Goal: Task Accomplishment & Management: Manage account settings

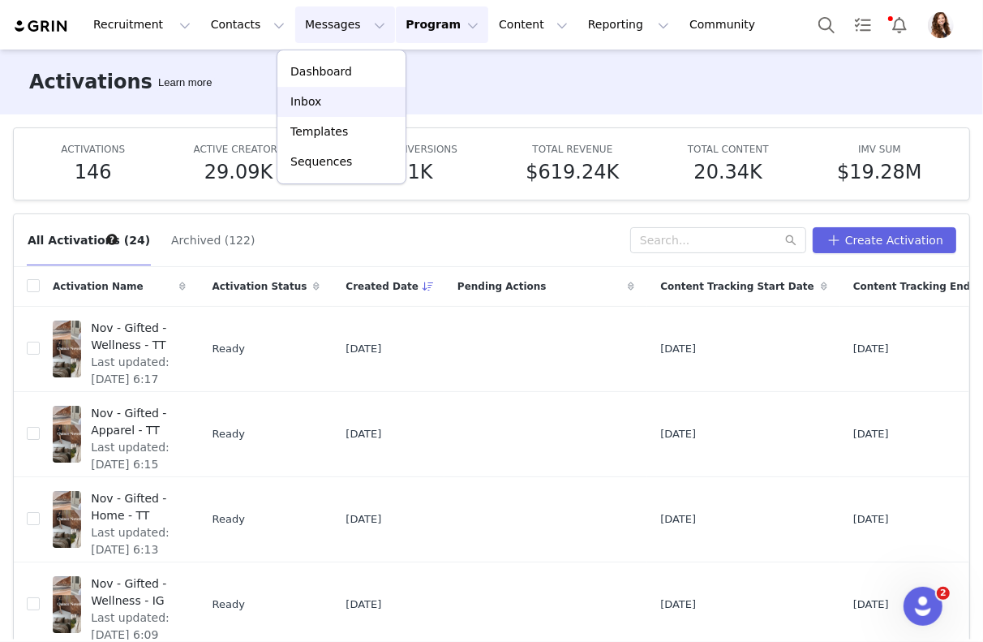
click at [324, 102] on div "Inbox" at bounding box center [341, 101] width 109 height 17
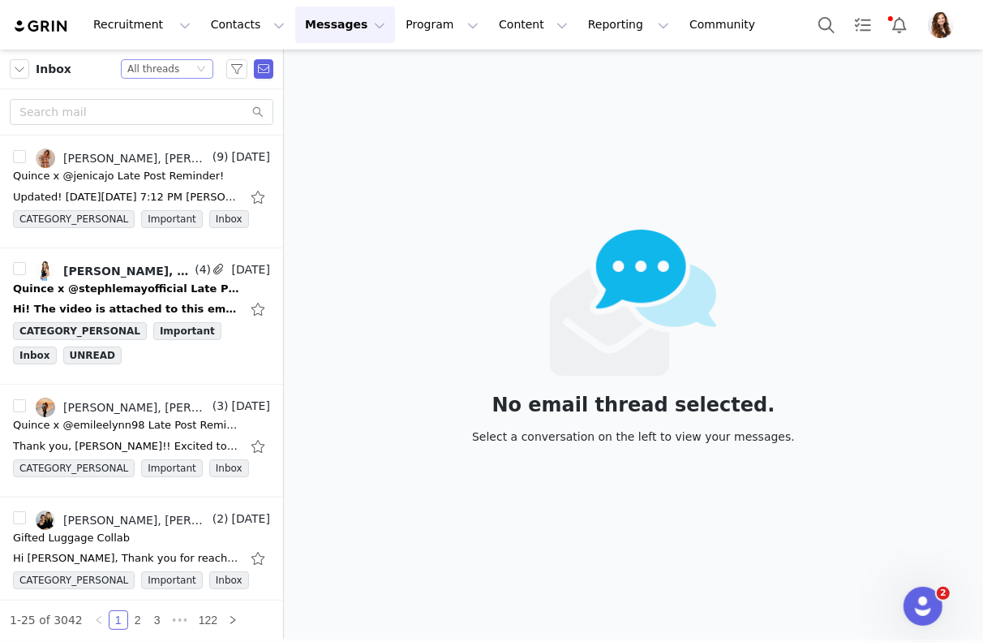
click at [187, 71] on div "Status All threads" at bounding box center [160, 69] width 66 height 18
click at [166, 158] on li "Unread only" at bounding box center [168, 150] width 92 height 26
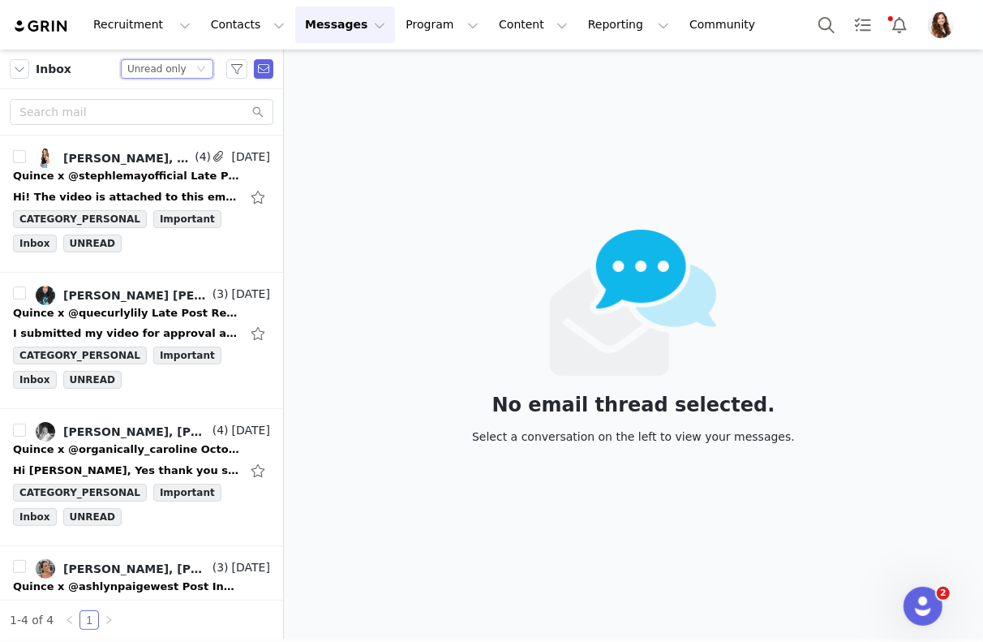
click at [166, 158] on div "Jinsey Roten, Stephanie Lemay" at bounding box center [127, 158] width 128 height 13
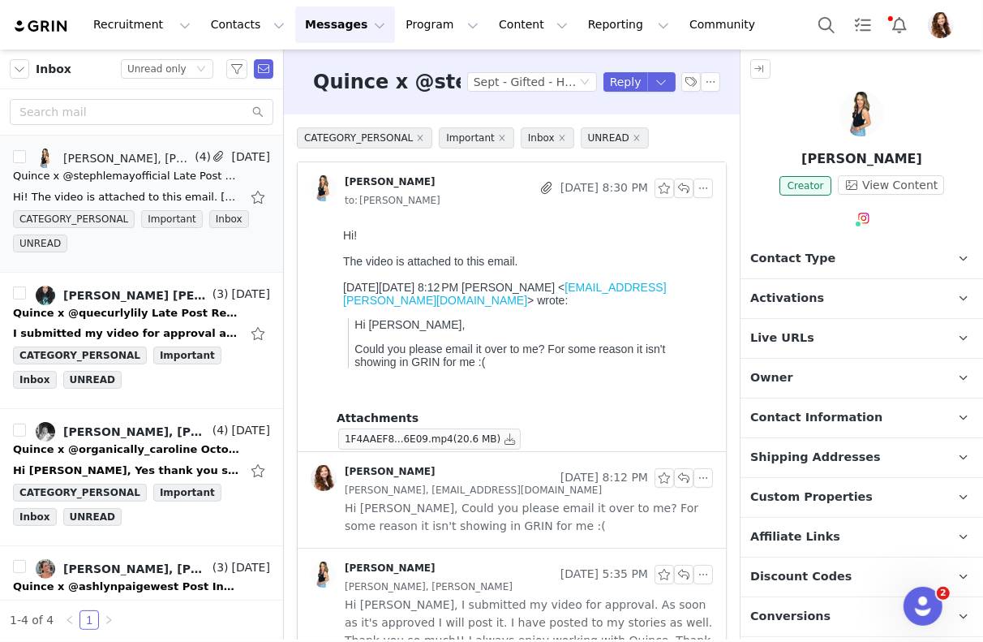
scroll to position [54, 0]
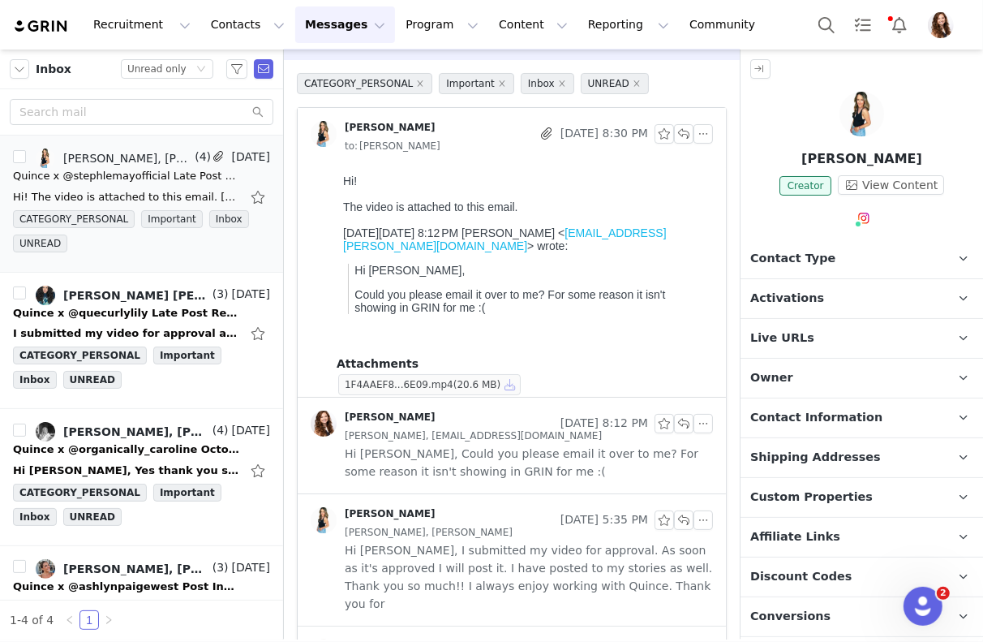
click at [505, 386] on button "button" at bounding box center [510, 384] width 19 height 19
click at [803, 303] on span "Activations" at bounding box center [787, 299] width 74 height 18
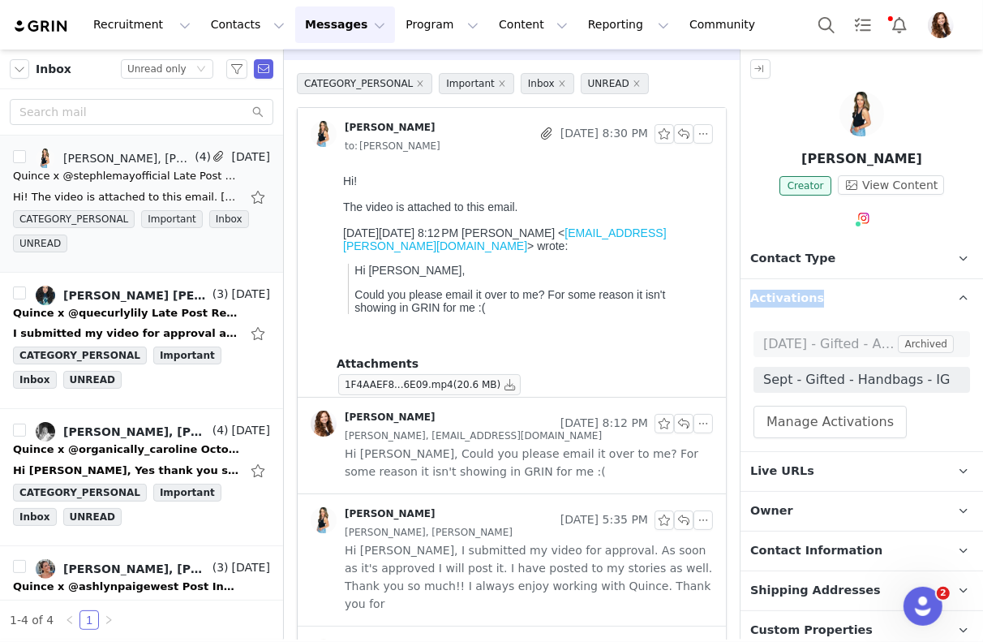
click at [803, 303] on span "Activations" at bounding box center [787, 299] width 74 height 18
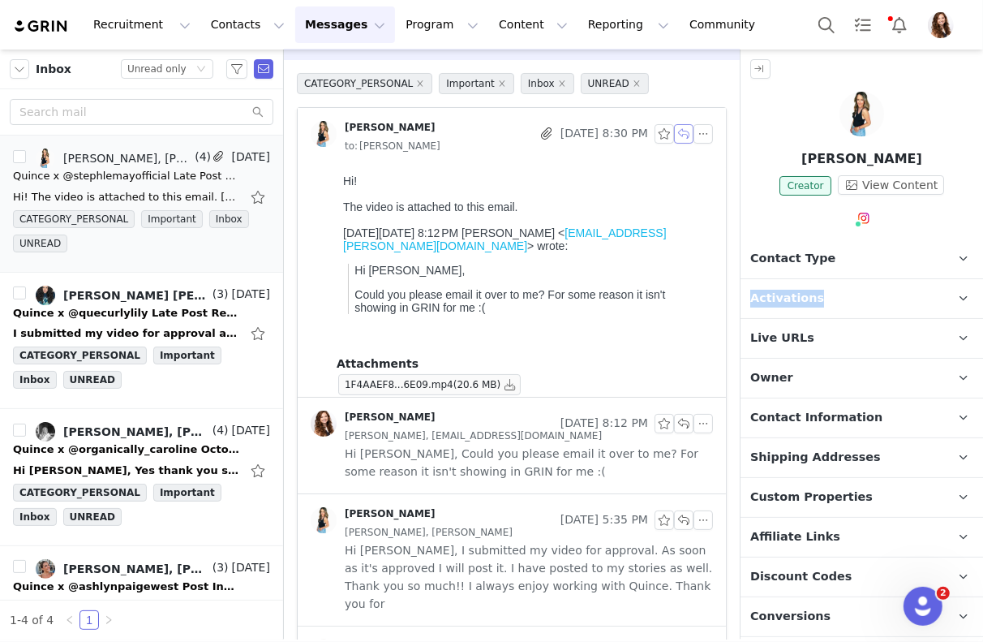
click at [684, 127] on button "button" at bounding box center [683, 133] width 19 height 19
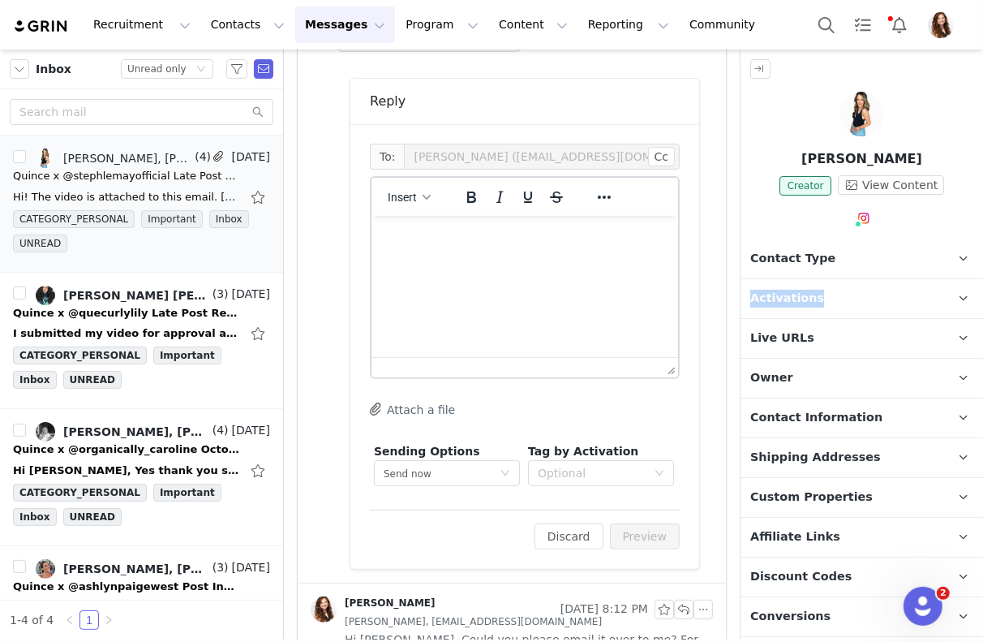
scroll to position [399, 0]
click at [558, 254] on html at bounding box center [524, 235] width 307 height 44
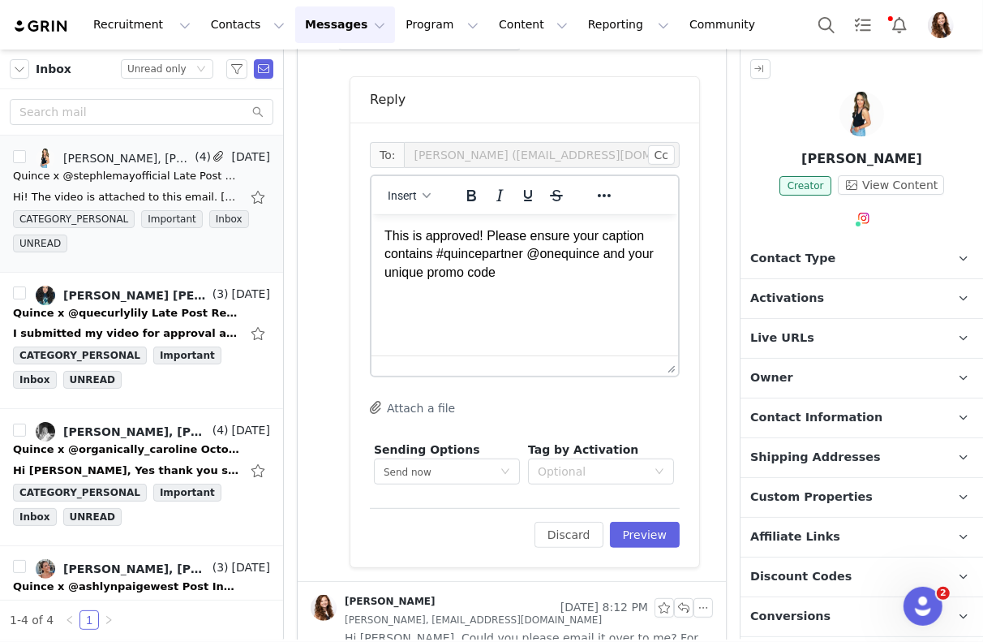
click at [830, 495] on span "Custom Properties" at bounding box center [811, 497] width 123 height 18
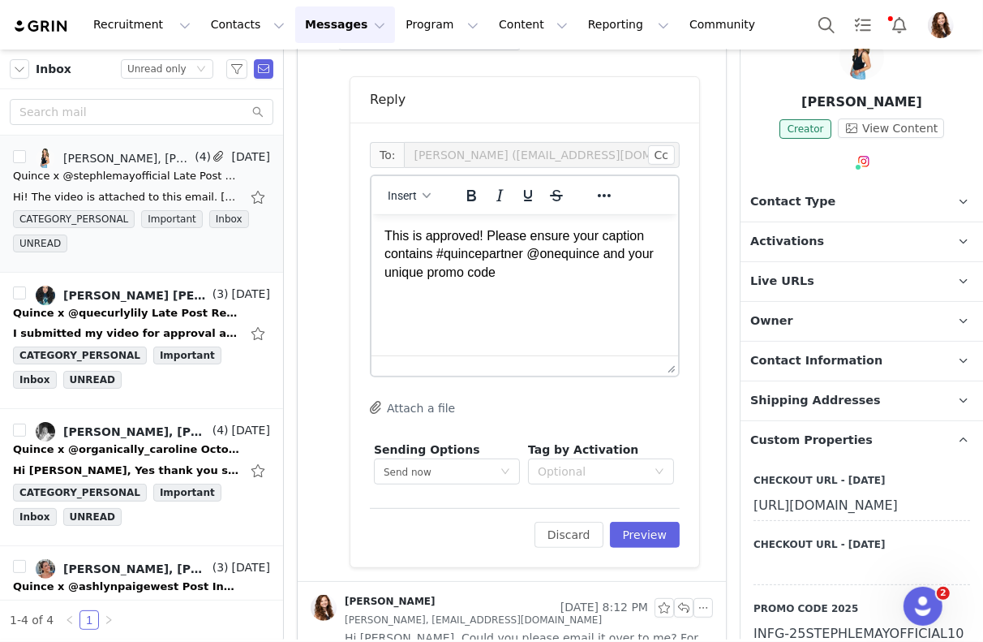
scroll to position [92, 0]
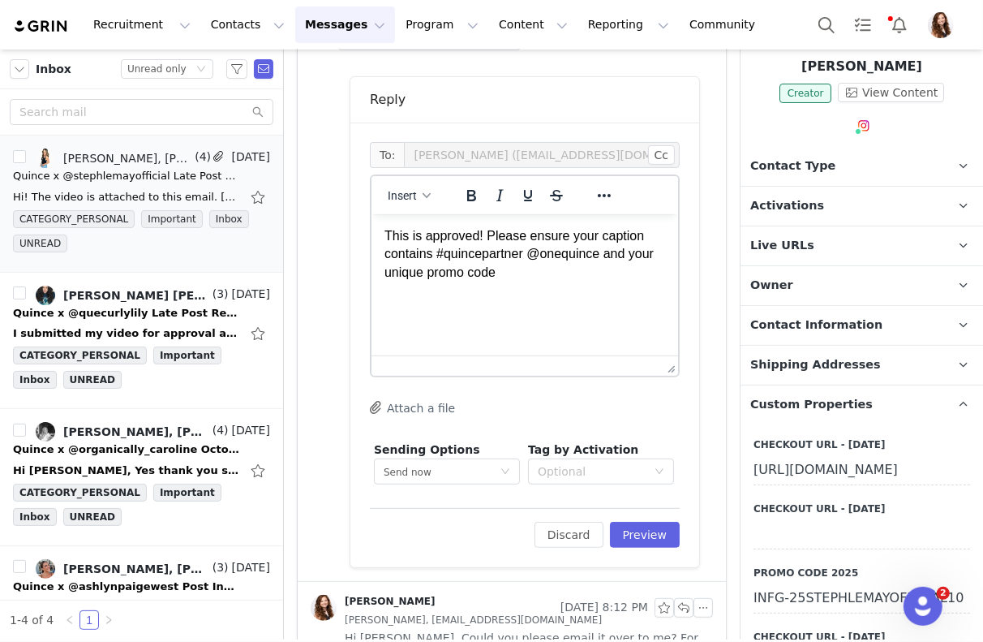
click at [829, 403] on span "Custom Properties" at bounding box center [811, 405] width 123 height 18
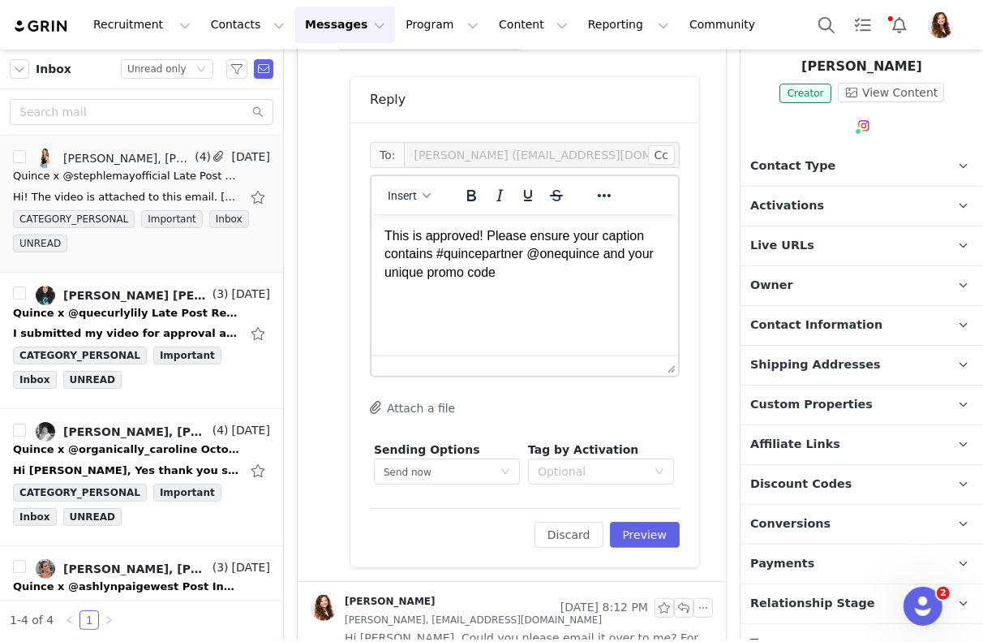
click at [826, 325] on span "Contact Information" at bounding box center [816, 325] width 132 height 18
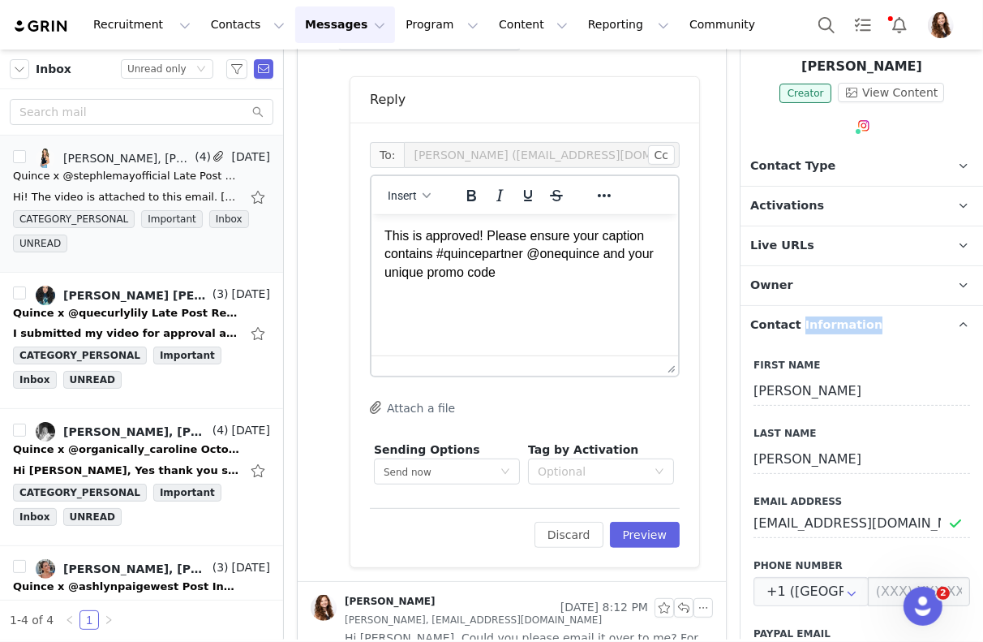
click at [826, 325] on span "Contact Information" at bounding box center [816, 325] width 132 height 18
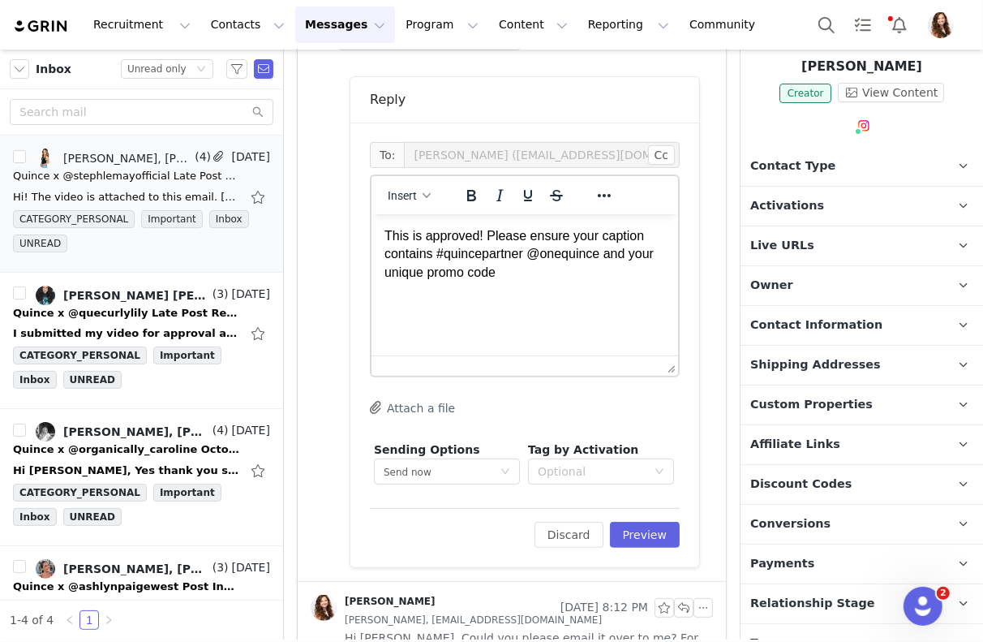
click at [828, 398] on span "Custom Properties" at bounding box center [811, 405] width 123 height 18
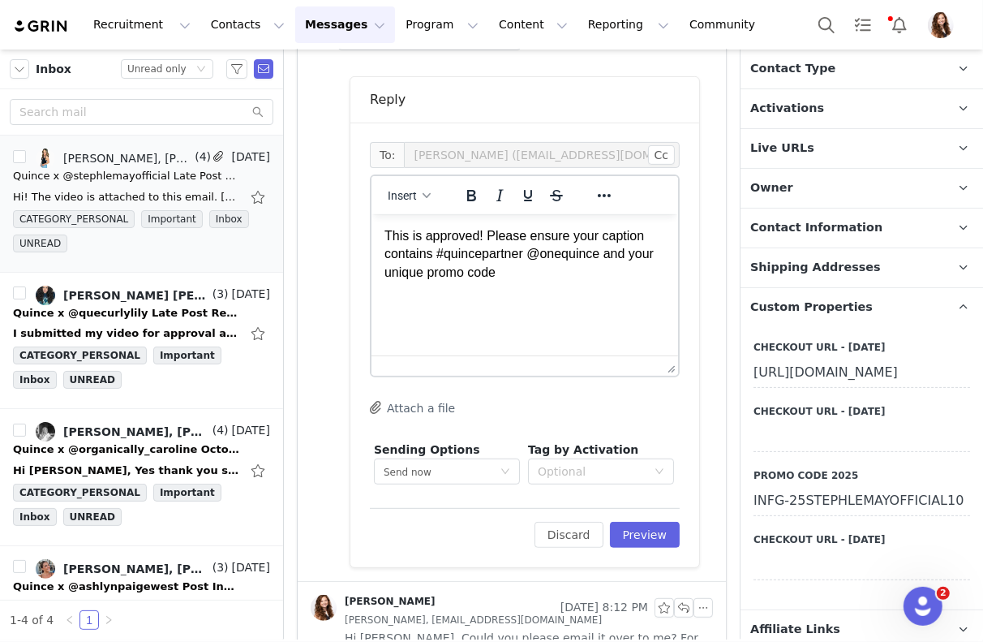
scroll to position [273, 0]
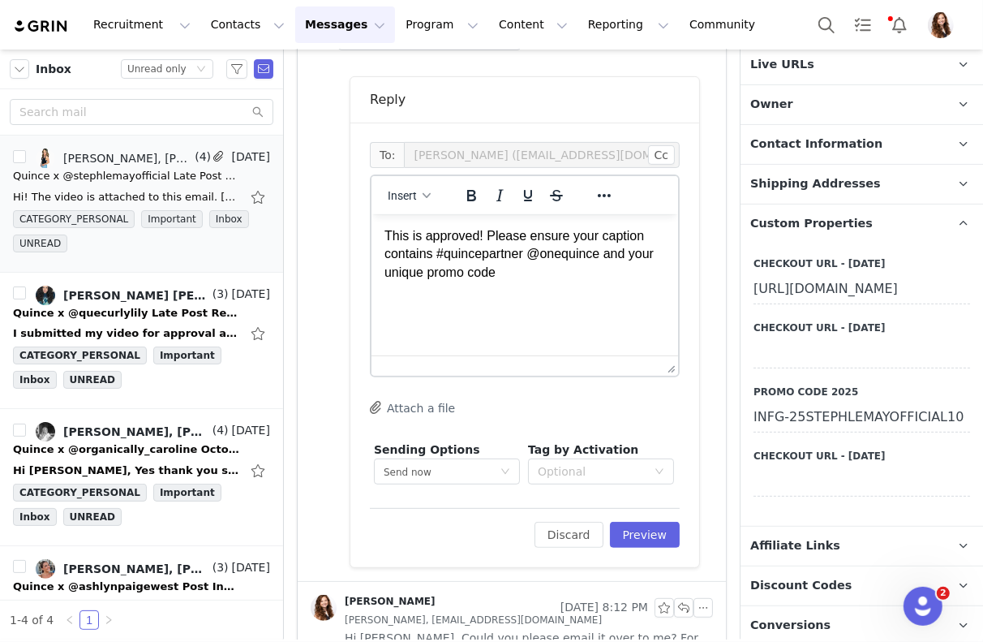
click at [819, 432] on div "INFG-25STEPHLEMAYOFFICIAL10" at bounding box center [862, 417] width 217 height 29
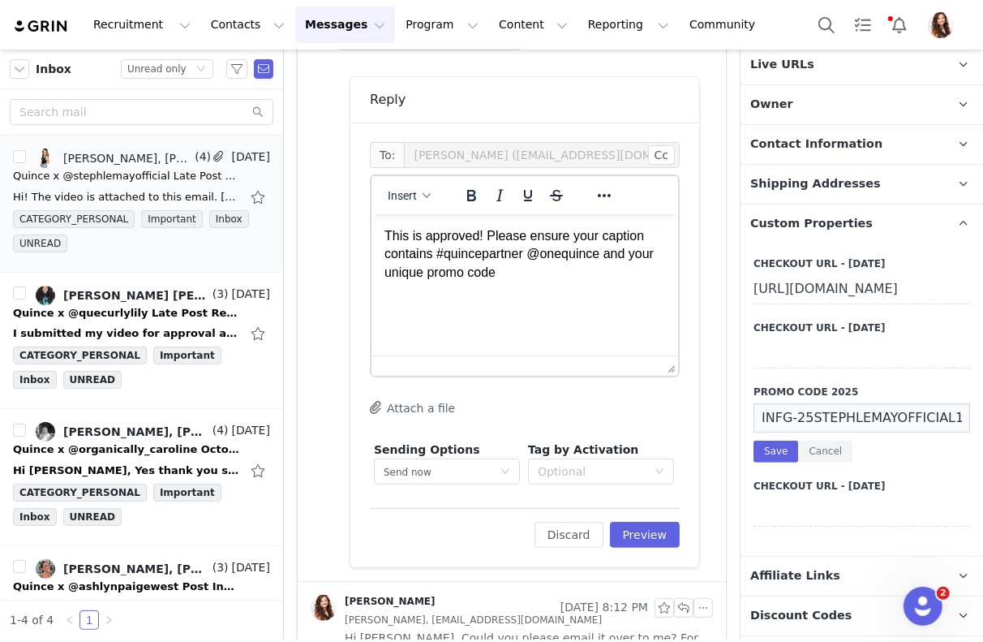
click at [819, 432] on input "INFG-25STEPHLEMAYOFFICIAL10" at bounding box center [862, 417] width 217 height 29
click at [504, 272] on p "This is approved! Please ensure your caption contains #quincepartner @onequince…" at bounding box center [524, 253] width 281 height 54
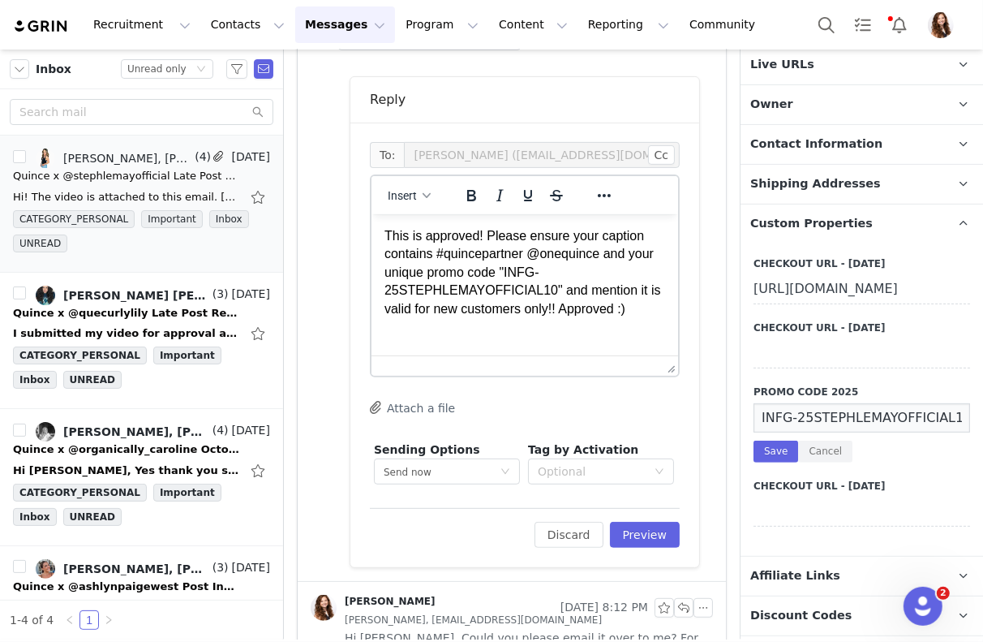
click at [639, 508] on div "Edit Discard Preview" at bounding box center [525, 528] width 310 height 40
click at [639, 512] on div "Edit Discard Preview" at bounding box center [525, 528] width 310 height 40
click at [639, 522] on button "Preview" at bounding box center [645, 535] width 71 height 26
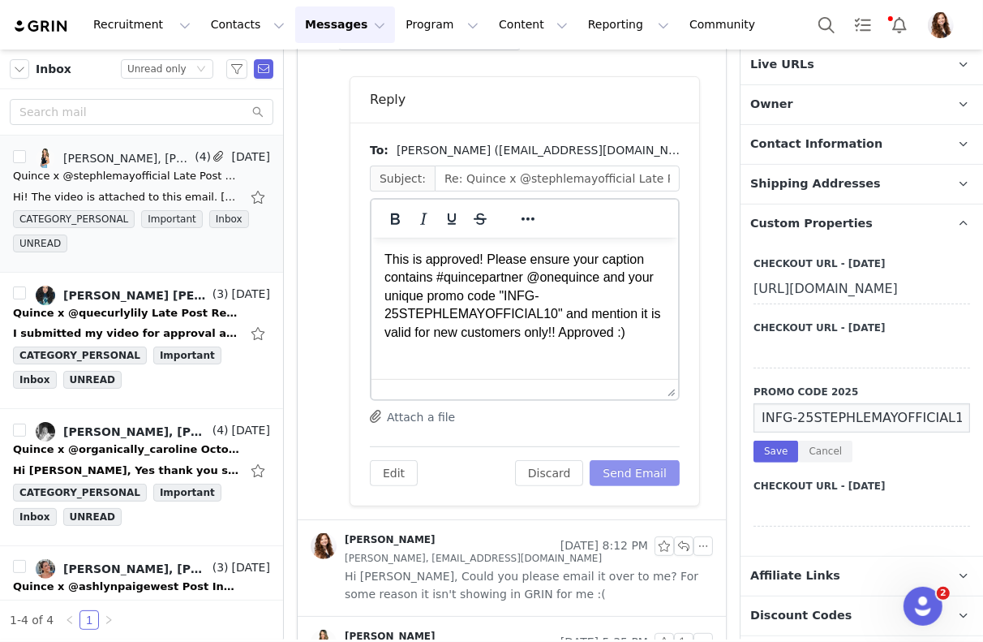
scroll to position [0, 0]
click at [646, 462] on button "Send Email" at bounding box center [635, 473] width 90 height 26
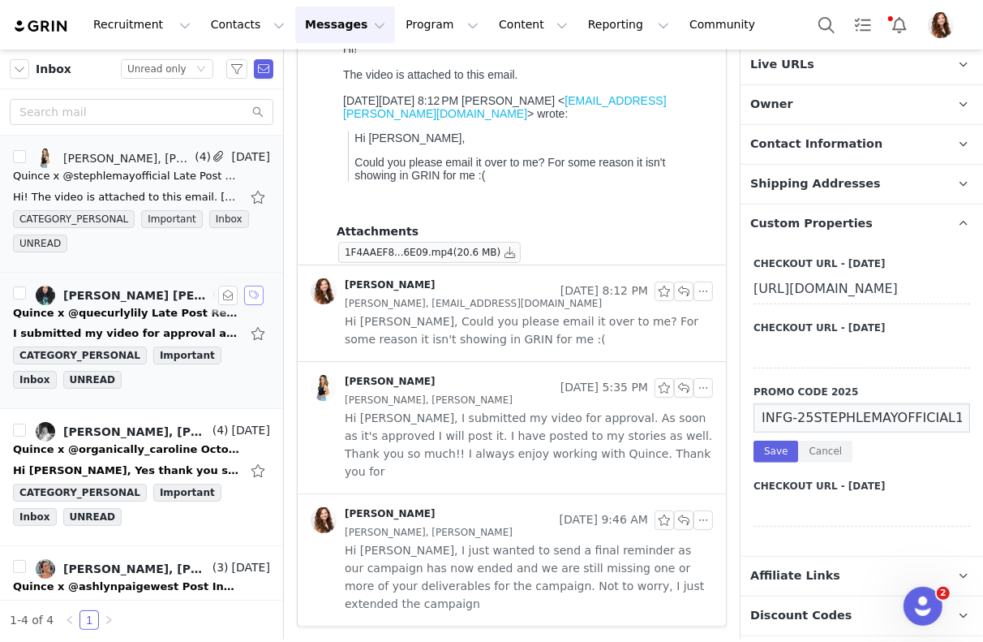
scroll to position [165, 0]
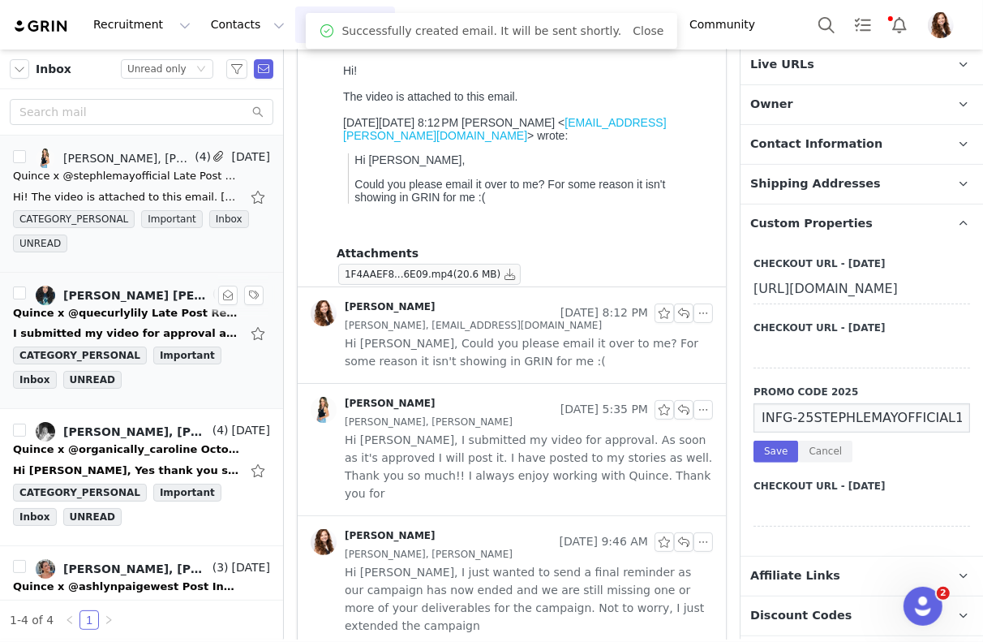
click at [161, 297] on div "Jinsey Roten, Liliana" at bounding box center [136, 295] width 146 height 13
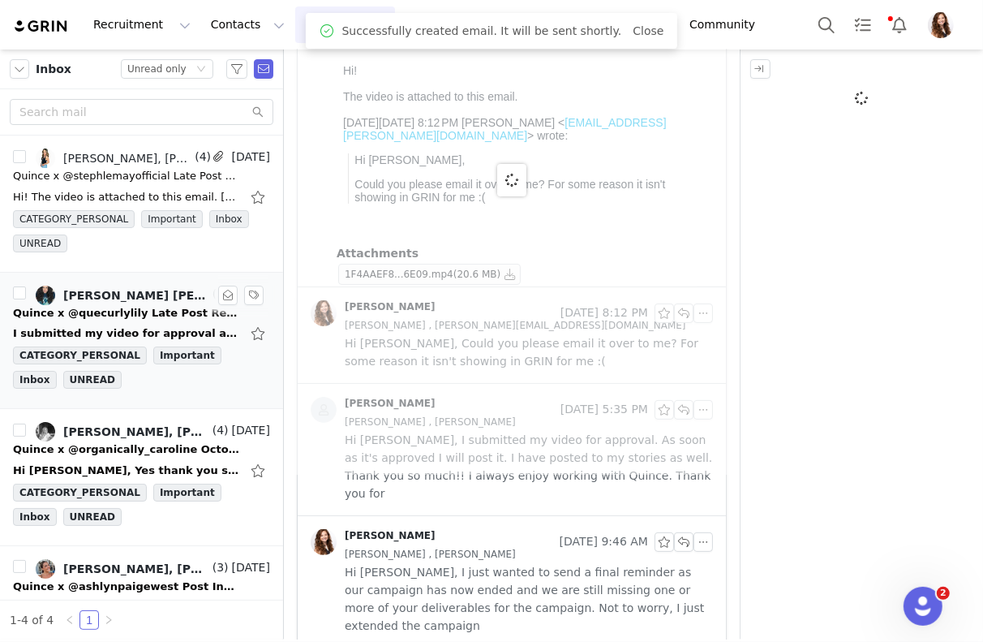
scroll to position [0, 0]
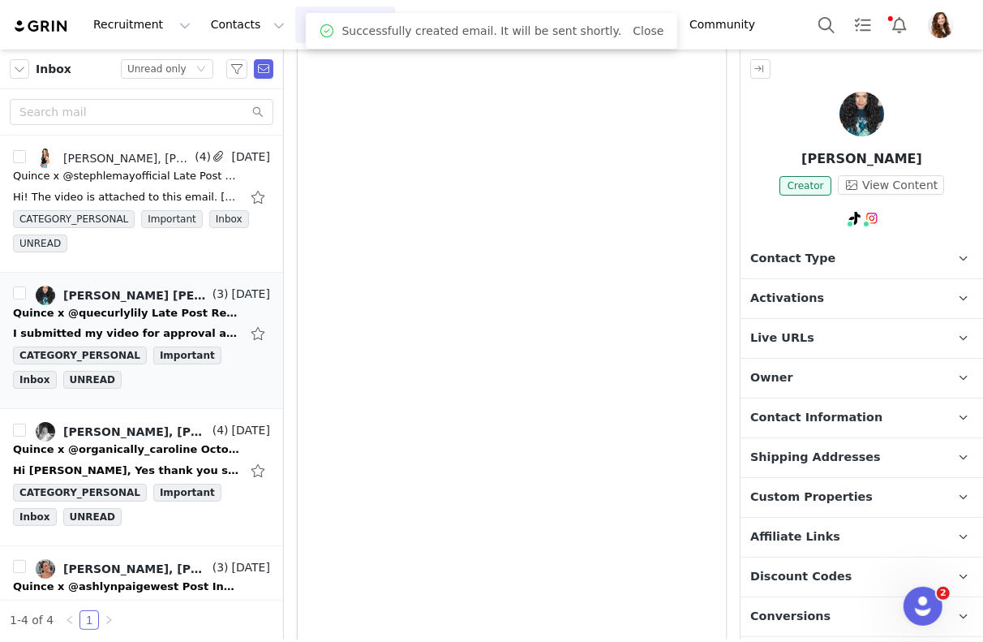
click at [846, 287] on p "Activations" at bounding box center [843, 298] width 204 height 39
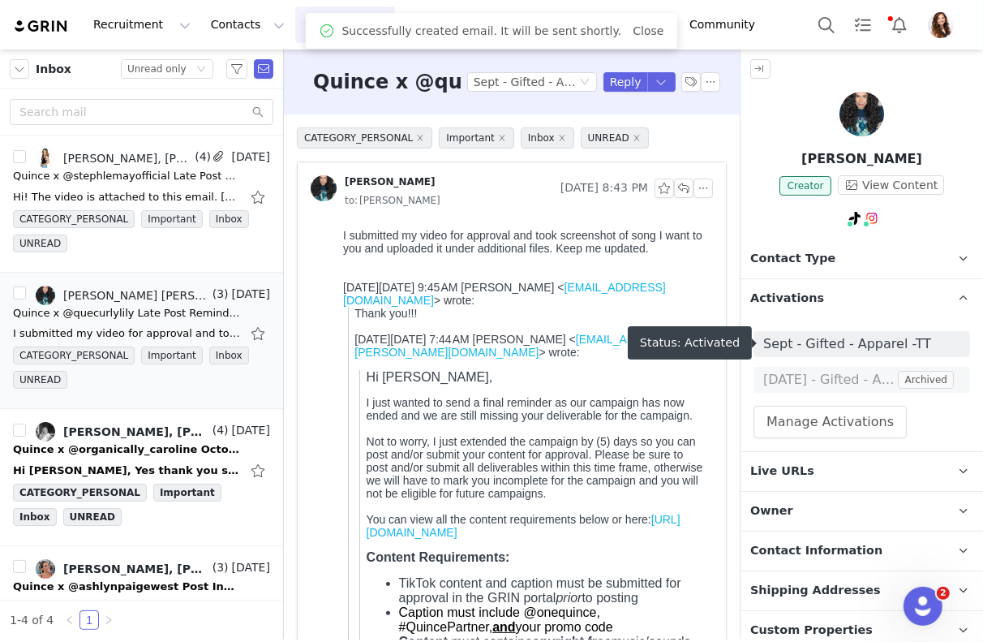
click at [838, 342] on span "Sept - Gifted - Apparel -TT" at bounding box center [861, 343] width 197 height 19
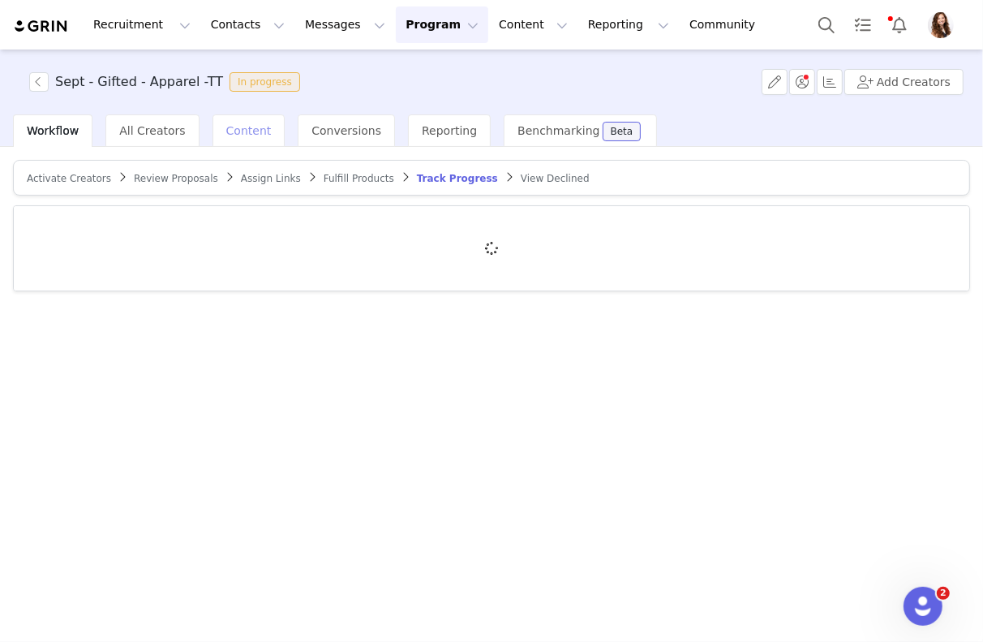
click at [230, 126] on span "Content" at bounding box center [248, 130] width 45 height 13
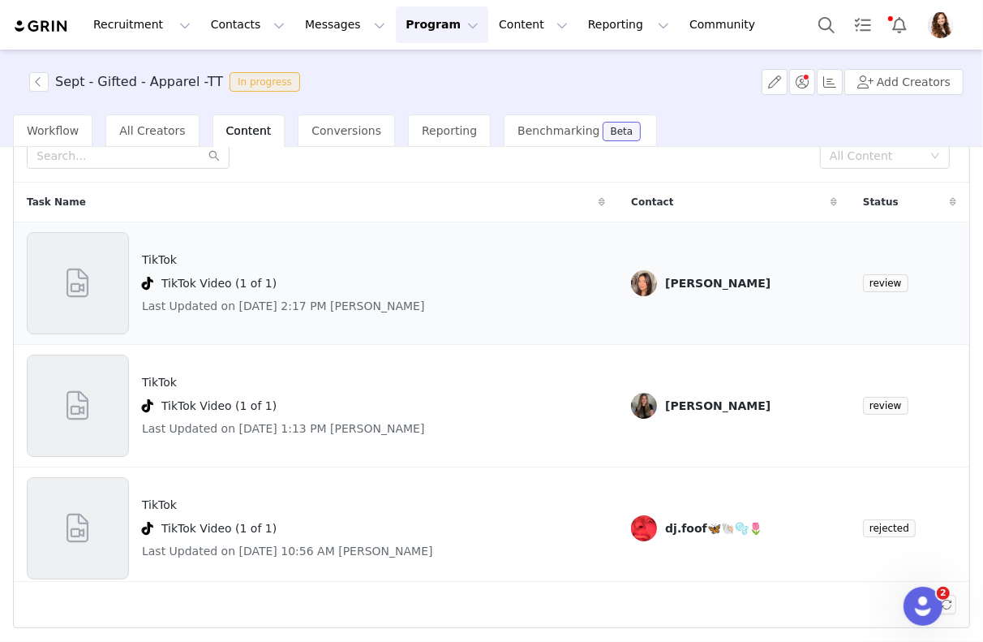
click at [413, 288] on div "TikTok TikTok Video (1 of 1) Last Updated on Sep 30, 2025 2:17 PM Devorah" at bounding box center [316, 283] width 578 height 102
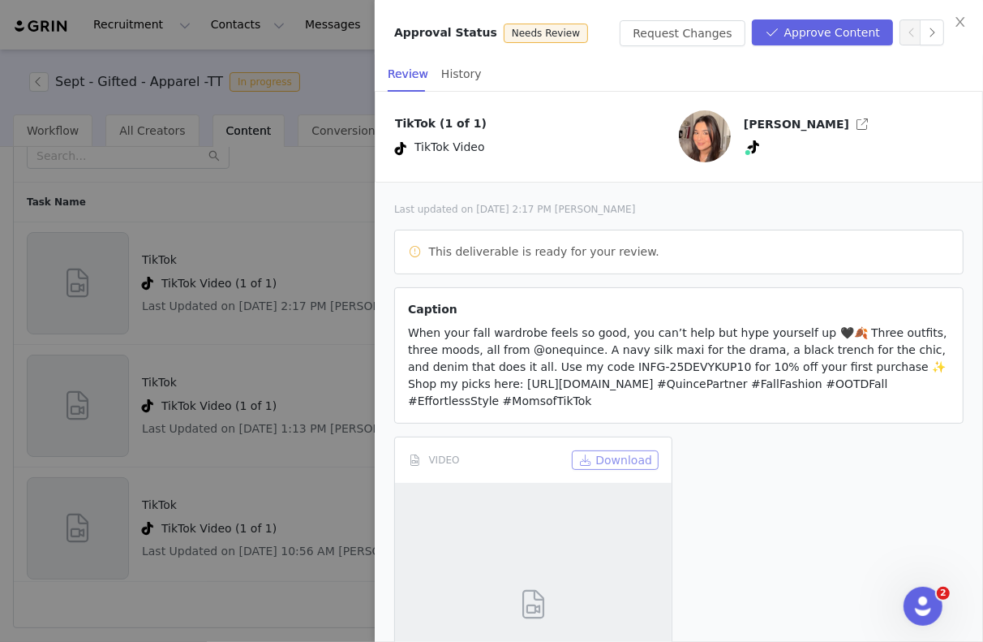
click at [615, 458] on button "Download" at bounding box center [615, 459] width 87 height 19
click at [824, 28] on button "Approve Content" at bounding box center [822, 32] width 141 height 26
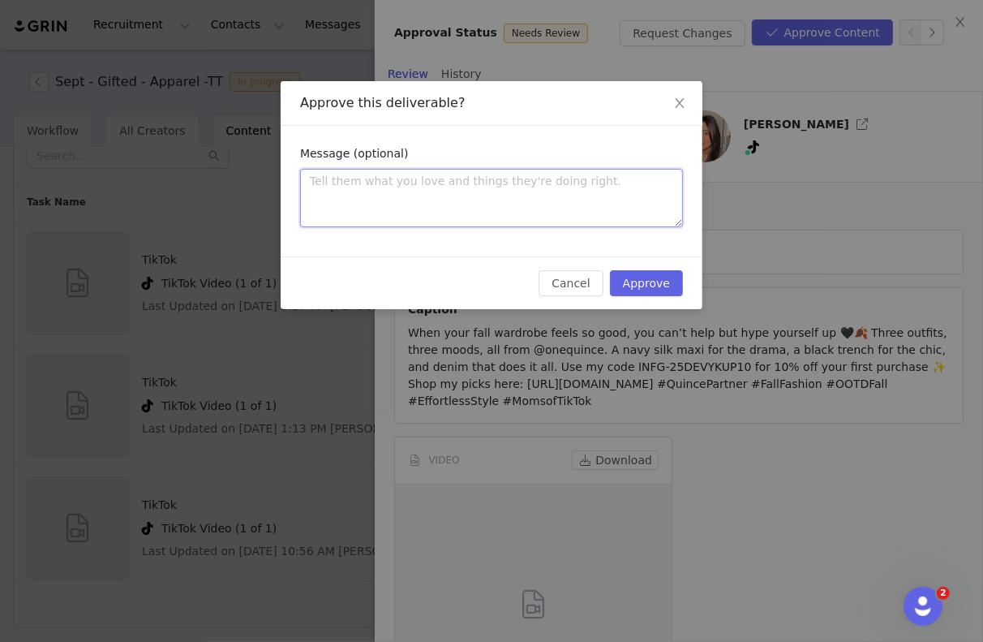
click at [600, 187] on textarea at bounding box center [491, 198] width 383 height 58
type textarea "S"
type textarea "So"
type textarea "So c"
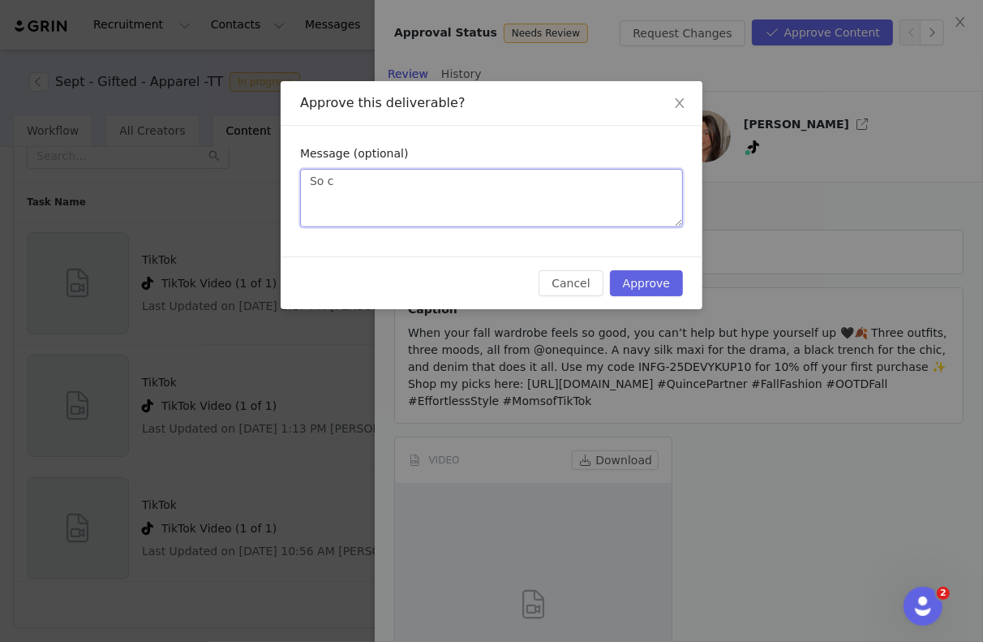
type textarea "So cu"
type textarea "So cut"
type textarea "So cute"
type textarea "So cute!"
type textarea "So cute!!"
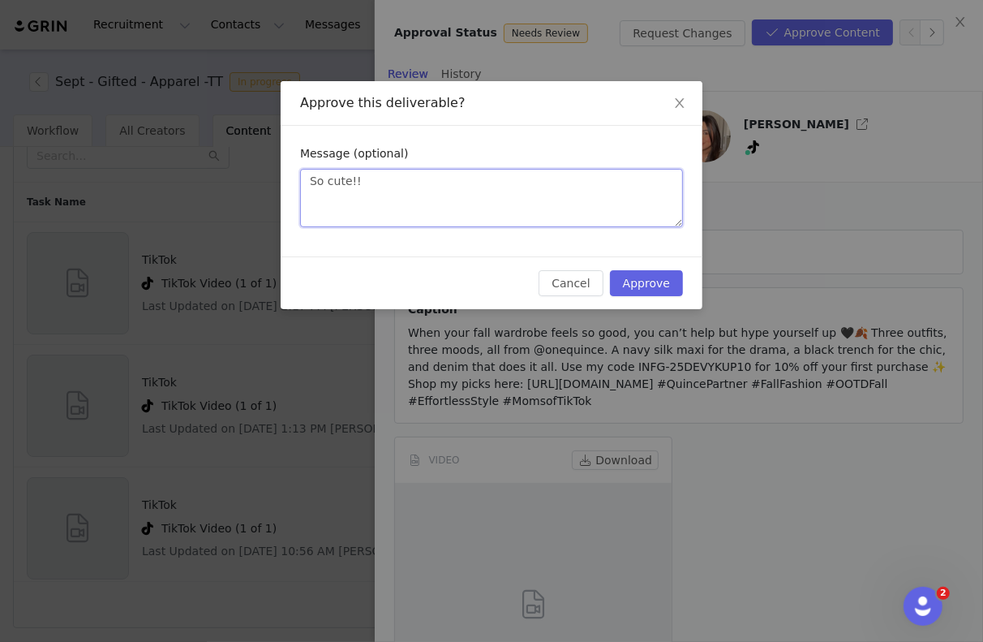
type textarea "So cute!!"
type textarea "So cute!! I"
type textarea "So cute!! If"
type textarea "So cute!! If u"
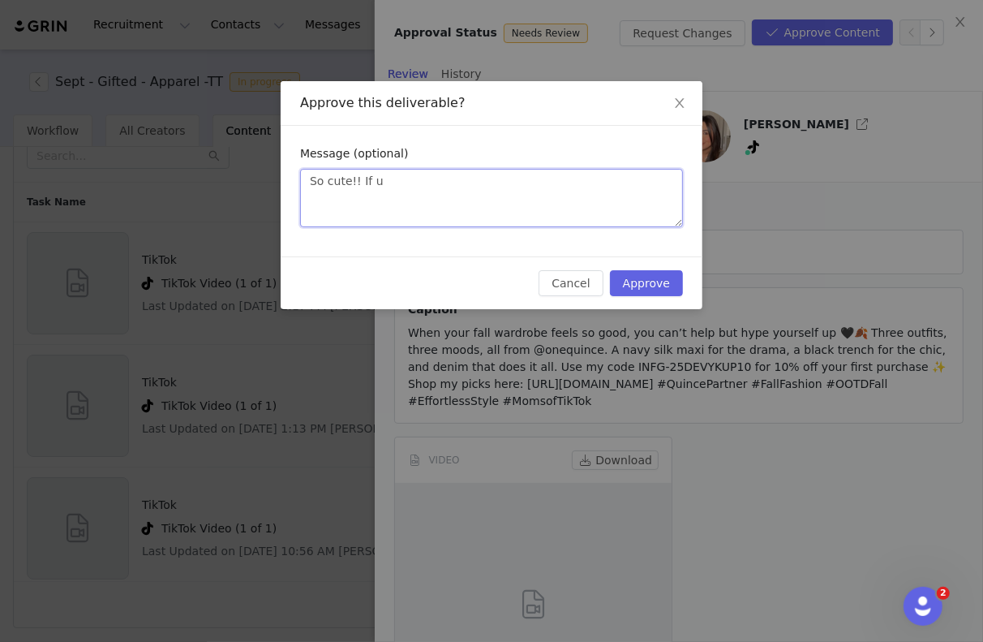
type textarea "So cute!! If us"
type textarea "So cute!! If usi"
type textarea "So cute!! If usin"
type textarea "So cute!! If using"
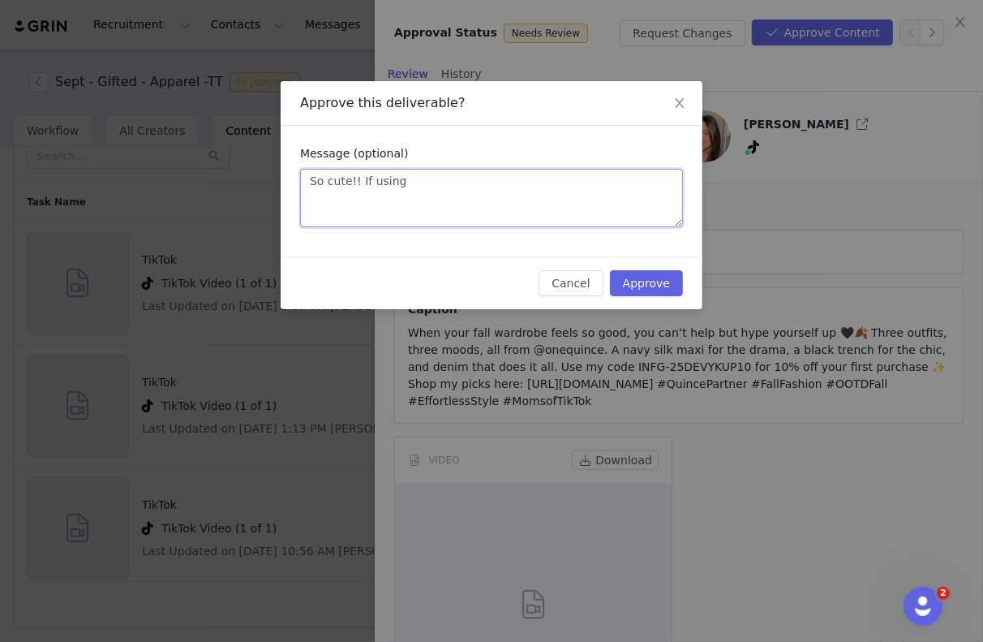
type textarea "So cute!! If using m"
type textarea "So cute!! If using mu"
type textarea "So cute!! If using mus"
type textarea "So cute!! If using musi"
type textarea "So cute!! If using music"
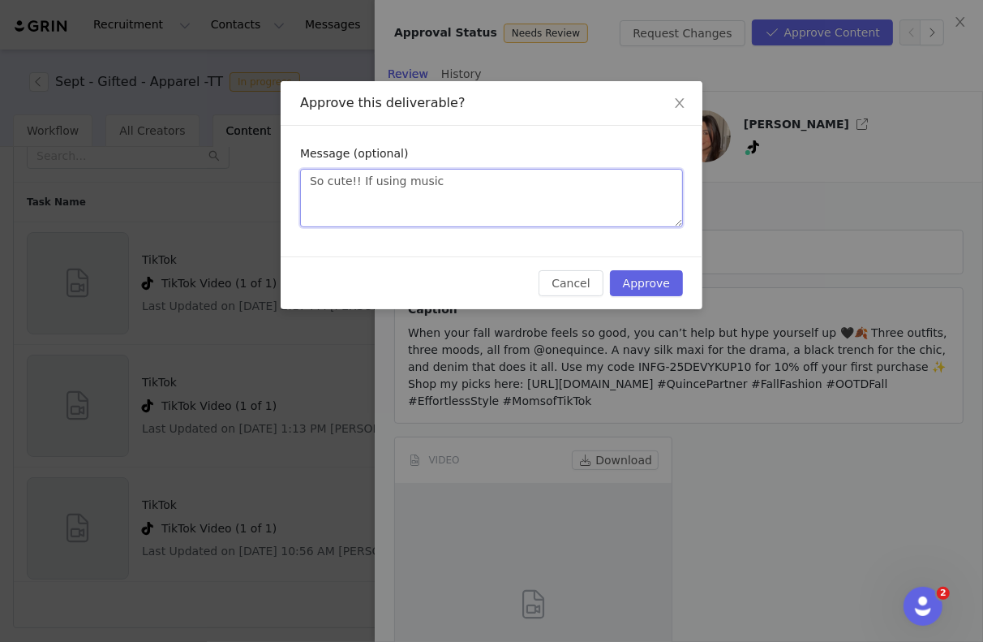
type textarea "So cute!! If using music,"
type textarea "So cute!! If using music, p"
type textarea "So cute!! If using music, pl"
type textarea "So cute!! If using music, ple"
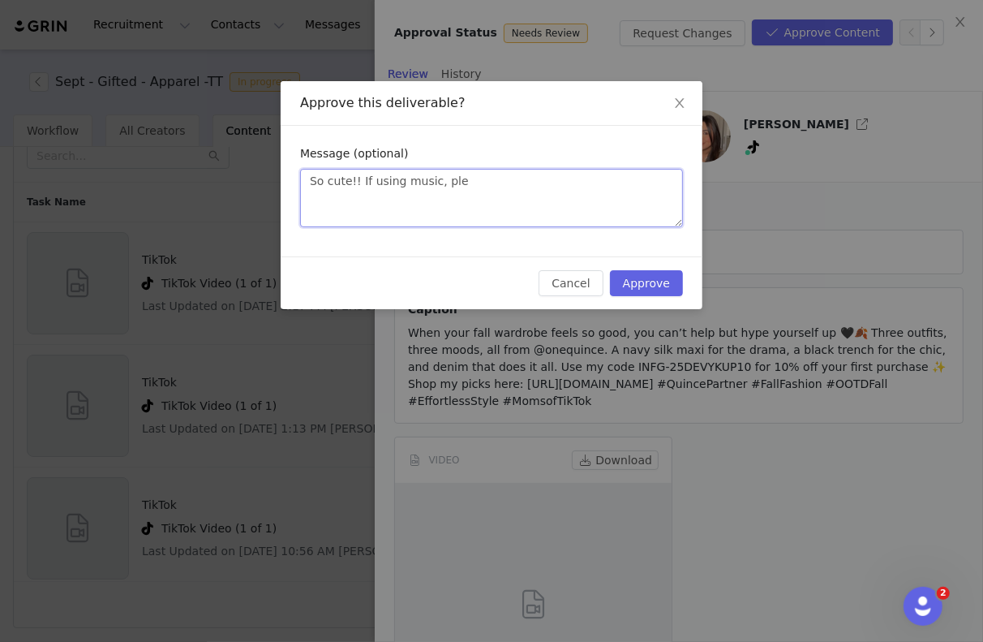
type textarea "So cute!! If using music, plea"
type textarea "So cute!! If using music, pleas"
type textarea "So cute!! If using music, please"
type textarea "So cute!! If using music, please m"
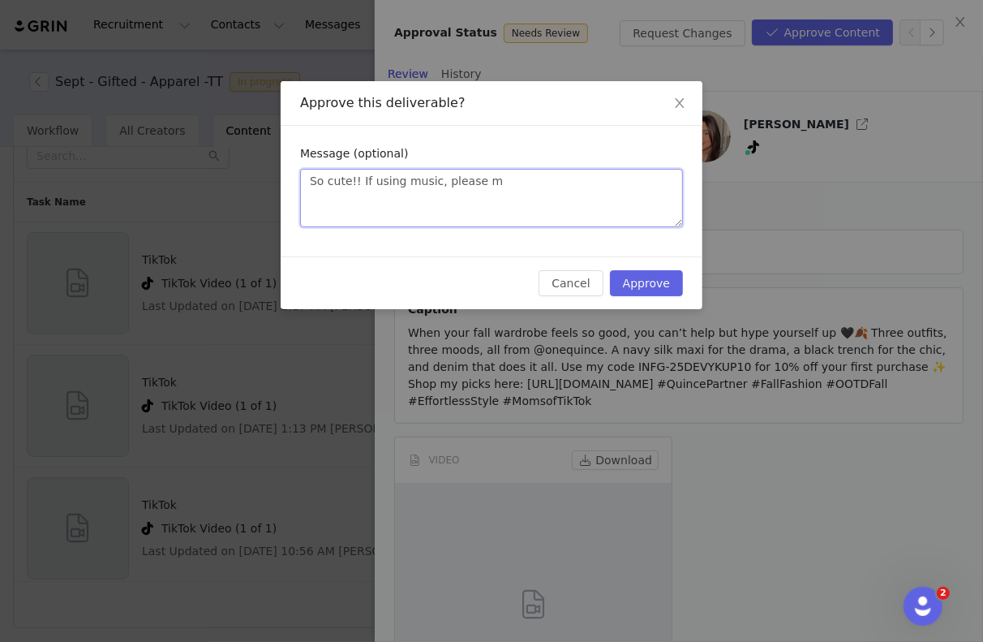
type textarea "So cute!! If using music, please ma"
type textarea "So cute!! If using music, please mak"
type textarea "So cute!! If using music, please make"
type textarea "So cute!! If using music, please make s"
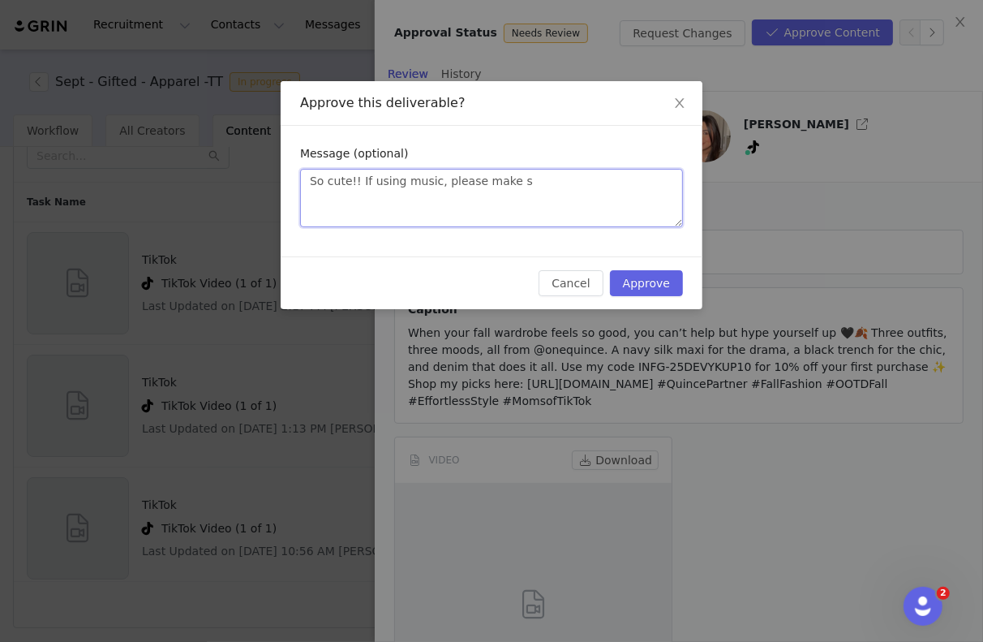
type textarea "So cute!! If using music, please make su"
type textarea "So cute!! If using music, please make sur"
type textarea "So cute!! If using music, please make sure"
type textarea "So cute!! If using music, please make sure i"
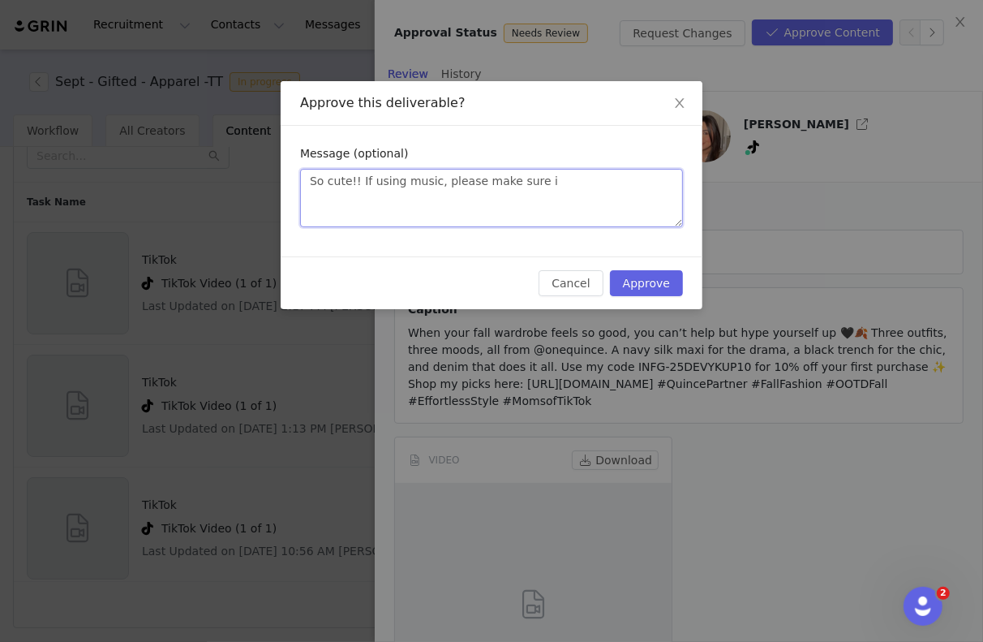
type textarea "So cute!! If using music, please make sure it"
type textarea "So cute!! If using music, please make sure it c"
type textarea "So cute!! If using music, please make sure it co"
type textarea "So cute!! If using music, please make sure it com"
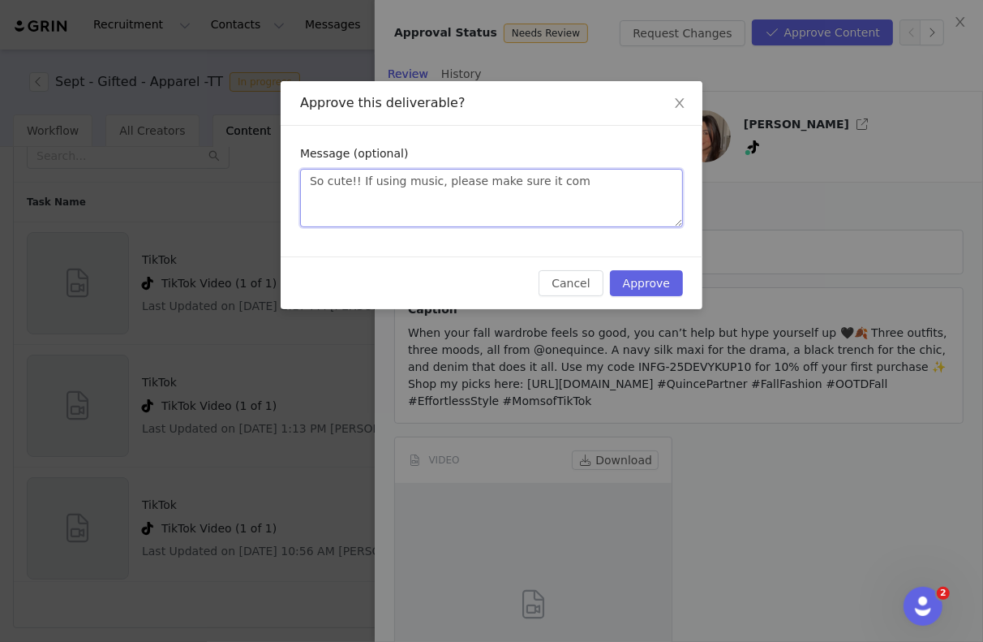
type textarea "So cute!! If using music, please make sure it come"
type textarea "So cute!! If using music, please make sure it comes"
type textarea "So cute!! If using music, please make sure it comes f"
type textarea "So cute!! If using music, please make sure it comes fr"
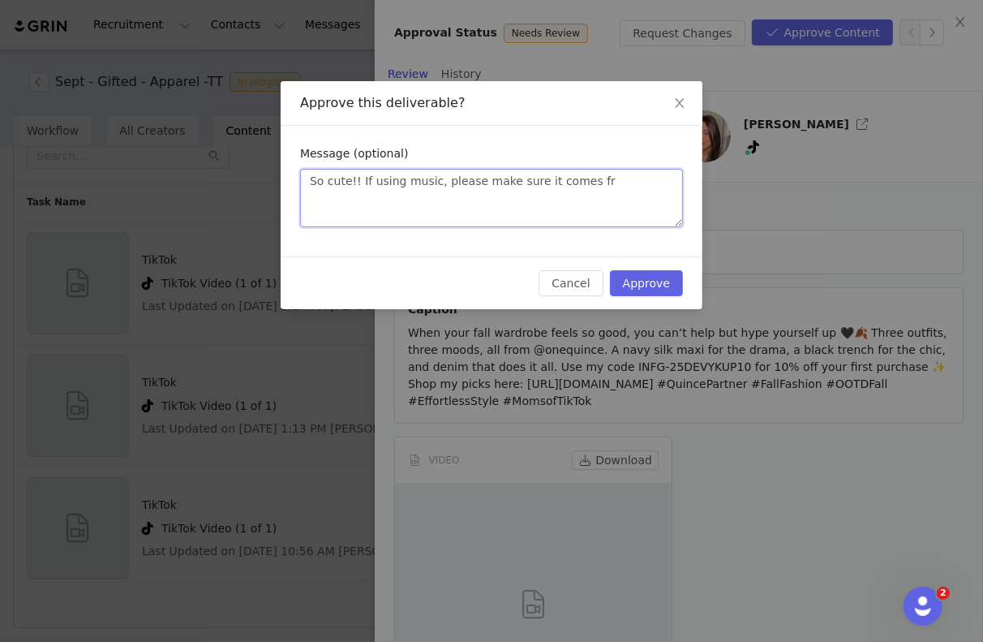
type textarea "So cute!! If using music, please make sure it comes fro"
type textarea "So cute!! If using music, please make sure it comes from"
type textarea "So cute!! If using music, please make sure it comes from t"
type textarea "So cute!! If using music, please make sure it comes from th"
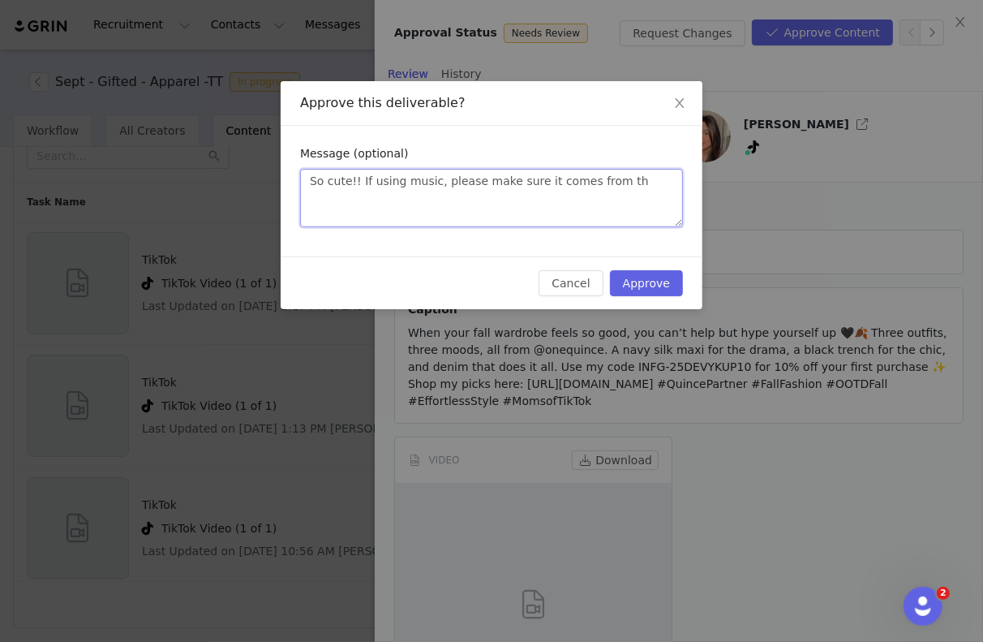
type textarea "So cute!! If using music, please make sure it comes from the"
type textarea "So cute!! If using music, please make sure it comes from the c"
type textarea "So cute!! If using music, please make sure it comes from the co"
type textarea "So cute!! If using music, please make sure it comes from the com"
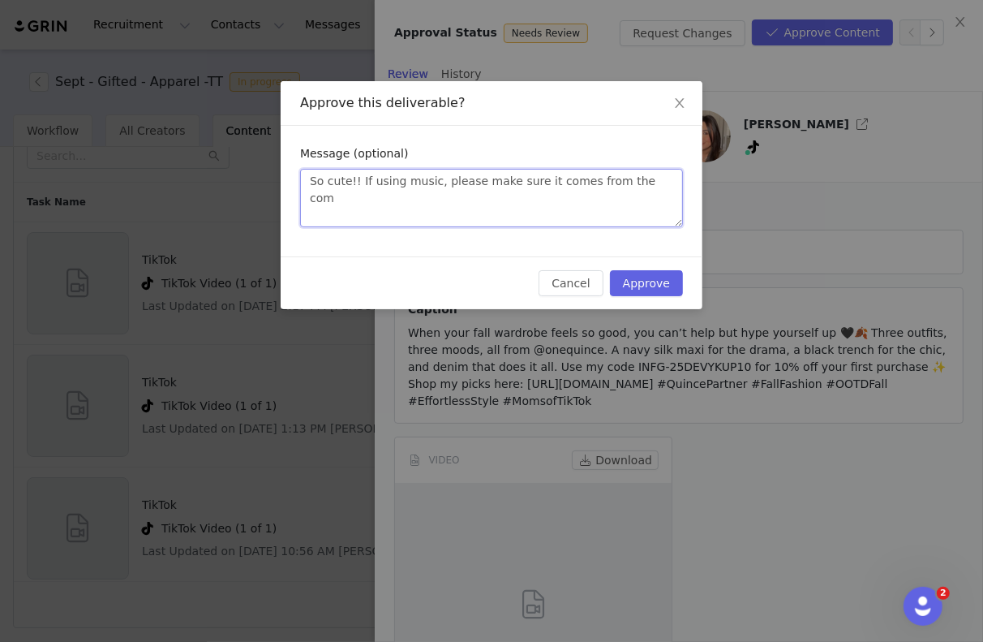
type textarea "So cute!! If using music, please make sure it comes from the comm"
type textarea "So cute!! If using music, please make sure it comes from the comme"
type textarea "So cute!! If using music, please make sure it comes from the commer"
type textarea "So cute!! If using music, please make sure it comes from the commerc"
type textarea "So cute!! If using music, please make sure it comes from the commerci"
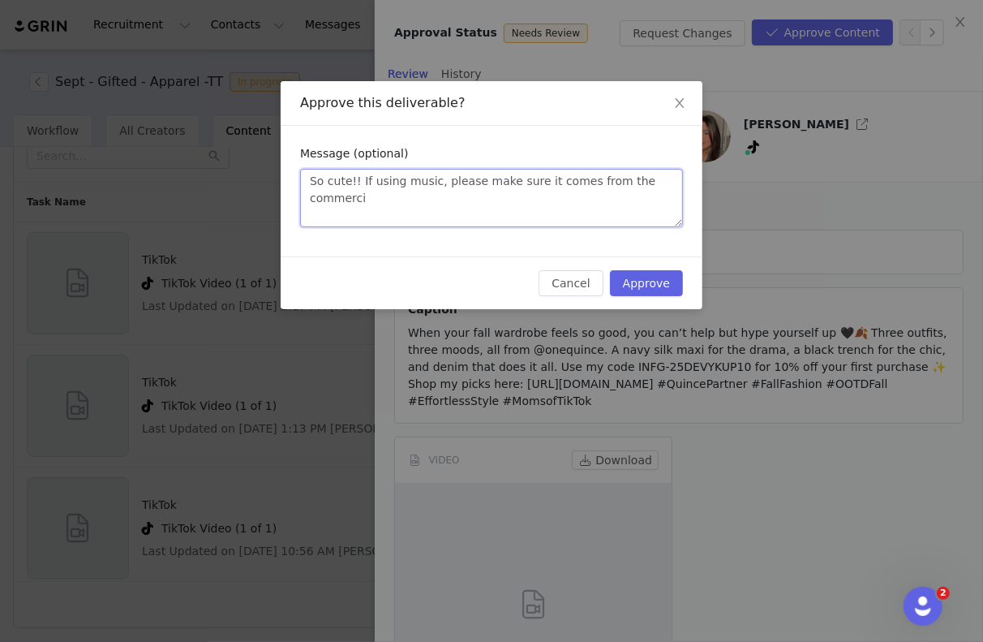
type textarea "So cute!! If using music, please make sure it comes from the commercia"
type textarea "So cute!! If using music, please make sure it comes from the commercial"
type textarea "So cute!! If using music, please make sure it comes from the commercial l"
type textarea "So cute!! If using music, please make sure it comes from the commercial li"
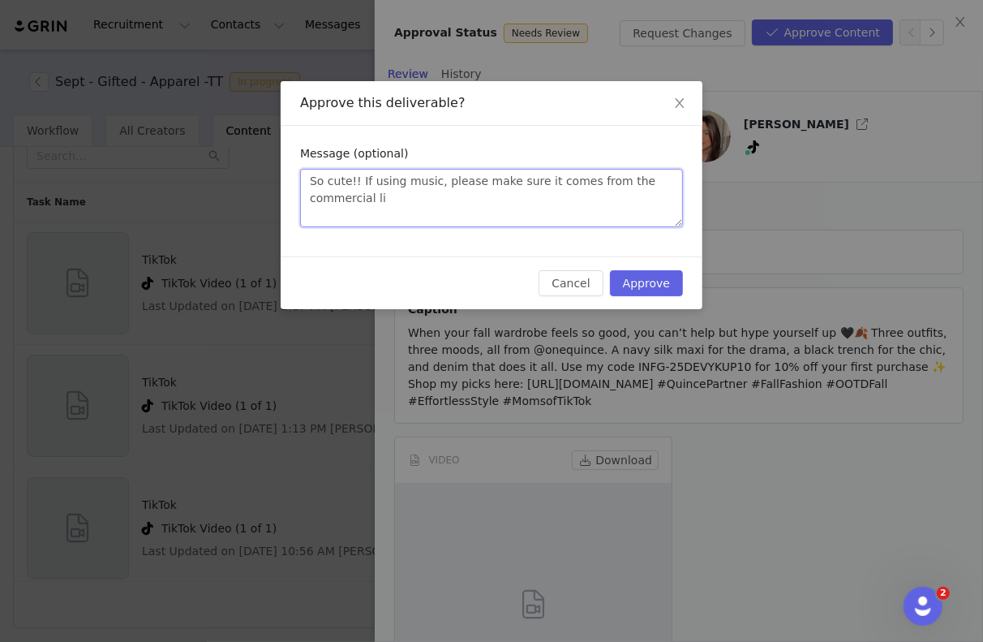
type textarea "So cute!! If using music, please make sure it comes from the commercial lib"
type textarea "So cute!! If using music, please make sure it comes from the commercial libr"
type textarea "So cute!! If using music, please make sure it comes from the commercial libra"
type textarea "So cute!! If using music, please make sure it comes from the commercial librar"
type textarea "So cute!! If using music, please make sure it comes from the commercial library"
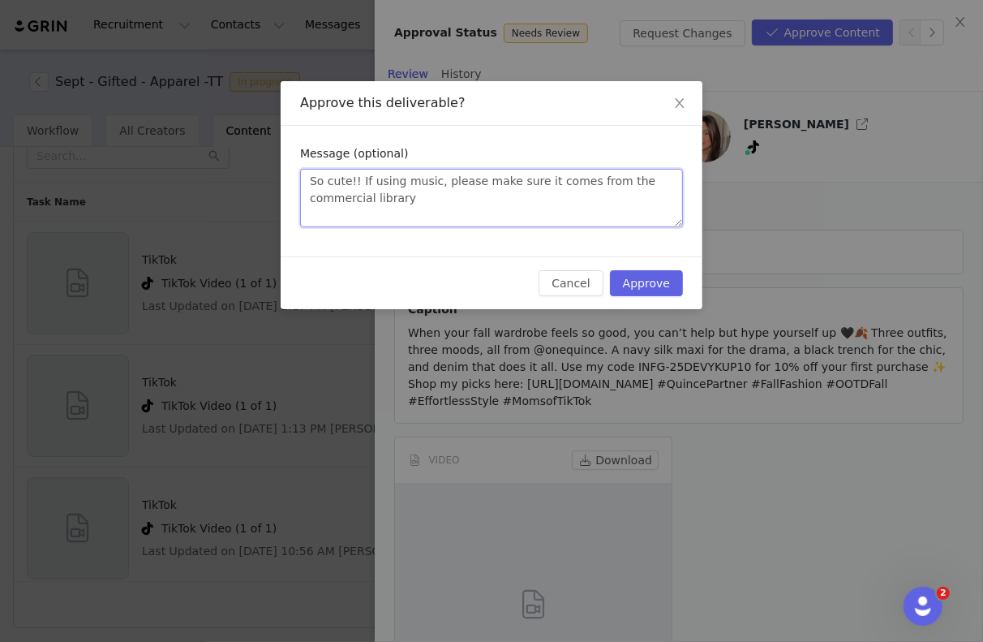
type textarea "So cute!! If using music, please make sure it comes from the commercial library"
type textarea "So cute!! If using music, please make sure it comes from the commercial library…"
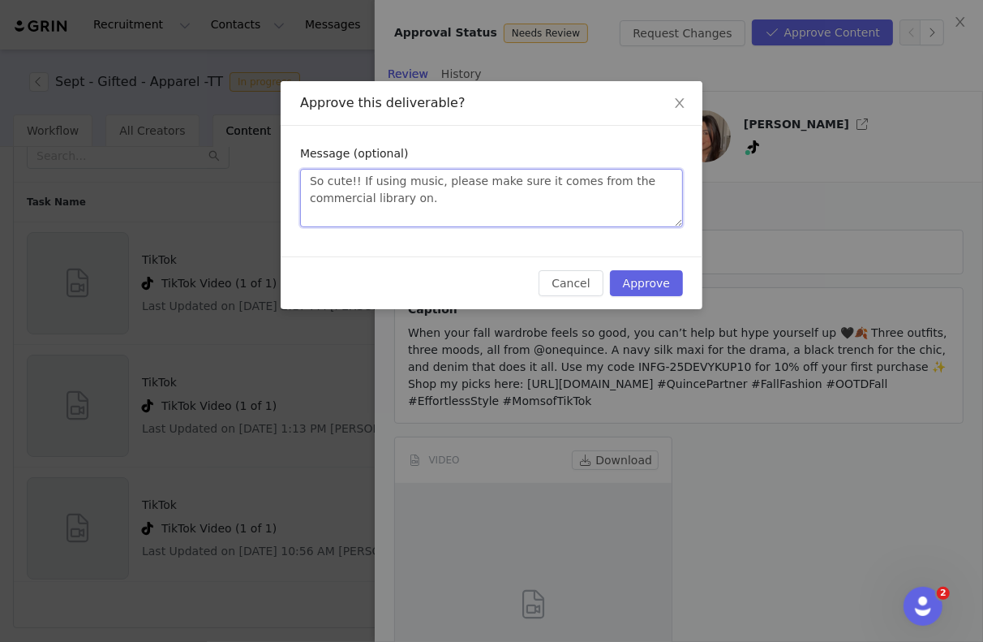
type textarea "So cute!! If using music, please make sure it comes from the commercial library…"
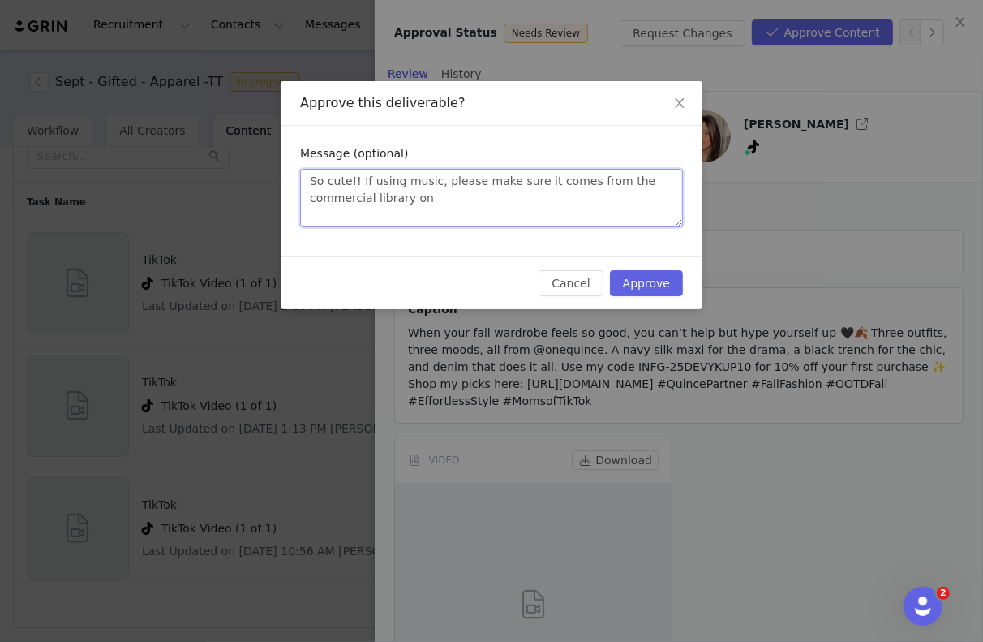
type textarea "So cute!! If using music, please make sure it comes from the commercial library…"
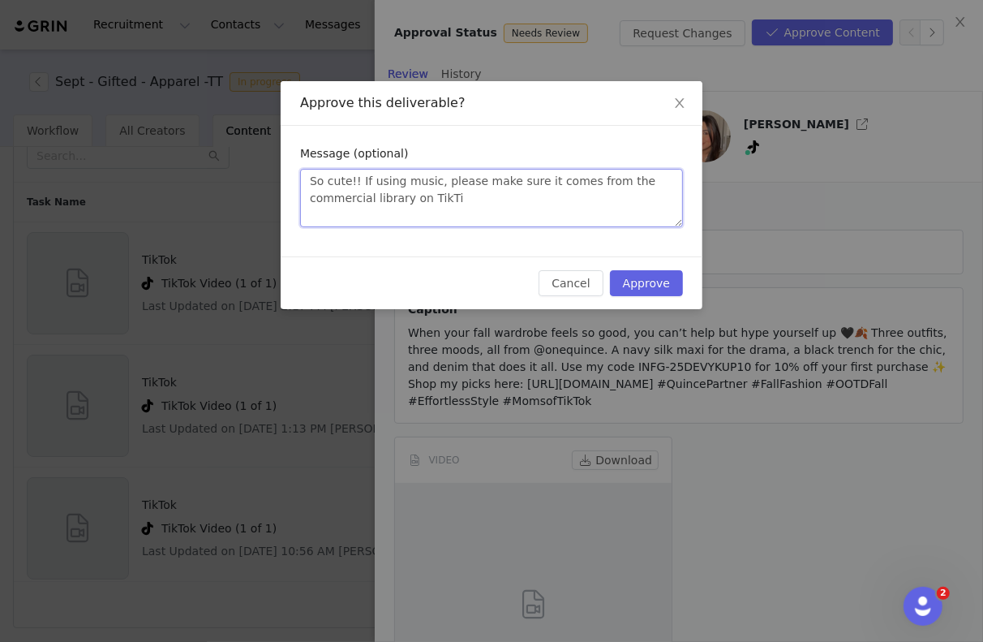
type textarea "So cute!! If using music, please make sure it comes from the commercial library…"
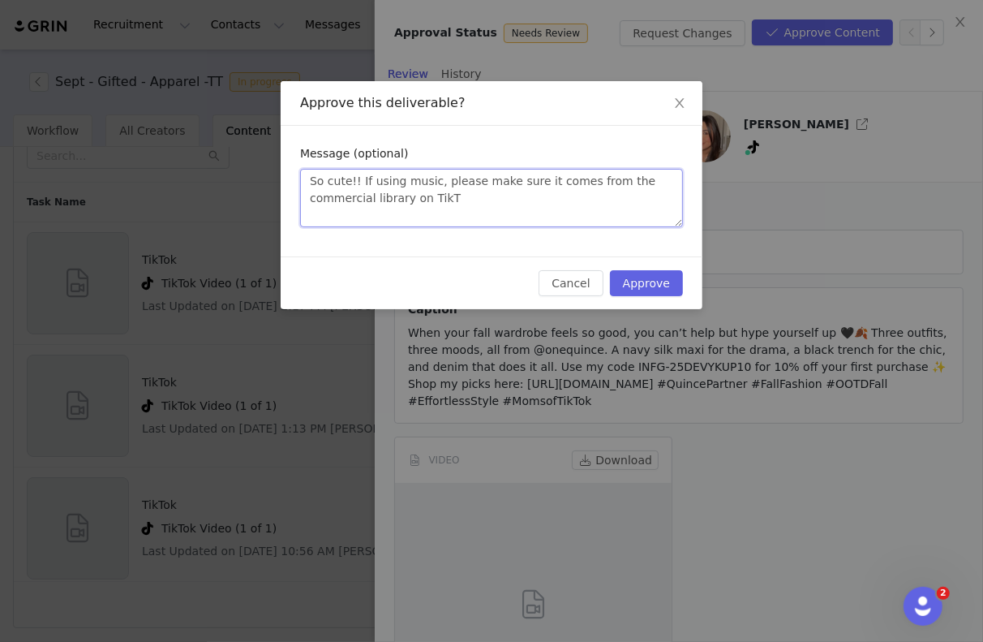
type textarea "So cute!! If using music, please make sure it comes from the commercial library…"
paste textarea "https://ads.tiktok.com/business/creativecenter/music/pad/en"
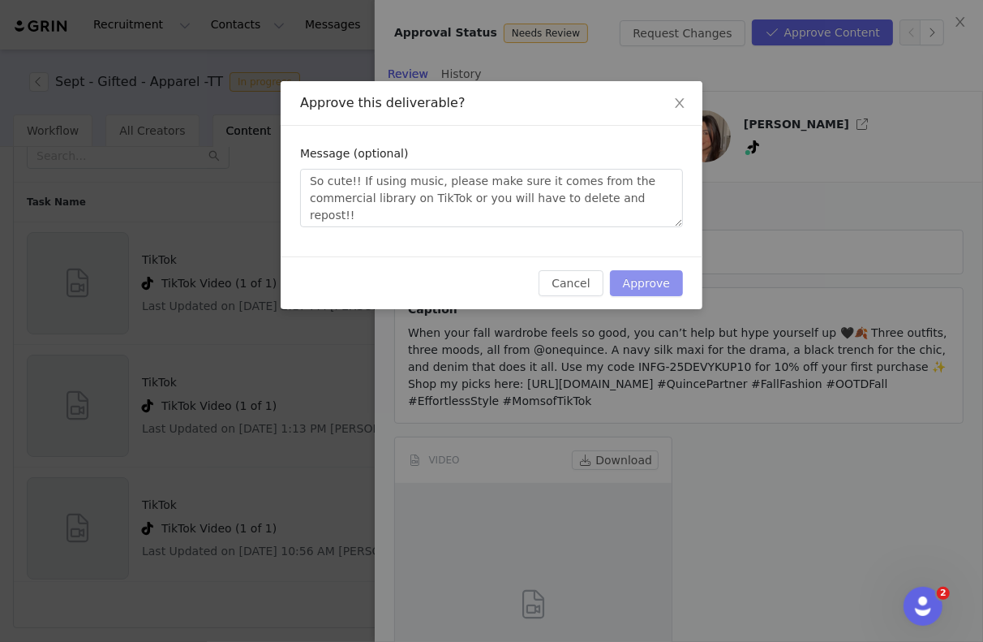
click at [647, 294] on button "Approve" at bounding box center [646, 283] width 73 height 26
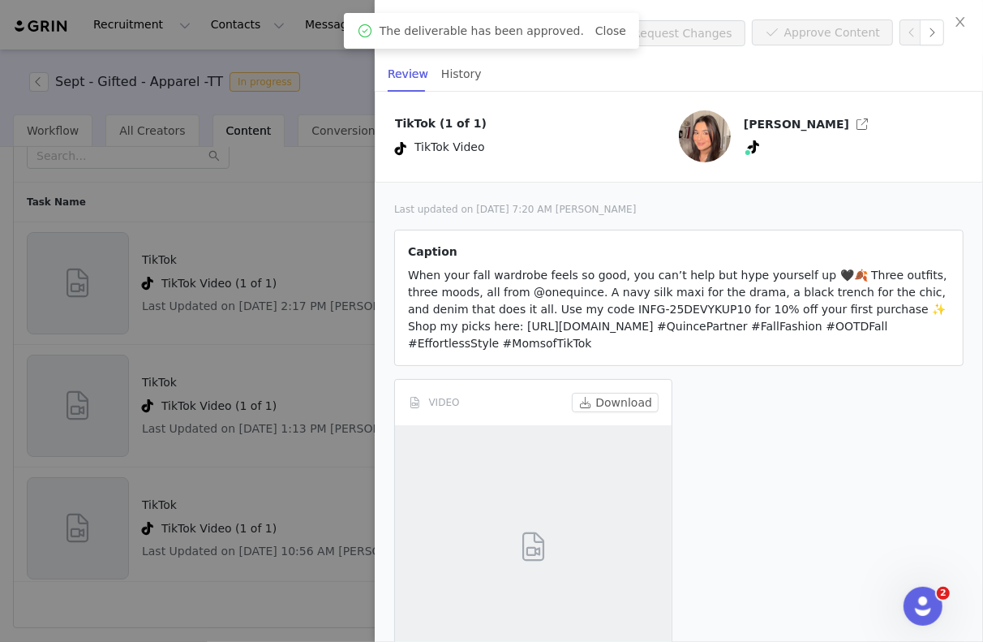
click at [245, 376] on div at bounding box center [491, 321] width 983 height 642
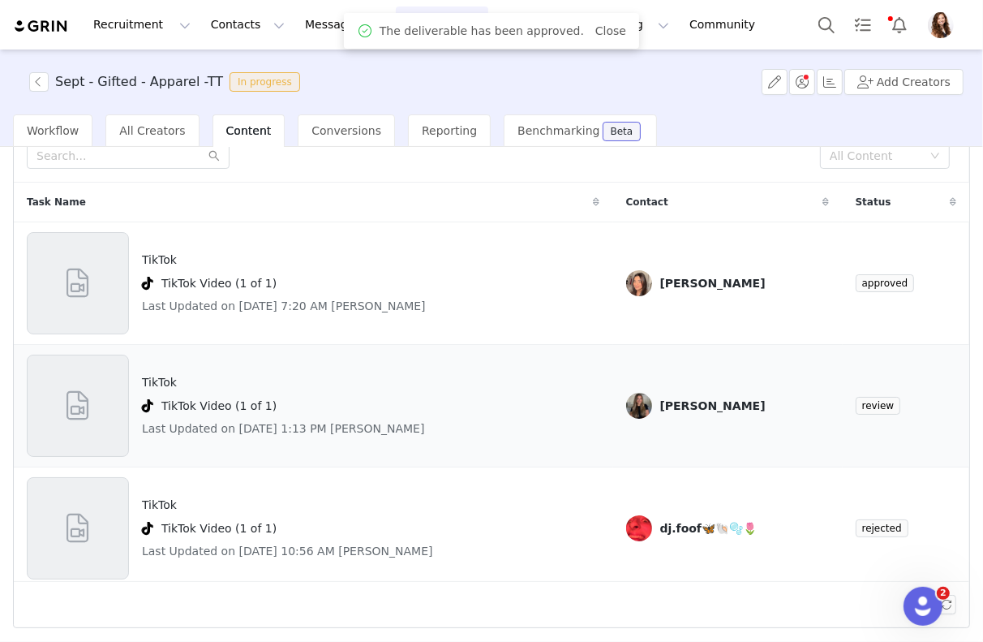
click at [272, 407] on div "TikTok Video (1 of 1)" at bounding box center [283, 405] width 283 height 19
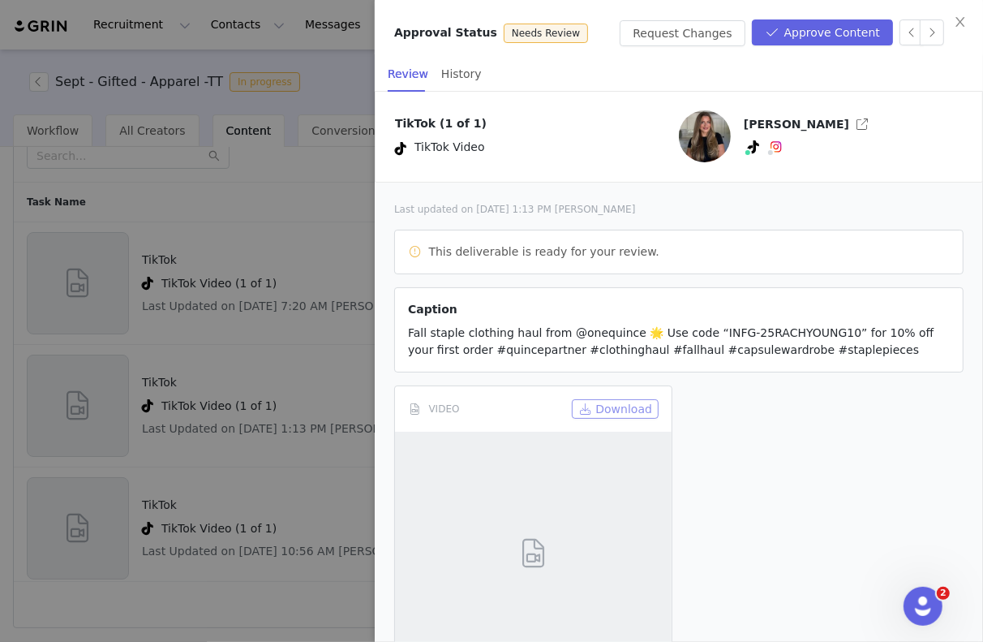
click at [608, 409] on button "Download" at bounding box center [615, 408] width 87 height 19
click at [842, 36] on button "Approve Content" at bounding box center [822, 32] width 141 height 26
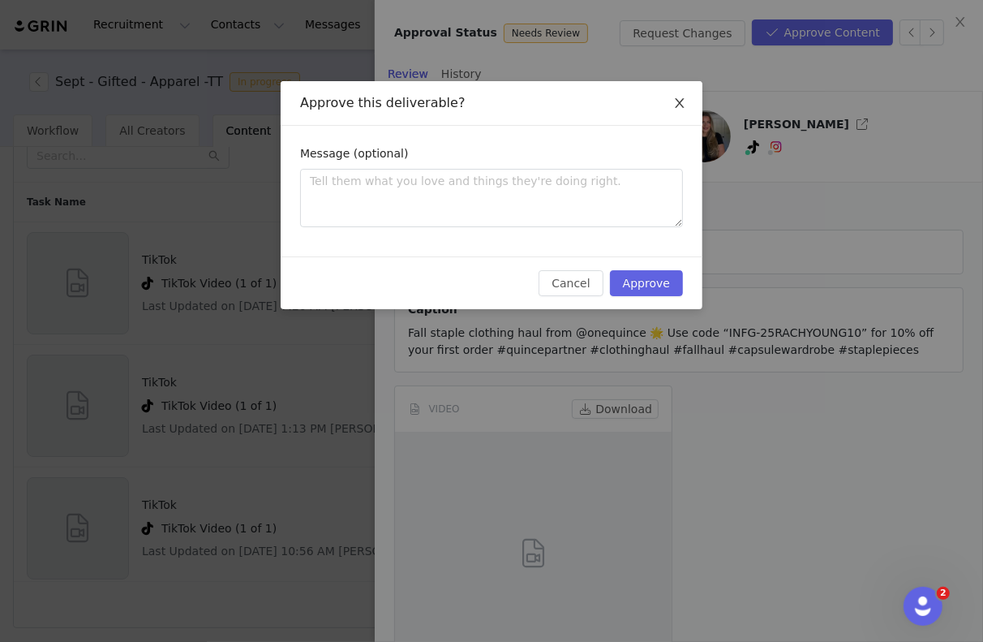
click at [677, 97] on span "Close" at bounding box center [679, 103] width 45 height 45
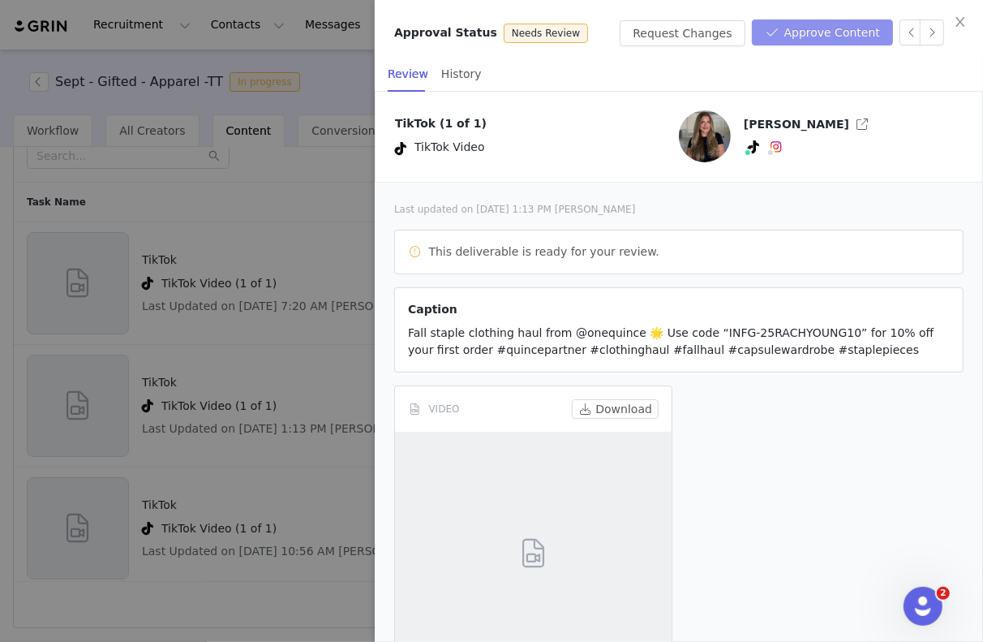
click at [832, 34] on button "Approve Content" at bounding box center [822, 32] width 141 height 26
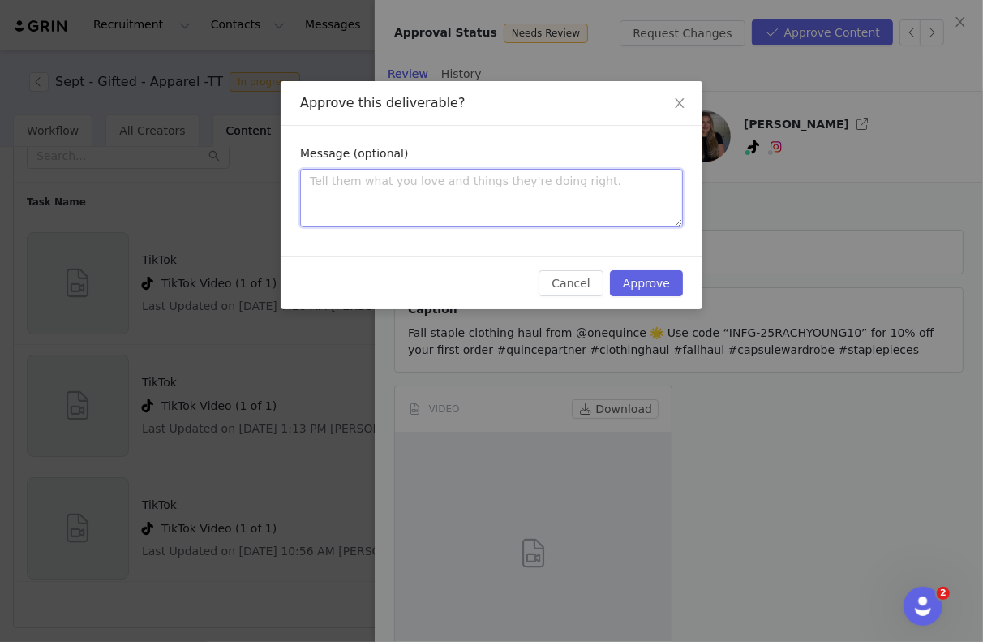
click at [596, 186] on textarea at bounding box center [491, 198] width 383 height 58
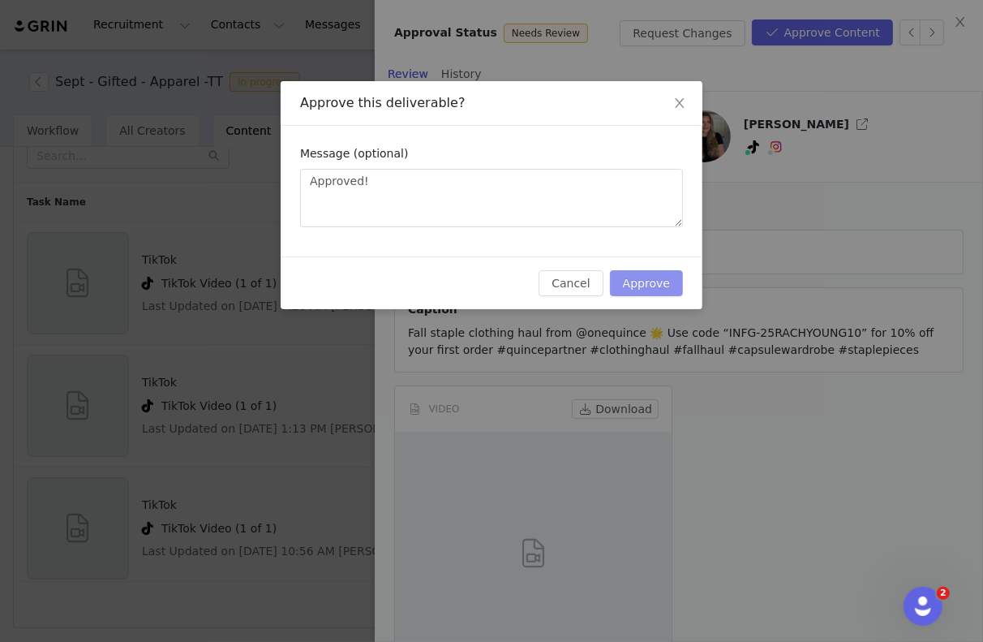
click at [638, 294] on button "Approve" at bounding box center [646, 283] width 73 height 26
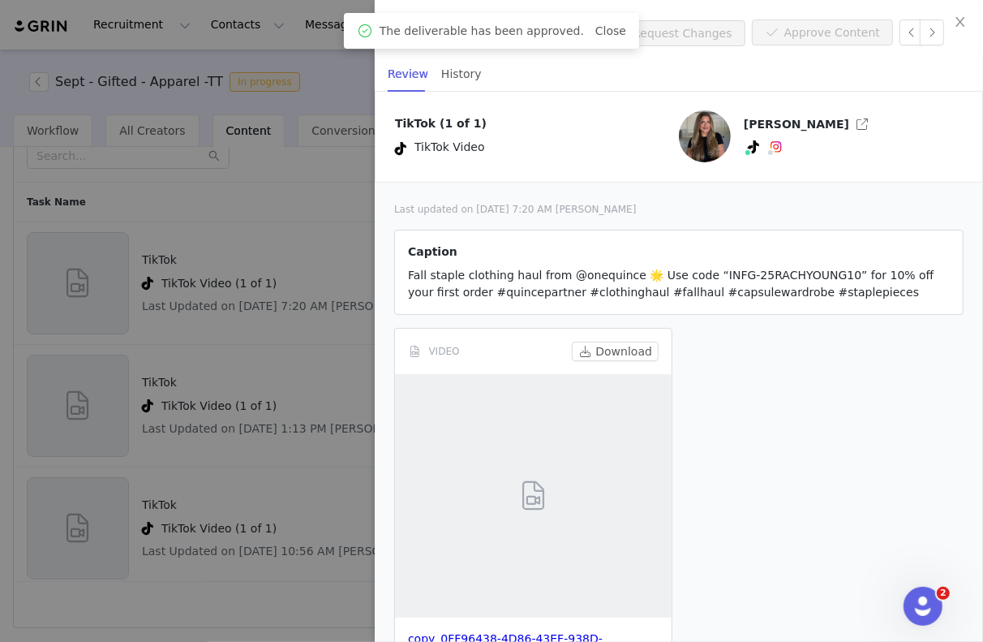
click at [338, 391] on div at bounding box center [491, 321] width 983 height 642
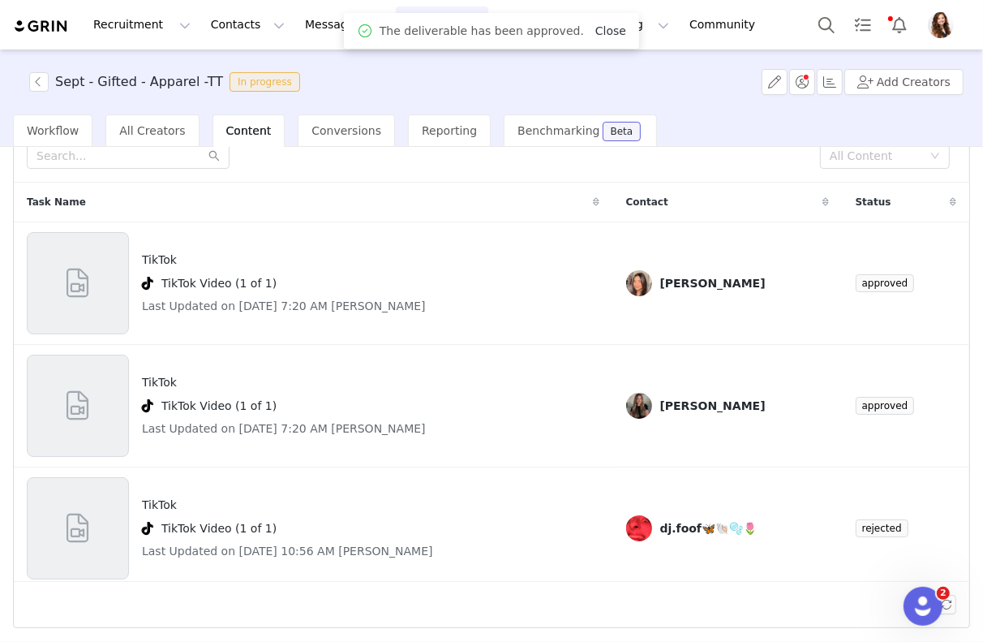
click at [604, 27] on link "Close" at bounding box center [611, 30] width 31 height 13
click at [252, 19] on button "Contacts Contacts" at bounding box center [247, 24] width 93 height 37
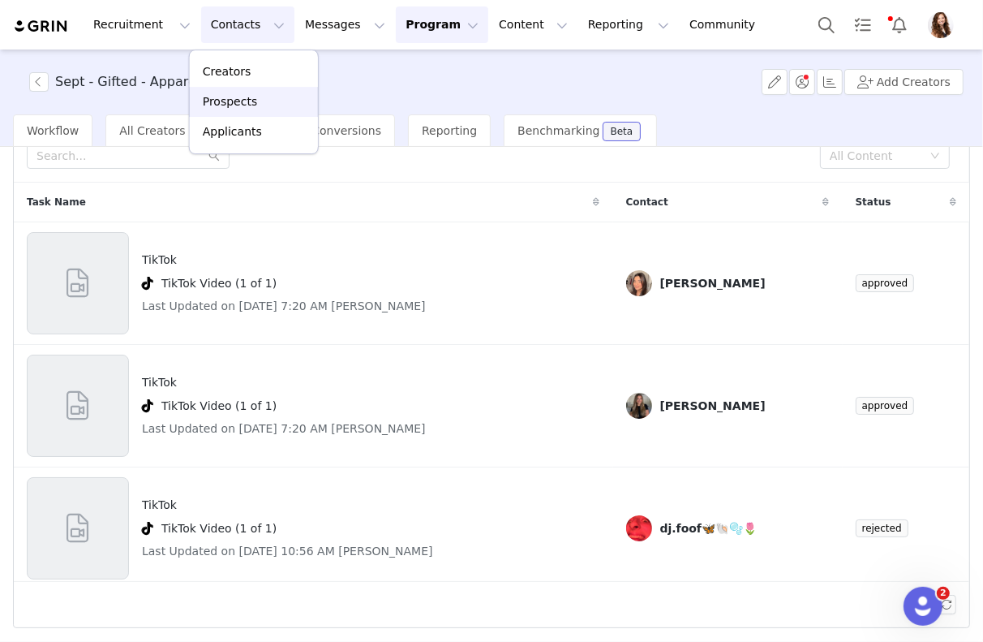
click at [244, 111] on link "Prospects" at bounding box center [254, 102] width 128 height 30
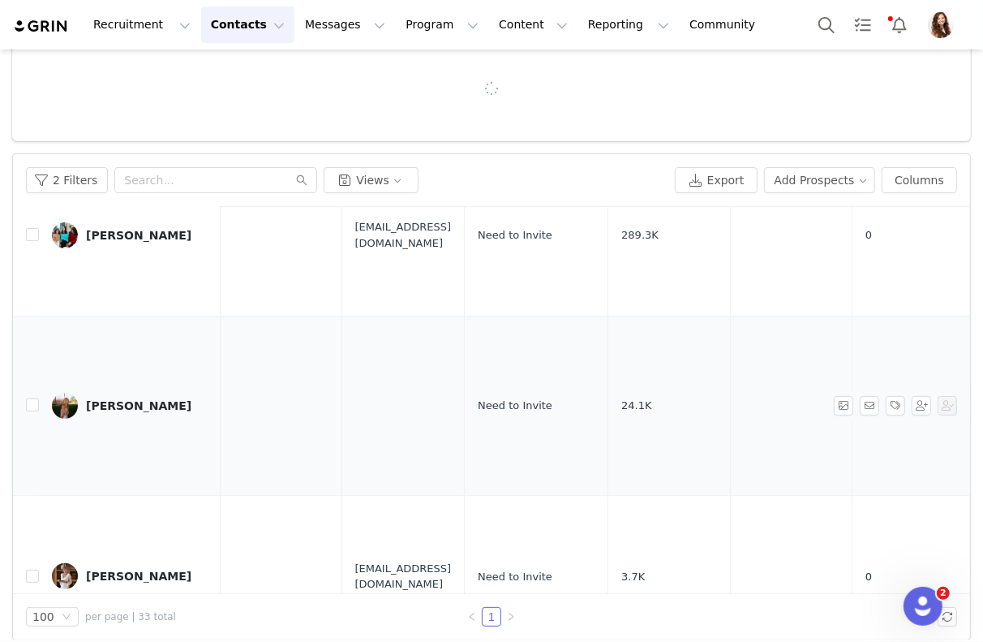
scroll to position [143, 1]
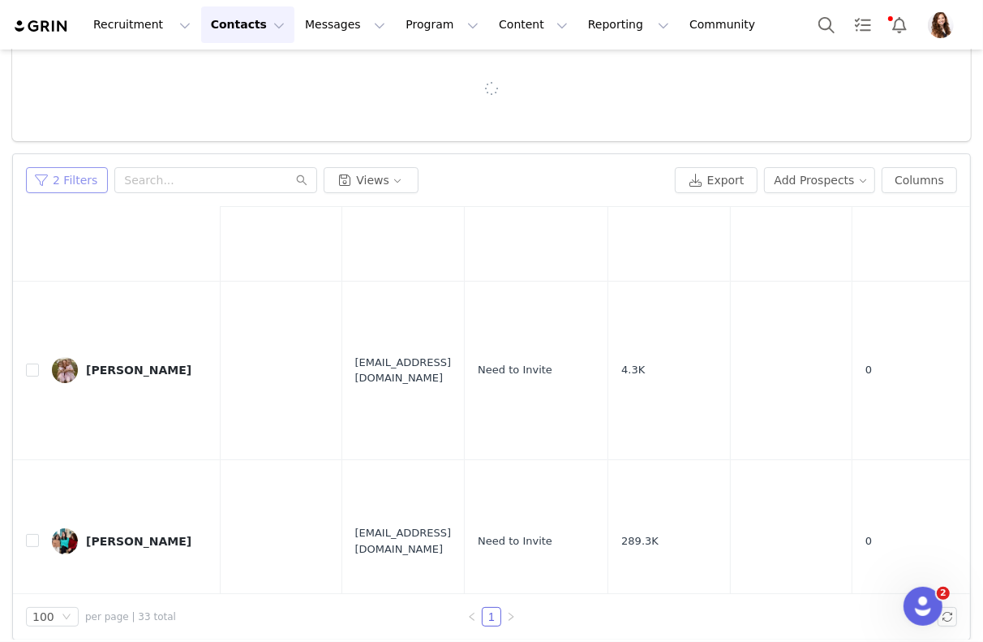
click at [97, 187] on button "2 Filters" at bounding box center [67, 180] width 82 height 26
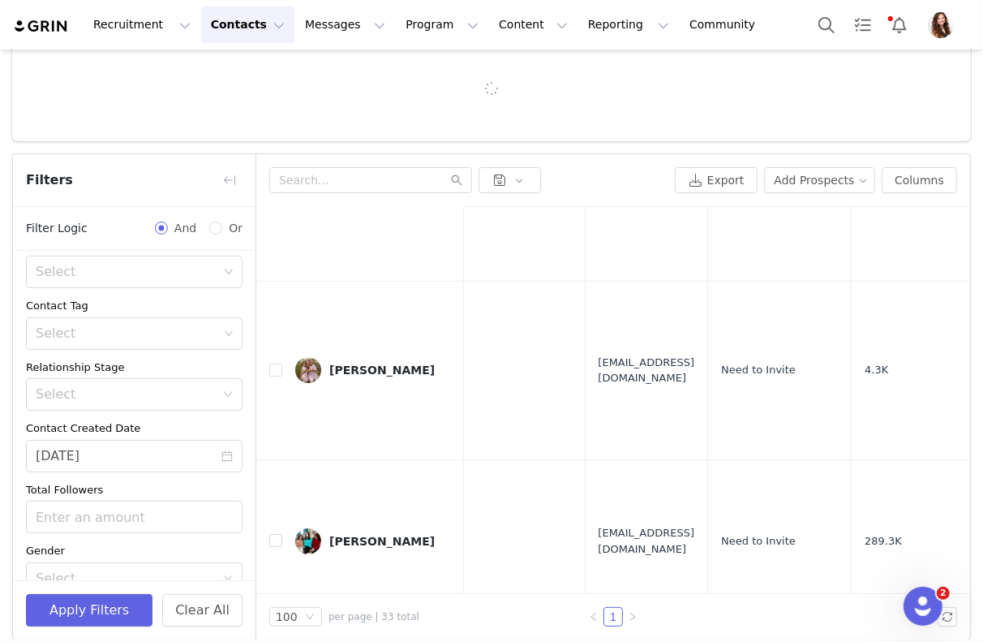
scroll to position [227, 0]
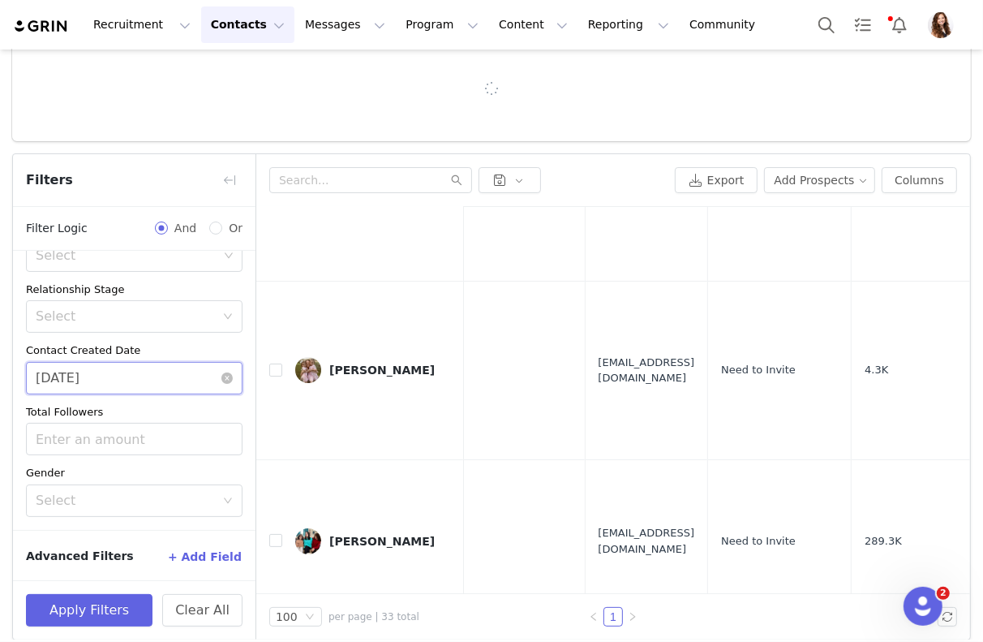
click at [159, 386] on input "09/30/2025" at bounding box center [134, 378] width 217 height 32
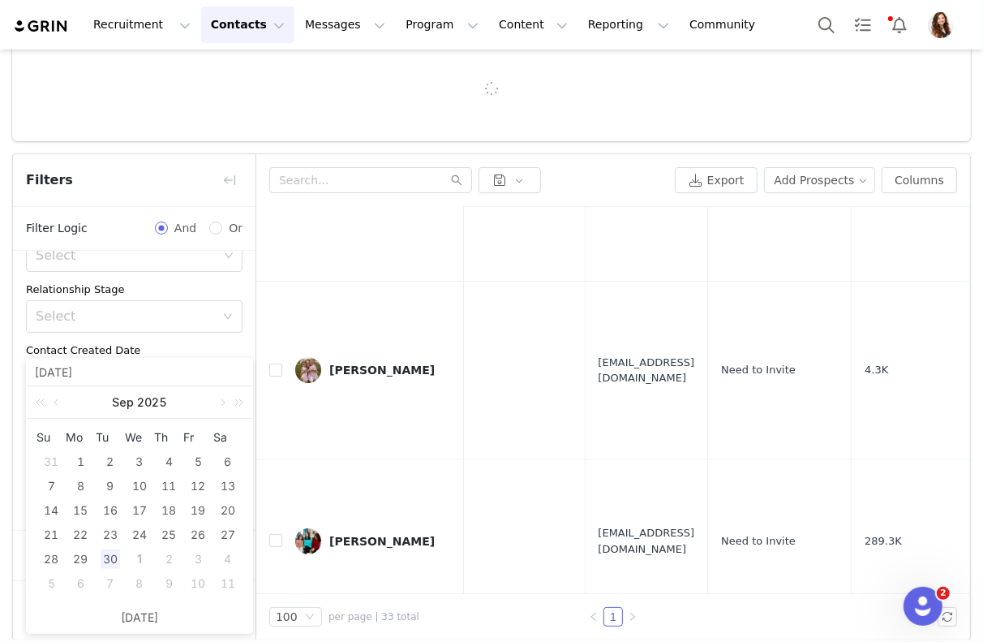
click at [140, 557] on div "1" at bounding box center [139, 558] width 19 height 19
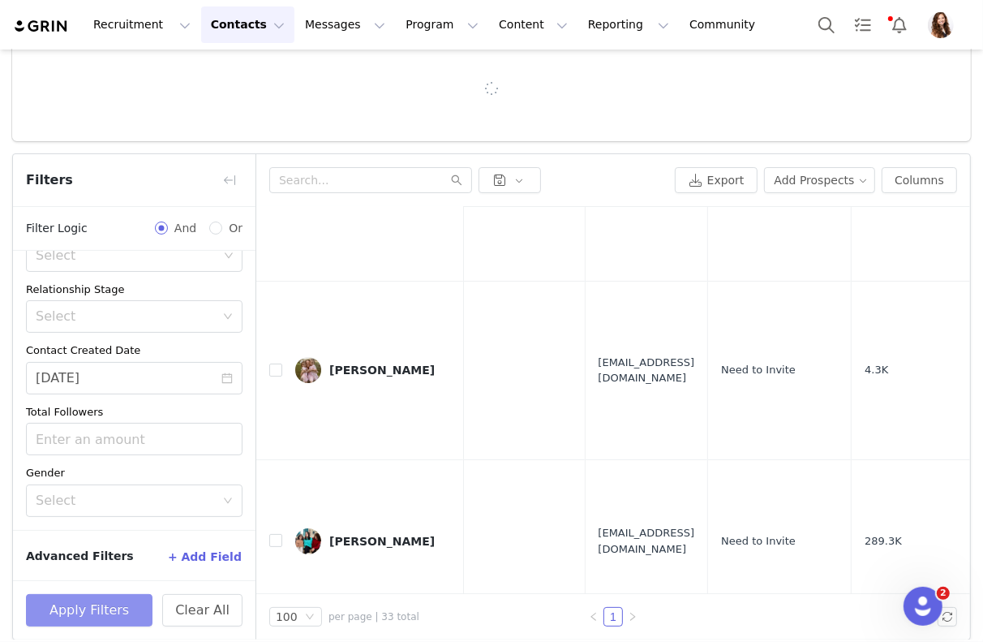
click at [89, 621] on button "Apply Filters" at bounding box center [89, 610] width 127 height 32
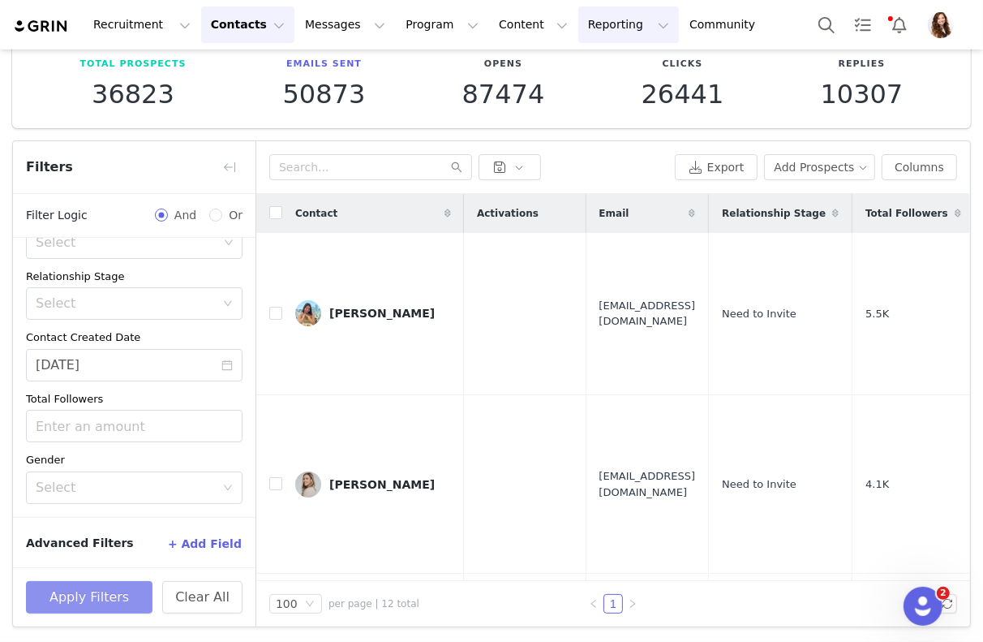
scroll to position [88, 0]
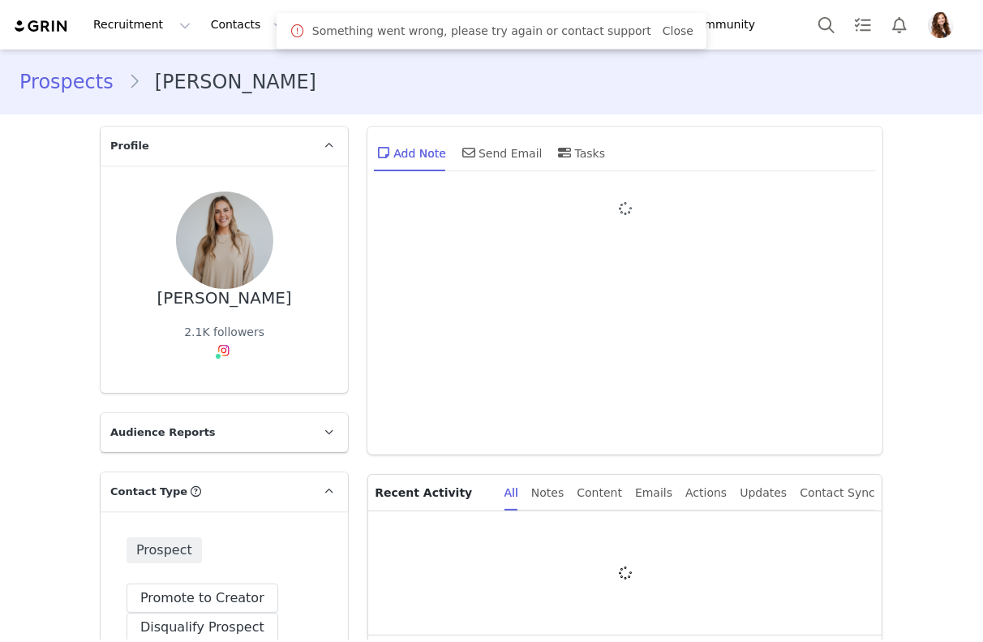
type input "+1 ([GEOGRAPHIC_DATA])"
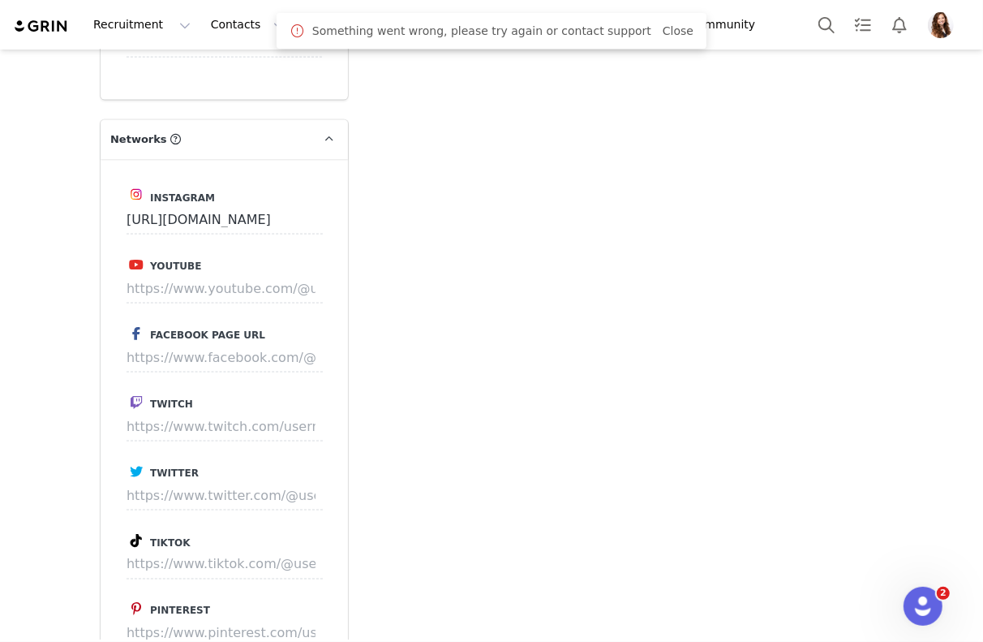
scroll to position [1901, 0]
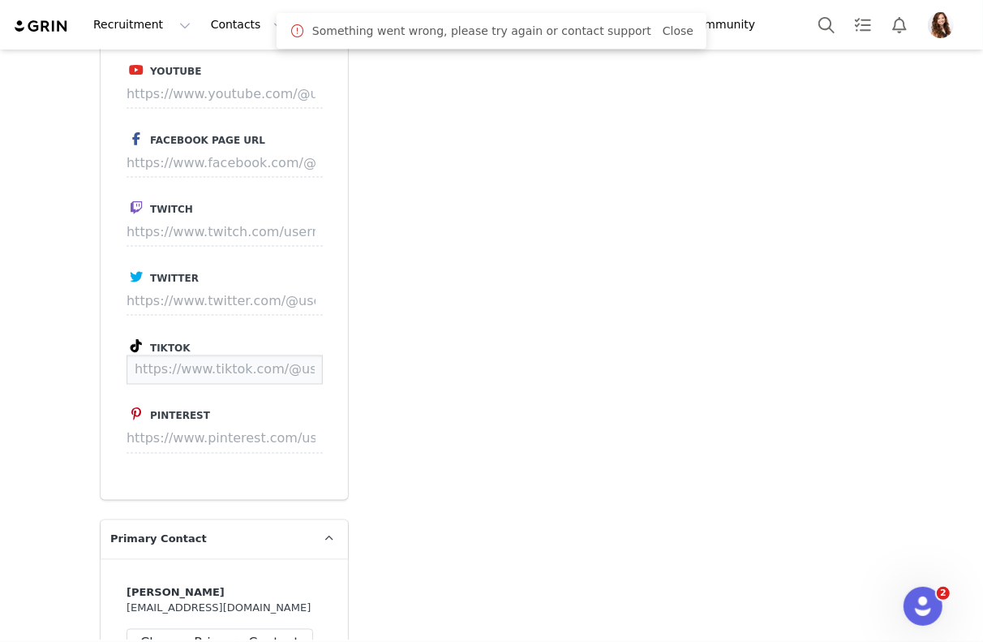
click at [252, 375] on input at bounding box center [225, 369] width 196 height 29
paste input "[URL][DOMAIN_NAME]"
type input "[URL][DOMAIN_NAME]"
click at [298, 371] on button "Save" at bounding box center [292, 369] width 59 height 29
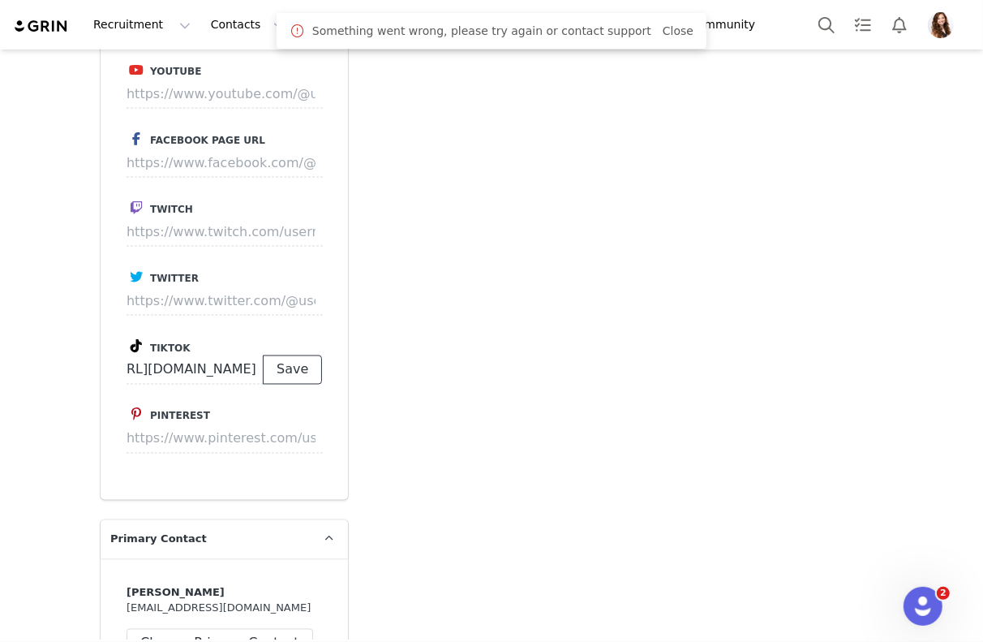
scroll to position [0, 0]
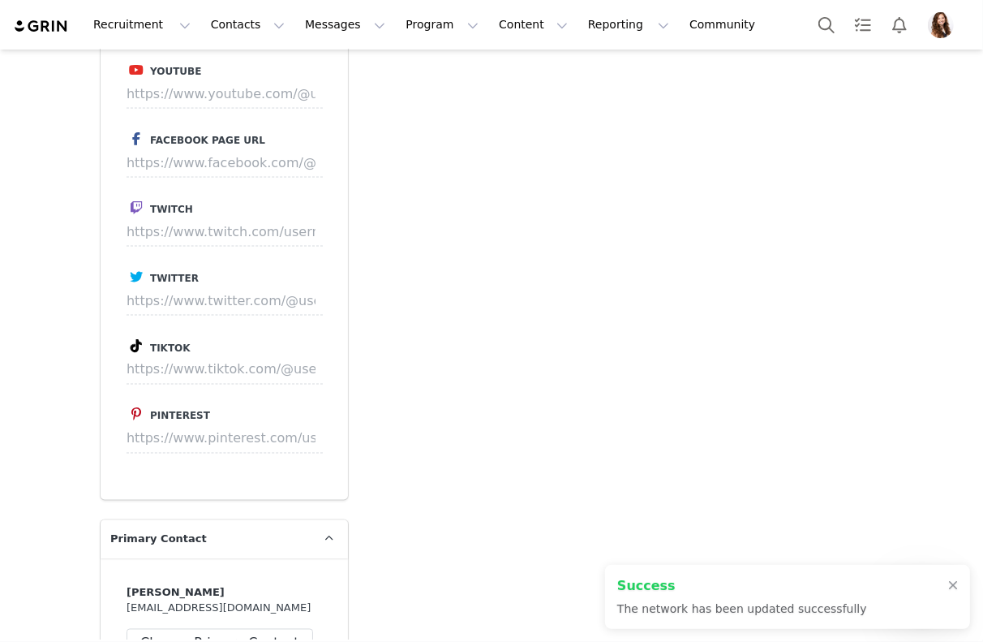
type input "https://www.tiktok.com/@brooke_ellee"
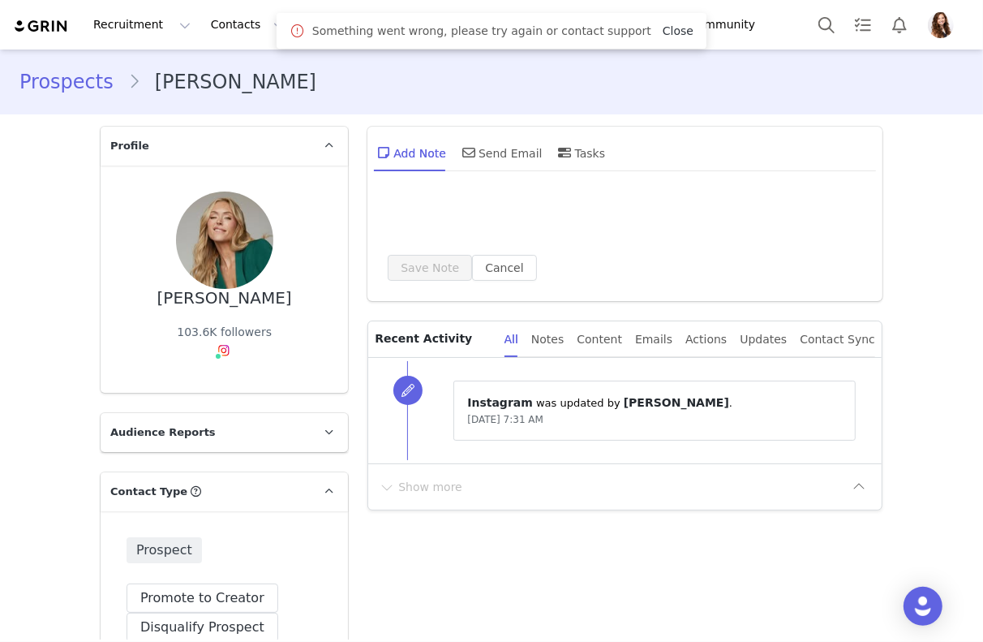
click at [663, 34] on link "Close" at bounding box center [678, 30] width 31 height 13
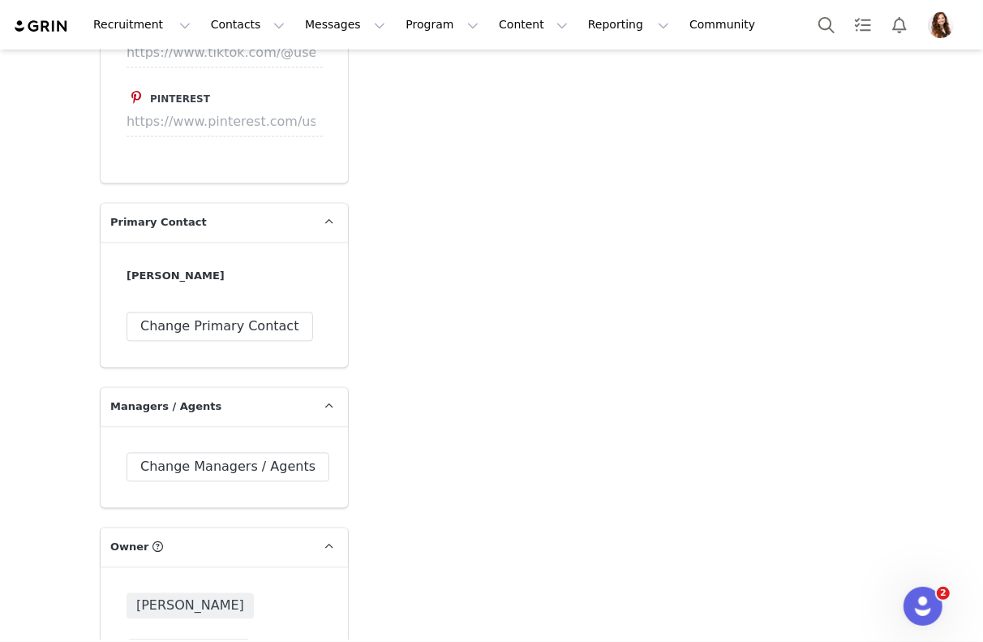
scroll to position [2223, 0]
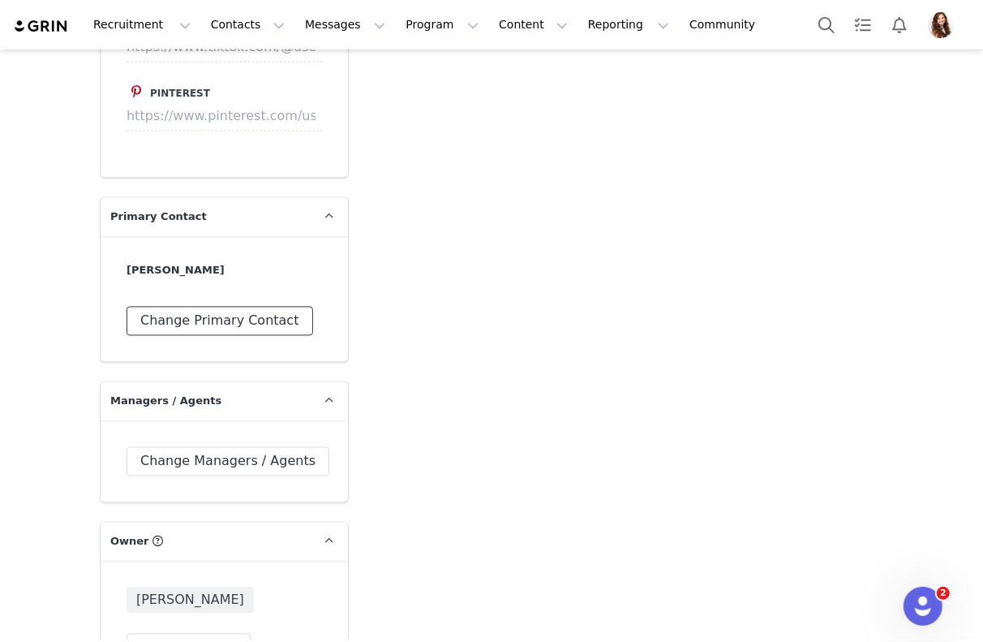
click at [233, 329] on button "Change Primary Contact" at bounding box center [220, 321] width 187 height 29
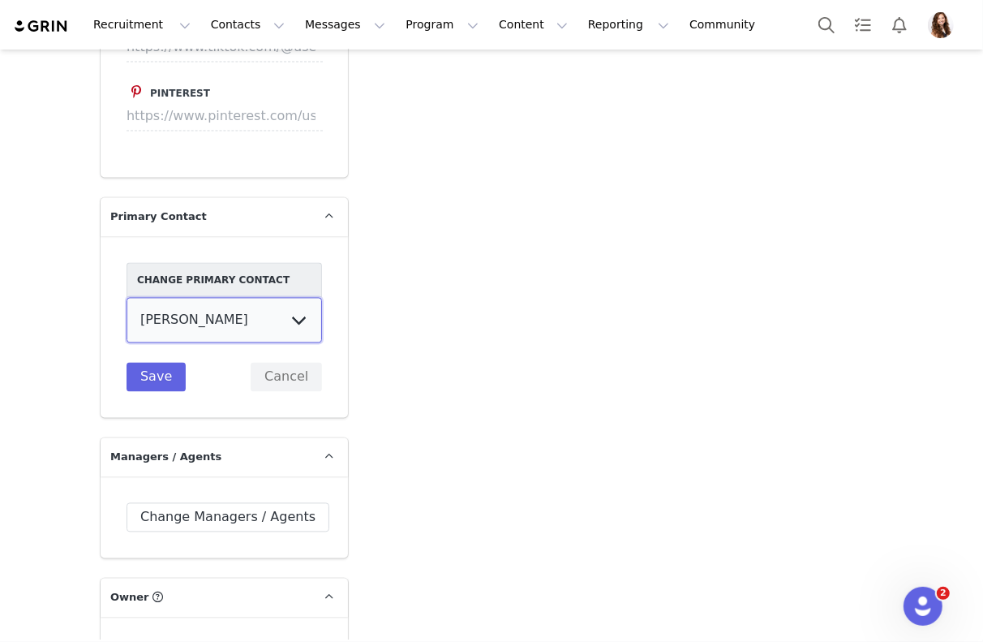
click at [226, 324] on select "[PERSON_NAME]" at bounding box center [225, 320] width 196 height 45
click at [291, 372] on button "Cancel" at bounding box center [286, 377] width 71 height 29
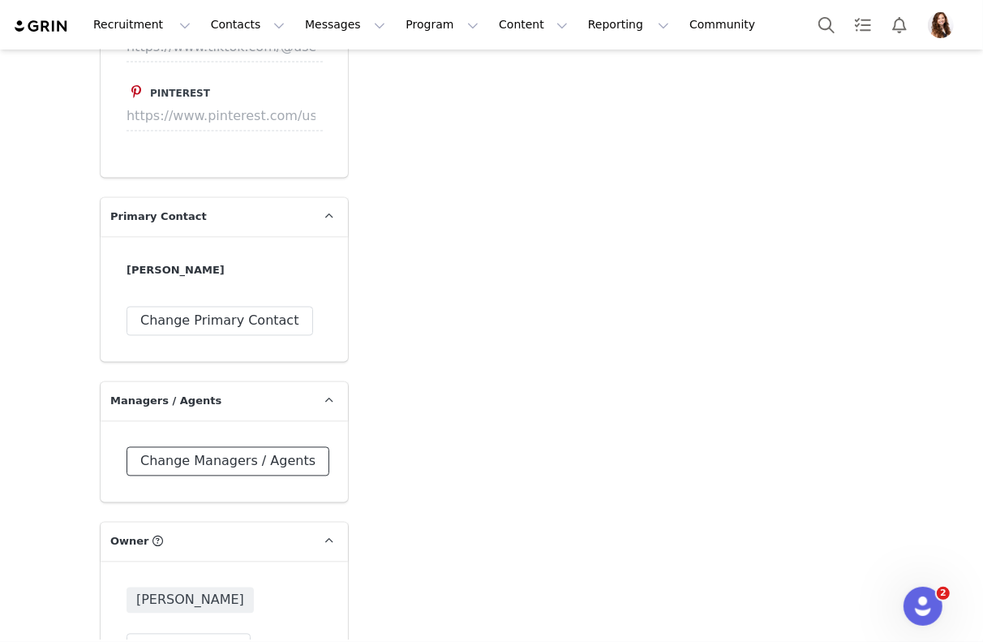
click at [248, 465] on button "Change Managers / Agents" at bounding box center [228, 461] width 203 height 29
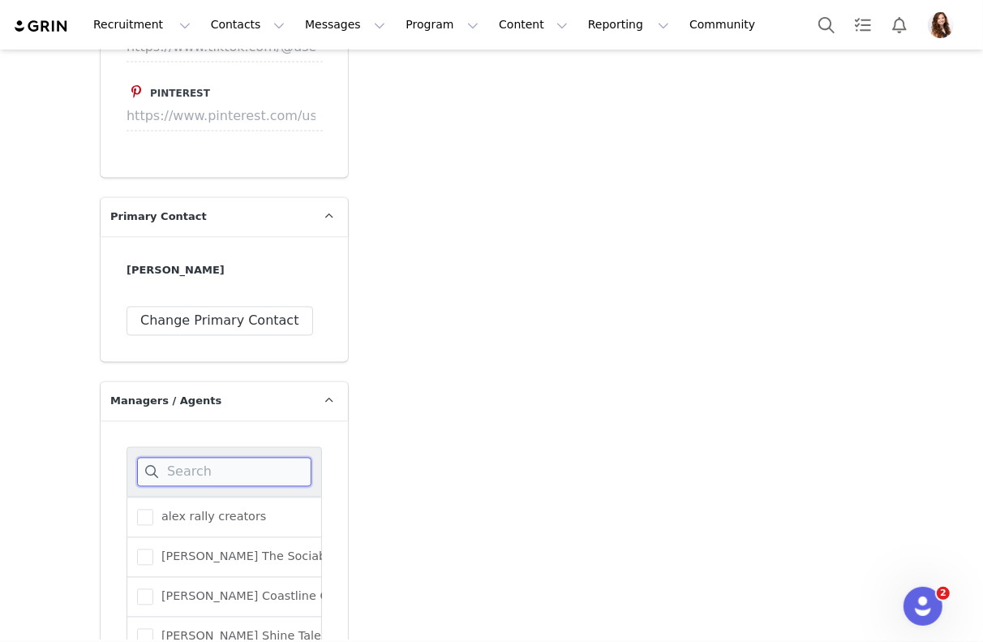
click at [230, 471] on input at bounding box center [224, 472] width 174 height 29
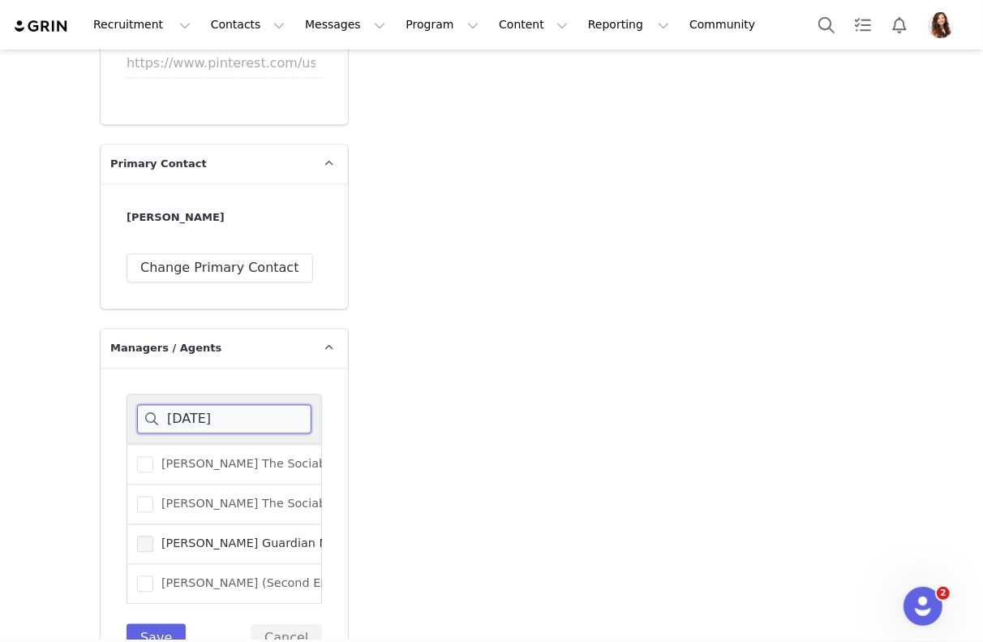
type input "jul"
click at [151, 545] on span at bounding box center [145, 543] width 16 height 16
click at [153, 535] on input "Jules Guardian Mgmt" at bounding box center [153, 535] width 0 height 0
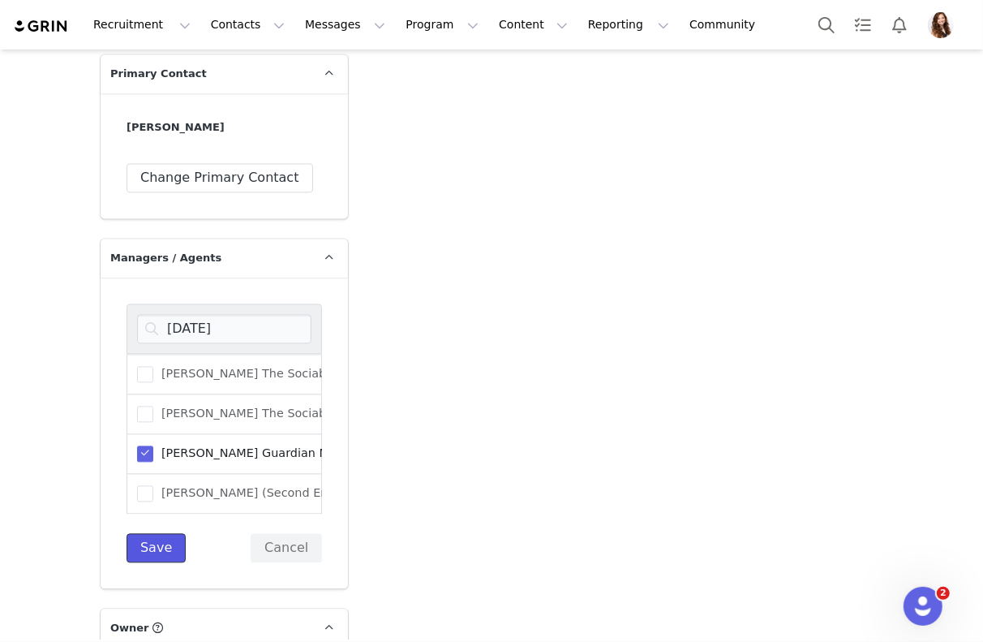
click at [153, 540] on button "Save" at bounding box center [156, 547] width 59 height 29
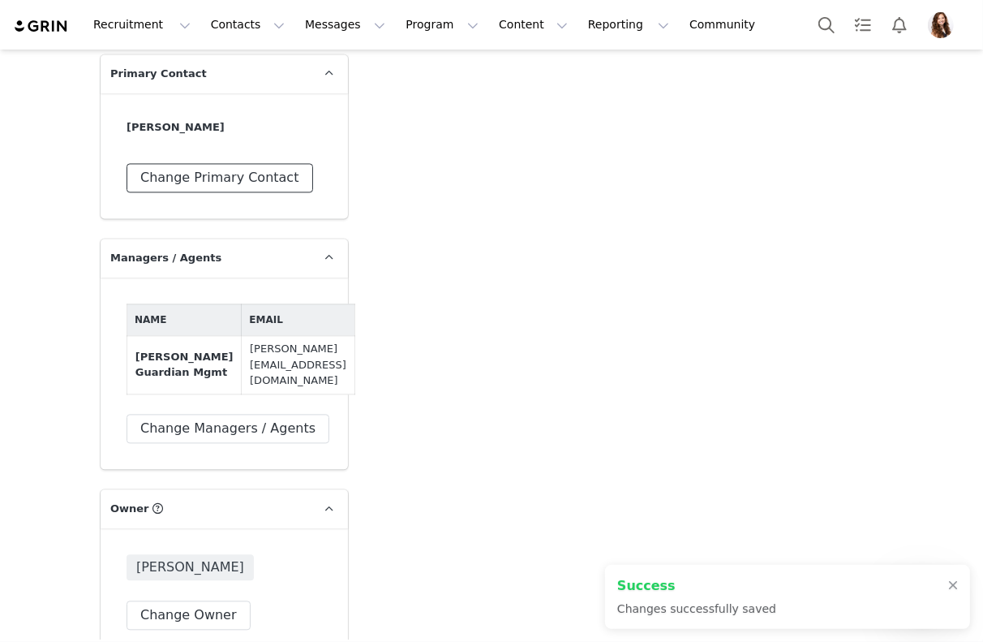
click at [244, 173] on button "Change Primary Contact" at bounding box center [220, 177] width 187 height 29
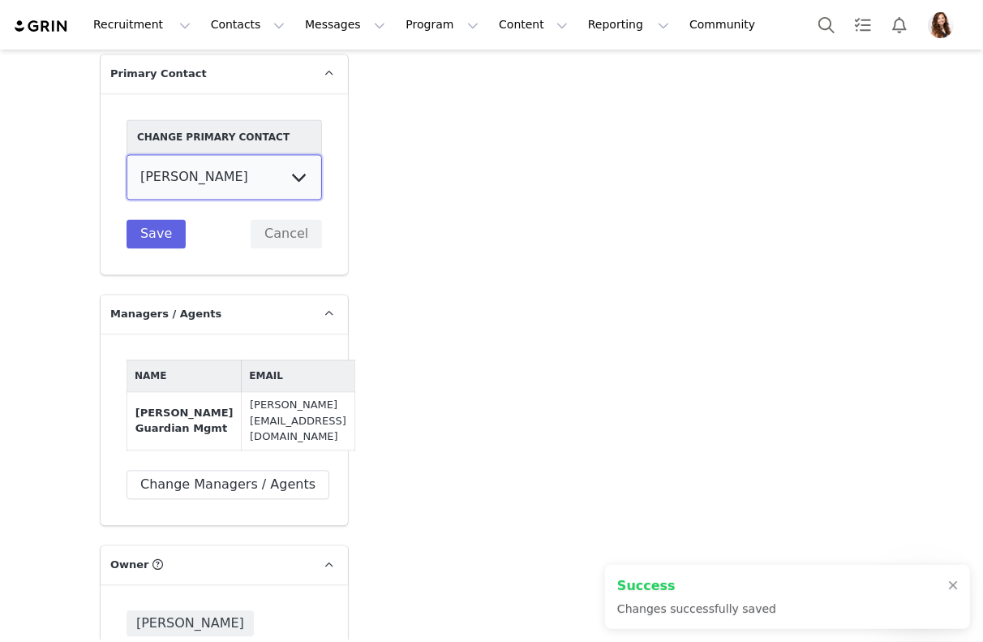
click at [234, 184] on select "Megan Heaton Jules Guardian Mgmt" at bounding box center [225, 176] width 196 height 45
select select "3308c29a-0ee4-4387-aa2e-7605319f1b2f"
click at [127, 154] on select "Megan Heaton Jules Guardian Mgmt" at bounding box center [225, 176] width 196 height 45
click at [158, 233] on button "Save" at bounding box center [156, 233] width 59 height 29
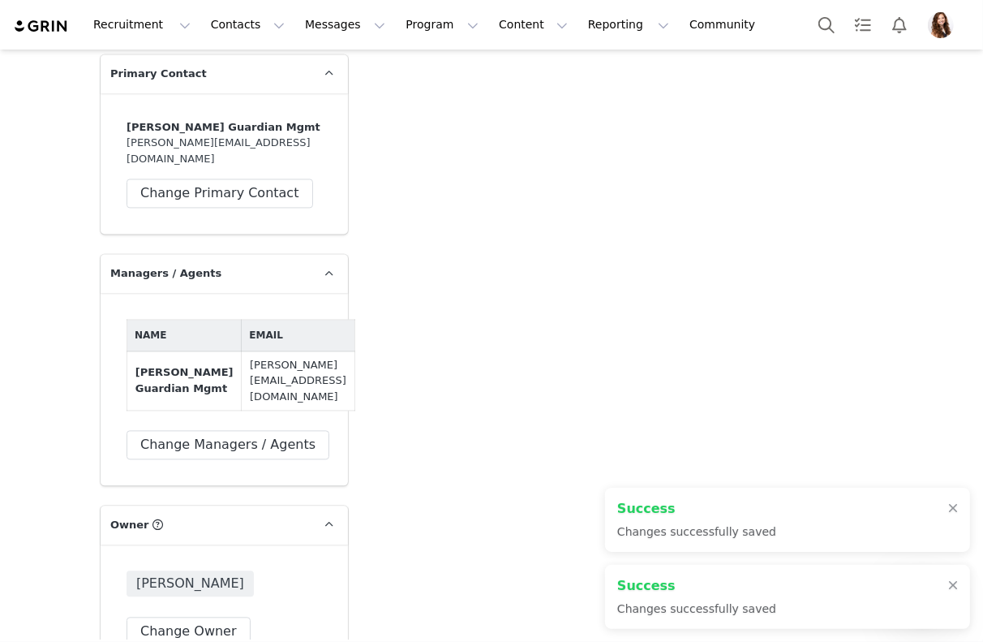
click at [962, 589] on div "Success Changes successfully saved" at bounding box center [787, 597] width 365 height 64
click at [957, 588] on div at bounding box center [953, 585] width 10 height 13
click at [953, 584] on div at bounding box center [953, 585] width 10 height 13
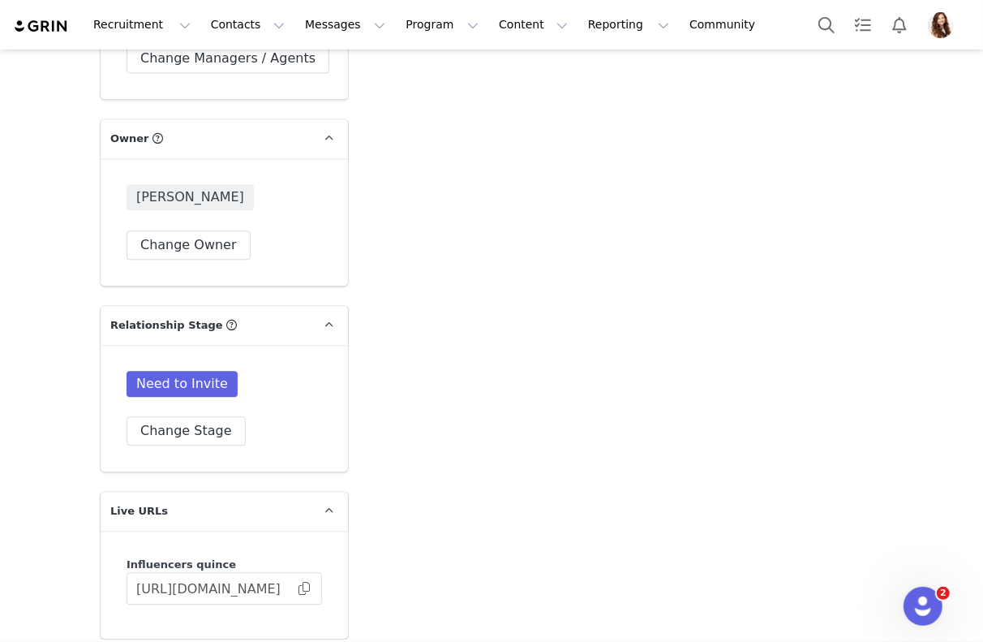
scroll to position [3083, 0]
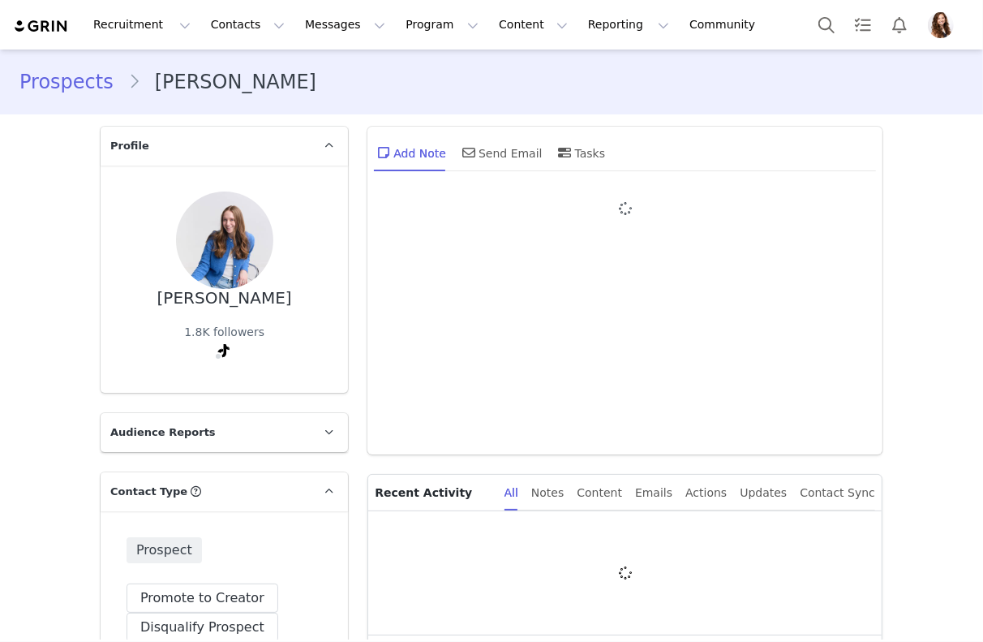
type input "+1 ([GEOGRAPHIC_DATA])"
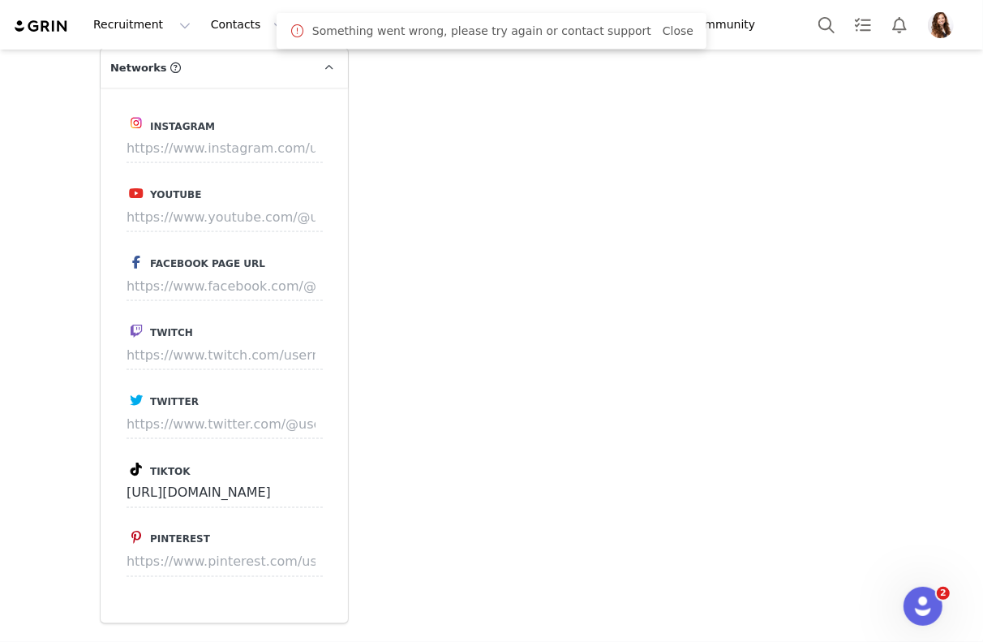
scroll to position [1746, 0]
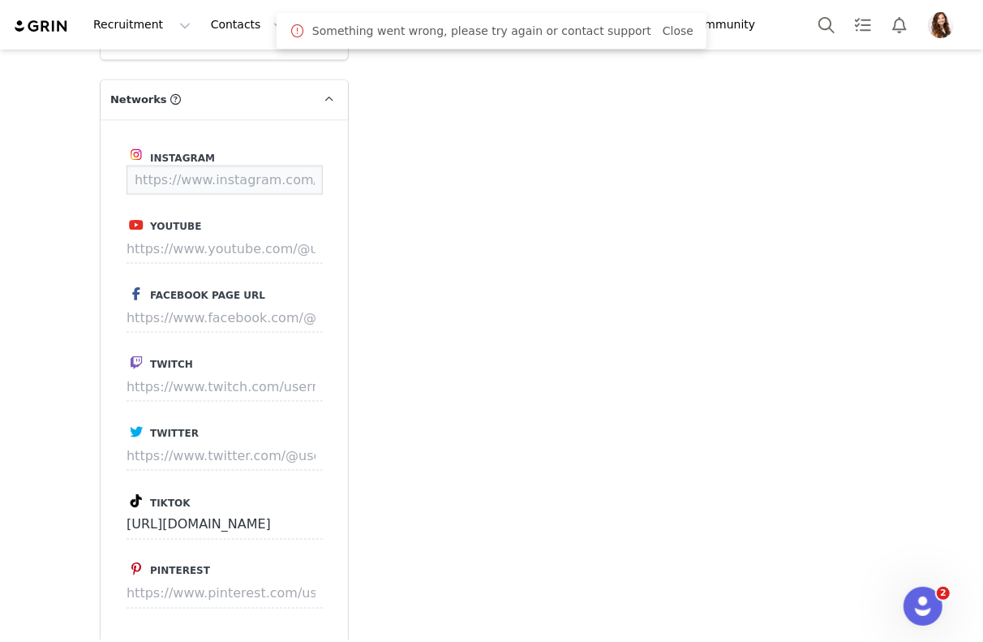
click at [231, 177] on input at bounding box center [225, 180] width 196 height 29
paste input "https://www.instagram.com/wellwithheili/"
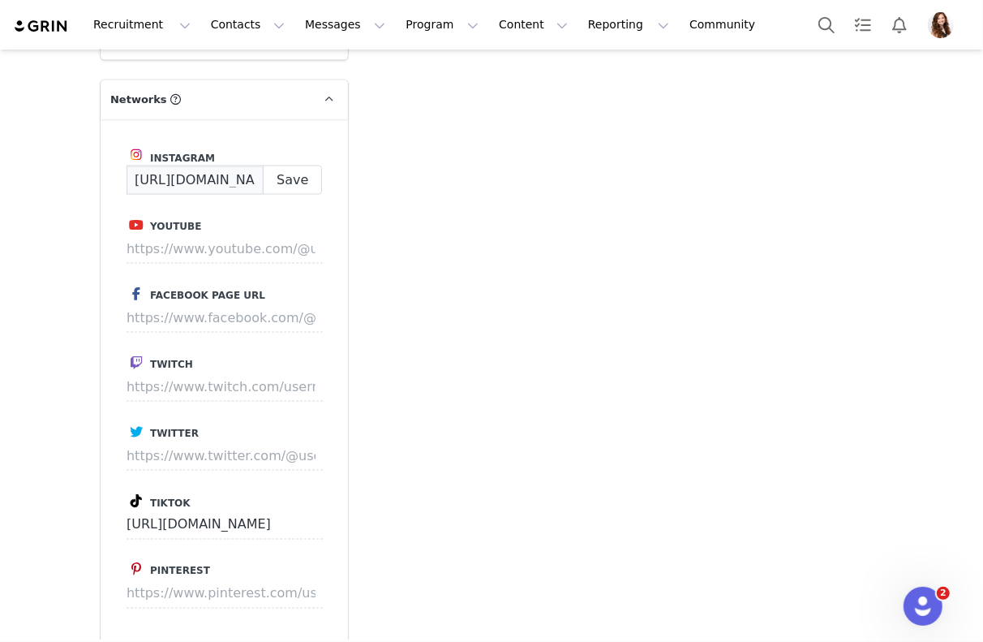
scroll to position [0, 113]
type input "https://www.instagram.com/wellwithheili/"
click at [281, 183] on button "Save" at bounding box center [292, 180] width 59 height 29
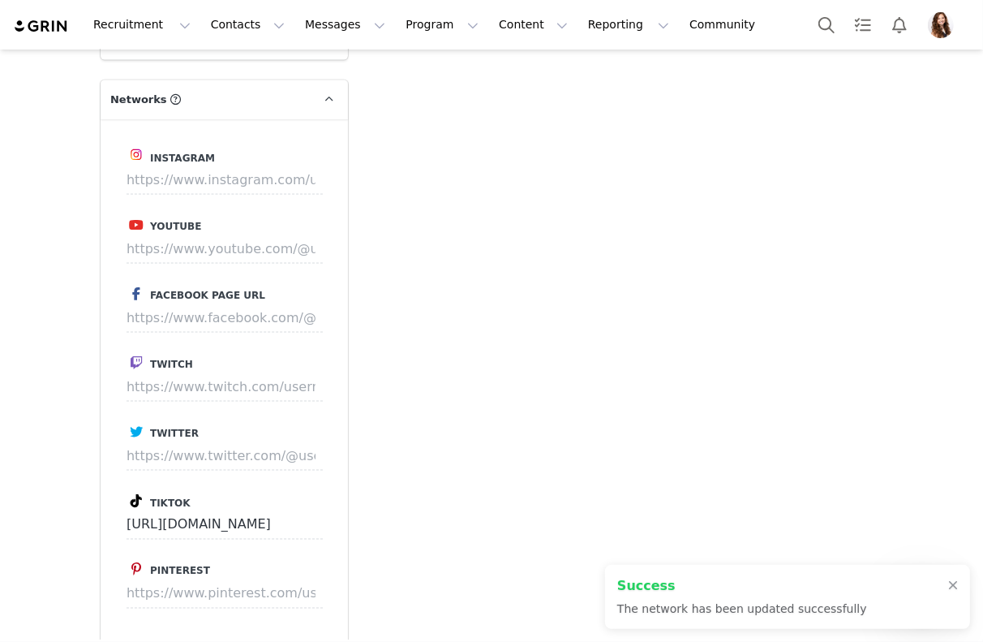
type input "https://www.instagram.com/wellwithheili"
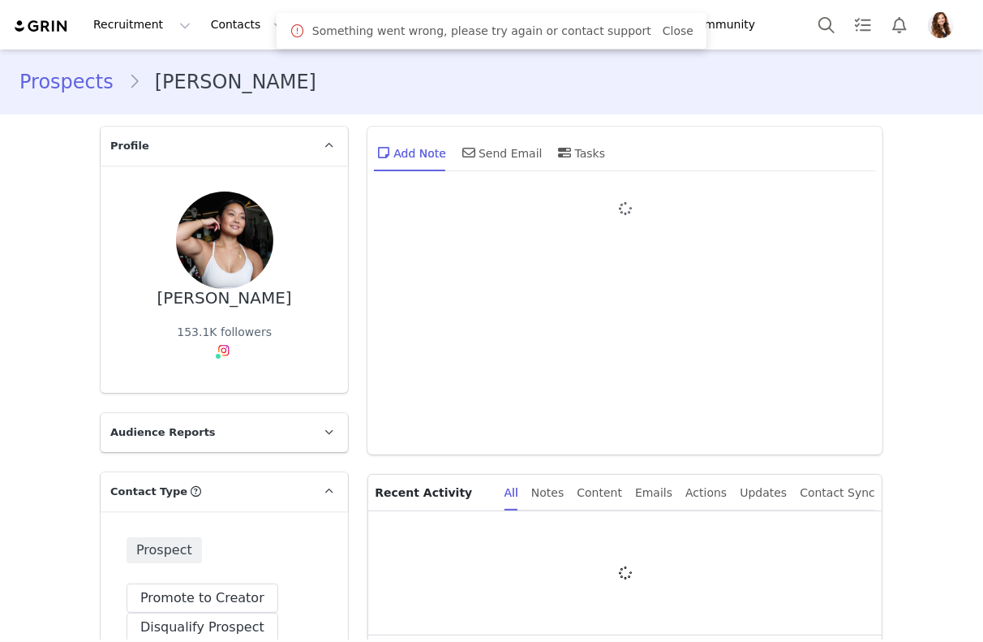
type input "+1 ([GEOGRAPHIC_DATA])"
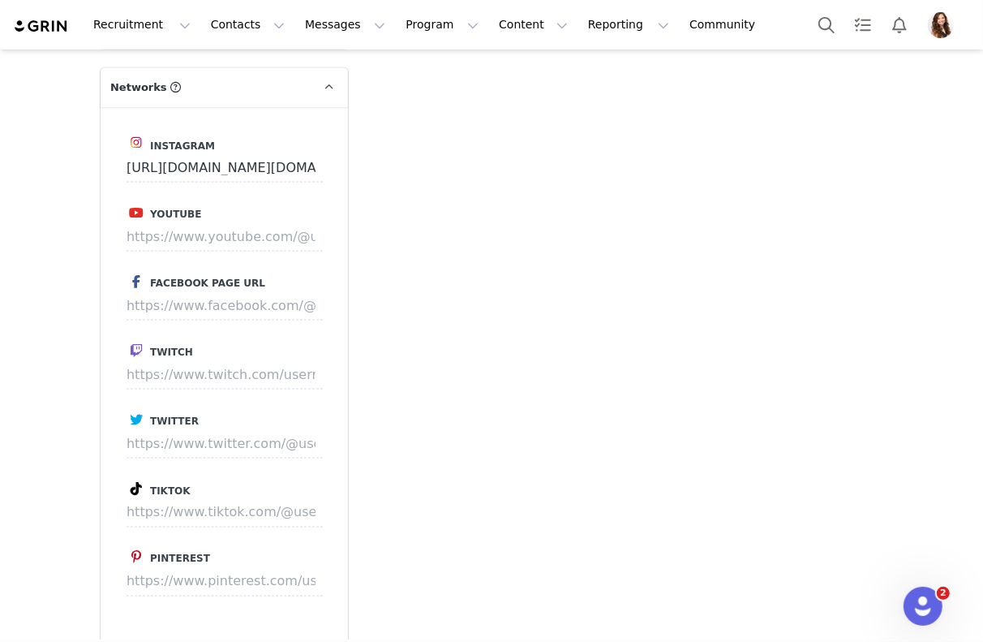
scroll to position [1851, 0]
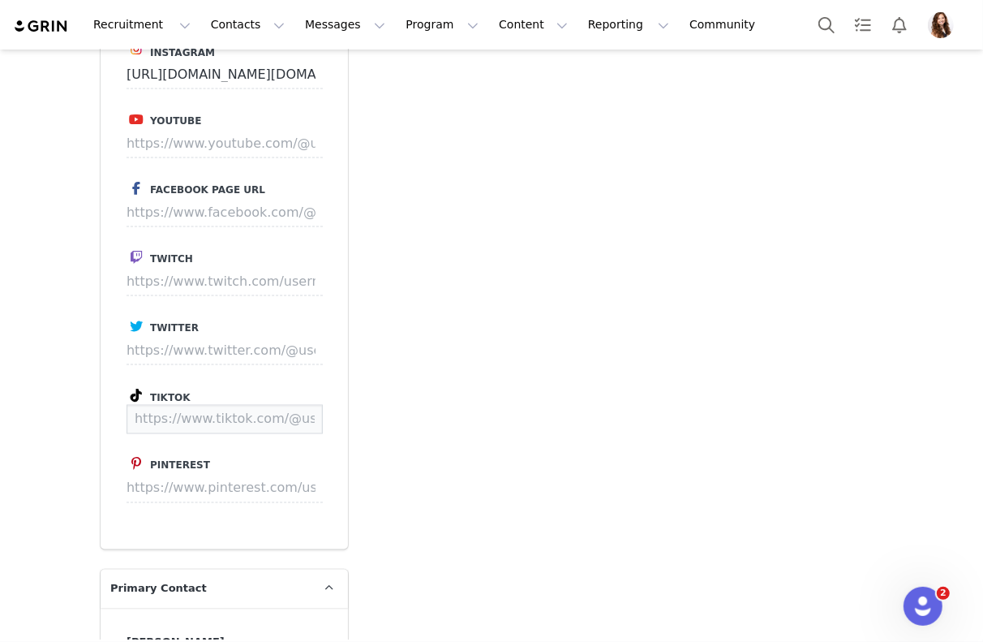
click at [222, 426] on input at bounding box center [225, 419] width 196 height 29
paste input "https://www.tiktok.com/@just.jueit"
type input "https://www.tiktok.com/@just.jueit"
click at [295, 423] on button "Save" at bounding box center [292, 419] width 59 height 29
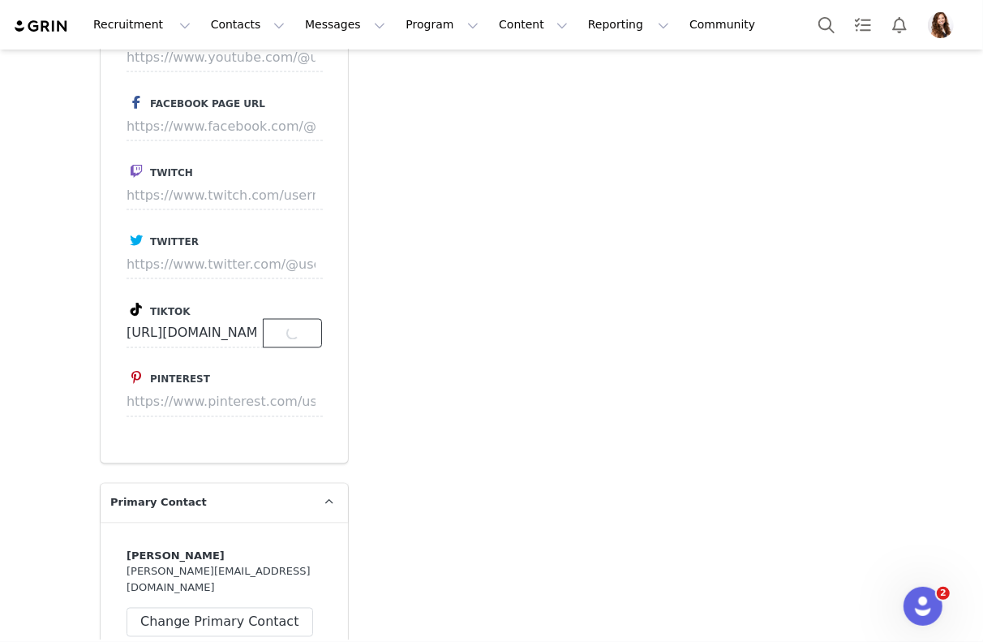
scroll to position [0, 0]
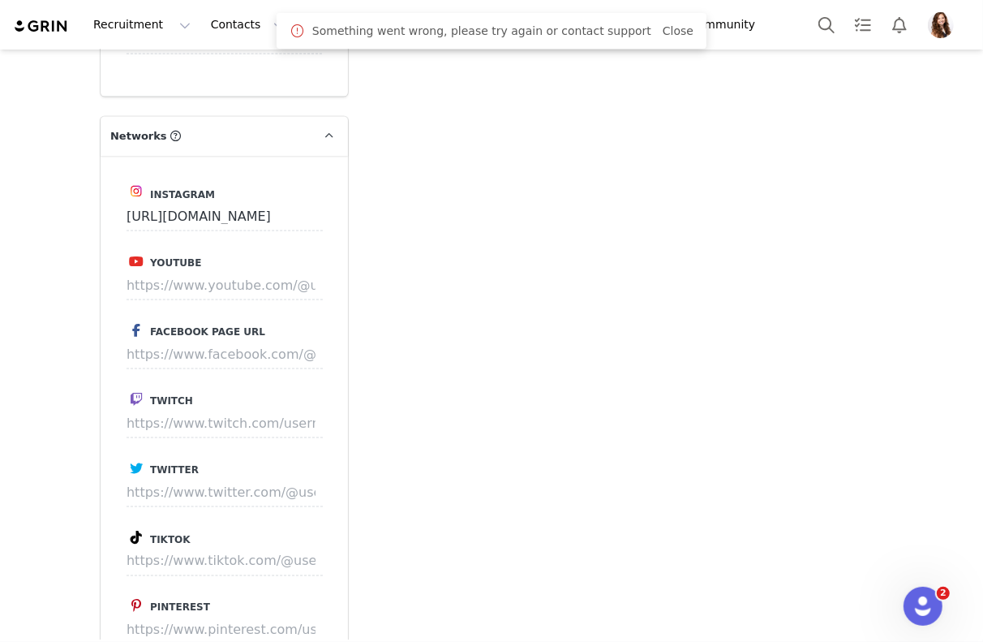
scroll to position [1771, 0]
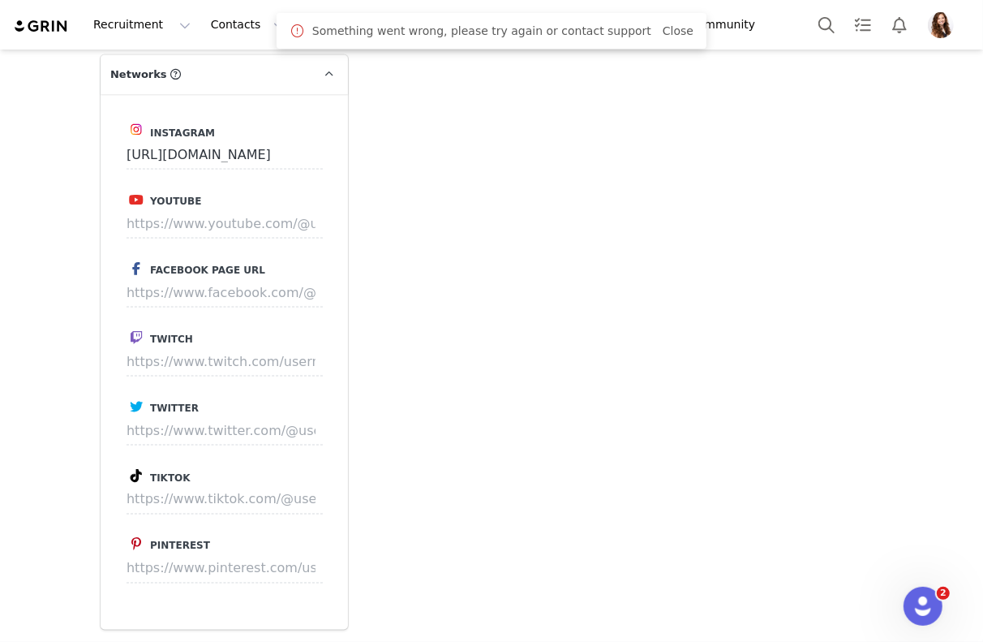
click at [226, 514] on div "Instagram [URL][DOMAIN_NAME] Youtube Facebook Page URL Twitch Twitter Tiktok Pi…" at bounding box center [224, 361] width 247 height 535
click at [226, 503] on input at bounding box center [225, 499] width 196 height 29
paste input "[URL][DOMAIN_NAME]"
type input "[URL][DOMAIN_NAME]"
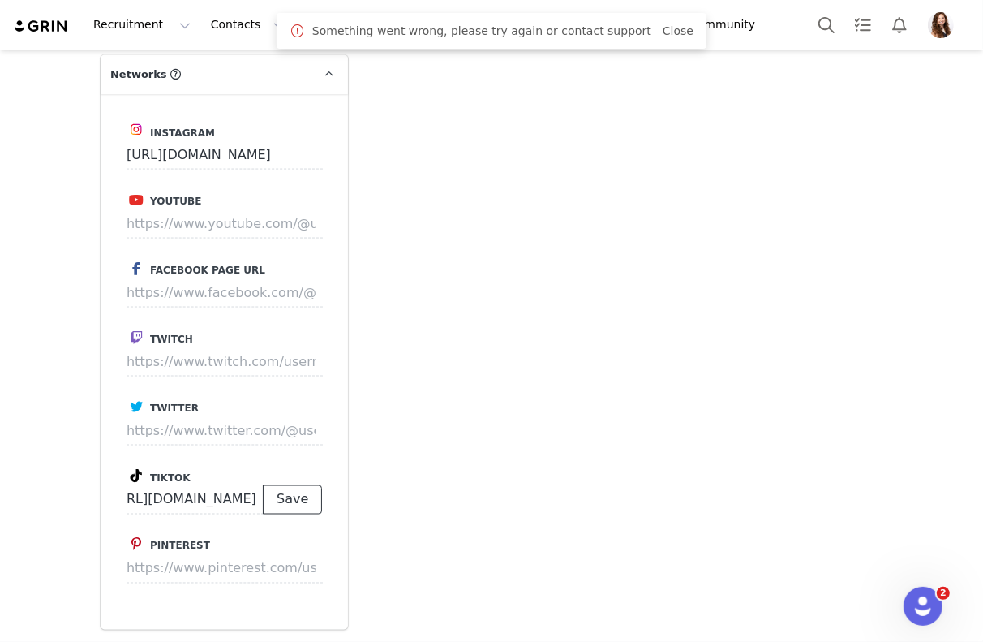
click at [284, 502] on button "Save" at bounding box center [292, 499] width 59 height 29
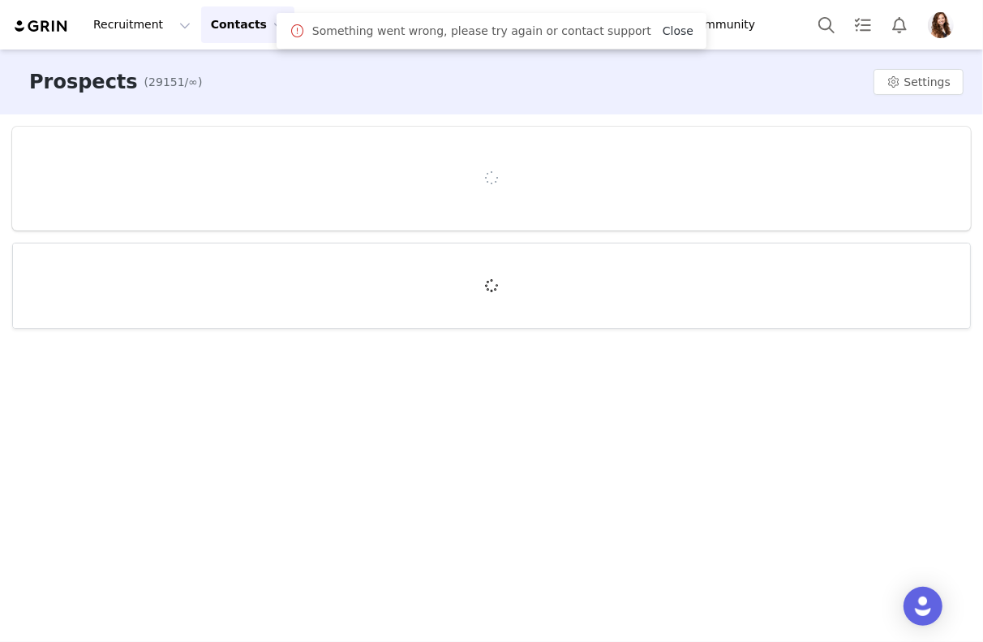
click at [668, 28] on link "Close" at bounding box center [678, 30] width 31 height 13
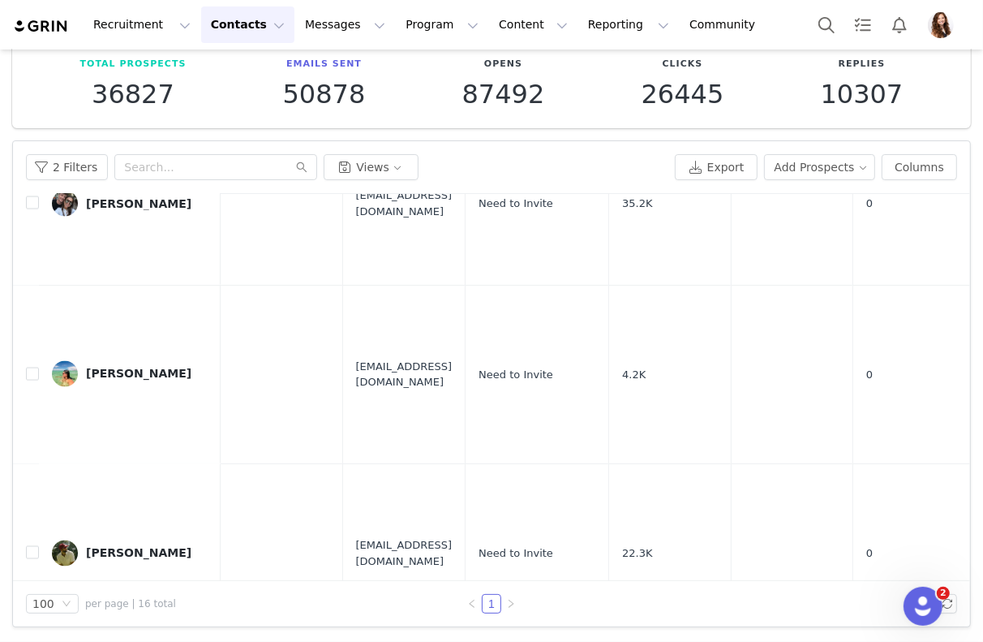
scroll to position [88, 0]
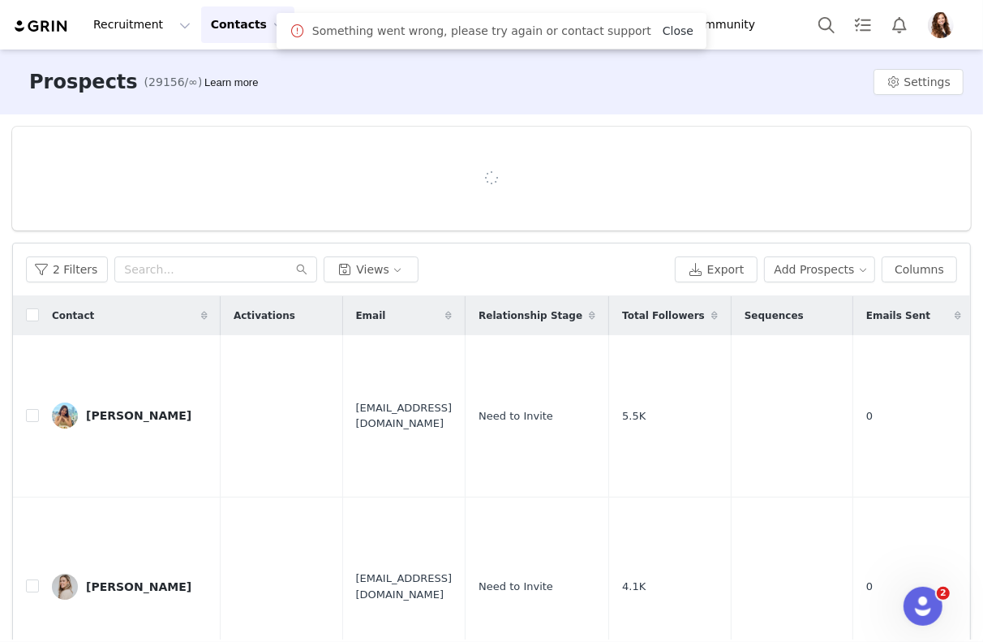
click at [666, 32] on link "Close" at bounding box center [678, 30] width 31 height 13
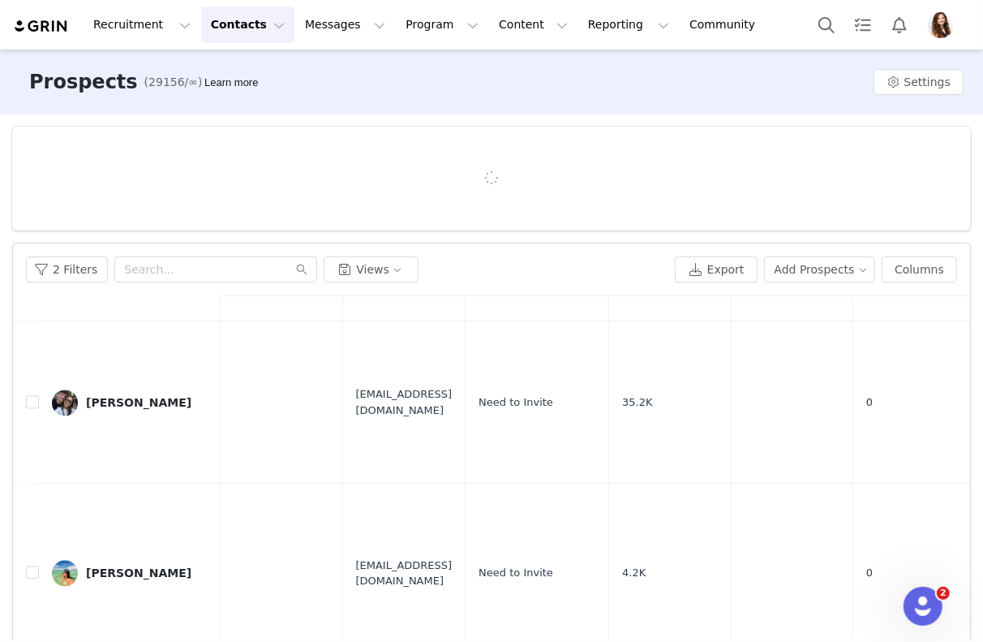
scroll to position [101, 0]
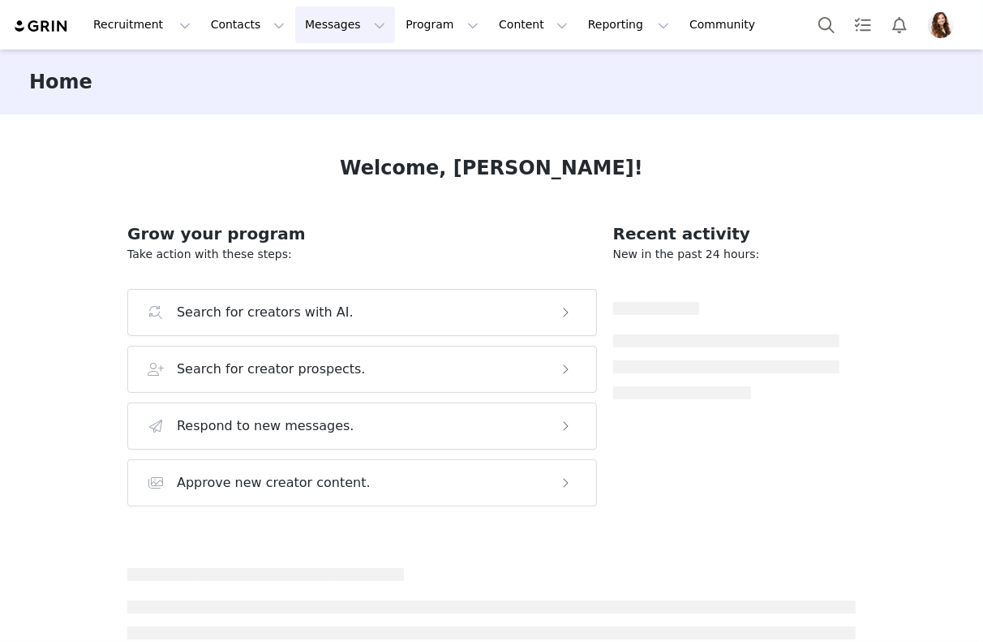
click at [295, 28] on button "Messages Messages" at bounding box center [345, 24] width 100 height 37
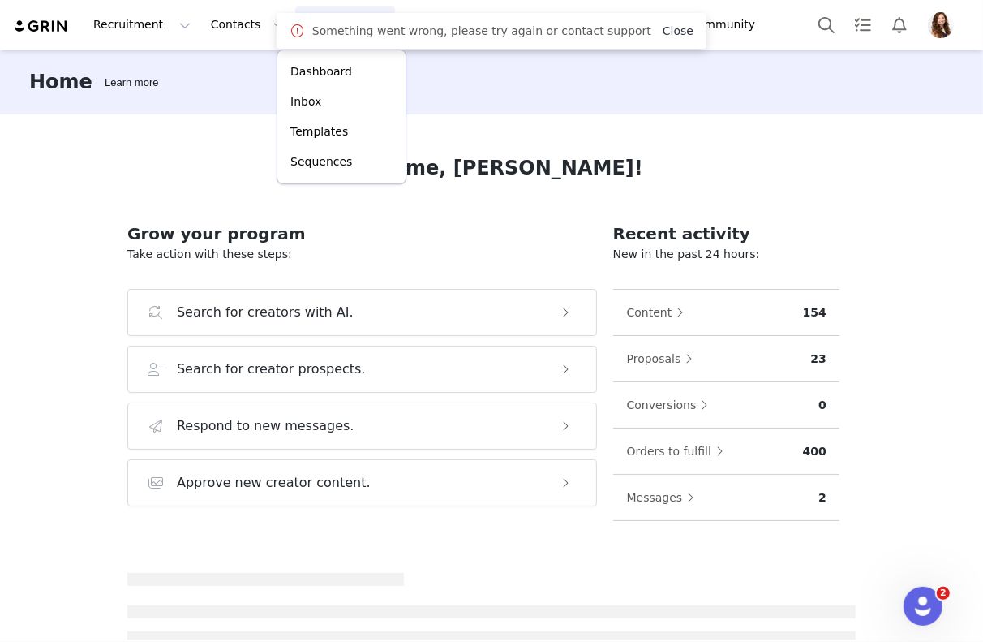
click at [663, 32] on link "Close" at bounding box center [678, 30] width 31 height 13
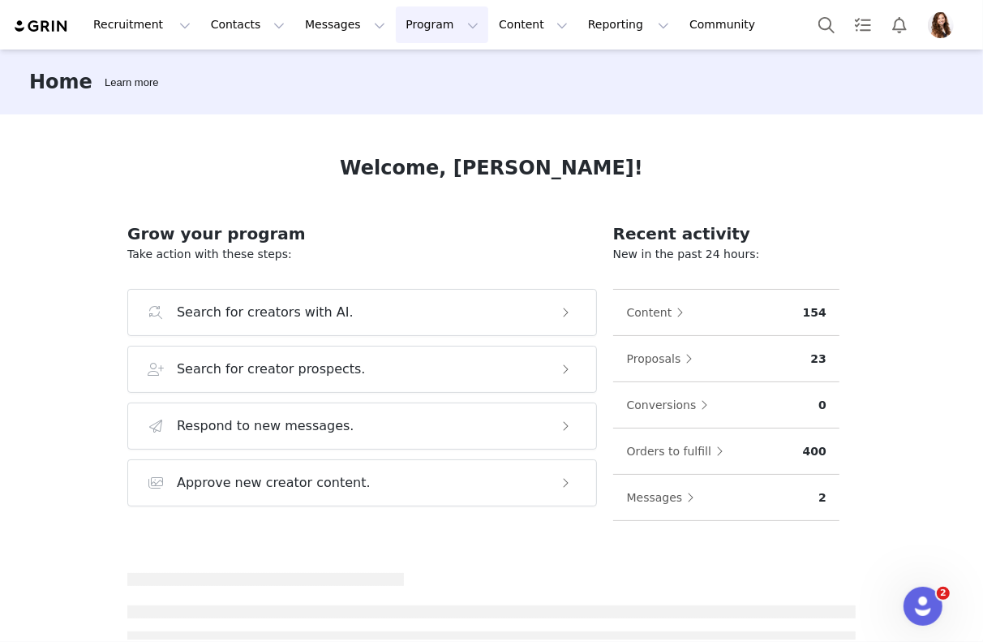
click at [421, 23] on button "Program Program" at bounding box center [442, 24] width 92 height 37
click at [415, 53] on div "Activations Partnerships Affiliates" at bounding box center [435, 101] width 130 height 105
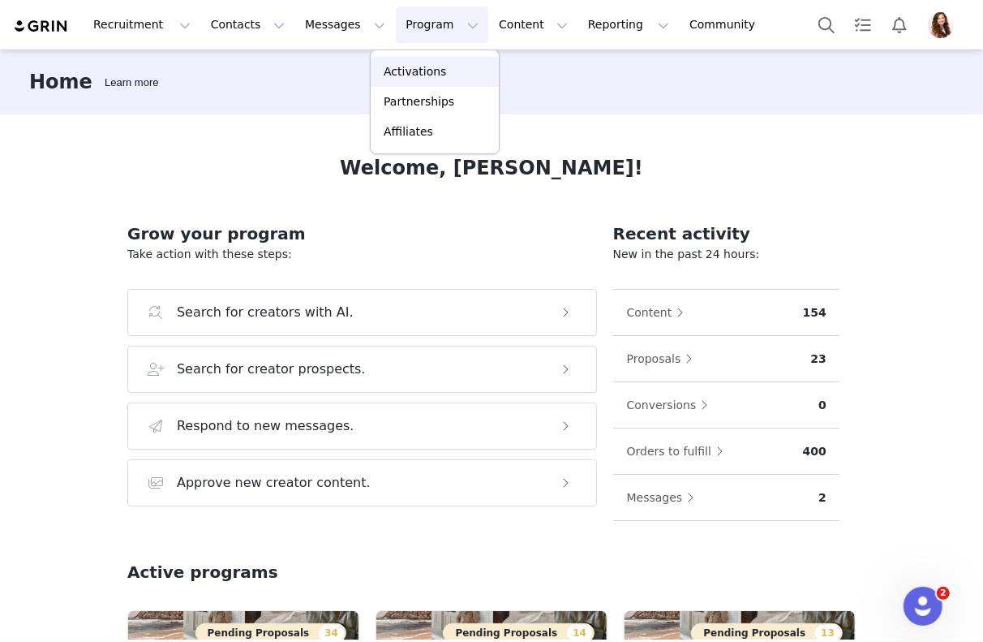
click at [415, 67] on p "Activations" at bounding box center [415, 71] width 62 height 17
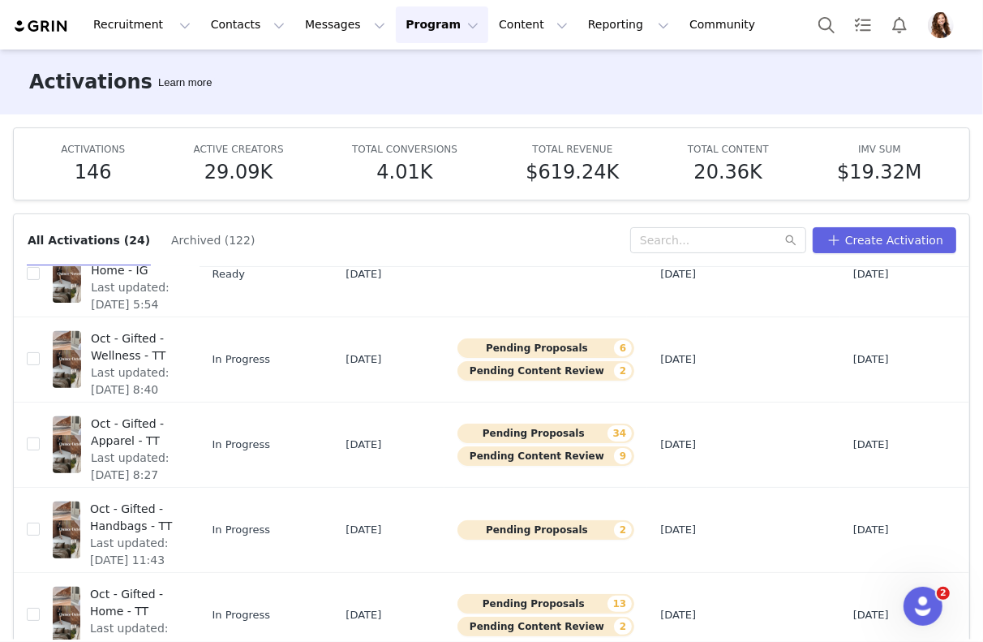
scroll to position [84, 0]
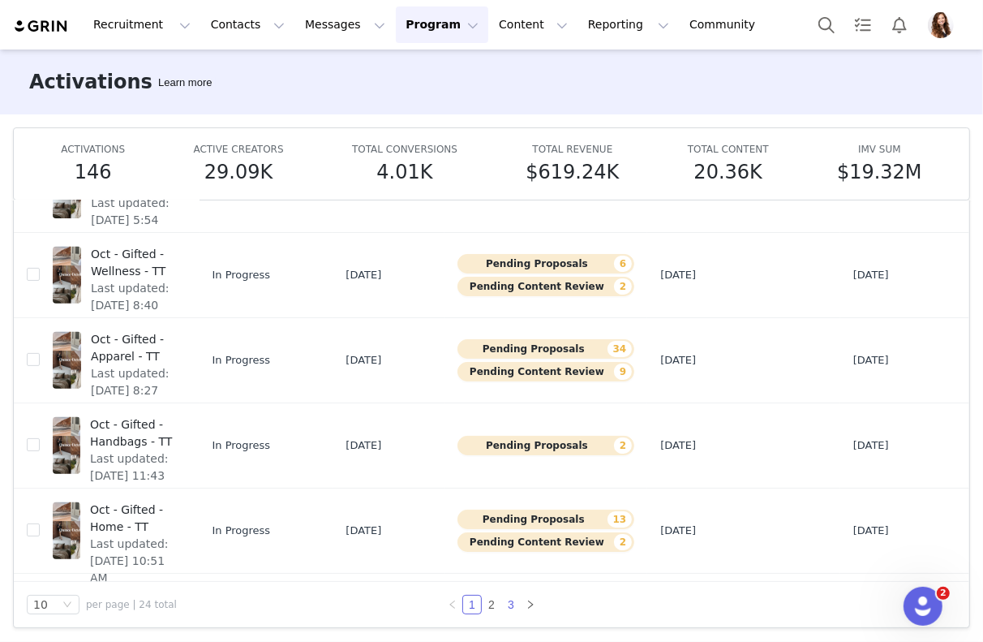
click at [511, 606] on link "3" at bounding box center [511, 605] width 18 height 18
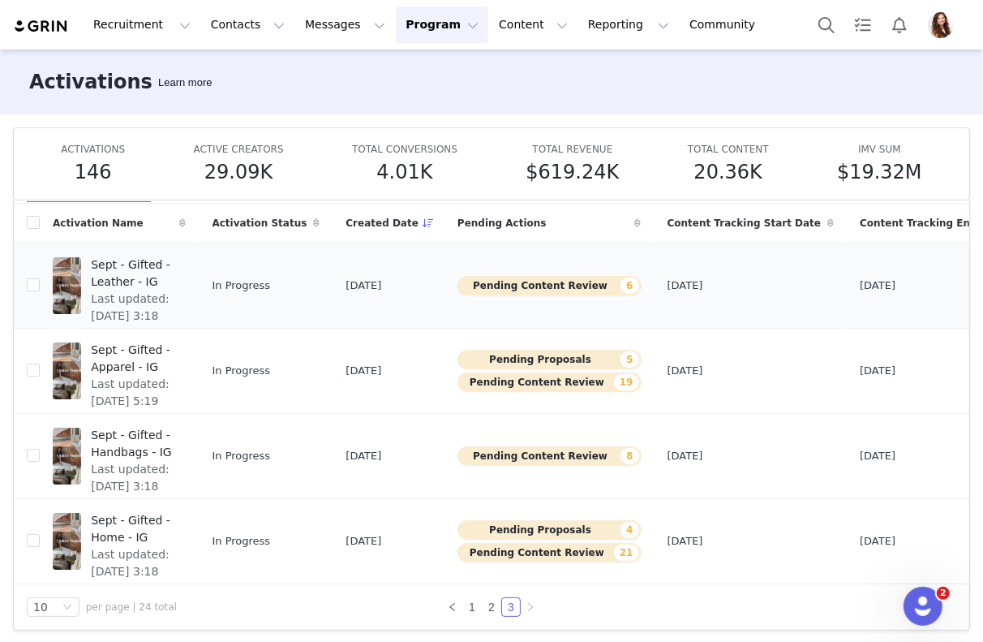
scroll to position [13, 0]
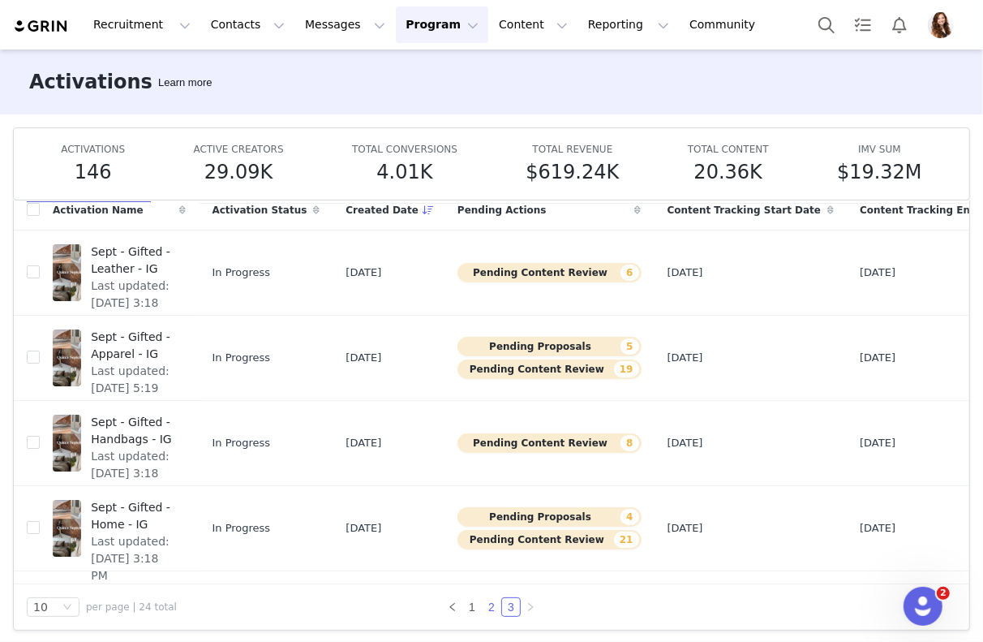
click at [492, 598] on link "2" at bounding box center [492, 607] width 18 height 18
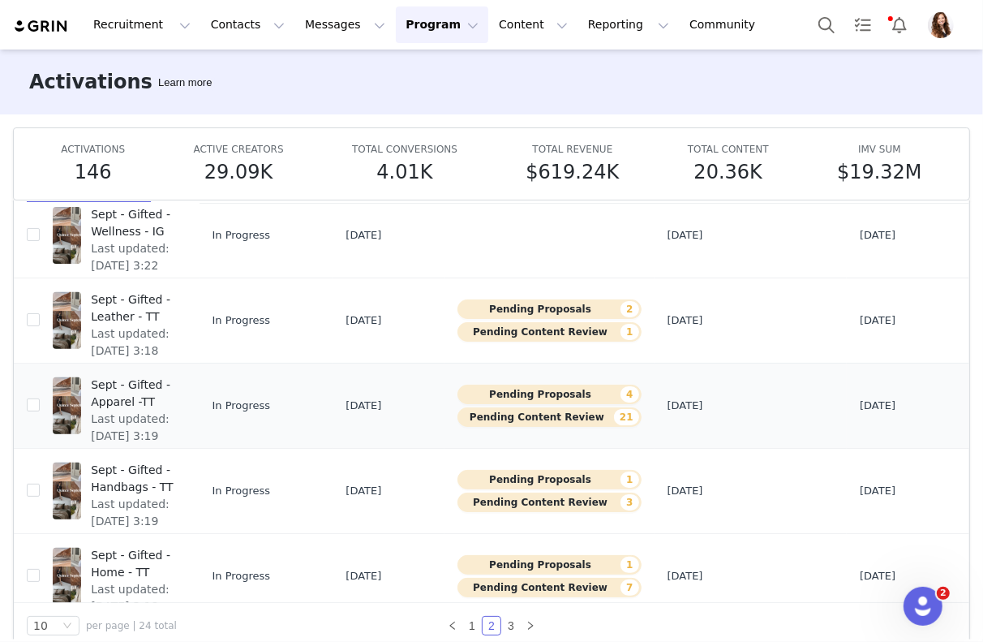
scroll to position [501, 0]
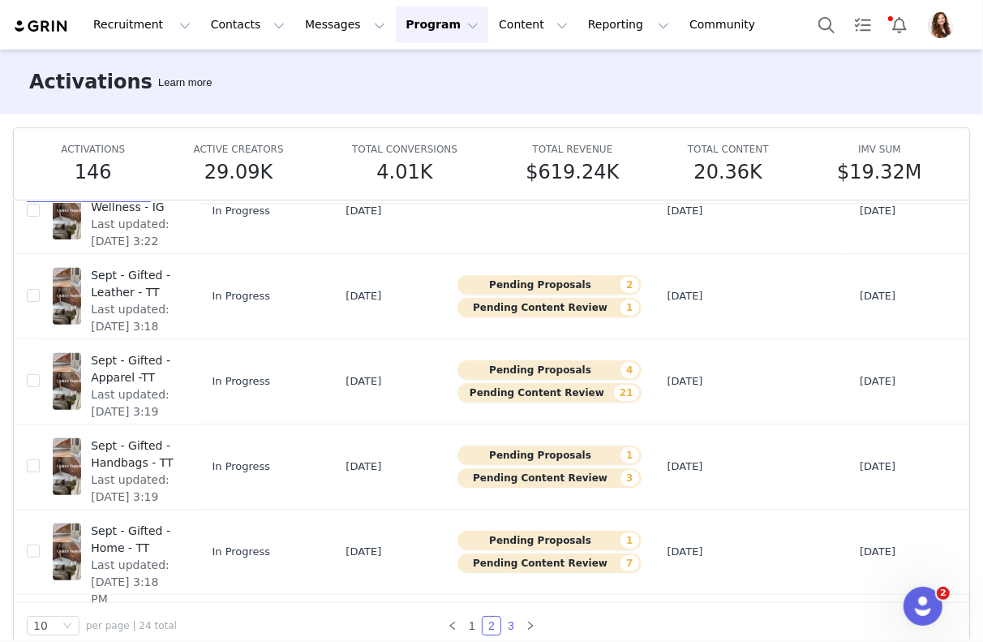
click at [510, 619] on link "3" at bounding box center [511, 626] width 18 height 18
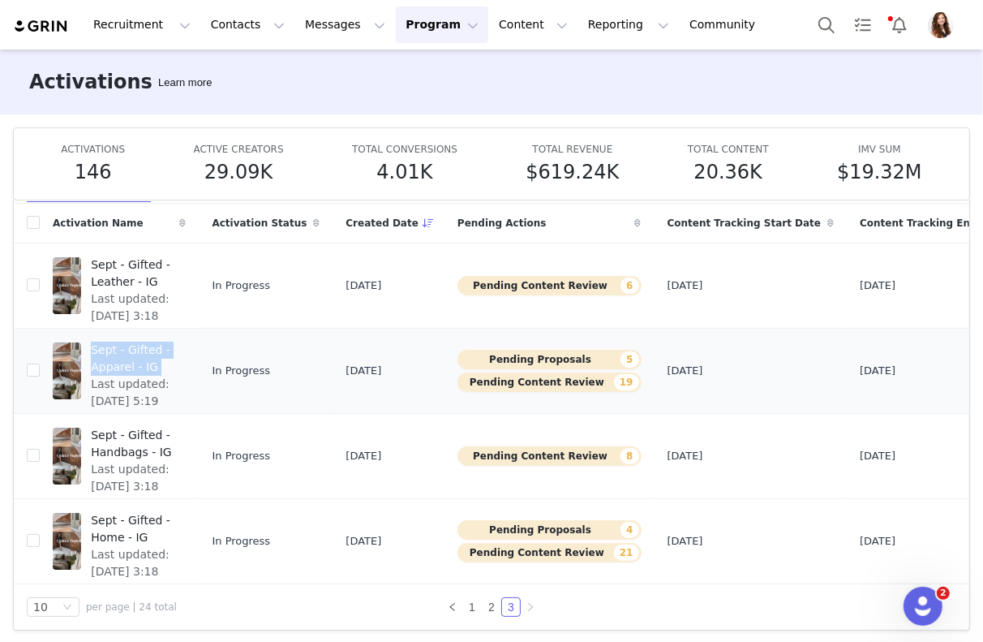
click at [128, 359] on span "Sept - Gifted - Apparel - IG" at bounding box center [133, 359] width 85 height 34
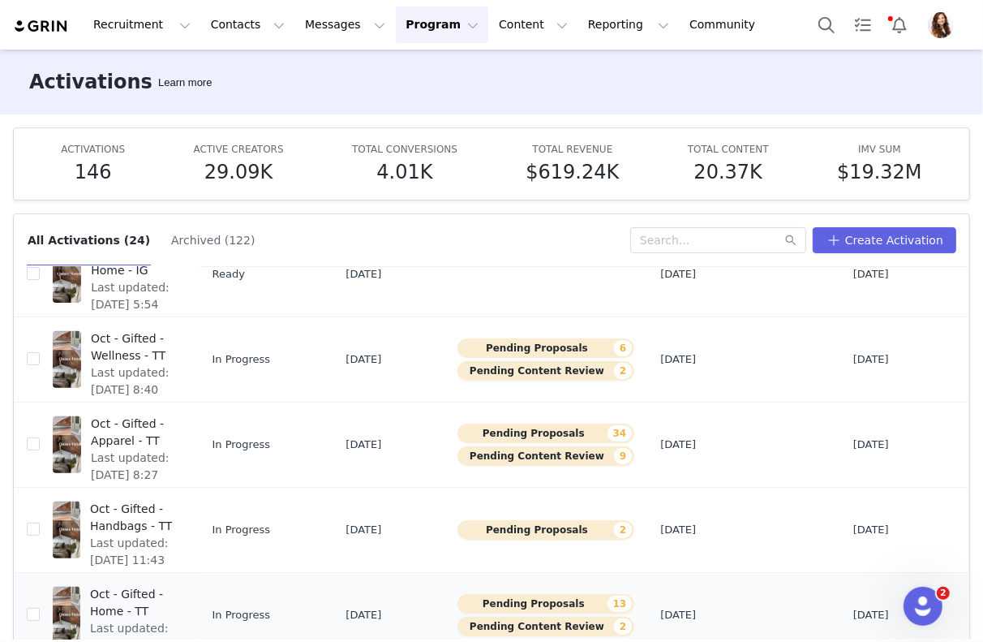
scroll to position [84, 0]
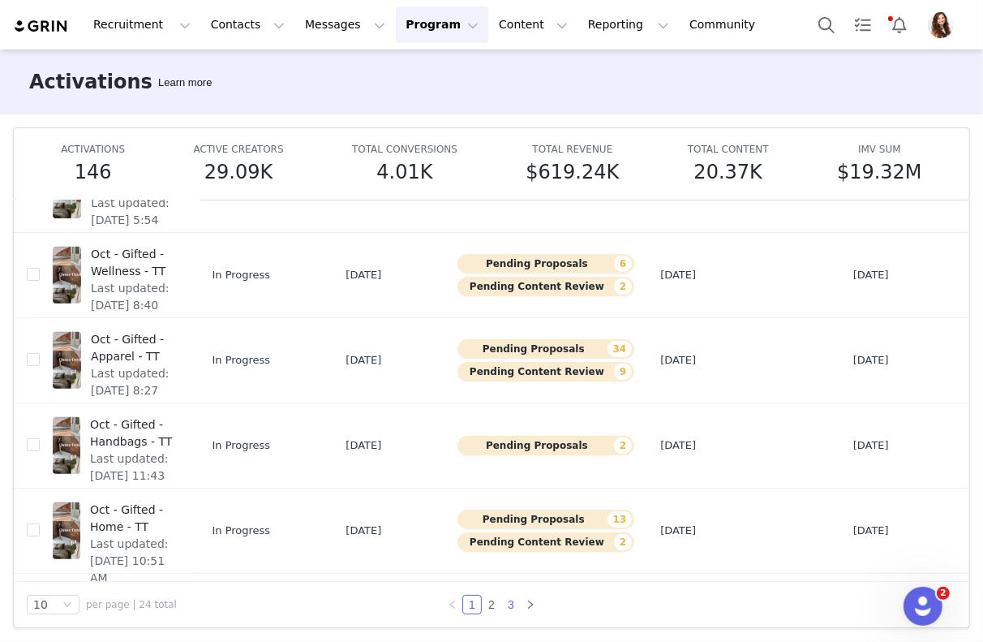
click at [515, 601] on link "3" at bounding box center [511, 605] width 18 height 18
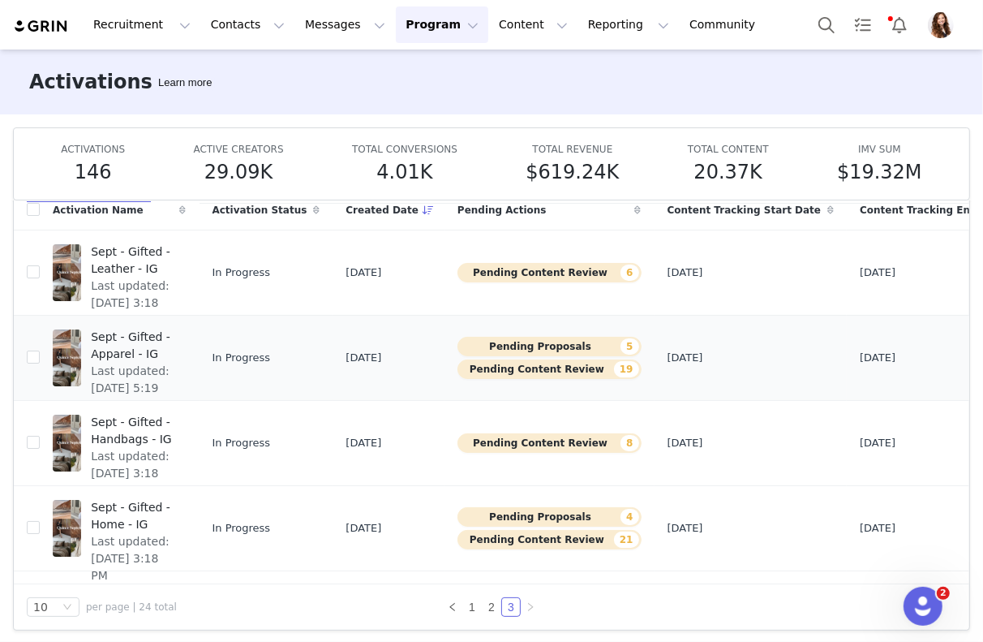
scroll to position [0, 0]
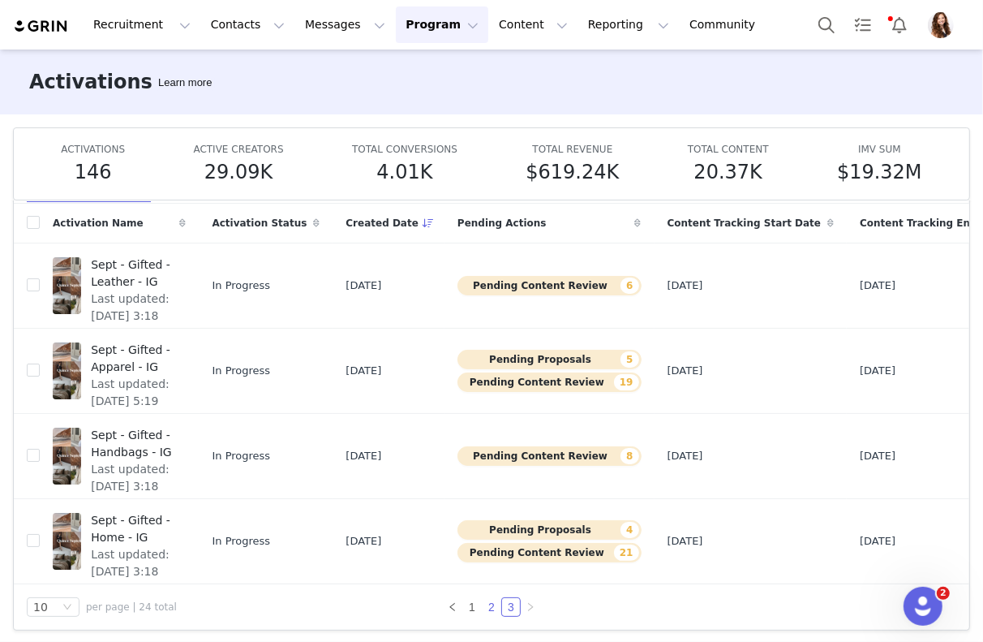
click at [485, 606] on link "2" at bounding box center [492, 607] width 18 height 18
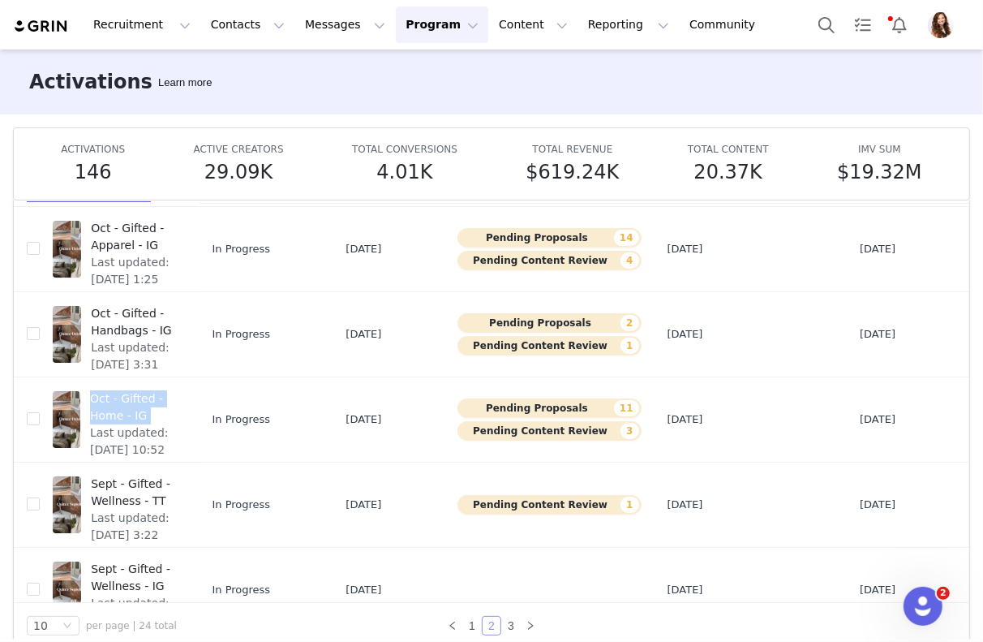
scroll to position [121, 0]
click at [131, 242] on span "Oct - Gifted - Apparel - IG" at bounding box center [133, 238] width 85 height 34
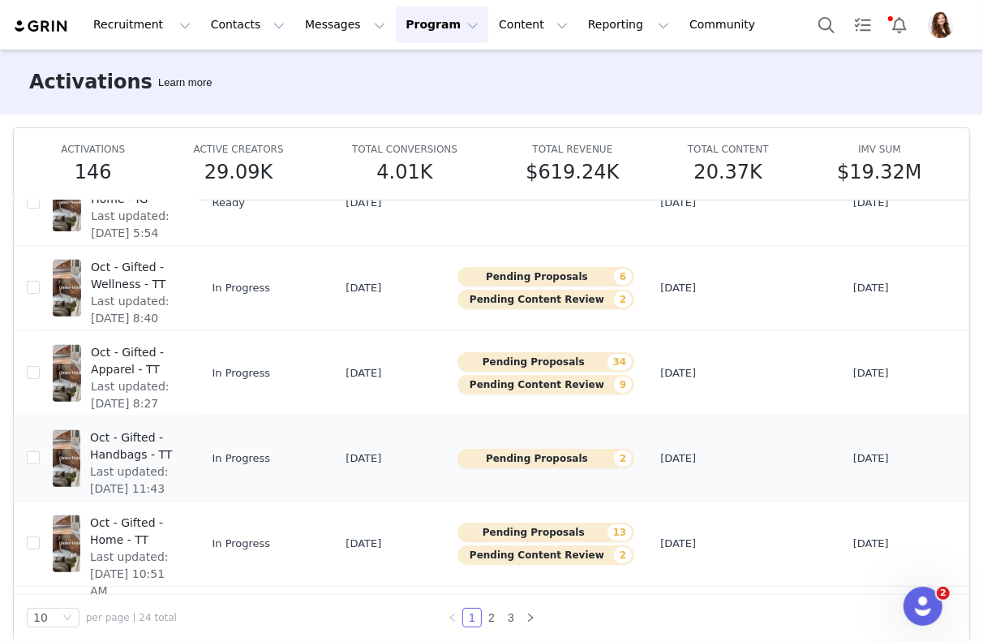
scroll to position [84, 0]
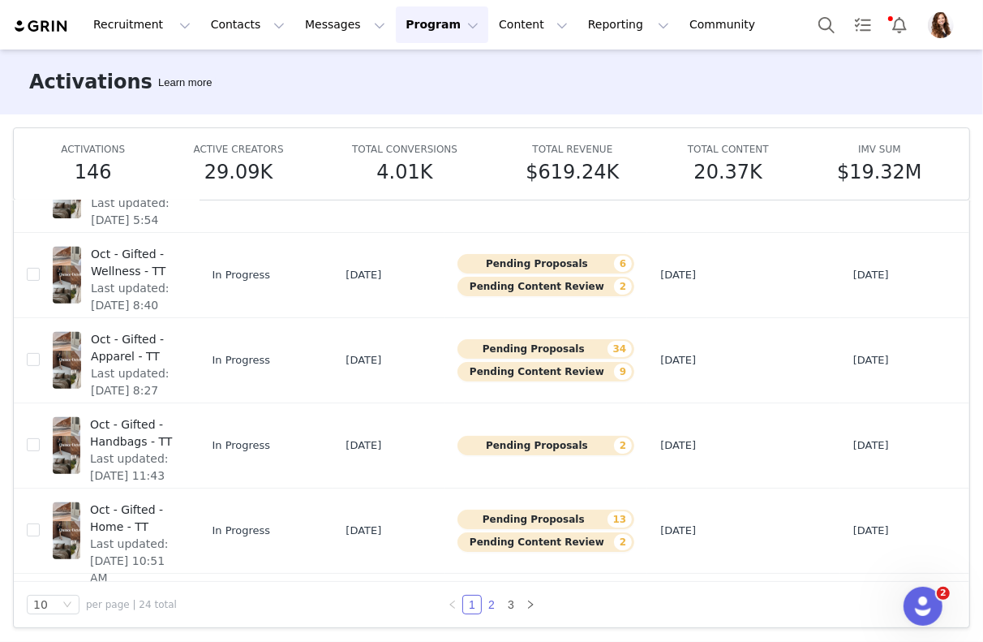
click at [490, 596] on link "2" at bounding box center [492, 605] width 18 height 18
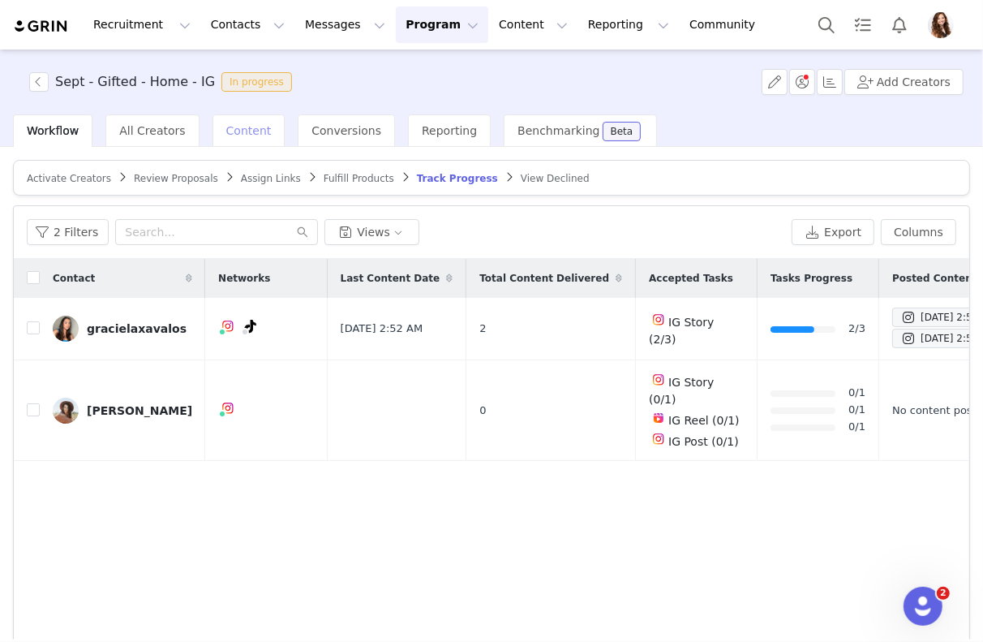
click at [226, 126] on span "Content" at bounding box center [248, 130] width 45 height 13
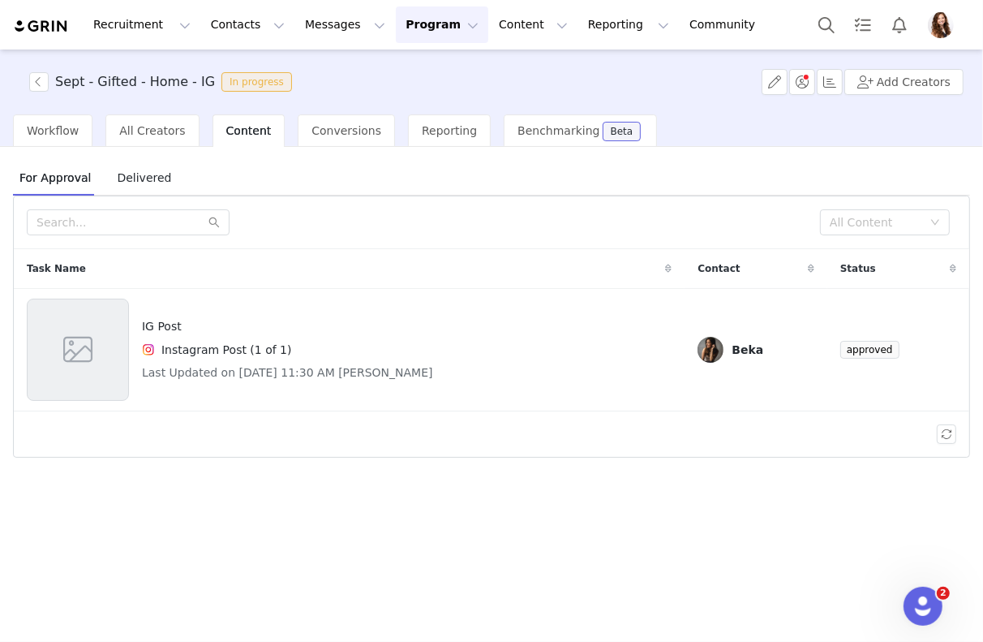
click at [131, 178] on span "Delivered" at bounding box center [143, 178] width 67 height 26
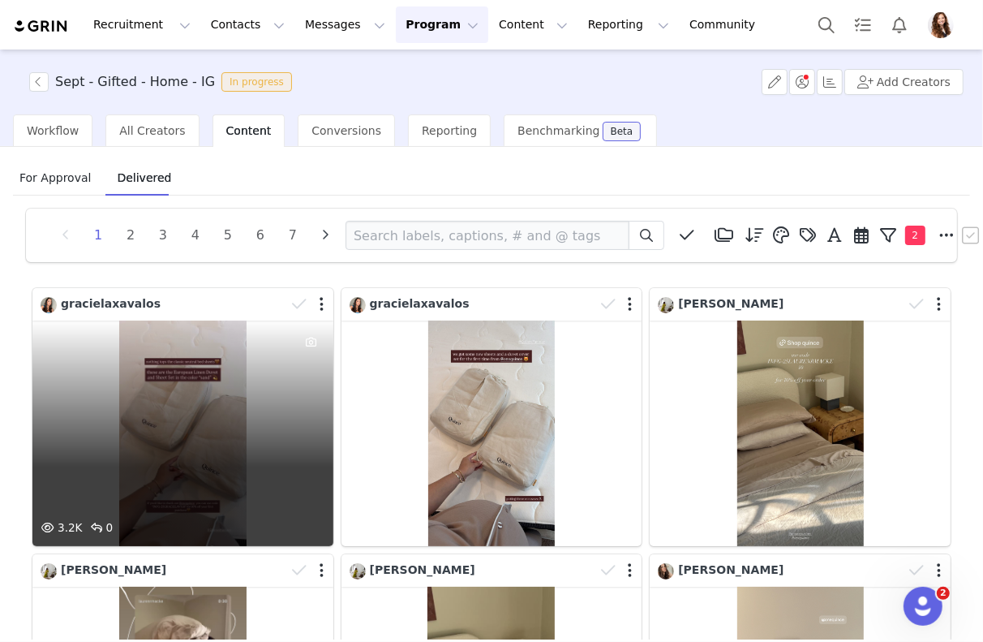
click at [231, 442] on div "3.2K 0" at bounding box center [182, 433] width 301 height 226
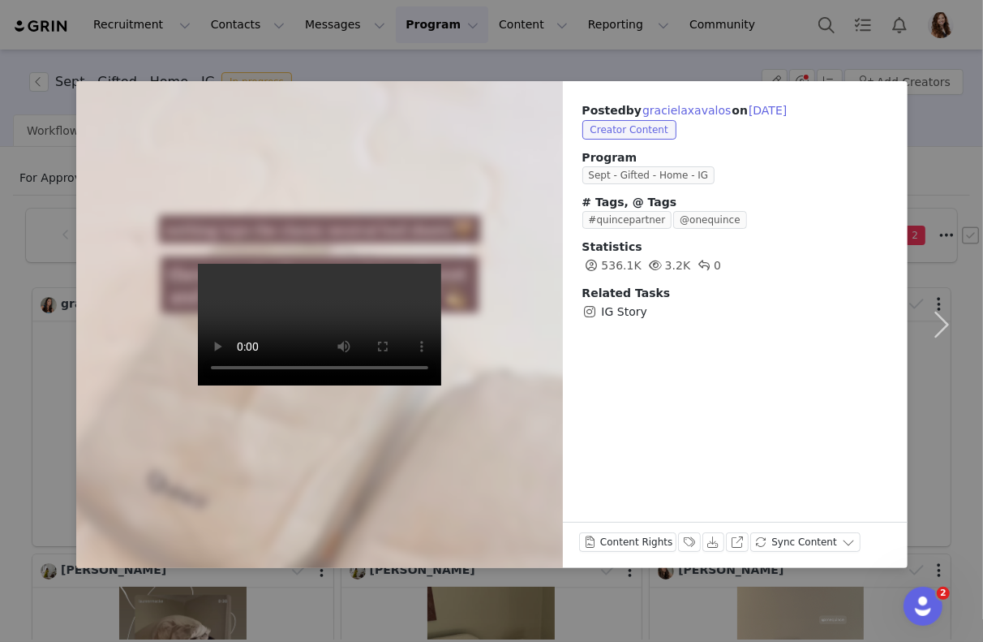
click at [743, 45] on div "Posted by gracielaxavalos on Oct 1, 2025 Creator Content Program Sept - Gifted …" at bounding box center [491, 321] width 983 height 642
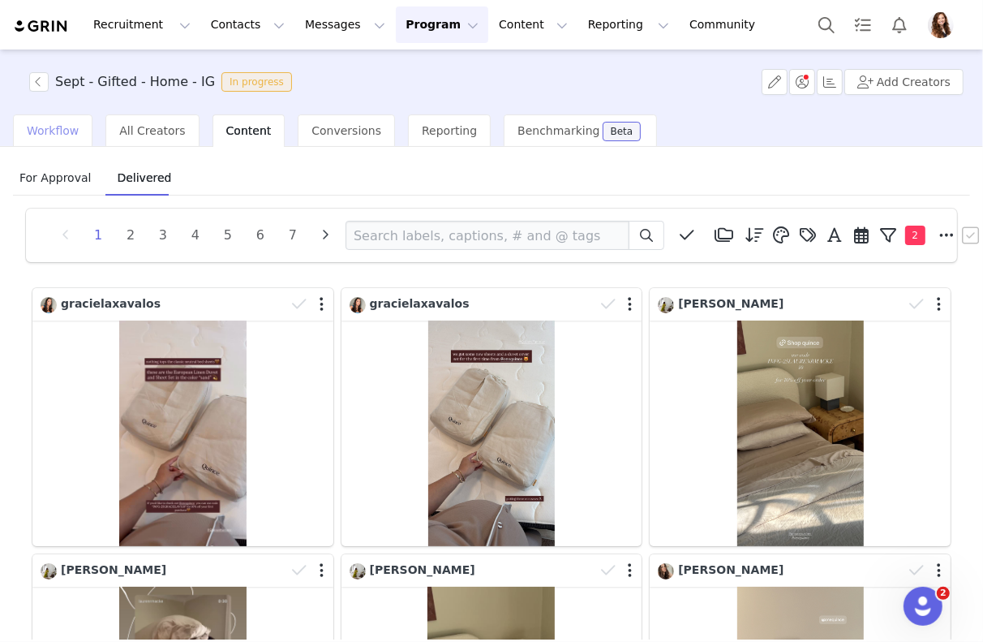
click at [61, 131] on span "Workflow" at bounding box center [53, 130] width 52 height 13
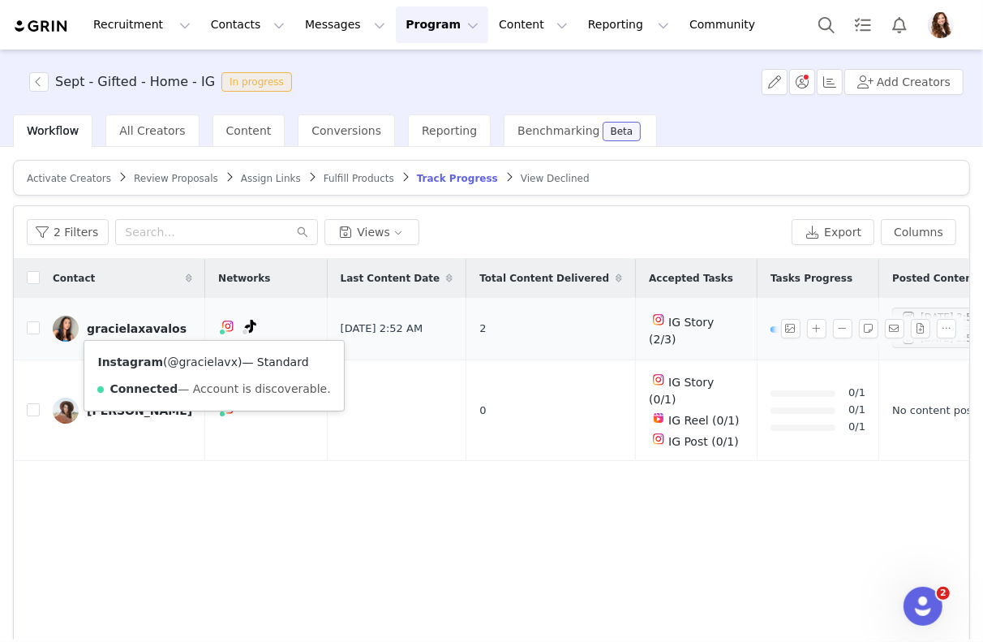
click at [203, 359] on link "@gracielavx" at bounding box center [203, 361] width 70 height 13
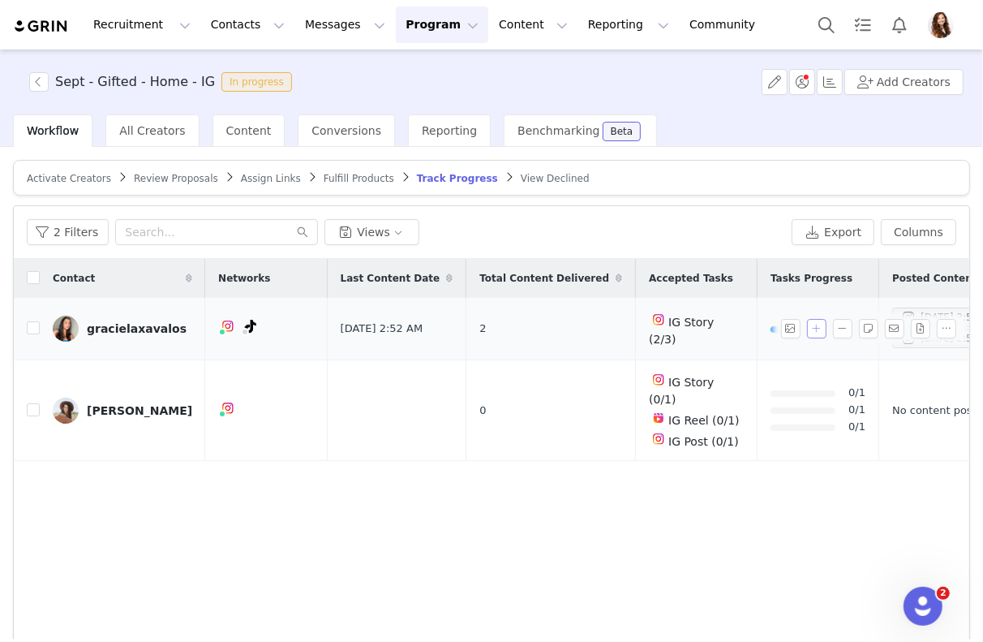
click at [818, 325] on button "button" at bounding box center [816, 328] width 19 height 19
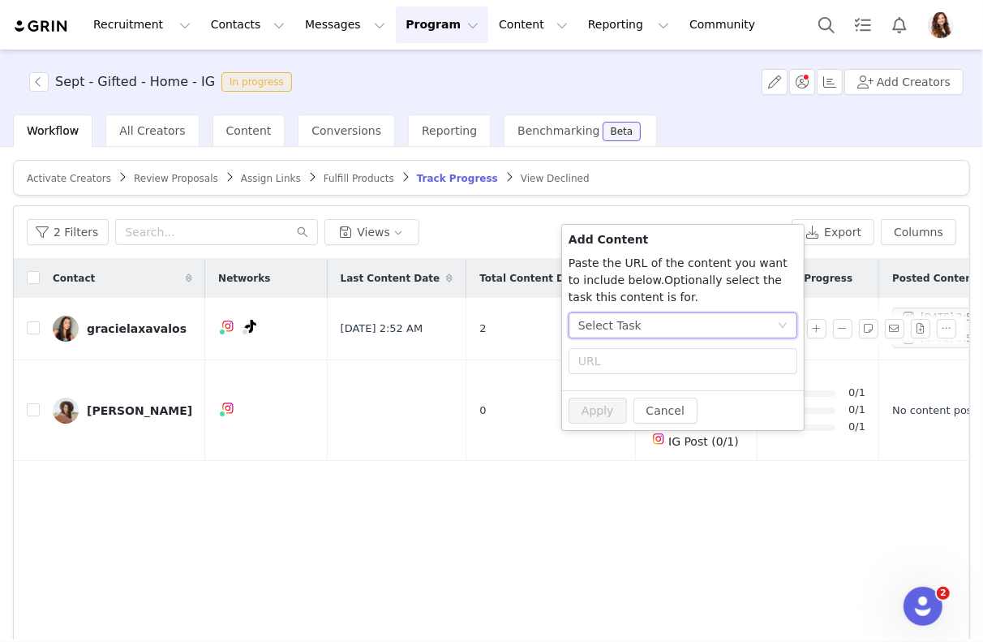
click at [621, 325] on div "Select Task" at bounding box center [609, 325] width 63 height 24
click at [606, 411] on li "IG Story (Instagram)" at bounding box center [684, 410] width 230 height 26
radio input "false"
radio input "true"
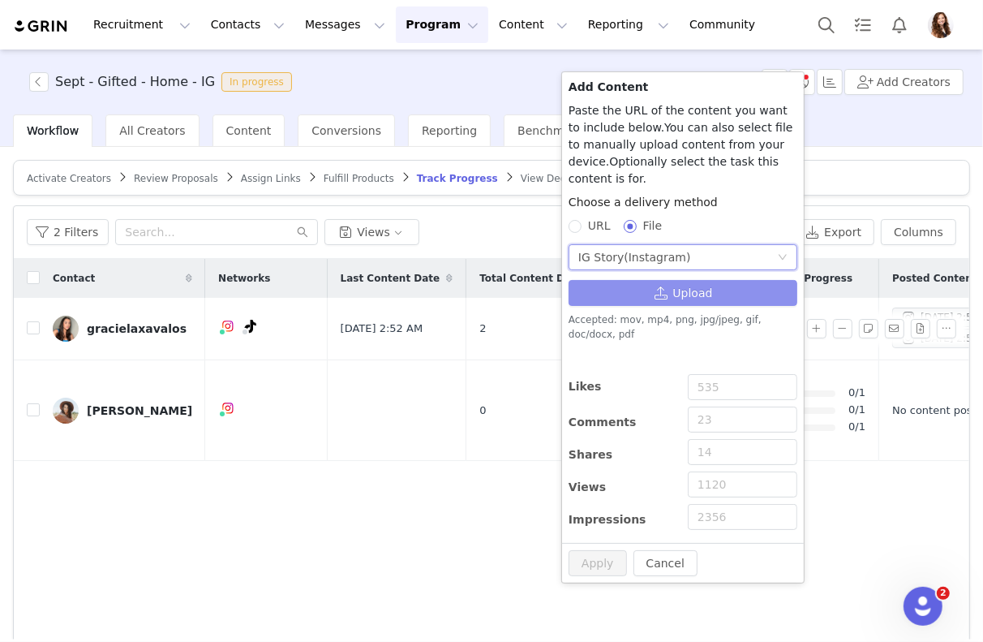
click at [637, 284] on button "Upload" at bounding box center [683, 293] width 229 height 26
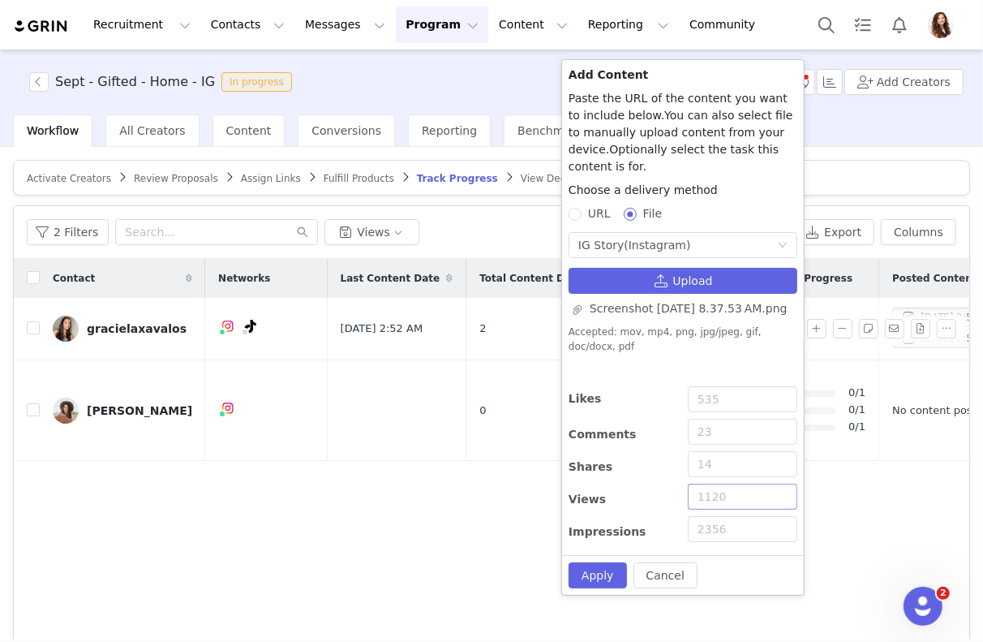
click at [751, 493] on input "Views" at bounding box center [743, 497] width 110 height 26
click at [592, 564] on button "Apply" at bounding box center [598, 575] width 58 height 26
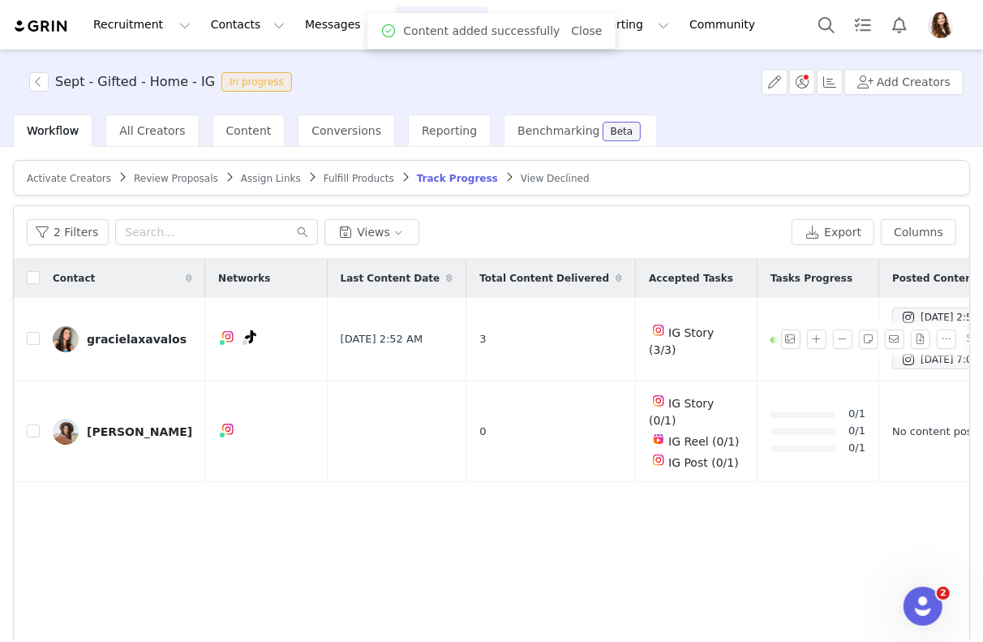
click at [592, 564] on div "Contact Networks Last Content Date Total Content Delivered Accepted Tasks Tasks…" at bounding box center [492, 452] width 956 height 387
click at [38, 338] on input "checkbox" at bounding box center [33, 338] width 13 height 13
checkbox input "true"
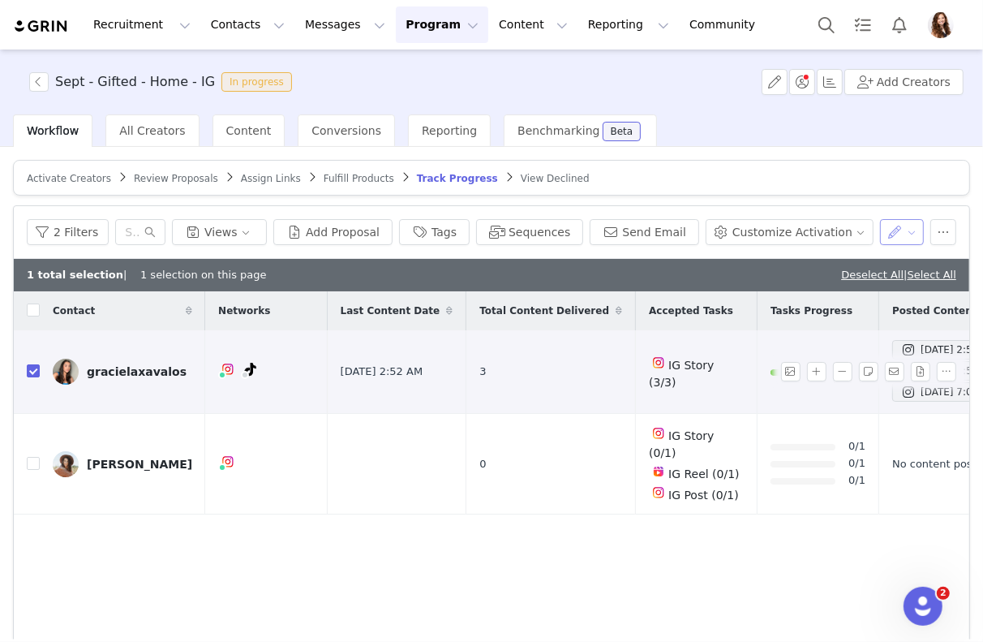
click at [895, 227] on button "button" at bounding box center [902, 232] width 45 height 26
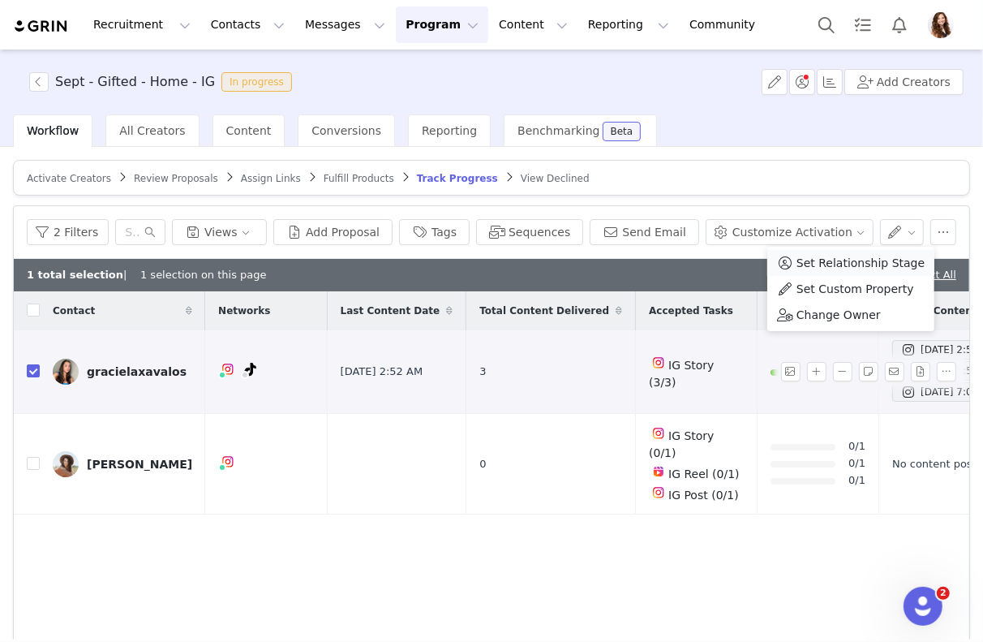
click at [869, 259] on span "Set Relationship Stage" at bounding box center [861, 263] width 128 height 18
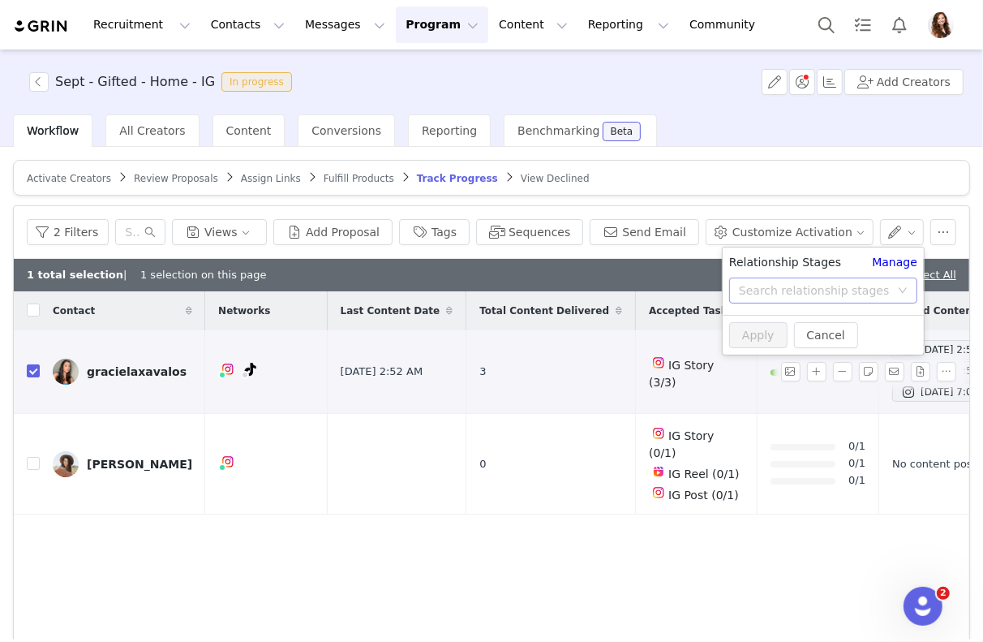
click at [828, 290] on div "Search relationship stages" at bounding box center [814, 290] width 151 height 16
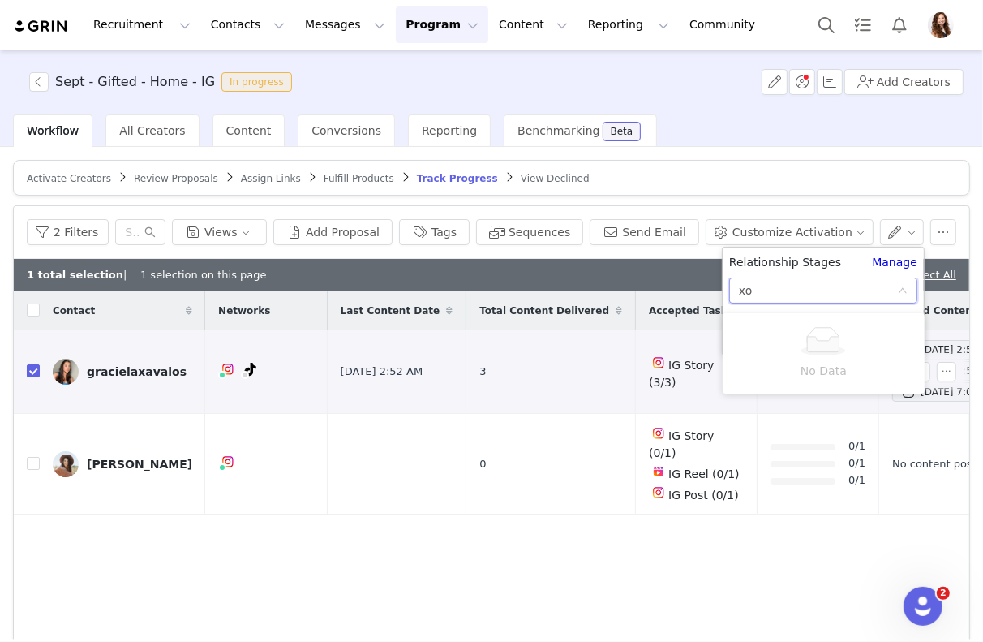
type input "x"
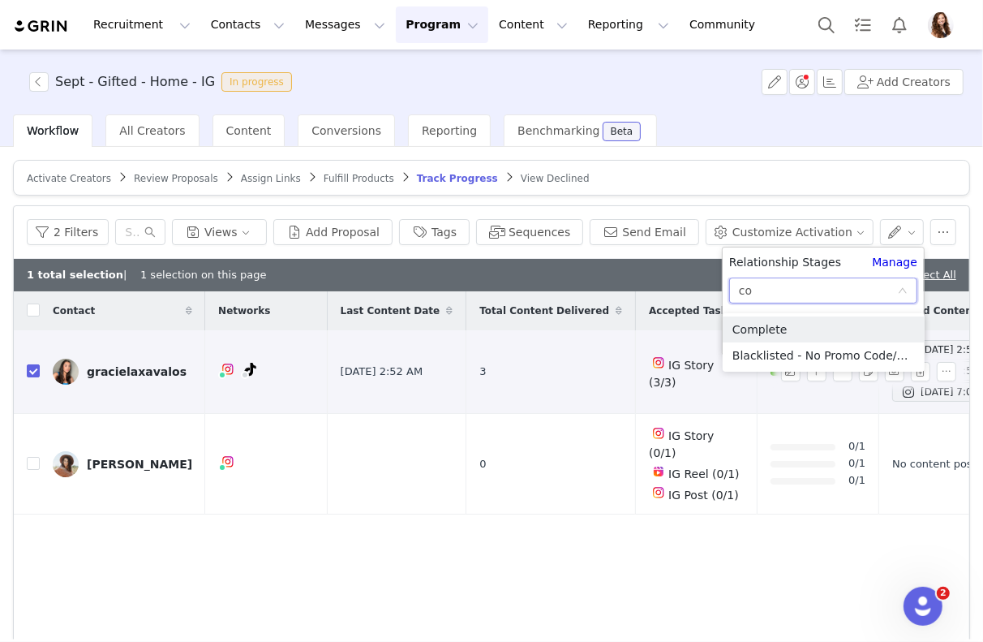
type input "com"
click at [796, 334] on li "Complete" at bounding box center [824, 329] width 202 height 26
click at [753, 342] on button "Apply" at bounding box center [758, 335] width 58 height 26
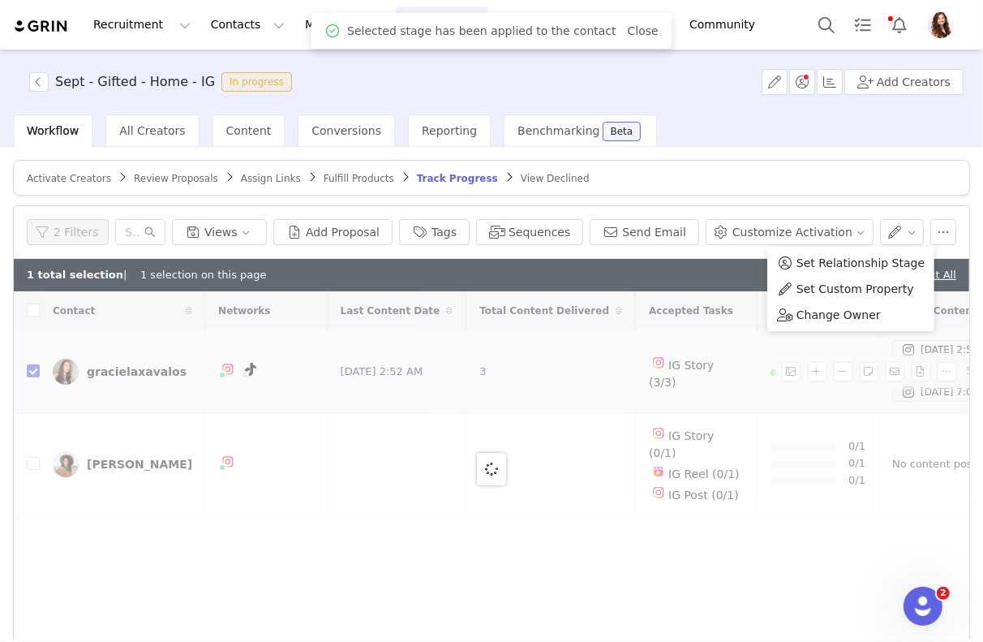
checkbox input "false"
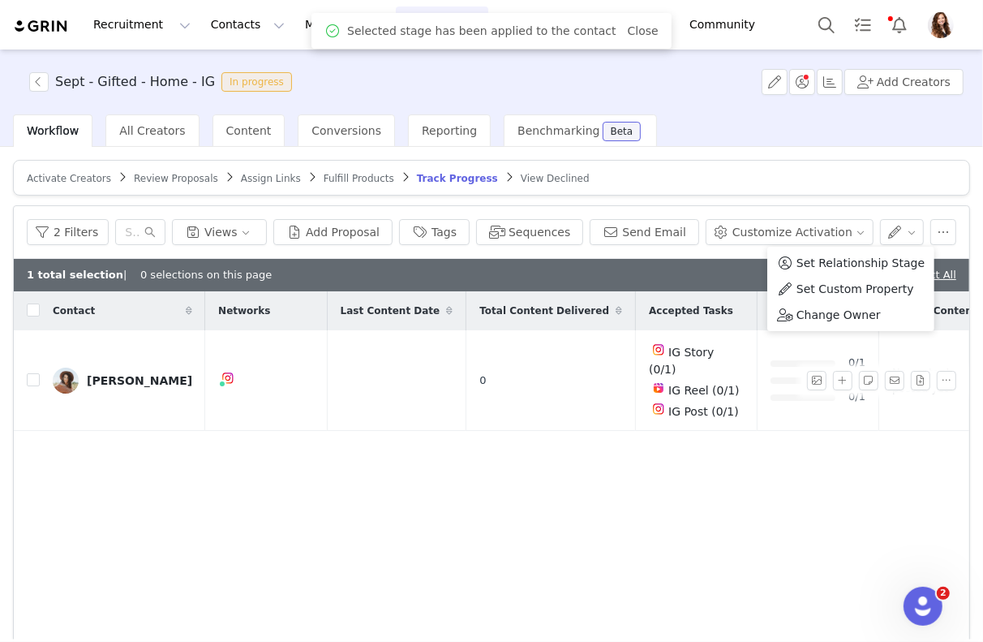
click at [775, 170] on article "Activate Creators Review Proposals Assign Links Fulfill Products Track Progress…" at bounding box center [491, 178] width 957 height 36
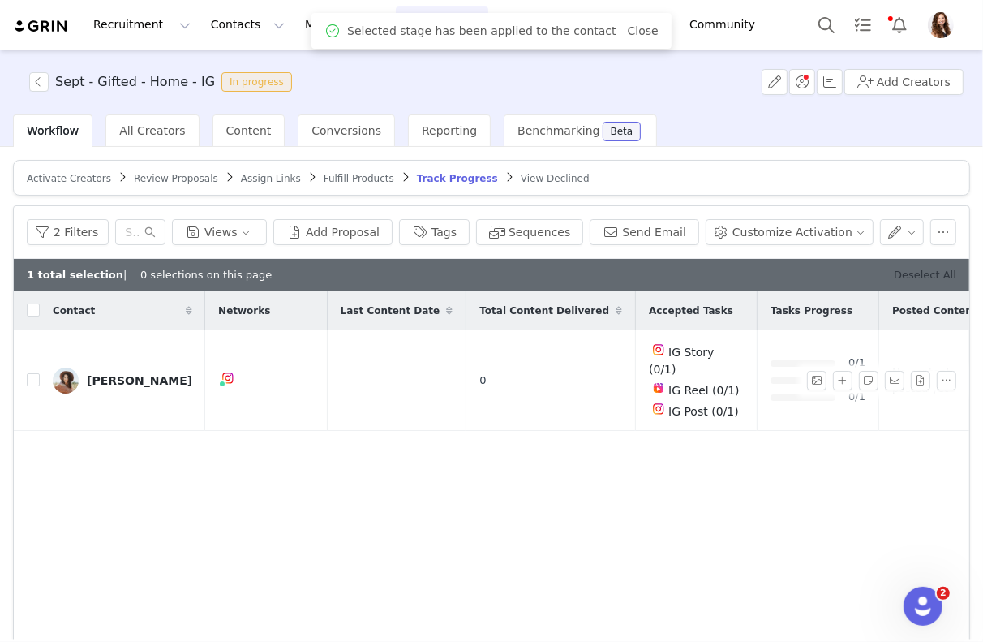
click at [916, 269] on link "Deselect All" at bounding box center [925, 275] width 62 height 12
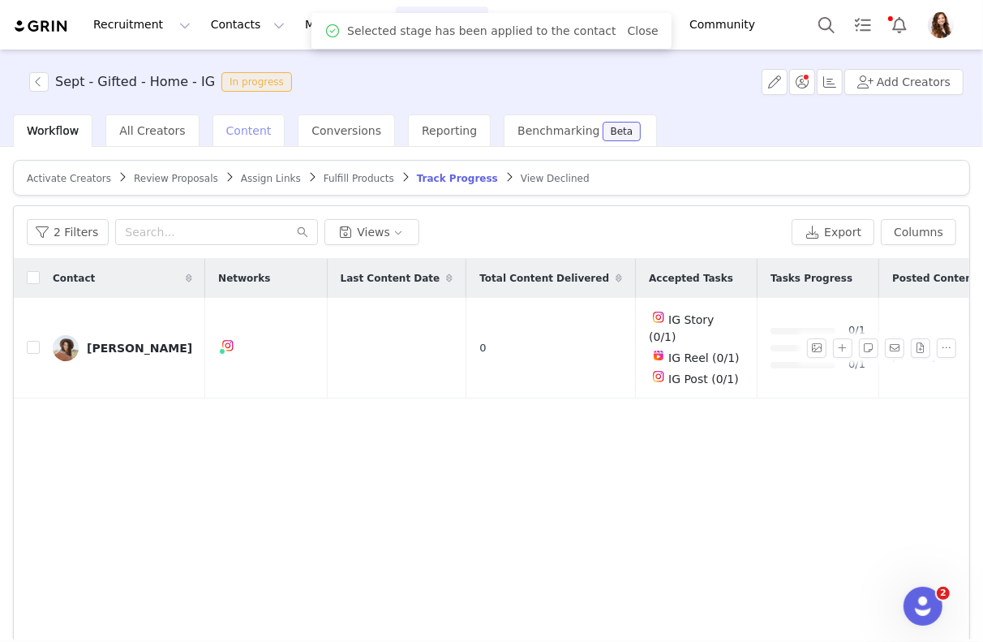
click at [226, 134] on span "Content" at bounding box center [248, 130] width 45 height 13
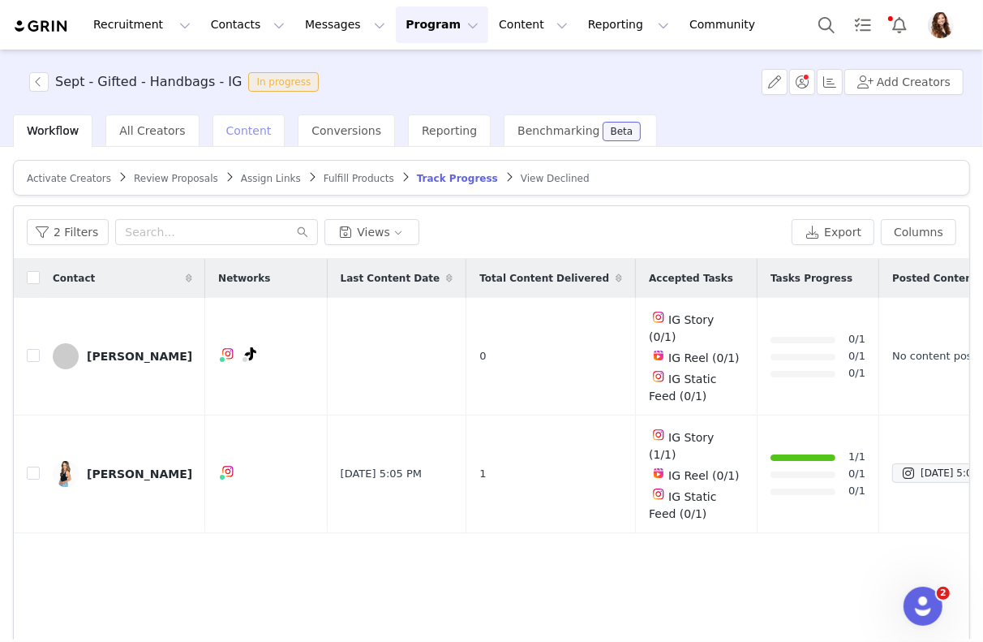
click at [228, 116] on div "Content" at bounding box center [249, 130] width 73 height 32
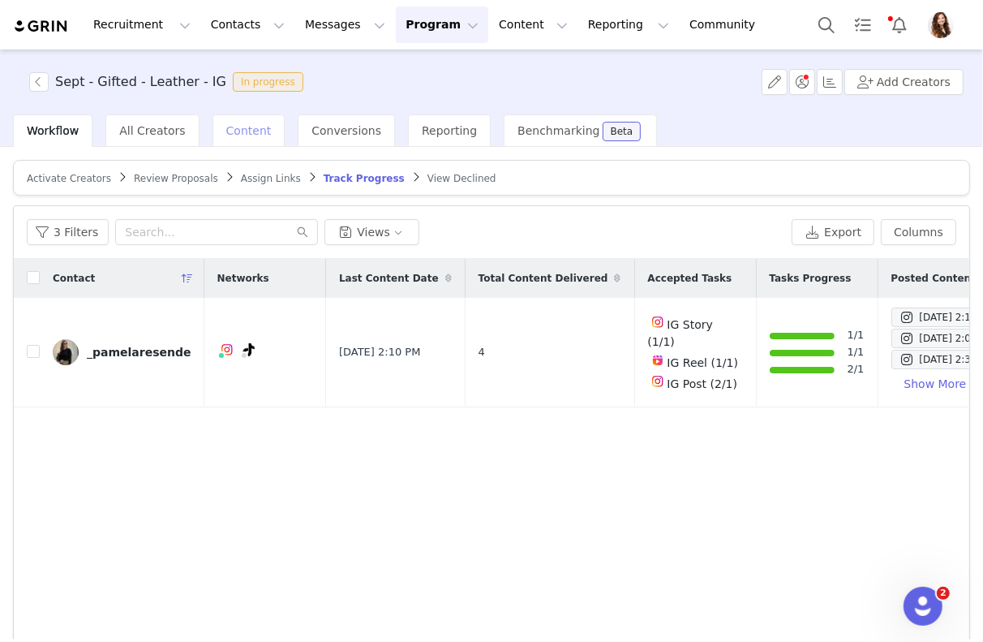
click at [232, 119] on div "Content" at bounding box center [249, 130] width 73 height 32
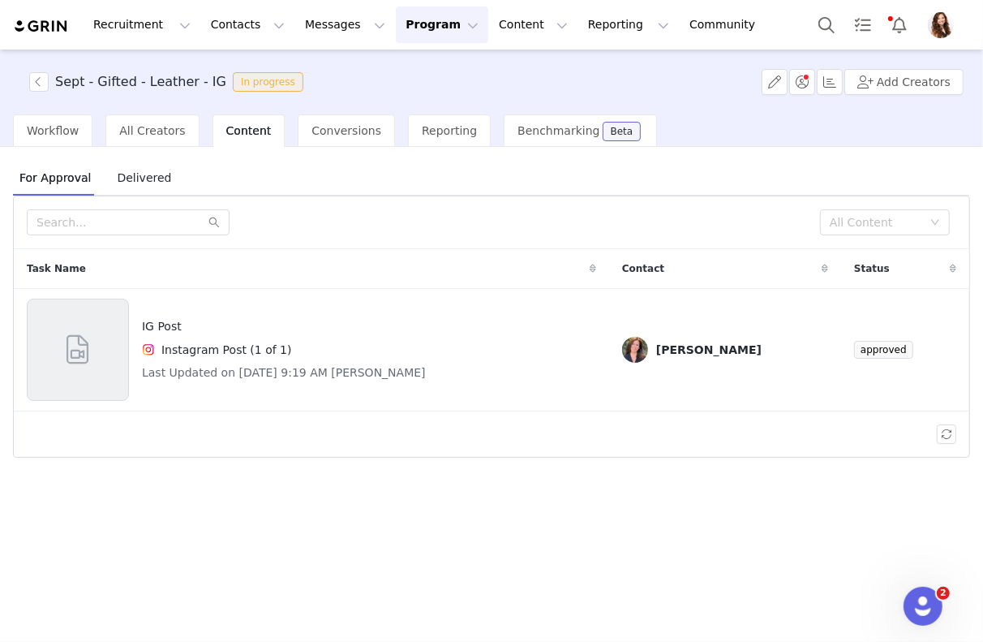
click at [166, 179] on span "Delivered" at bounding box center [143, 178] width 67 height 26
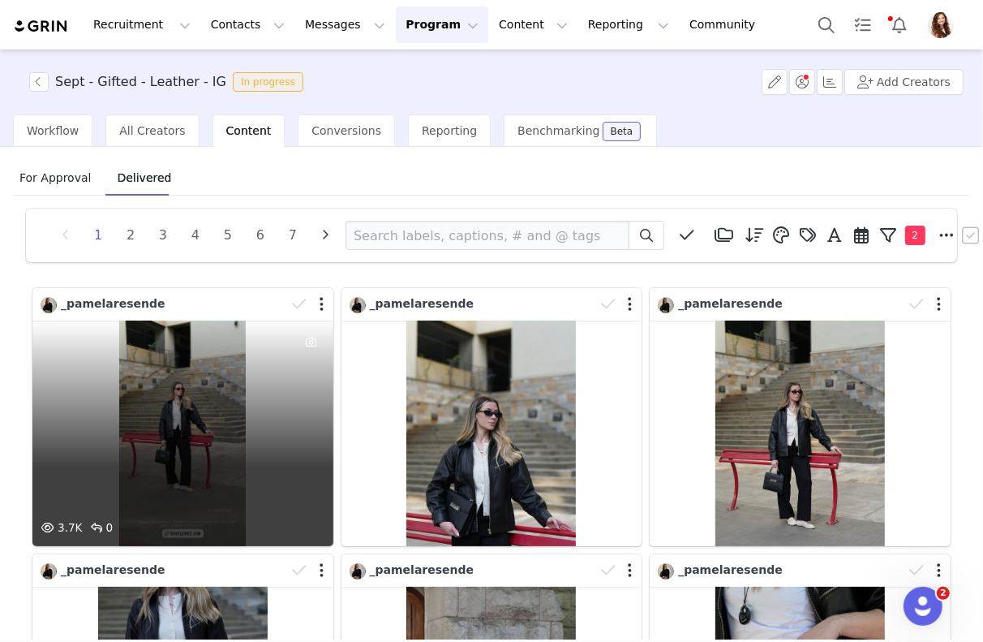
click at [239, 495] on div "3.7K 0" at bounding box center [182, 433] width 301 height 226
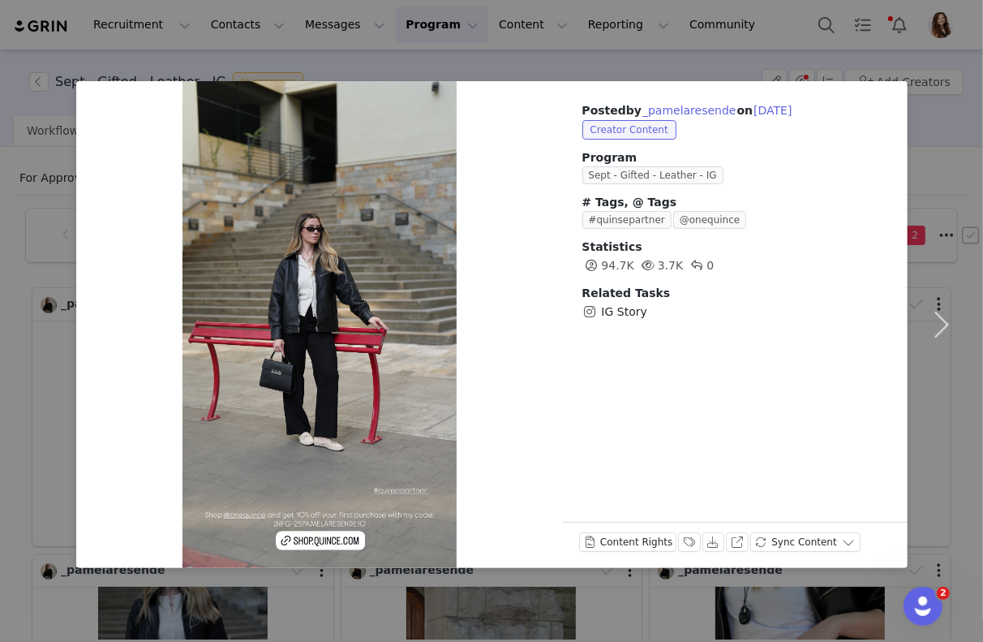
click at [643, 28] on div "Posted by _pamelaresende on [DATE] Creator Content Program Sept - Gifted - Leat…" at bounding box center [491, 321] width 983 height 642
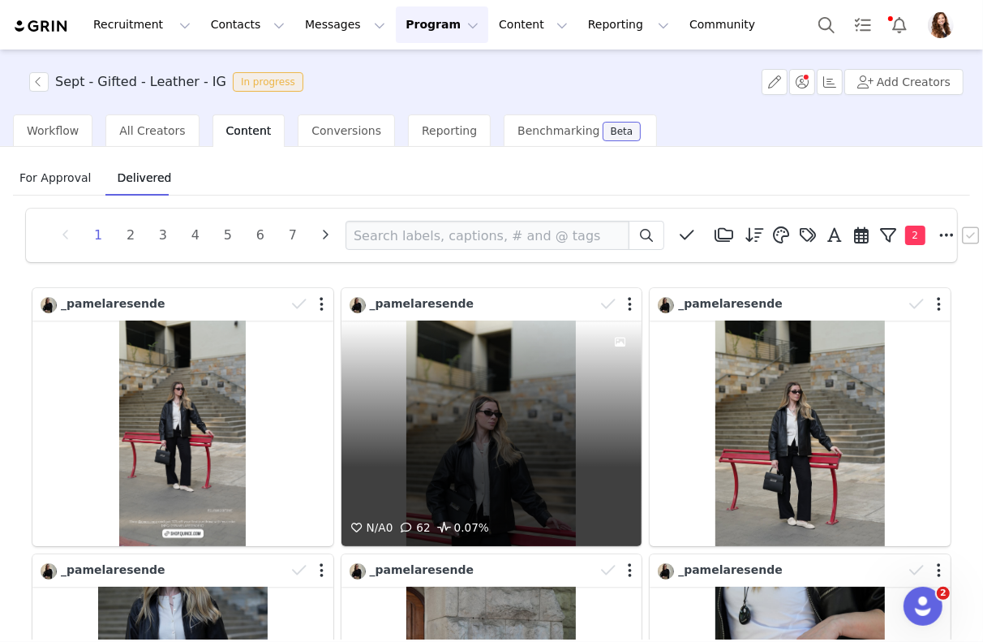
click at [531, 441] on div "N/A 0 62 0.07%" at bounding box center [492, 433] width 301 height 226
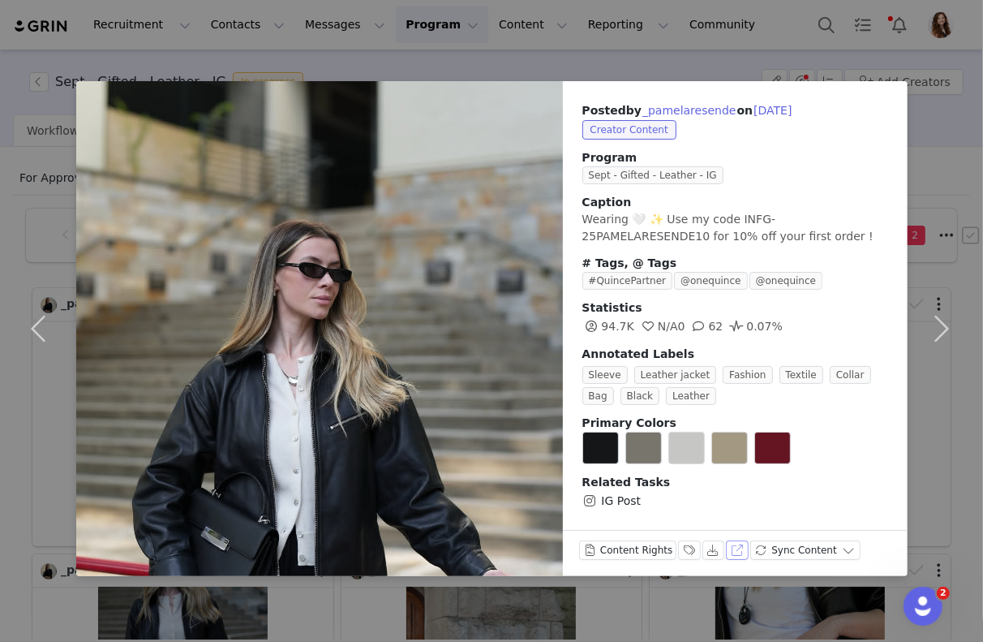
click at [736, 544] on button "View on Instagram" at bounding box center [737, 549] width 23 height 19
click at [438, 61] on div "Posted by _pamelaresende on Sep 30, 2025 Creator Content Program Sept - Gifted …" at bounding box center [491, 321] width 983 height 642
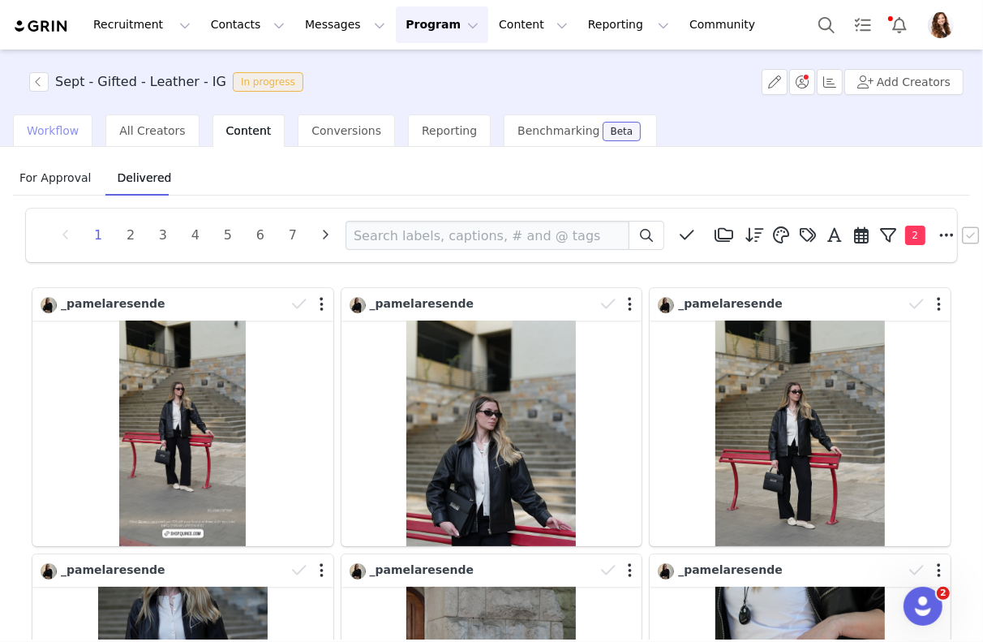
click at [60, 122] on div "Workflow" at bounding box center [53, 130] width 80 height 32
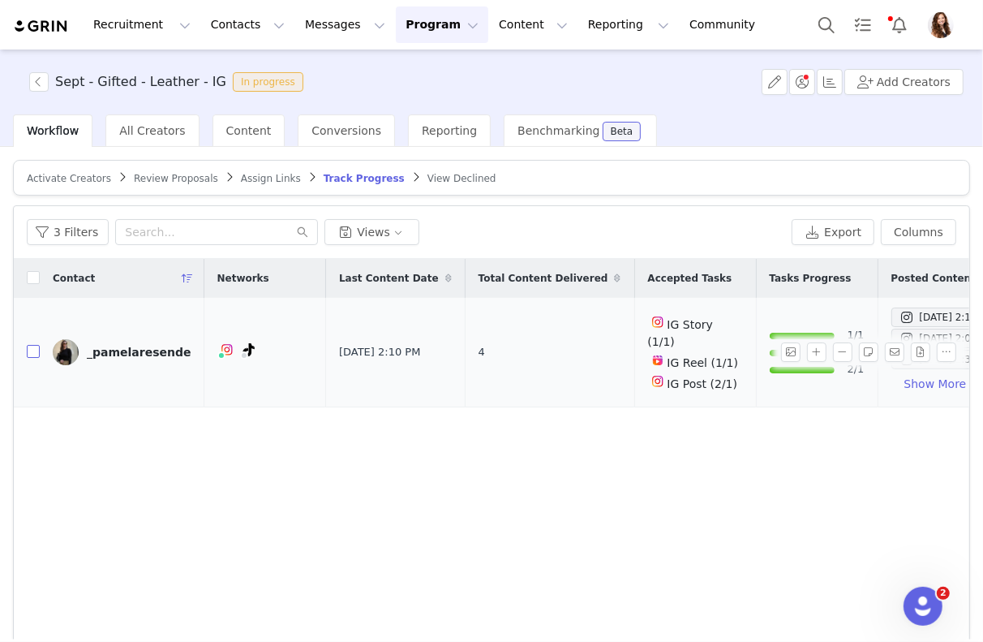
click at [27, 352] on input "checkbox" at bounding box center [33, 351] width 13 height 13
checkbox input "true"
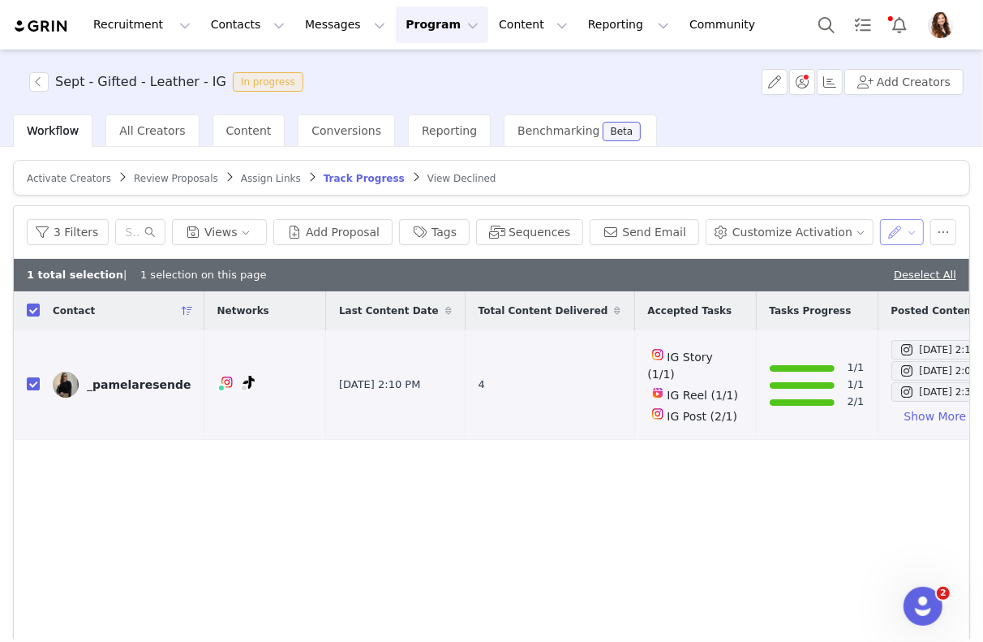
click at [898, 226] on button "button" at bounding box center [902, 232] width 45 height 26
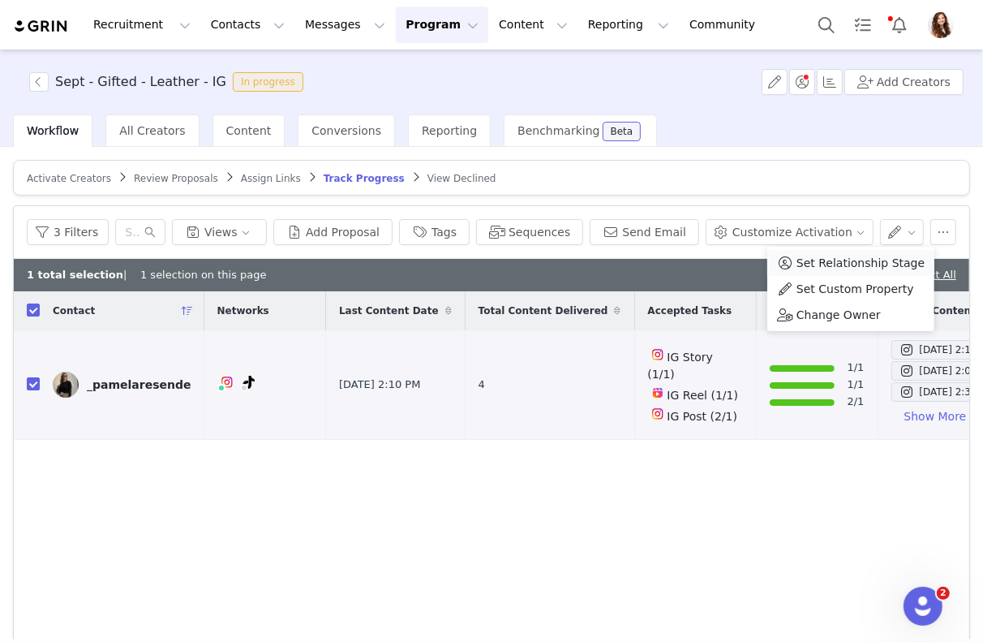
click at [862, 264] on span "Set Relationship Stage" at bounding box center [861, 263] width 128 height 18
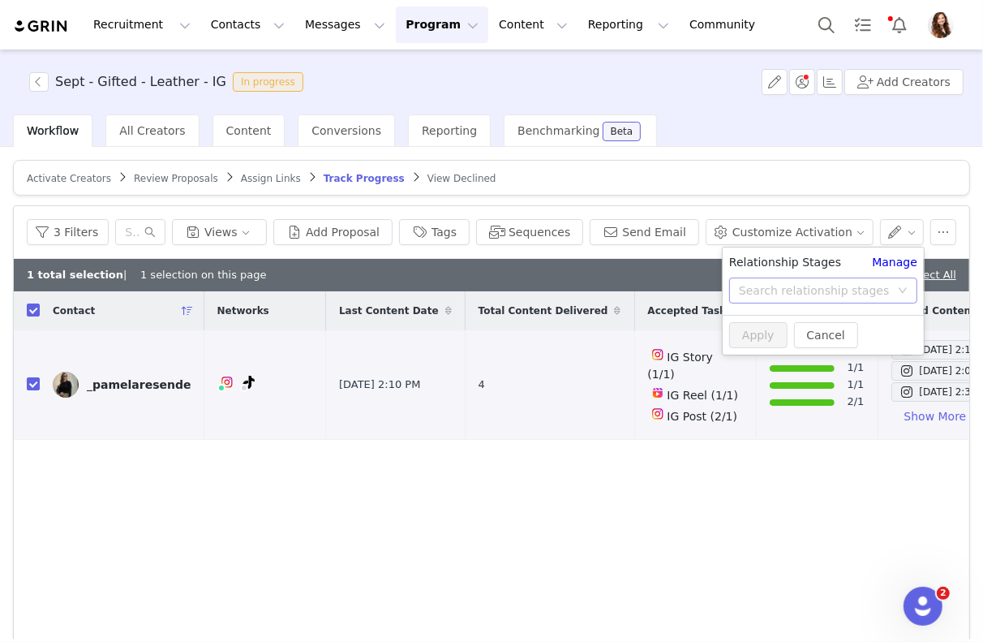
click at [806, 287] on div "Search relationship stages" at bounding box center [814, 290] width 151 height 16
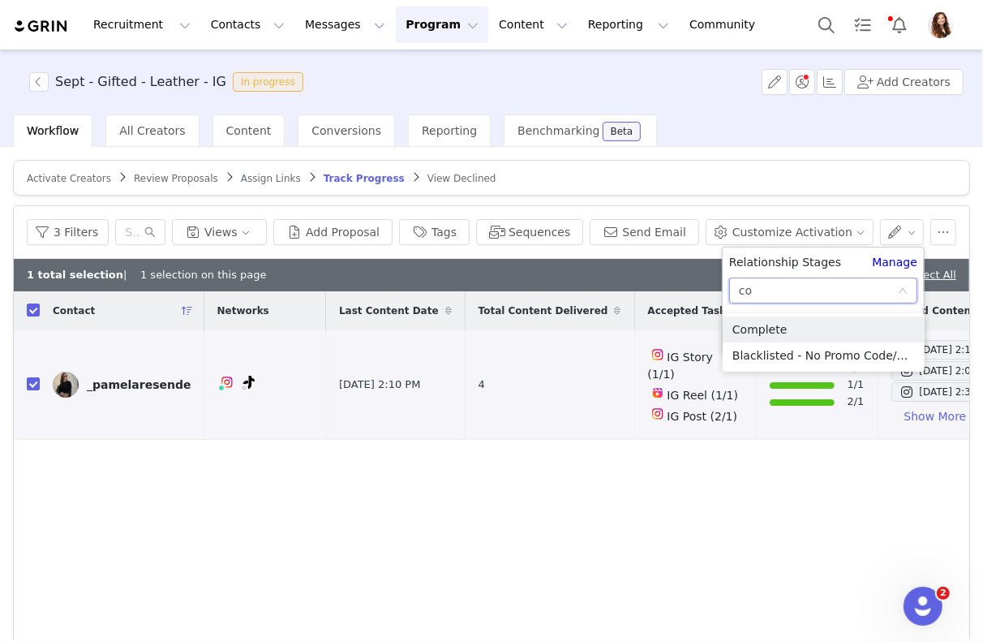
type input "com"
click at [787, 318] on li "Complete" at bounding box center [824, 329] width 202 height 26
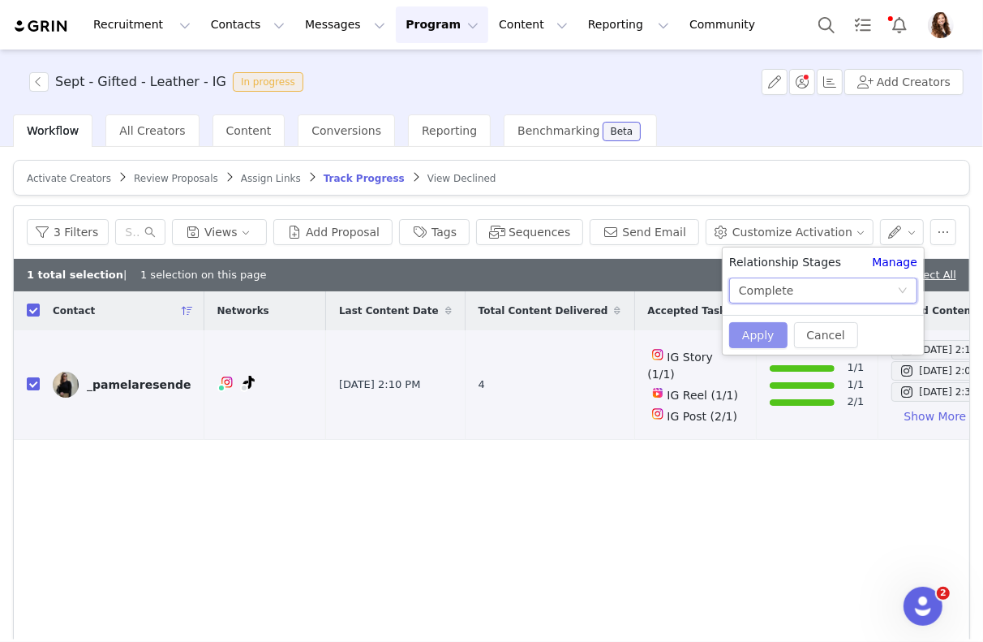
click at [766, 330] on button "Apply" at bounding box center [758, 335] width 58 height 26
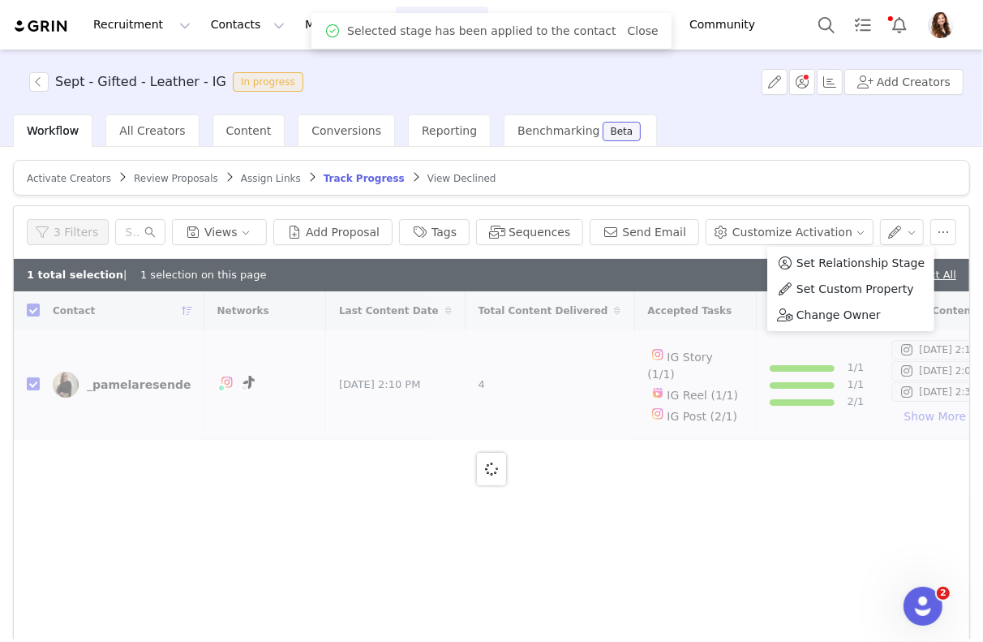
click at [793, 142] on div "Workflow All Creators Content Conversions Reporting Benchmarking Beta" at bounding box center [498, 130] width 970 height 32
checkbox input "false"
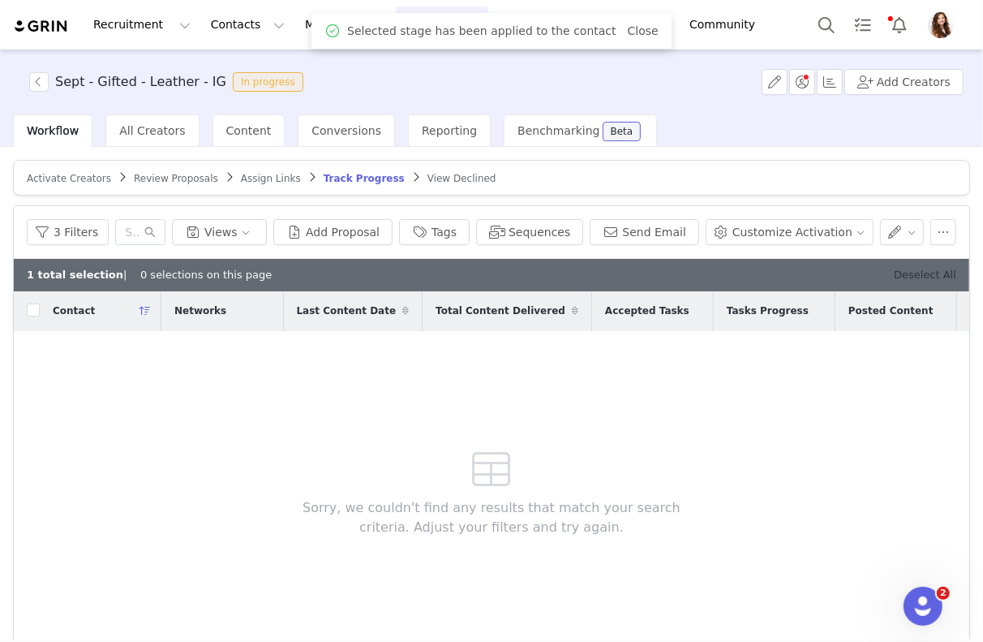
click at [907, 269] on link "Deselect All" at bounding box center [925, 275] width 62 height 12
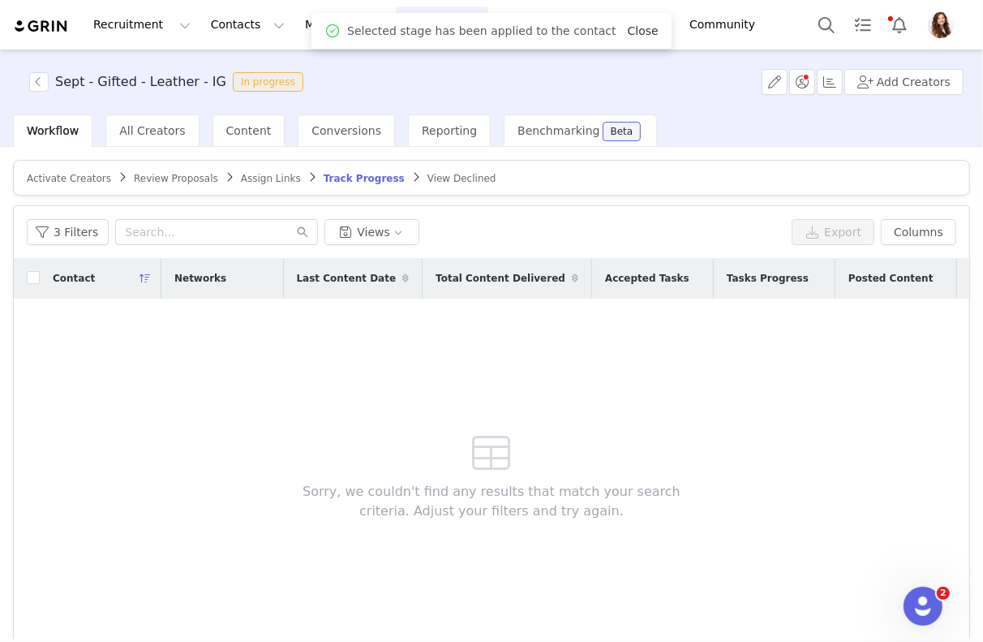
click at [628, 27] on link "Close" at bounding box center [643, 30] width 31 height 13
click at [96, 234] on button "3 Filters" at bounding box center [68, 232] width 82 height 26
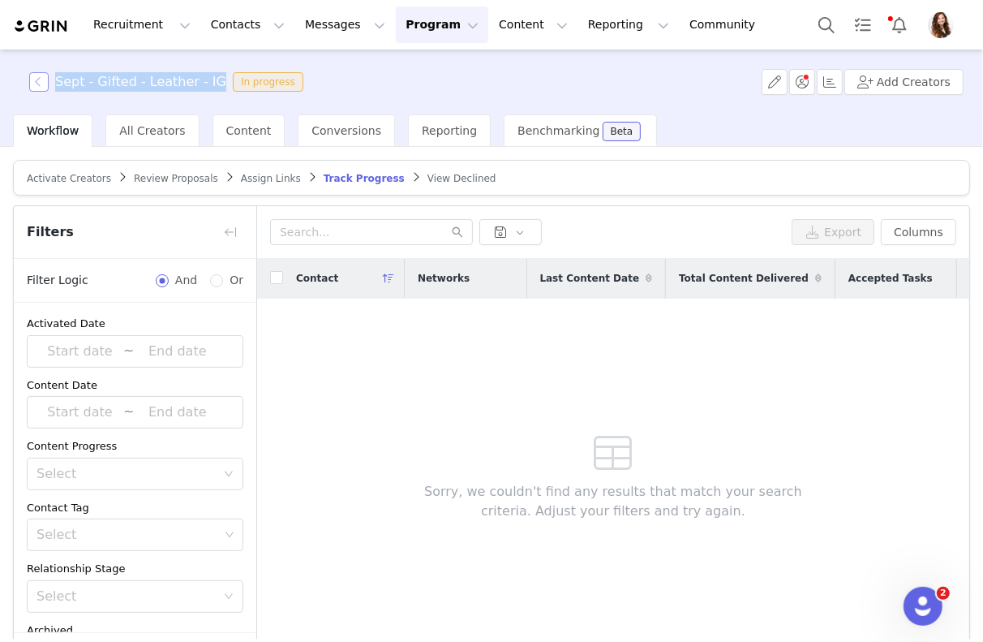
drag, startPoint x: 215, startPoint y: 82, endPoint x: 45, endPoint y: 83, distance: 169.6
click at [45, 83] on span "Sept - Gifted - Leather - IG In progress" at bounding box center [169, 81] width 281 height 19
copy h3 "Sept - Gifted - Leather - IG"
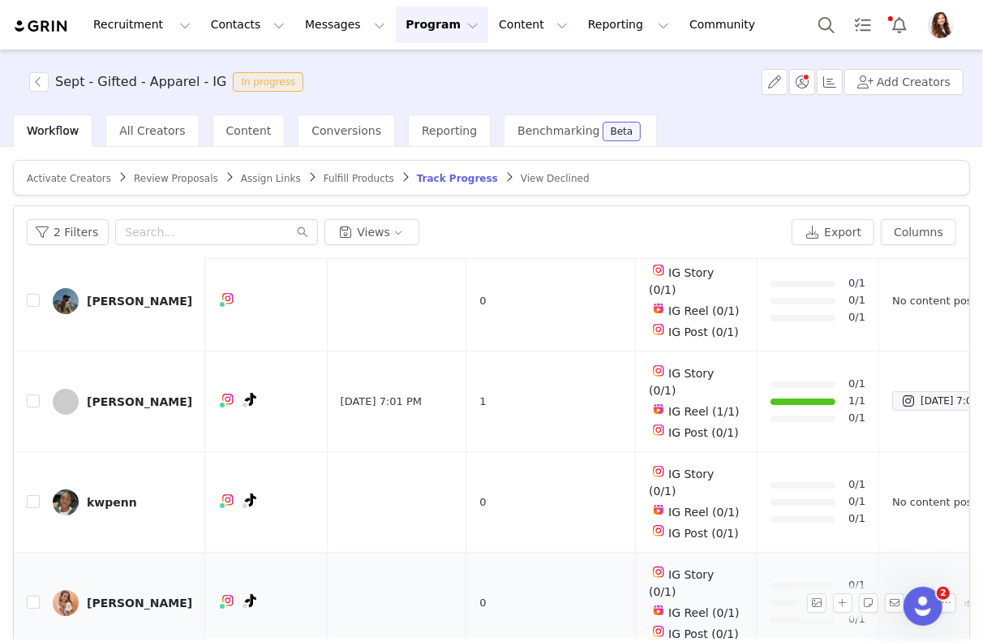
scroll to position [75, 0]
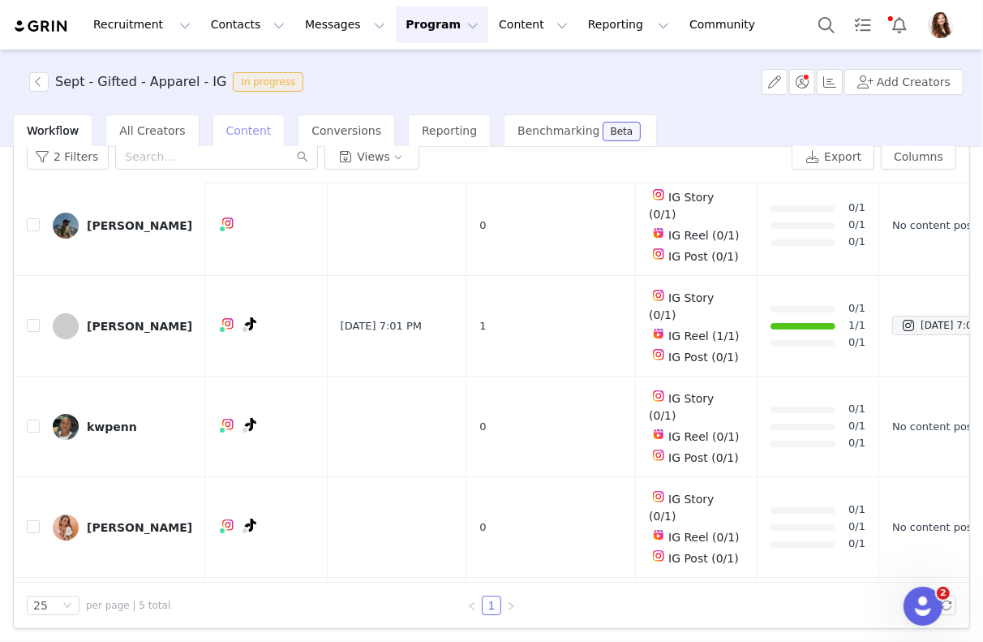
click at [240, 124] on span "Content" at bounding box center [248, 130] width 45 height 13
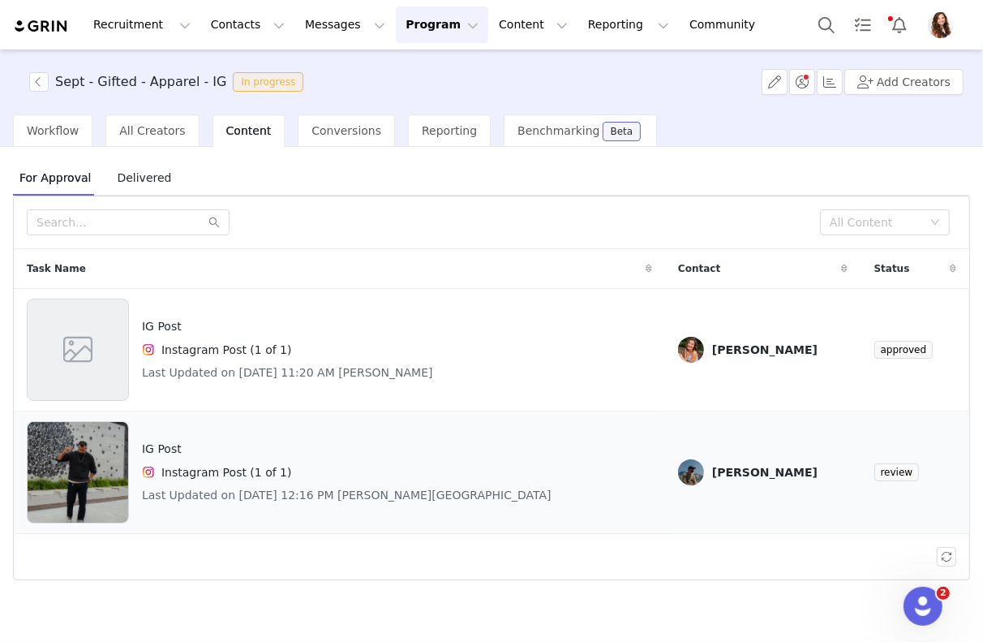
click at [281, 475] on h4 "Instagram Post (1 of 1)" at bounding box center [226, 472] width 131 height 17
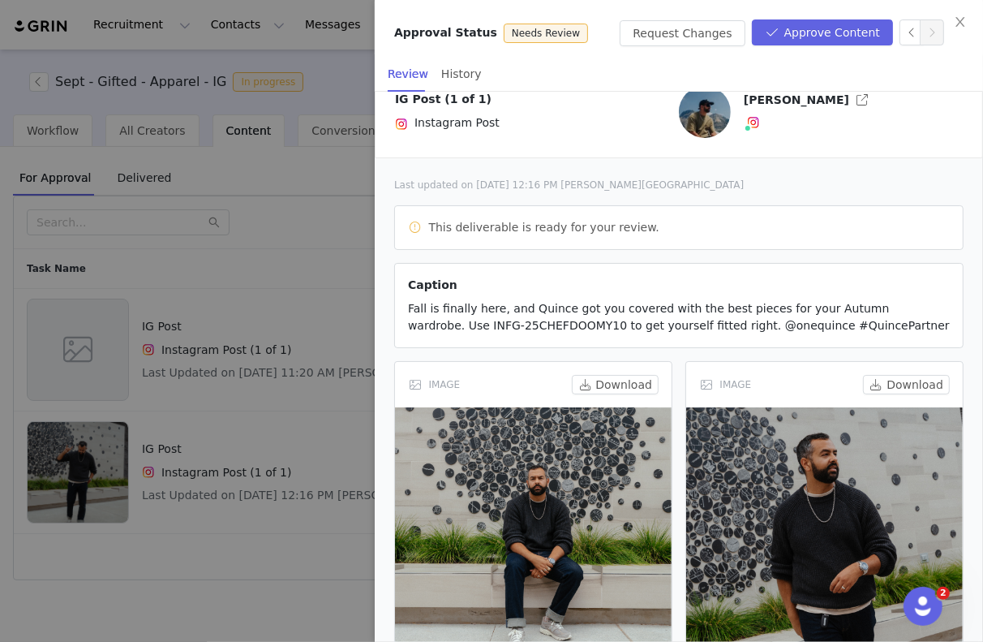
scroll to position [34, 0]
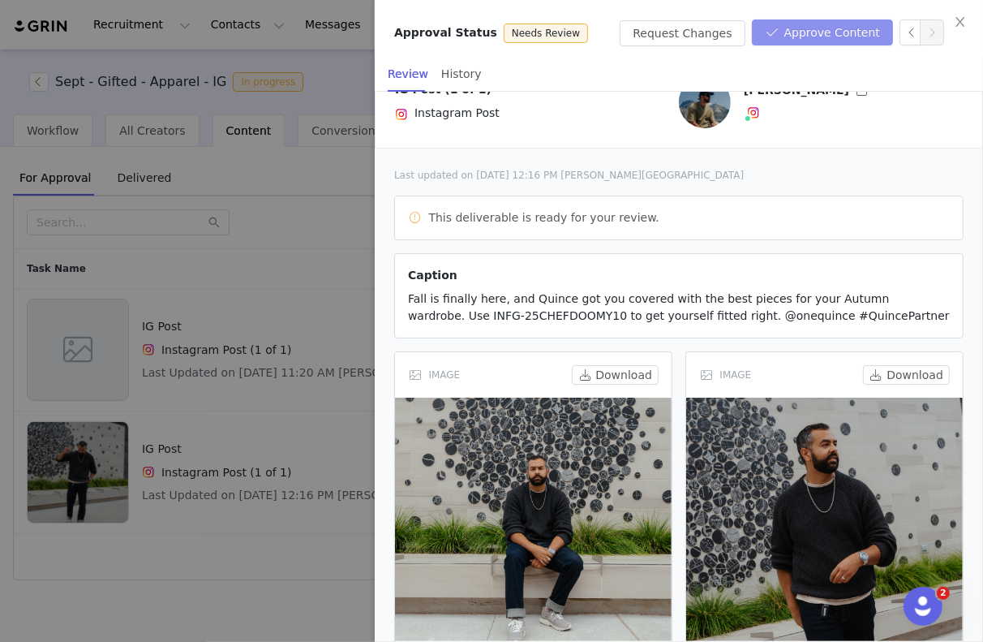
click at [826, 30] on button "Approve Content" at bounding box center [822, 32] width 141 height 26
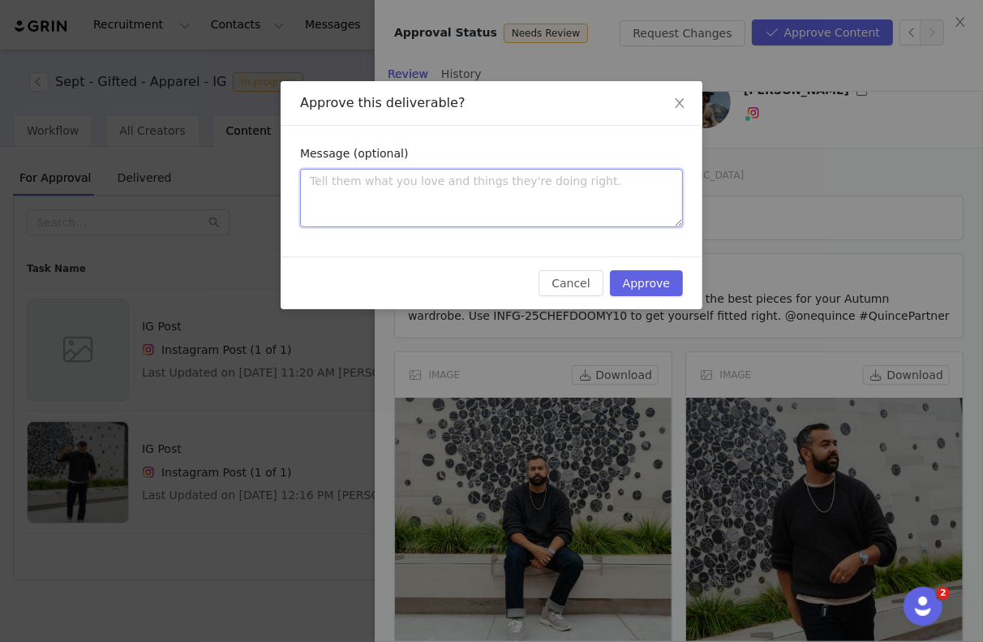
click at [572, 182] on textarea at bounding box center [491, 198] width 383 height 58
type textarea "A"
type textarea "Ap"
type textarea "App"
type textarea "Appr"
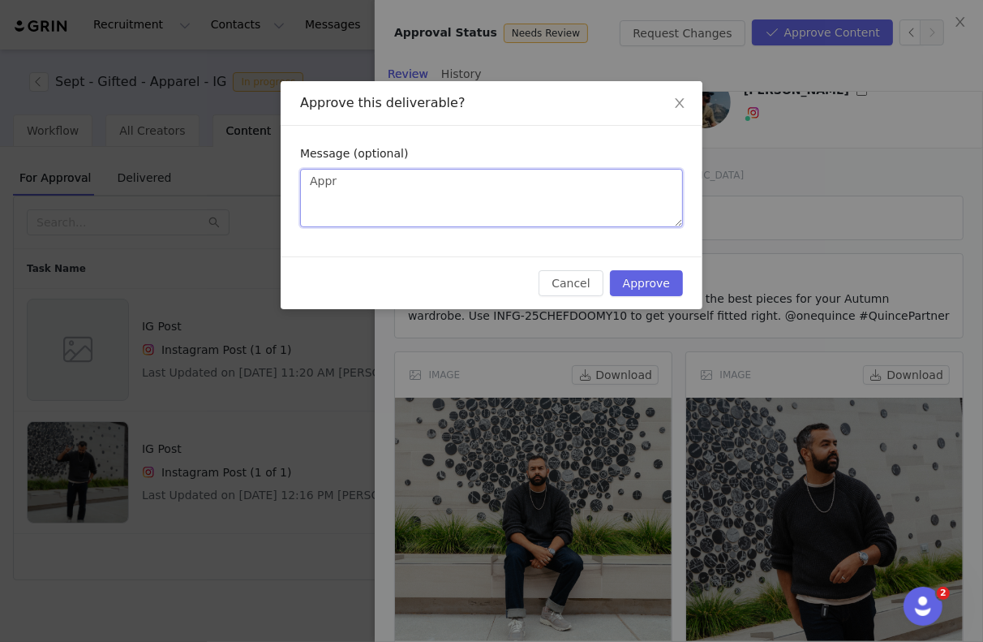
type textarea "Appro"
type textarea "Approv"
type textarea "Approve"
type textarea "Approved"
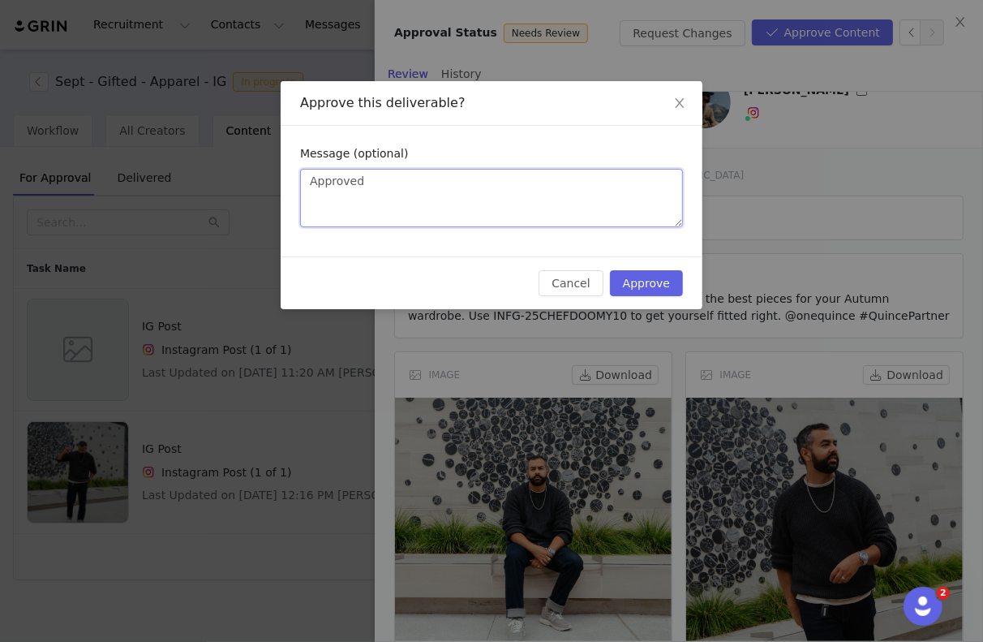
type textarea "Approved o"
type textarea "Approved onc"
type textarea "Approved once"
type textarea "Approved once y"
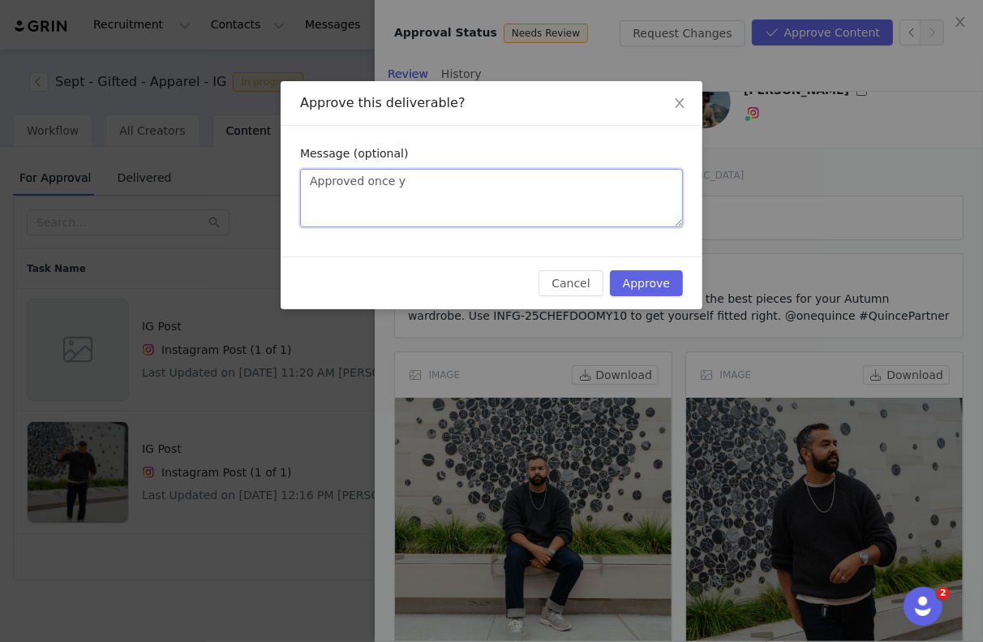
type textarea "Approved once yo"
type textarea "Approved once you"
type textarea "Approved once you a"
type textarea "Approved once you ad"
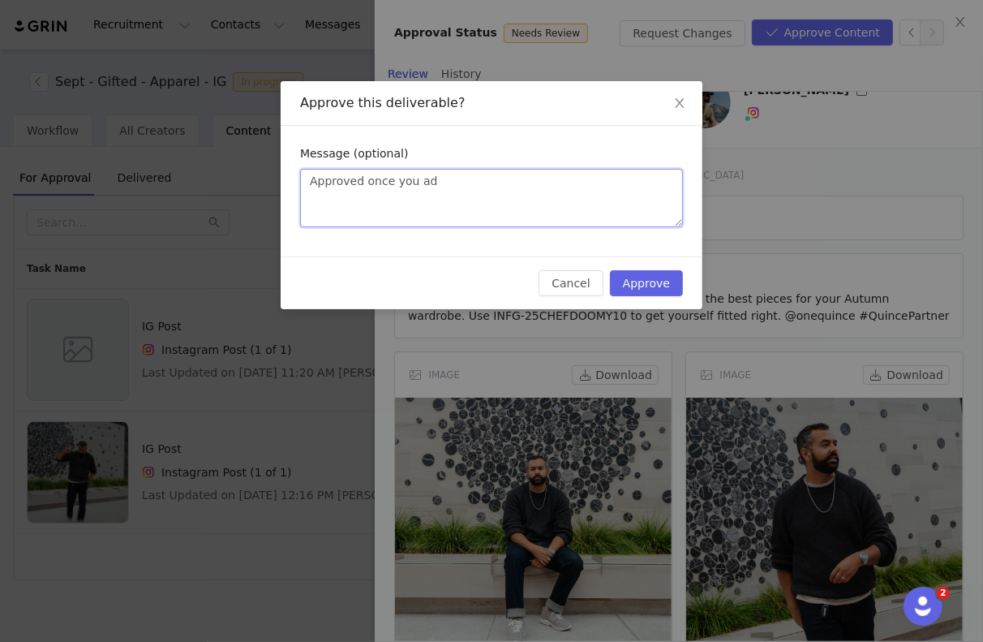
type textarea "Approved once you add"
type textarea "Approved once you add t"
type textarea "Approved once you add to"
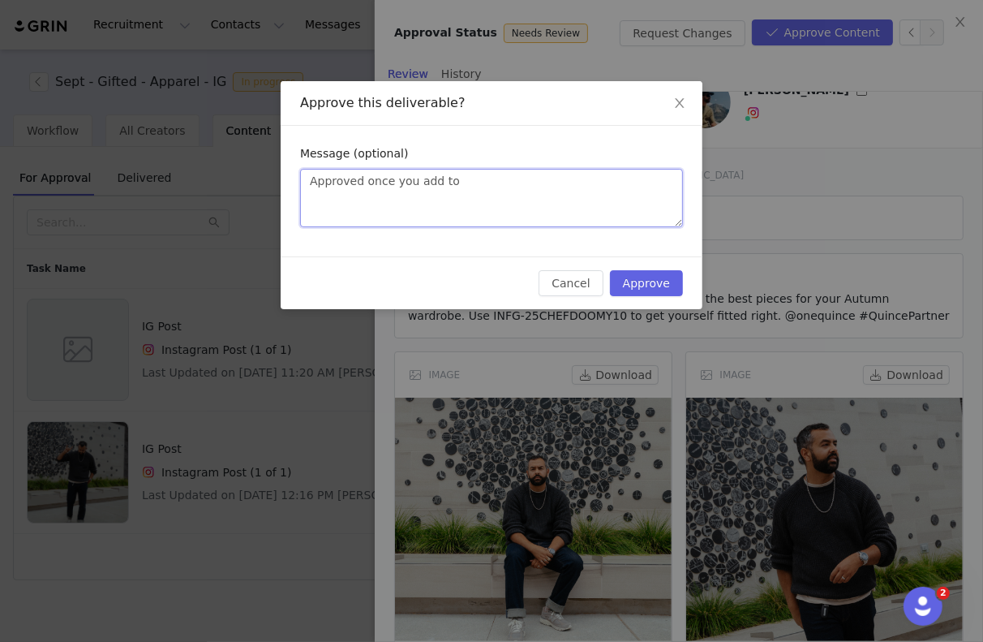
type textarea "Approved once you add to t"
type textarea "Approved once you add to th"
type textarea "Approved once you add to the"
type textarea "Approved once you add to the c"
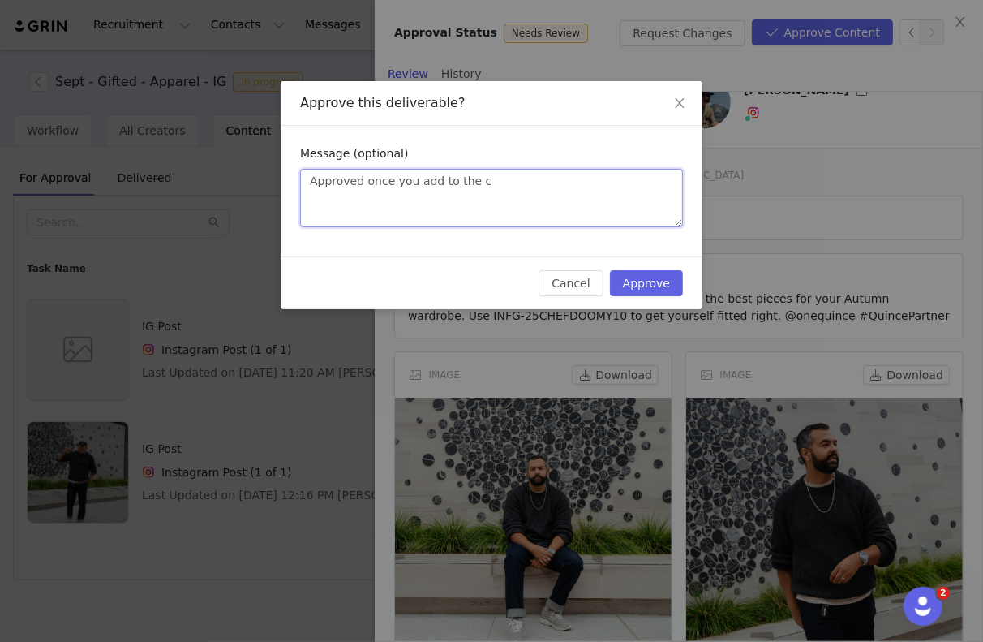
type textarea "Approved once you add to the ca"
type textarea "Approved once you add to the cap"
type textarea "Approved once you add to the capt"
type textarea "Approved once you add to the capti"
type textarea "Approved once you add to the captio"
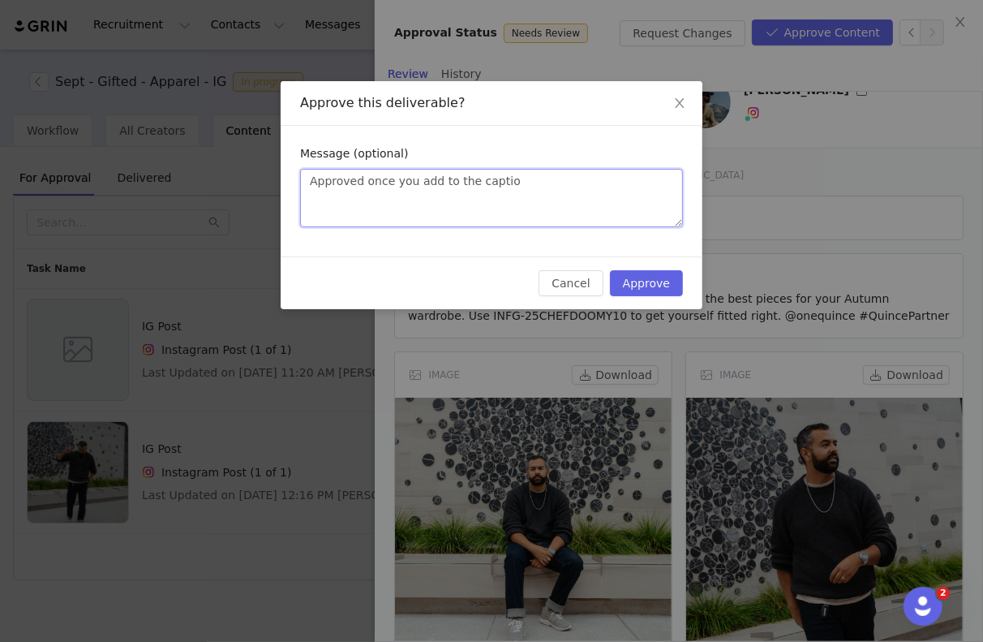
type textarea "Approved once you add to the caption"
type textarea "Approved once you add to the caption t"
type textarea "Approved once you add to the caption th"
type textarea "Approved once you add to the caption tha"
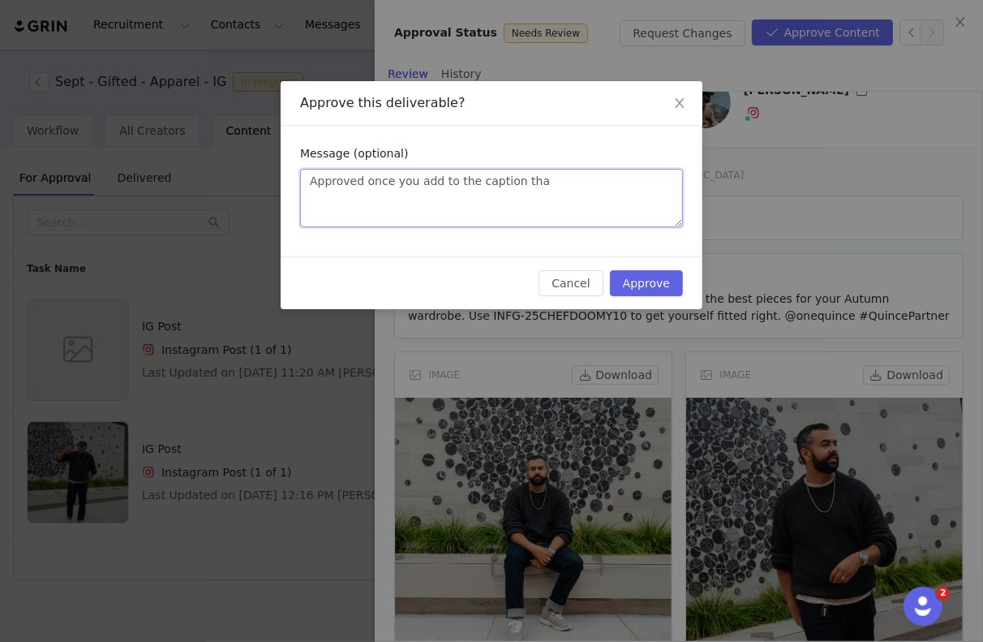
type textarea "Approved once you add to the caption that"
type textarea "Approved once you add to the caption tha"
type textarea "Approved once you add to the caption th"
type textarea "Approved once you add to the caption the"
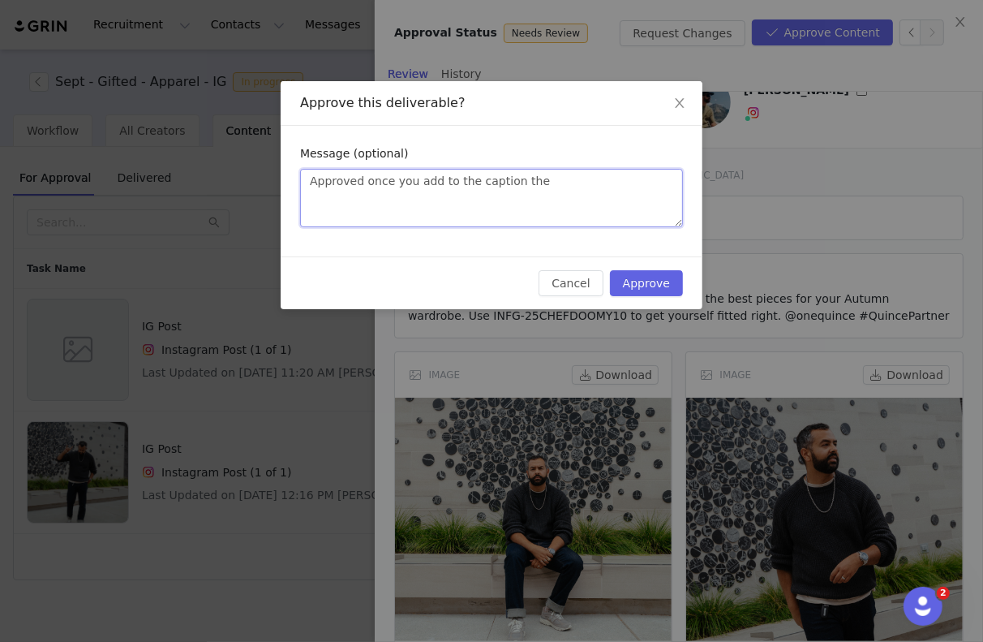
type textarea "Approved once you add to the caption the d"
type textarea "Approved once you add to the caption the di"
type textarea "Approved once you add to the caption the dis"
type textarea "Approved once you add to the caption the disc"
type textarea "Approved once you add to the caption the disco"
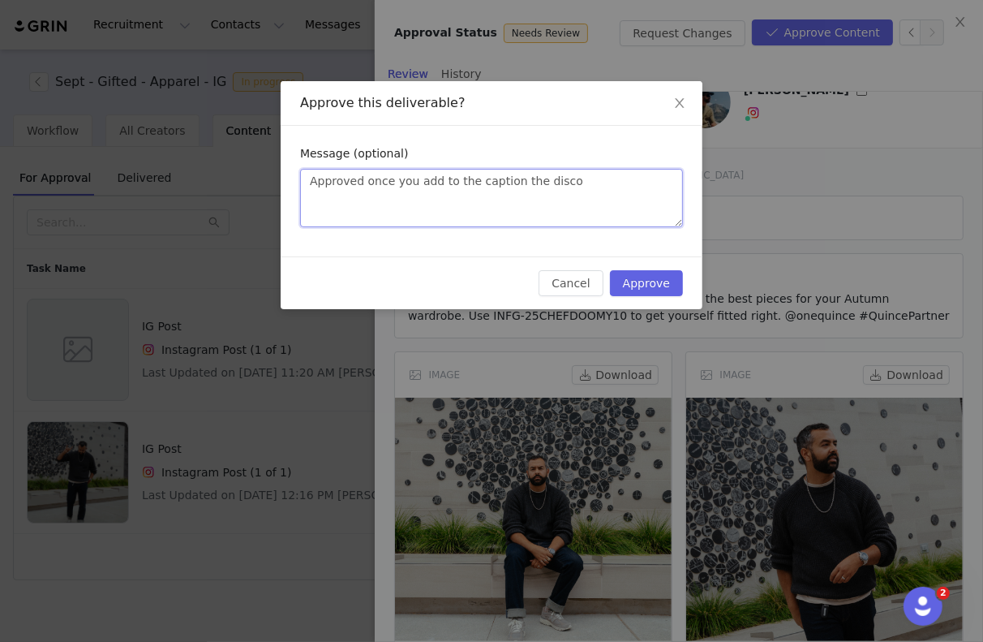
type textarea "Approved once you add to the caption the discou"
type textarea "Approved once you add to the caption the discoun"
type textarea "Approved once you add to the caption the discount"
type textarea "Approved once you add to the caption the discount u"
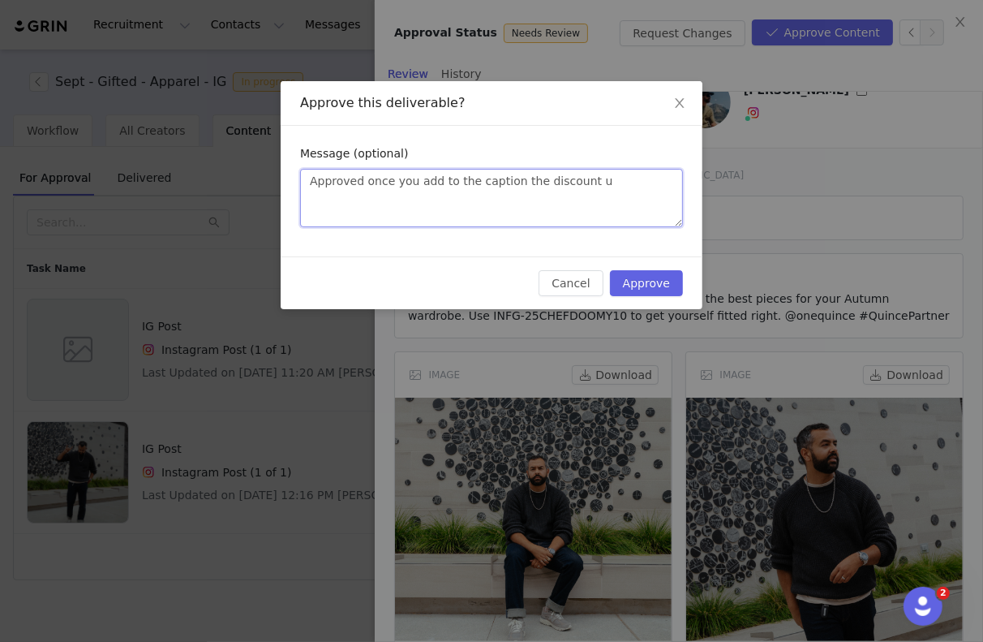
type textarea "Approved once you add to the caption the discount us"
type textarea "Approved once you add to the caption the discount u"
type textarea "Approved once you add to the caption the discount"
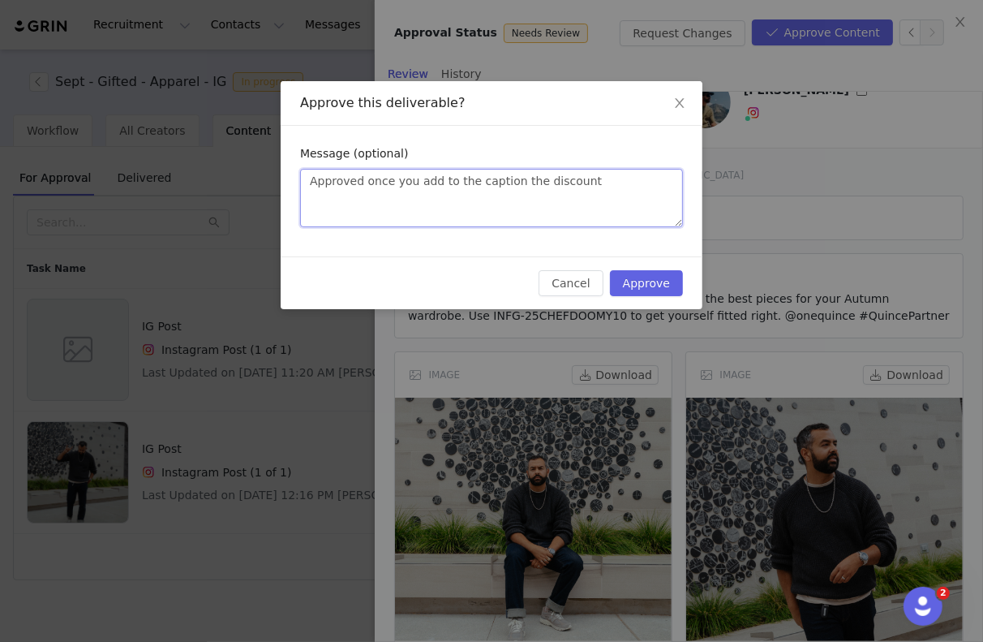
type textarea "Approved once you add to the caption the discount i"
type textarea "Approved once you add to the caption the discount is"
type textarea "Approved once you add to the caption the discount is v"
type textarea "Approved once you add to the caption the discount is va"
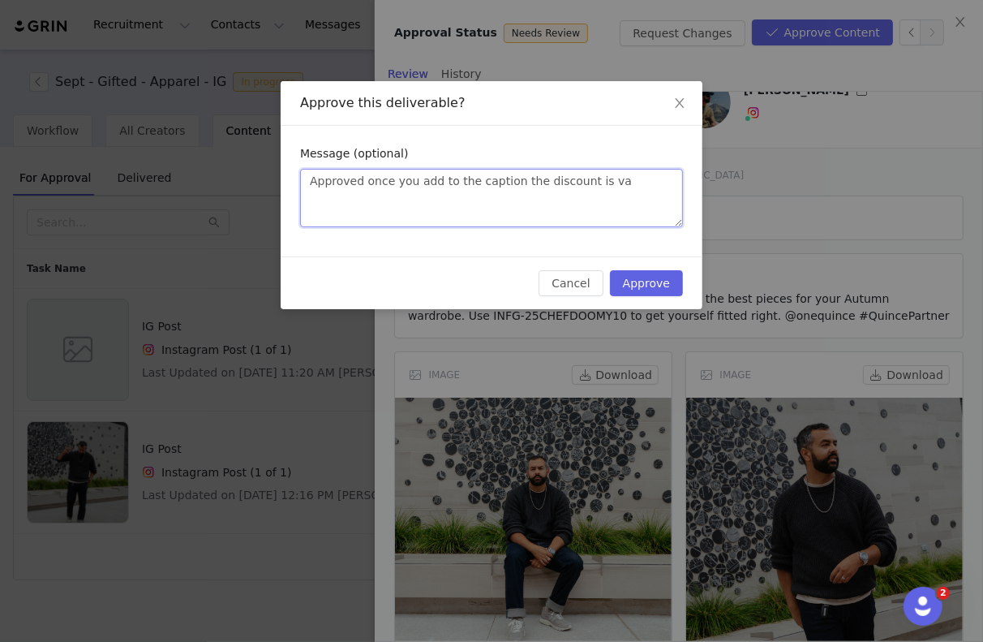
type textarea "Approved once you add to the caption the discount is val"
type textarea "Approved once you add to the caption the discount is vali"
type textarea "Approved once you add to the caption the discount is valid"
type textarea "Approved once you add to the caption the discount is valid f"
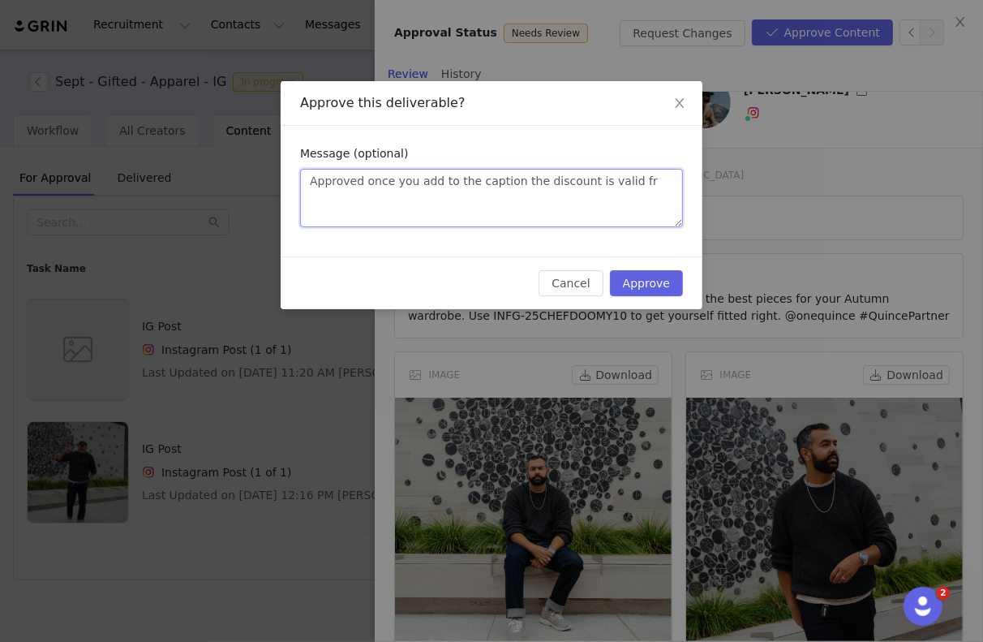
type textarea "Approved once you add to the caption the discount is valid fro"
type textarea "Approved once you add to the caption the discount is valid fro n"
type textarea "Approved once you add to the caption the discount is valid fro ne"
type textarea "Approved once you add to the caption the discount is valid fro n"
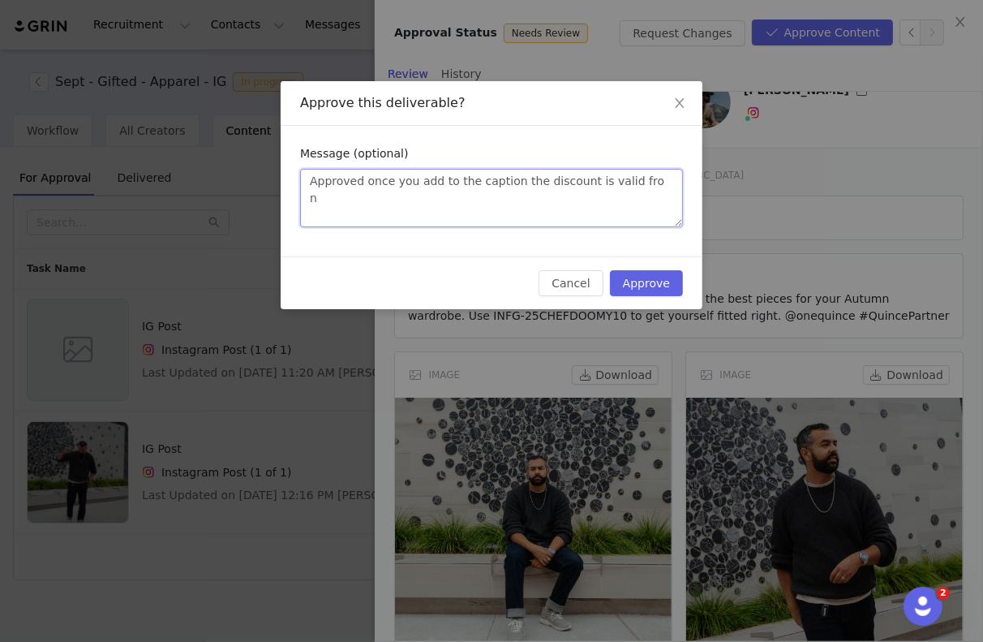
type textarea "Approved once you add to the caption the discount is valid fro"
type textarea "Approved once you add to the caption the discount is valid fr"
type textarea "Approved once you add to the caption the discount is valid f"
type textarea "Approved once you add to the caption the discount is valid fo"
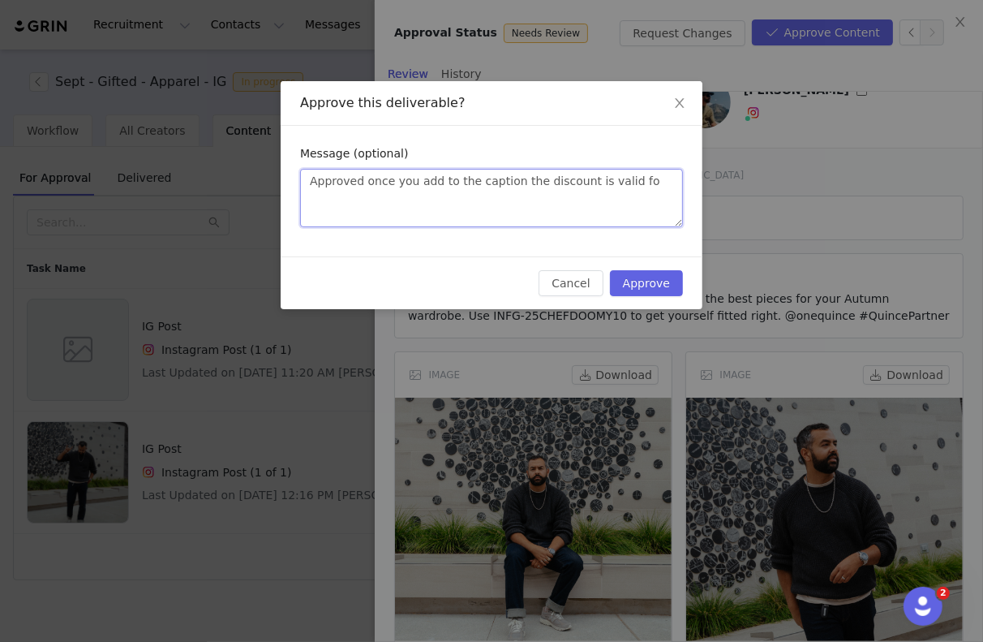
type textarea "Approved once you add to the caption the discount is valid for"
type textarea "Approved once you add to the caption the discount is valid fo"
type textarea "Approved once you add to the caption the discount is valid foe"
type textarea "Approved once you add to the caption the discount is valid fo"
type textarea "Approved once you add to the caption the discount is valid for"
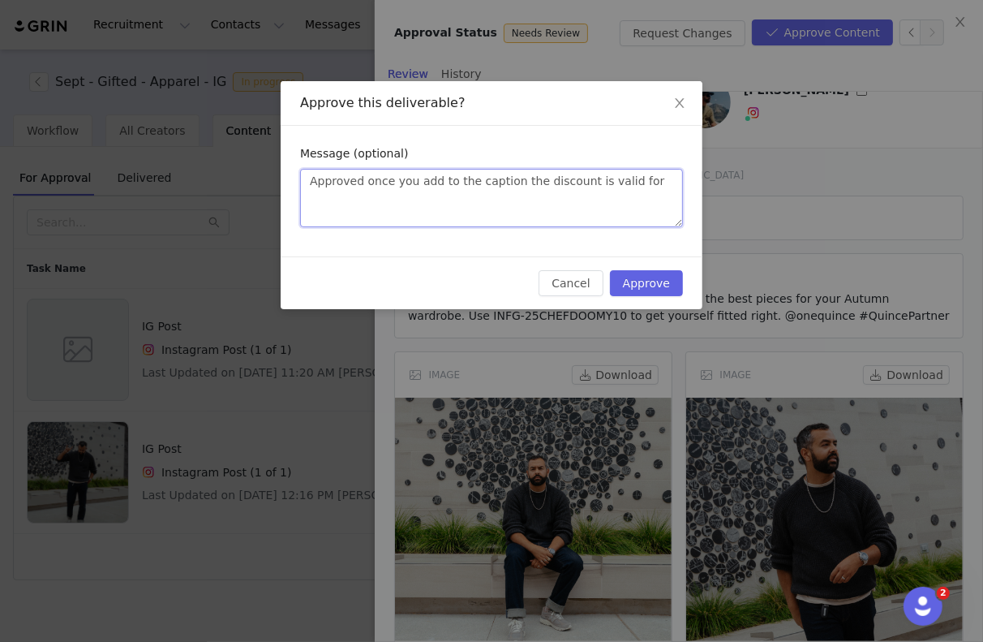
type textarea "Approved once you add to the caption the discount is valid for"
type textarea "Approved once you add to the caption the discount is valid for n"
type textarea "Approved once you add to the caption the discount is valid for ne"
type textarea "Approved once you add to the caption the discount is valid for new"
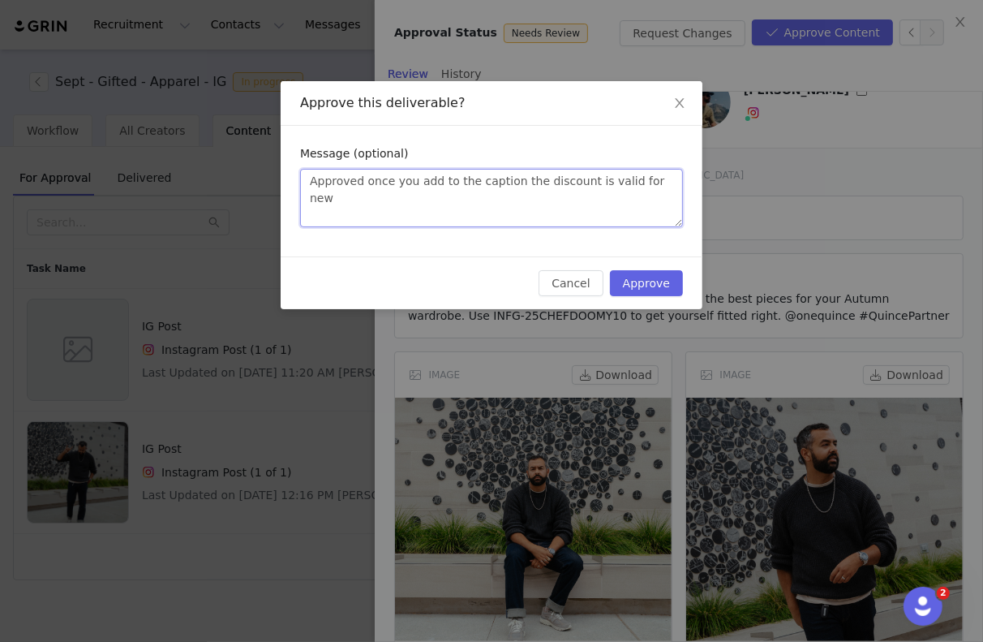
type textarea "Approved once you add to the caption the discount is valid for new c"
type textarea "Approved once you add to the caption the discount is valid for new cu"
type textarea "Approved once you add to the caption the discount is valid for new cus"
type textarea "Approved once you add to the caption the discount is valid for new cust"
type textarea "Approved once you add to the caption the discount is valid for new custo"
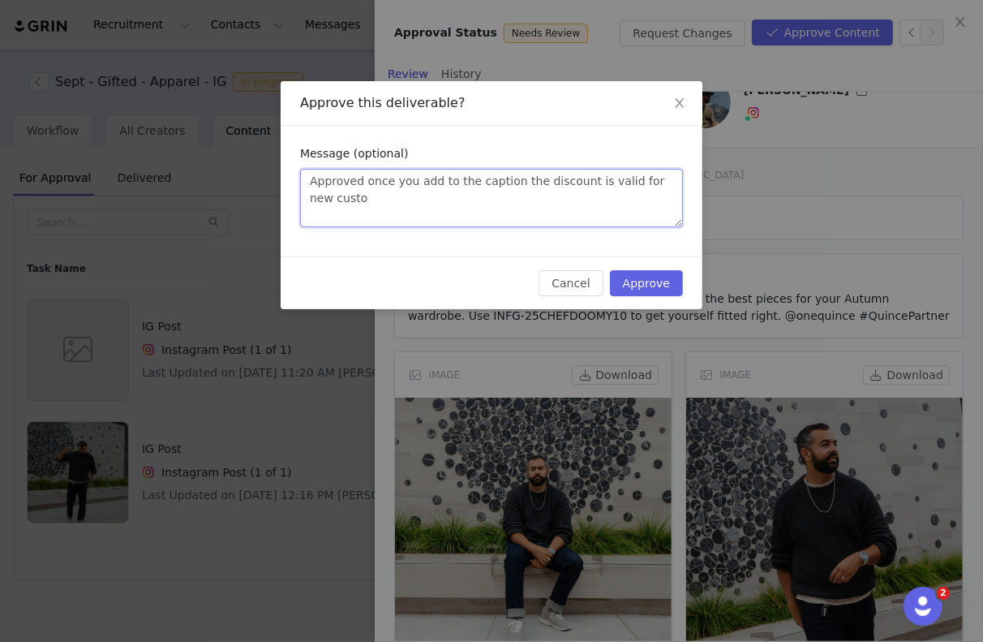
type textarea "Approved once you add to the caption the discount is valid for new custom"
type textarea "Approved once you add to the caption the discount is valid for new custome"
type textarea "Approved once you add to the caption the discount is valid for new customes"
type textarea "Approved once you add to the caption the discount is valid for new custome"
type textarea "Approved once you add to the caption the discount is valid for new customer"
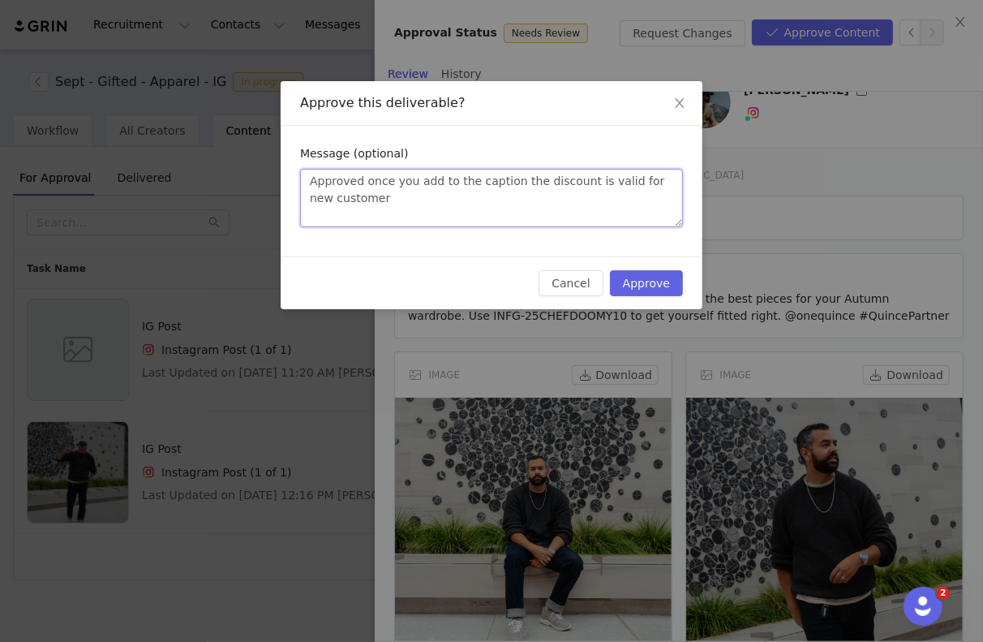
type textarea "Approved once you add to the caption the discount is valid for new customers"
click at [673, 284] on button "Approve" at bounding box center [646, 283] width 73 height 26
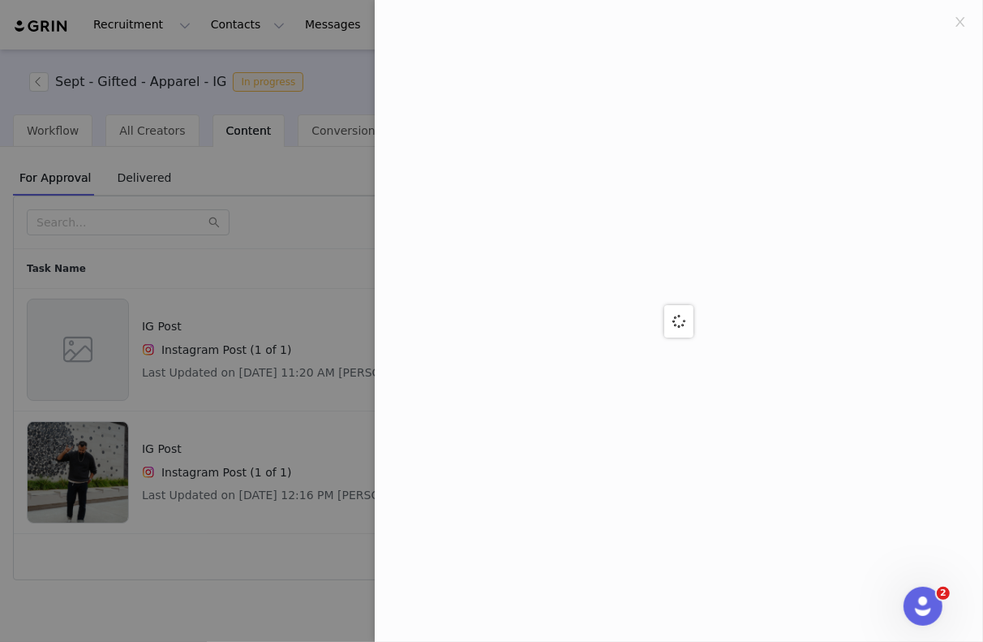
scroll to position [0, 0]
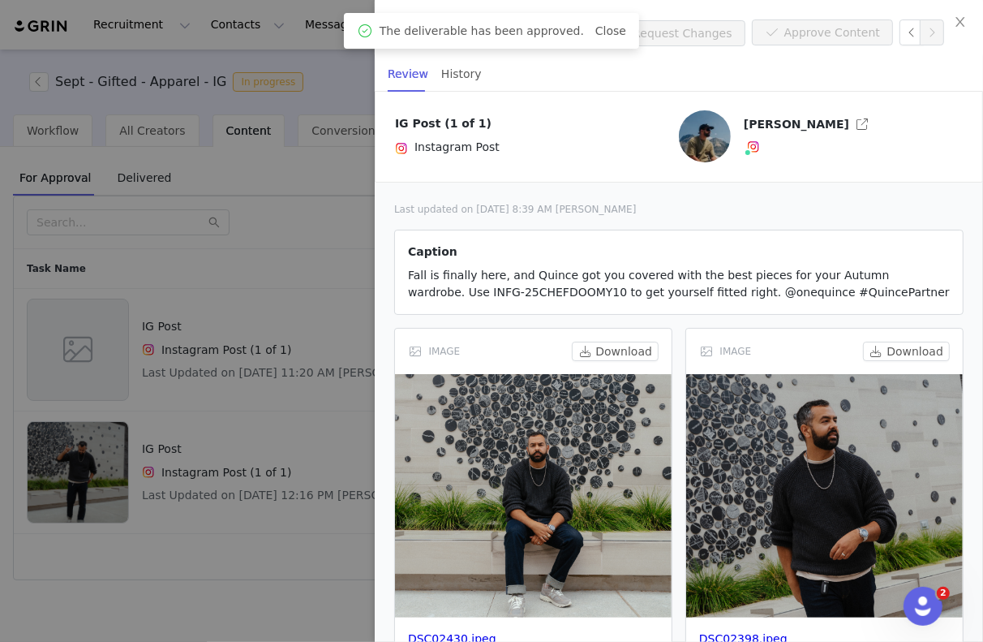
click at [269, 389] on div at bounding box center [491, 321] width 983 height 642
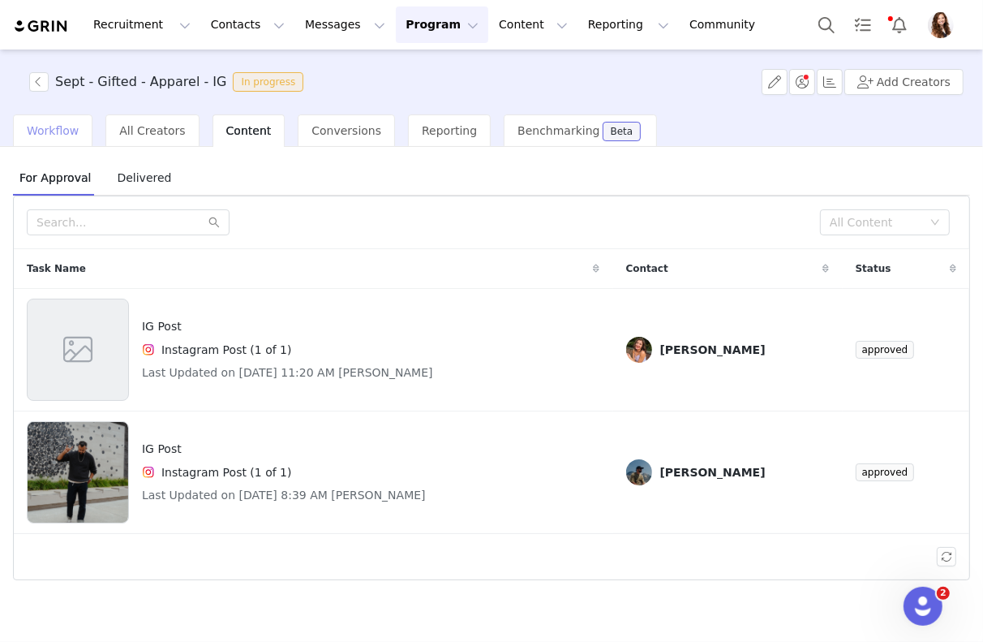
click at [71, 134] on span "Workflow" at bounding box center [53, 130] width 52 height 13
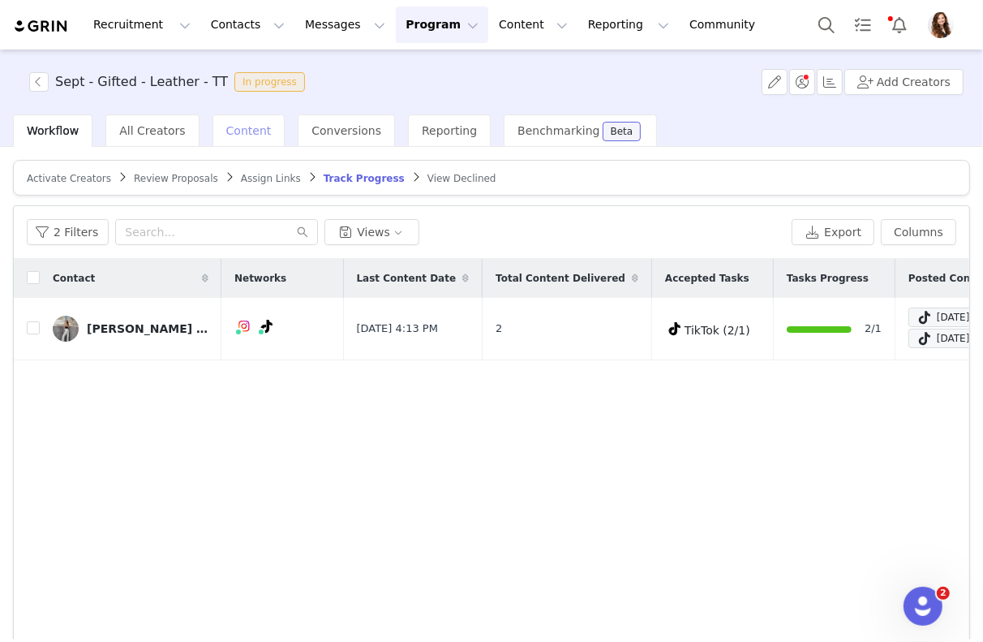
click at [243, 129] on span "Content" at bounding box center [248, 130] width 45 height 13
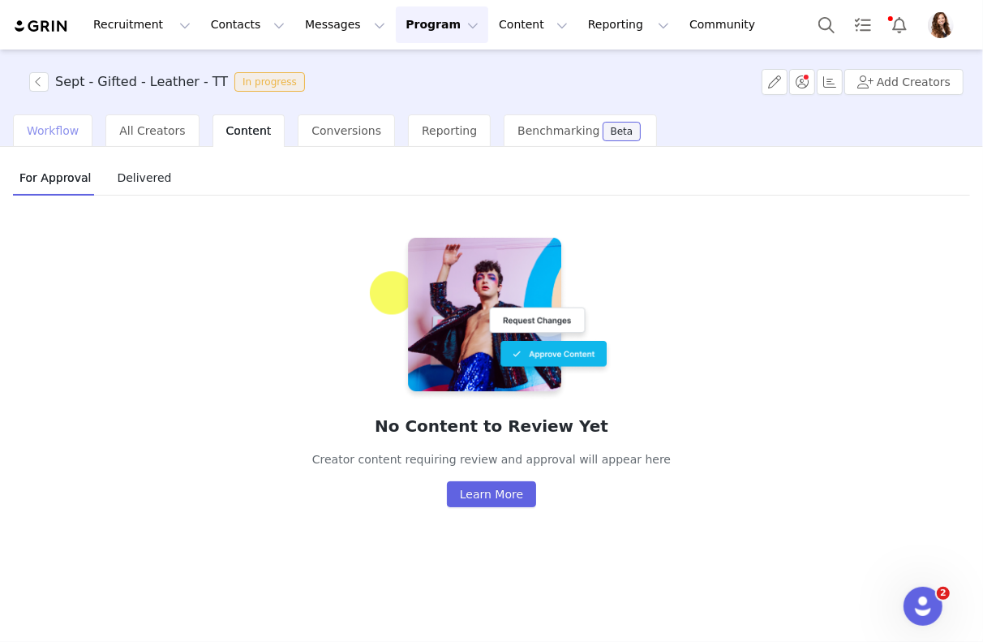
click at [58, 121] on div "Workflow" at bounding box center [53, 130] width 80 height 32
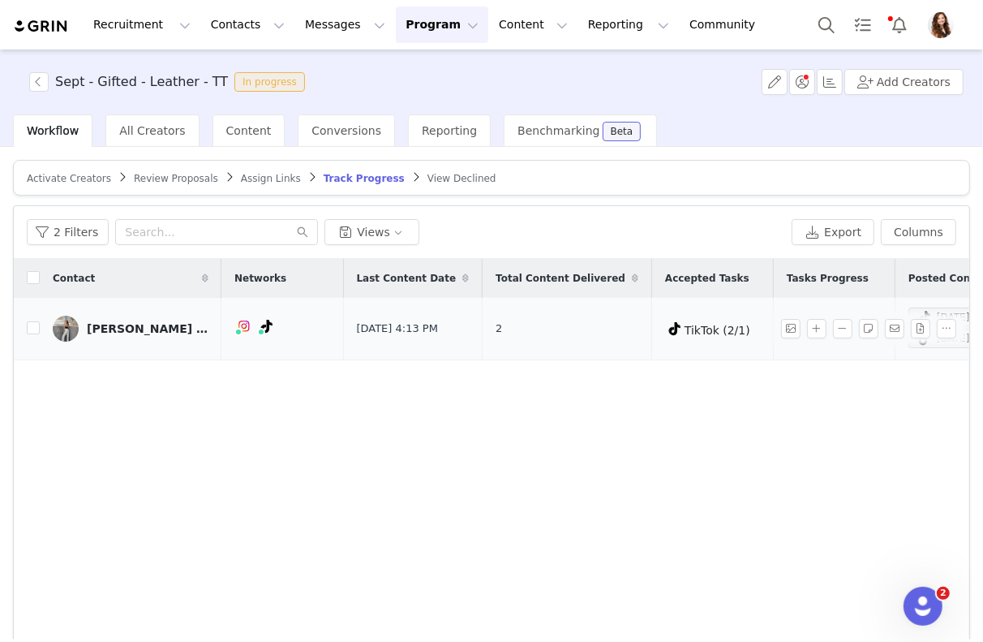
scroll to position [0, 329]
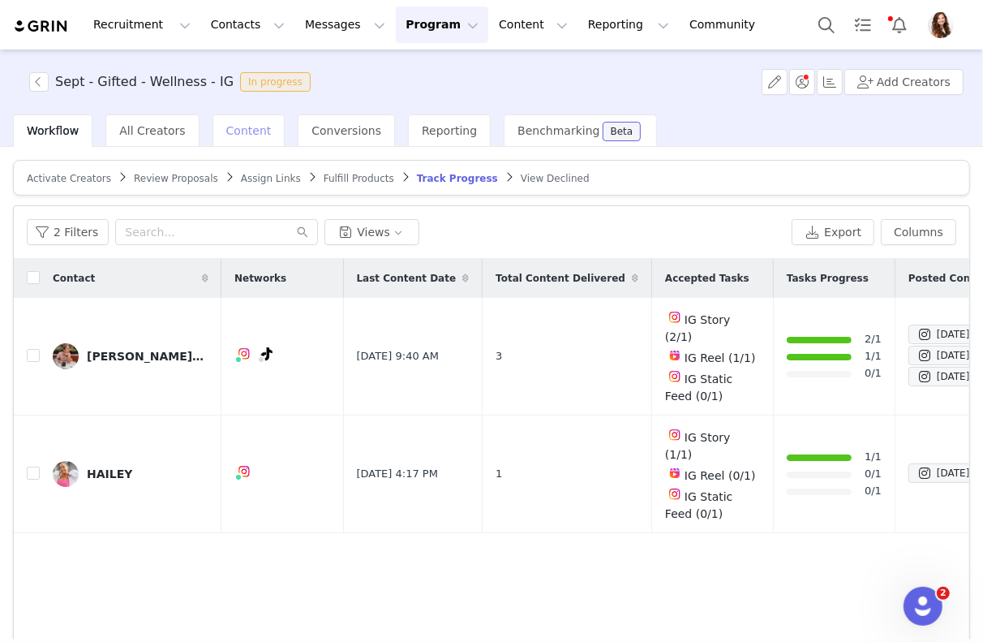
click at [245, 131] on span "Content" at bounding box center [248, 130] width 45 height 13
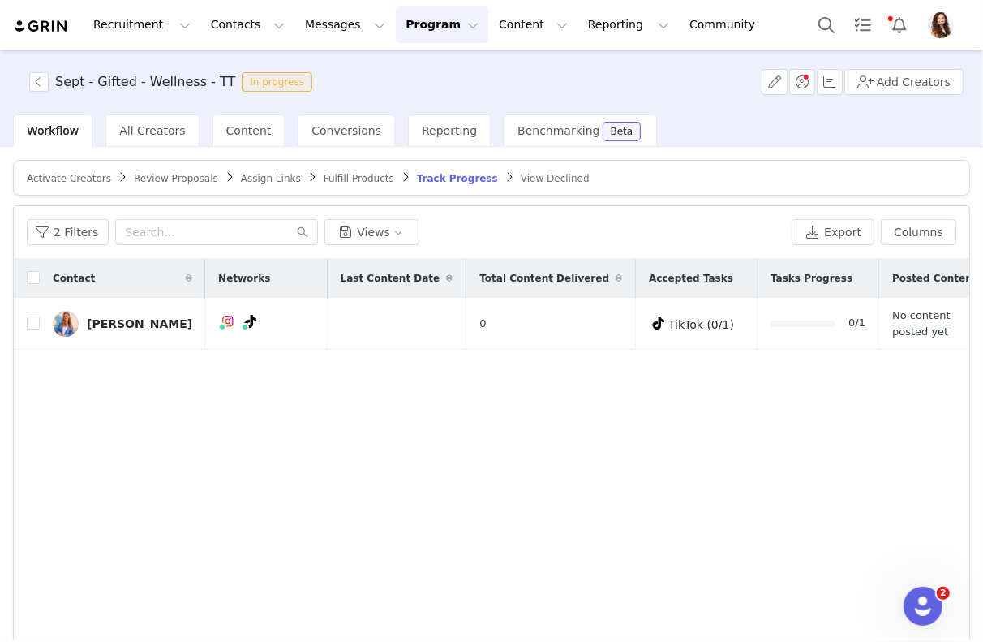
click at [247, 114] on div "Sept - Gifted - Wellness - TT In progress Add Creators" at bounding box center [491, 81] width 983 height 65
click at [247, 127] on span "Content" at bounding box center [248, 130] width 45 height 13
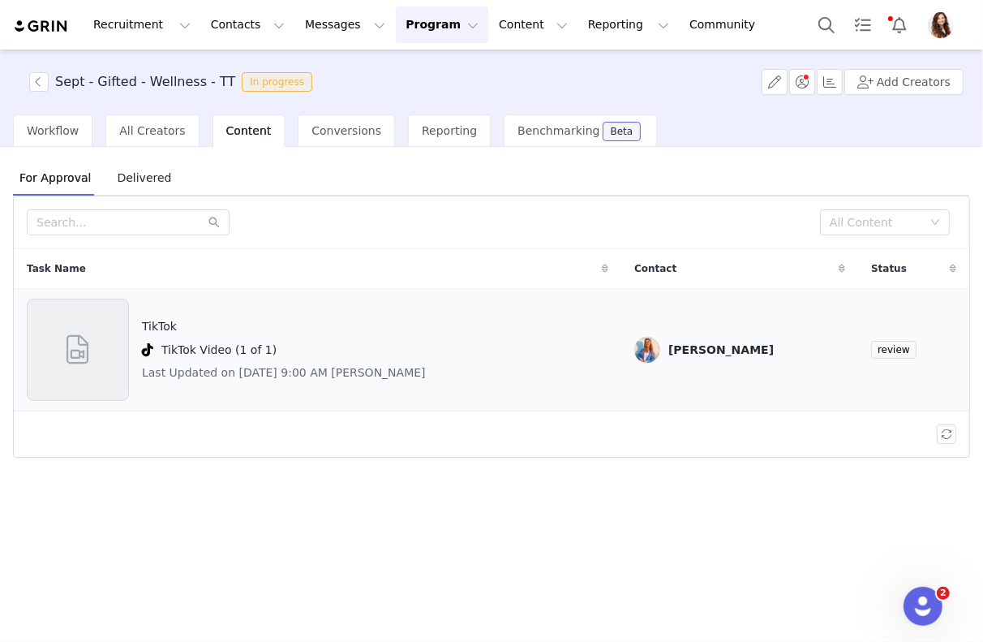
click at [424, 359] on div "TikTok TikTok Video (1 of 1) Last Updated on Sep 30, 2025 9:00 AM Paulina Riley" at bounding box center [318, 350] width 582 height 102
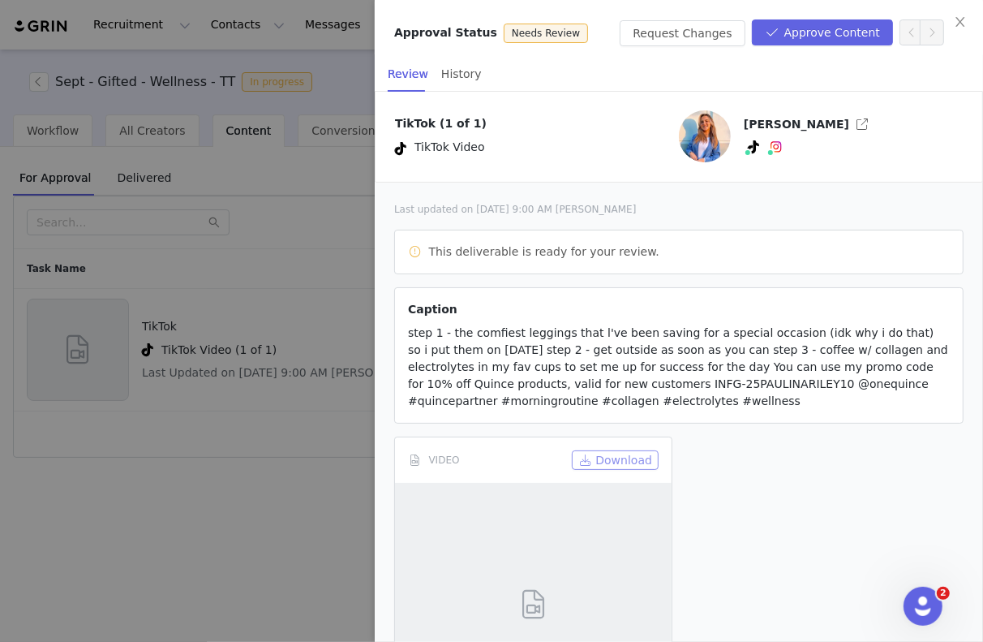
click at [639, 464] on button "Download" at bounding box center [615, 459] width 87 height 19
click at [846, 25] on button "Approve Content" at bounding box center [822, 32] width 141 height 26
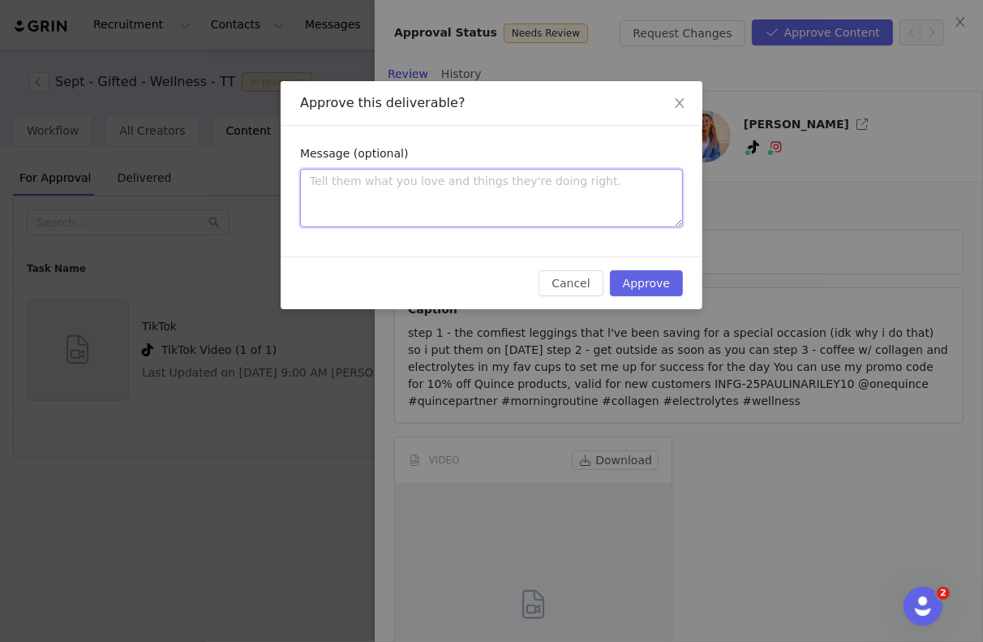
click at [557, 181] on textarea at bounding box center [491, 198] width 383 height 58
type textarea "A"
type textarea "Ap"
type textarea "App"
type textarea "Appr"
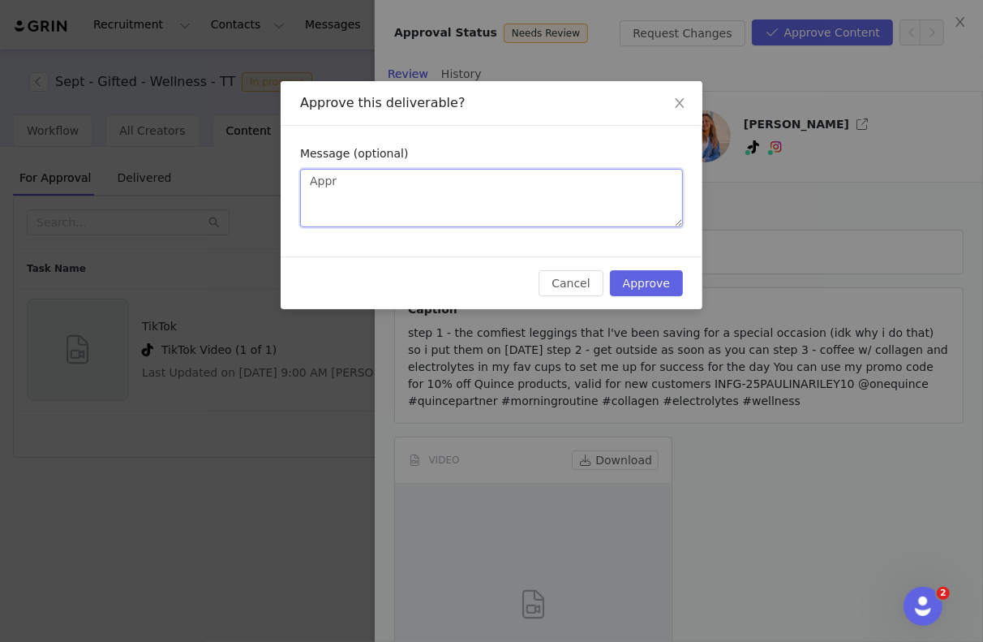
type textarea "Appro"
type textarea "Approv"
type textarea "Approve"
type textarea "Approved"
type textarea "Approved!"
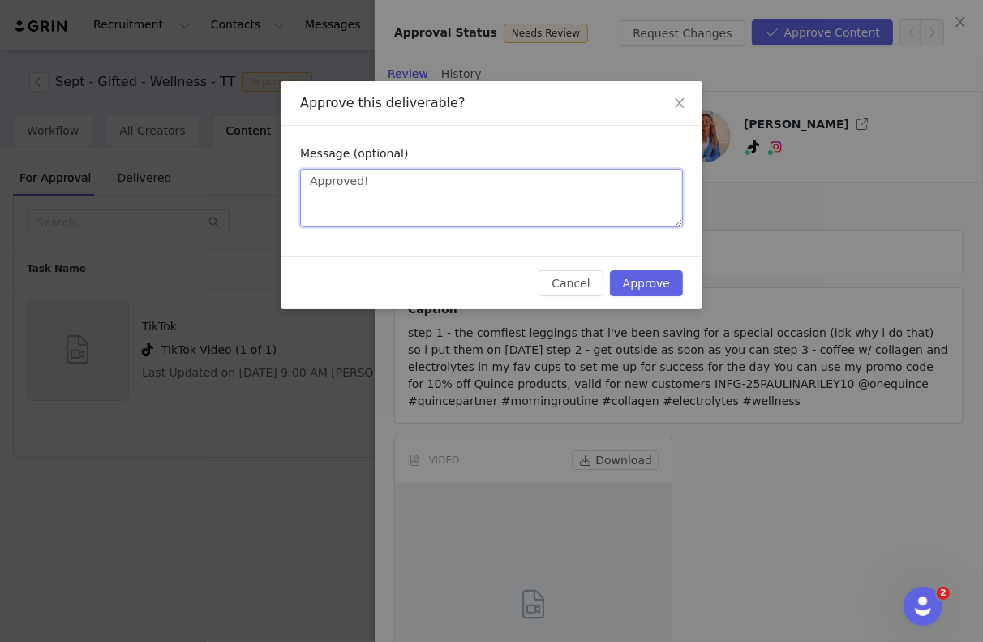
type textarea "Approved!!"
click at [645, 274] on button "Approve" at bounding box center [646, 283] width 73 height 26
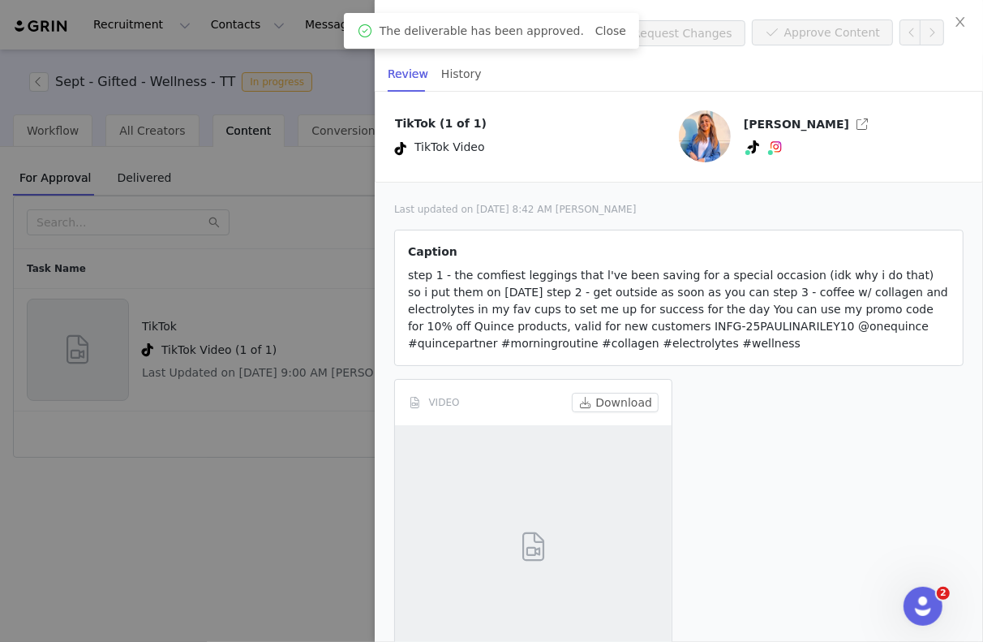
click at [313, 421] on div at bounding box center [491, 321] width 983 height 642
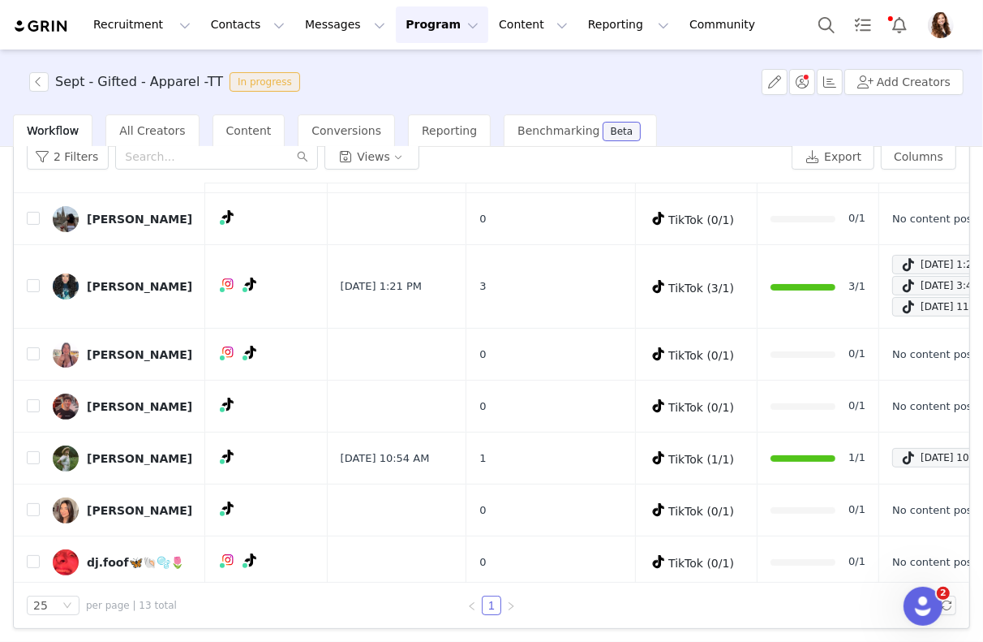
scroll to position [75, 0]
click at [250, 124] on span "Content" at bounding box center [248, 130] width 45 height 13
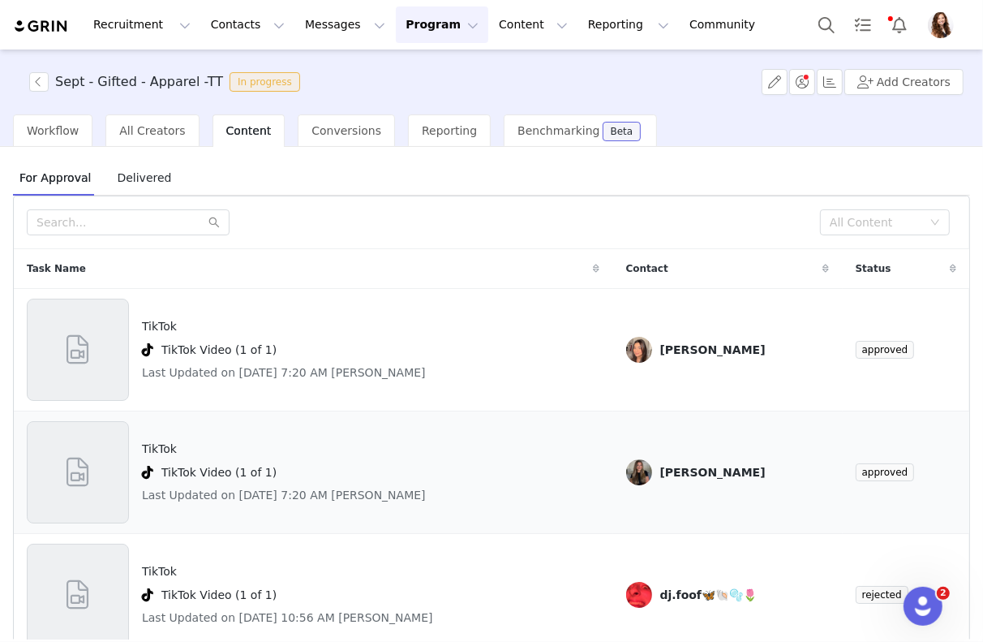
scroll to position [5, 0]
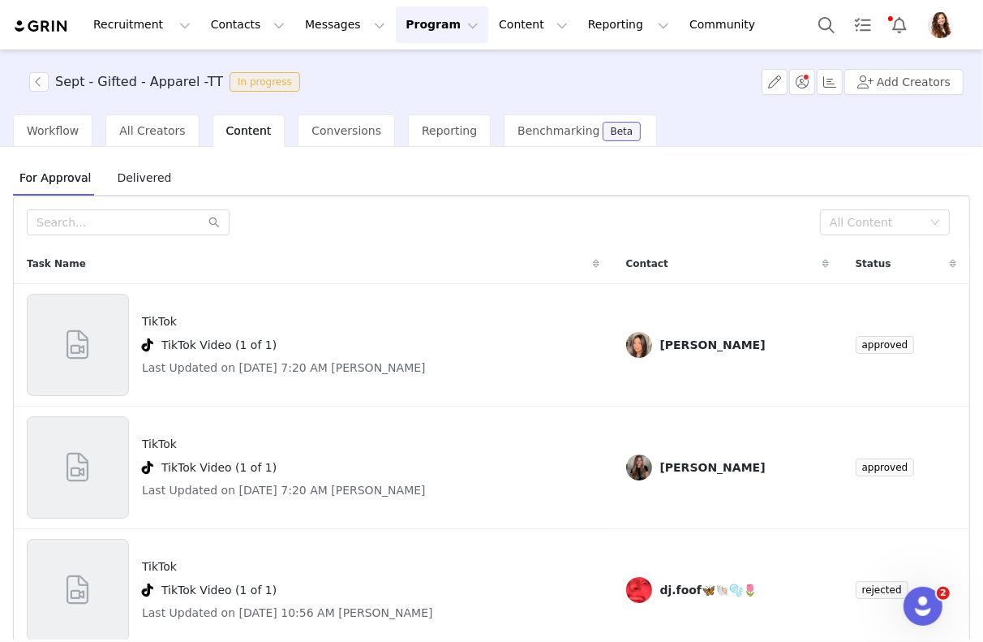
click at [144, 181] on span "Delivered" at bounding box center [143, 178] width 67 height 26
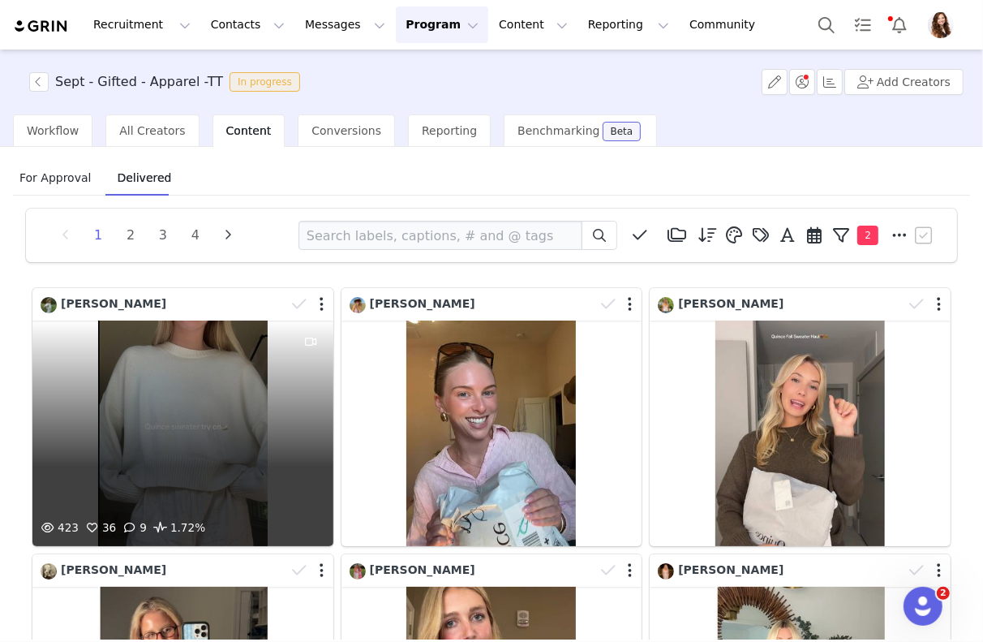
click at [234, 411] on div "423 36 9 1.72%" at bounding box center [182, 433] width 301 height 226
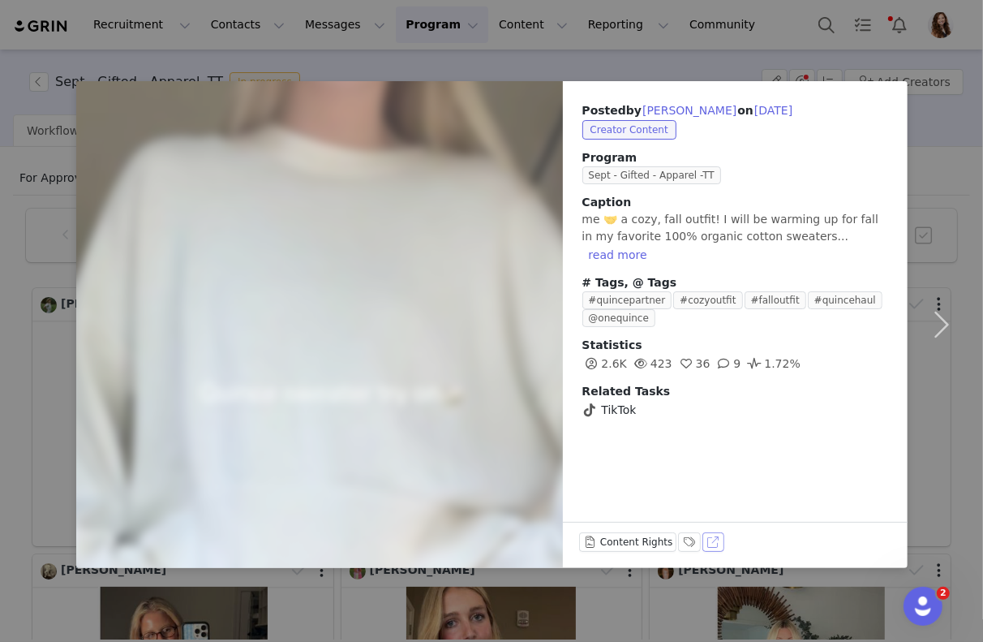
click at [712, 546] on button "View on TikTok" at bounding box center [714, 541] width 23 height 19
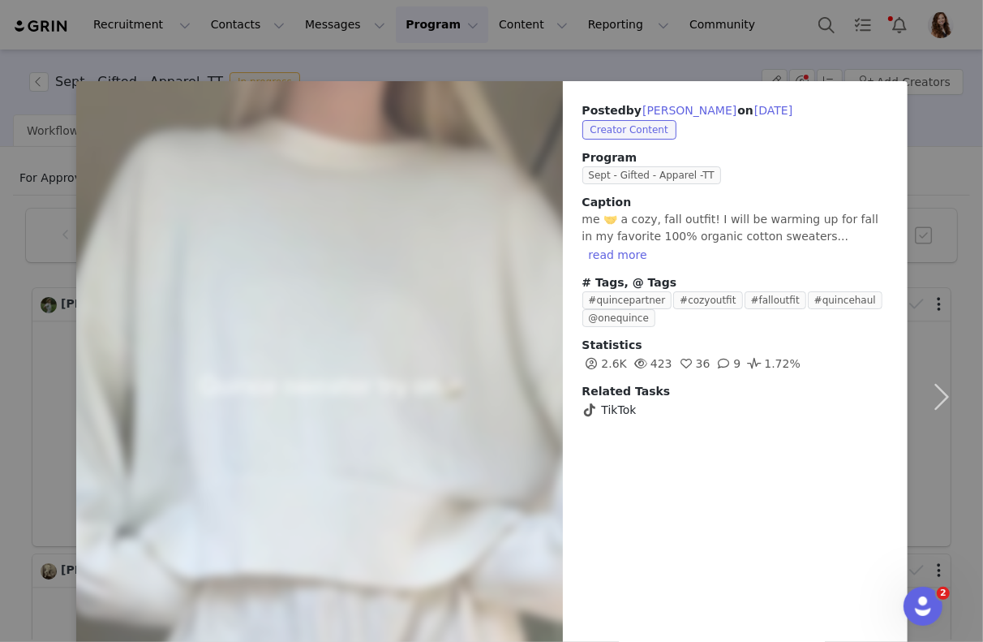
click at [463, 37] on div "Posted by [PERSON_NAME] on [DATE] Creator Content Program Sept - Gifted - Appar…" at bounding box center [491, 321] width 983 height 642
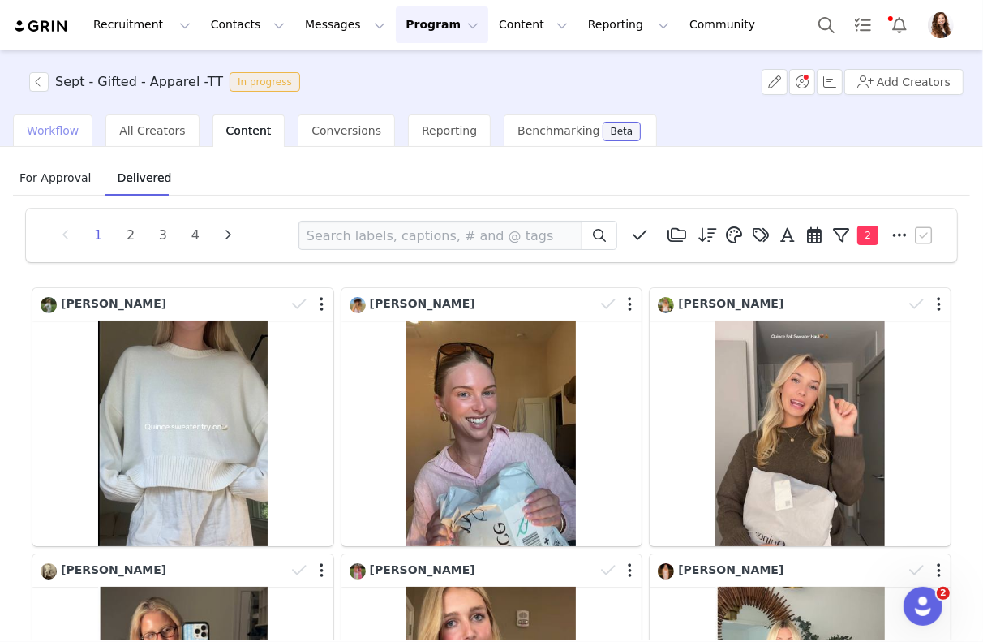
click at [78, 126] on div "Workflow" at bounding box center [53, 130] width 80 height 32
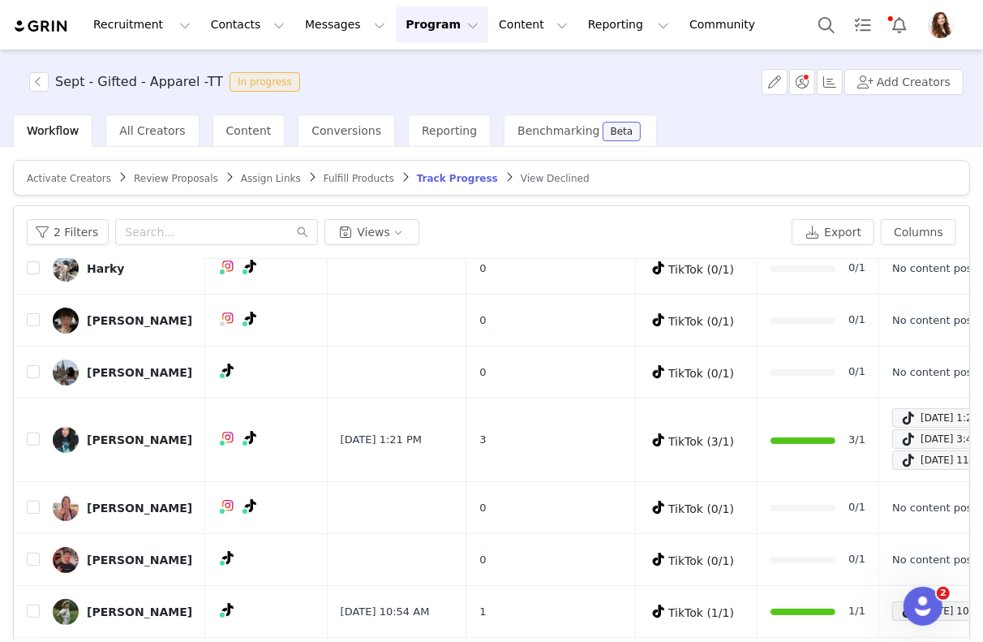
scroll to position [341, 0]
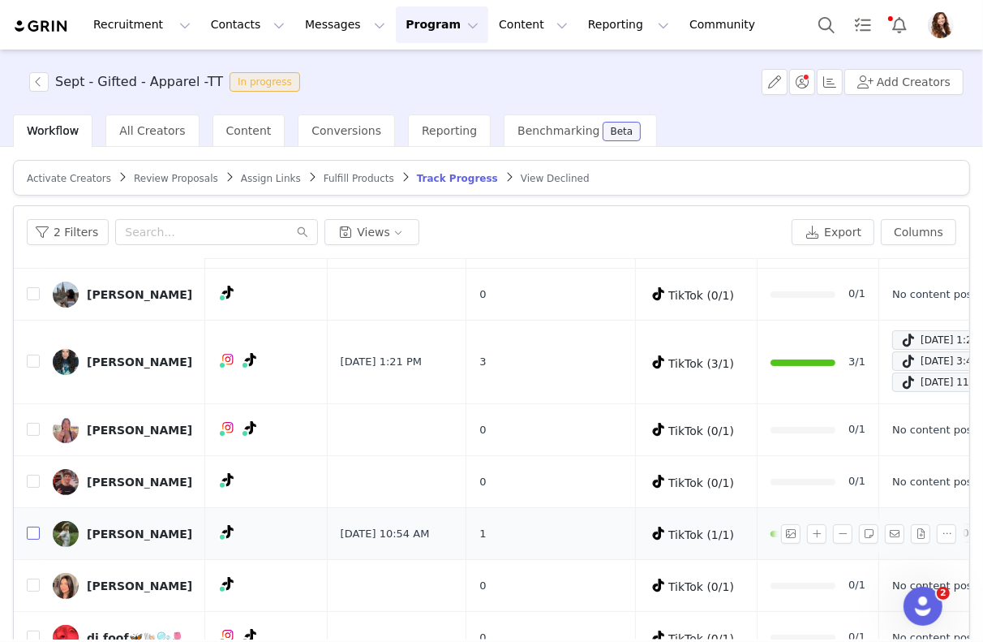
click at [33, 527] on input "checkbox" at bounding box center [33, 533] width 13 height 13
checkbox input "true"
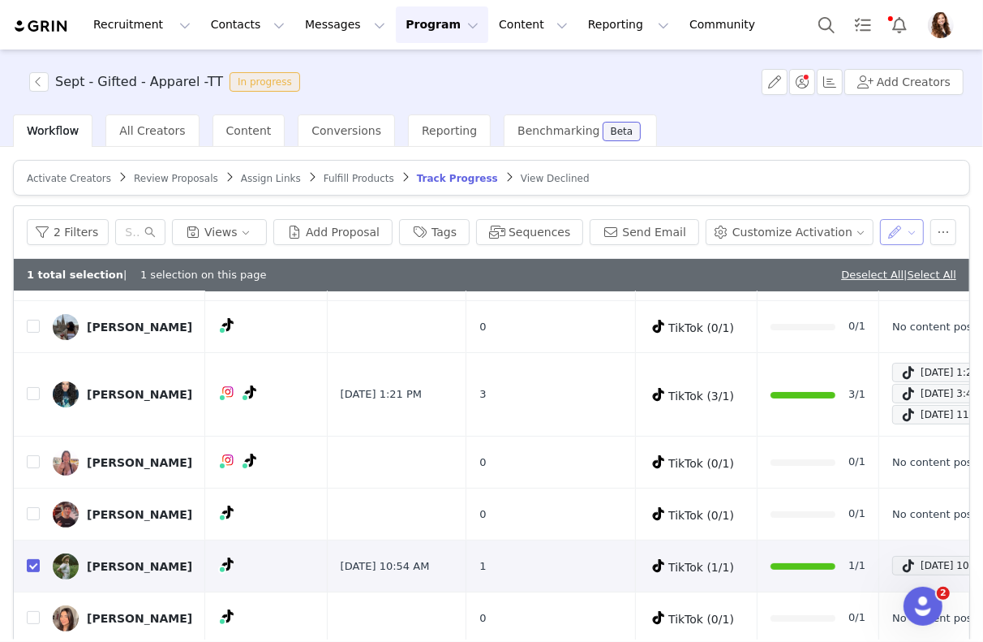
click at [888, 232] on button "button" at bounding box center [902, 232] width 45 height 26
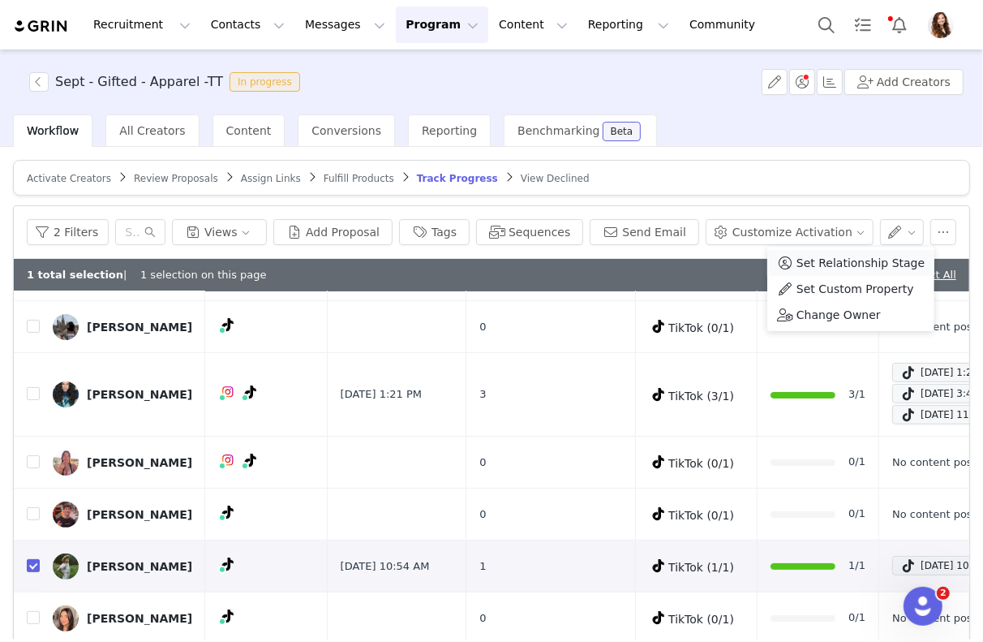
click at [862, 250] on li "Set Relationship Stage" at bounding box center [851, 263] width 167 height 26
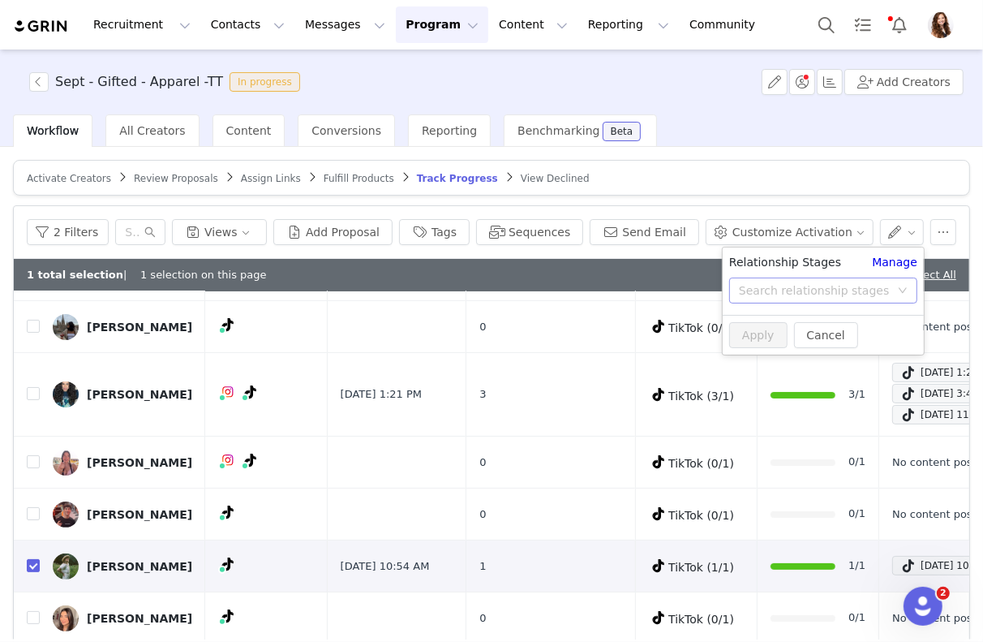
click at [836, 283] on div "Search relationship stages" at bounding box center [814, 290] width 151 height 16
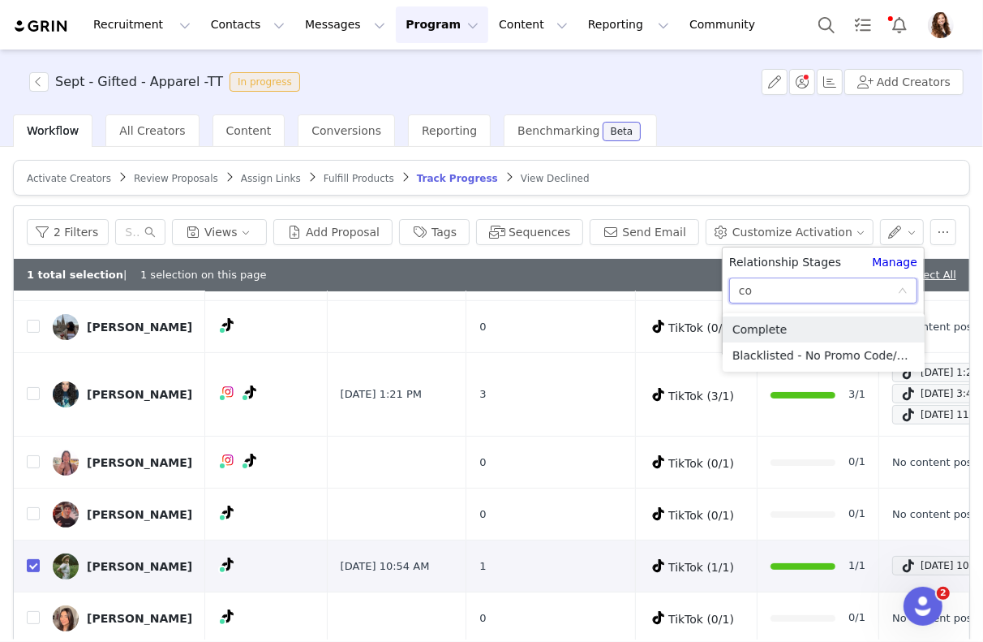
type input "com"
click at [806, 335] on li "Complete" at bounding box center [824, 329] width 202 height 26
click at [759, 338] on button "Apply" at bounding box center [758, 335] width 58 height 26
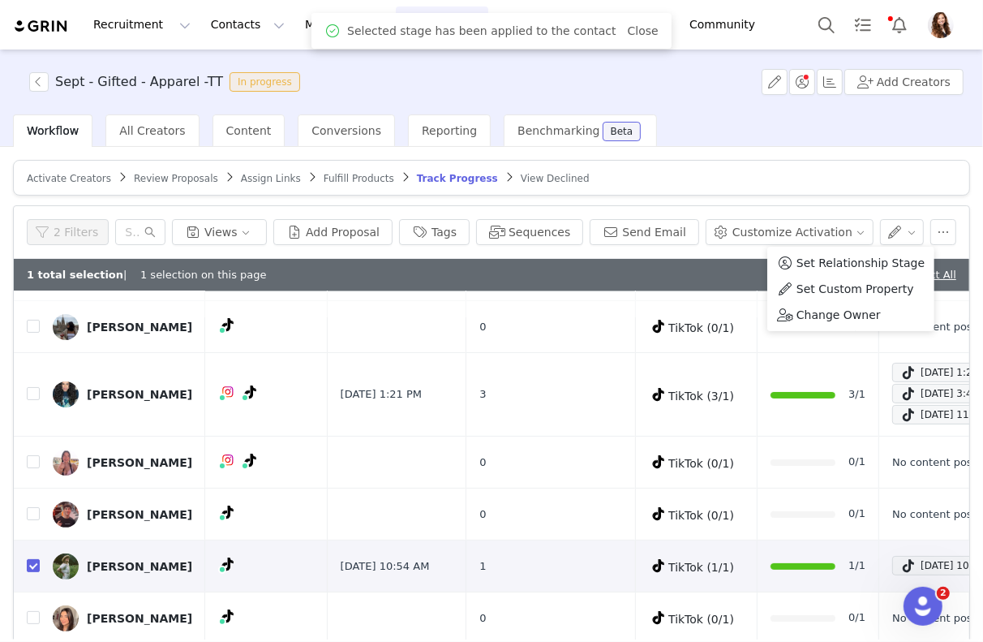
scroll to position [0, 0]
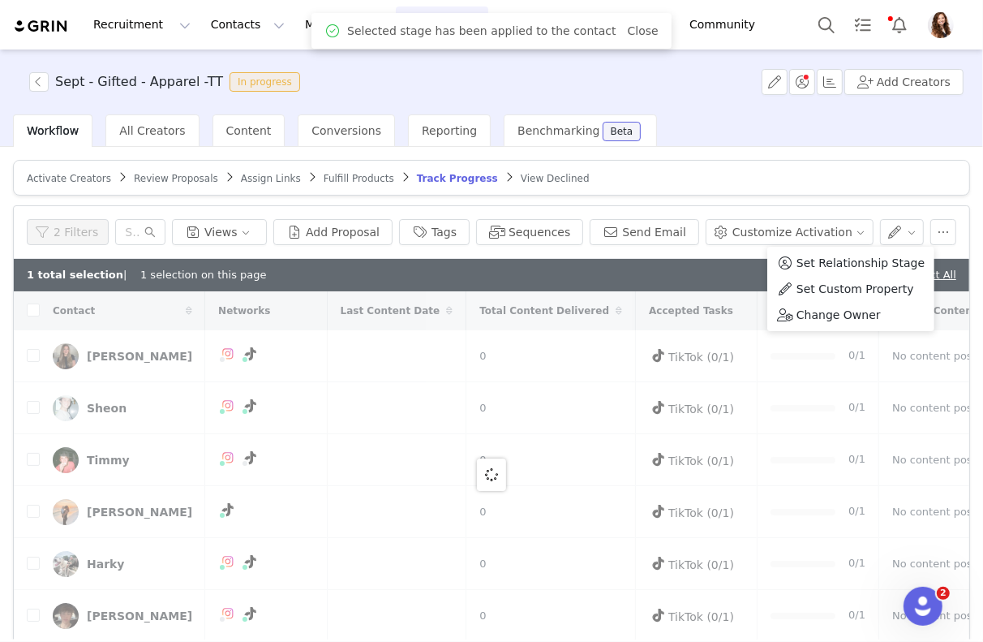
click at [774, 114] on div "Workflow All Creators Content Conversions Reporting Benchmarking Beta" at bounding box center [498, 130] width 970 height 32
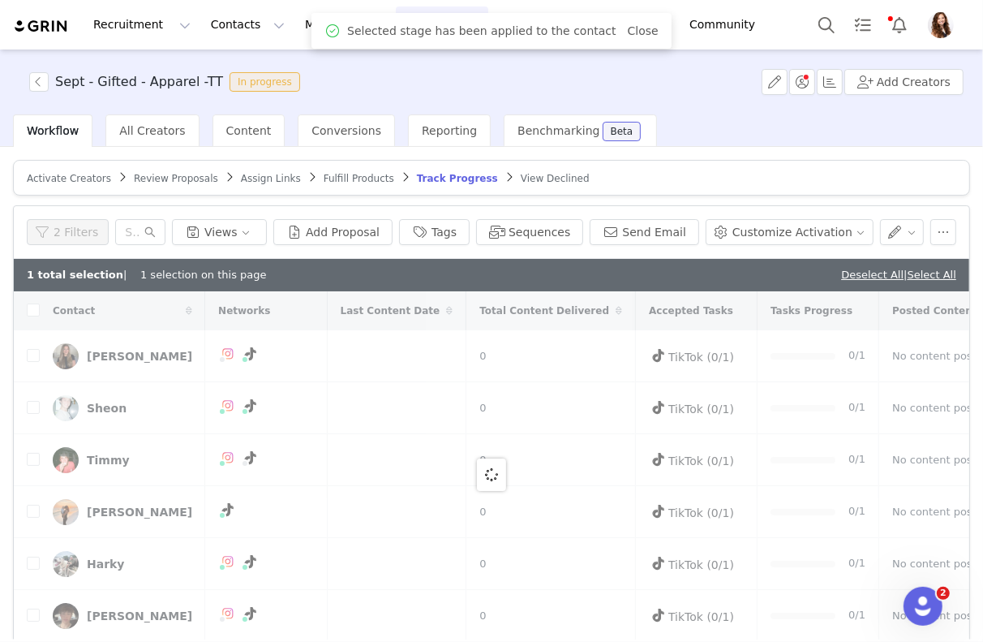
checkbox input "false"
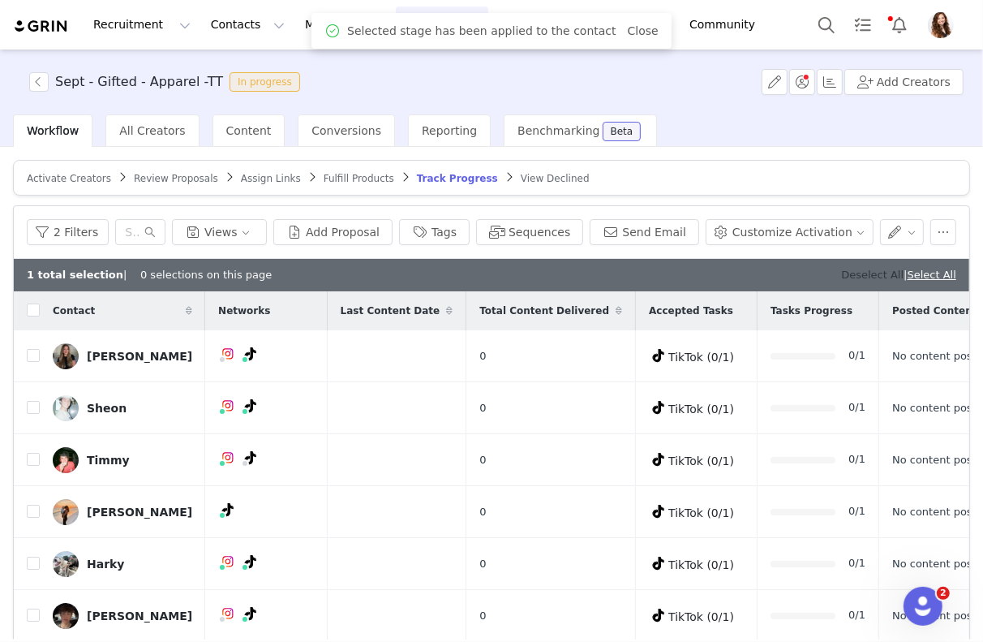
click at [858, 272] on link "Deselect All" at bounding box center [872, 275] width 62 height 12
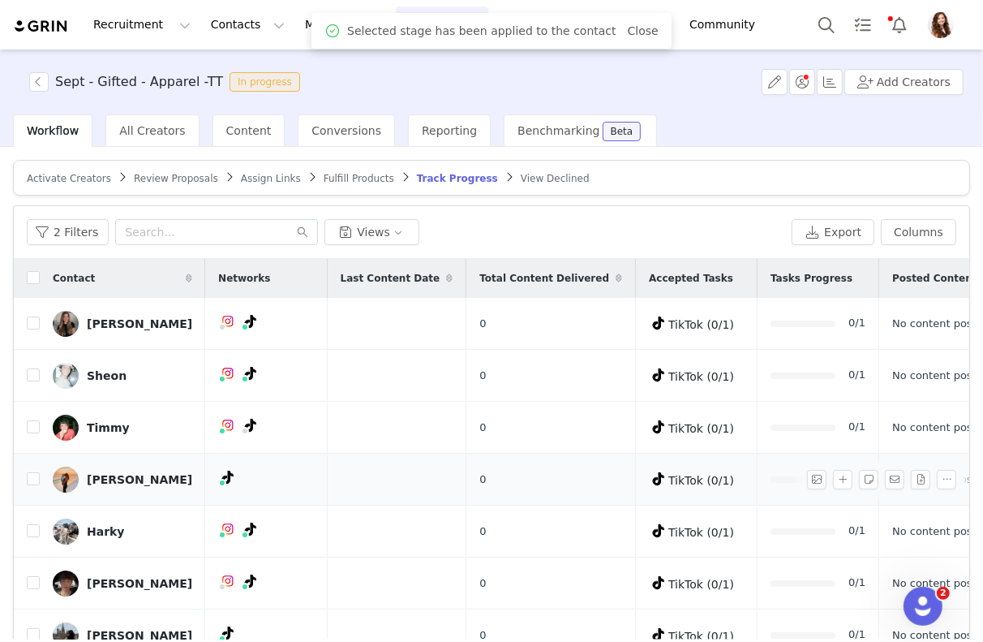
scroll to position [289, 0]
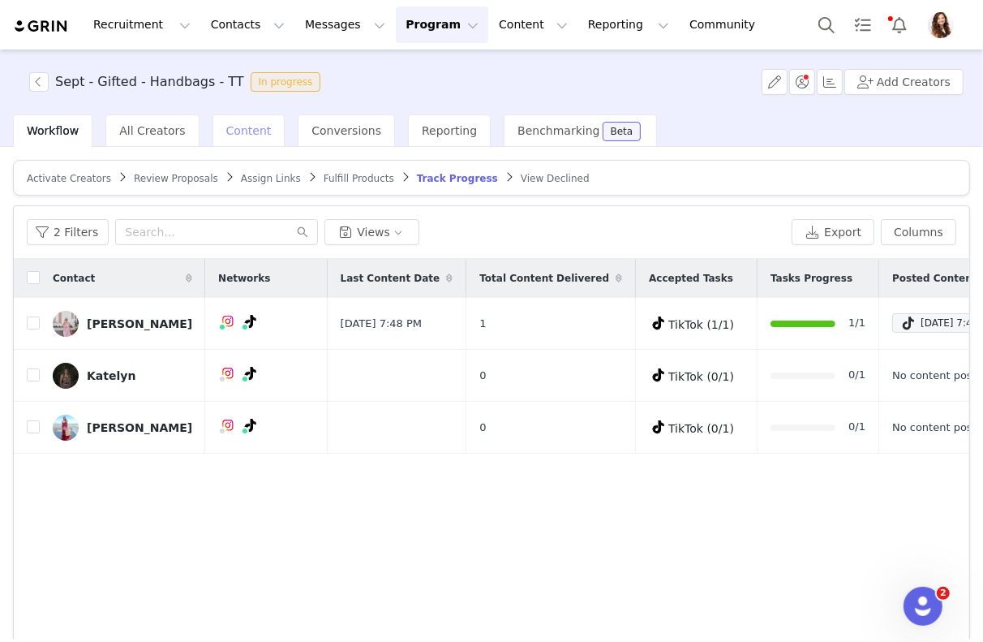
click at [235, 135] on span "Content" at bounding box center [248, 130] width 45 height 13
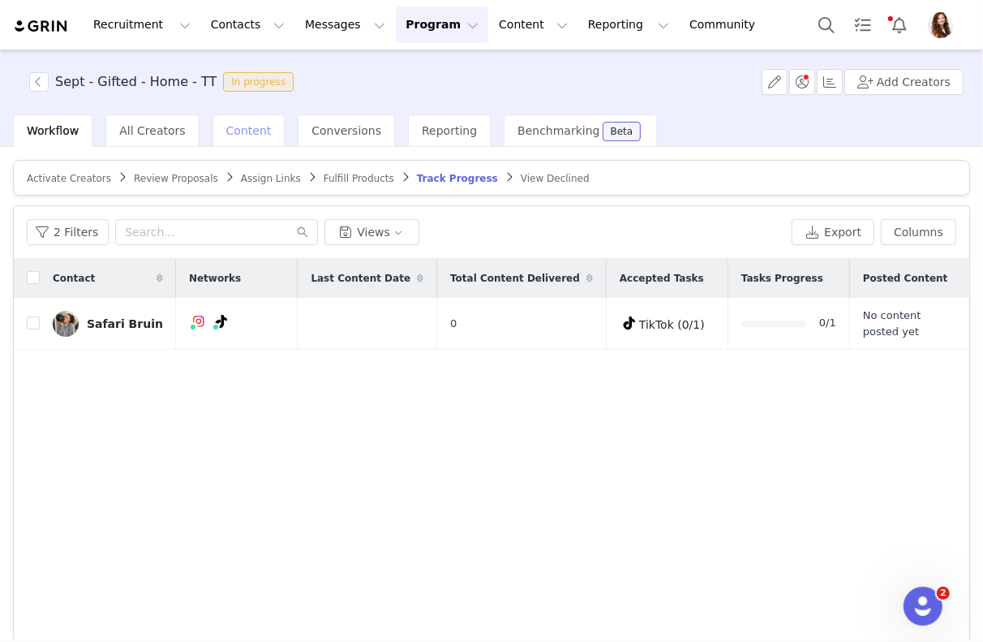
click at [252, 131] on span "Content" at bounding box center [248, 130] width 45 height 13
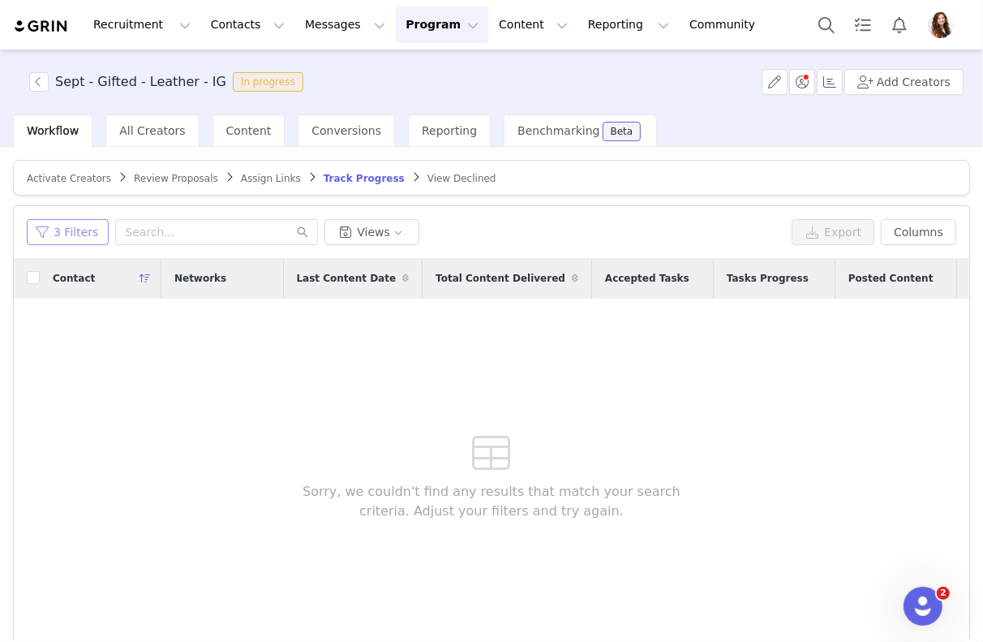
click at [67, 238] on button "3 Filters" at bounding box center [68, 232] width 82 height 26
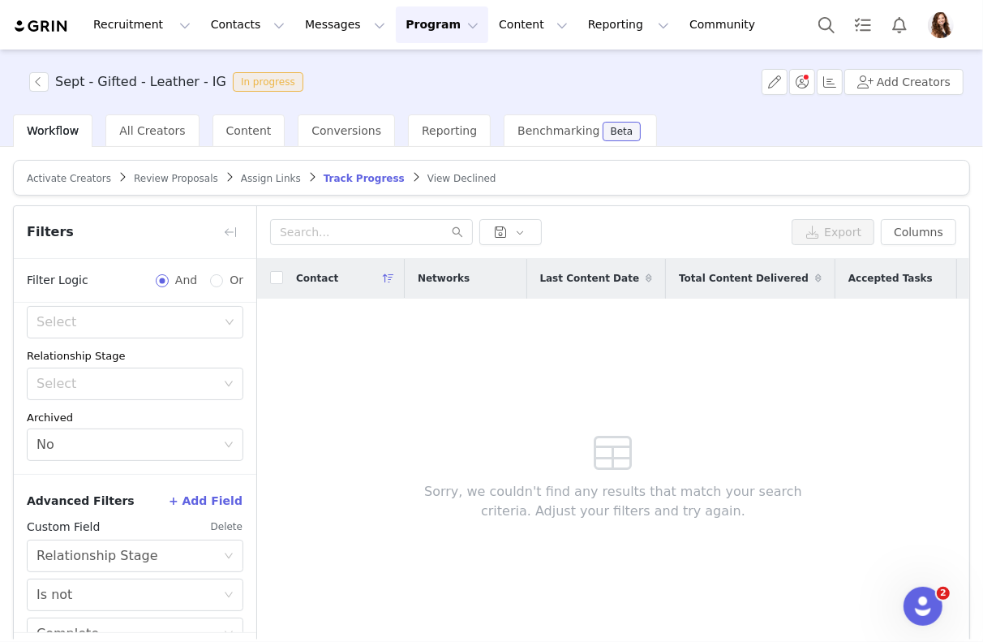
scroll to position [384, 0]
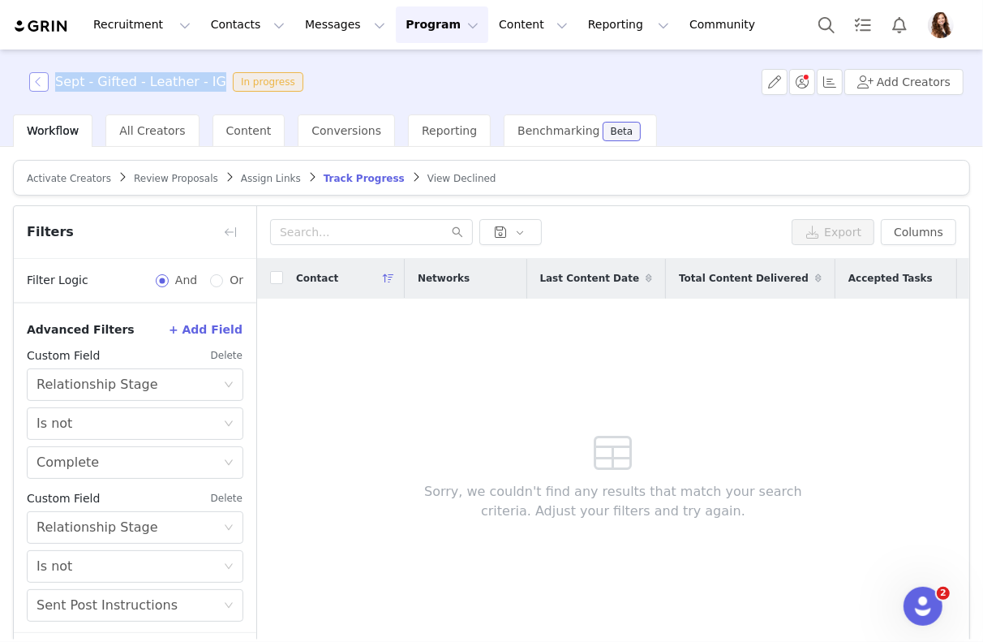
drag, startPoint x: 205, startPoint y: 83, endPoint x: 43, endPoint y: 83, distance: 162.3
click at [43, 83] on span "Sept - Gifted - Leather - IG In progress" at bounding box center [169, 81] width 281 height 19
copy h3 "Sept - Gifted - Leather - IG"
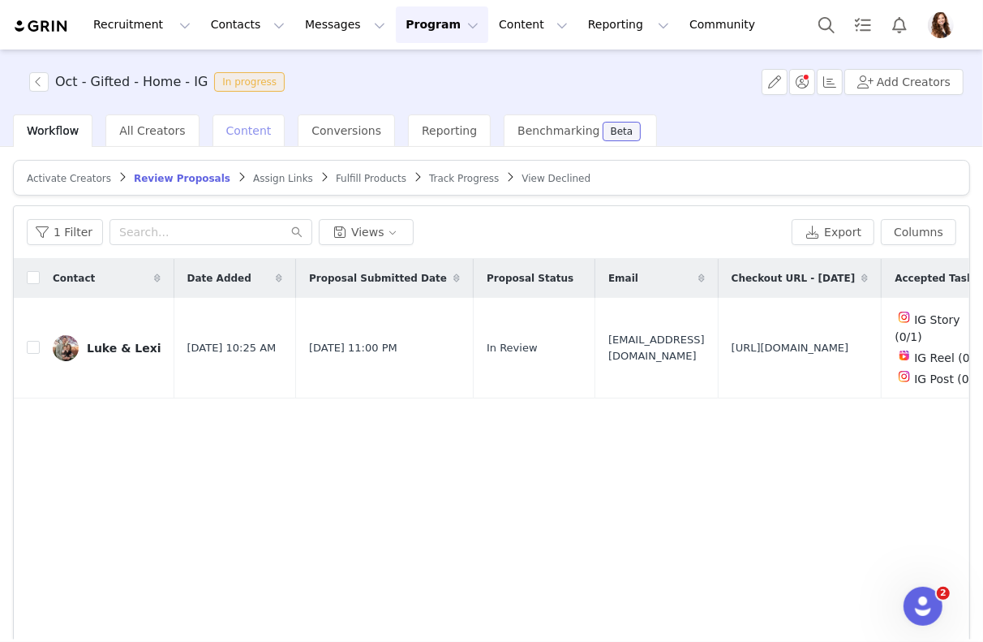
click at [239, 124] on span "Content" at bounding box center [248, 130] width 45 height 13
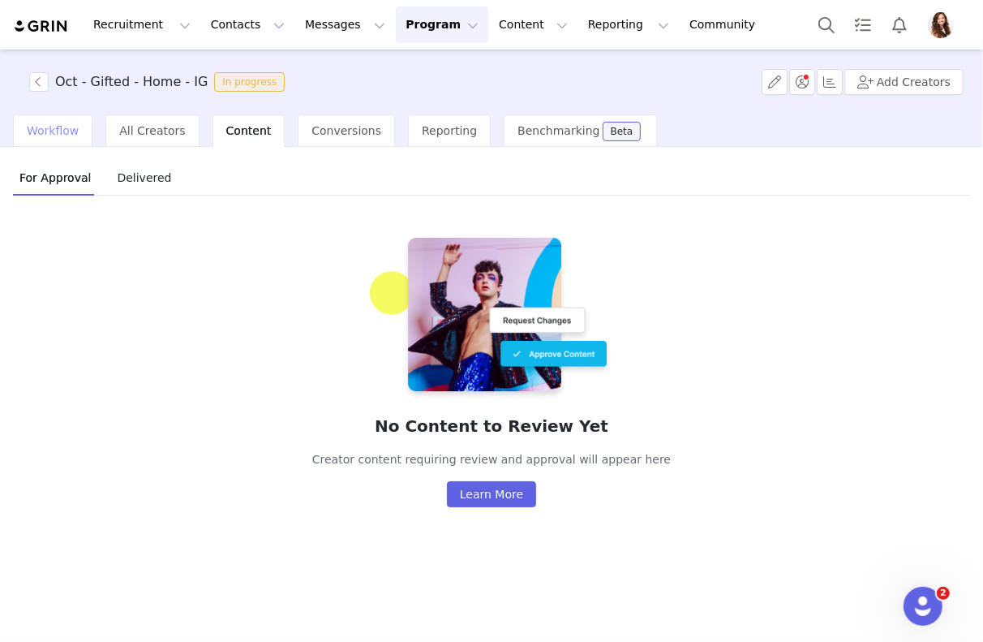
click at [67, 137] on div "Workflow" at bounding box center [53, 130] width 80 height 32
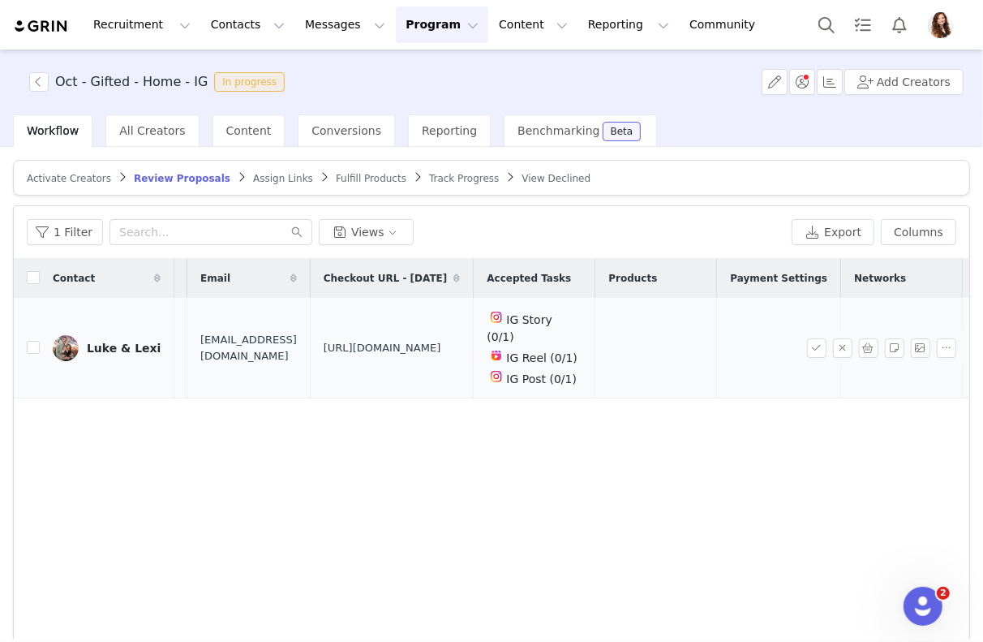
scroll to position [0, 630]
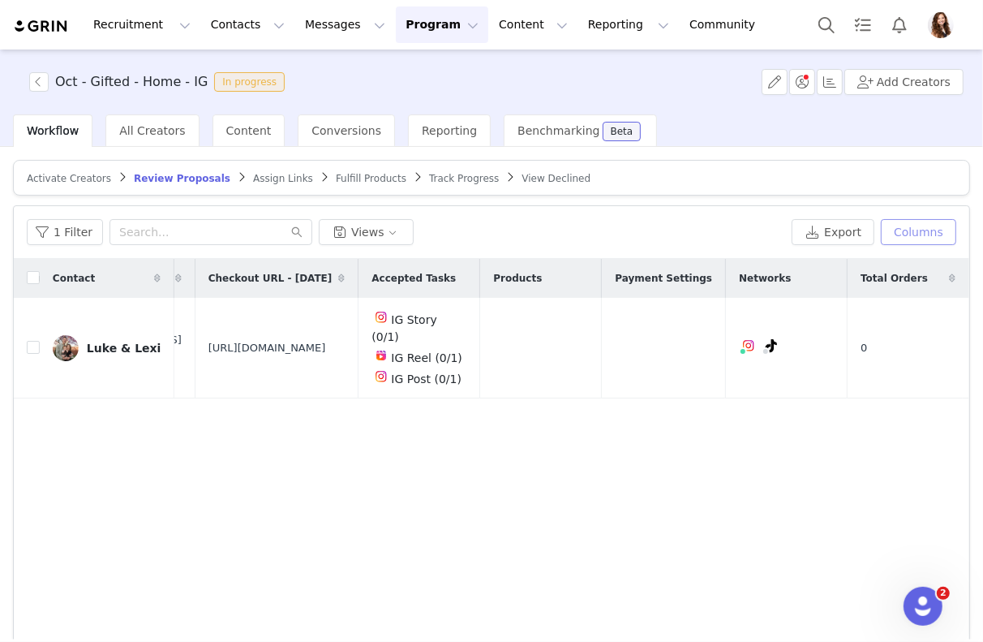
click at [930, 236] on button "Columns" at bounding box center [918, 232] width 75 height 26
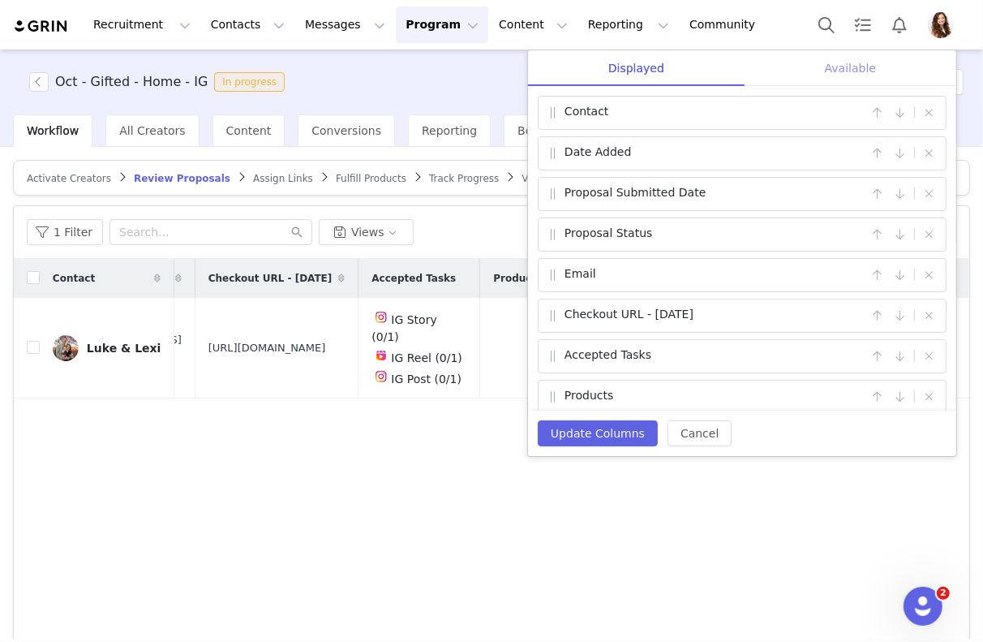
click at [836, 65] on div "Available" at bounding box center [851, 68] width 212 height 37
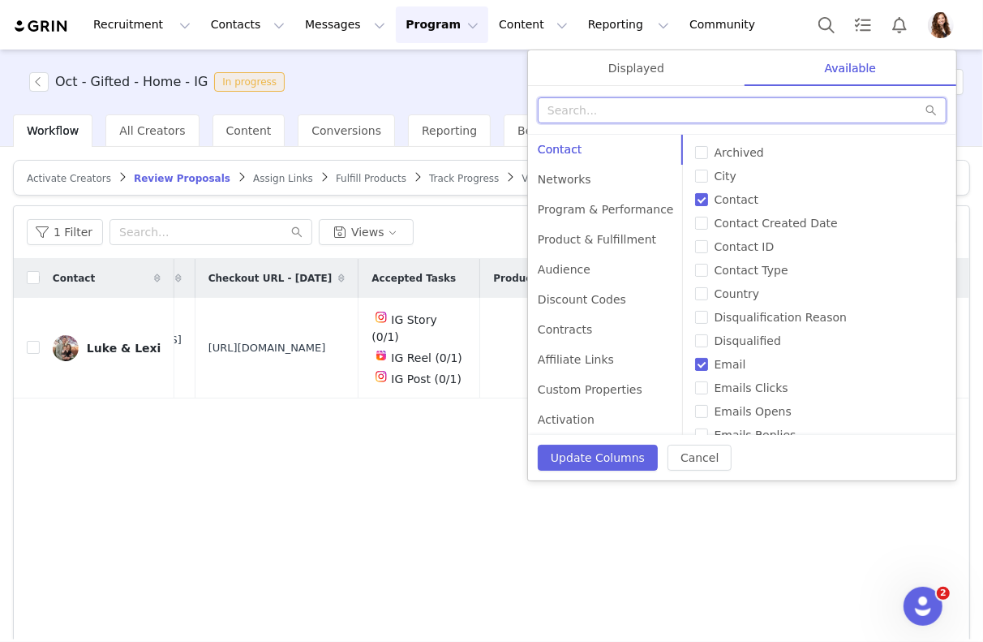
click at [812, 101] on input "text" at bounding box center [742, 110] width 409 height 26
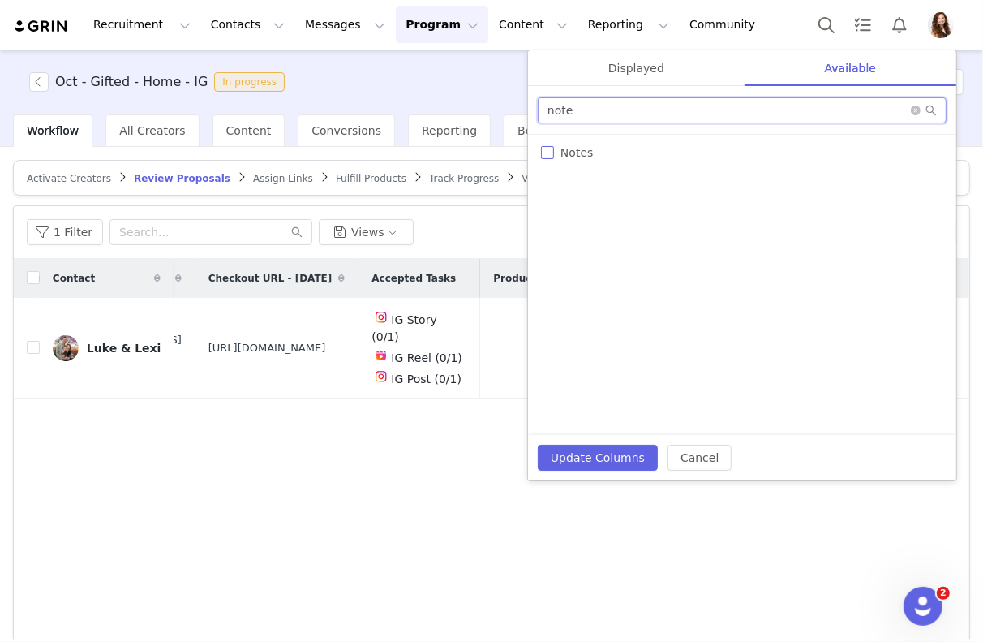
type input "note"
click at [550, 148] on input "Notes" at bounding box center [547, 152] width 13 height 13
checkbox input "true"
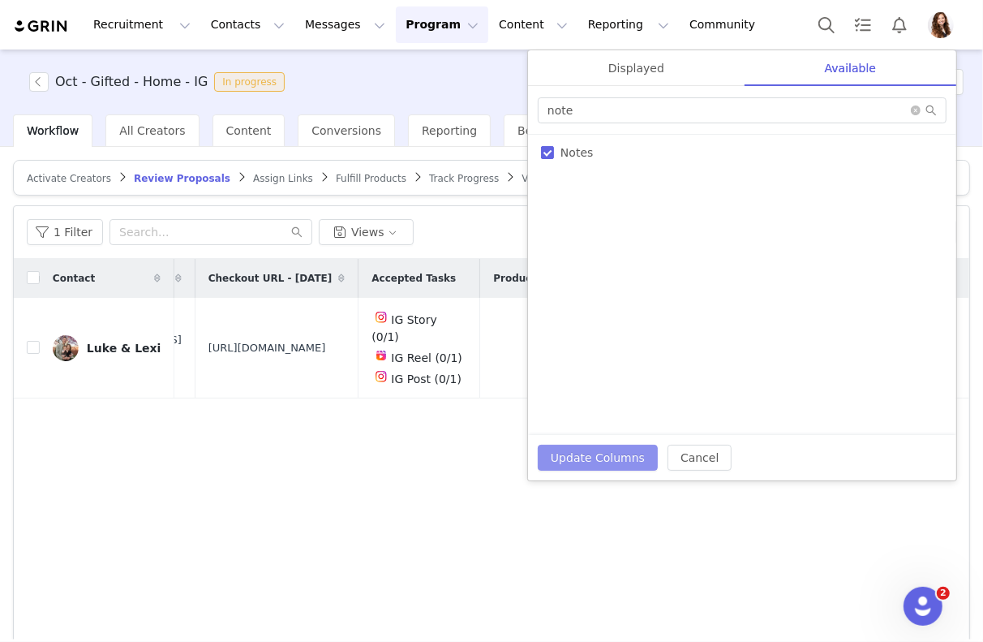
click at [617, 447] on button "Update Columns" at bounding box center [598, 458] width 120 height 26
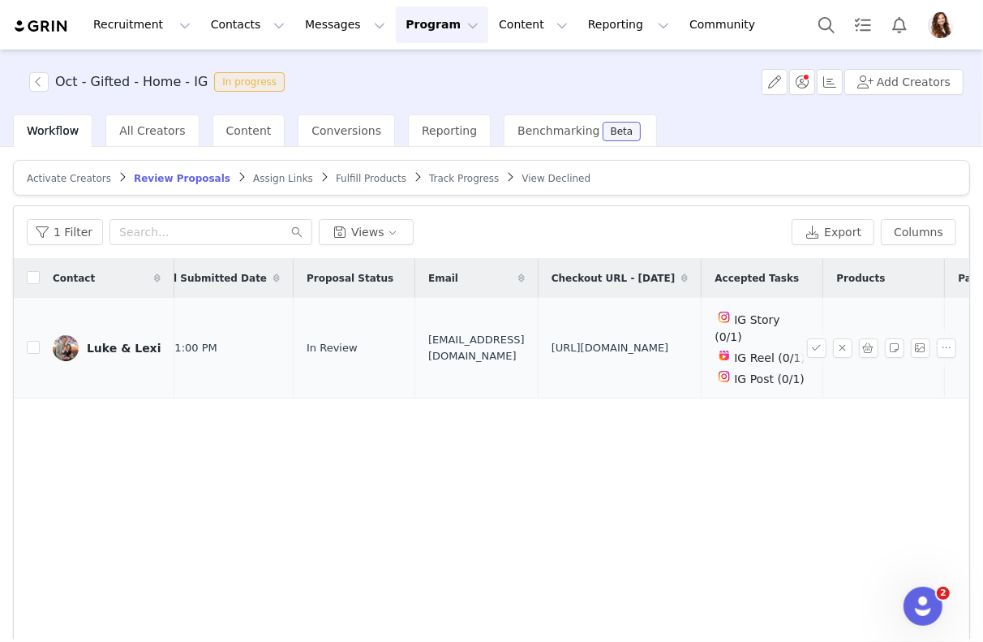
scroll to position [0, 752]
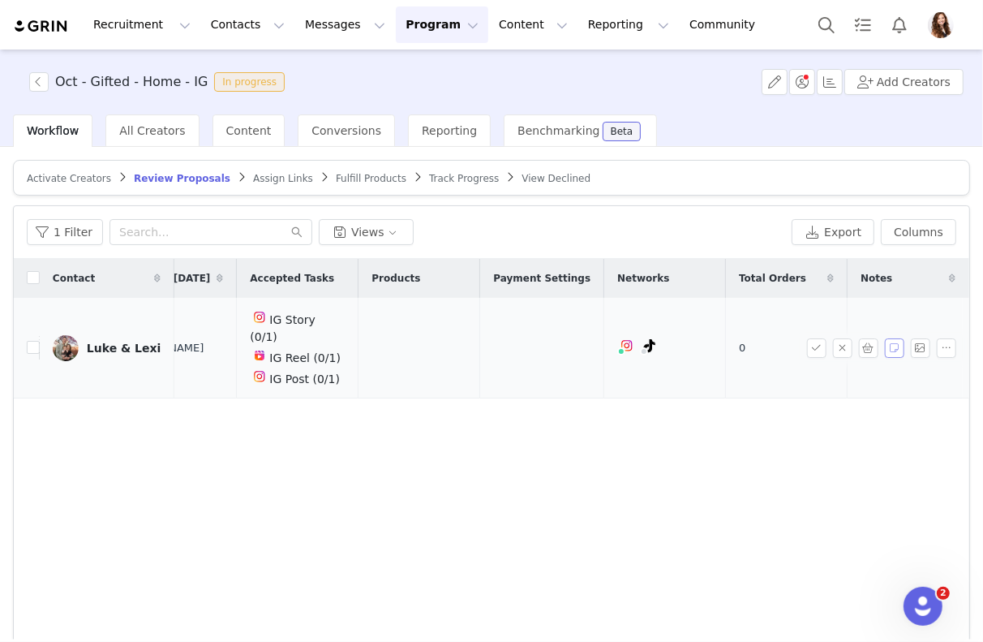
click at [895, 341] on button "button" at bounding box center [894, 347] width 19 height 19
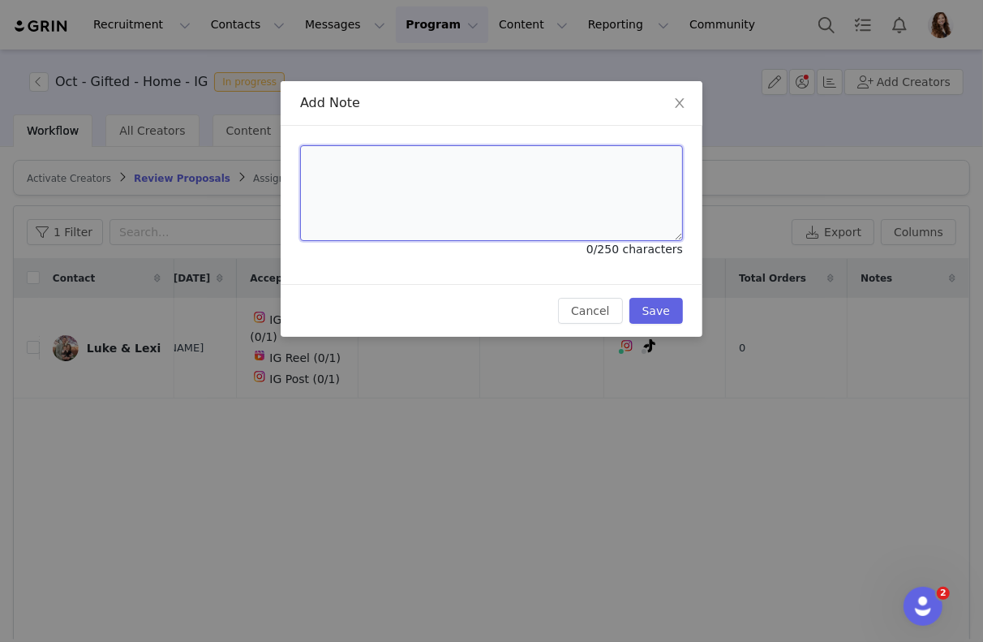
click at [540, 217] on textarea at bounding box center [491, 193] width 383 height 96
type textarea "emailed for selections"
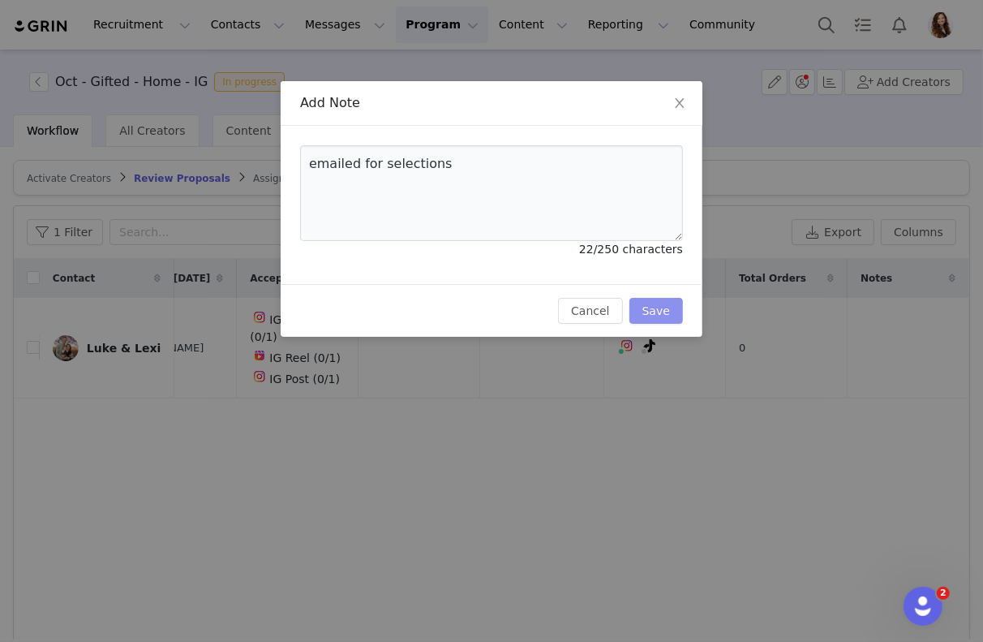
click at [661, 308] on button "Save" at bounding box center [657, 311] width 54 height 26
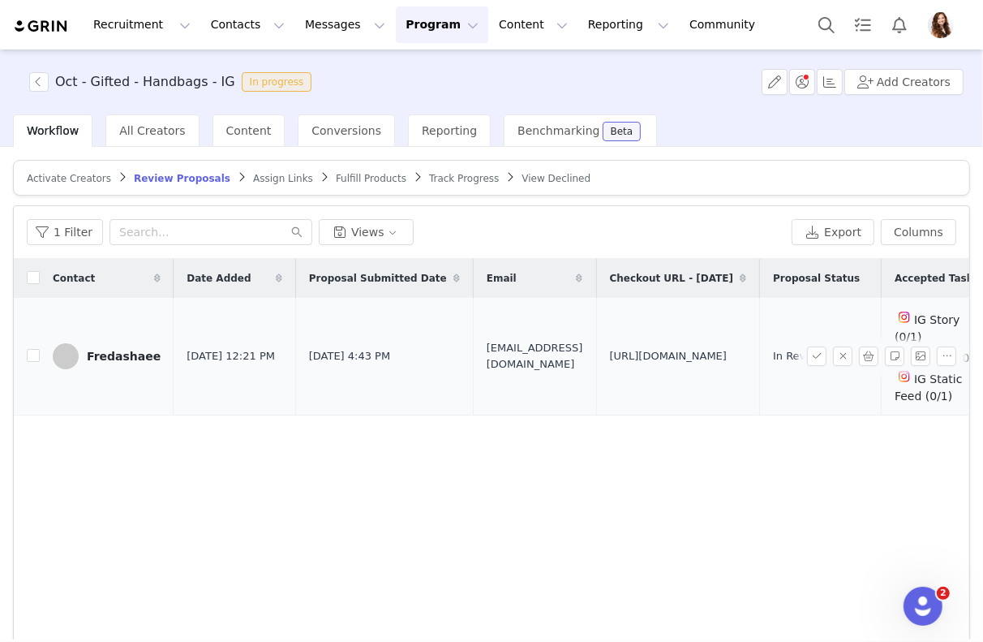
drag, startPoint x: 785, startPoint y: 370, endPoint x: 616, endPoint y: 325, distance: 175.5
click at [616, 325] on td "https://www.quince.com/checkout?checkoutId=3d27bcbb-de31-4535-8281-594a77002243…" at bounding box center [678, 357] width 164 height 118
copy span "https://www.quince.com/checkout?checkoutId=3d27bcbb-de31-4535-8281-594a77002243…"
click at [31, 349] on input "checkbox" at bounding box center [33, 355] width 13 height 13
checkbox input "true"
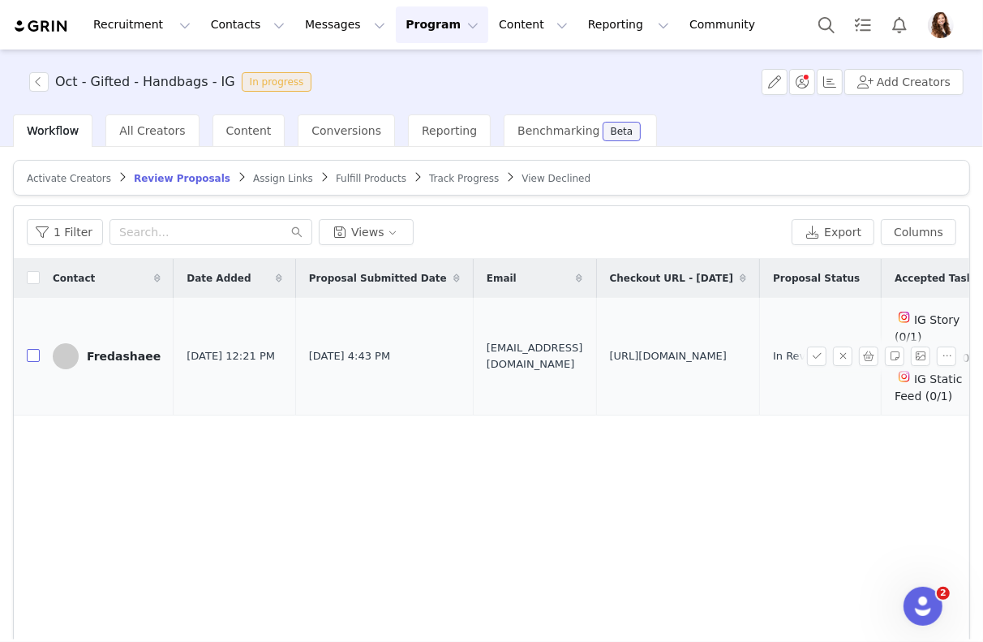
checkbox input "true"
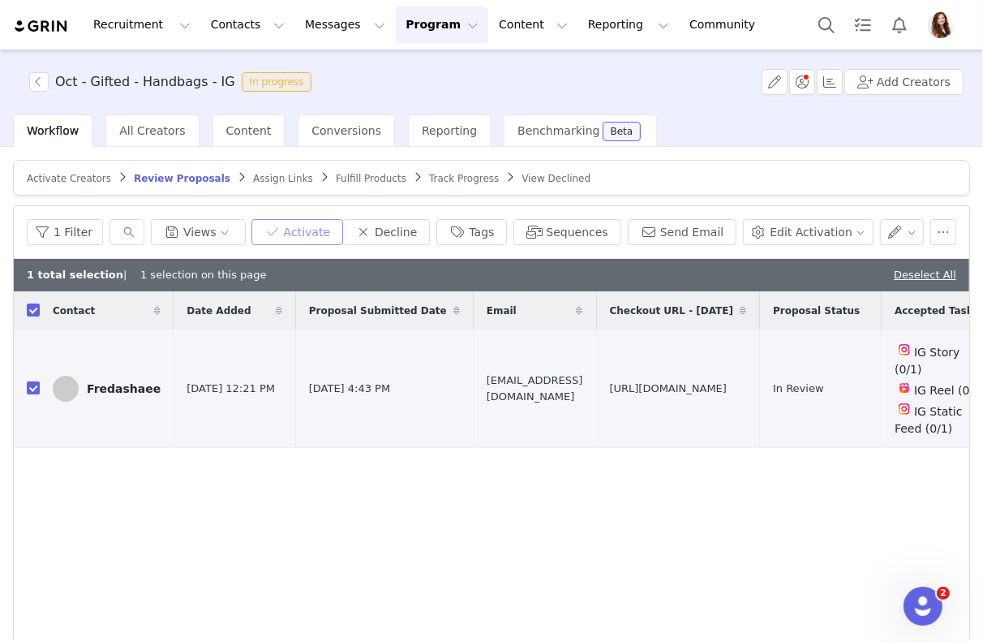
click at [321, 235] on button "Activate" at bounding box center [298, 232] width 92 height 26
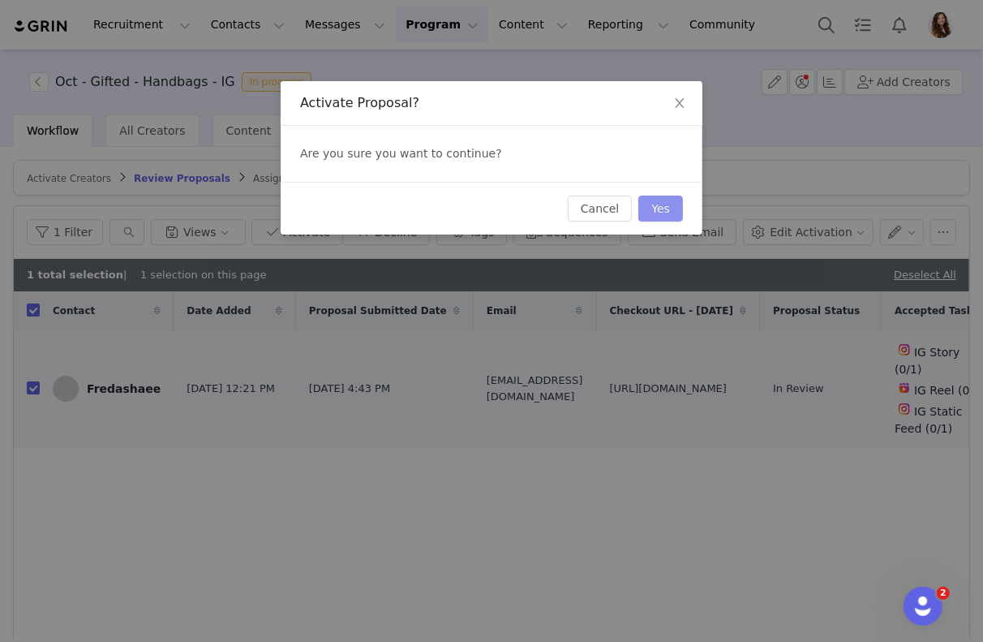
click at [645, 206] on button "Yes" at bounding box center [661, 209] width 45 height 26
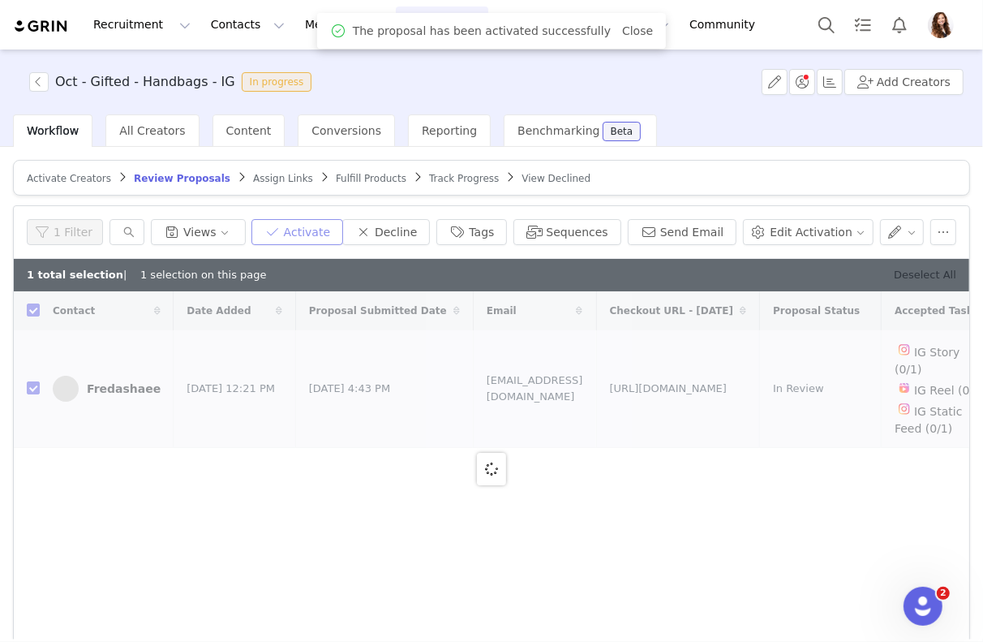
checkbox input "false"
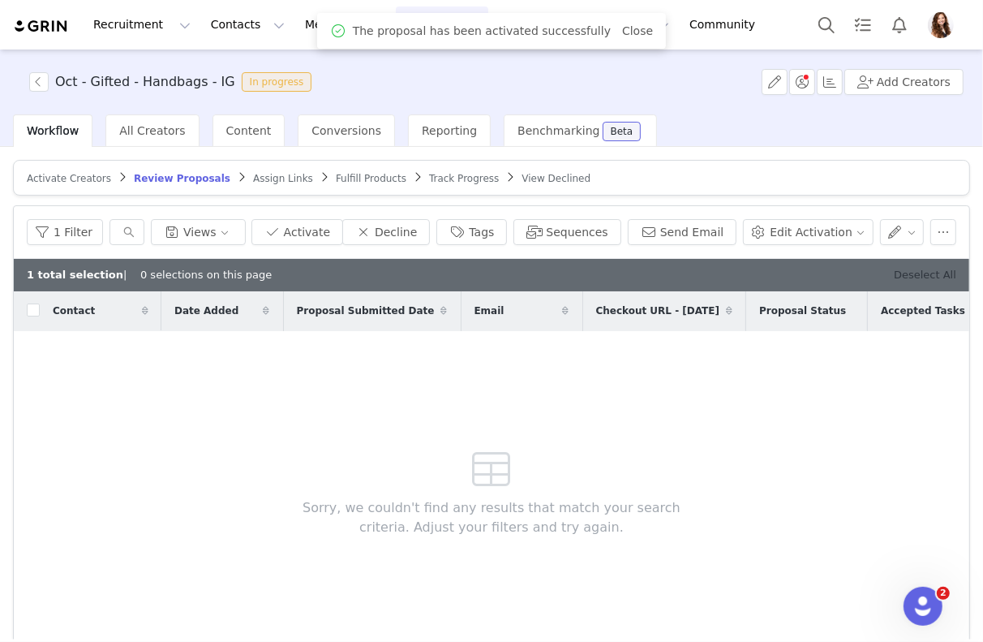
click at [942, 273] on link "Deselect All" at bounding box center [925, 275] width 62 height 12
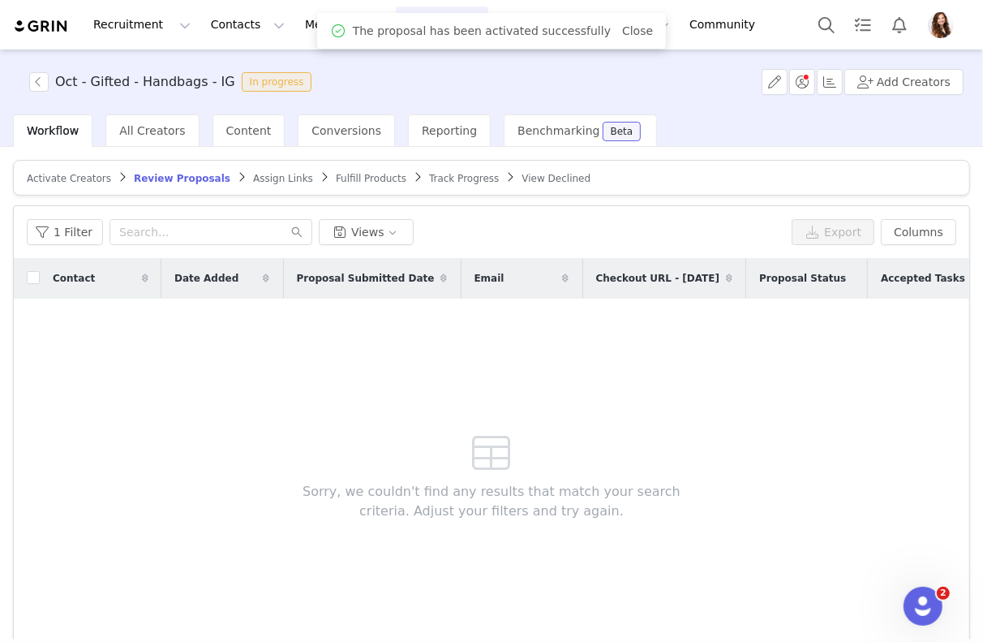
click at [267, 179] on span "Assign Links" at bounding box center [283, 178] width 60 height 11
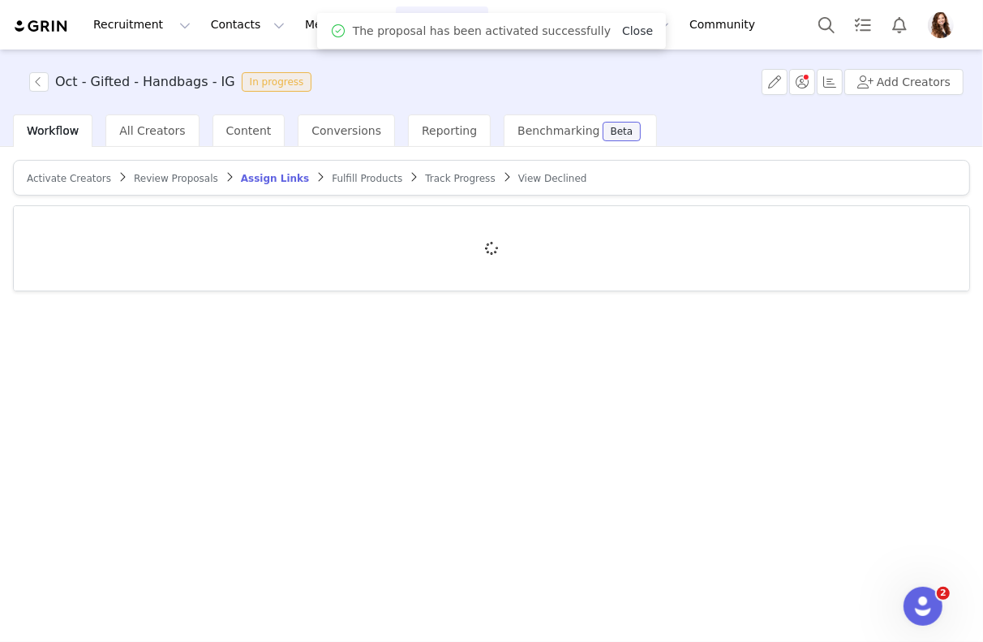
click at [632, 29] on link "Close" at bounding box center [637, 30] width 31 height 13
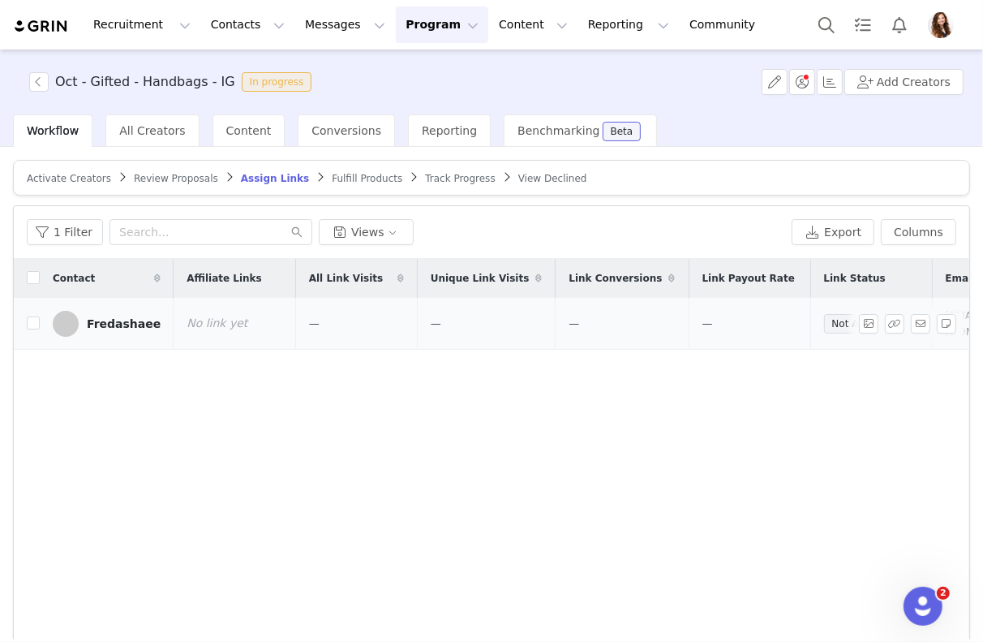
click at [32, 303] on td at bounding box center [27, 324] width 26 height 52
click at [32, 315] on label at bounding box center [33, 323] width 13 height 17
click at [32, 316] on input "checkbox" at bounding box center [33, 322] width 13 height 13
checkbox input "true"
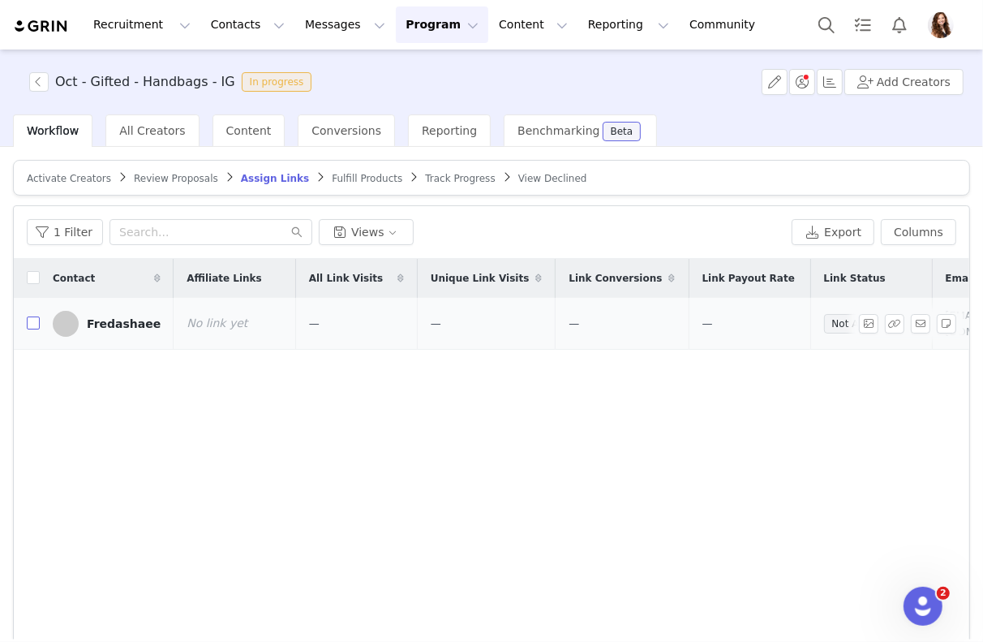
checkbox input "true"
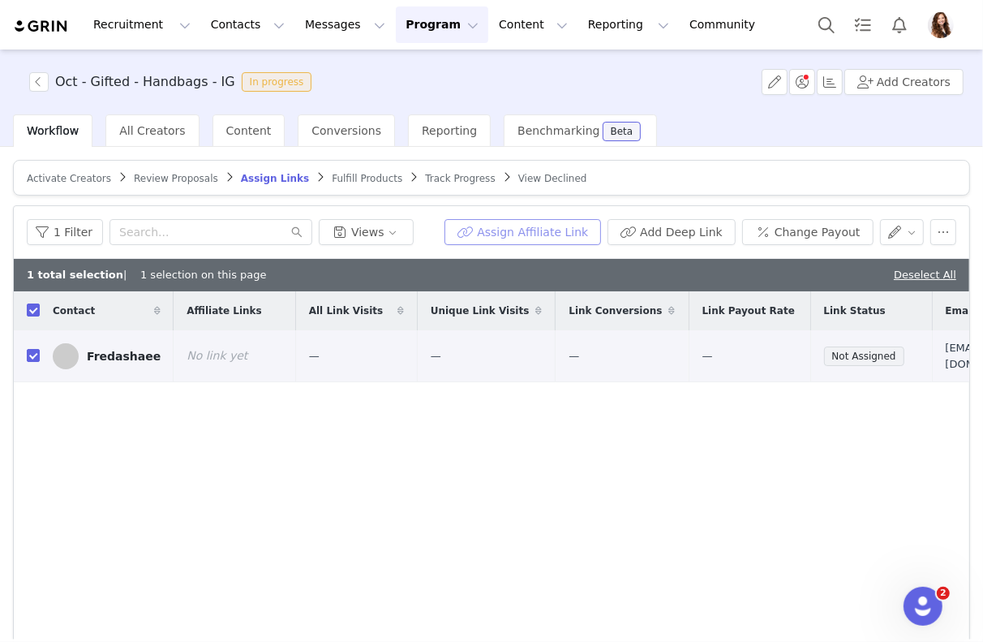
click at [531, 238] on button "Assign Affiliate Link" at bounding box center [523, 232] width 157 height 26
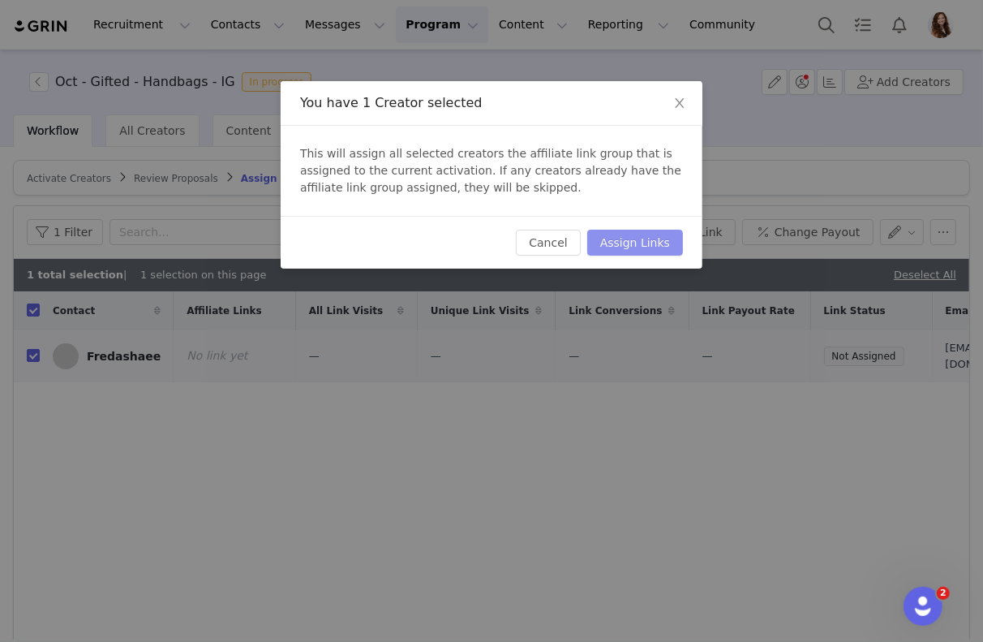
click at [620, 244] on button "Assign Links" at bounding box center [635, 243] width 96 height 26
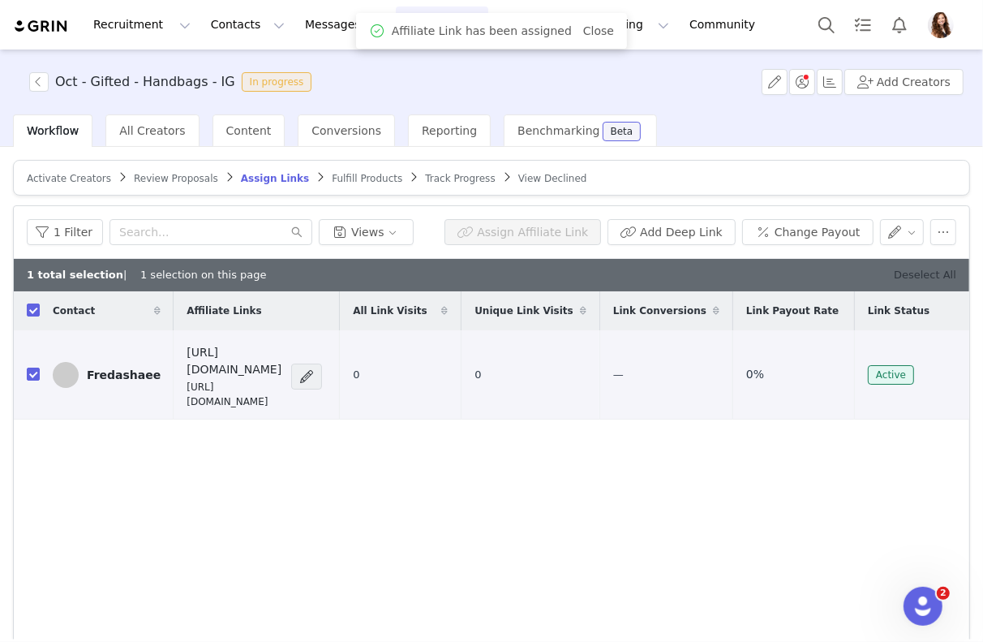
click at [921, 273] on link "Deselect All" at bounding box center [925, 275] width 62 height 12
checkbox input "false"
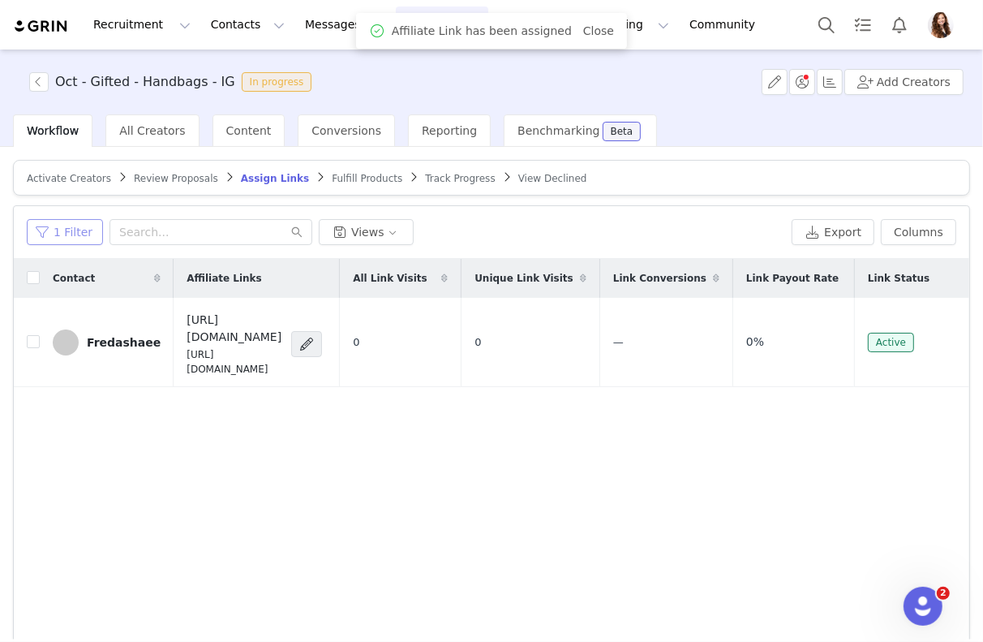
click at [67, 234] on button "1 Filter" at bounding box center [65, 232] width 76 height 26
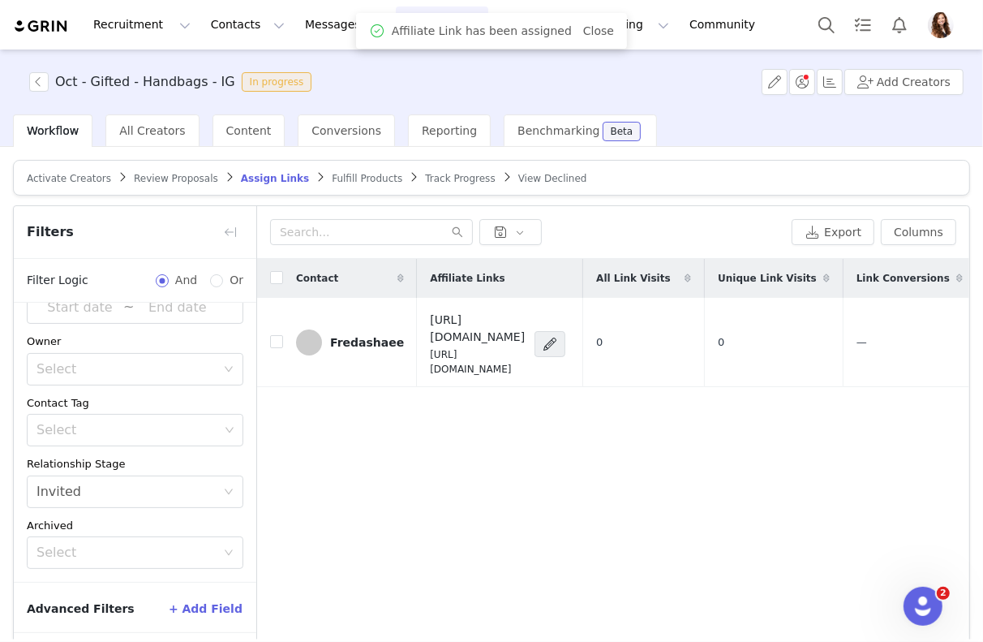
click at [208, 604] on button "+ Add Field" at bounding box center [205, 609] width 75 height 26
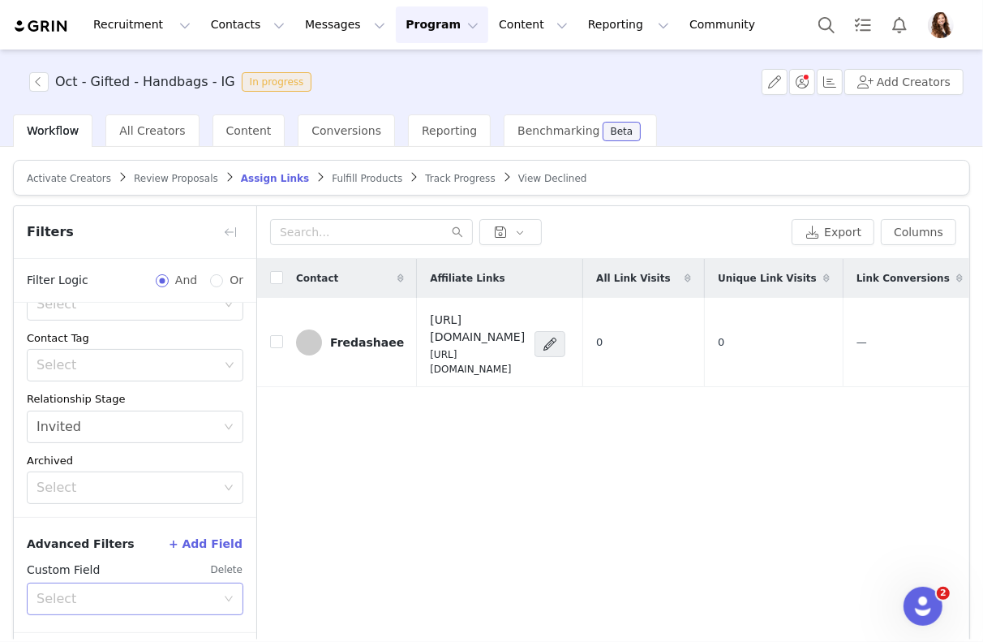
click at [163, 591] on div "Select" at bounding box center [126, 599] width 179 height 16
type input "your"
click at [114, 573] on ul "Your Properties" at bounding box center [135, 560] width 217 height 32
click at [114, 560] on li "Your Properties" at bounding box center [135, 560] width 217 height 26
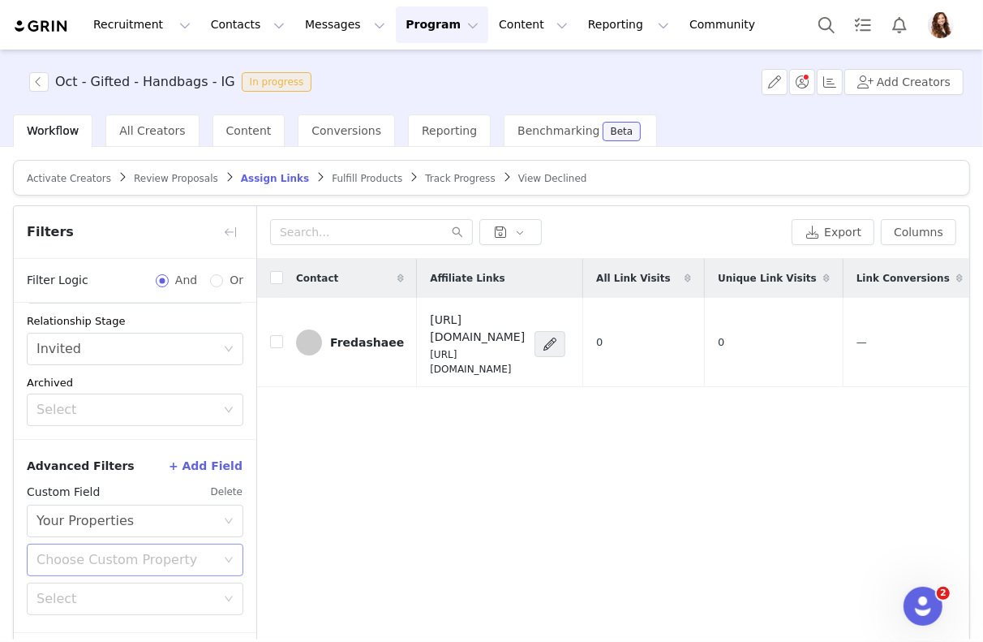
click at [104, 565] on div "Choose Custom Property" at bounding box center [130, 559] width 187 height 31
click at [101, 495] on li "Promo Code 2025" at bounding box center [135, 496] width 217 height 26
click at [95, 575] on div "Choose Custom Property Promo Code 2025 Select" at bounding box center [135, 599] width 217 height 110
click at [95, 591] on div "Select" at bounding box center [126, 599] width 179 height 16
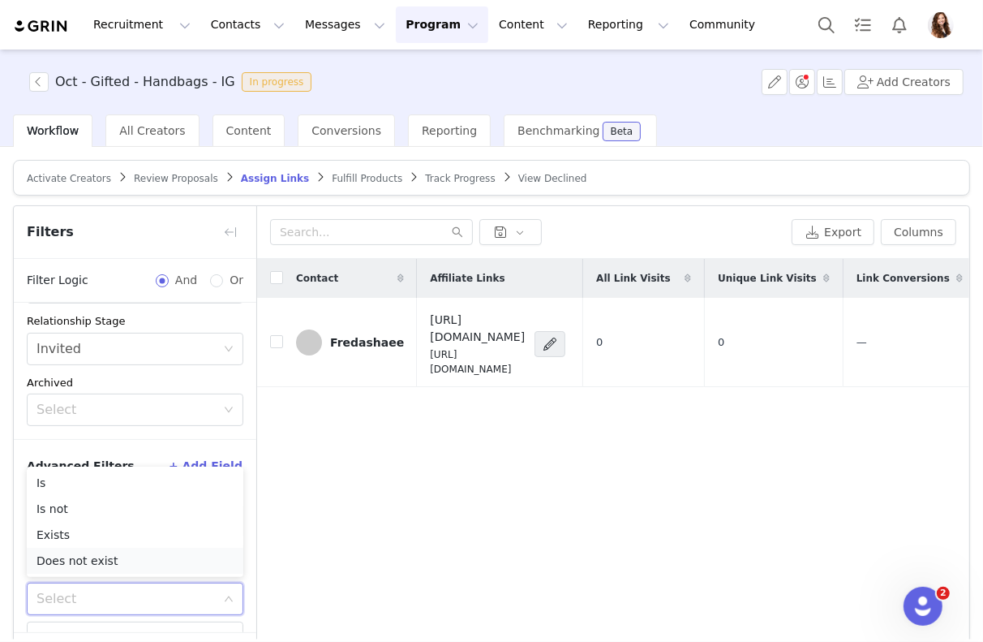
click at [95, 564] on li "Does not exist" at bounding box center [135, 561] width 217 height 26
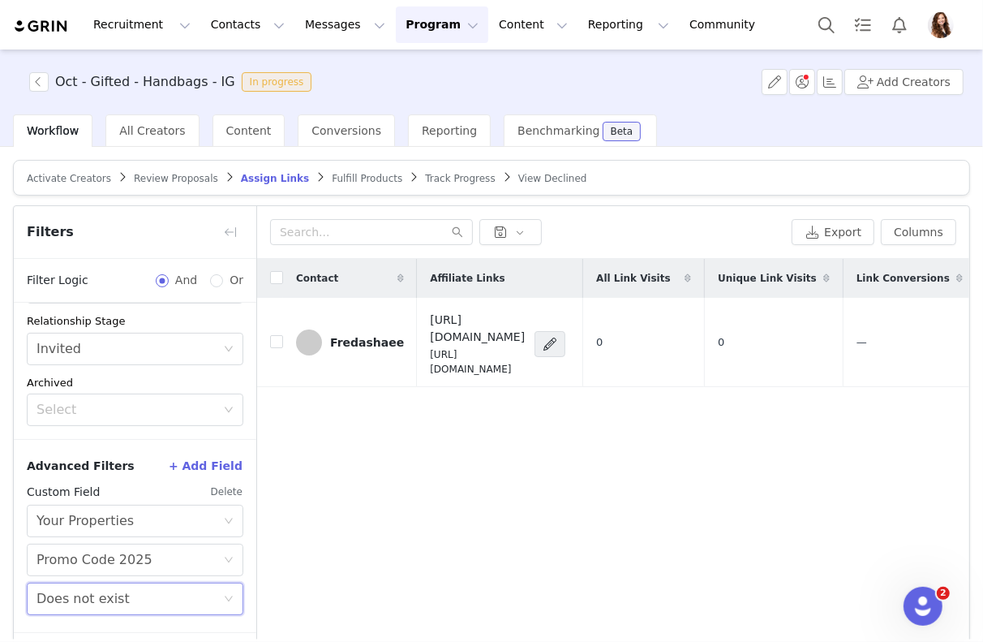
scroll to position [63, 0]
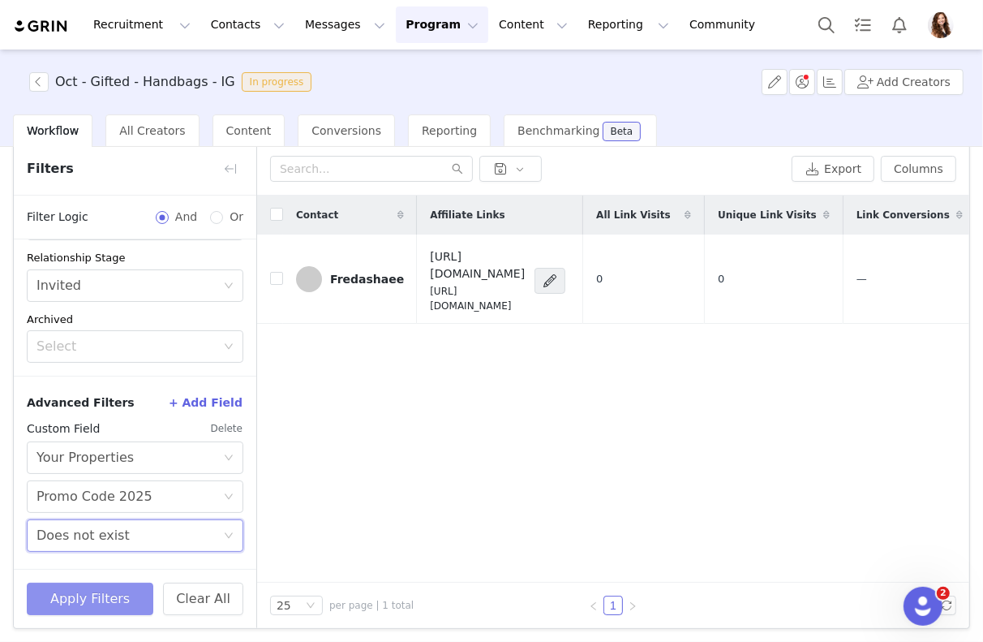
click at [92, 593] on button "Apply Filters" at bounding box center [90, 599] width 127 height 32
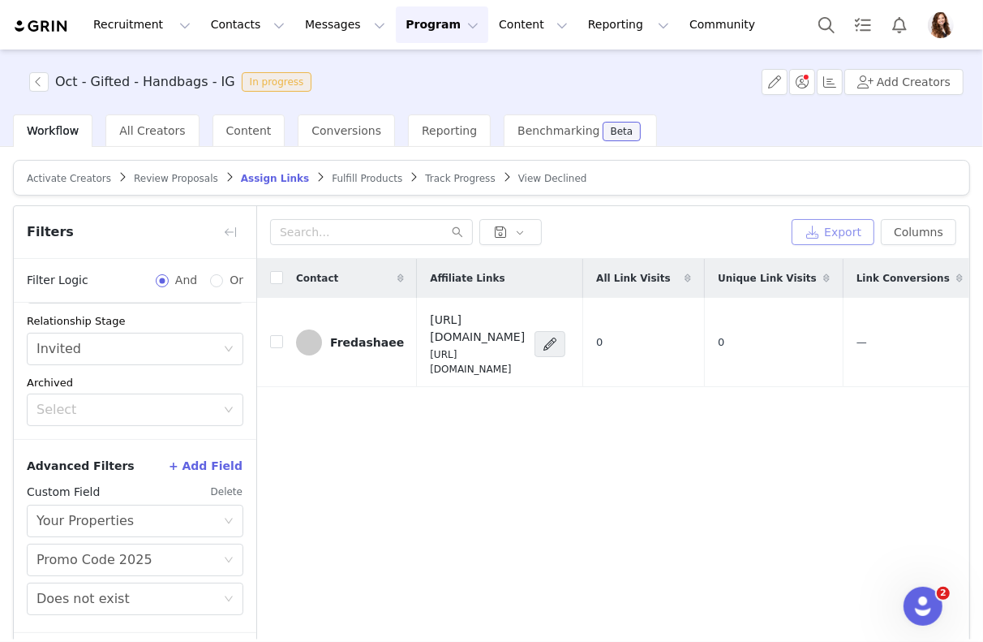
click at [809, 234] on button "Export" at bounding box center [833, 232] width 83 height 26
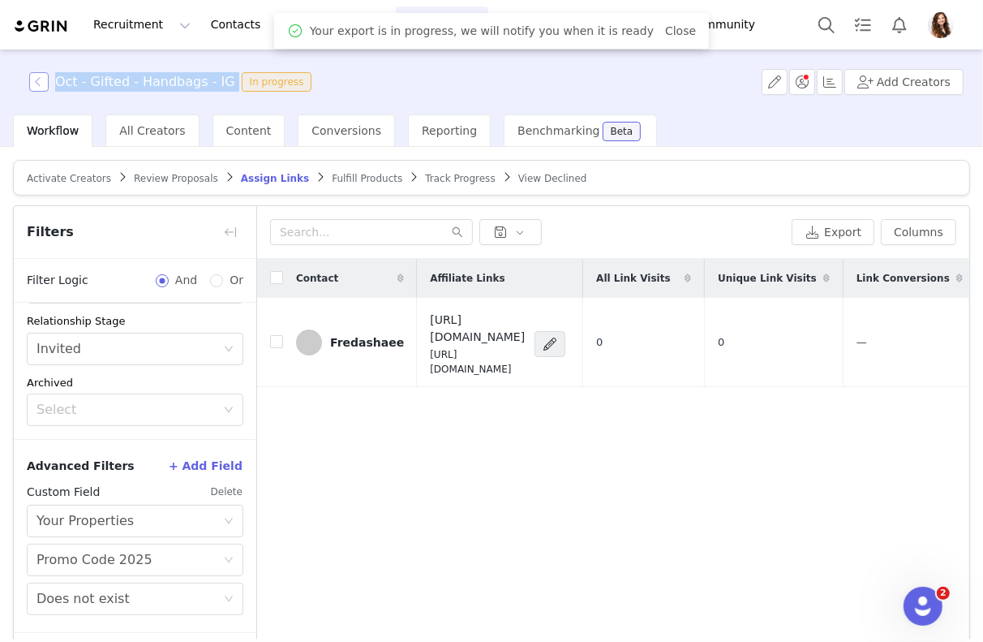
drag, startPoint x: 227, startPoint y: 84, endPoint x: 46, endPoint y: 84, distance: 180.9
click at [46, 84] on span "Oct - Gifted - Handbags - IG In progress" at bounding box center [173, 81] width 289 height 19
copy h3 "Oct - Gifted - Handbags - IG"
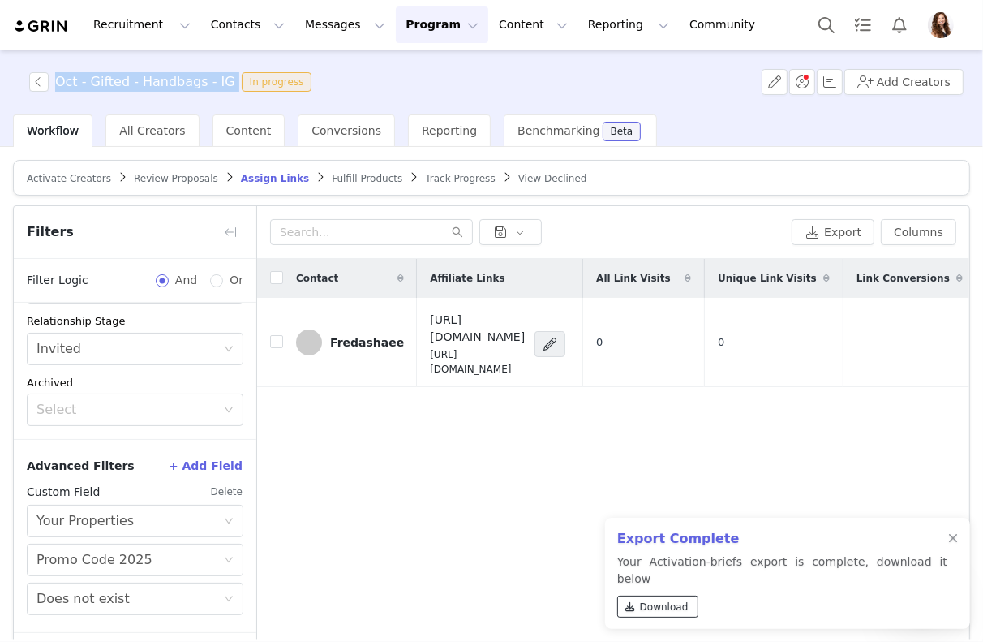
click at [645, 610] on span "Download" at bounding box center [664, 607] width 49 height 15
click at [434, 439] on div "Contact Affiliate Links All Link Visits Unique Link Visits Link Conversions Lin…" at bounding box center [613, 452] width 712 height 387
click at [948, 545] on div at bounding box center [953, 538] width 10 height 13
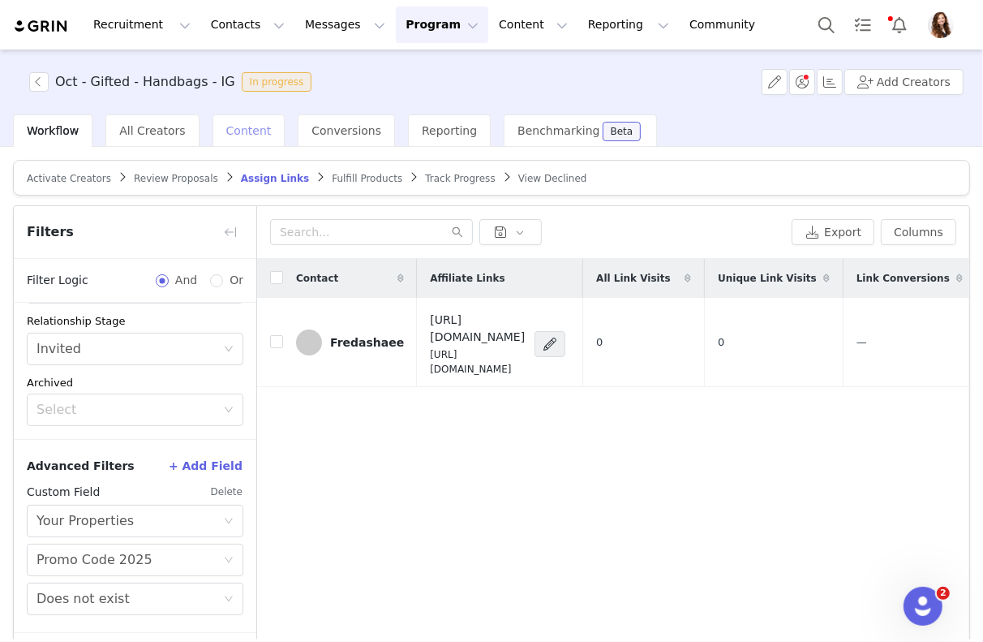
click at [234, 121] on div "Content" at bounding box center [249, 130] width 73 height 32
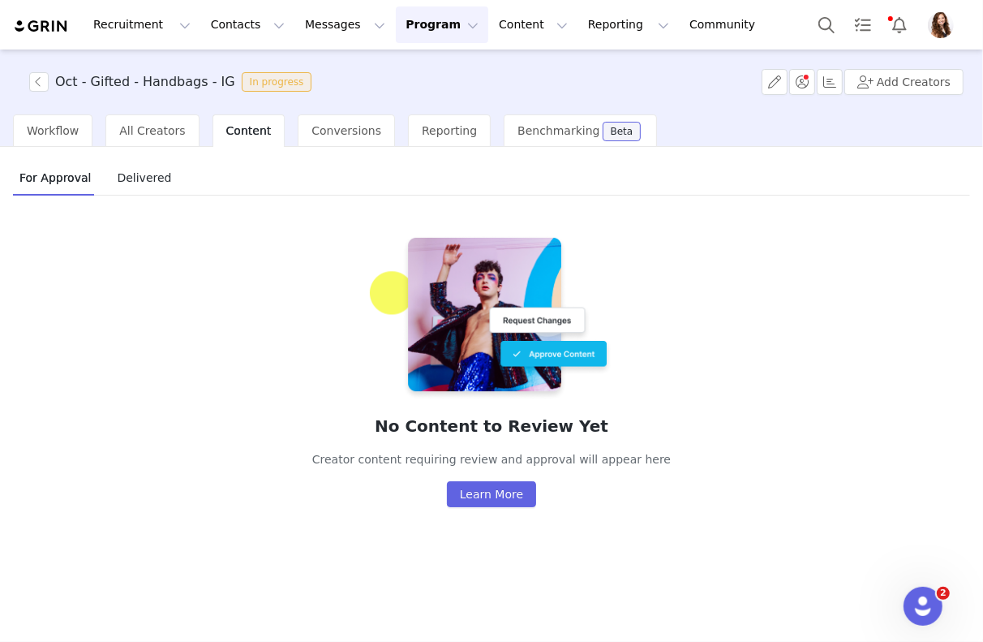
click at [228, 146] on div "Content" at bounding box center [249, 130] width 73 height 32
click at [59, 144] on div "Workflow" at bounding box center [53, 130] width 80 height 32
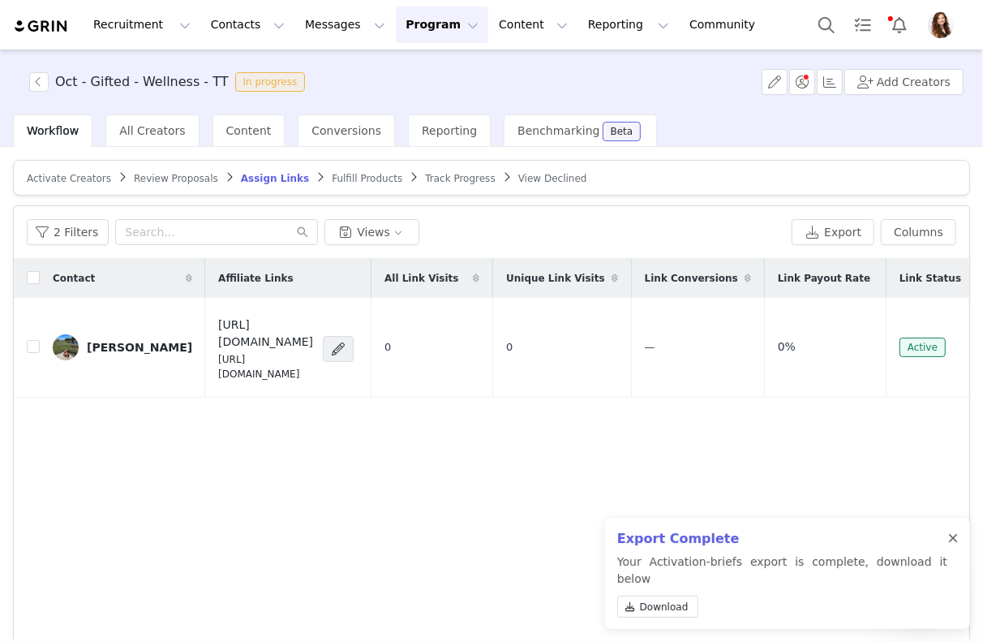
click at [956, 545] on div at bounding box center [953, 538] width 10 height 13
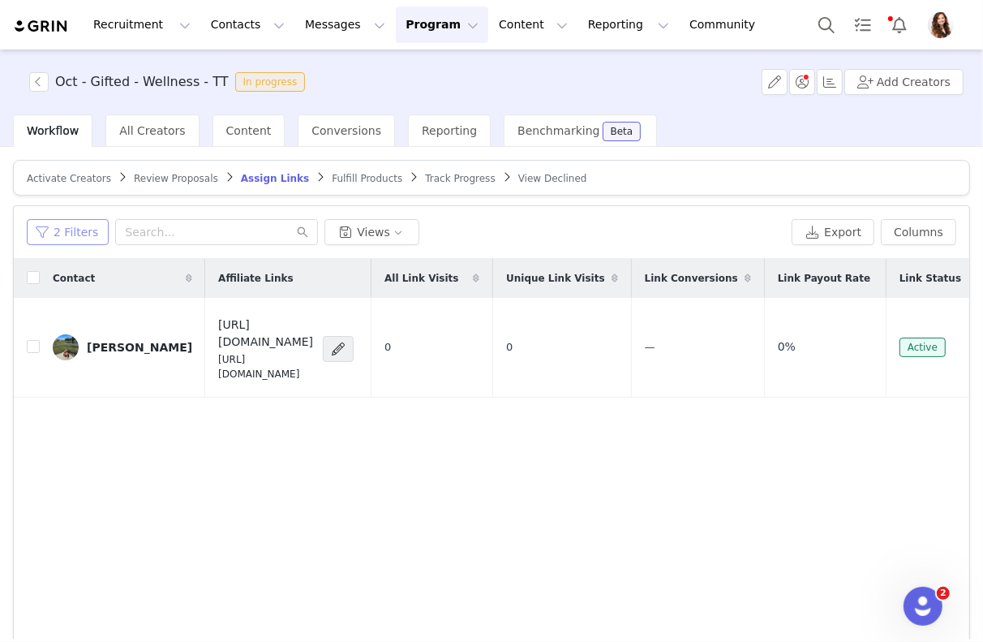
click at [83, 239] on button "2 Filters" at bounding box center [68, 232] width 82 height 26
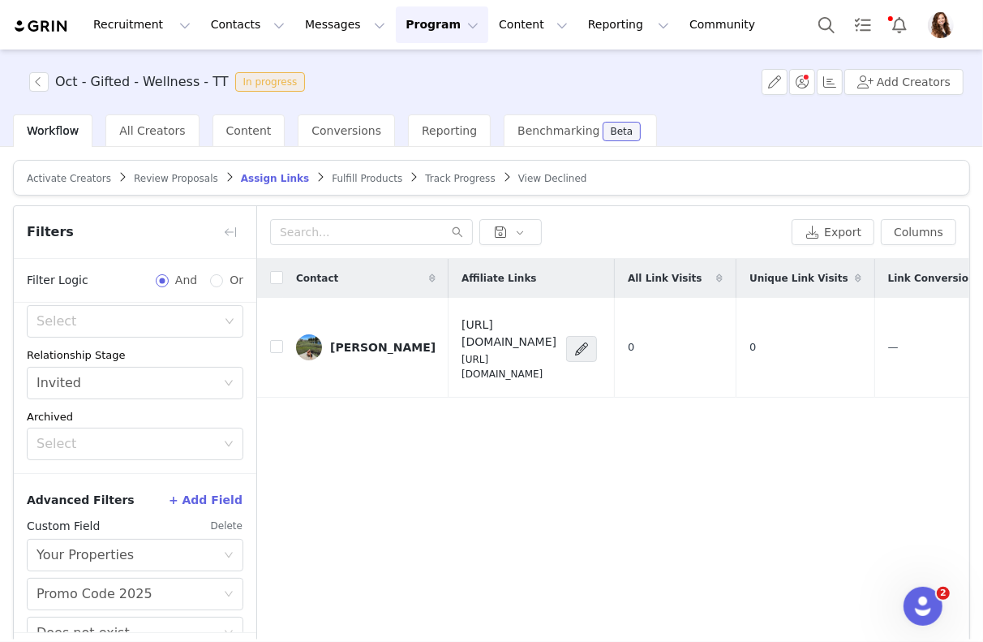
click at [164, 173] on span "Review Proposals" at bounding box center [176, 178] width 84 height 11
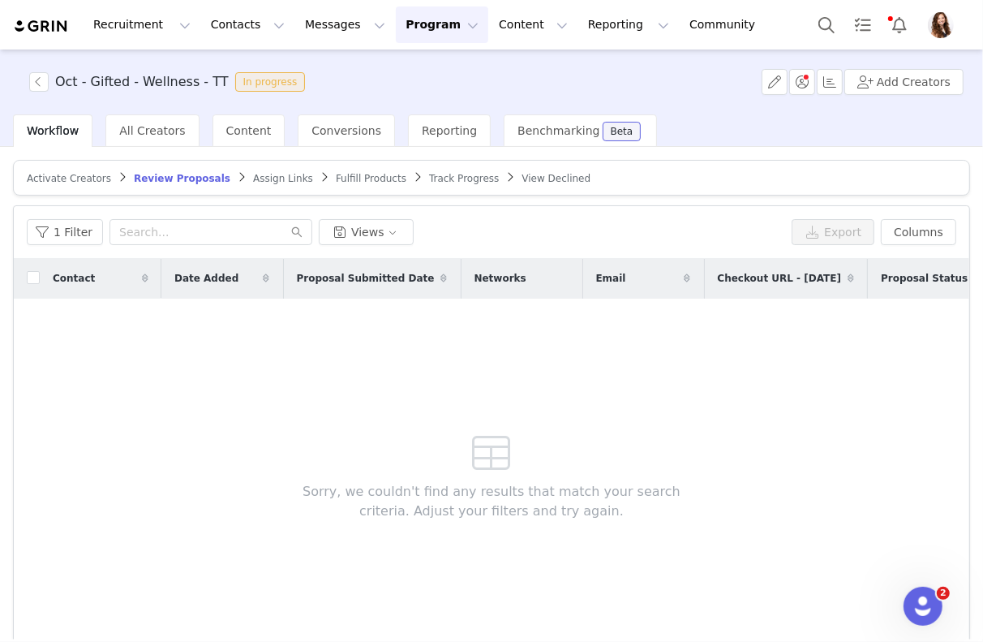
click at [274, 177] on span "Assign Links" at bounding box center [283, 178] width 60 height 11
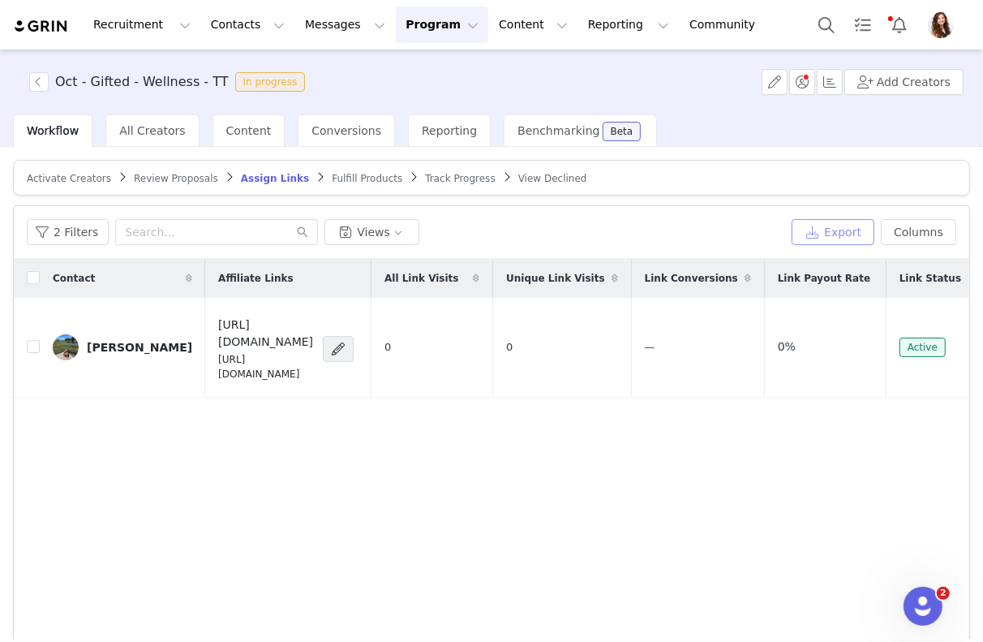
click at [836, 234] on button "Export" at bounding box center [833, 232] width 83 height 26
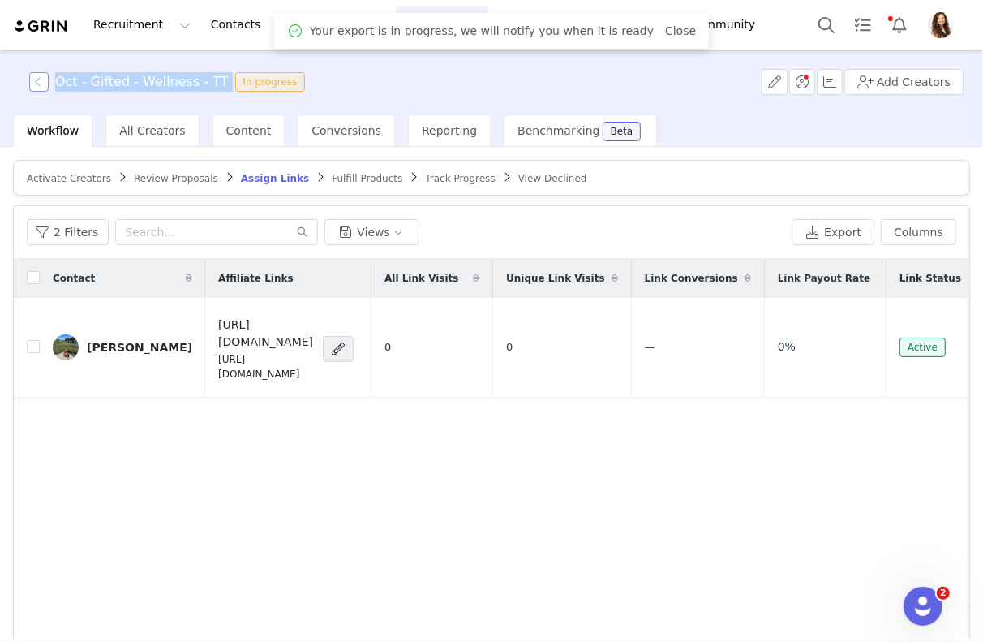
drag, startPoint x: 222, startPoint y: 87, endPoint x: 42, endPoint y: 87, distance: 180.1
click at [42, 87] on span "Oct - Gifted - Wellness - TT In progress" at bounding box center [170, 81] width 282 height 19
copy h3 "Oct - Gifted - Wellness - TT"
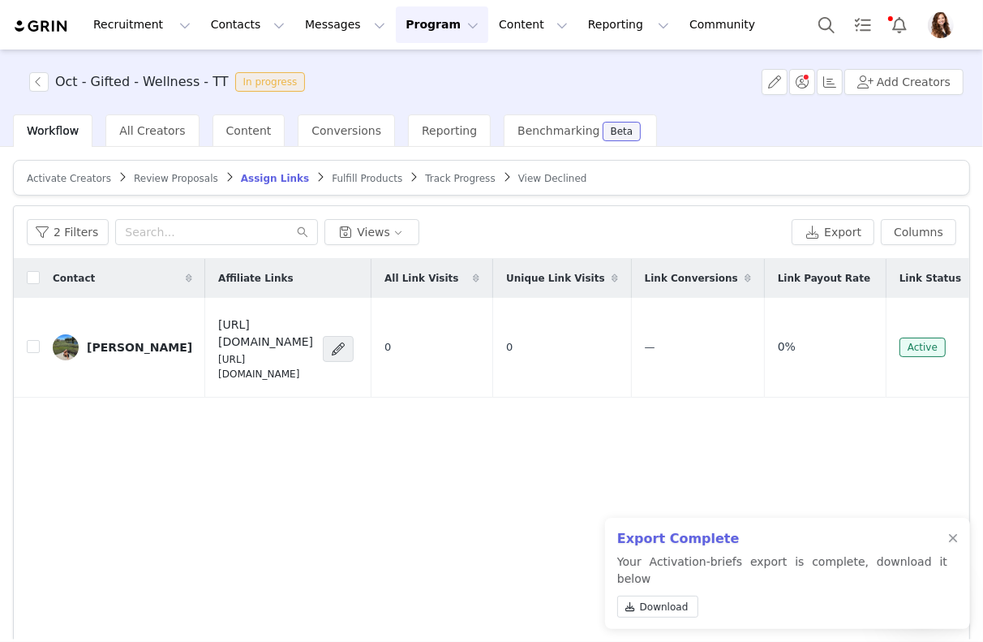
click at [675, 594] on p "Your Activation-briefs export is complete, download it below Download" at bounding box center [782, 588] width 330 height 71
click at [669, 607] on span "Download" at bounding box center [664, 607] width 49 height 15
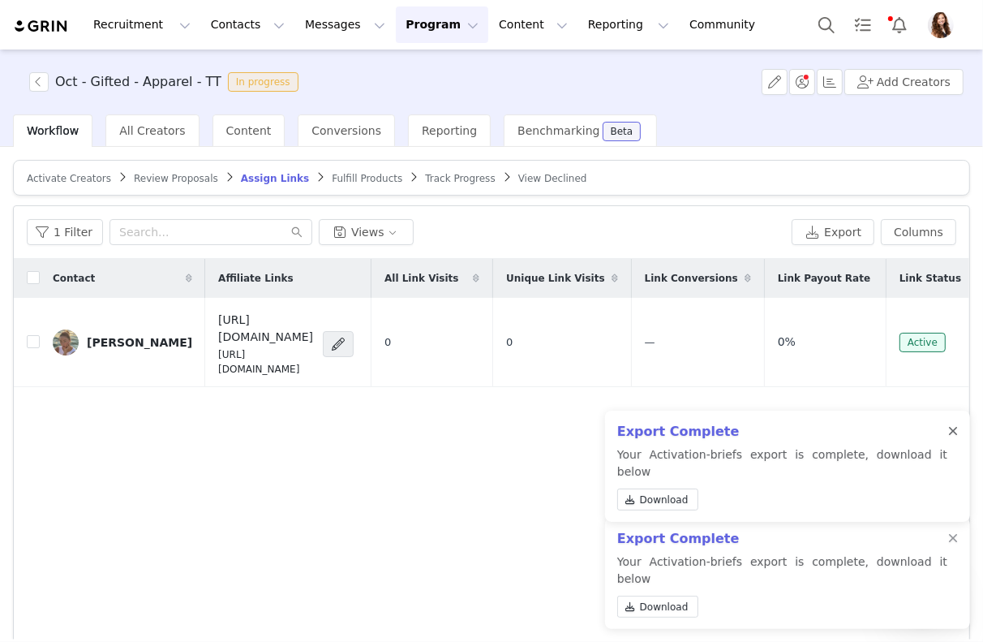
click at [952, 438] on div at bounding box center [953, 431] width 10 height 13
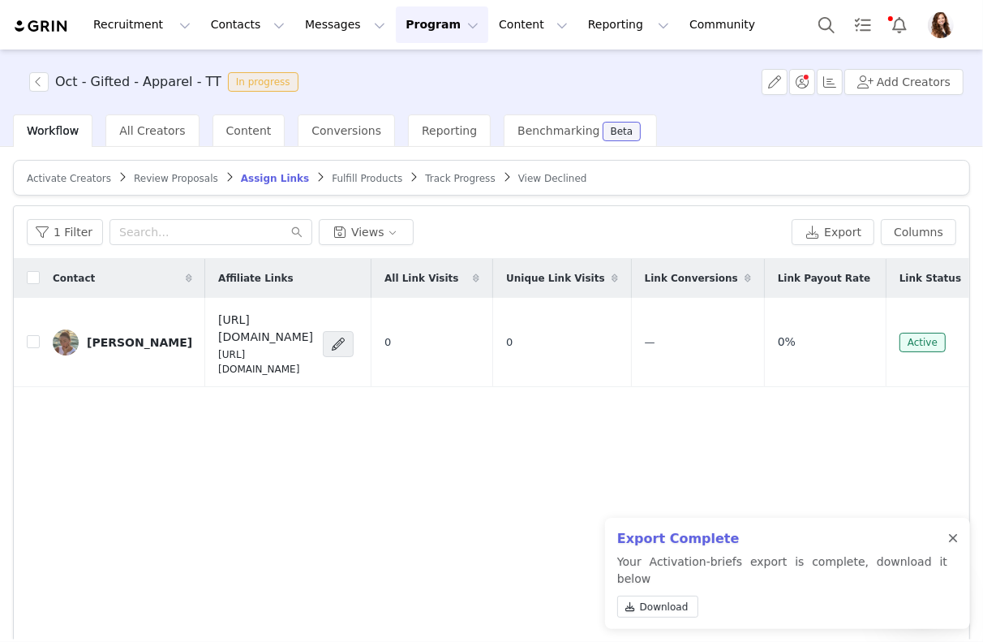
click at [955, 545] on div at bounding box center [953, 538] width 10 height 13
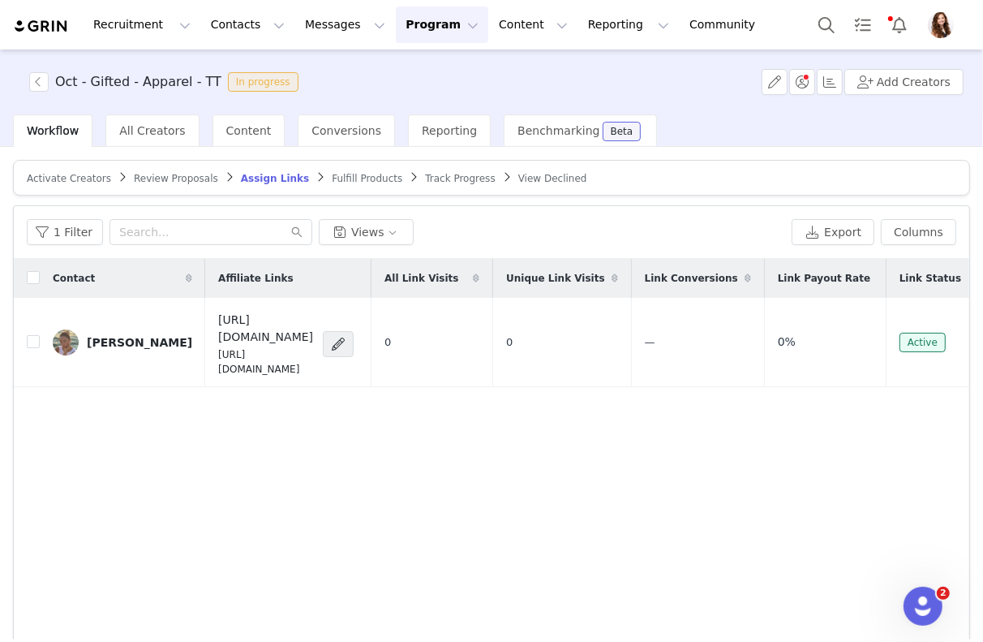
click at [177, 173] on span "Review Proposals" at bounding box center [176, 178] width 84 height 11
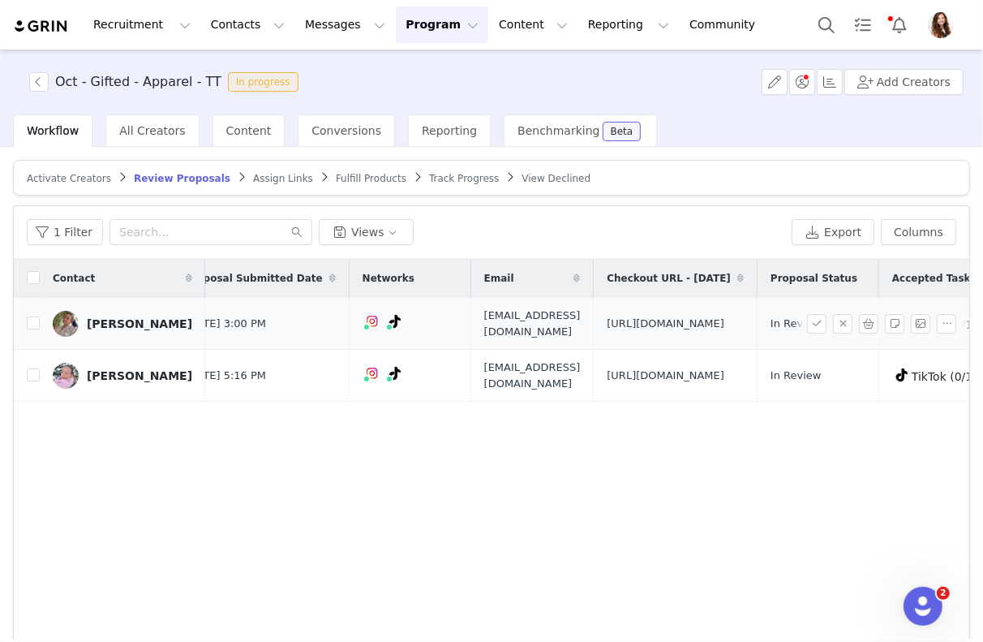
scroll to position [0, 335]
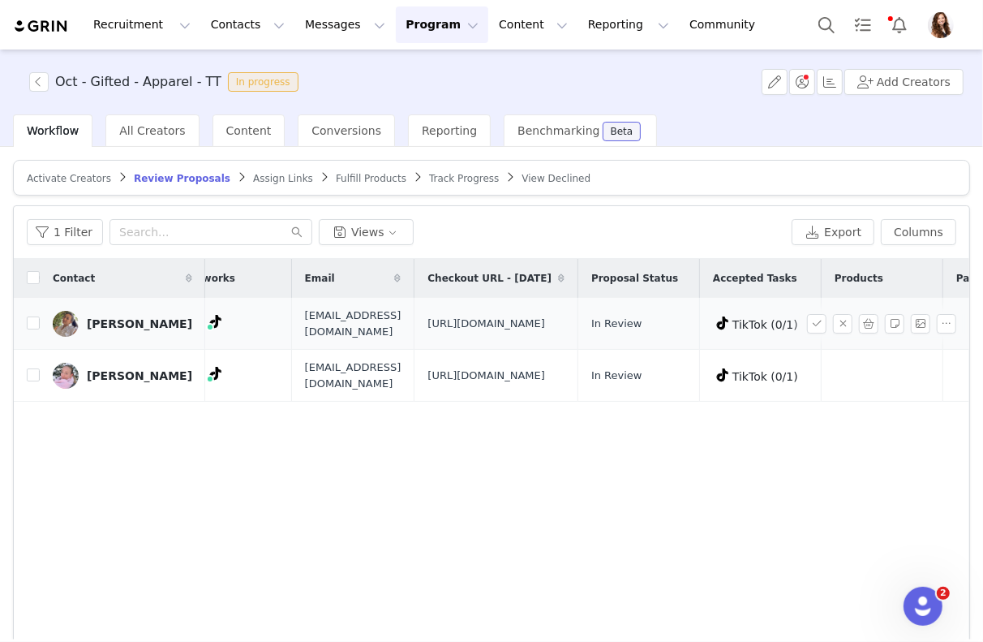
drag, startPoint x: 613, startPoint y: 361, endPoint x: 446, endPoint y: 317, distance: 172.0
click at [446, 317] on span "[URL][DOMAIN_NAME]" at bounding box center [487, 324] width 118 height 16
copy span "[URL][DOMAIN_NAME]"
drag, startPoint x: 262, startPoint y: 338, endPoint x: 419, endPoint y: 338, distance: 157.4
click at [415, 338] on td "[EMAIL_ADDRESS][DOMAIN_NAME]" at bounding box center [352, 324] width 123 height 52
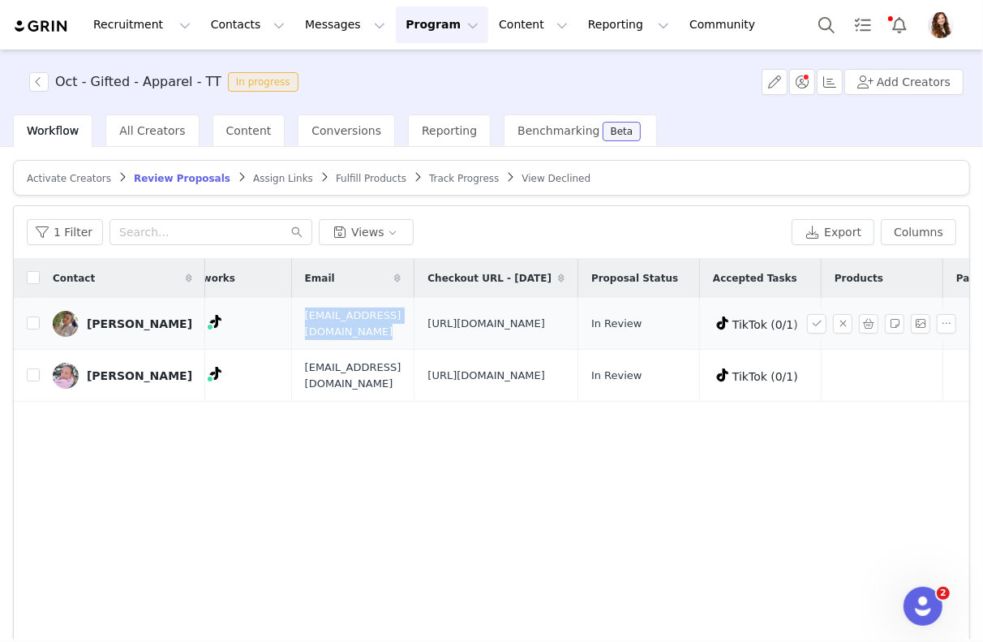
copy span "[EMAIL_ADDRESS][DOMAIN_NAME]"
click at [35, 329] on input "checkbox" at bounding box center [33, 322] width 13 height 13
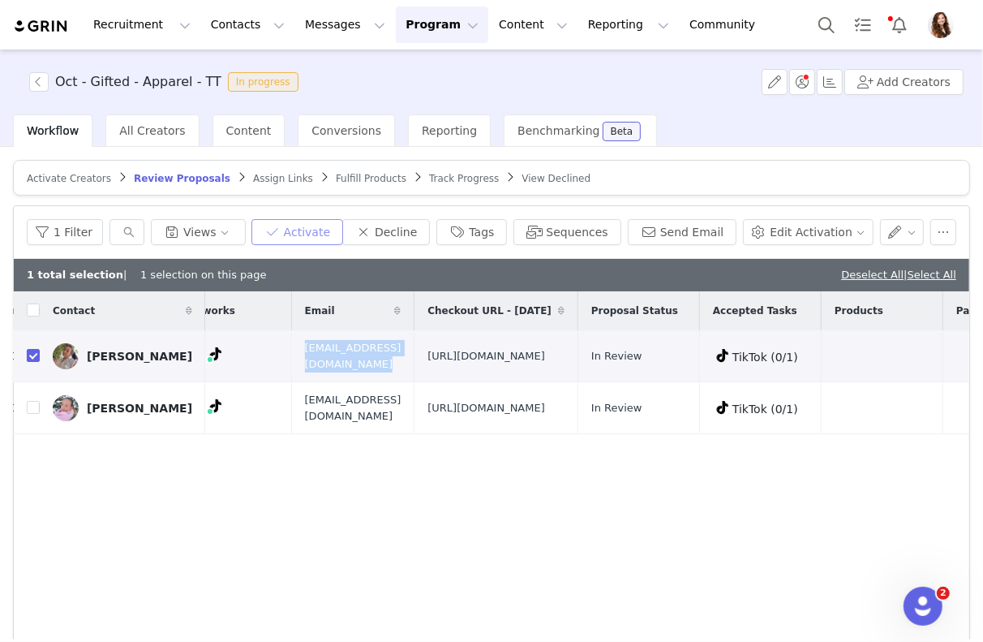
click at [323, 226] on button "Activate" at bounding box center [298, 232] width 92 height 26
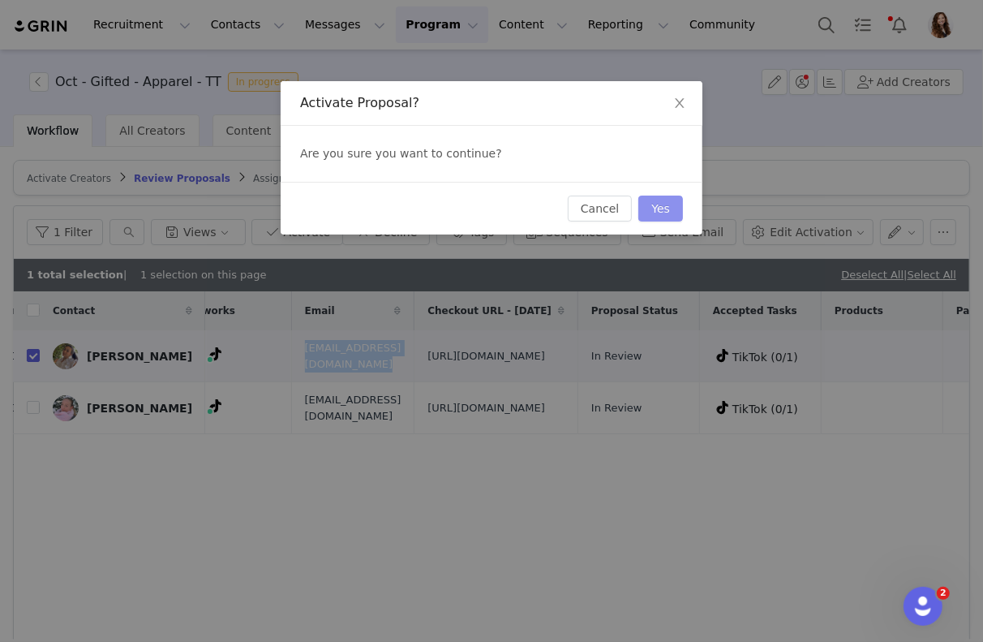
click at [647, 213] on button "Yes" at bounding box center [661, 209] width 45 height 26
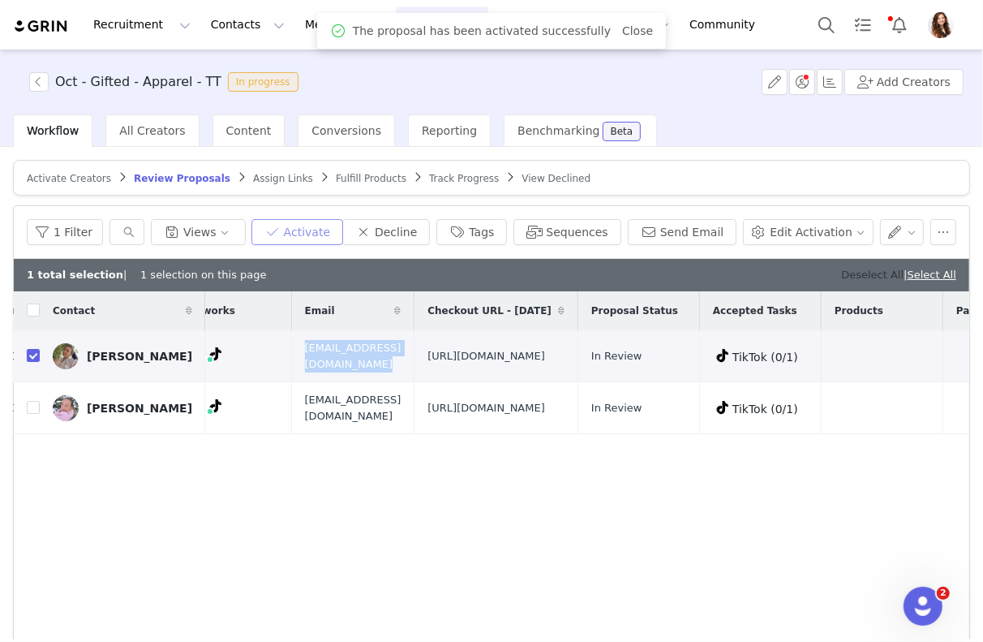
scroll to position [0, 0]
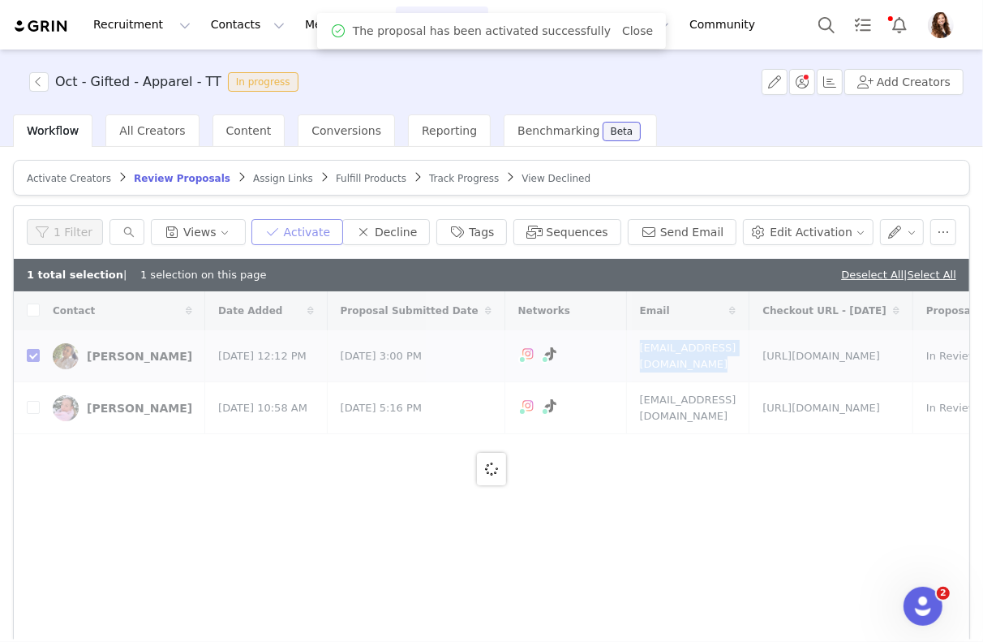
checkbox input "false"
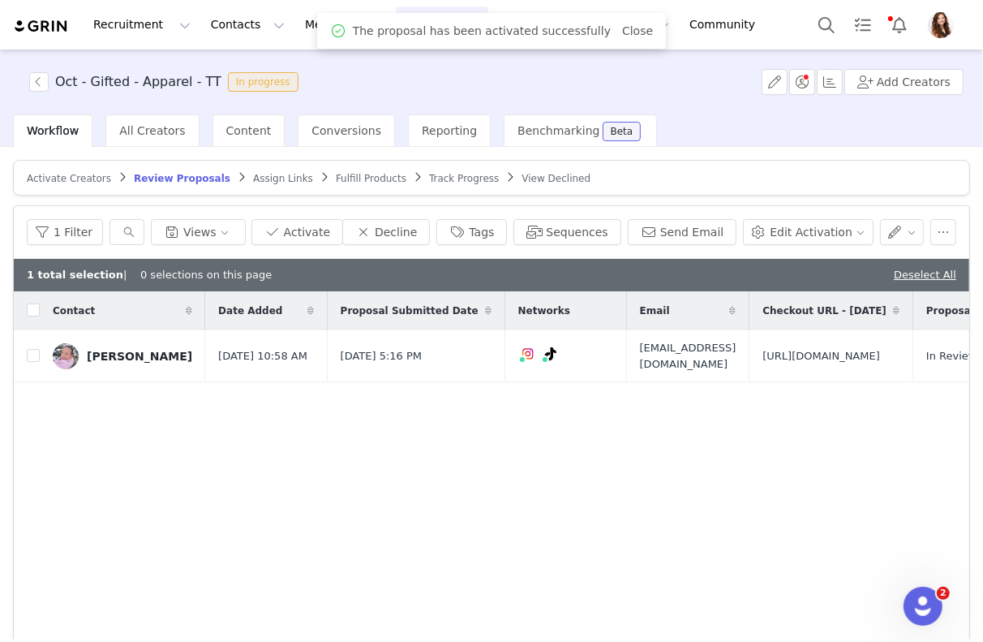
click at [855, 273] on div "1 total selection | 0 selections on this page Deselect All" at bounding box center [492, 275] width 956 height 32
click at [918, 262] on div "1 total selection | 0 selections on this page Deselect All" at bounding box center [492, 275] width 956 height 32
click at [918, 272] on link "Deselect All" at bounding box center [925, 275] width 62 height 12
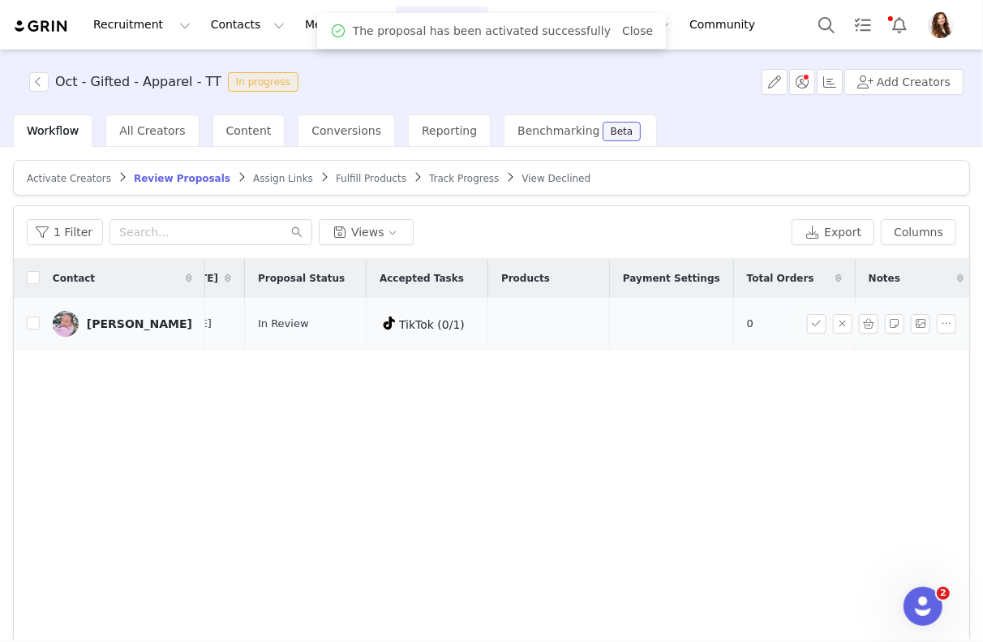
scroll to position [0, 679]
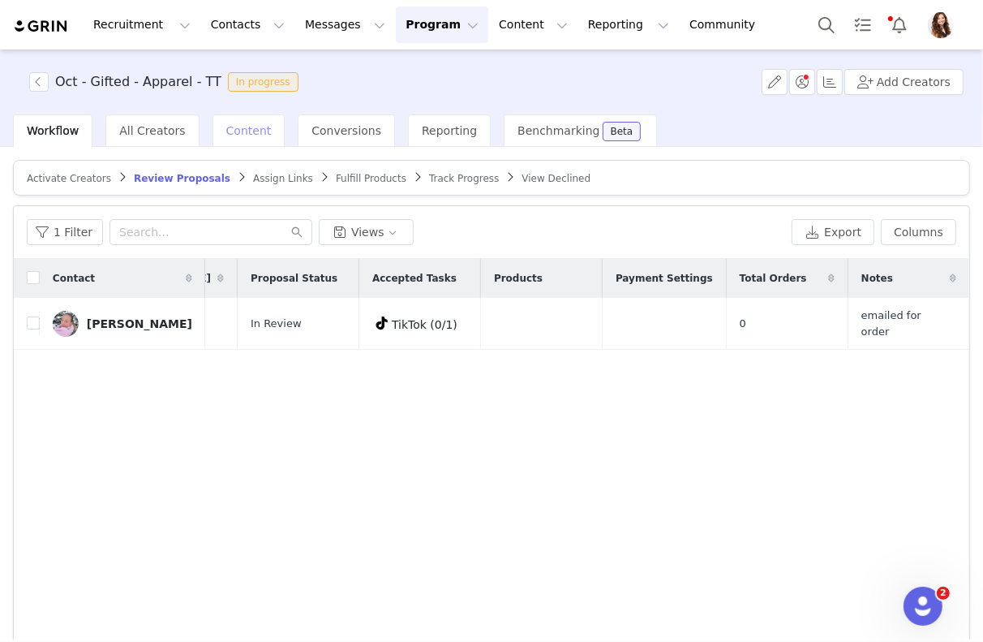
click at [226, 141] on div "Content" at bounding box center [249, 130] width 73 height 32
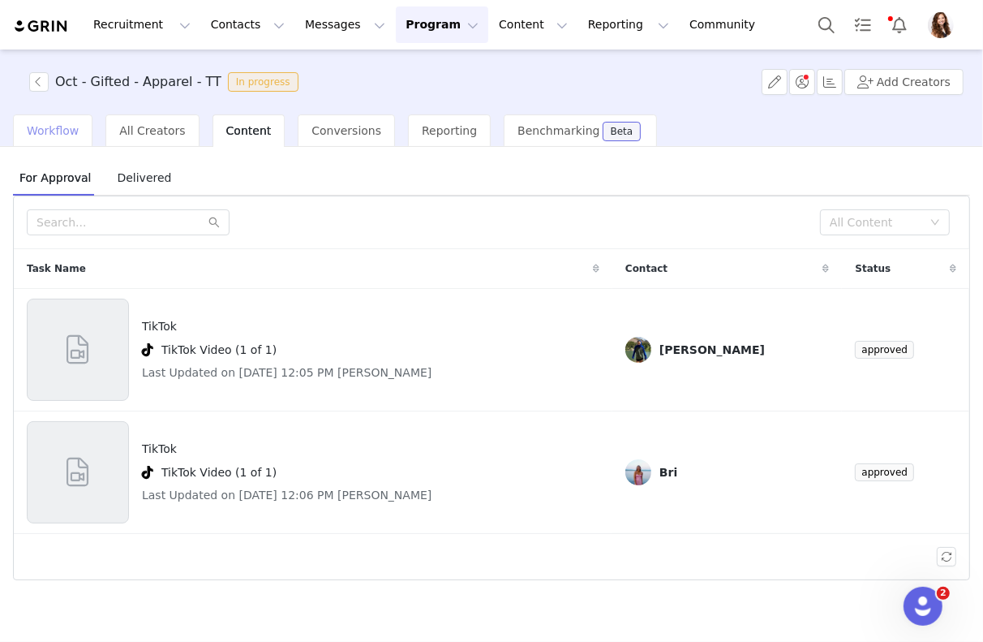
click at [43, 132] on span "Workflow" at bounding box center [53, 130] width 52 height 13
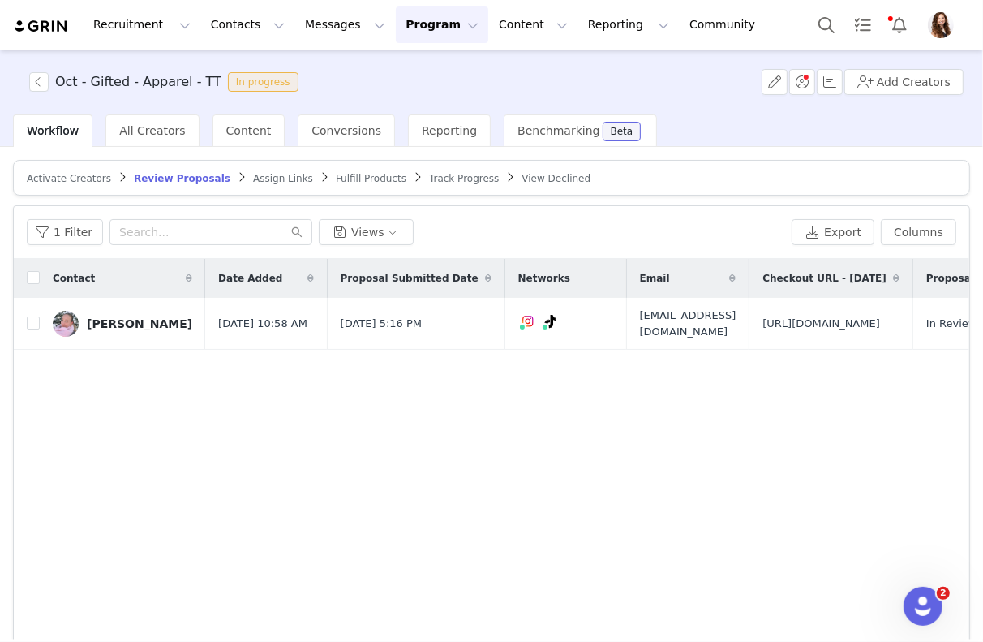
click at [269, 180] on span "Assign Links" at bounding box center [283, 178] width 60 height 11
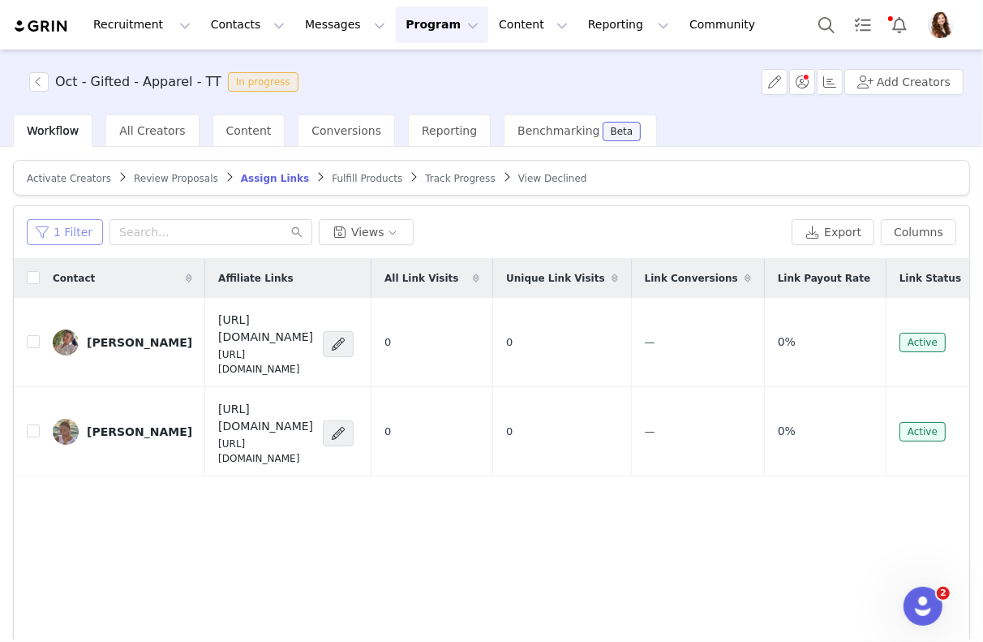
click at [67, 239] on button "1 Filter" at bounding box center [65, 232] width 76 height 26
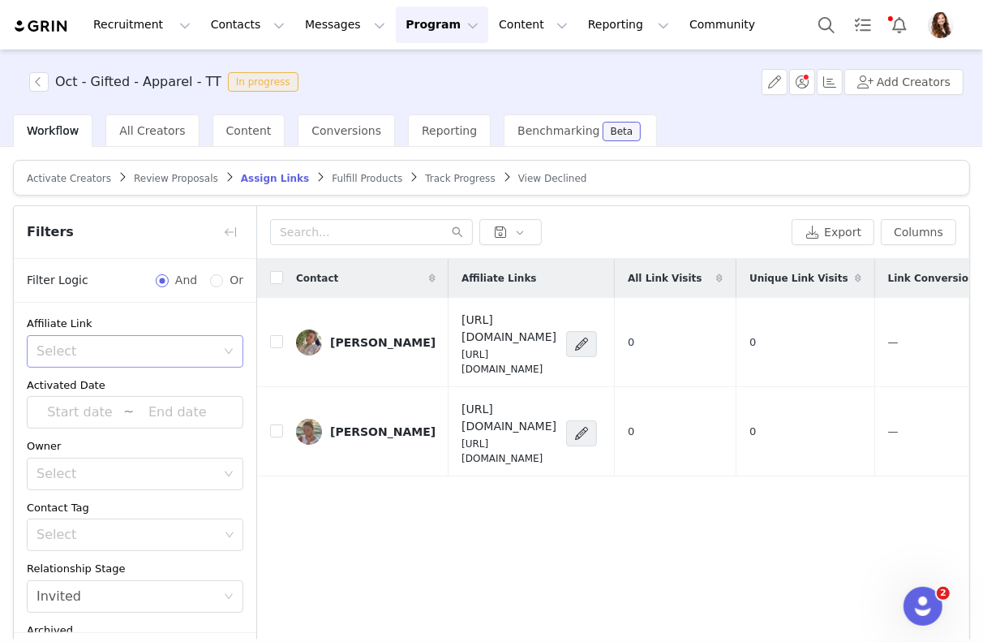
click at [121, 351] on div "Select" at bounding box center [126, 351] width 179 height 16
click at [108, 409] on li "Has no affiliate links" at bounding box center [135, 410] width 217 height 26
click at [229, 347] on icon "icon: close-circle" at bounding box center [229, 351] width 10 height 10
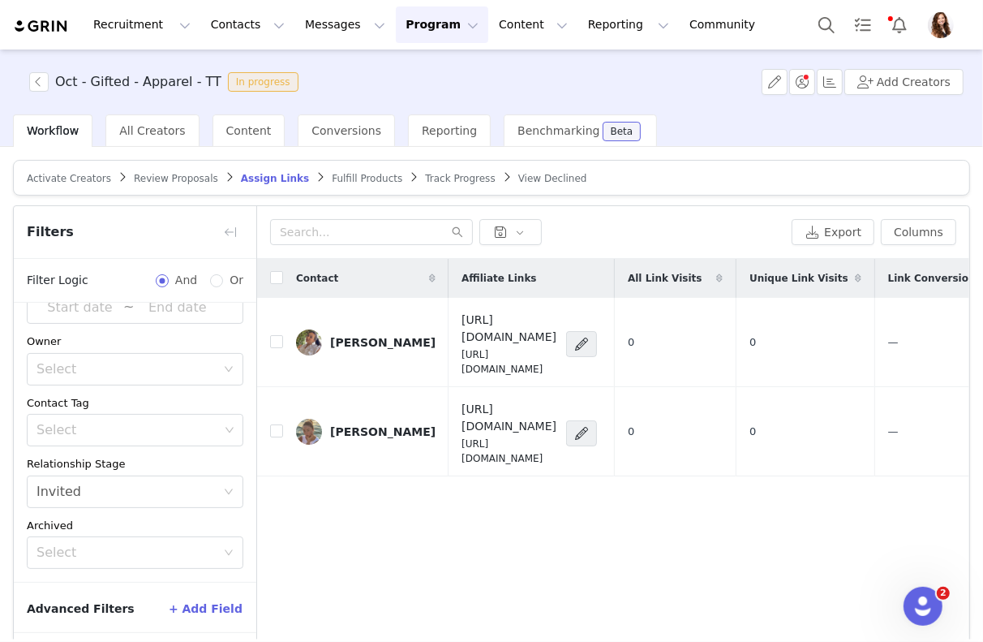
click at [219, 596] on button "+ Add Field" at bounding box center [205, 609] width 75 height 26
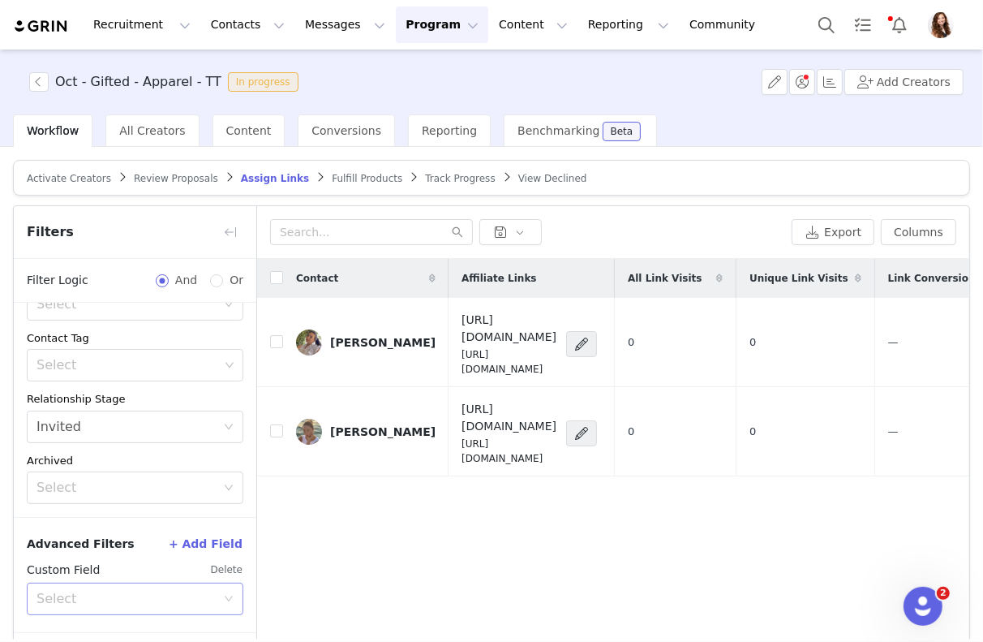
click at [191, 583] on div "Select" at bounding box center [130, 598] width 187 height 31
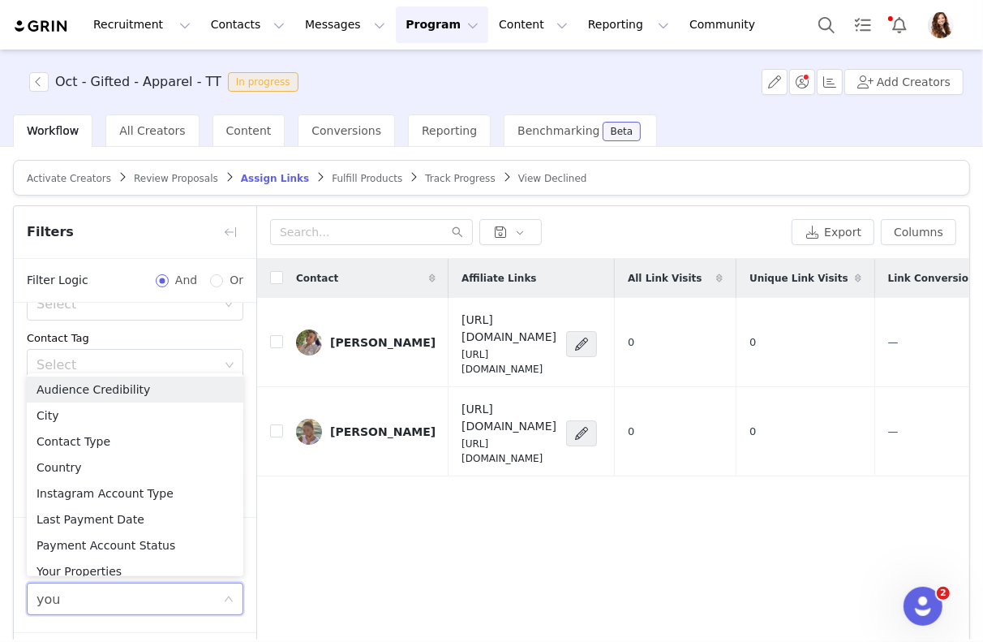
type input "your"
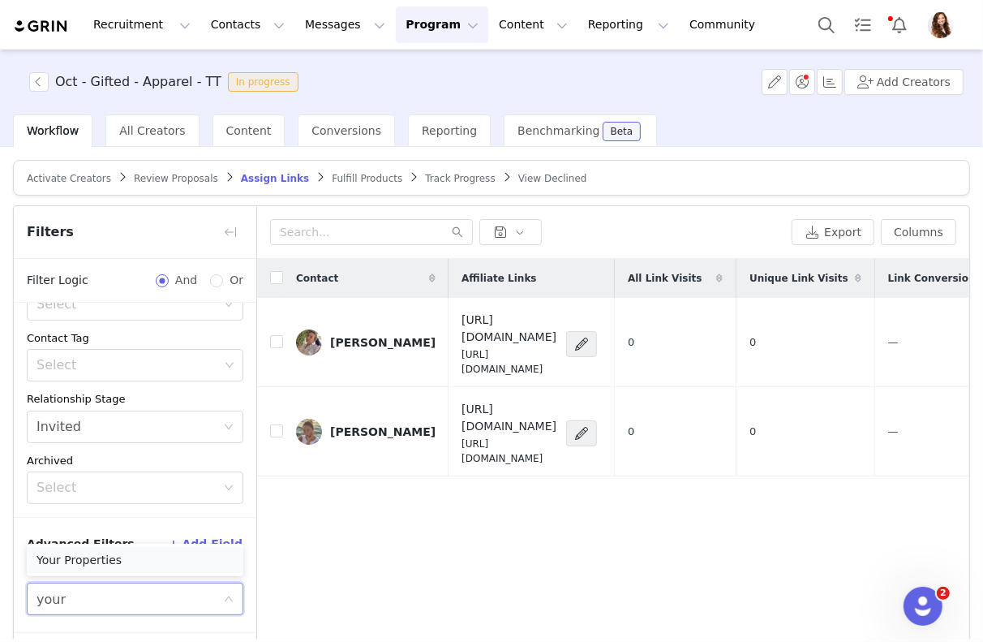
click at [150, 571] on li "Your Properties" at bounding box center [135, 560] width 217 height 26
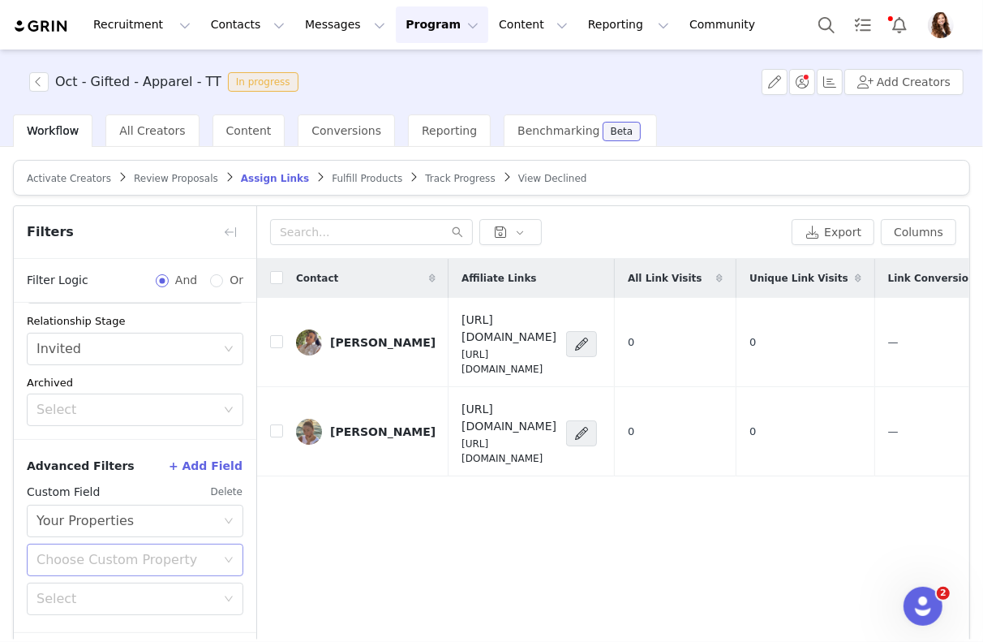
click at [135, 553] on div "Choose Custom Property" at bounding box center [126, 560] width 179 height 16
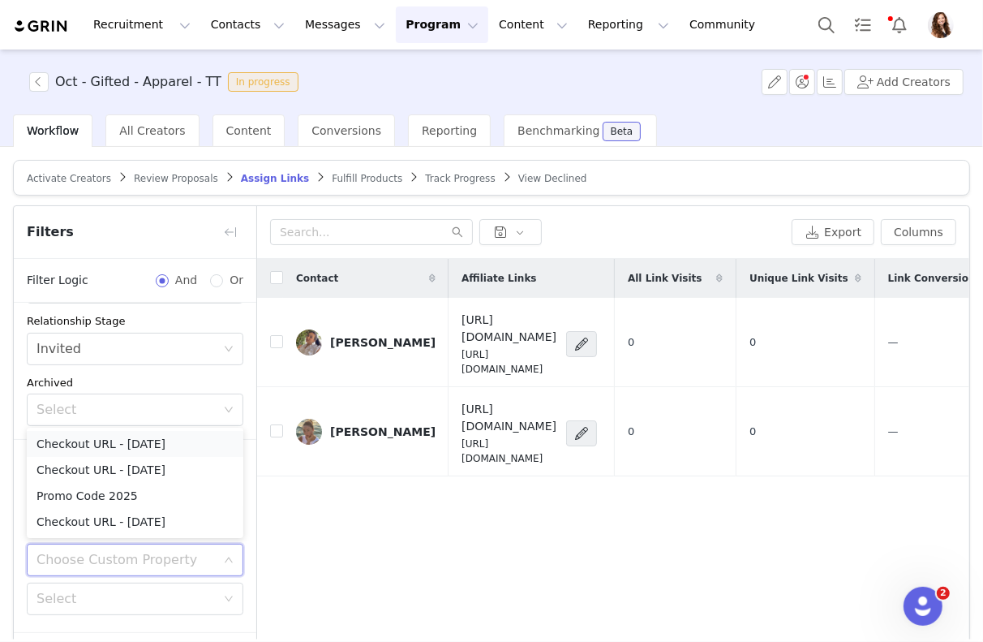
click at [126, 442] on li "Checkout URL - September 2025" at bounding box center [135, 444] width 217 height 26
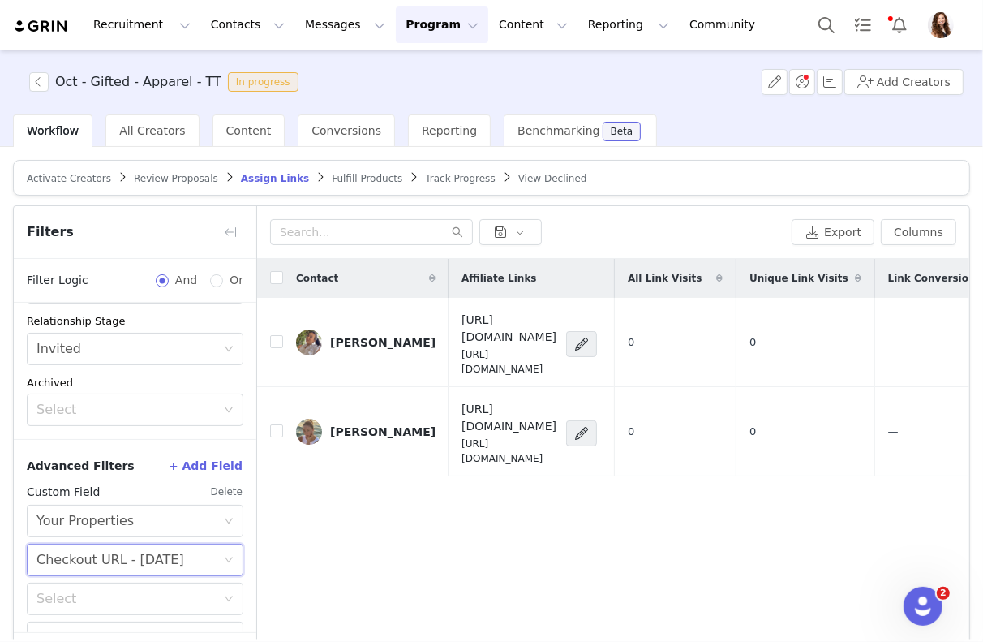
click at [113, 557] on div "Checkout URL - September 2025" at bounding box center [111, 559] width 148 height 31
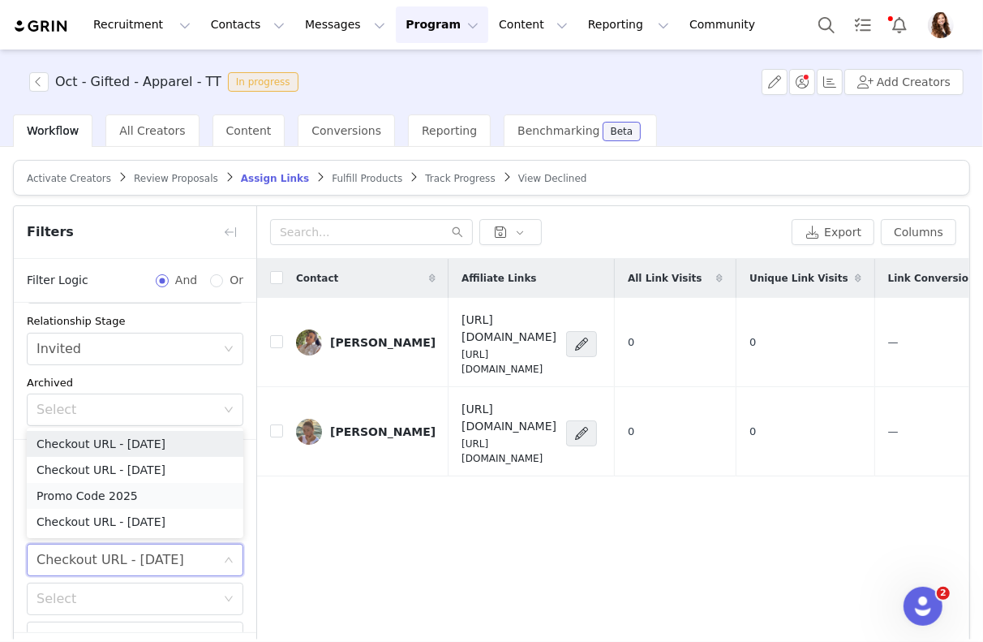
click at [115, 504] on li "Promo Code 2025" at bounding box center [135, 496] width 217 height 26
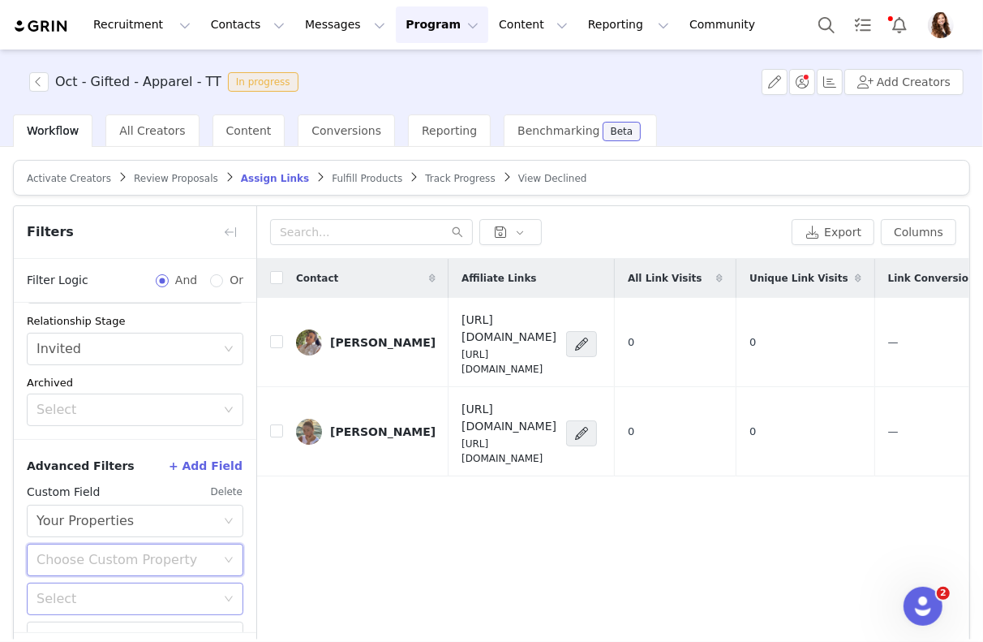
click at [101, 598] on div "Select" at bounding box center [126, 599] width 179 height 16
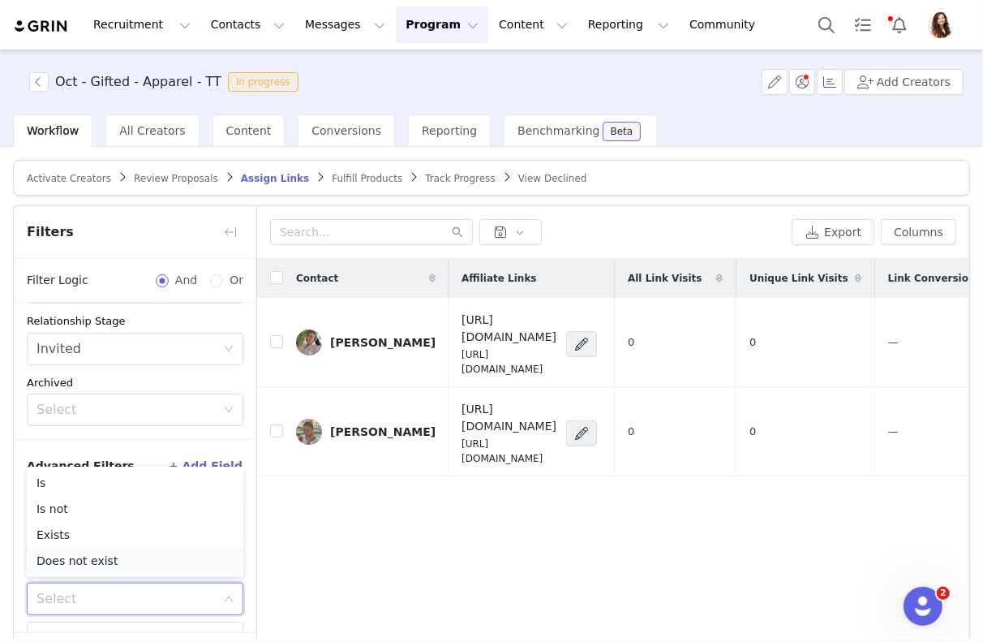
click at [76, 559] on li "Does not exist" at bounding box center [135, 561] width 217 height 26
click at [96, 553] on div "Choose Custom Property" at bounding box center [126, 560] width 179 height 16
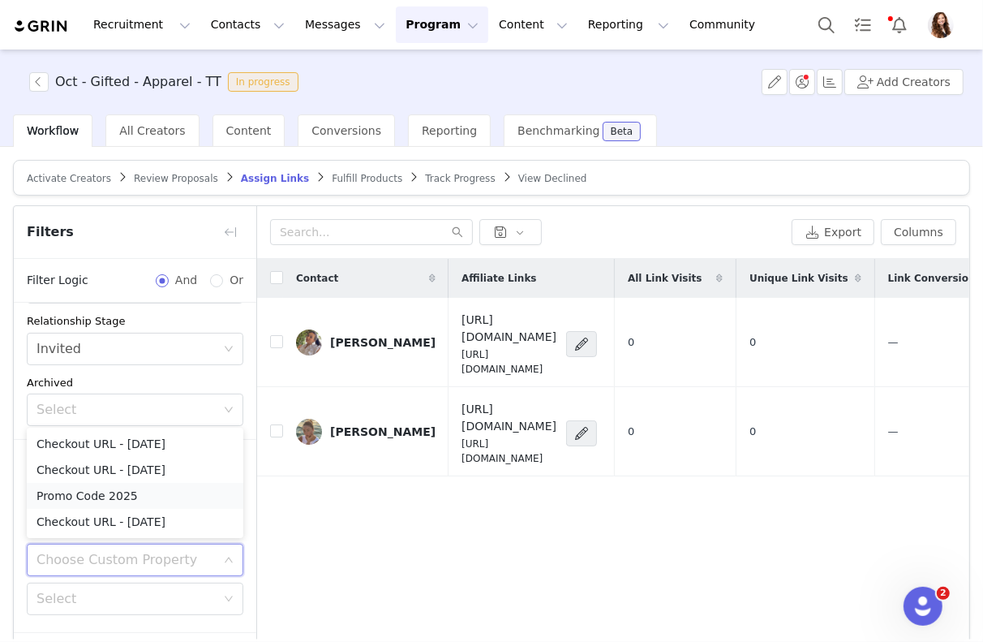
click at [107, 503] on li "Promo Code 2025" at bounding box center [135, 496] width 217 height 26
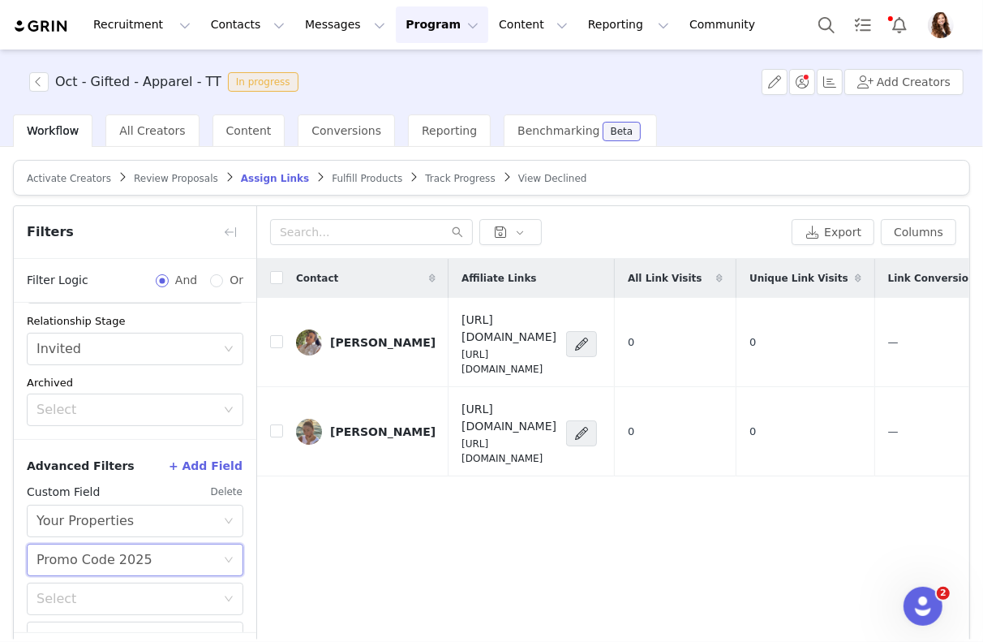
scroll to position [280, 0]
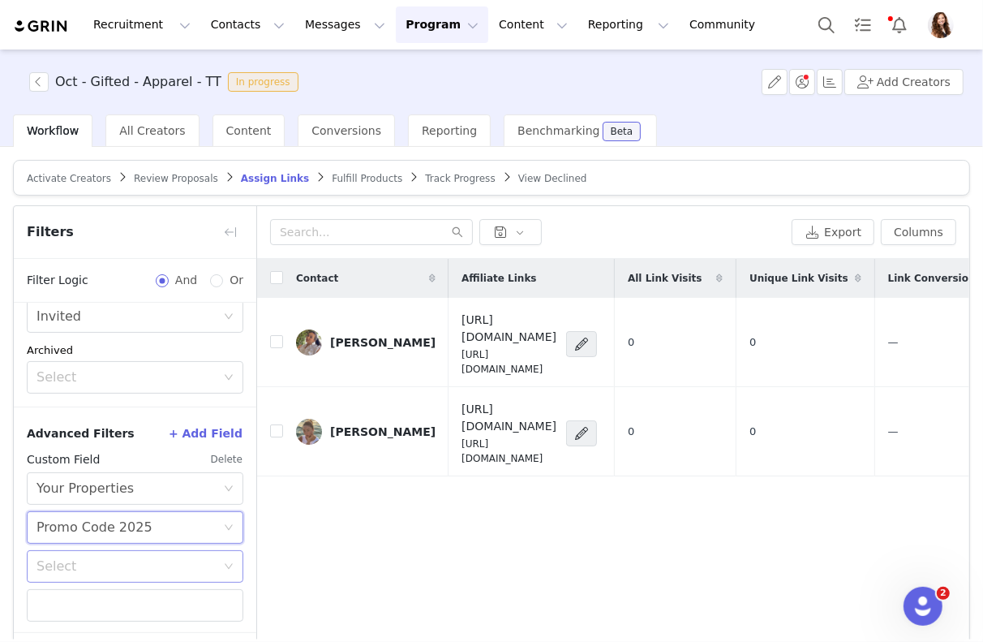
click at [106, 561] on div "Select" at bounding box center [126, 566] width 179 height 16
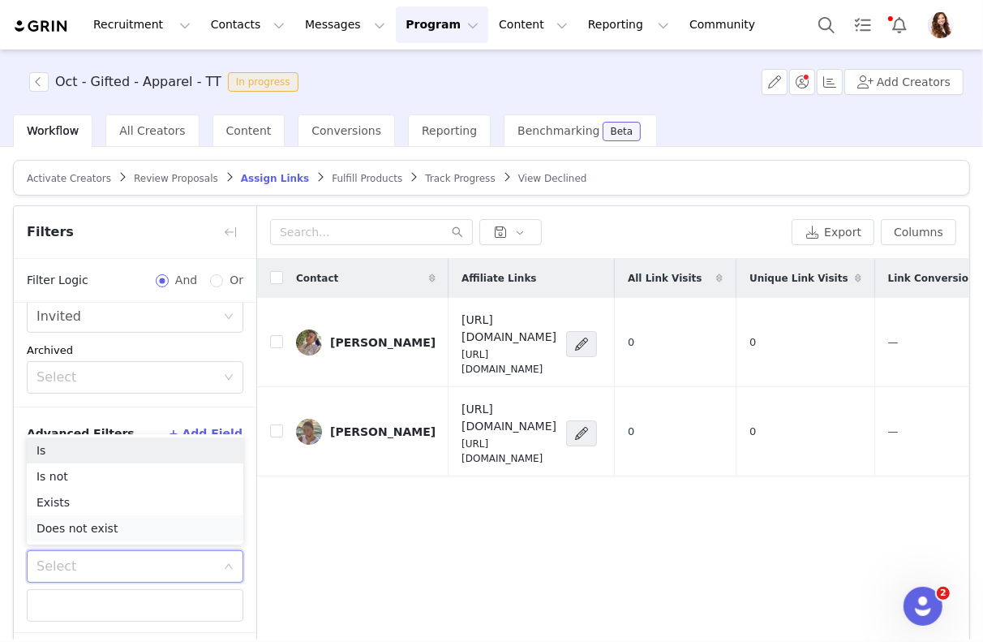
click at [100, 527] on li "Does not exist" at bounding box center [135, 528] width 217 height 26
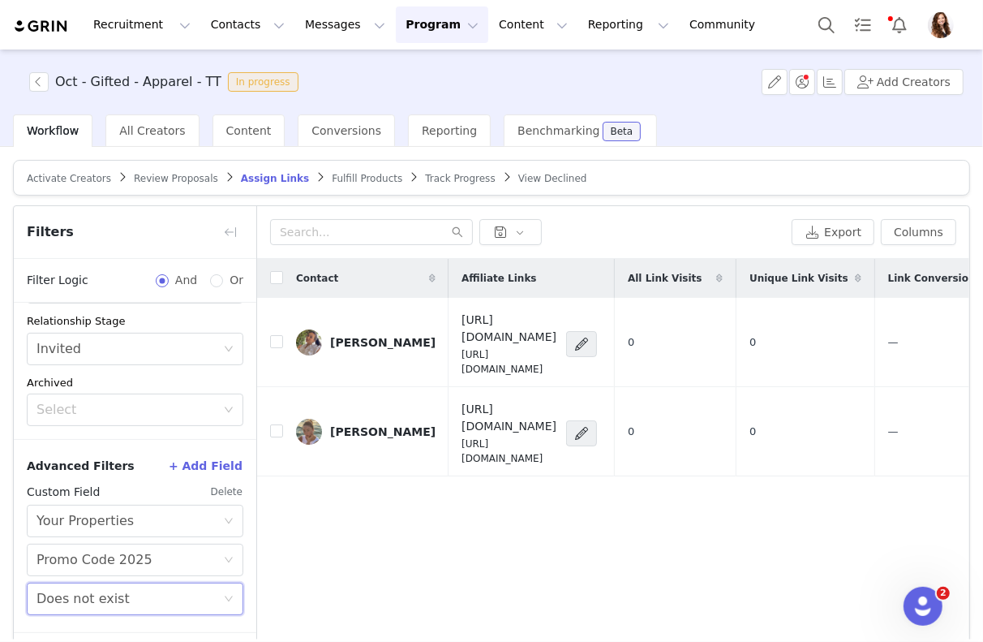
scroll to position [63, 0]
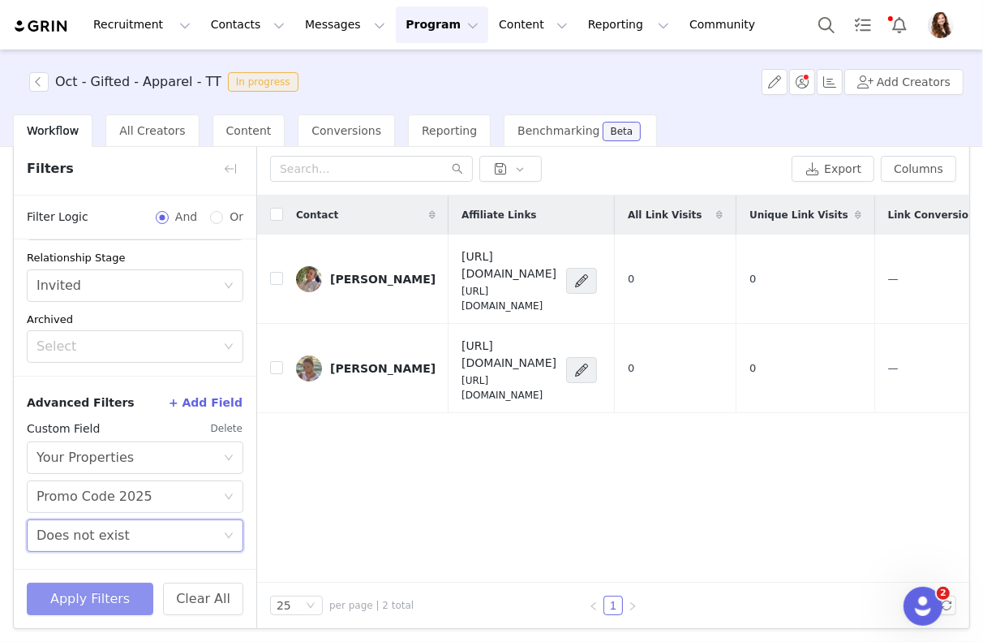
click at [96, 592] on button "Apply Filters" at bounding box center [90, 599] width 127 height 32
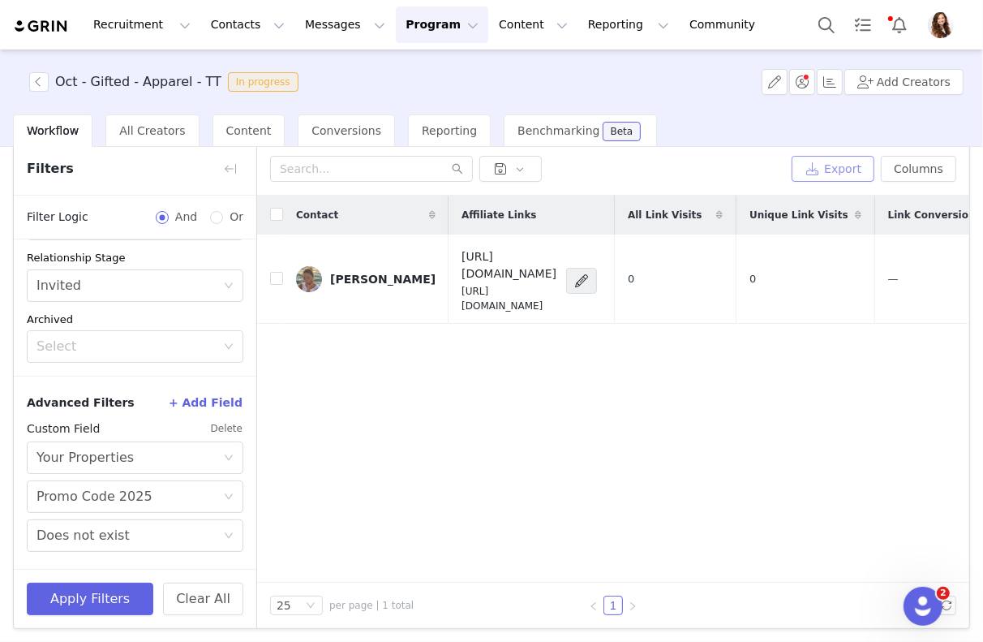
click at [836, 169] on button "Export" at bounding box center [833, 169] width 83 height 26
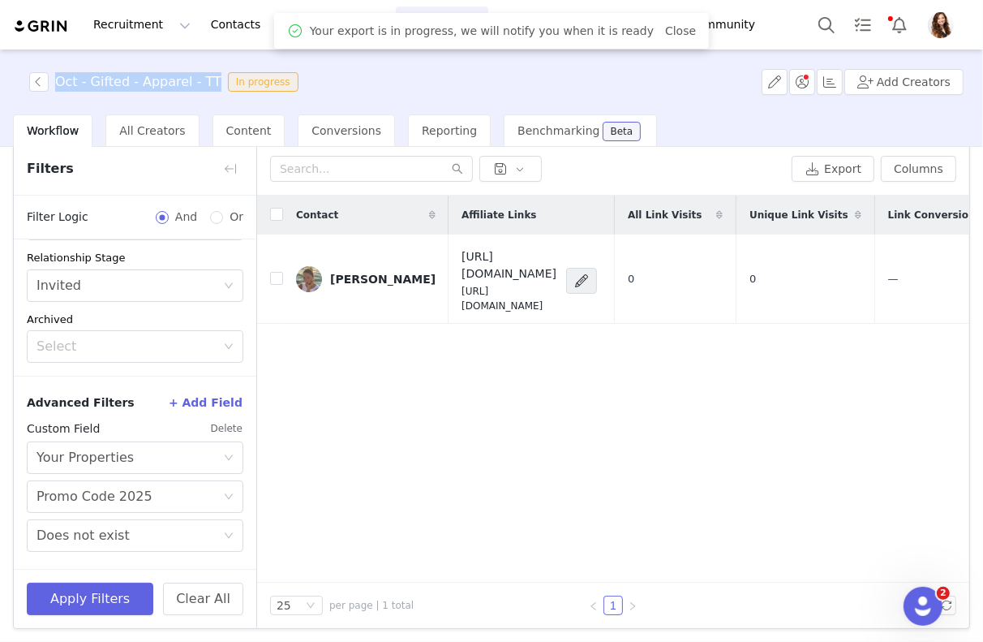
drag, startPoint x: 212, startPoint y: 85, endPoint x: 54, endPoint y: 85, distance: 157.4
click at [54, 85] on span "Oct - Gifted - Apparel - TT In progress" at bounding box center [167, 81] width 276 height 19
copy h3 "Oct - Gifted - Apparel - TT"
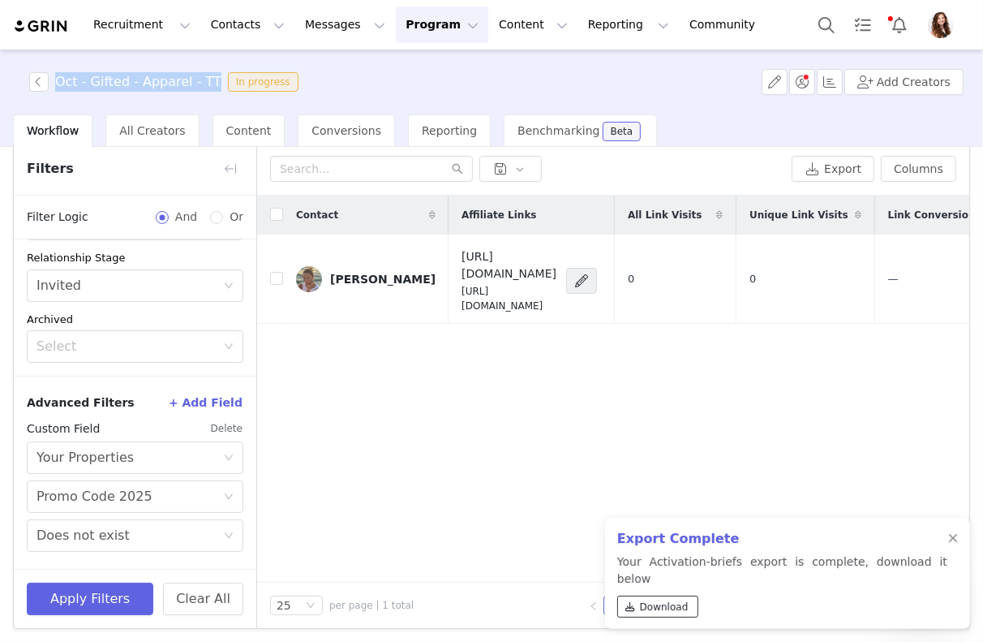
click at [677, 609] on span "Download" at bounding box center [664, 607] width 49 height 15
click at [949, 545] on div at bounding box center [953, 538] width 10 height 13
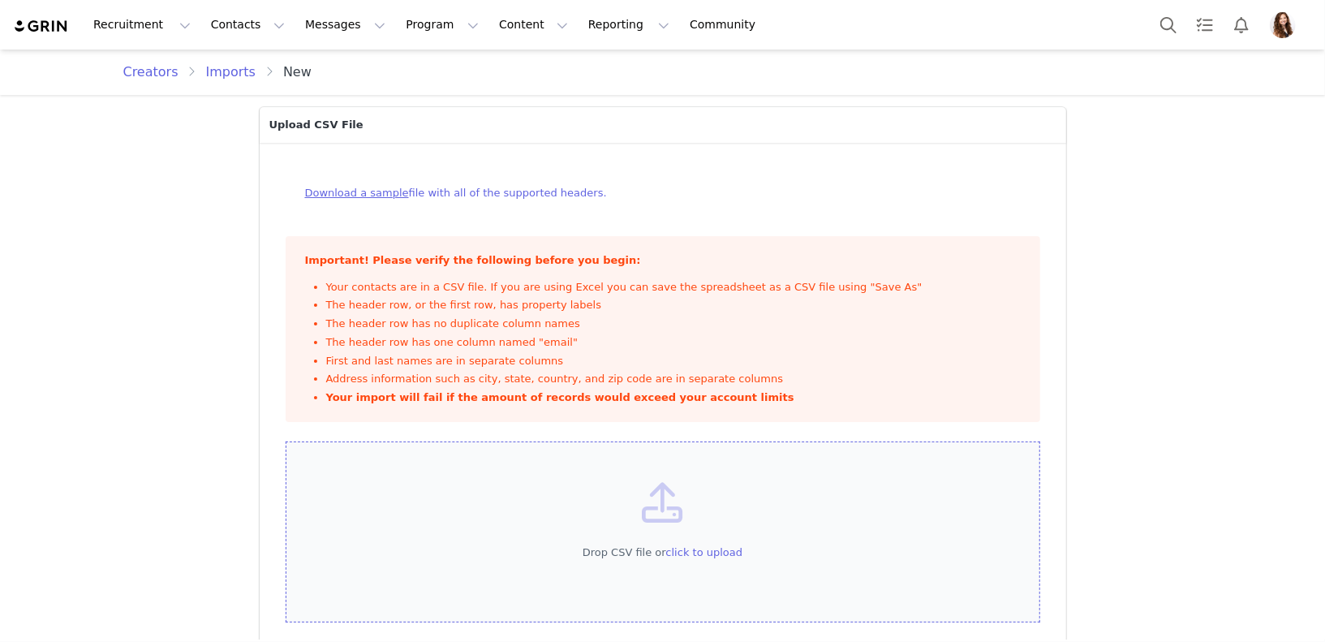
click at [565, 521] on div "Drop CSV file or click to upload" at bounding box center [663, 532] width 755 height 182
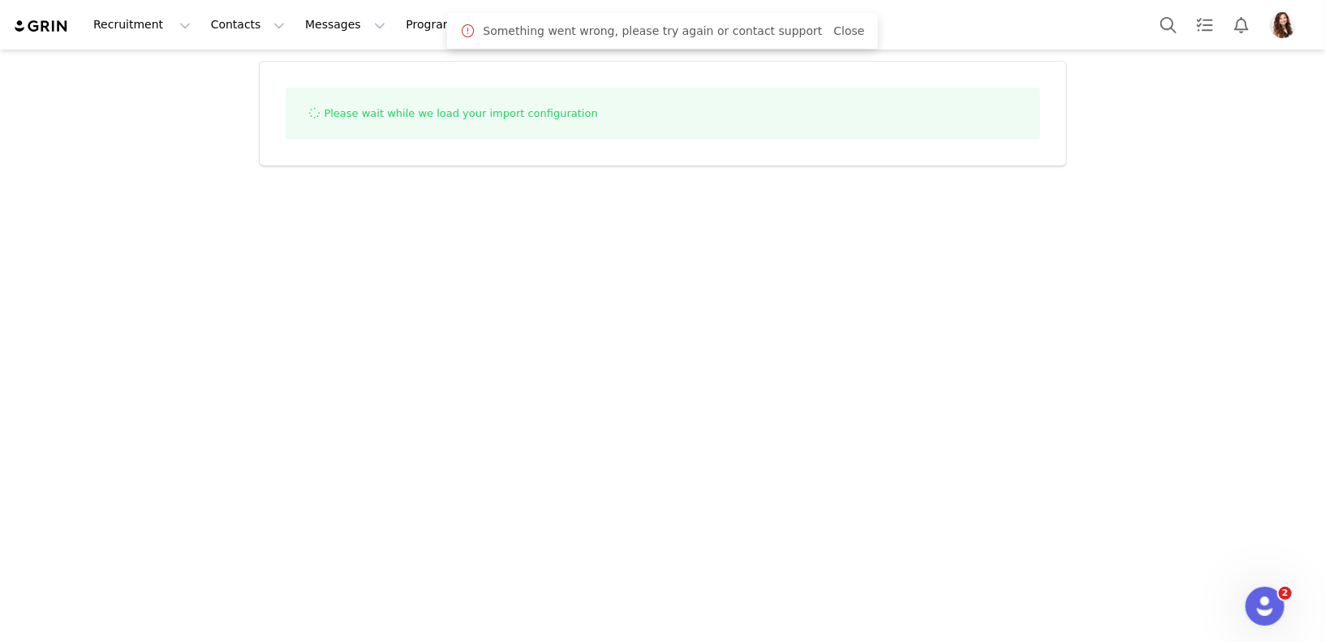
select select "influencer"
select select
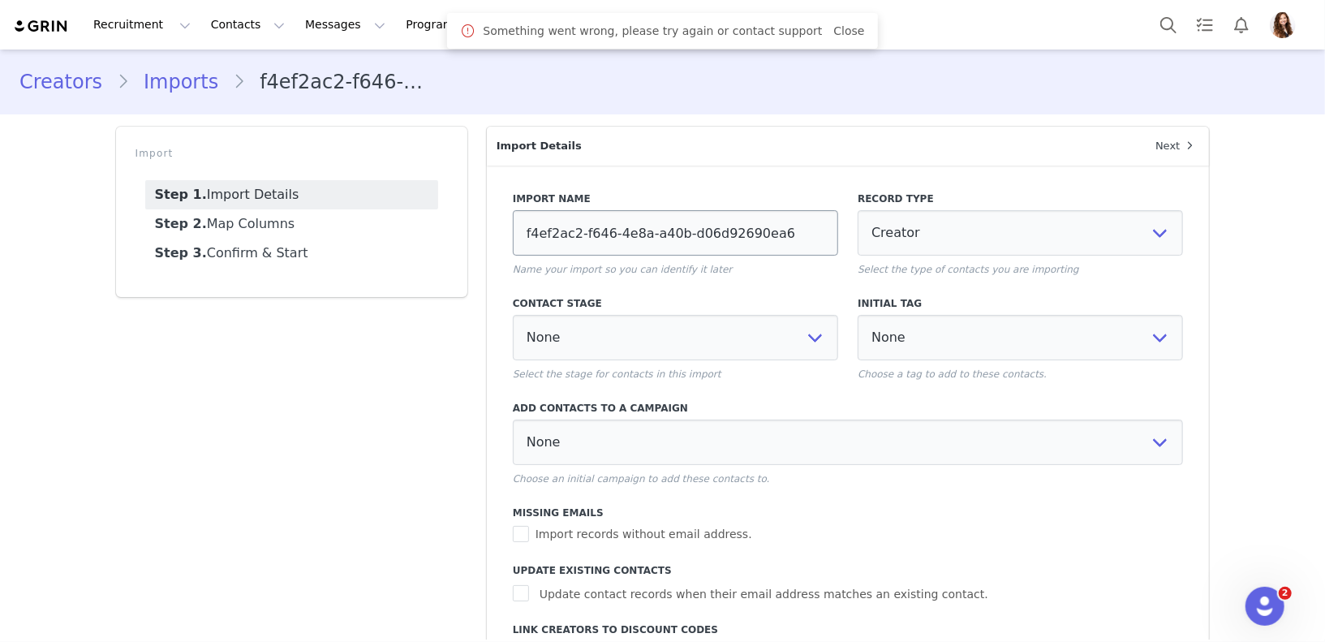
select select
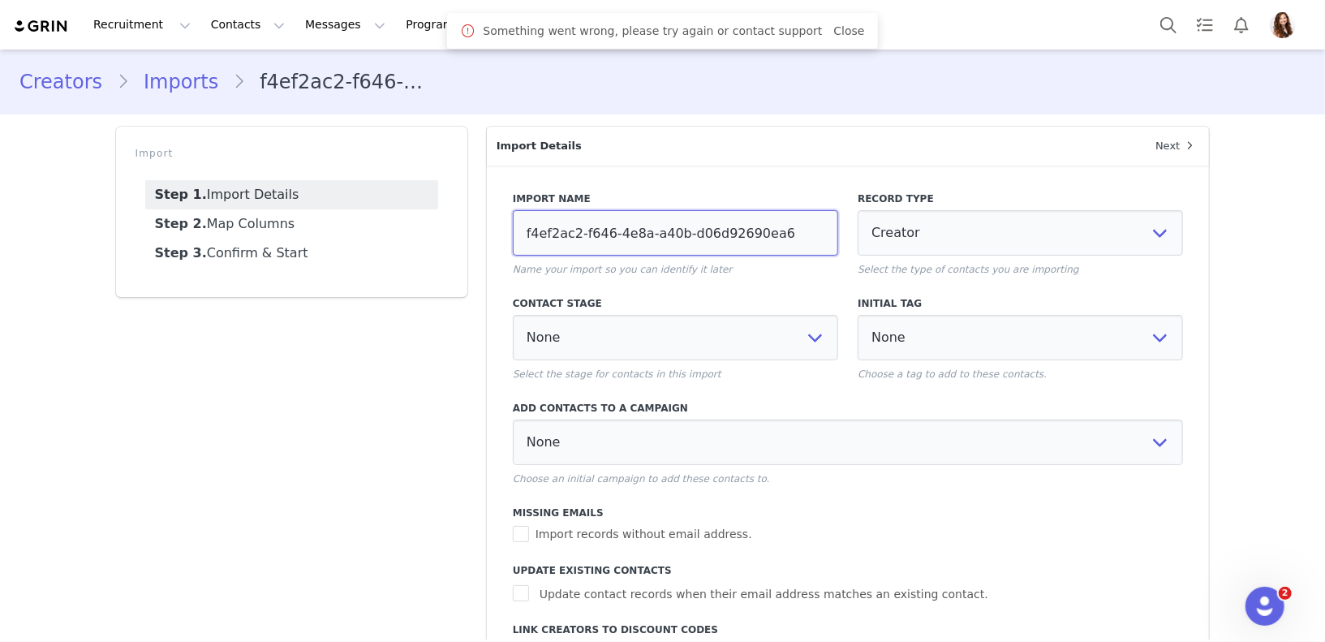
select select
click at [553, 243] on input "f4ef2ac2-f646-4e8a-a40b-d06d92690ea6" at bounding box center [675, 232] width 325 height 45
select select
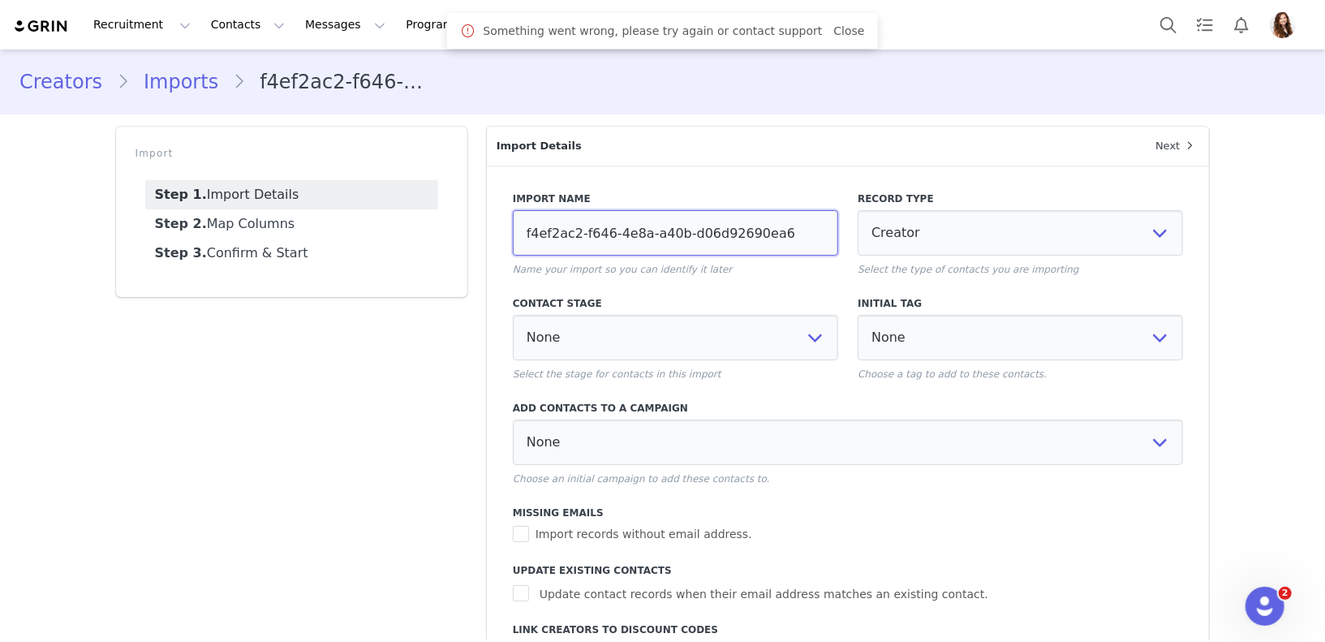
click at [553, 243] on input "f4ef2ac2-f646-4e8a-a40b-d06d92690ea6" at bounding box center [675, 232] width 325 height 45
paste input "Jinsey Promo Codes 10/1/25"
type input "Jinsey Promo Codes 10/1/25"
select select
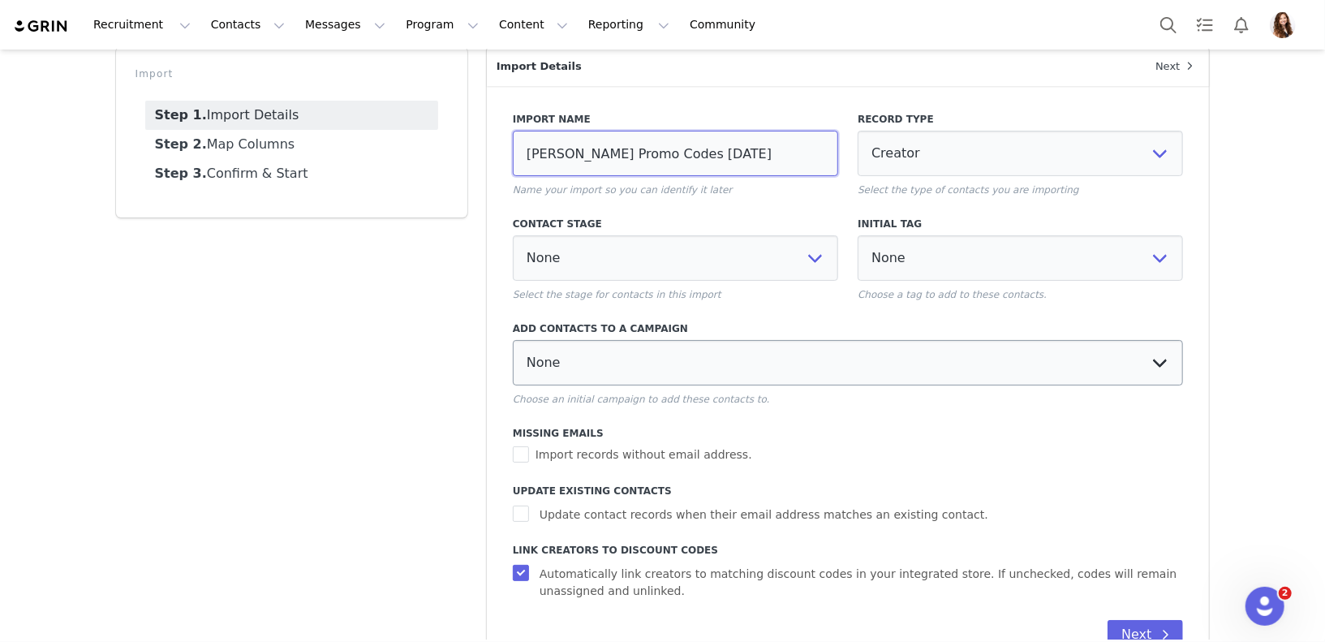
scroll to position [127, 0]
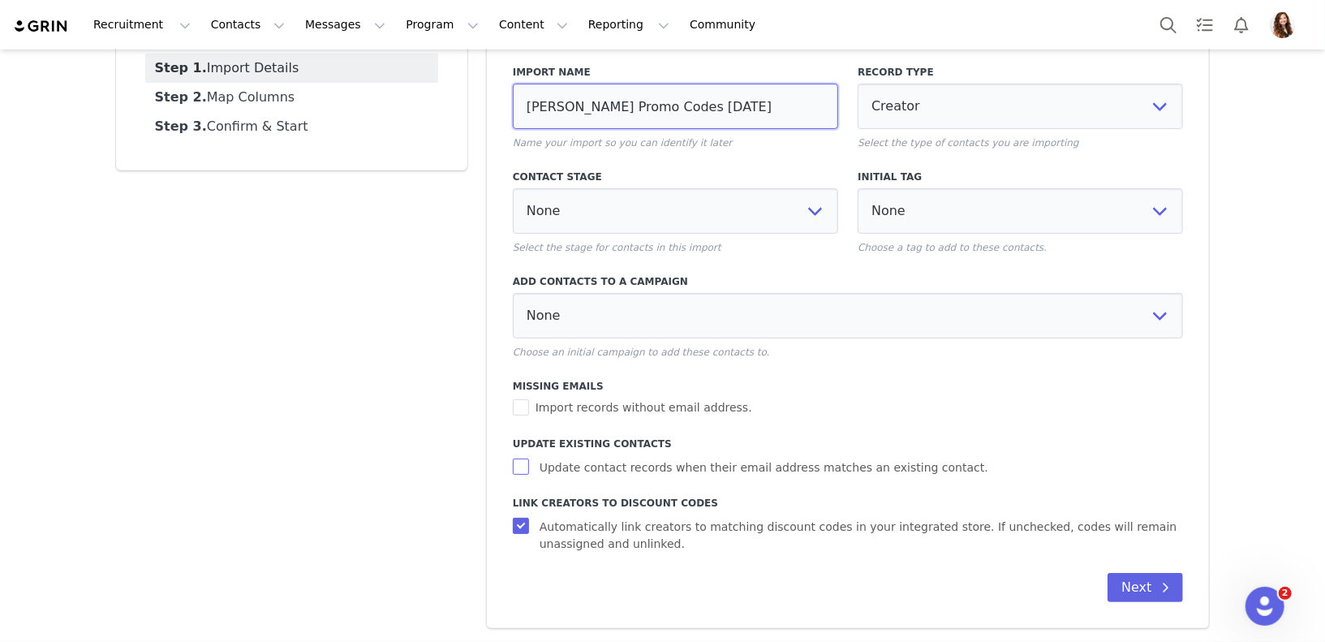
type input "Jinsey Promo Codes 10/1/25"
click at [524, 468] on input "Update contact records when their email address matches an existing contact." at bounding box center [523, 466] width 20 height 16
checkbox input "true"
select select
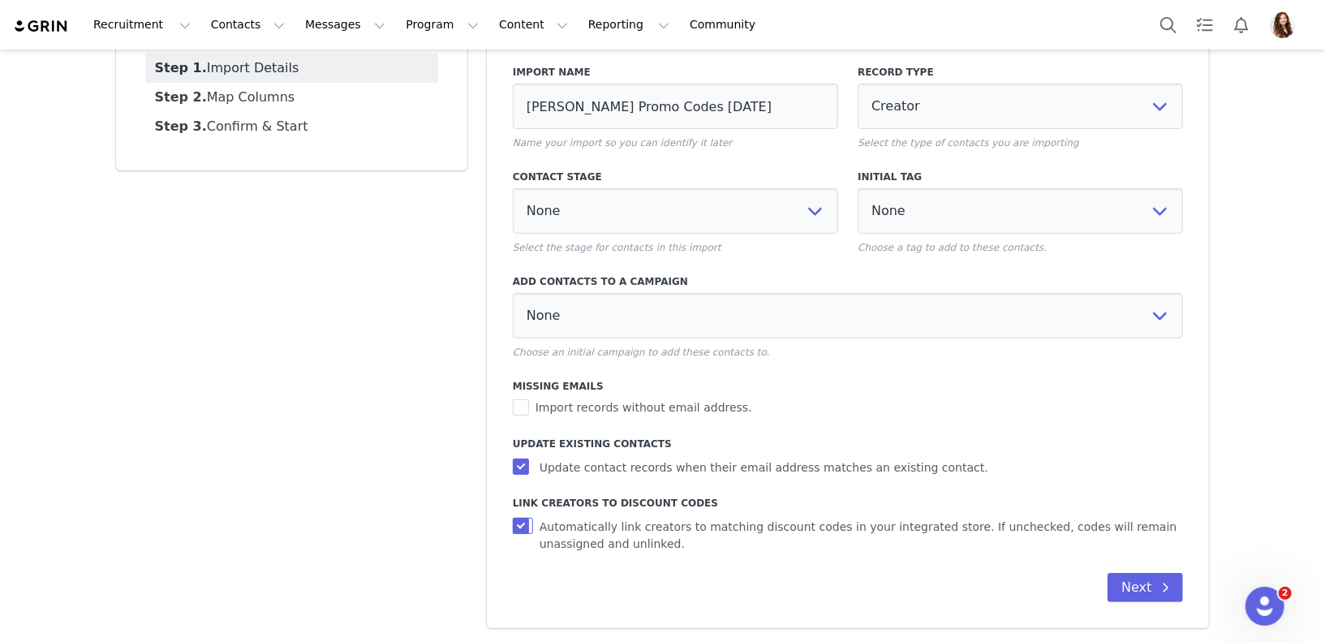
click at [522, 515] on label "Automatically link creators to matching discount codes in your integrated store…" at bounding box center [848, 533] width 671 height 38
click at [522, 518] on input "Automatically link creators to matching discount codes in your integrated store…" at bounding box center [523, 526] width 20 height 16
checkbox input "false"
select select
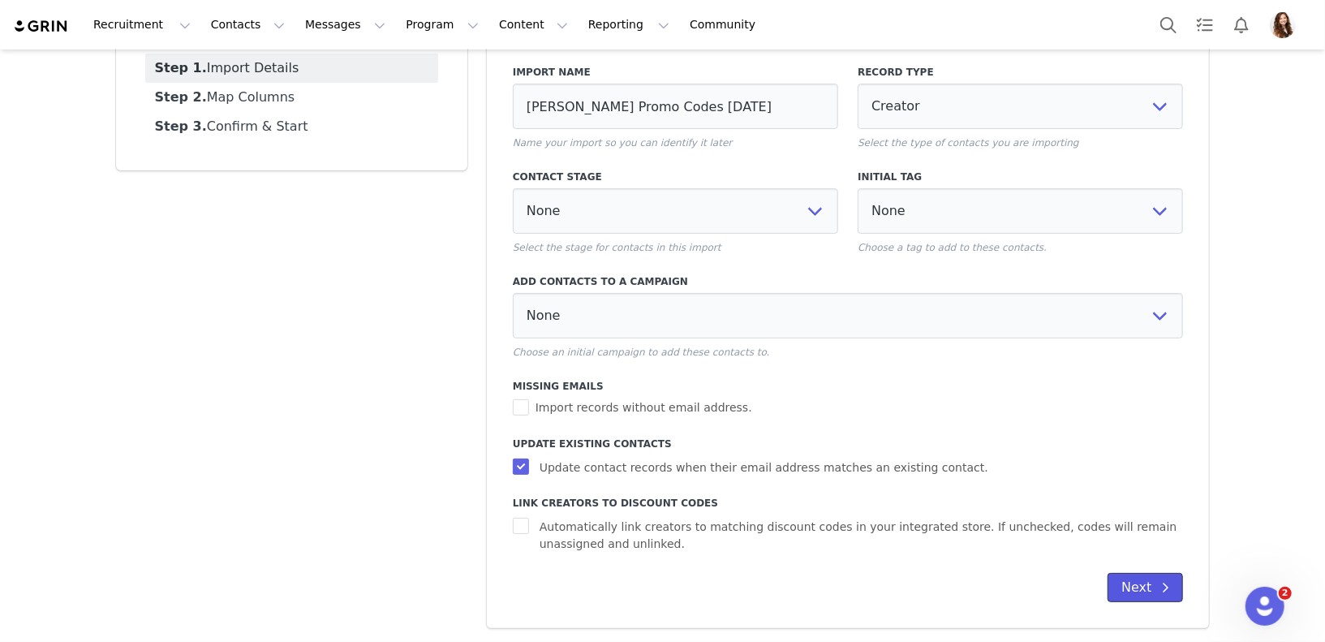
click at [1160, 587] on span at bounding box center [1164, 587] width 19 height 19
select select
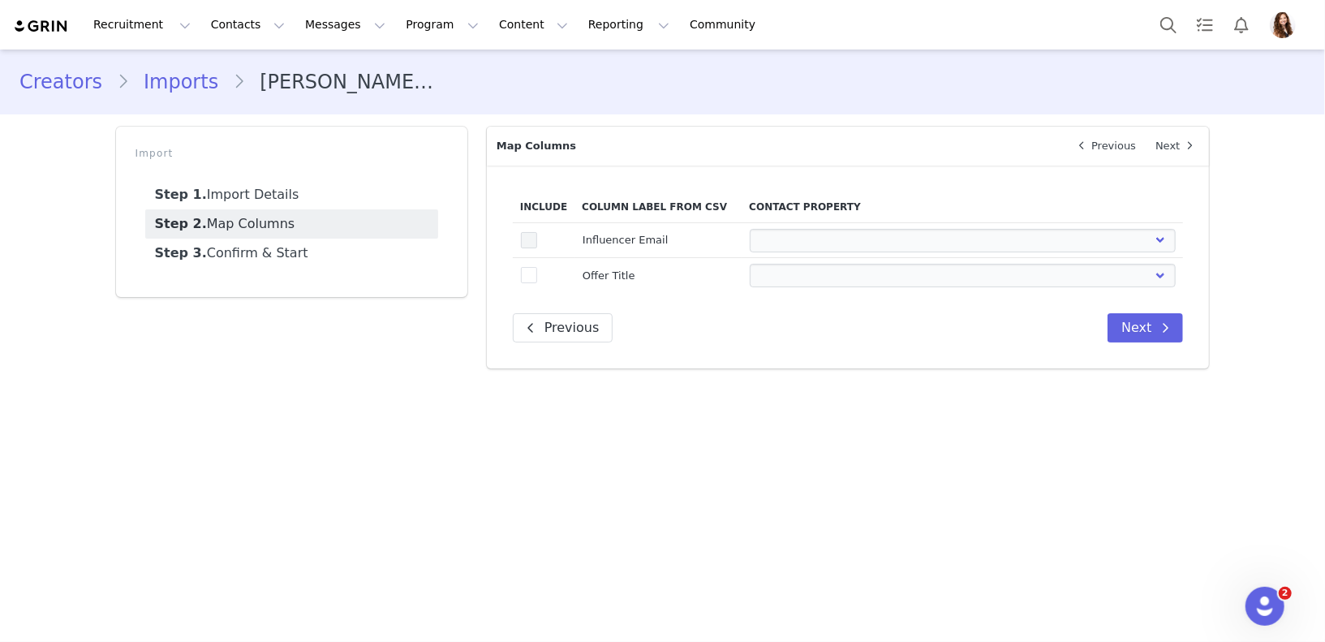
click at [527, 232] on span at bounding box center [529, 240] width 16 height 16
click at [537, 232] on input "true" at bounding box center [537, 232] width 0 height 0
select select
click at [527, 272] on span at bounding box center [529, 275] width 16 height 16
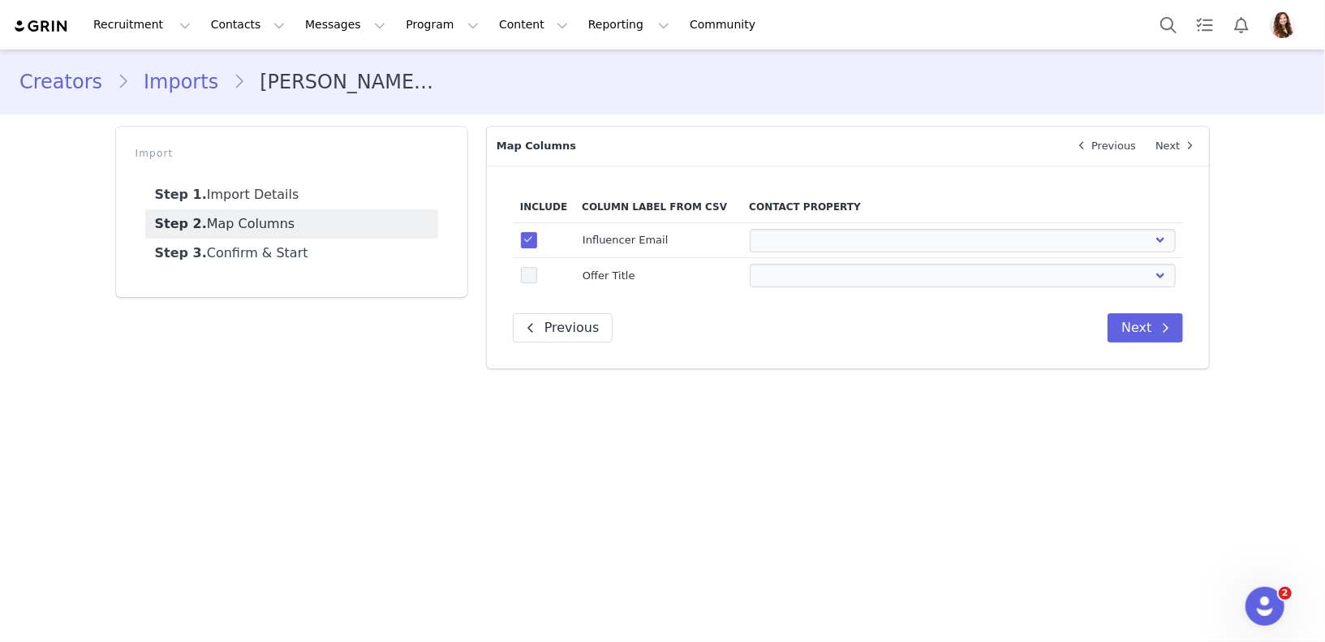
click at [537, 267] on input "true" at bounding box center [537, 267] width 0 height 0
select select
click at [760, 243] on select "First Name Last Name Email PayPal Email Gender Language Phone Country Code Phon…" at bounding box center [963, 241] width 426 height 24
select select "email"
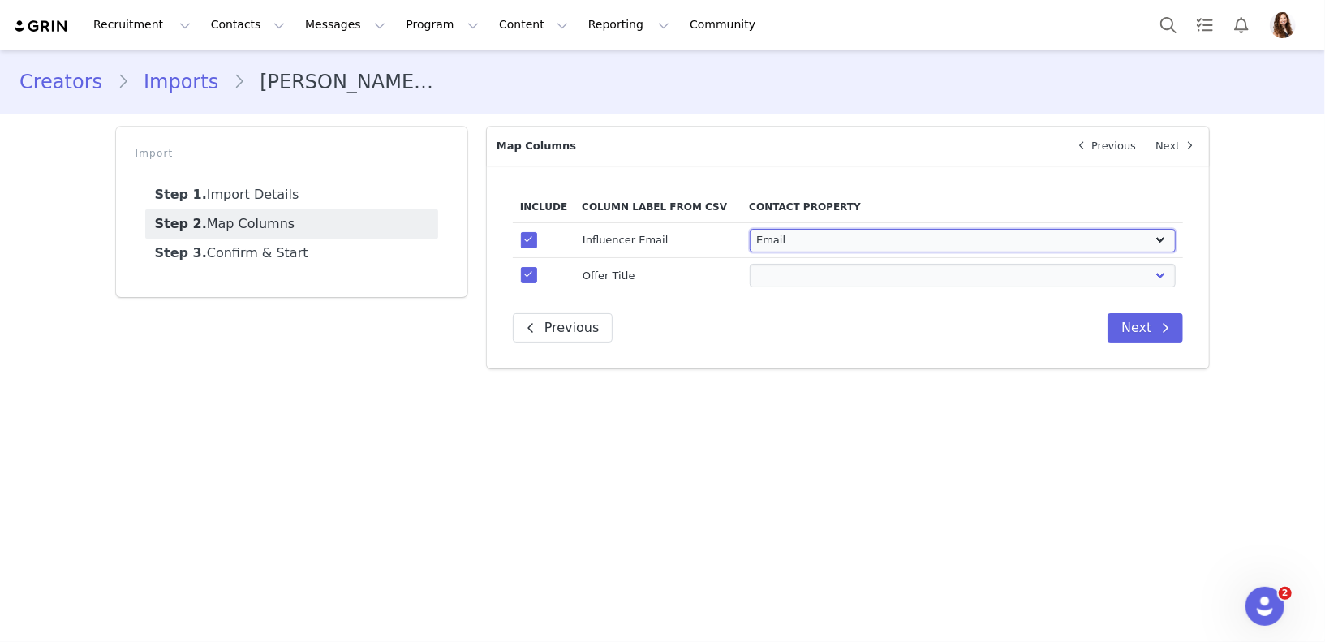
click at [750, 229] on select "First Name Last Name Email PayPal Email Gender Language Phone Country Code Phon…" at bounding box center [963, 241] width 426 height 24
click at [780, 282] on select "First Name Last Name Email PayPal Email Gender Language Phone Country Code Phon…" at bounding box center [963, 276] width 426 height 24
select select "field_24410"
click at [750, 264] on select "First Name Last Name Email PayPal Email Gender Language Phone Country Code Phon…" at bounding box center [963, 276] width 426 height 24
click at [1135, 316] on button "Next" at bounding box center [1144, 327] width 75 height 29
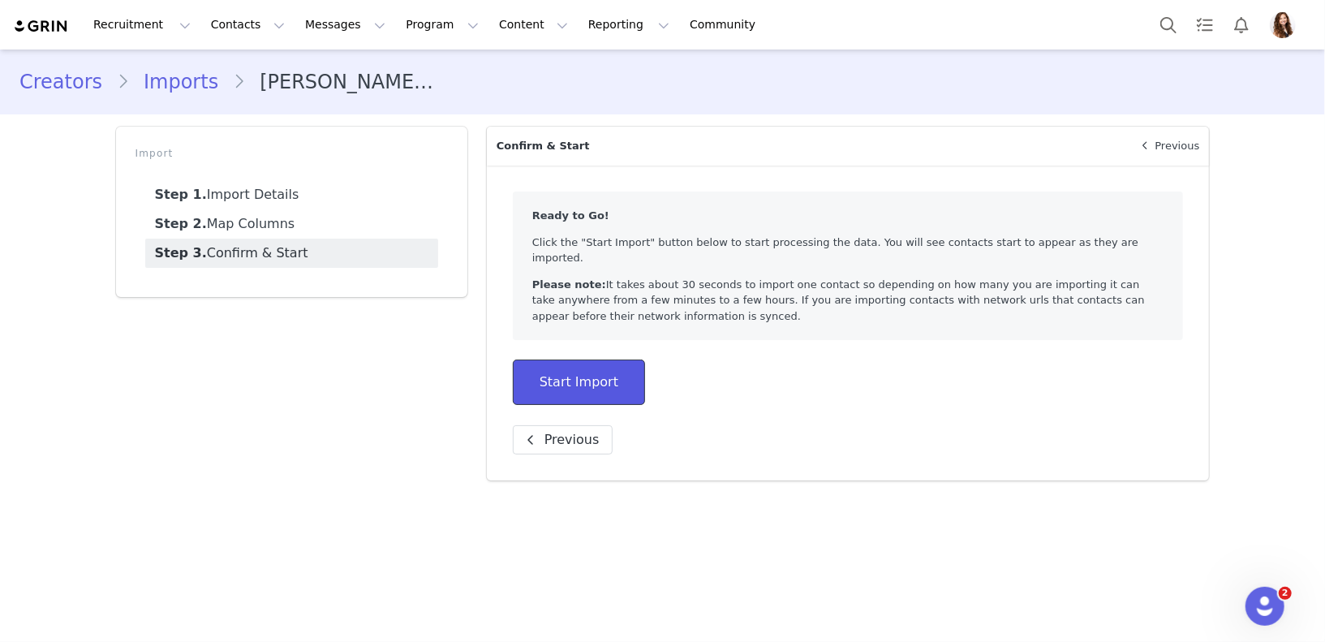
click at [634, 372] on button "Start Import" at bounding box center [579, 381] width 132 height 45
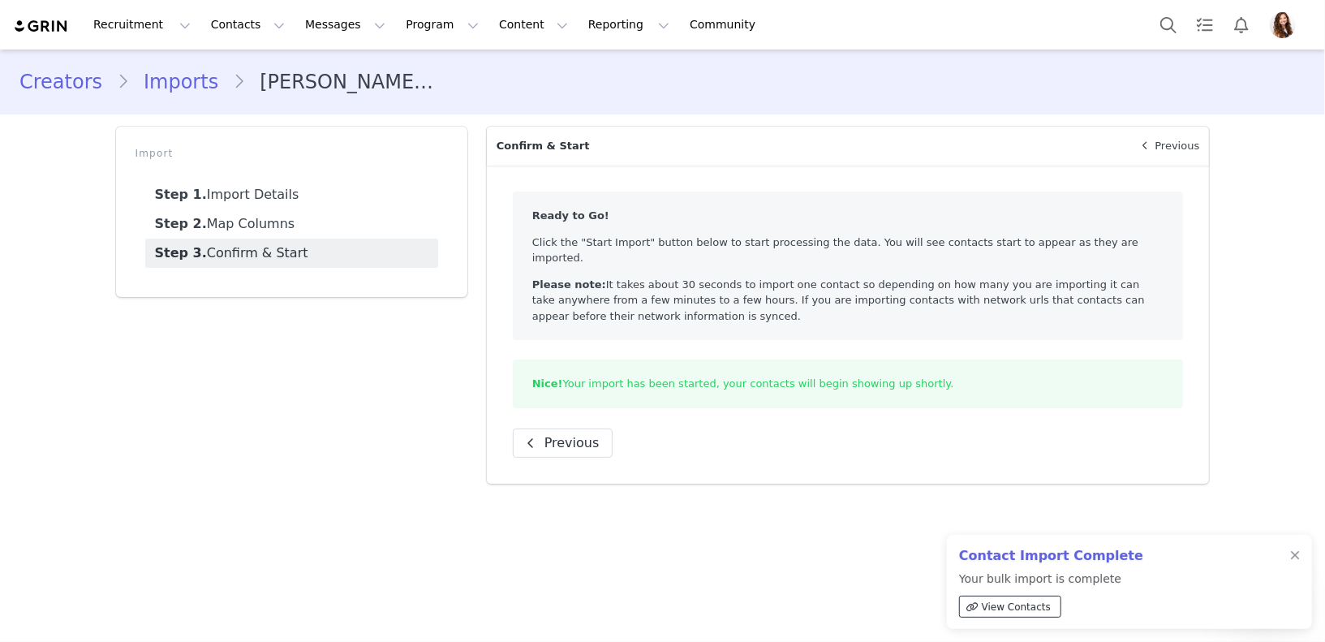
click at [999, 608] on span "View Contacts" at bounding box center [1016, 607] width 69 height 15
click at [396, 29] on button "Program Program" at bounding box center [442, 24] width 92 height 37
click at [400, 60] on link "Activations" at bounding box center [434, 72] width 127 height 30
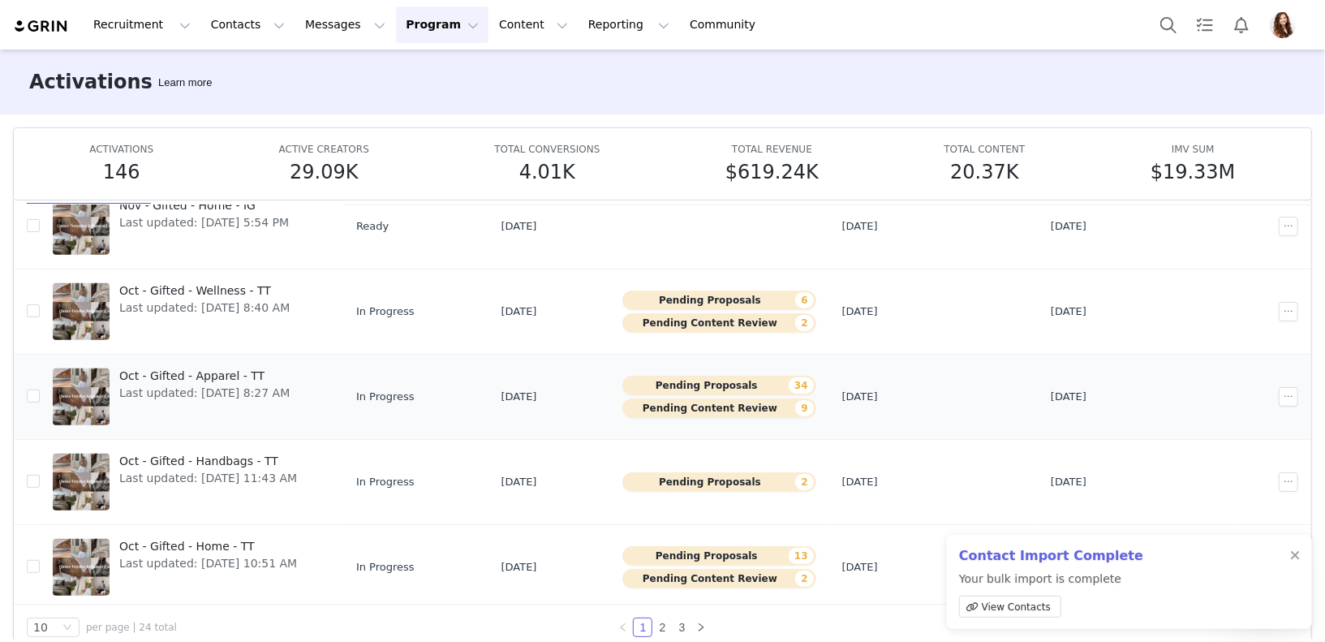
scroll to position [84, 0]
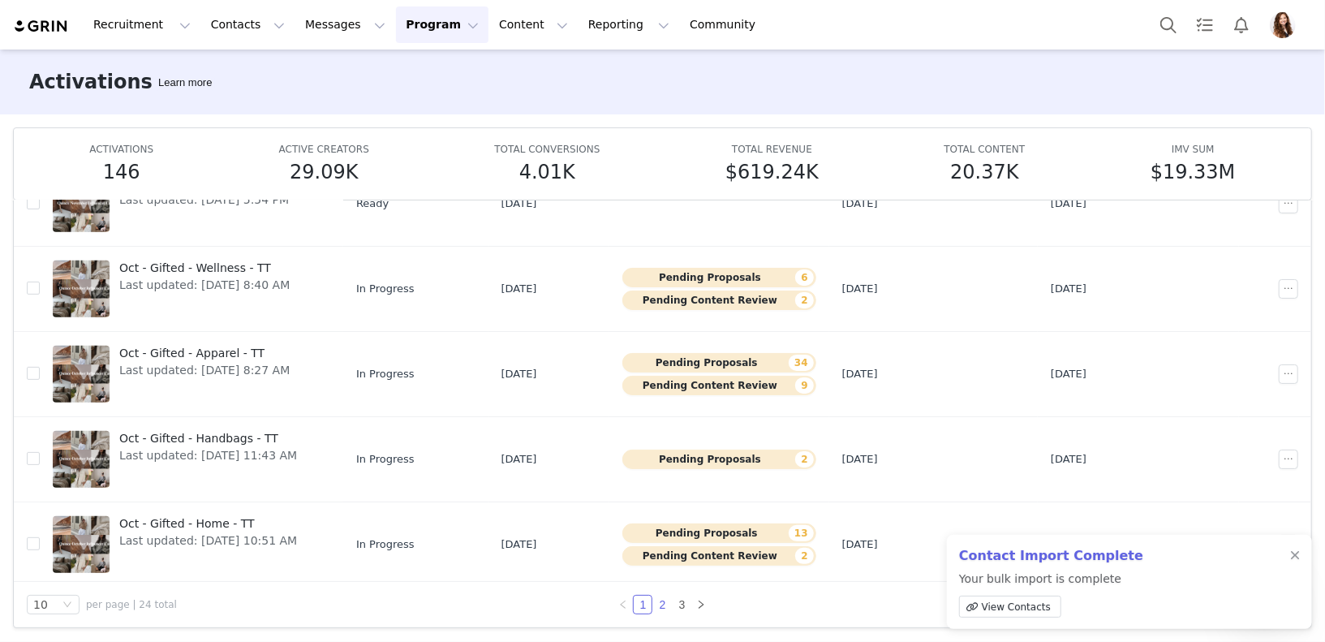
click at [660, 600] on link "2" at bounding box center [662, 605] width 18 height 18
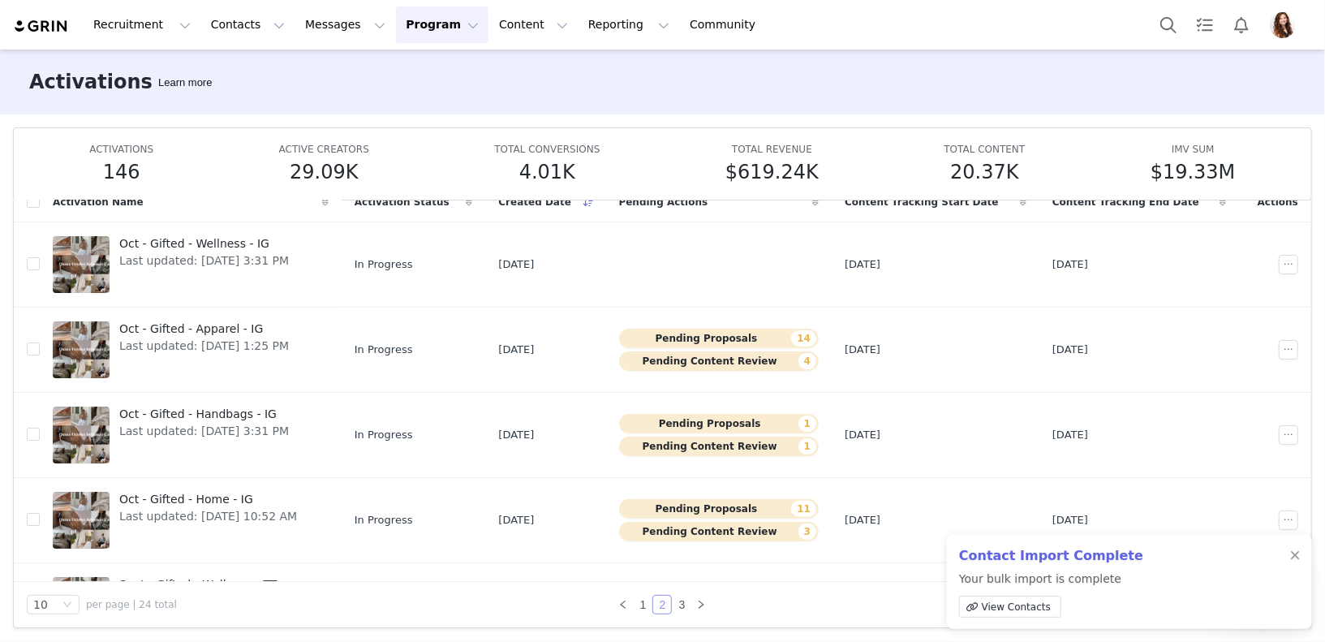
scroll to position [53, 0]
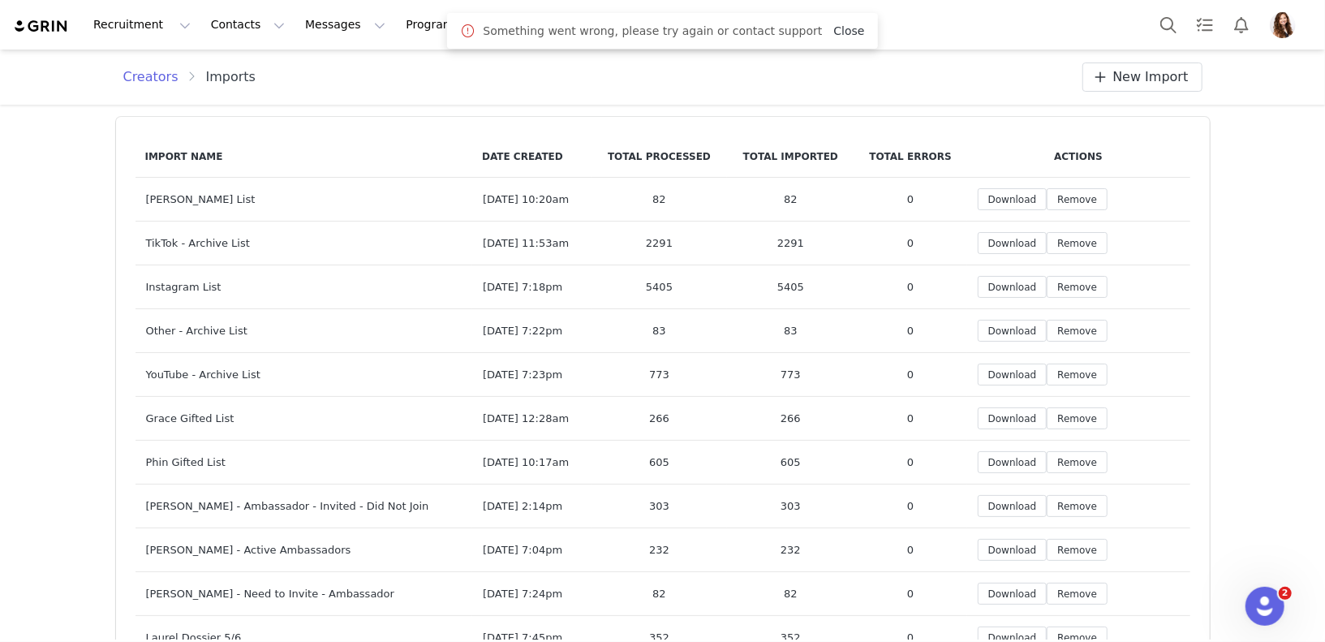
click at [833, 36] on link "Close" at bounding box center [848, 30] width 31 height 13
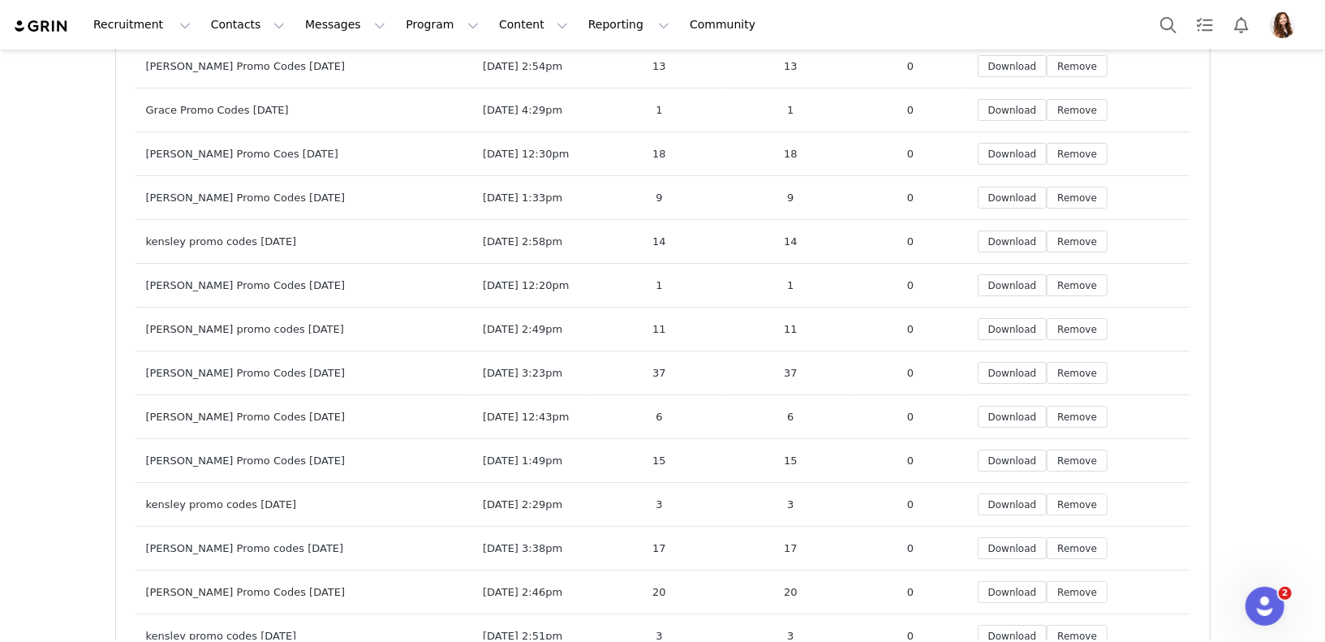
scroll to position [3018, 0]
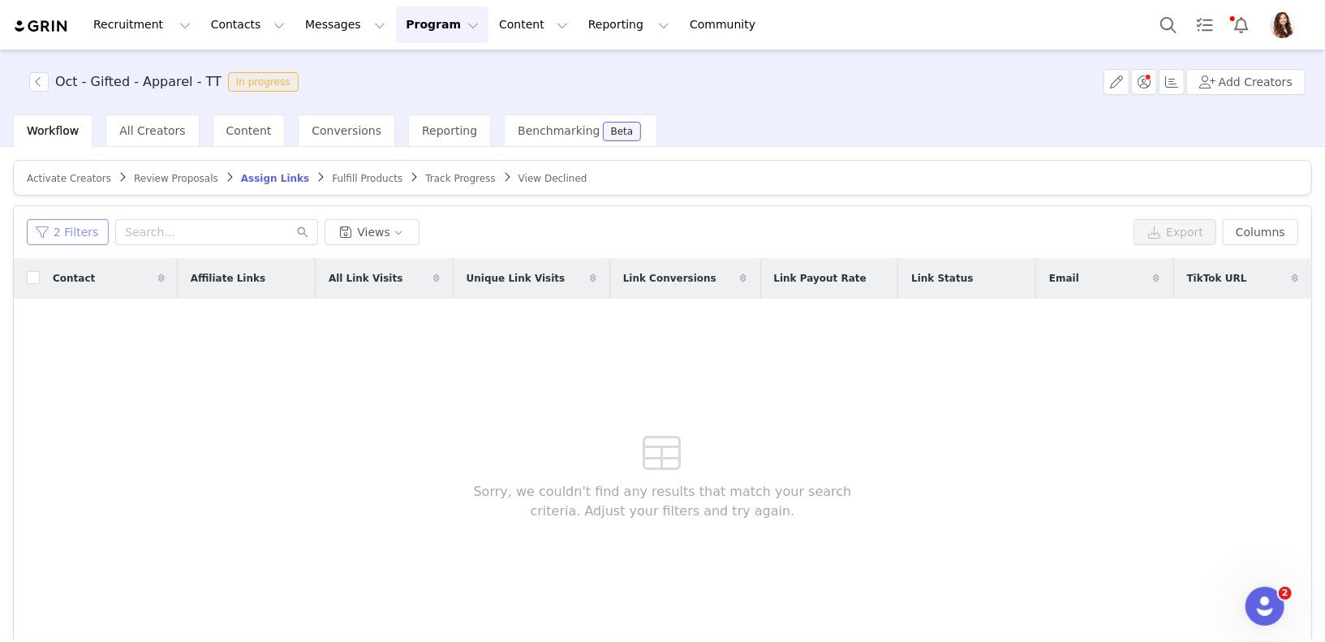
click at [75, 234] on button "2 Filters" at bounding box center [68, 232] width 82 height 26
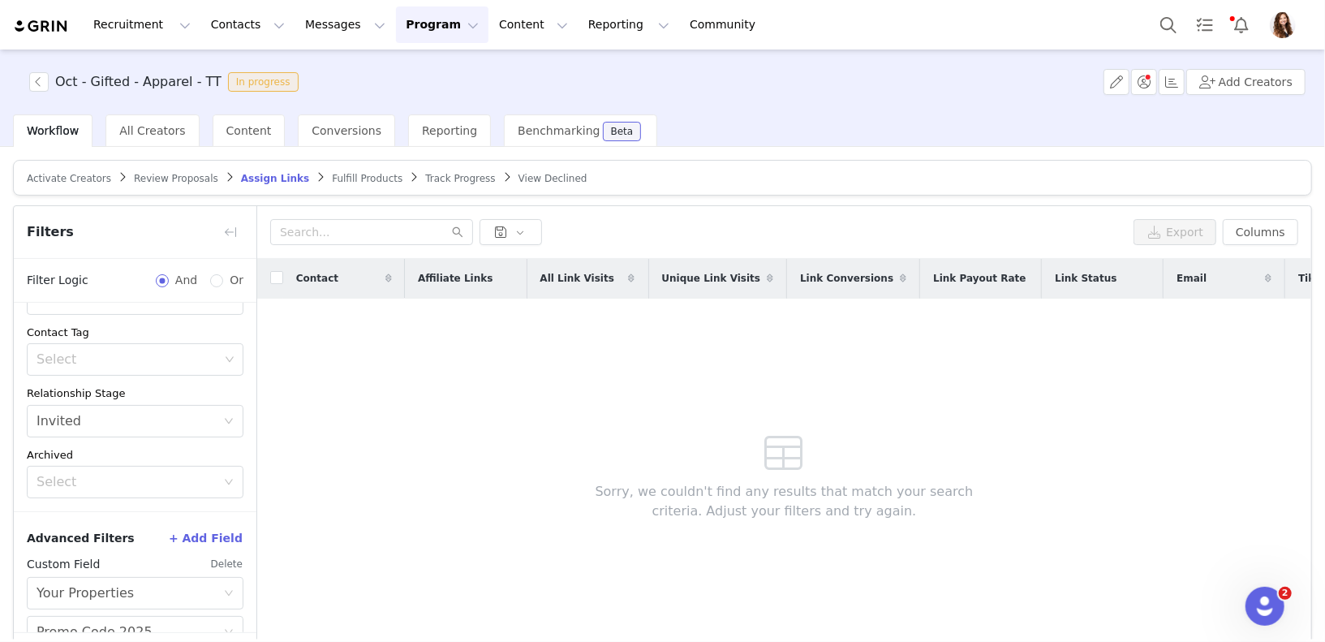
scroll to position [247, 0]
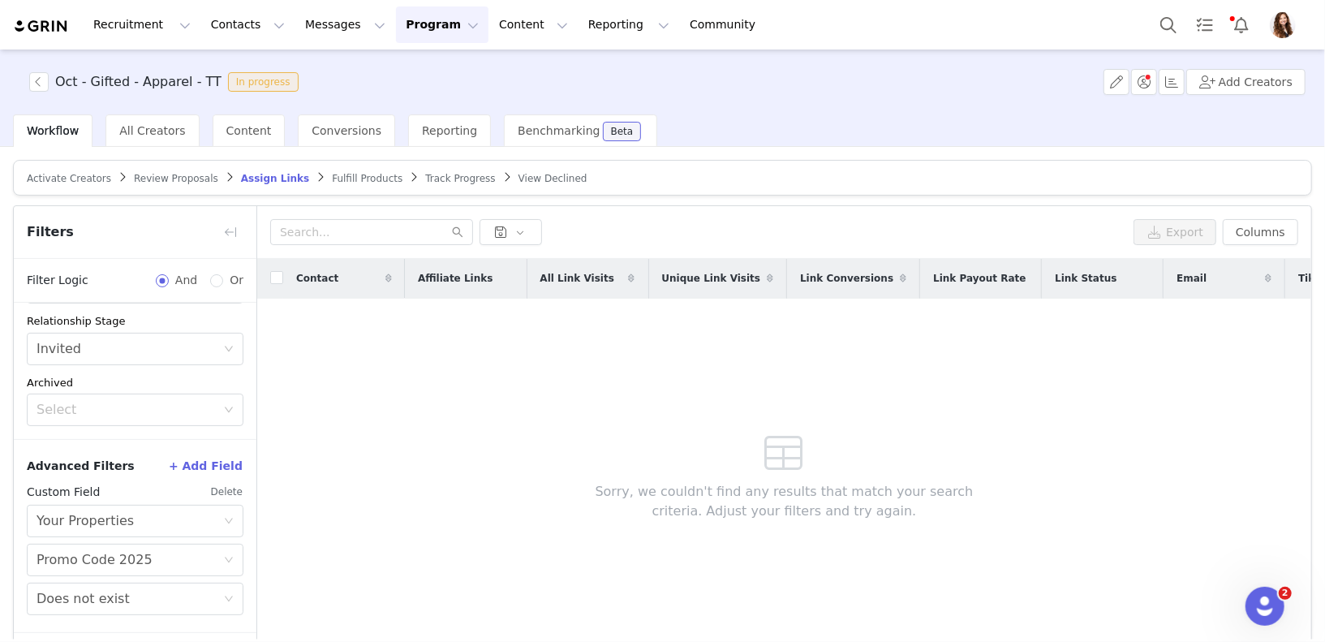
click at [234, 489] on button "Delete" at bounding box center [226, 492] width 33 height 26
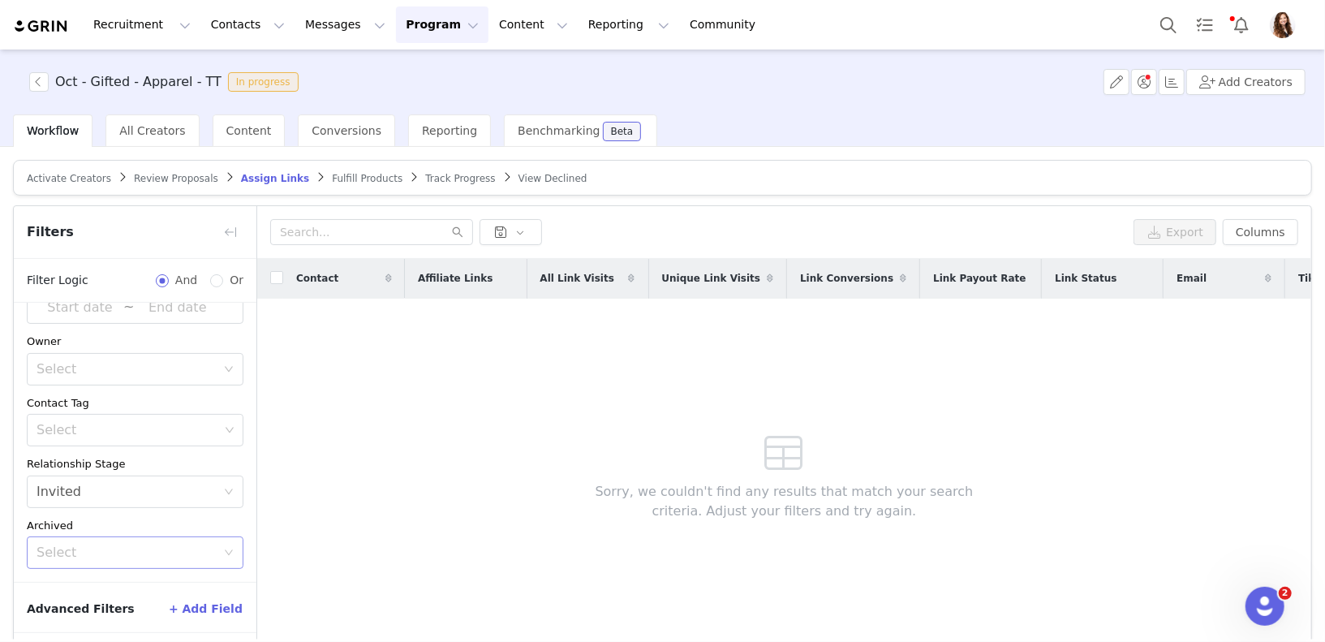
scroll to position [63, 0]
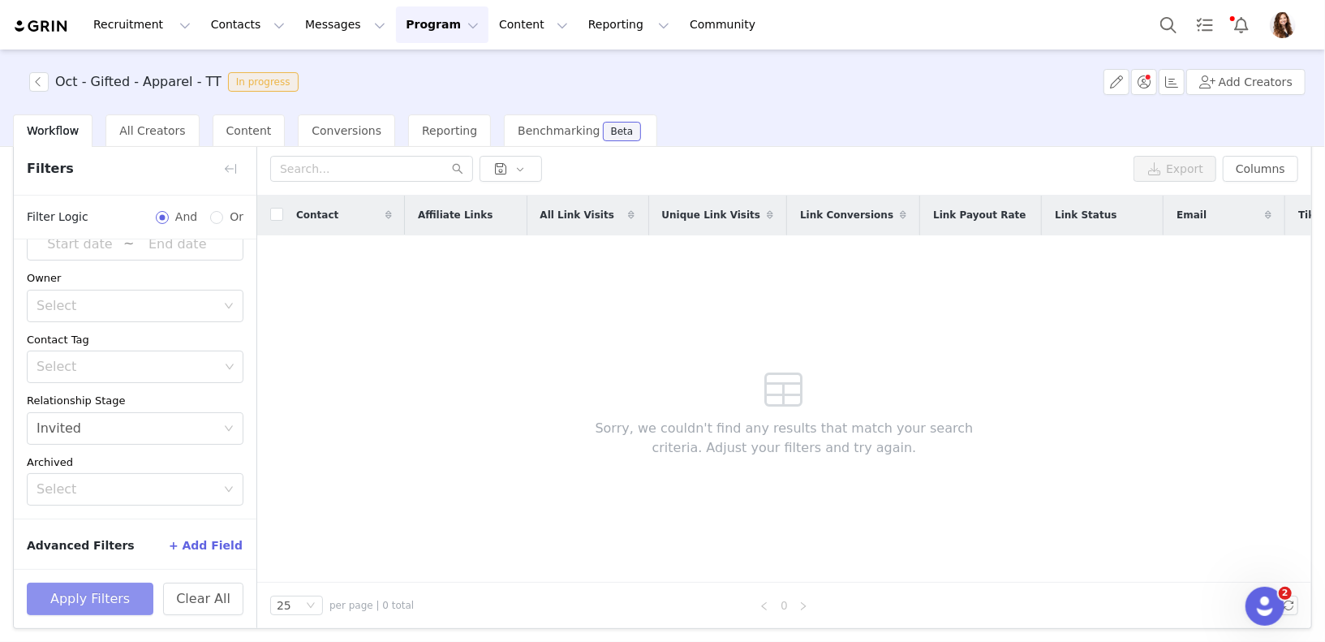
click at [115, 592] on button "Apply Filters" at bounding box center [90, 599] width 127 height 32
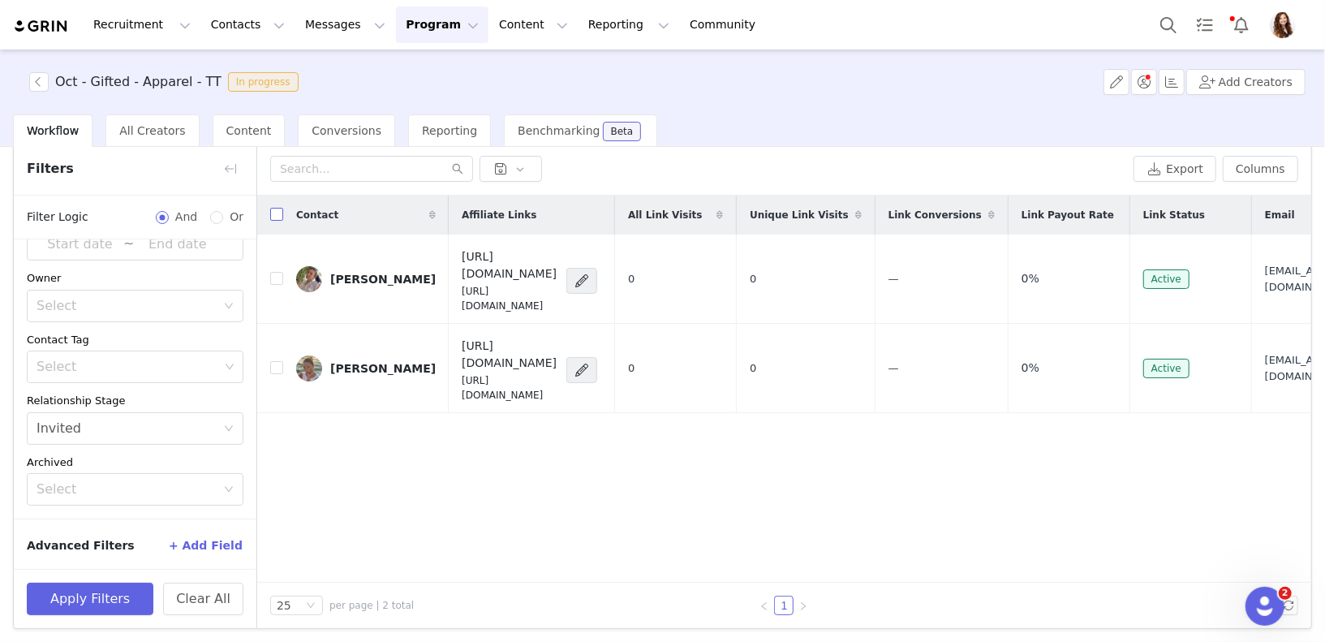
click at [277, 207] on label at bounding box center [276, 215] width 13 height 17
click at [277, 208] on input "checkbox" at bounding box center [276, 214] width 13 height 13
checkbox input "true"
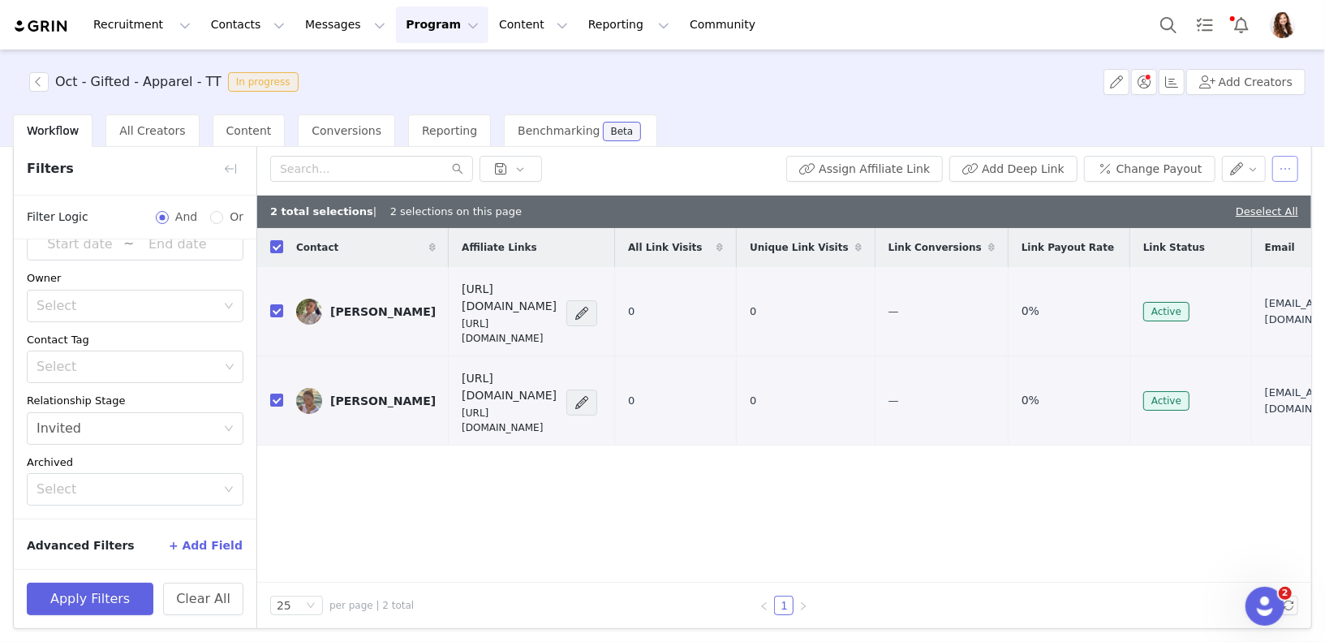
click at [1288, 167] on button "button" at bounding box center [1285, 169] width 26 height 26
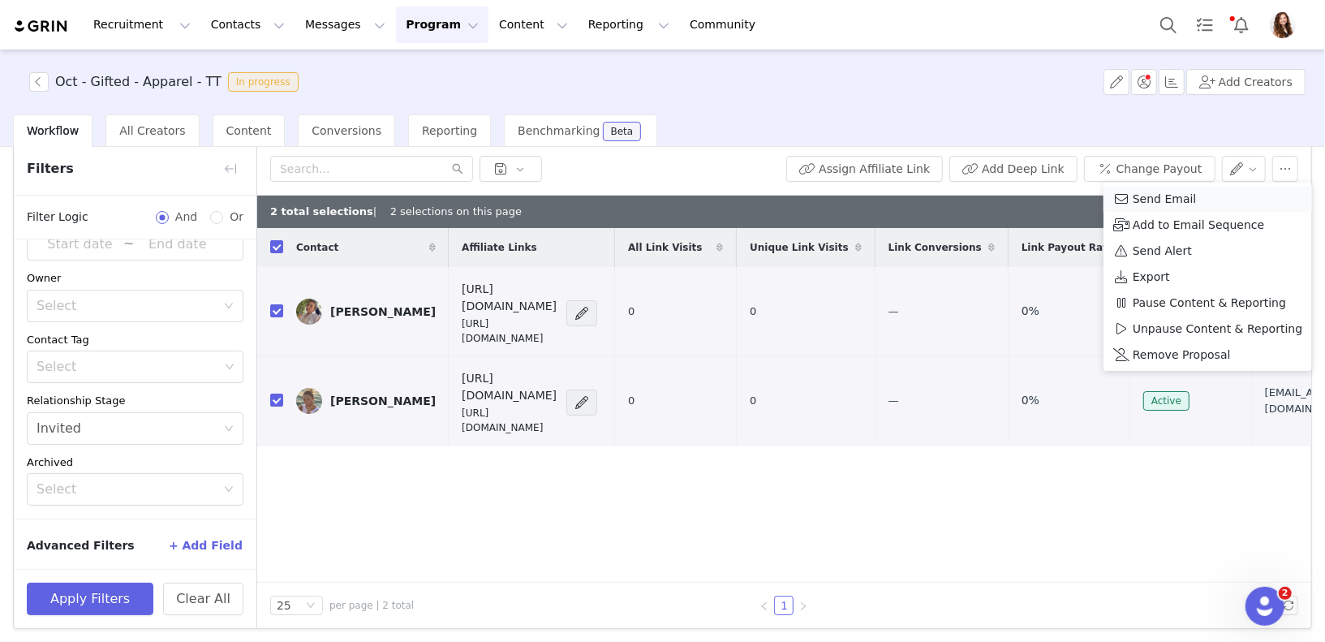
click at [1144, 200] on span "Send Email" at bounding box center [1165, 199] width 64 height 18
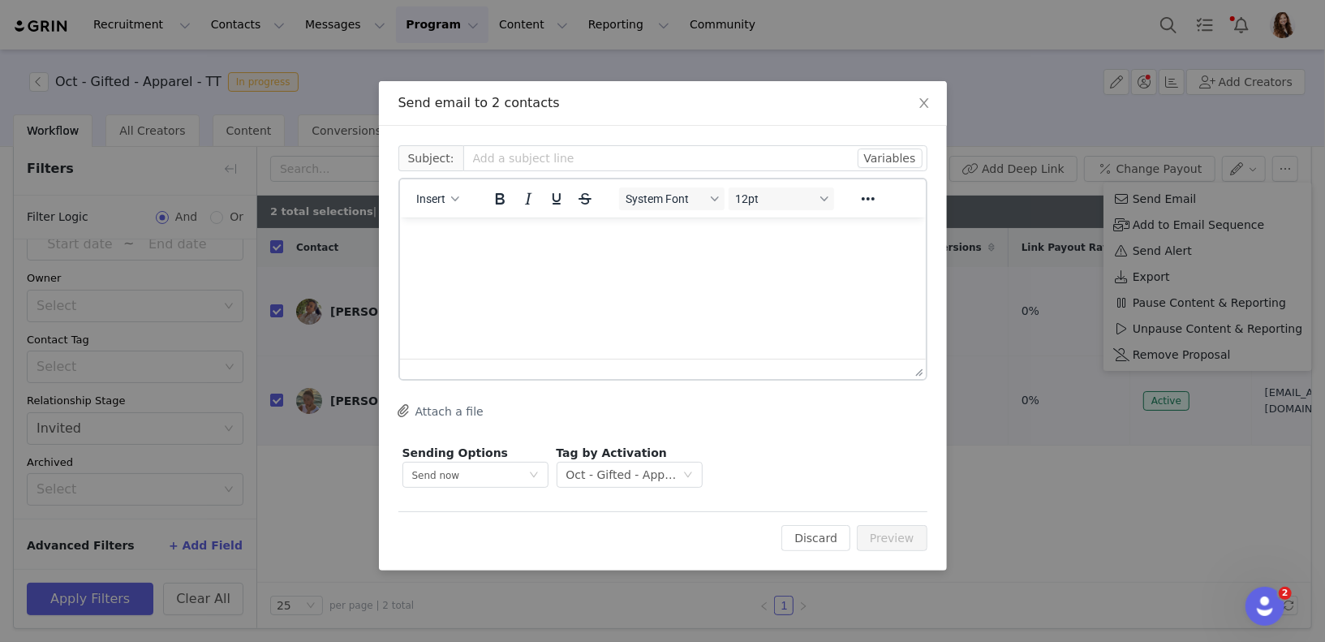
scroll to position [0, 0]
click at [450, 206] on button "Insert" at bounding box center [438, 198] width 56 height 23
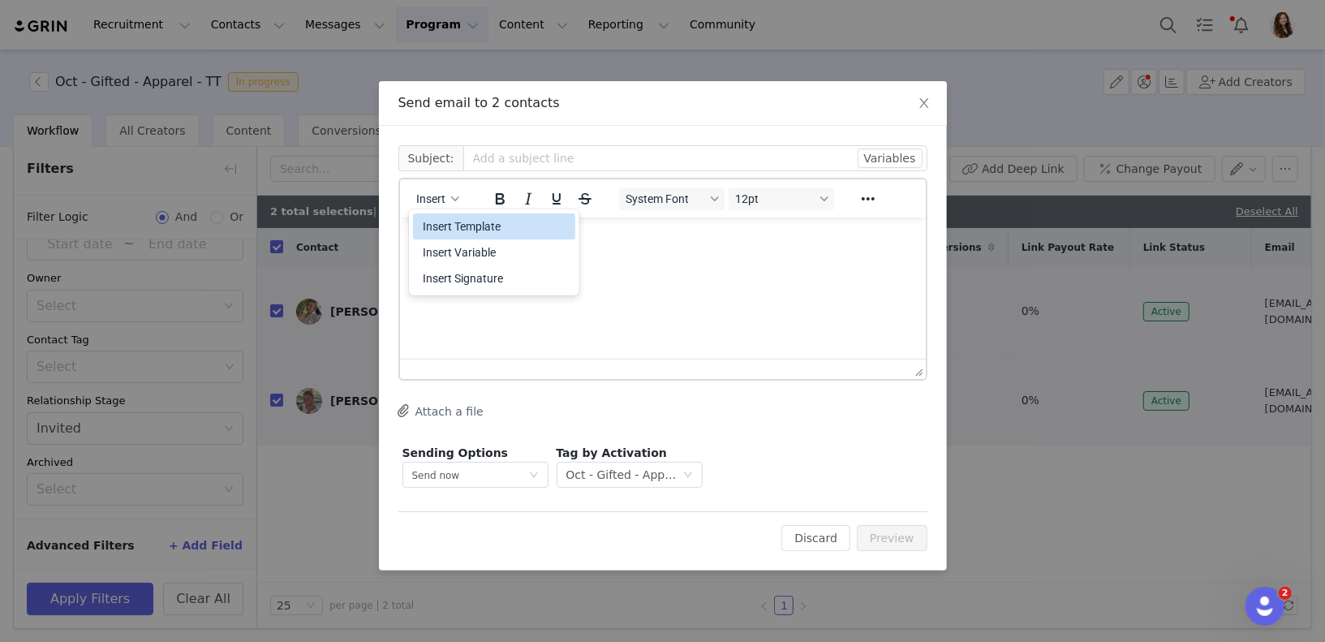
click at [454, 226] on div "Insert Template" at bounding box center [496, 226] width 146 height 19
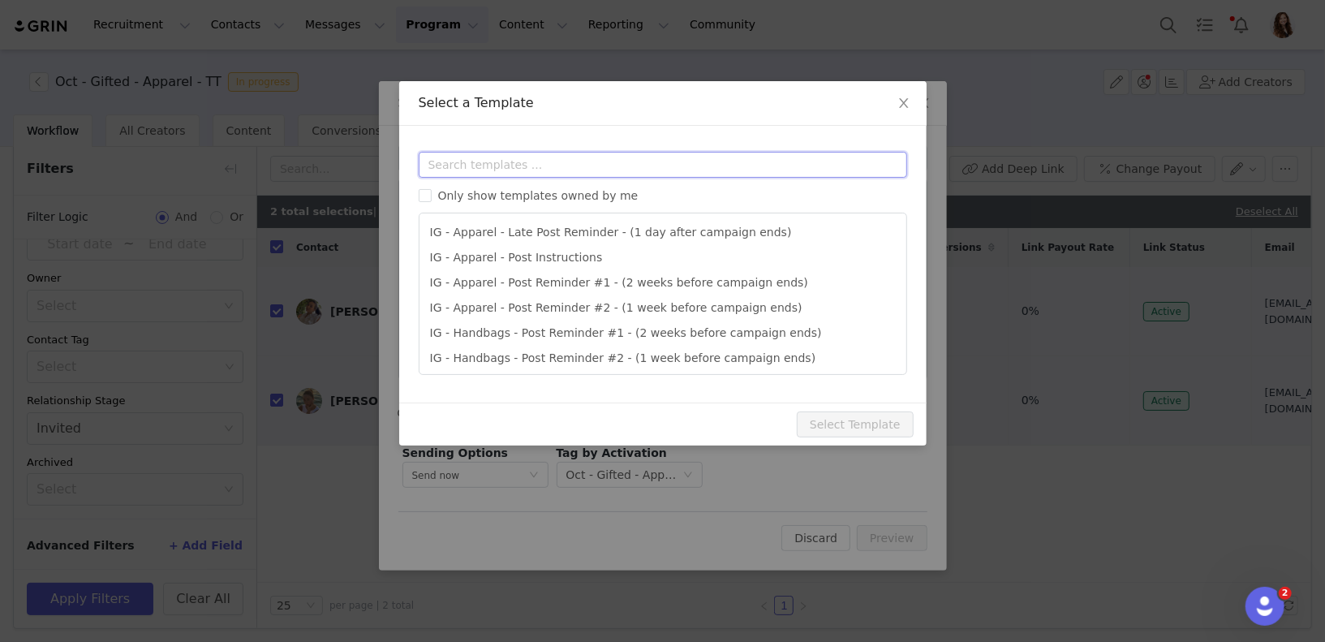
click at [482, 168] on input "text" at bounding box center [663, 165] width 488 height 26
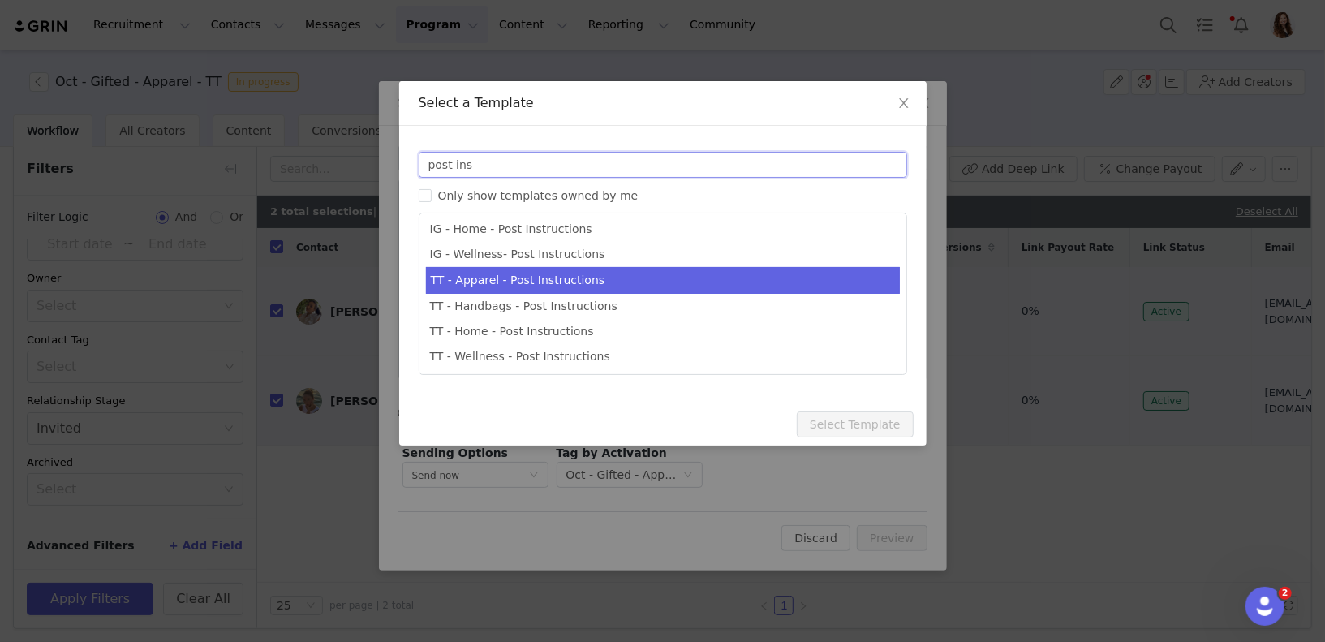
type input "post ins"
click at [518, 278] on li "TT - Apparel - Post Instructions" at bounding box center [663, 280] width 474 height 27
type input "Quince x @[tiktok_username] Post Instructions!"
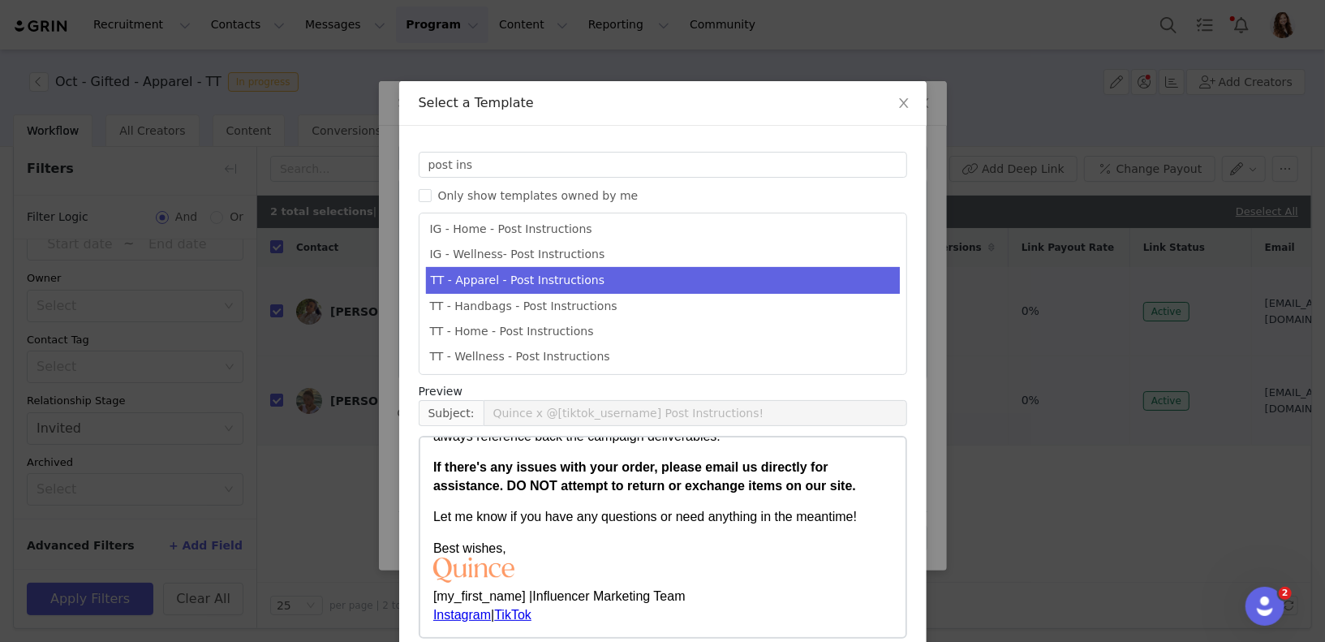
scroll to position [78, 0]
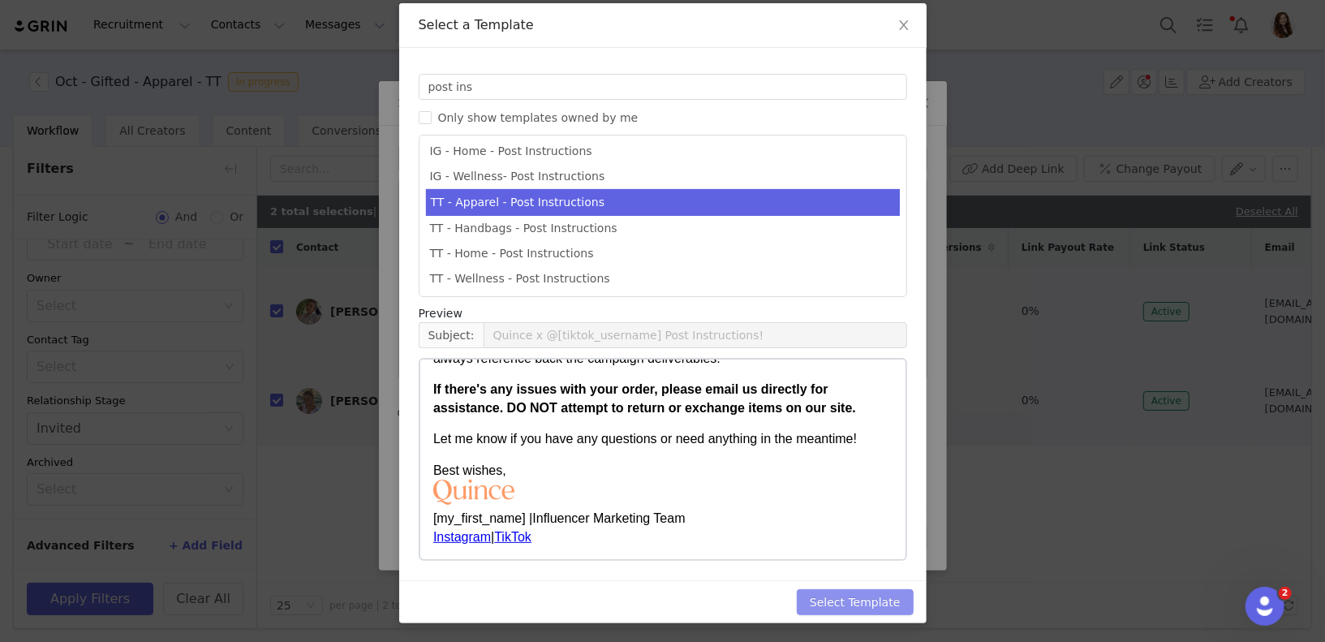
click at [828, 605] on button "Select Template" at bounding box center [855, 602] width 117 height 26
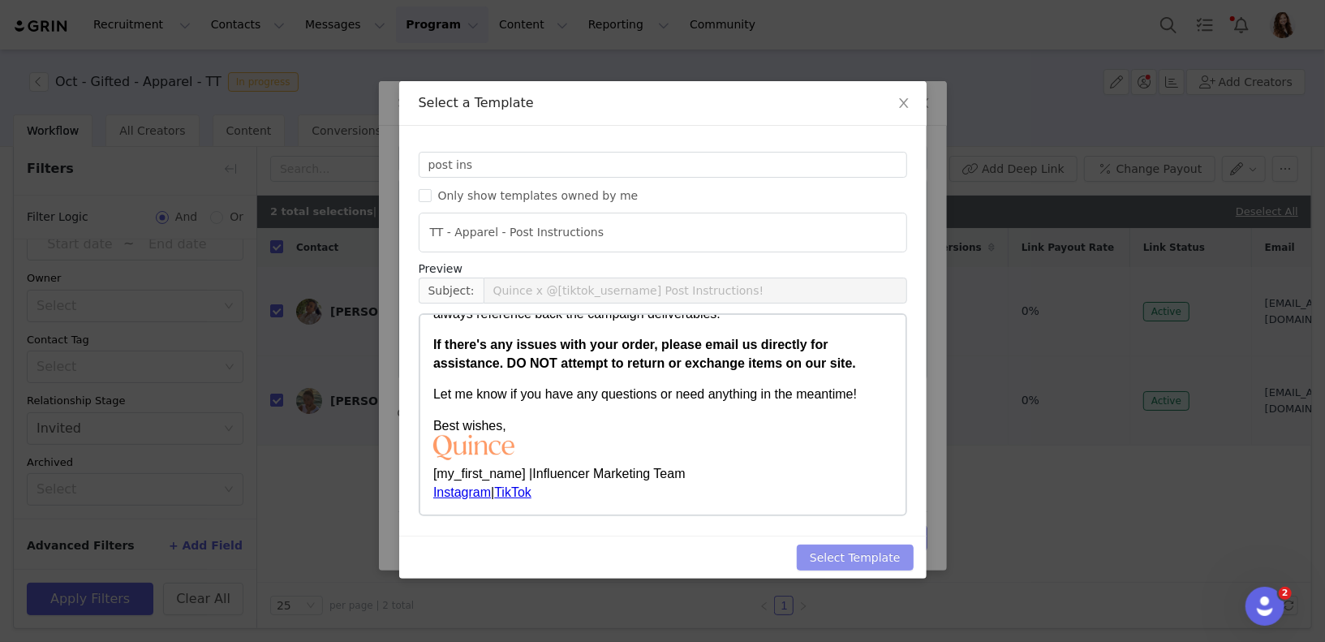
type input "Quince x @[tiktok_username] Post Instructions!"
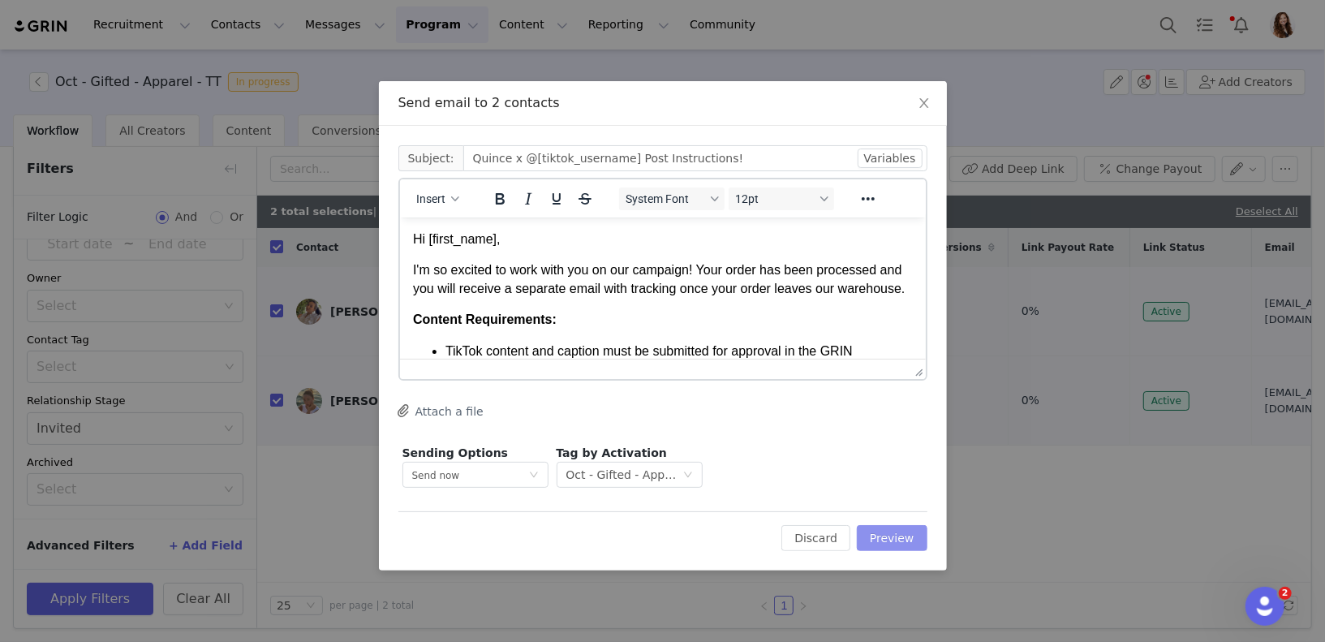
scroll to position [0, 0]
click at [878, 539] on button "Preview" at bounding box center [892, 538] width 71 height 26
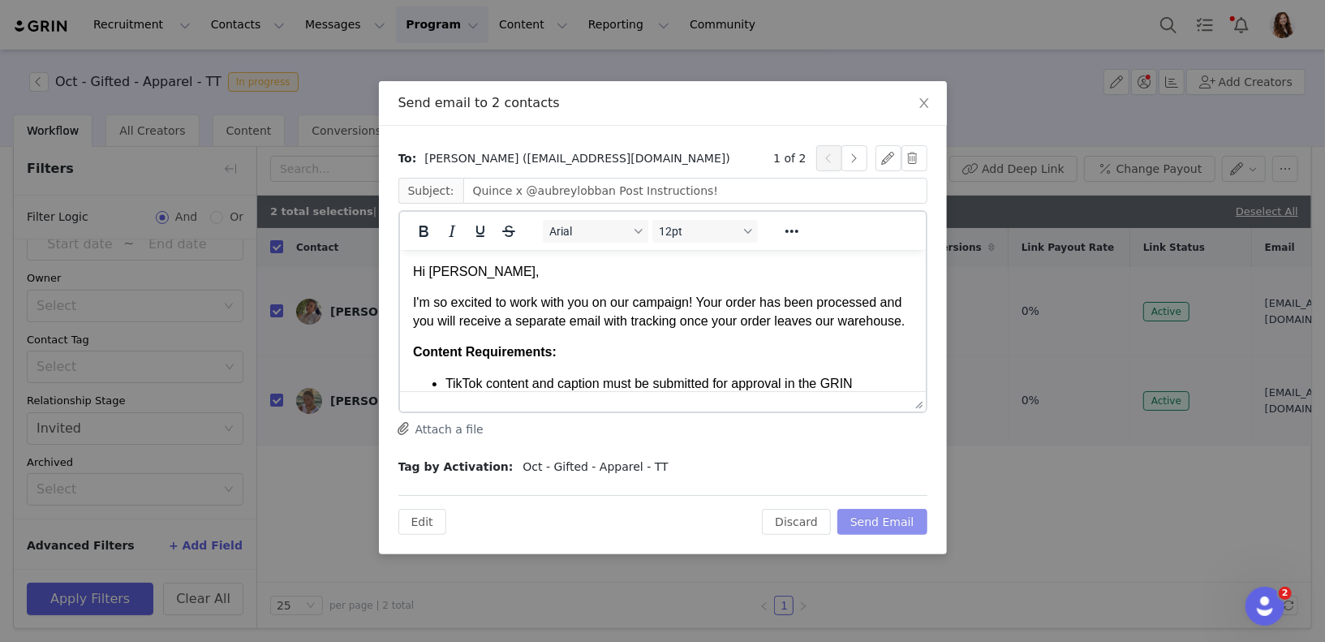
click at [866, 516] on button "Send Email" at bounding box center [882, 522] width 90 height 26
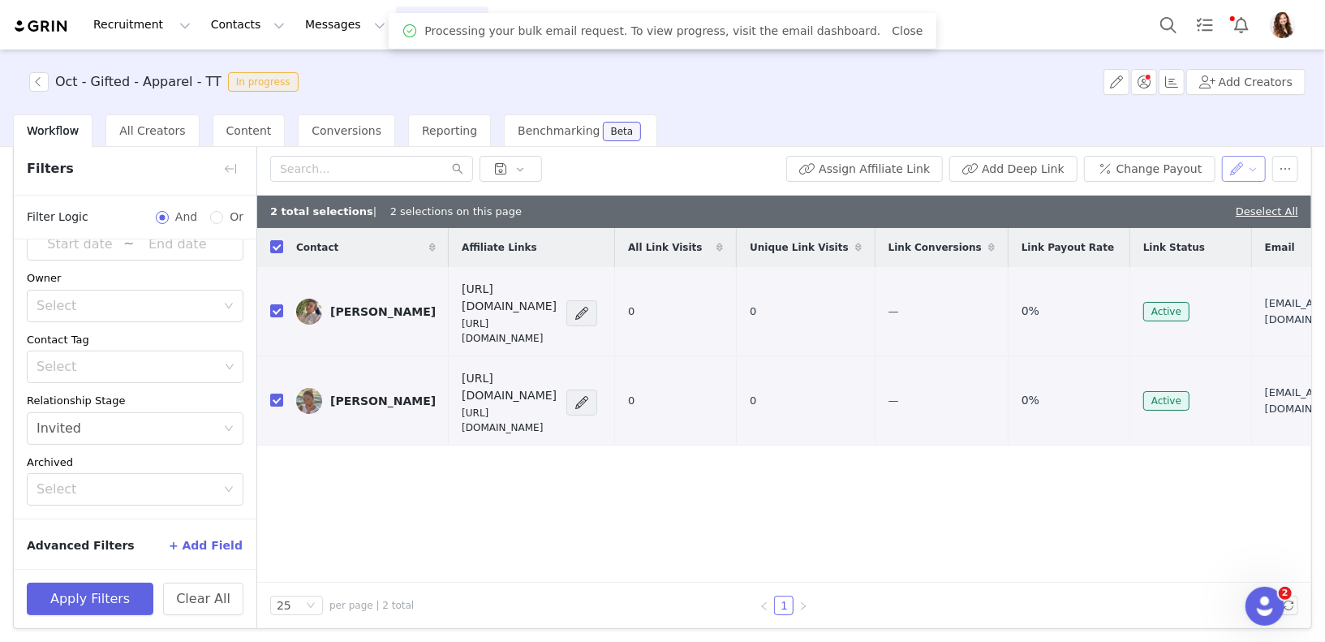
click at [1241, 176] on button "button" at bounding box center [1244, 169] width 45 height 26
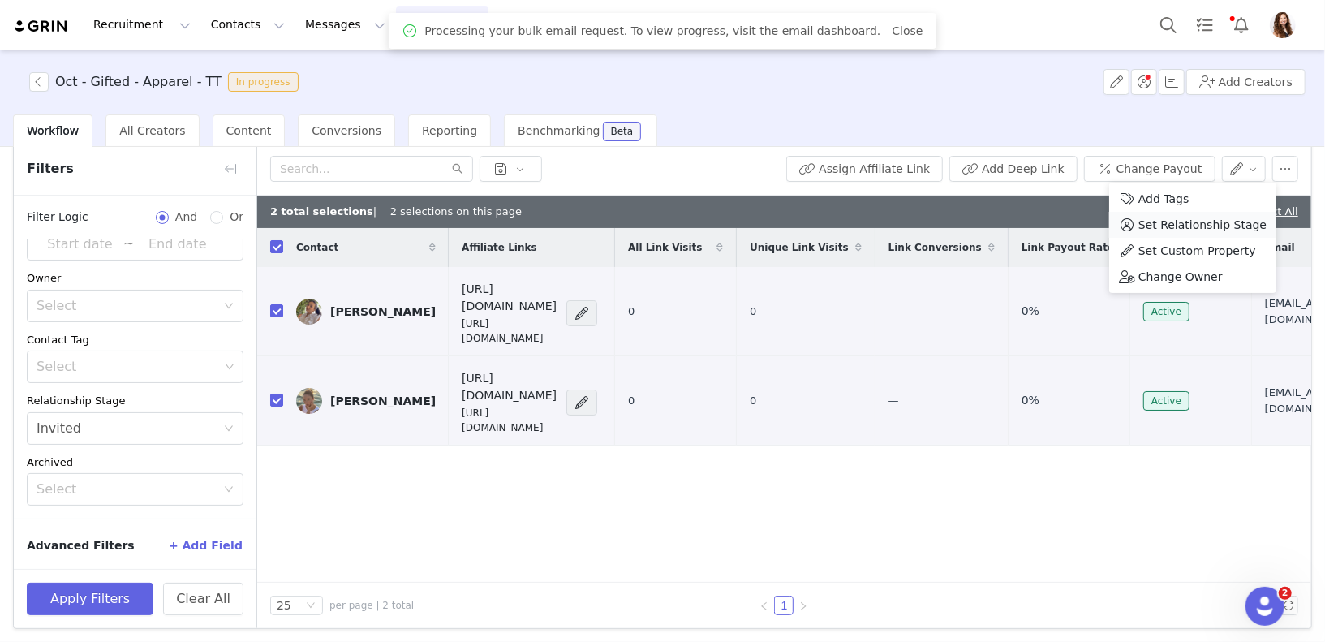
click at [1189, 223] on span "Set Relationship Stage" at bounding box center [1202, 225] width 128 height 18
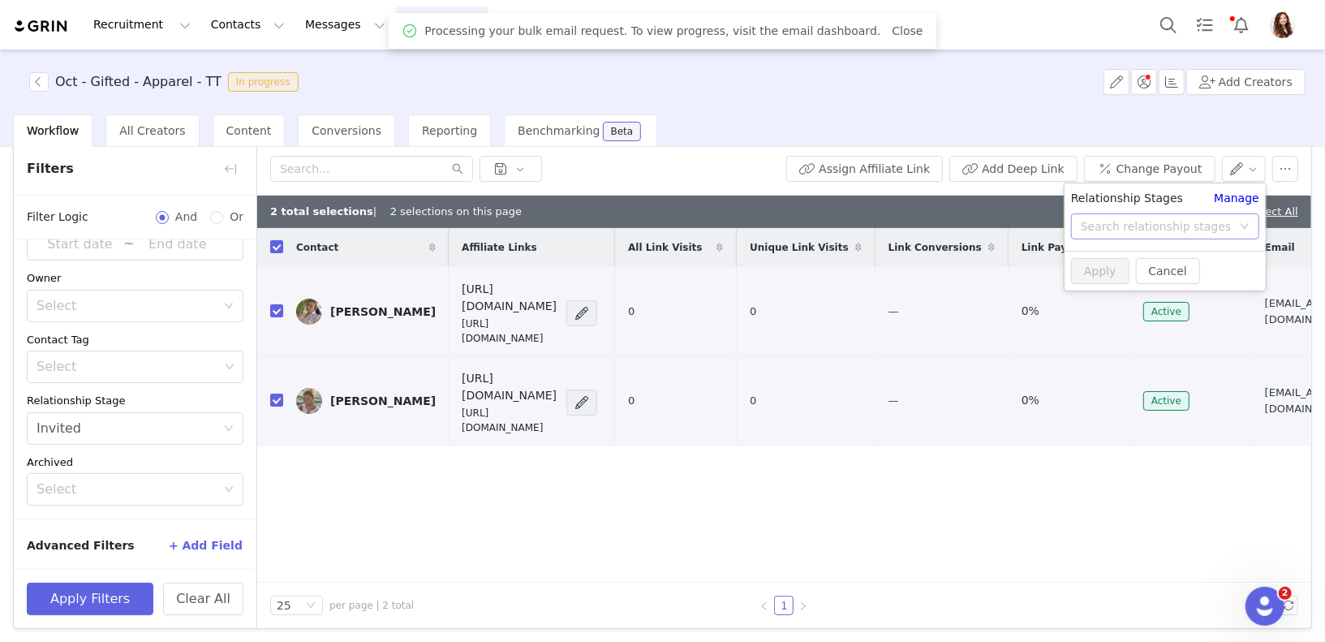
click at [1193, 215] on div "Search relationship stages" at bounding box center [1160, 226] width 158 height 24
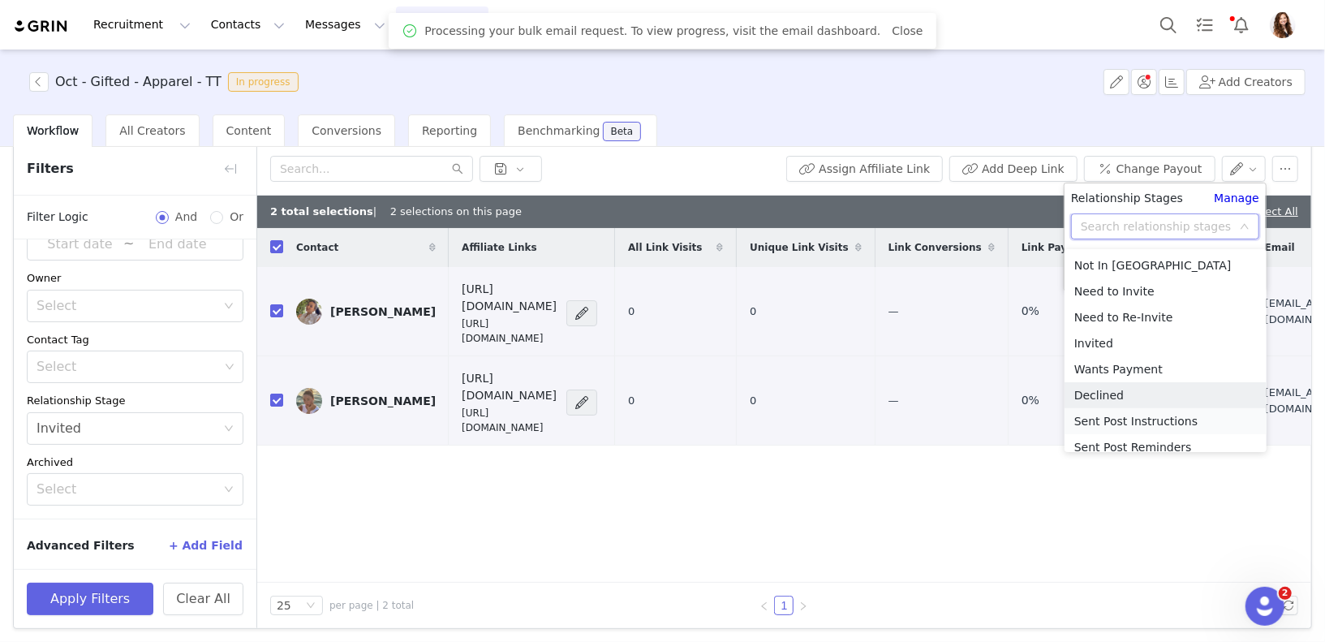
click at [1164, 416] on li "Sent Post Instructions" at bounding box center [1165, 421] width 202 height 26
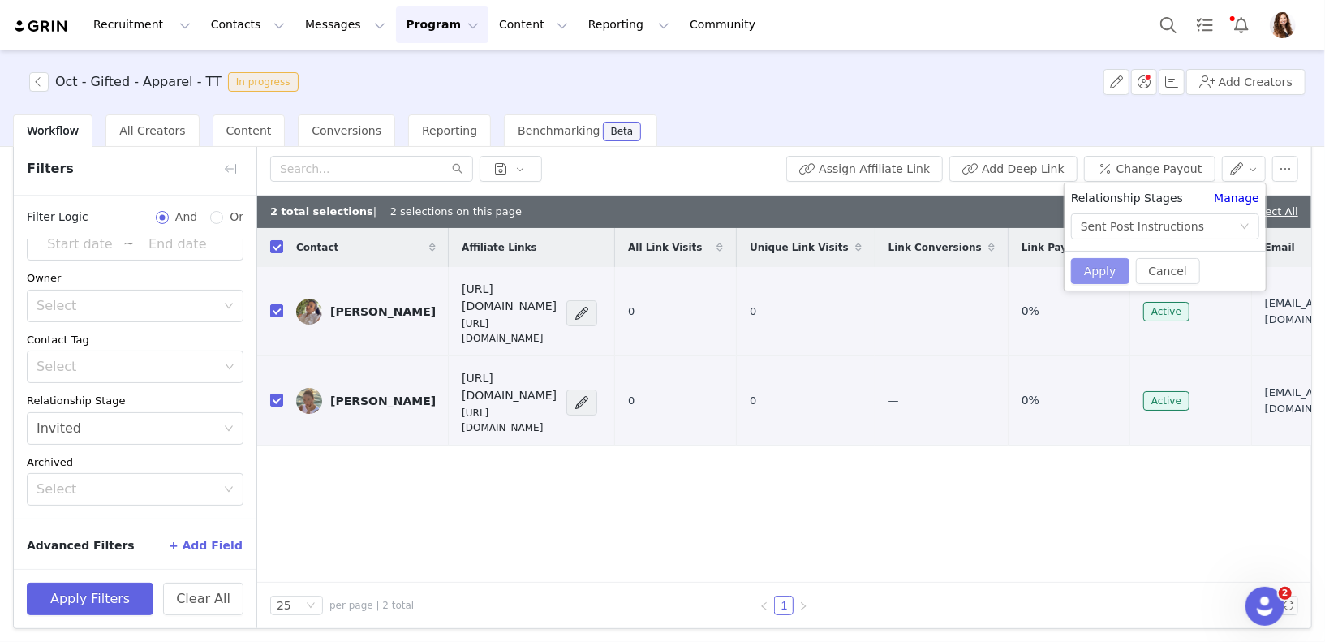
click at [1089, 264] on button "Apply" at bounding box center [1100, 271] width 58 height 26
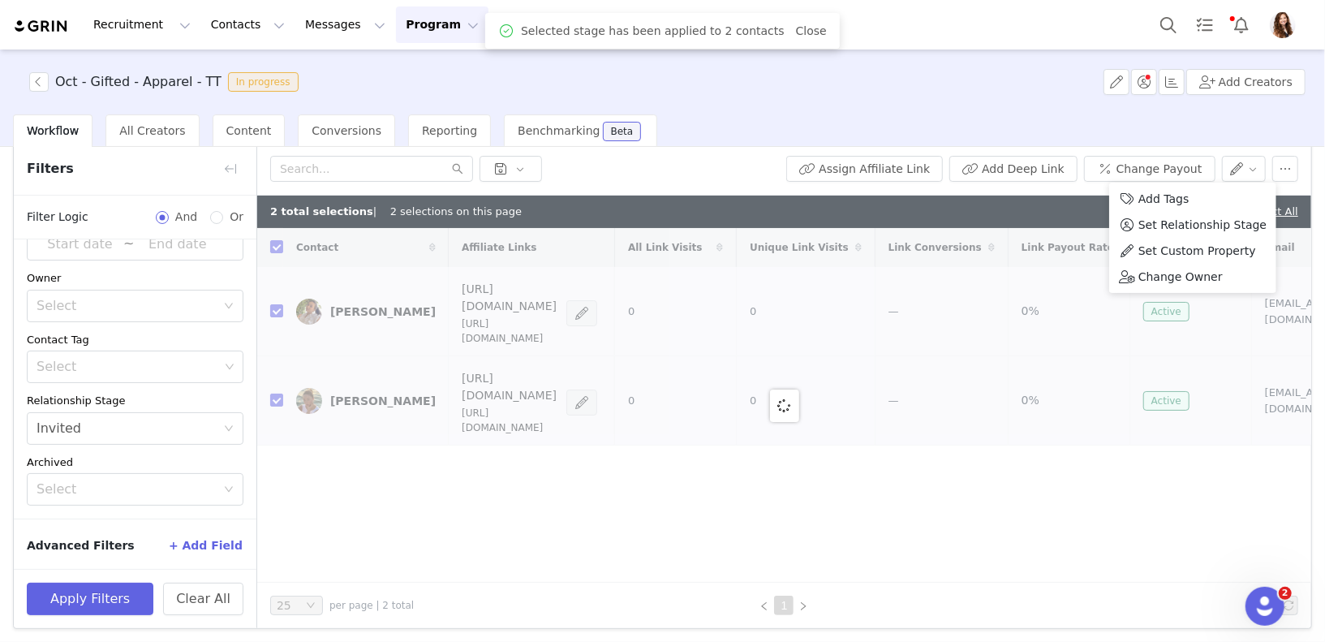
checkbox input "false"
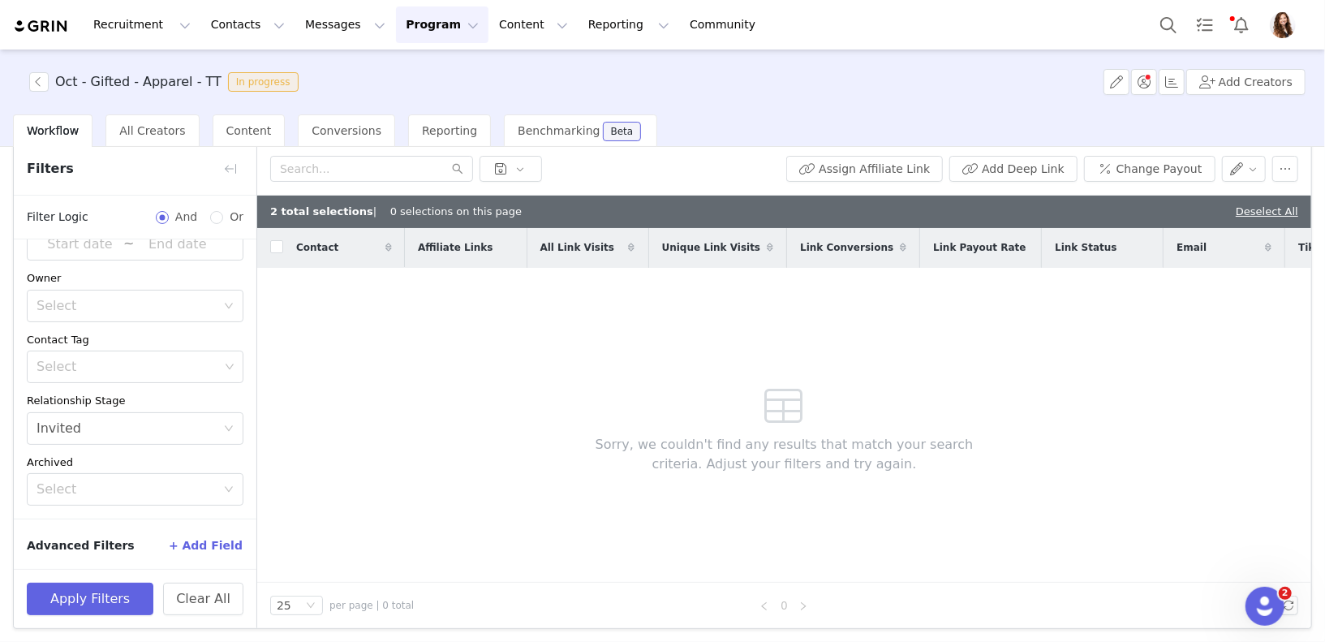
click at [1028, 319] on div "Contact Affiliate Links All Link Visits Unique Link Visits Link Conversions Lin…" at bounding box center [784, 405] width 1054 height 355
click at [1297, 211] on link "Deselect All" at bounding box center [1267, 211] width 62 height 12
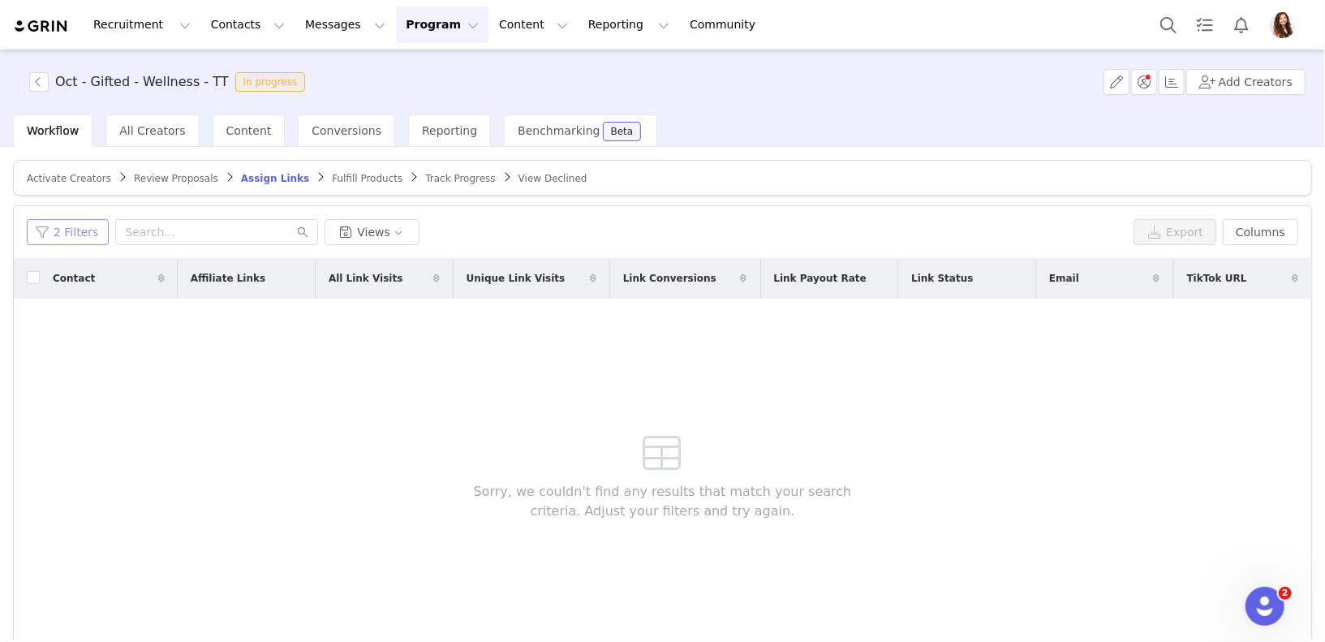
click at [70, 237] on button "2 Filters" at bounding box center [68, 232] width 82 height 26
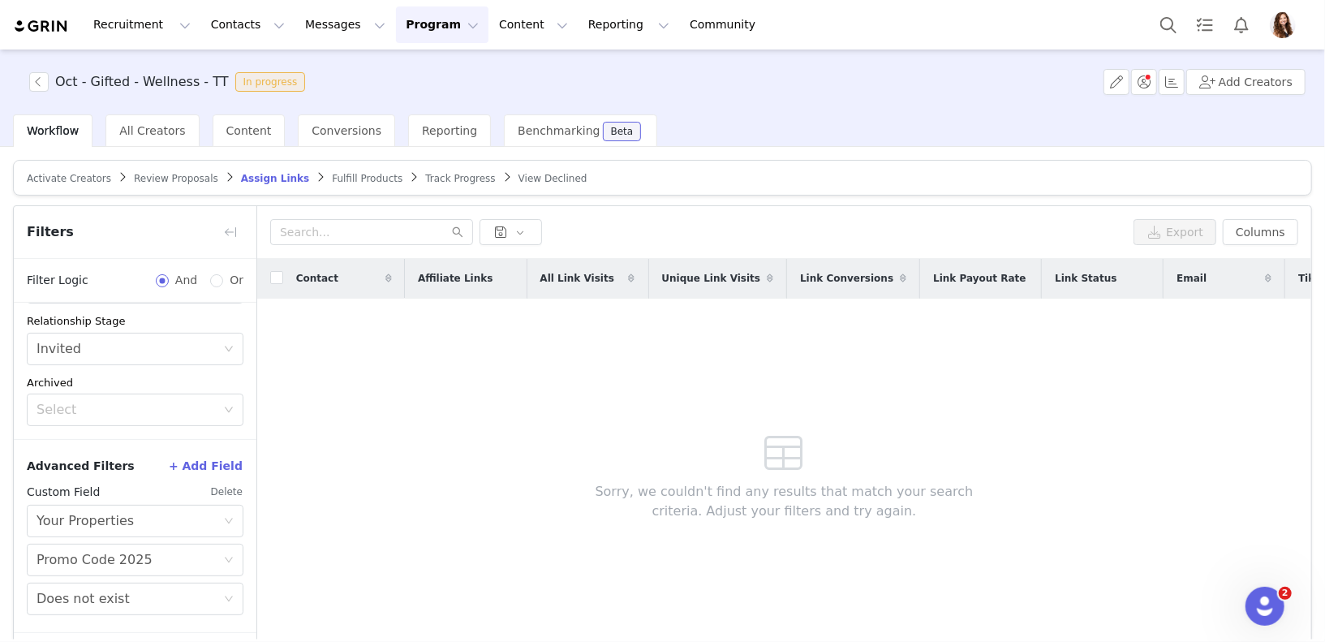
click at [230, 497] on button "Delete" at bounding box center [226, 492] width 33 height 26
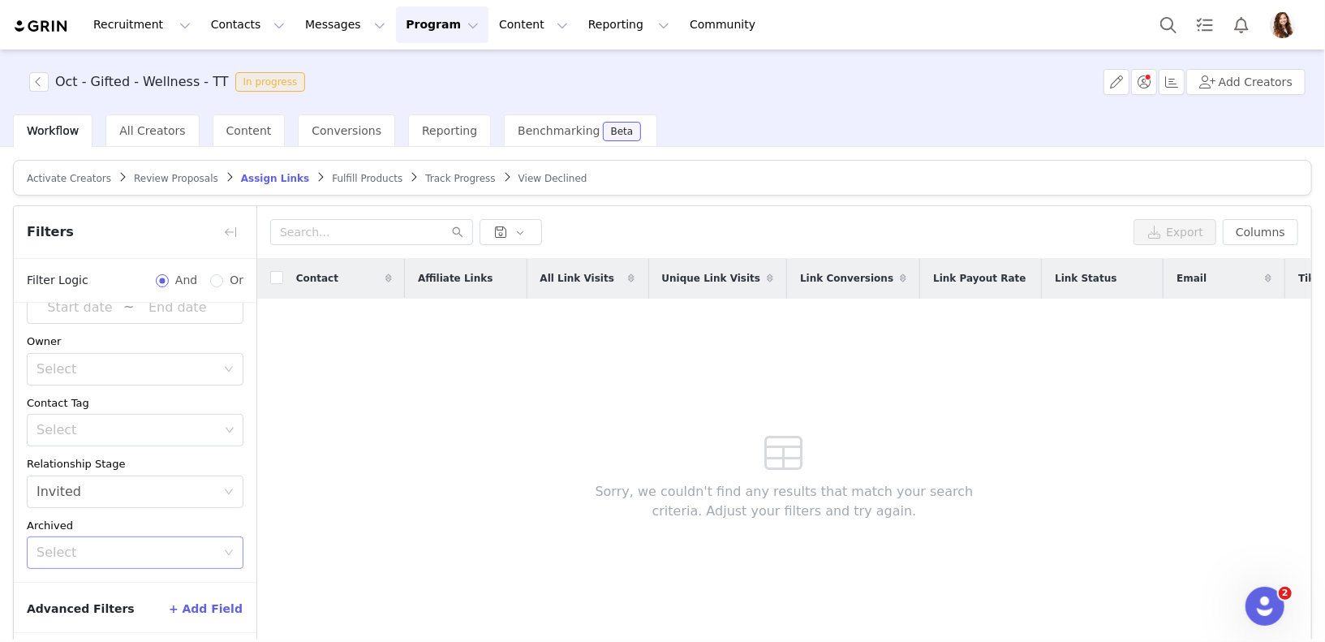
scroll to position [63, 0]
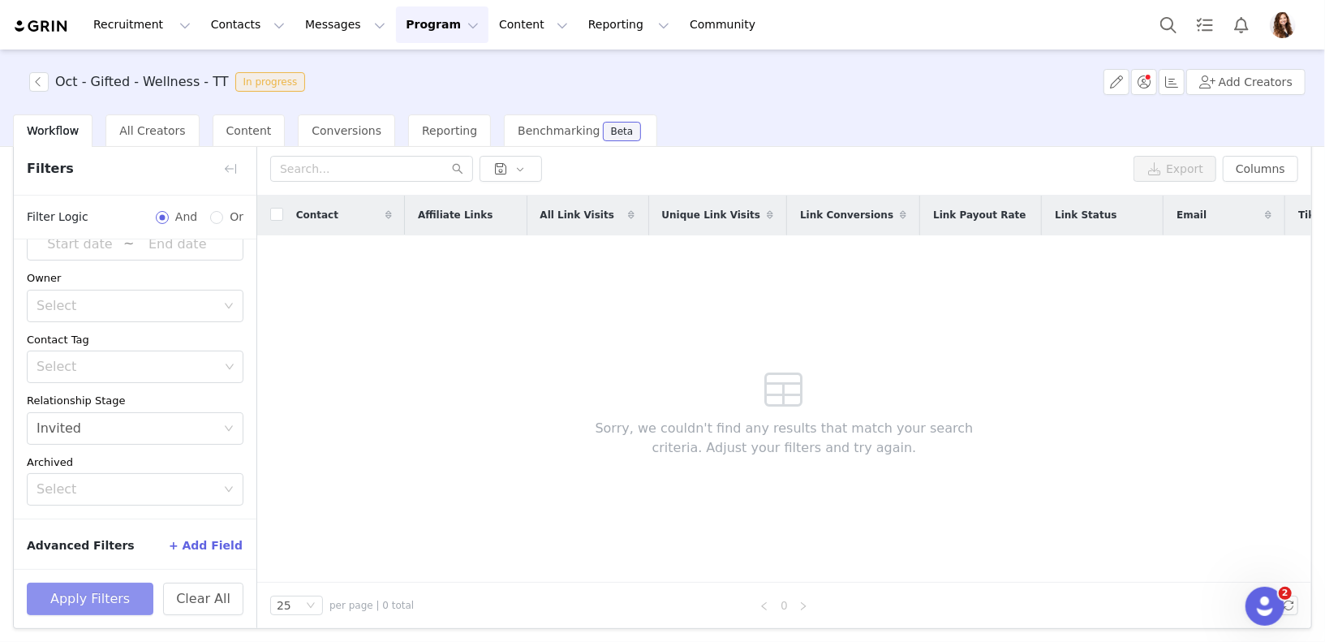
click at [111, 600] on button "Apply Filters" at bounding box center [90, 599] width 127 height 32
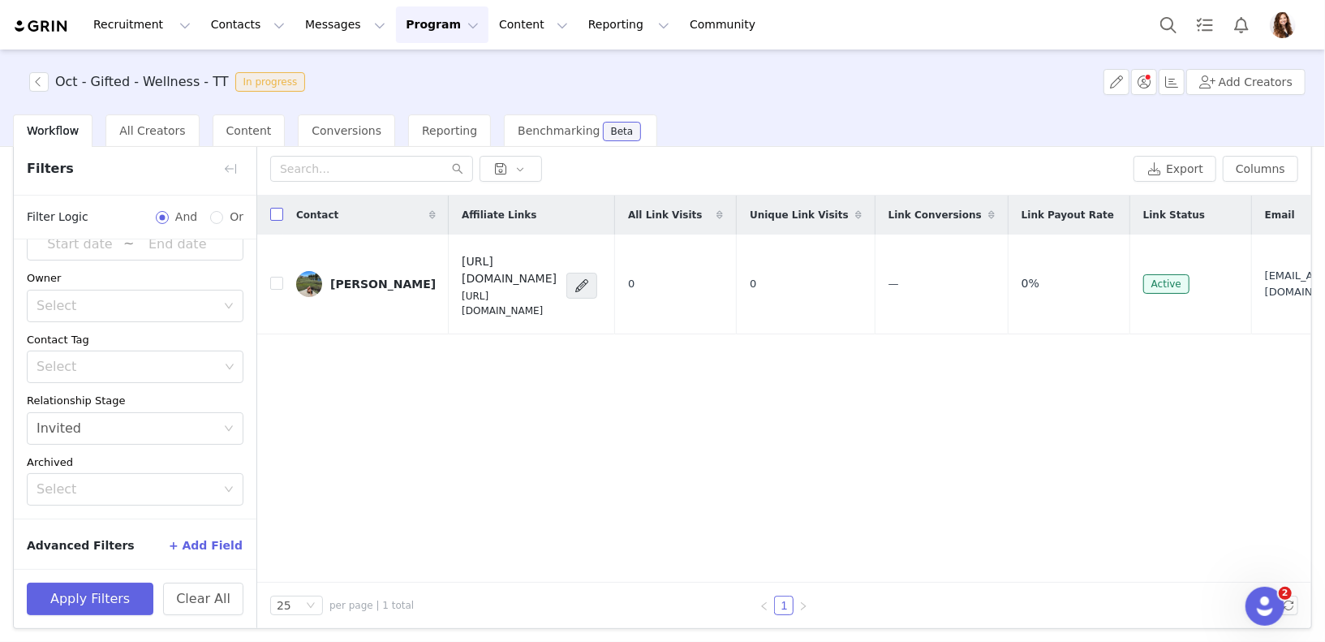
click at [274, 210] on input "checkbox" at bounding box center [276, 214] width 13 height 13
checkbox input "true"
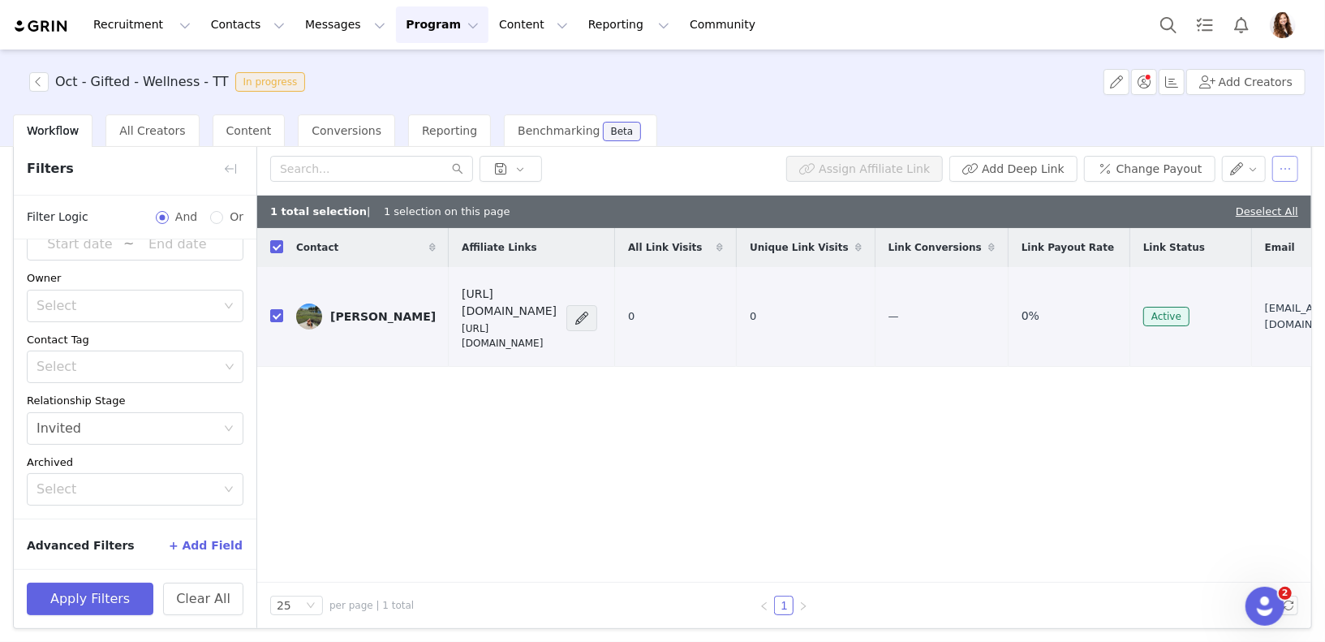
click at [1283, 167] on button "button" at bounding box center [1285, 169] width 26 height 26
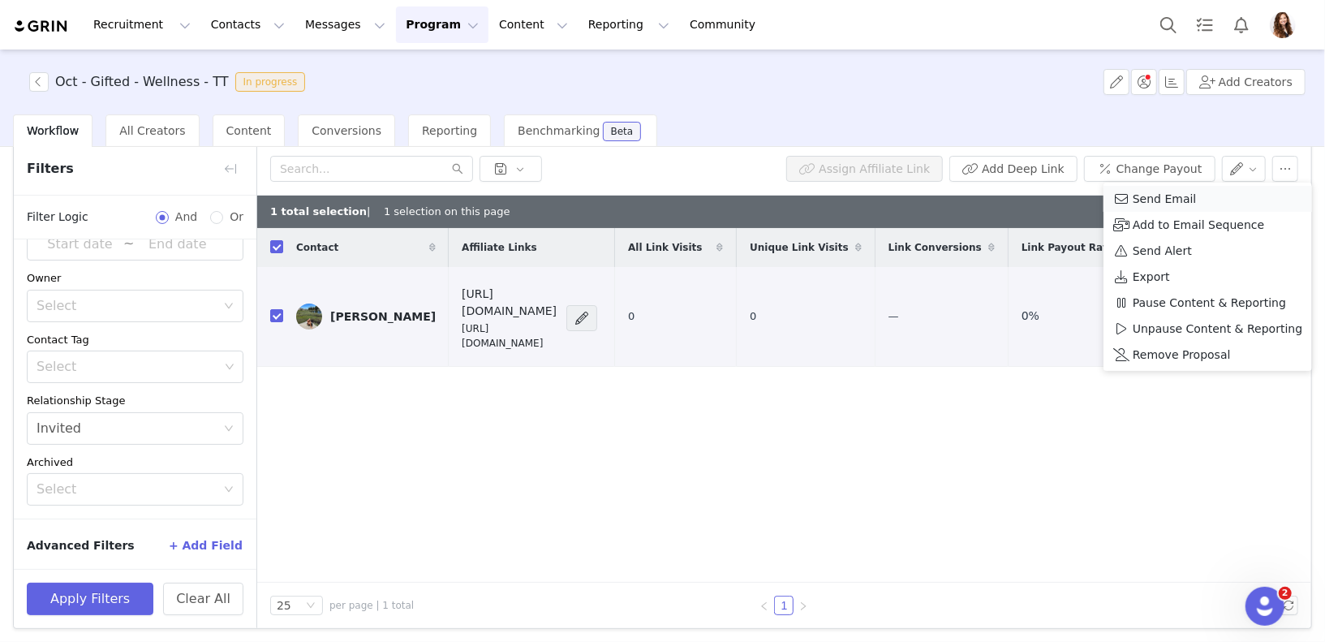
click at [1159, 204] on span "Send Email" at bounding box center [1165, 199] width 64 height 18
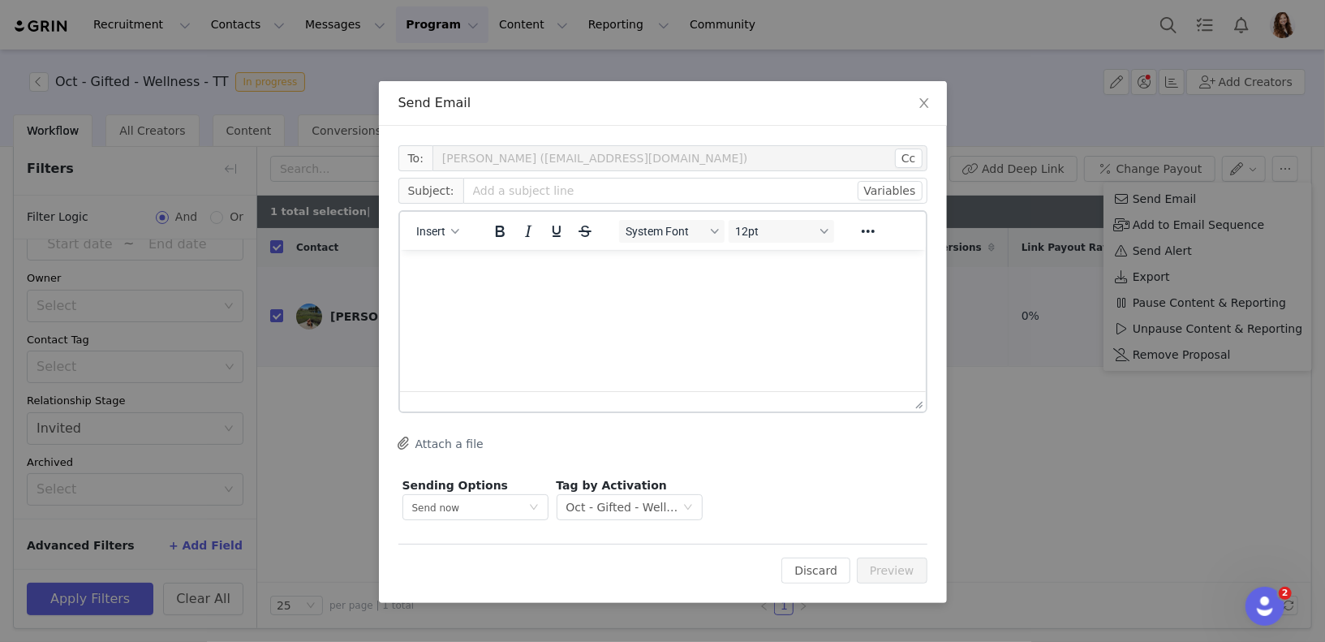
scroll to position [0, 0]
click at [452, 221] on button "Insert" at bounding box center [438, 231] width 56 height 23
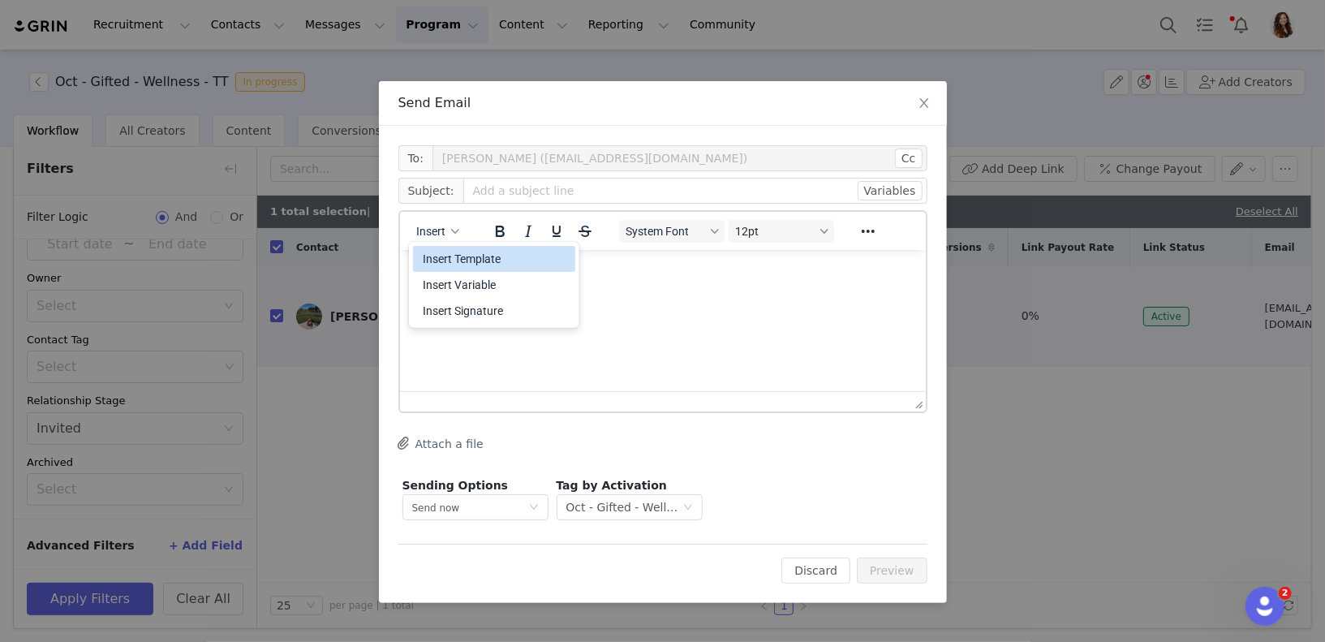
click at [491, 251] on div "Insert Template" at bounding box center [496, 258] width 146 height 19
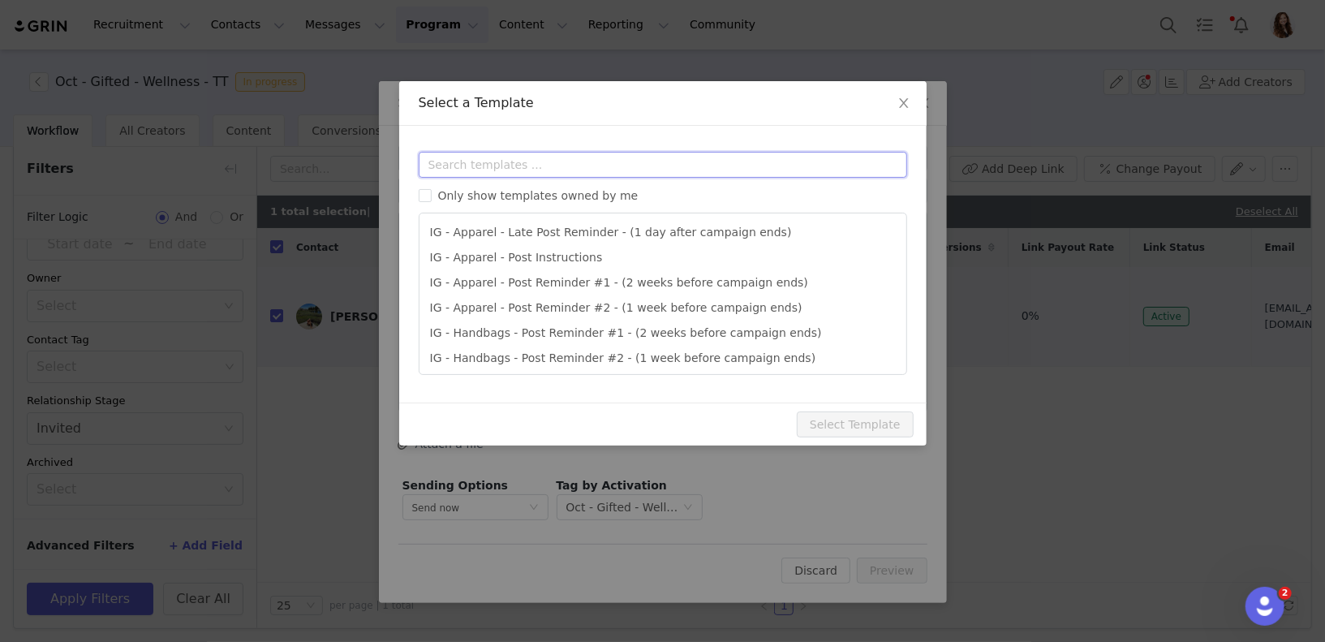
click at [535, 173] on input "text" at bounding box center [663, 165] width 488 height 26
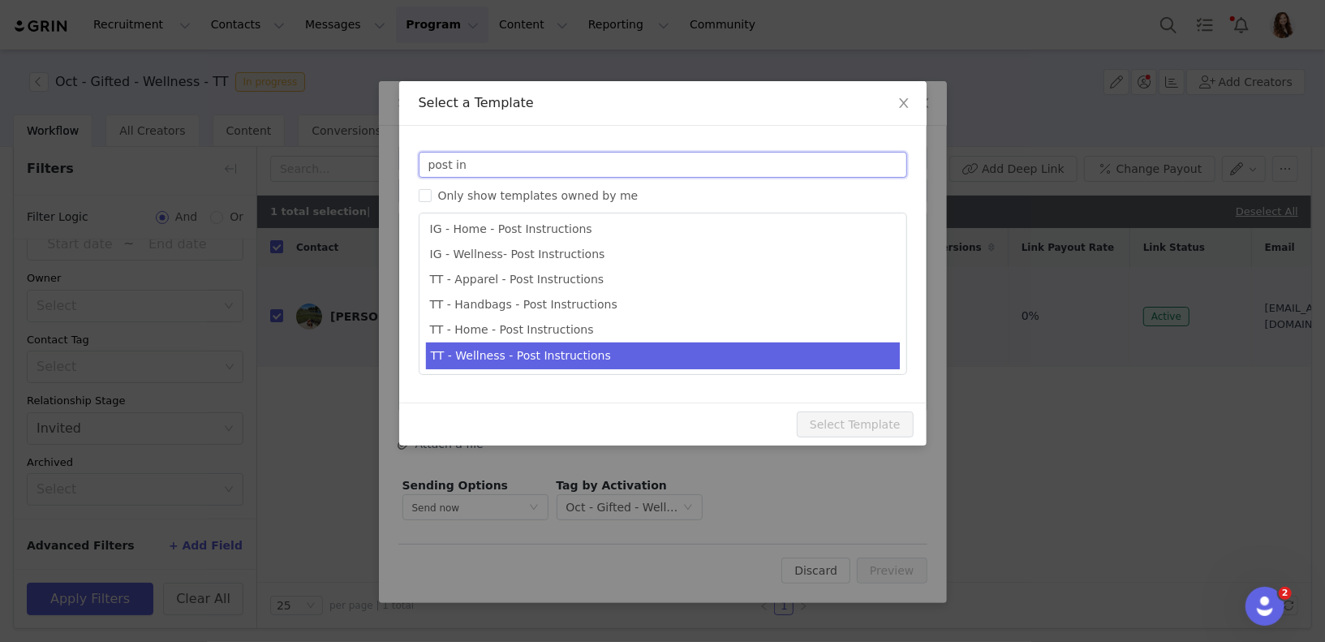
type input "post in"
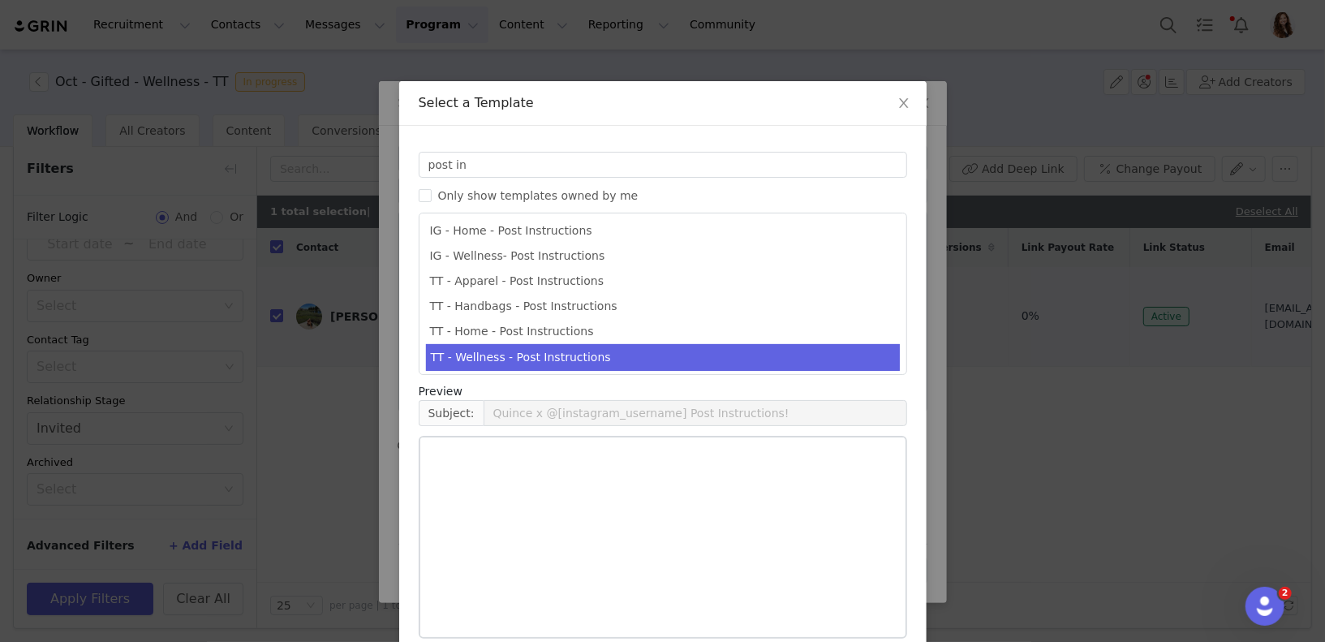
click at [540, 353] on li "TT - Wellness - Post Instructions" at bounding box center [663, 357] width 474 height 27
type input "Quince x @[tiktok_username] Post Instructions!"
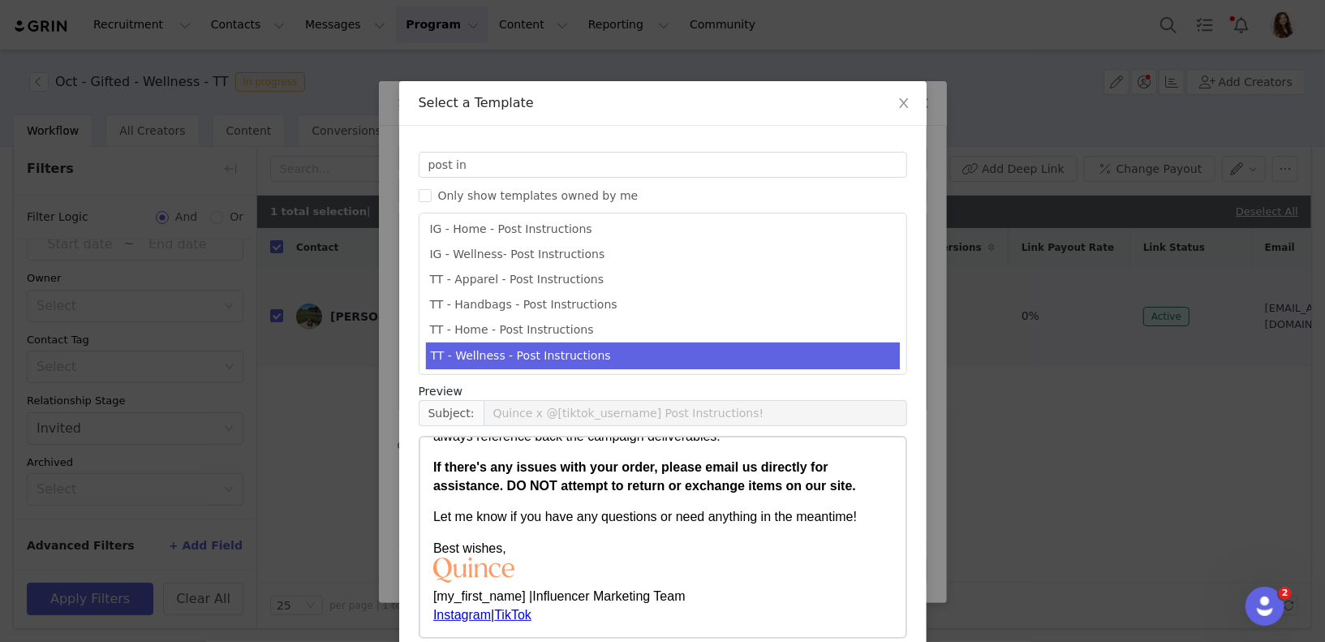
scroll to position [78, 0]
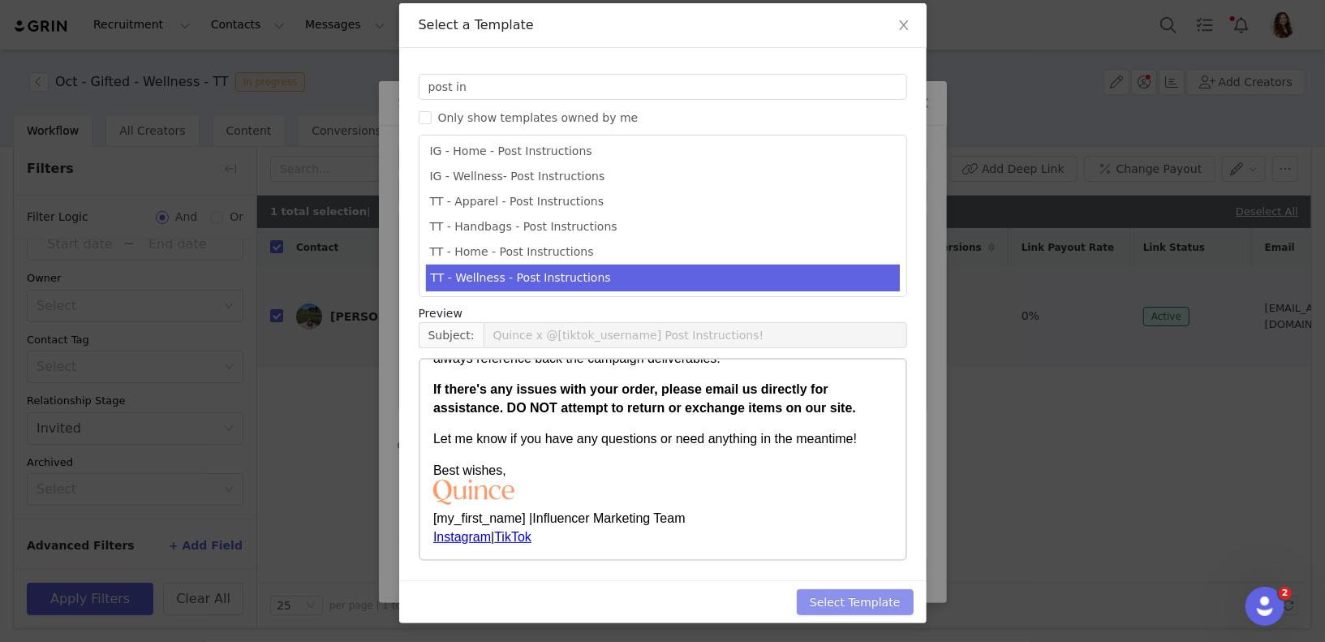
click at [844, 598] on button "Select Template" at bounding box center [855, 602] width 117 height 26
type input "Quince x @[tiktok_username] Post Instructions!"
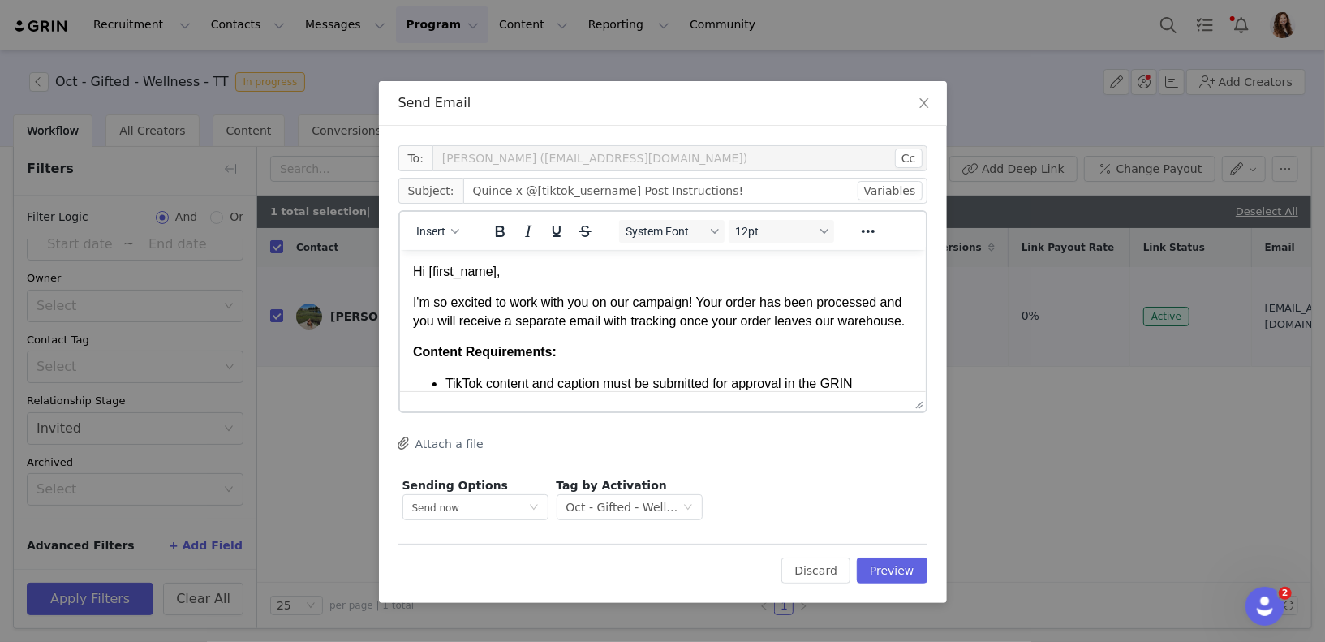
scroll to position [0, 0]
click at [875, 562] on button "Preview" at bounding box center [892, 570] width 71 height 26
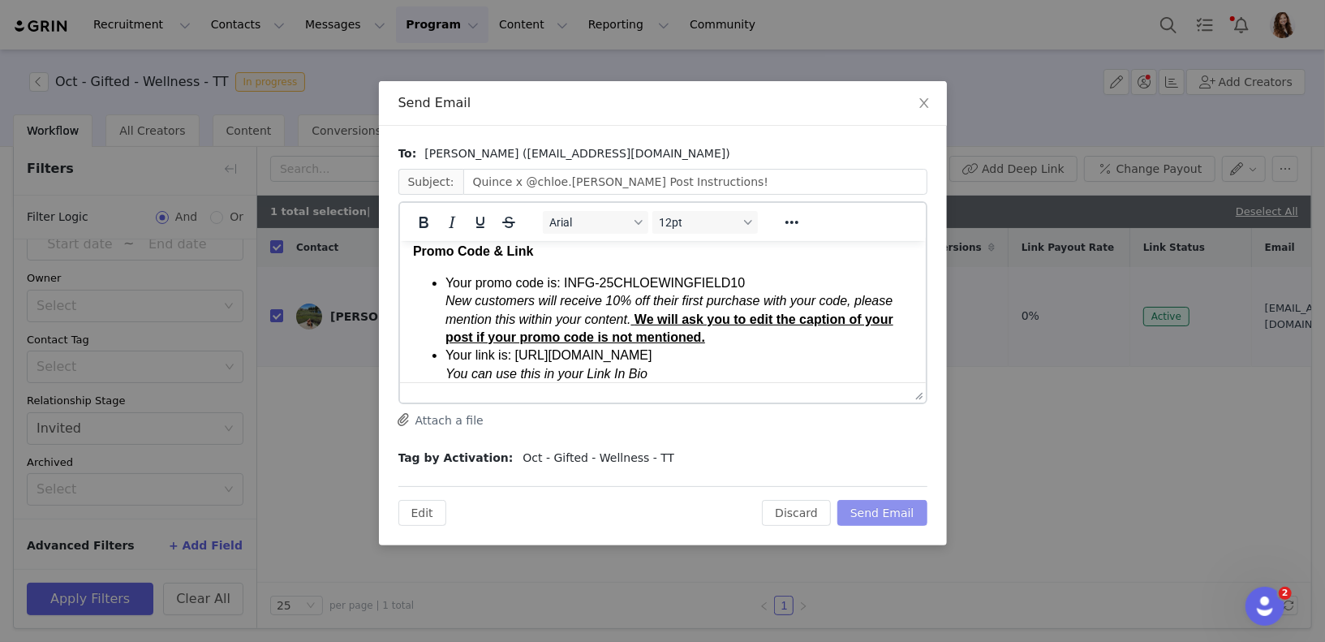
scroll to position [407, 0]
click at [874, 501] on button "Send Email" at bounding box center [882, 513] width 90 height 26
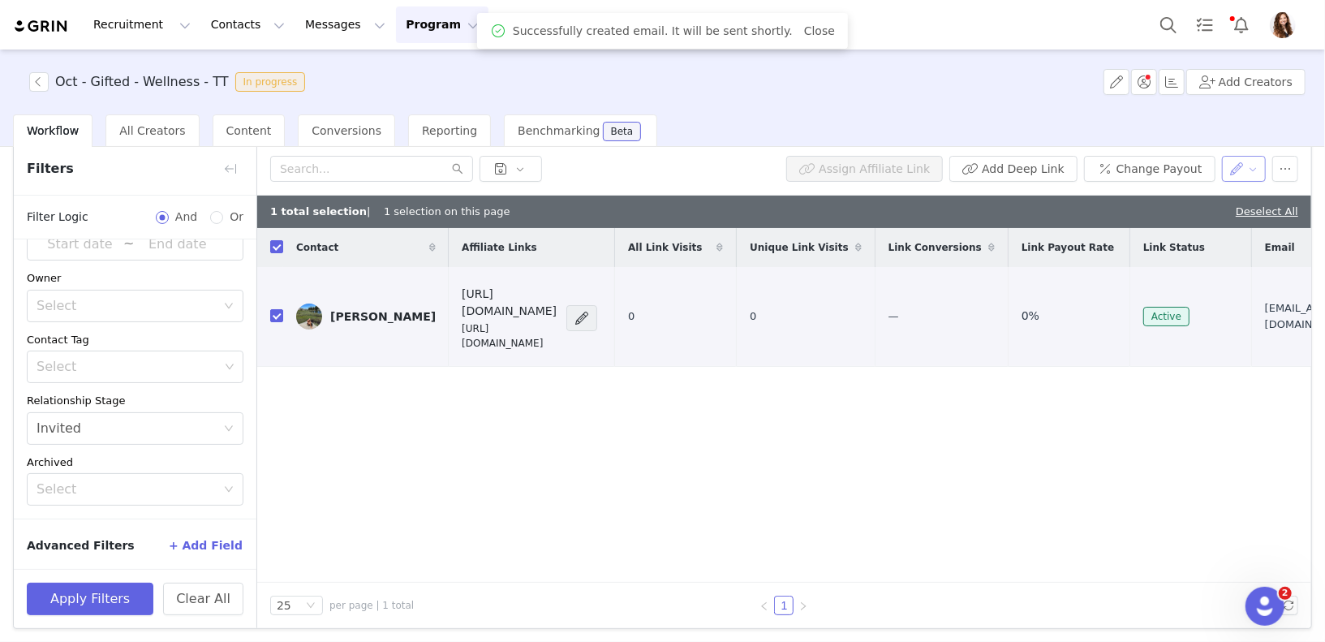
click at [1243, 170] on button "button" at bounding box center [1244, 169] width 45 height 26
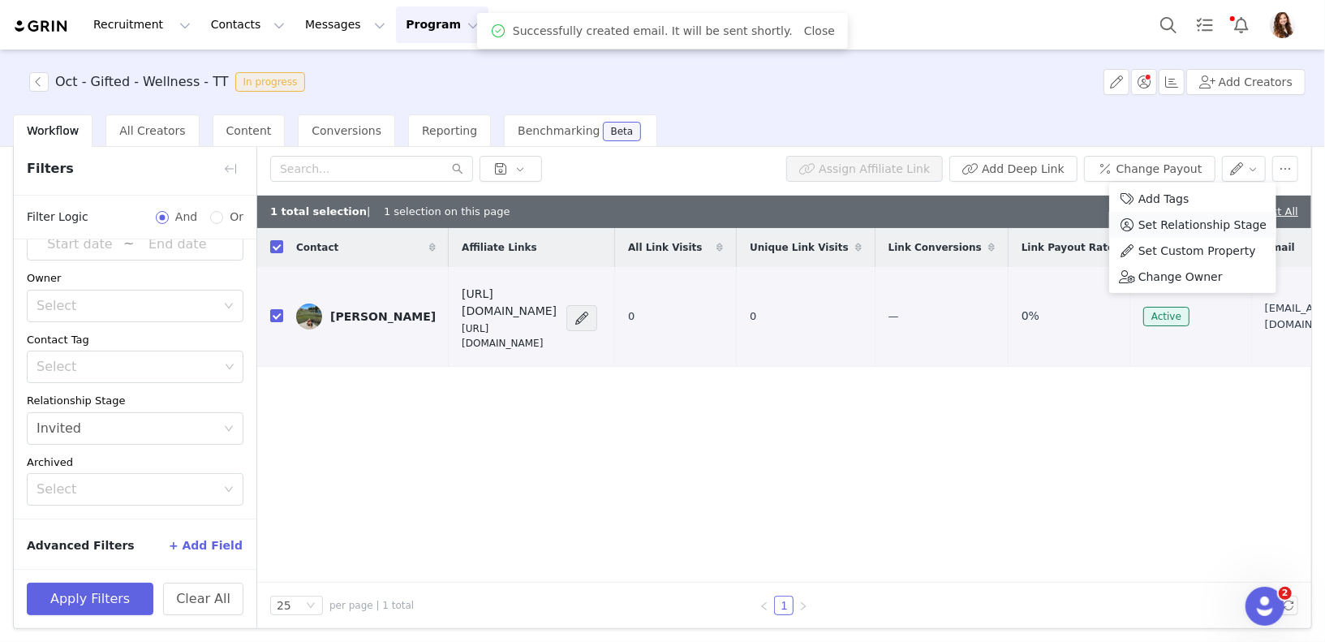
click at [1199, 225] on span "Set Relationship Stage" at bounding box center [1202, 225] width 128 height 18
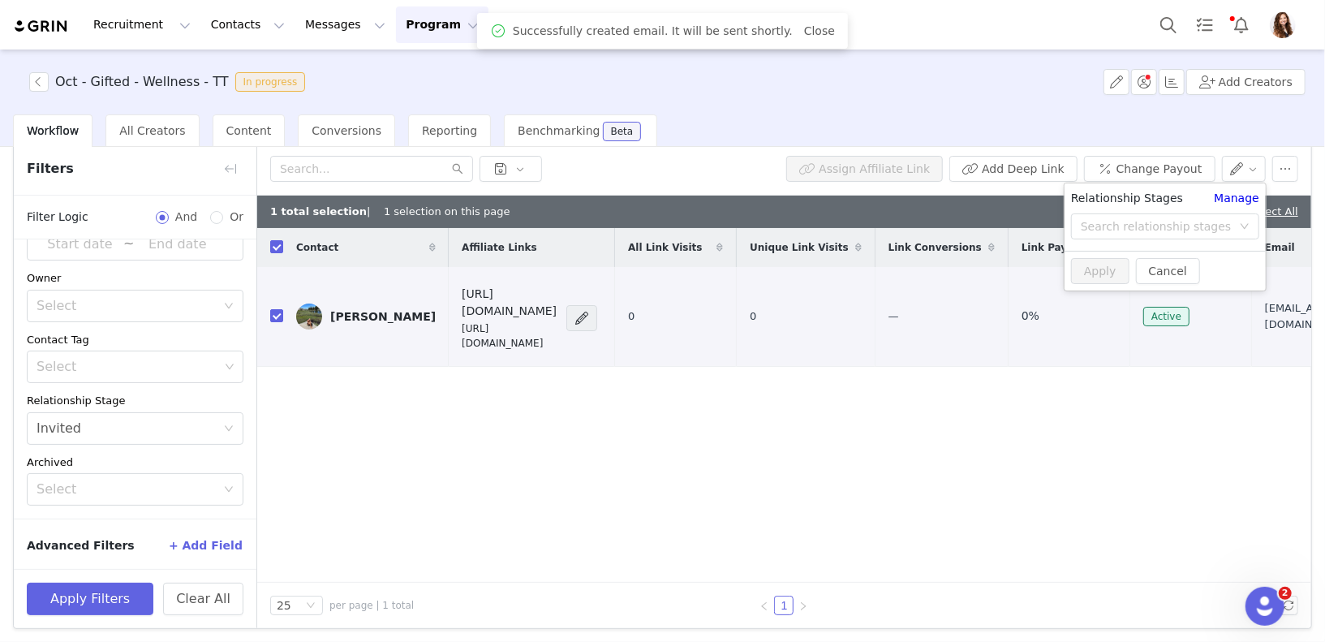
click at [1184, 239] on div "Search relationship stages" at bounding box center [1164, 229] width 201 height 32
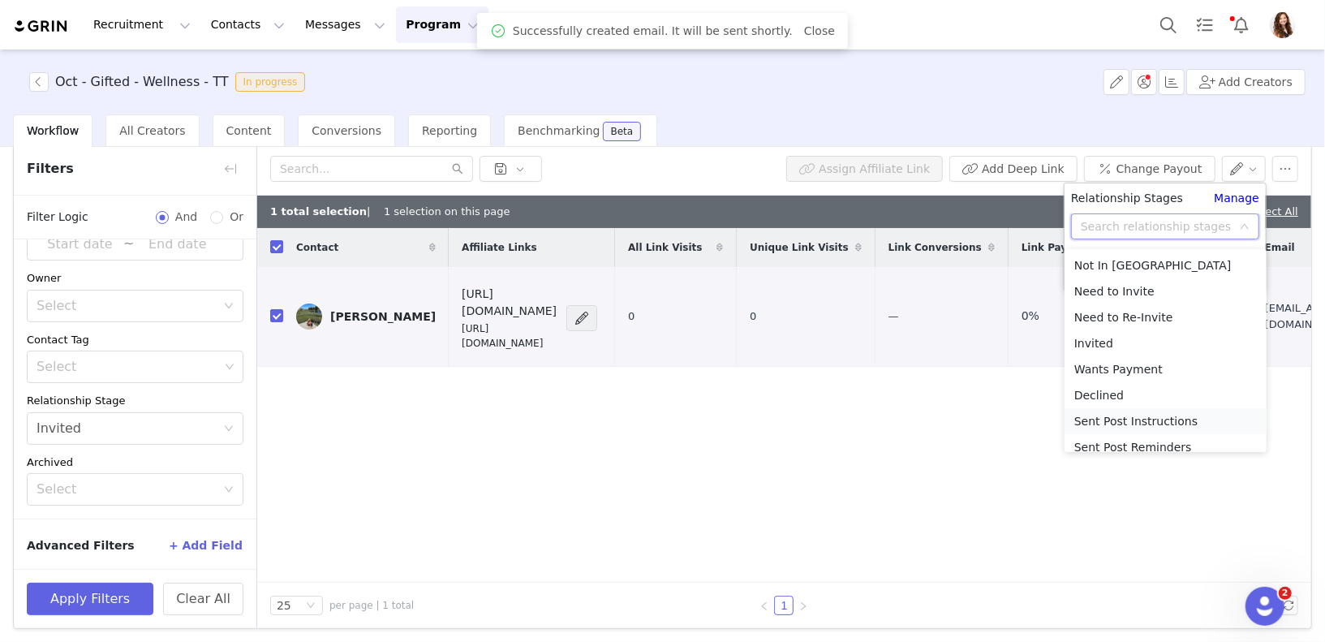
click at [1158, 416] on li "Sent Post Instructions" at bounding box center [1165, 421] width 202 height 26
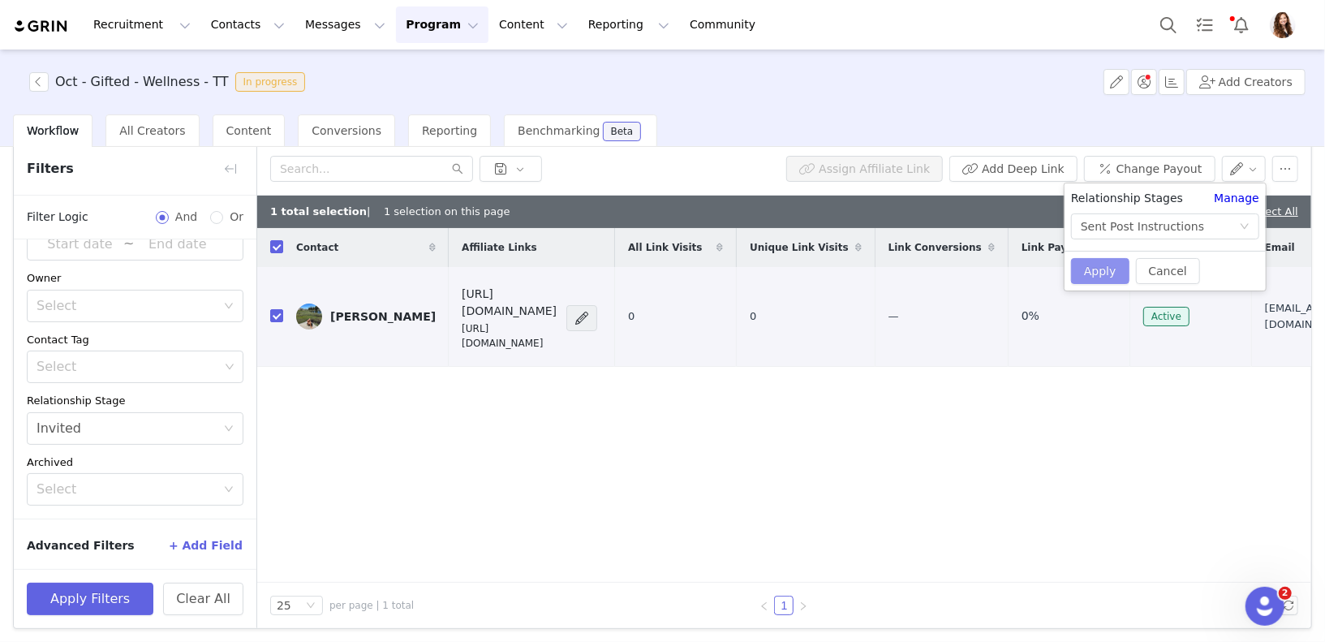
click at [1095, 273] on button "Apply" at bounding box center [1100, 271] width 58 height 26
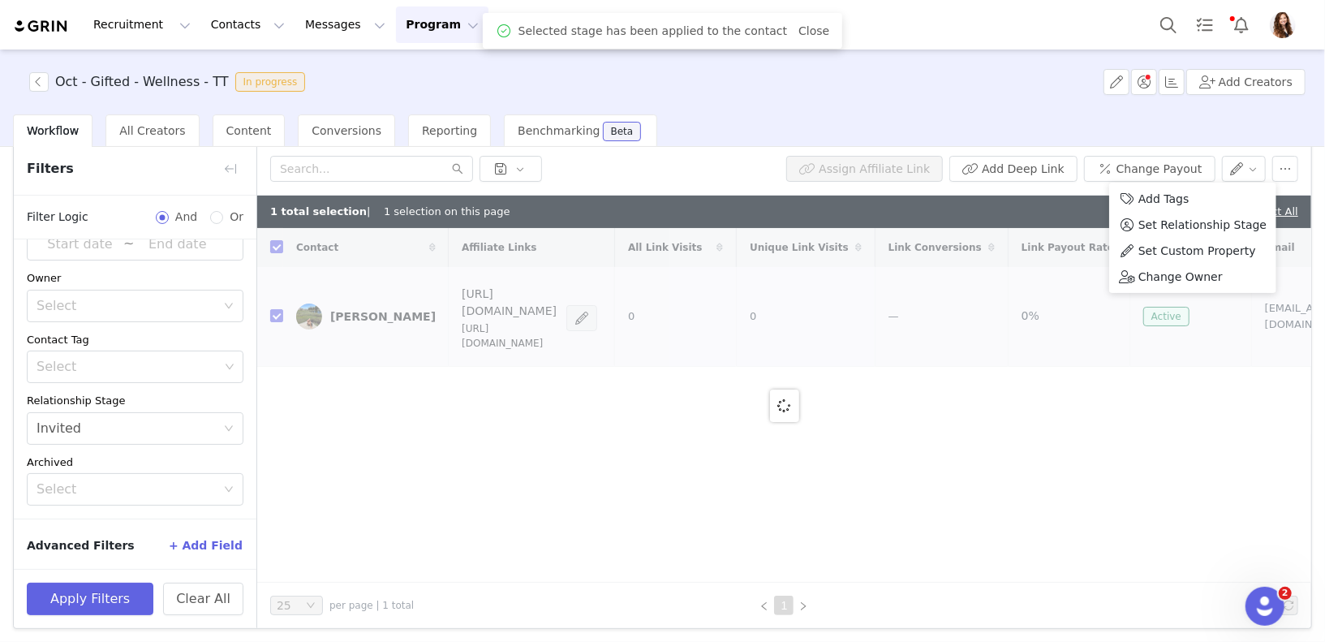
checkbox input "false"
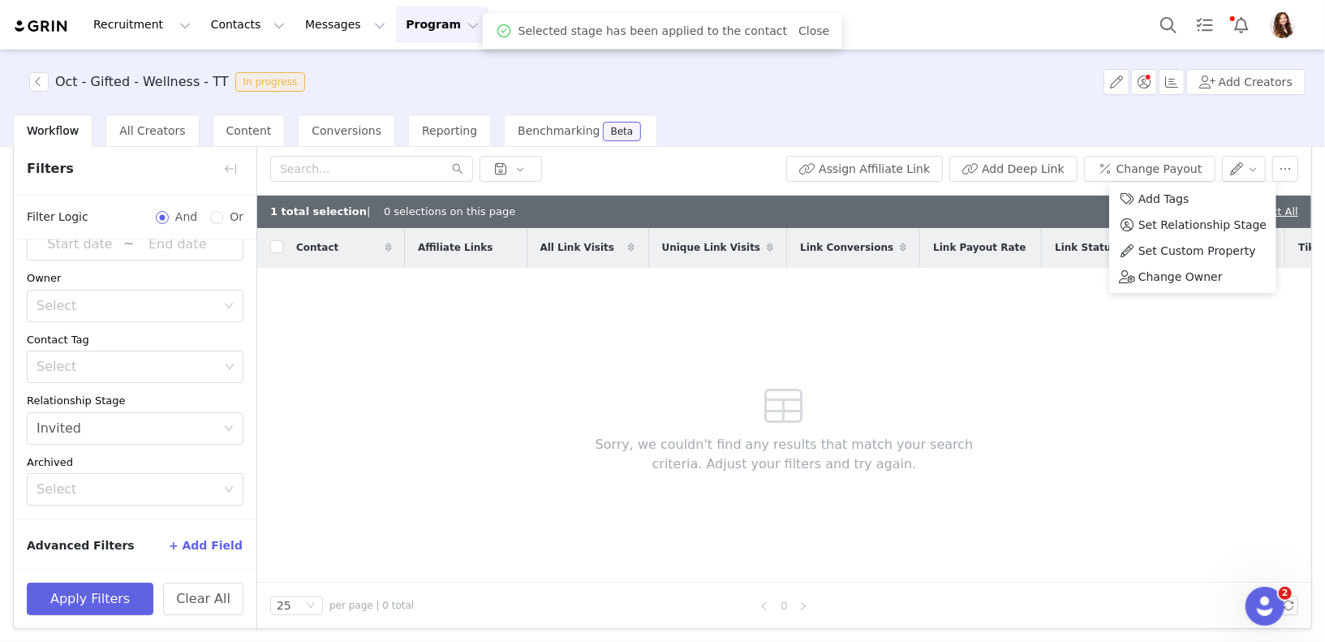
click at [1076, 350] on div "Contact Affiliate Links All Link Visits Unique Link Visits Link Conversions Lin…" at bounding box center [784, 405] width 1054 height 355
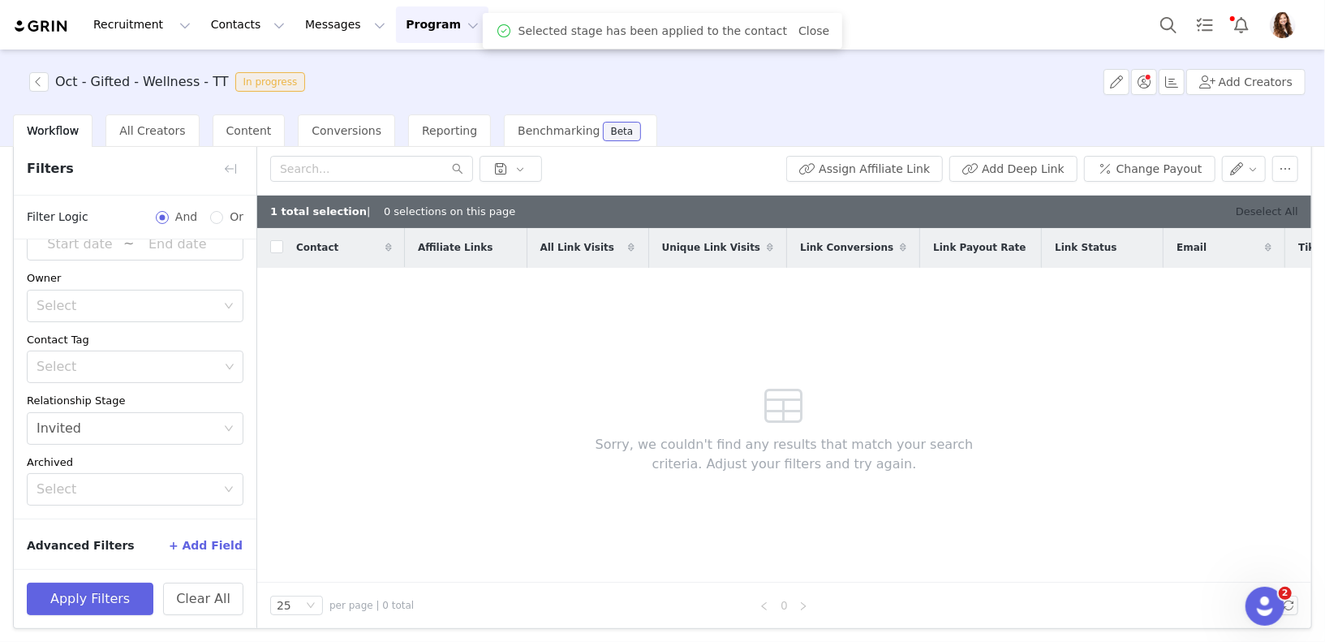
click at [1268, 205] on link "Deselect All" at bounding box center [1267, 211] width 62 height 12
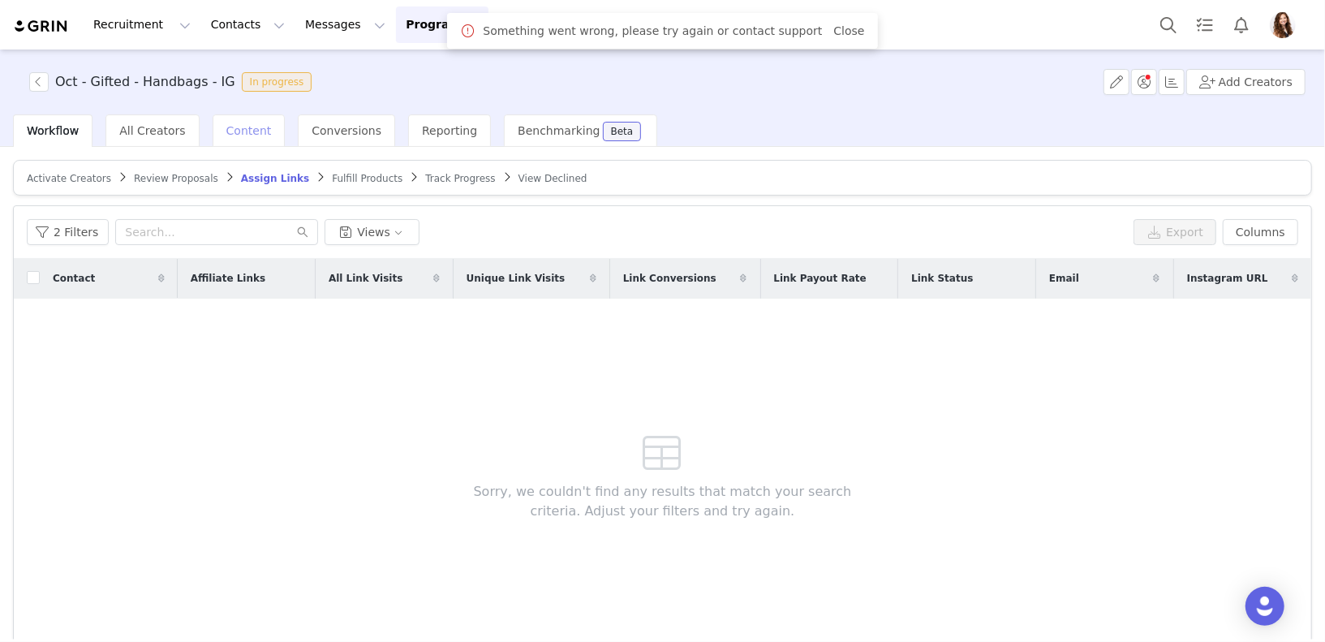
click at [220, 140] on div "Content" at bounding box center [249, 130] width 73 height 32
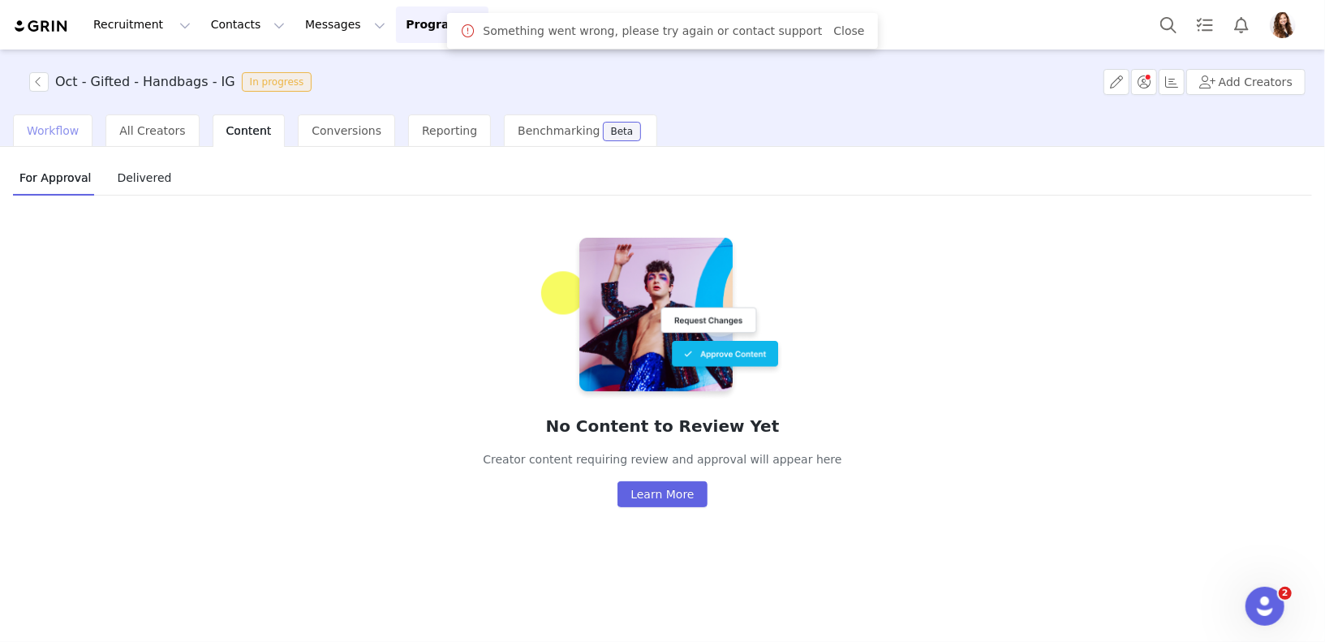
click at [58, 133] on span "Workflow" at bounding box center [53, 130] width 52 height 13
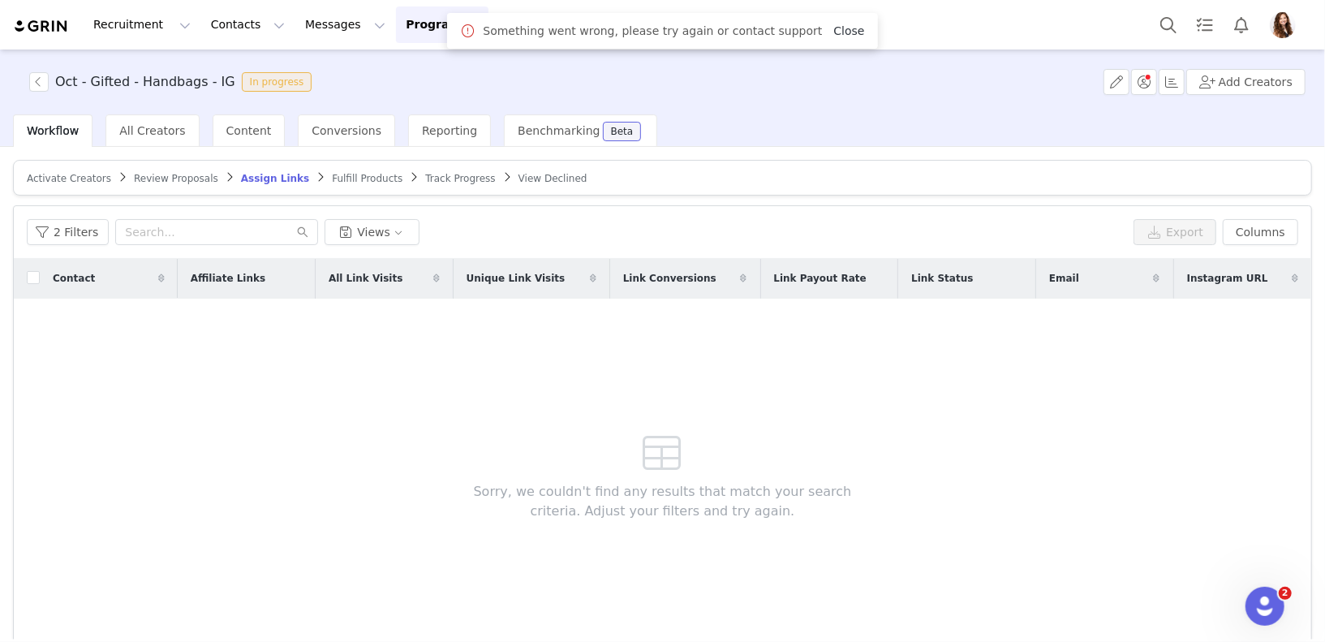
click at [835, 32] on link "Close" at bounding box center [848, 30] width 31 height 13
click at [70, 235] on button "2 Filters" at bounding box center [68, 232] width 82 height 26
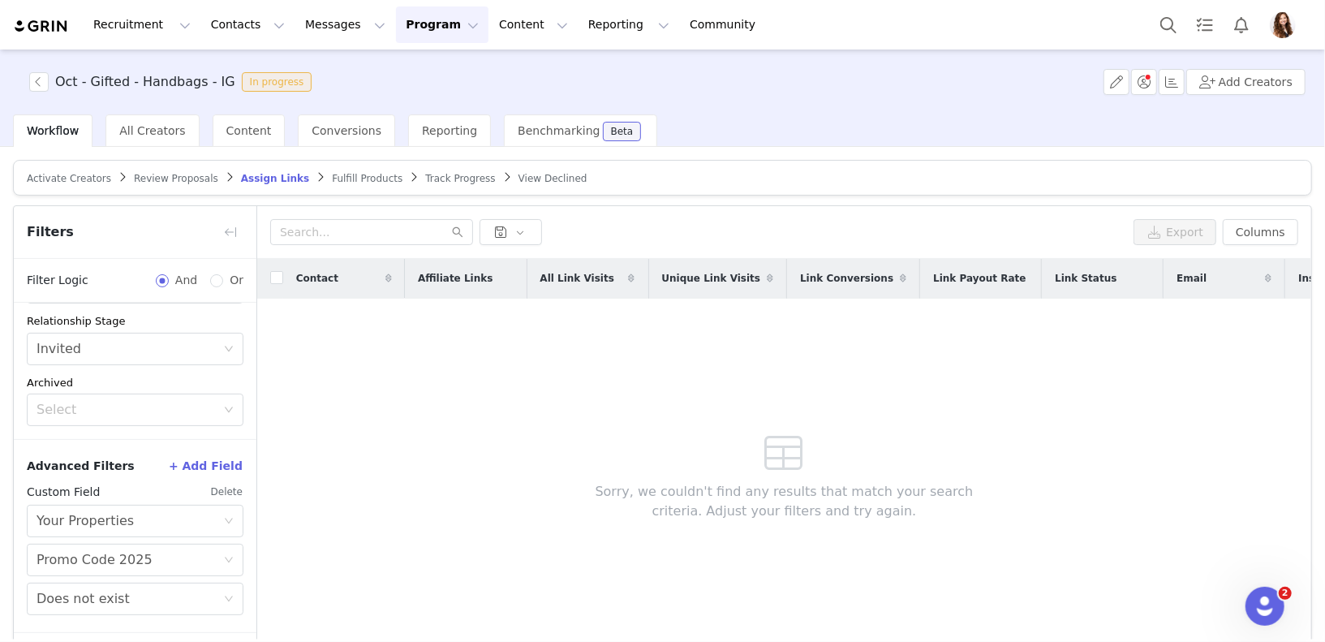
click at [228, 488] on button "Delete" at bounding box center [226, 492] width 33 height 26
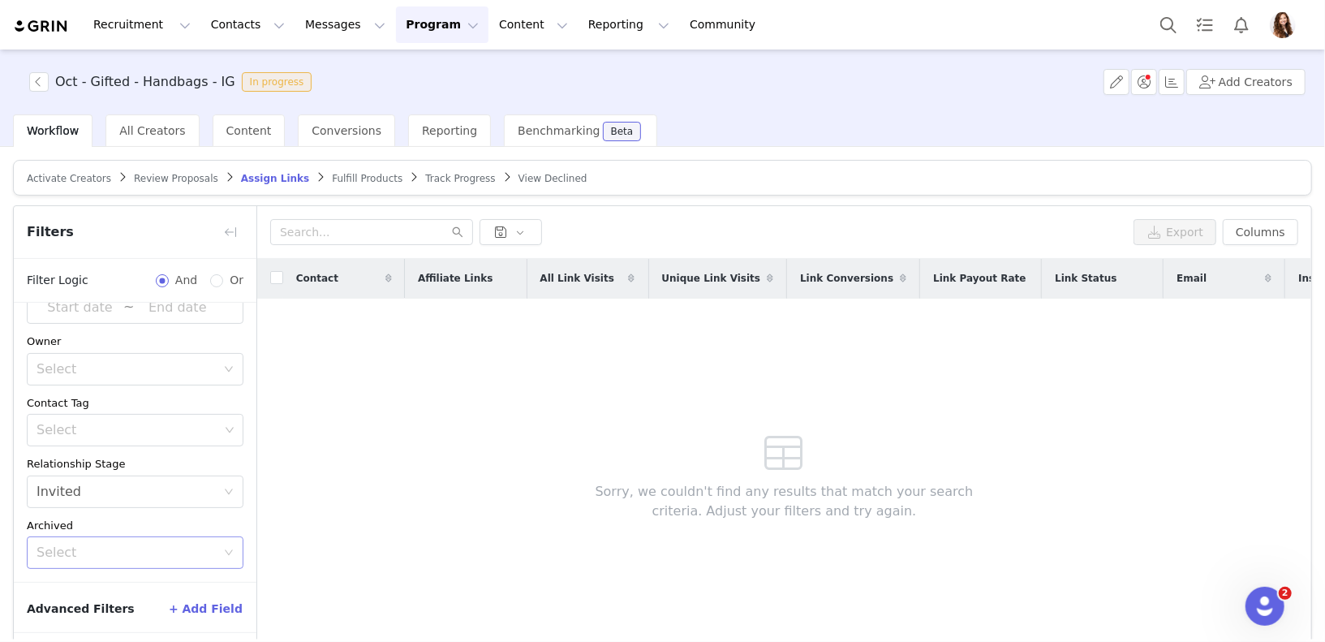
scroll to position [63, 0]
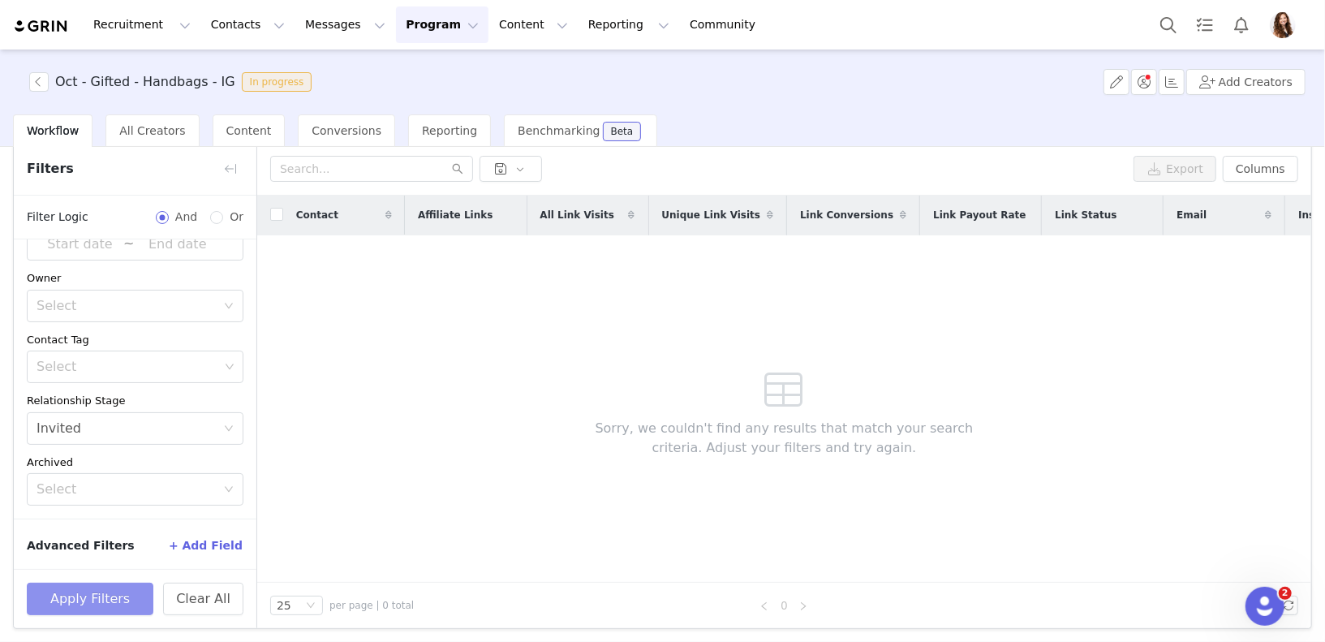
click at [123, 592] on button "Apply Filters" at bounding box center [90, 599] width 127 height 32
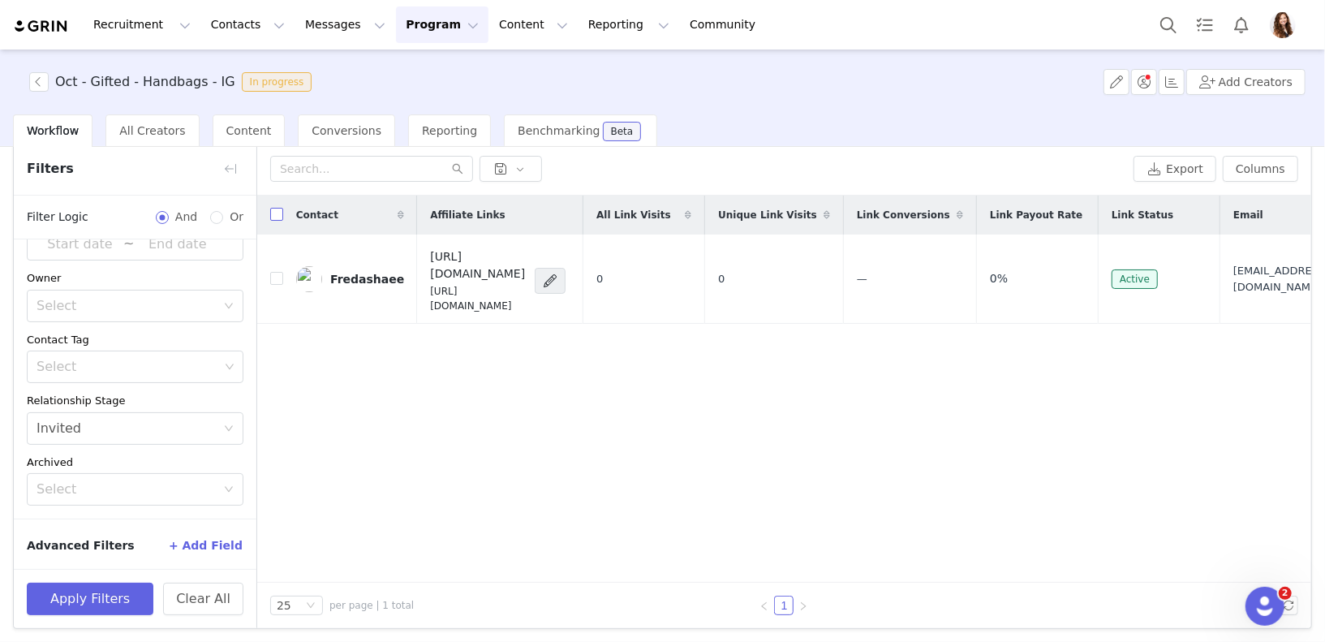
click at [273, 213] on input "checkbox" at bounding box center [276, 214] width 13 height 13
checkbox input "true"
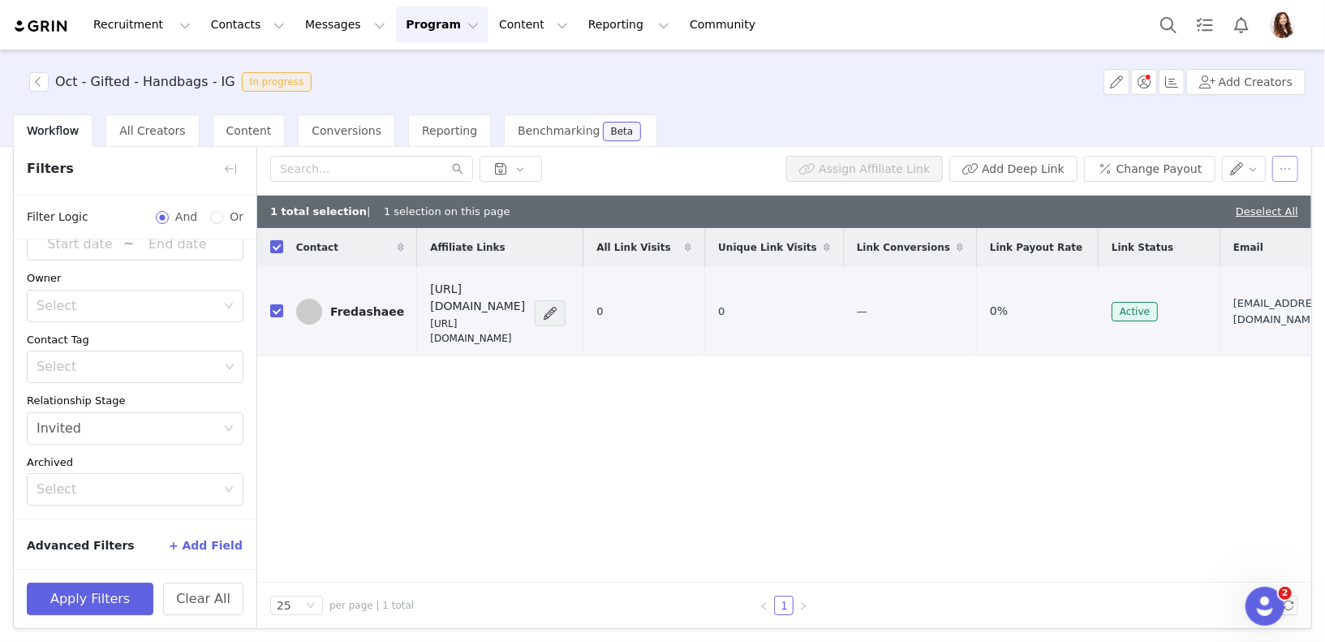
click at [1290, 170] on button "button" at bounding box center [1285, 169] width 26 height 26
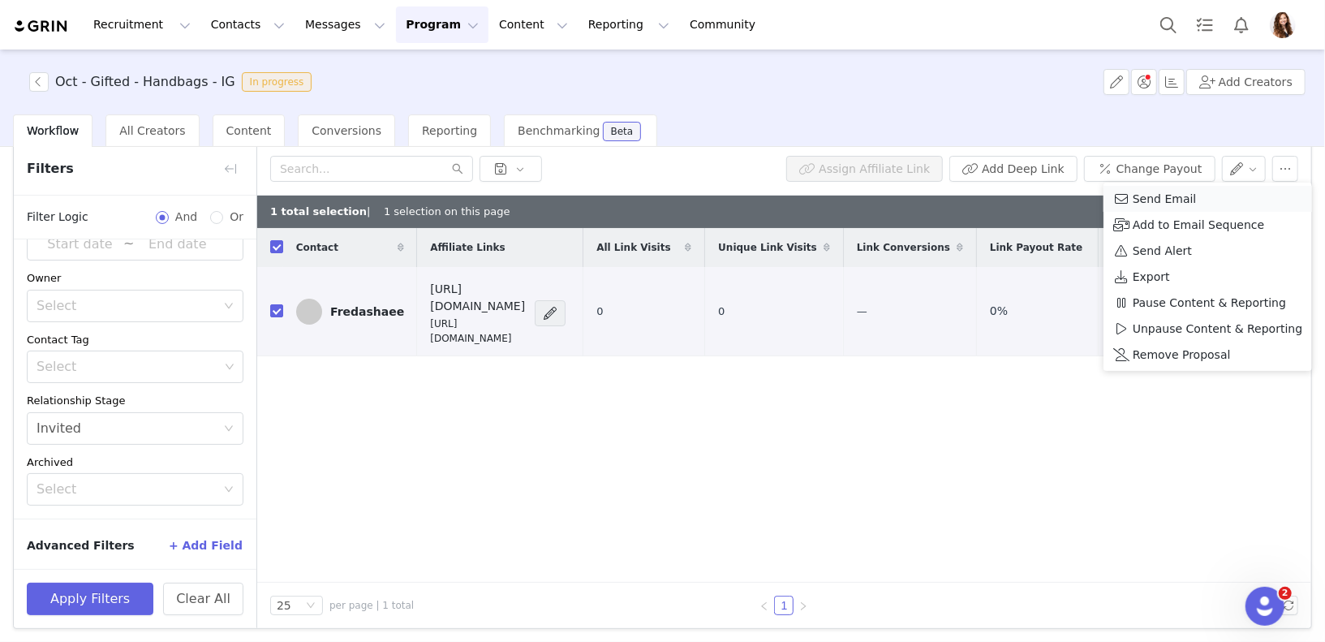
click at [1198, 197] on div "Send Email" at bounding box center [1207, 199] width 189 height 18
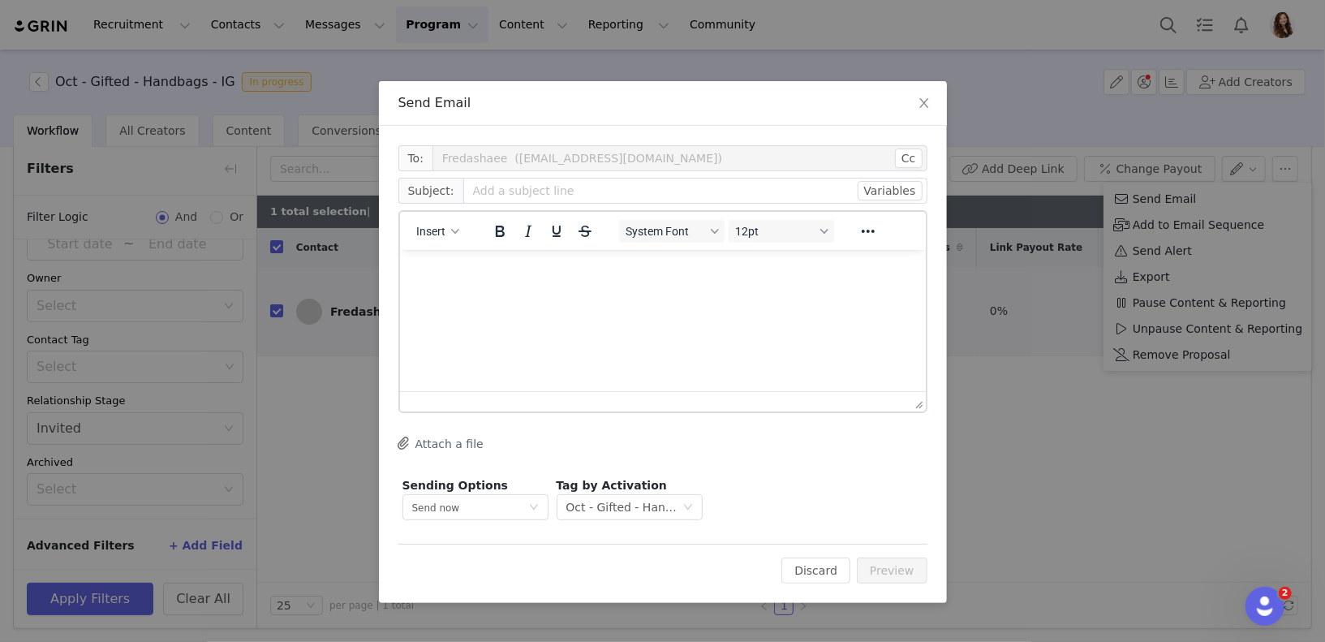
scroll to position [0, 0]
click at [452, 230] on icon "button" at bounding box center [455, 231] width 8 height 5
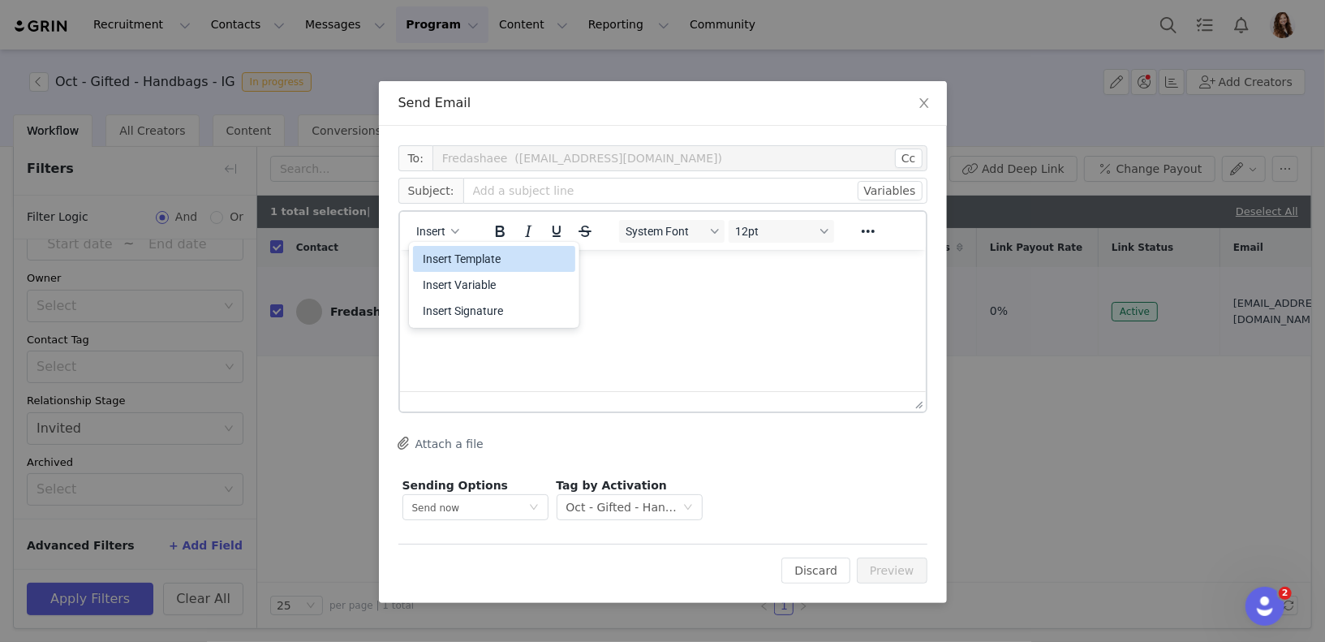
click at [454, 255] on div "Insert Template" at bounding box center [496, 258] width 146 height 19
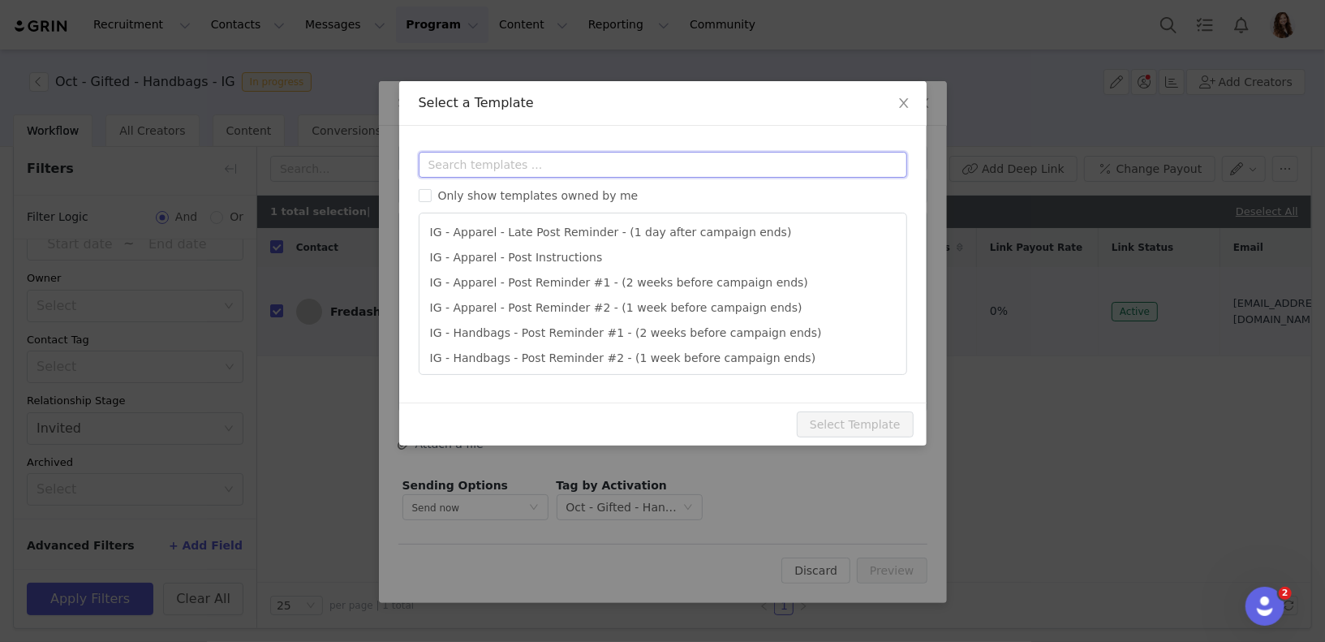
click at [514, 175] on input "text" at bounding box center [663, 165] width 488 height 26
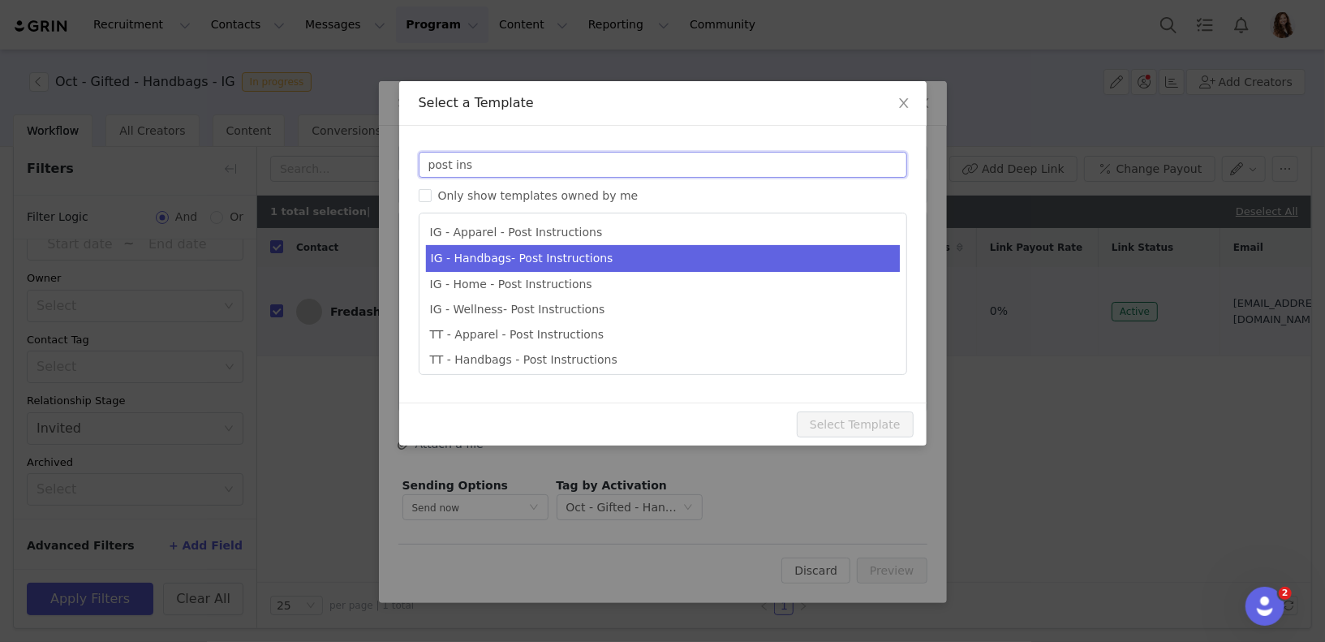
type input "post ins"
type input "Quince x @[instagram_username] Post Instructions!"
click at [539, 257] on li "IG - Handbags- Post Instructions" at bounding box center [663, 258] width 474 height 27
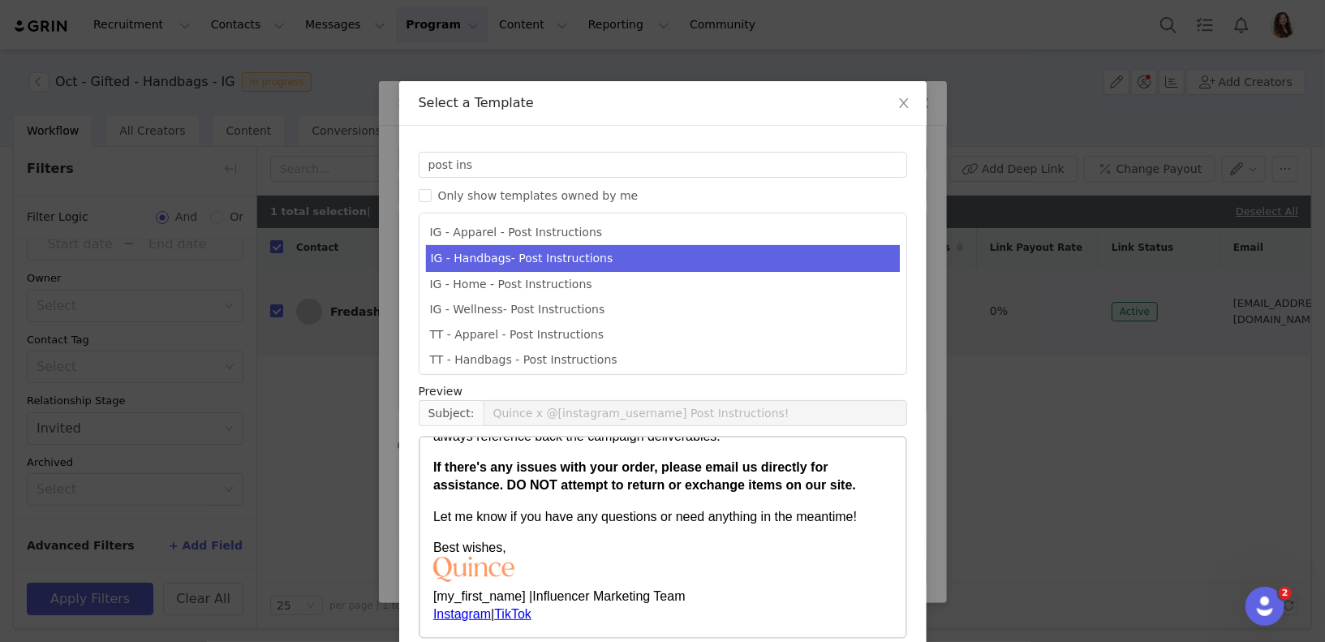
scroll to position [78, 0]
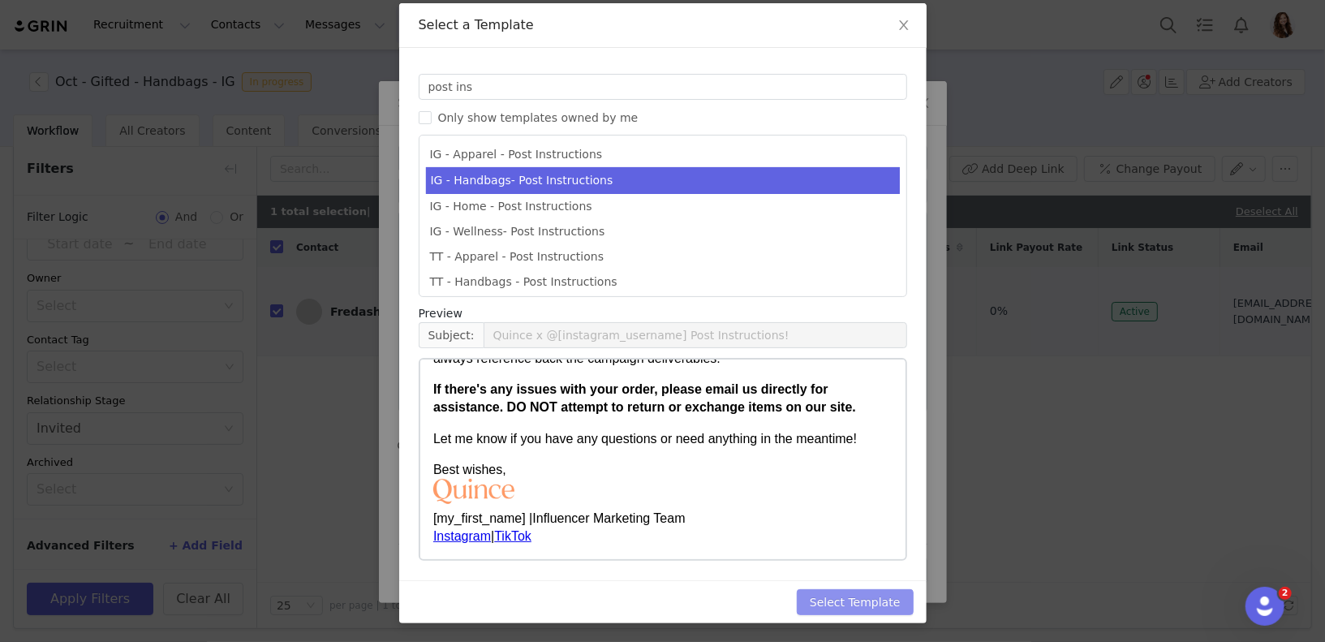
click at [836, 598] on button "Select Template" at bounding box center [855, 602] width 117 height 26
type input "Quince x @[instagram_username] Post Instructions!"
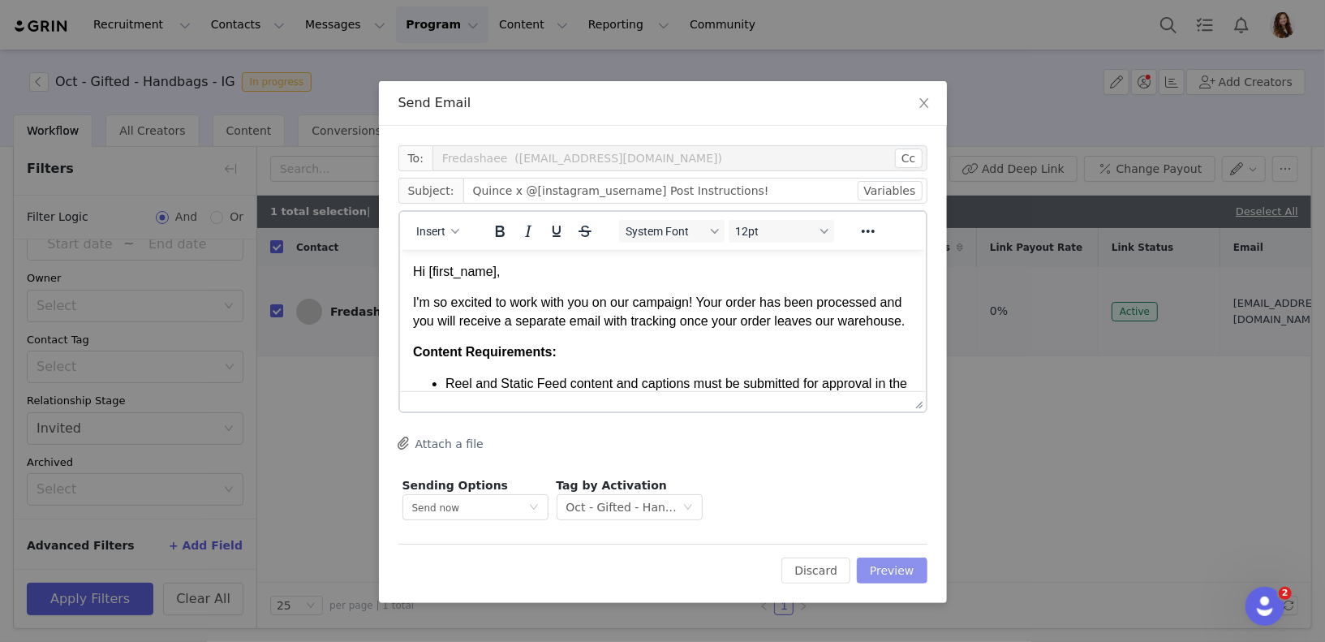
scroll to position [0, 0]
click at [897, 557] on button "Preview" at bounding box center [892, 570] width 71 height 26
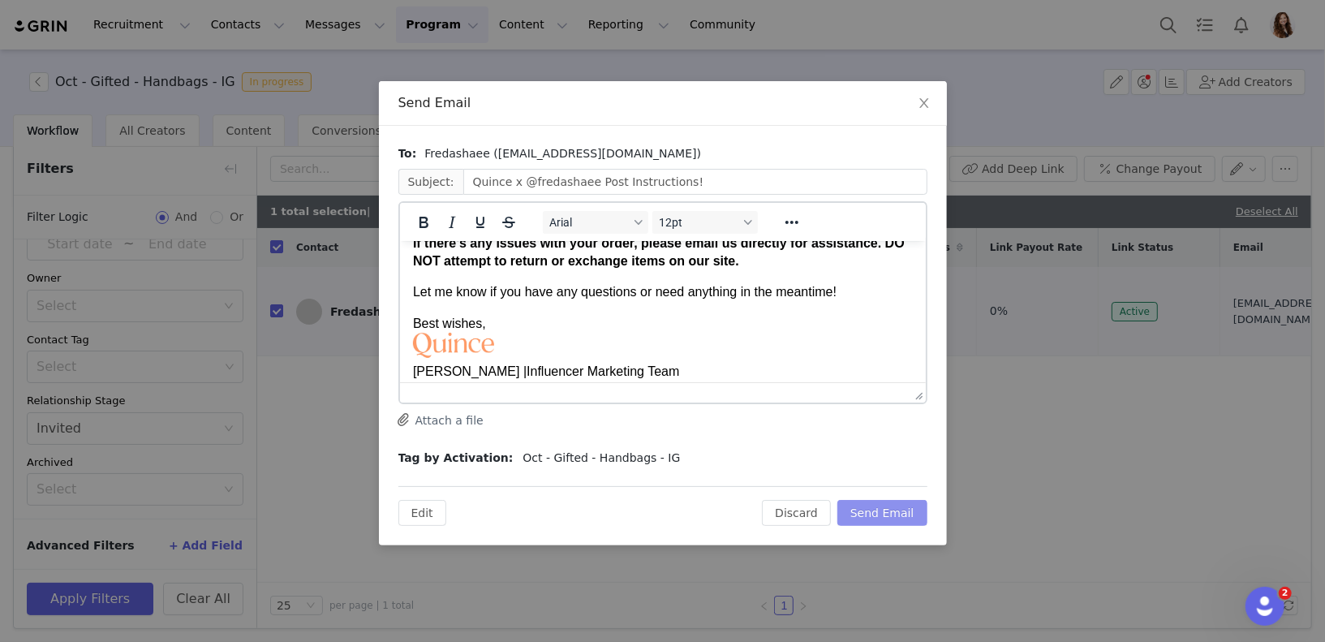
scroll to position [753, 0]
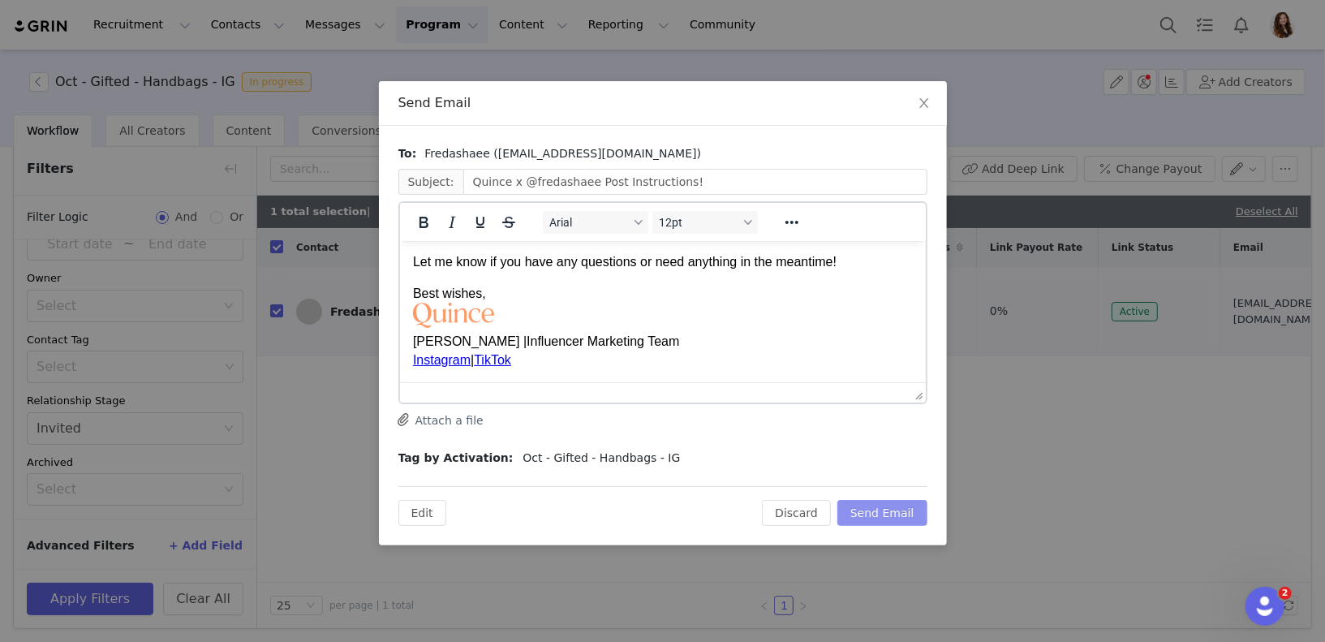
click at [885, 514] on button "Send Email" at bounding box center [882, 513] width 90 height 26
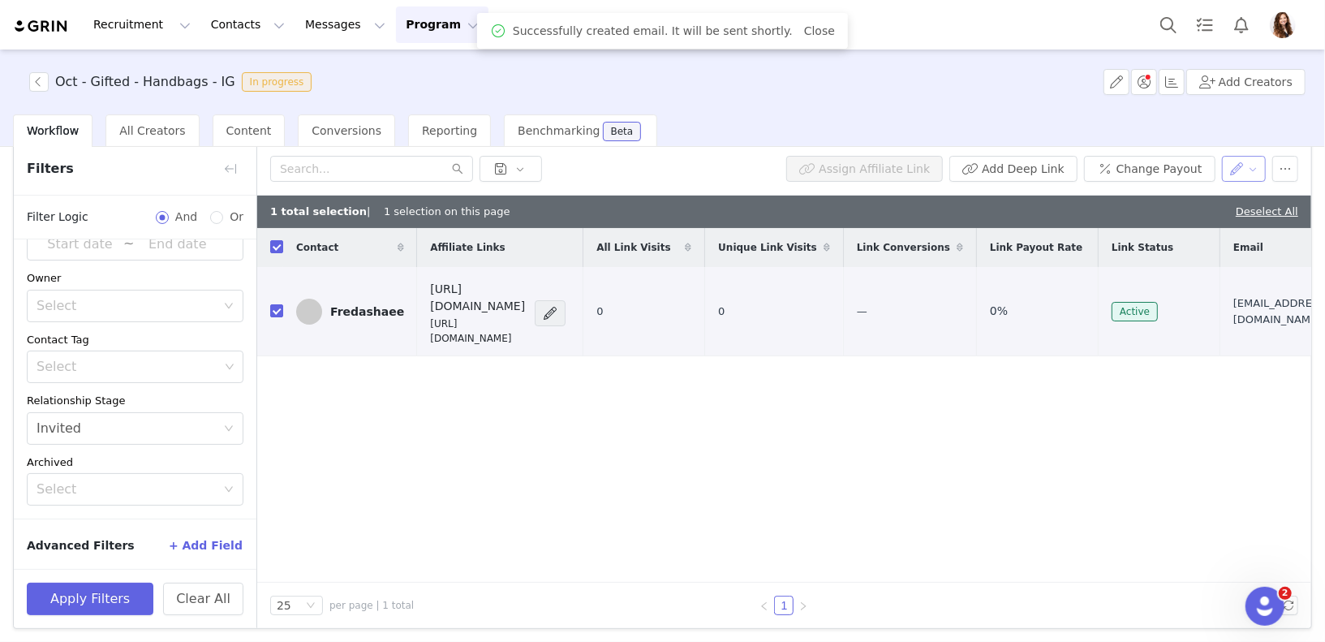
scroll to position [0, 0]
click at [1233, 163] on button "button" at bounding box center [1244, 169] width 45 height 26
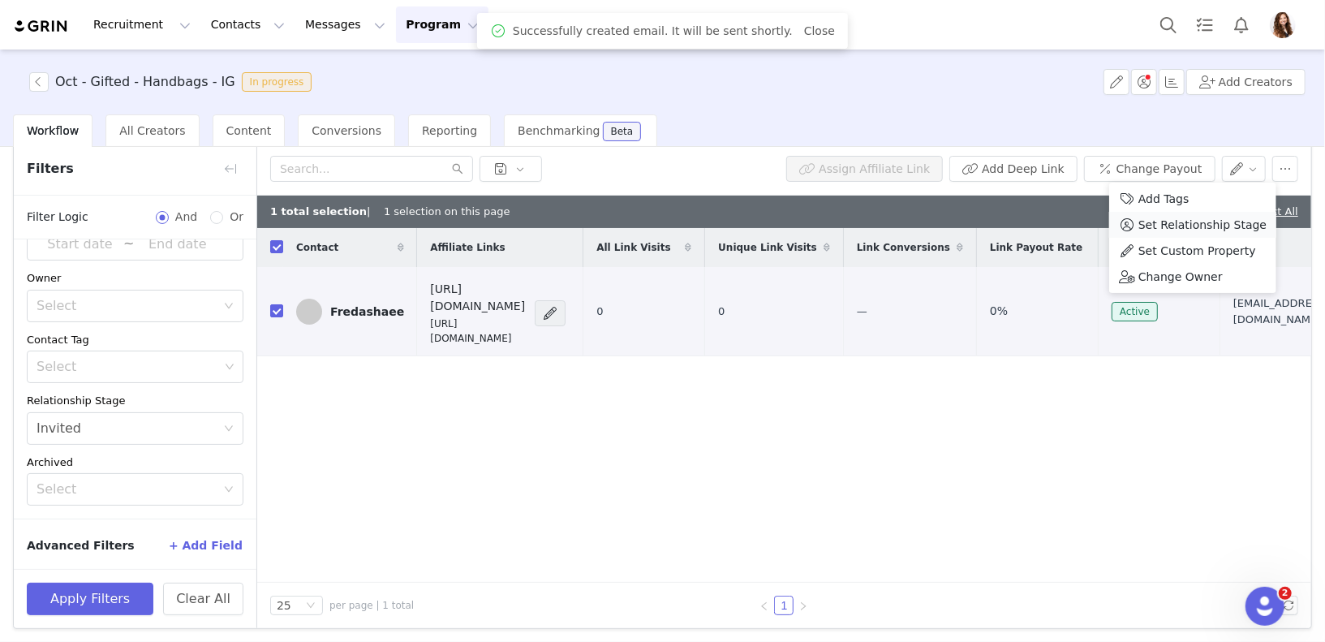
click at [1200, 223] on span "Set Relationship Stage" at bounding box center [1202, 225] width 128 height 18
click at [1194, 230] on div "Search relationship stages" at bounding box center [1156, 226] width 151 height 16
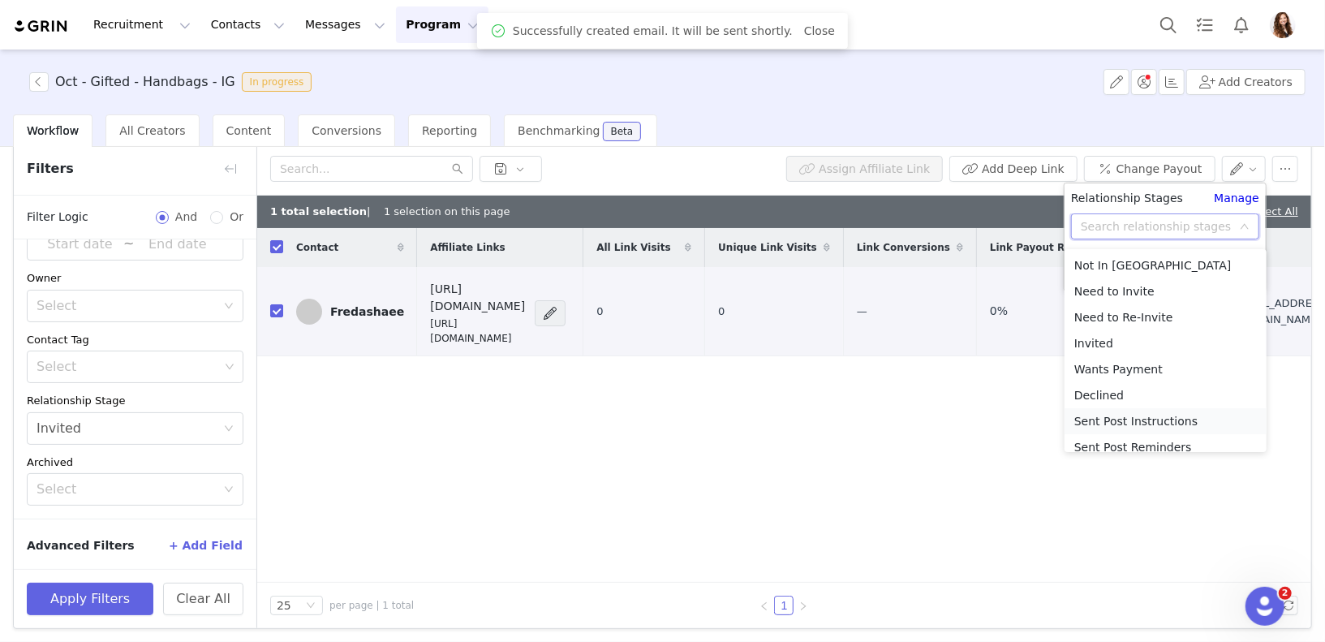
click at [1157, 415] on li "Sent Post Instructions" at bounding box center [1165, 421] width 202 height 26
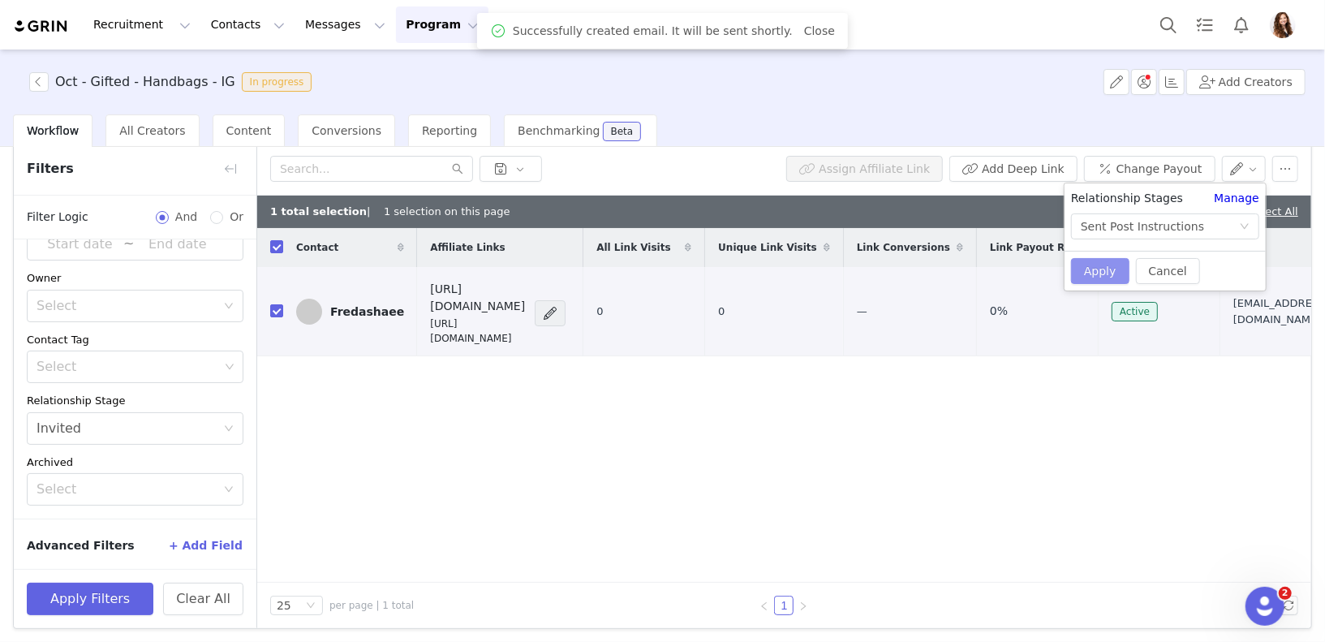
click at [1105, 273] on button "Apply" at bounding box center [1100, 271] width 58 height 26
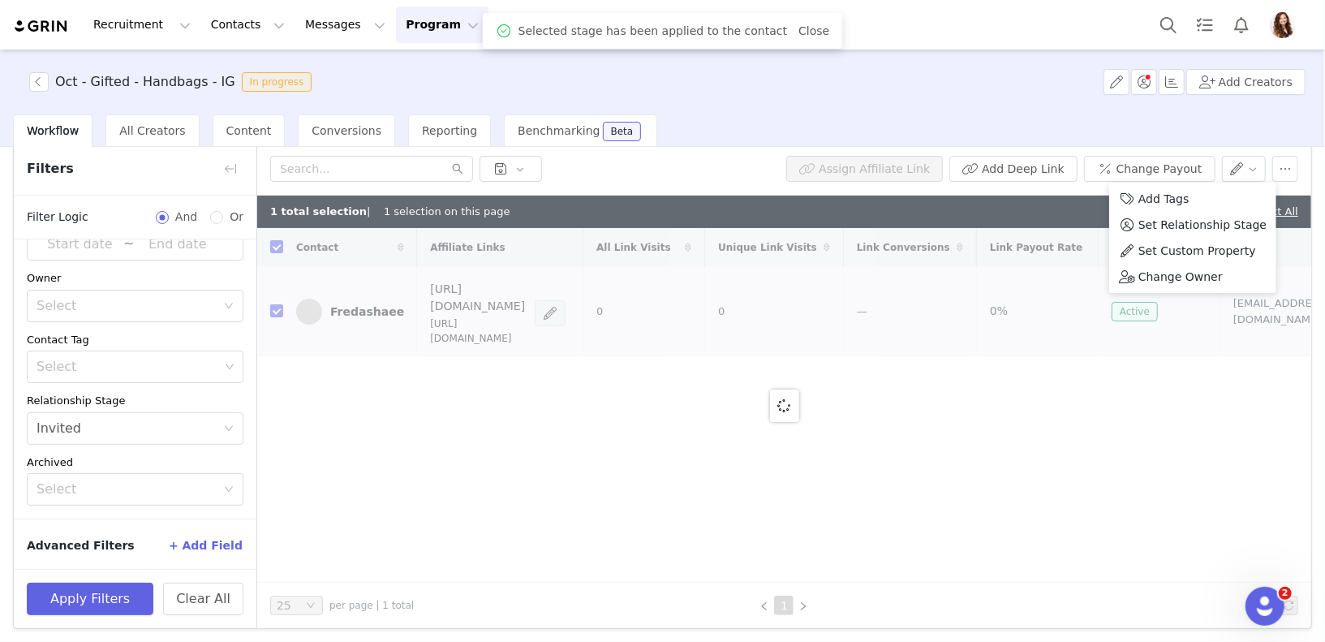
checkbox input "false"
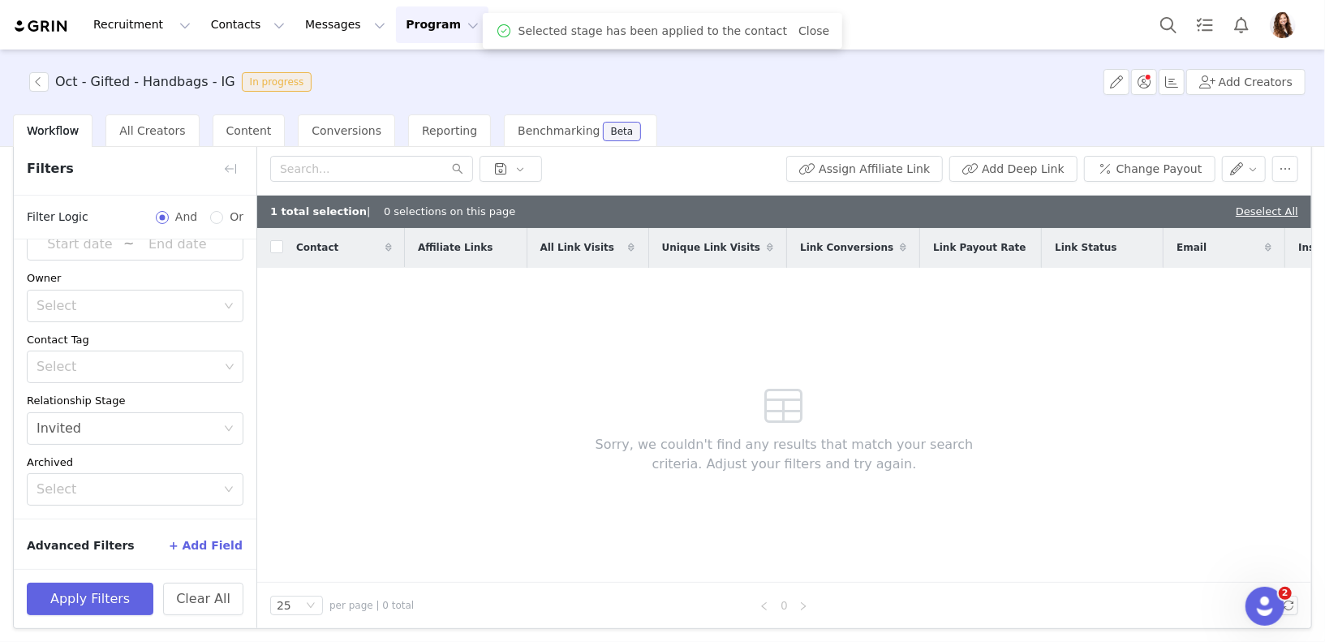
click at [1112, 113] on div "Oct - Gifted - Handbags - IG In progress Add Creators" at bounding box center [662, 81] width 1325 height 65
click at [1275, 208] on link "Deselect All" at bounding box center [1267, 211] width 62 height 12
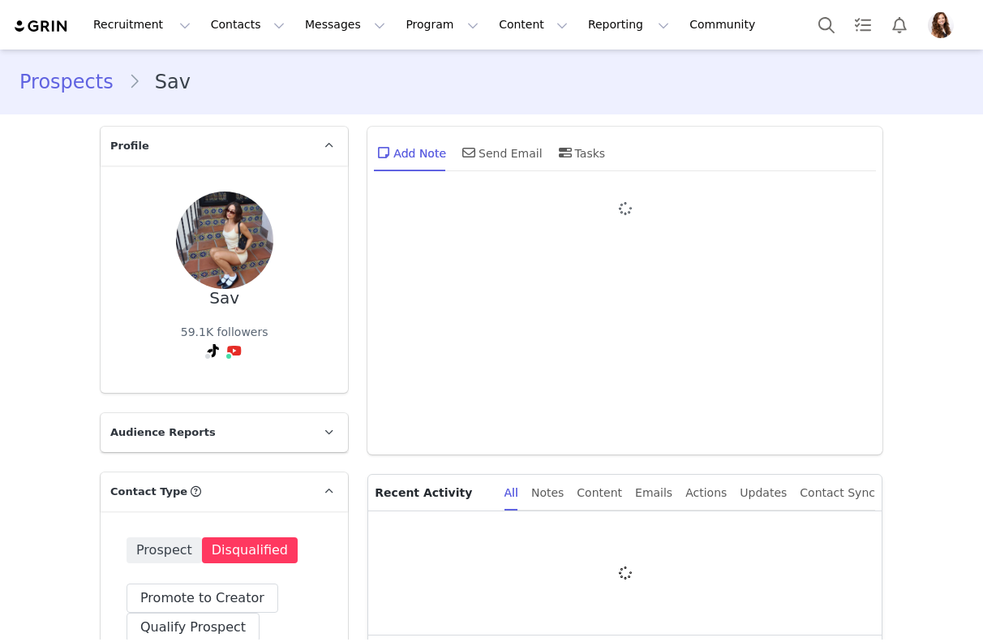
type input "+1 ([GEOGRAPHIC_DATA])"
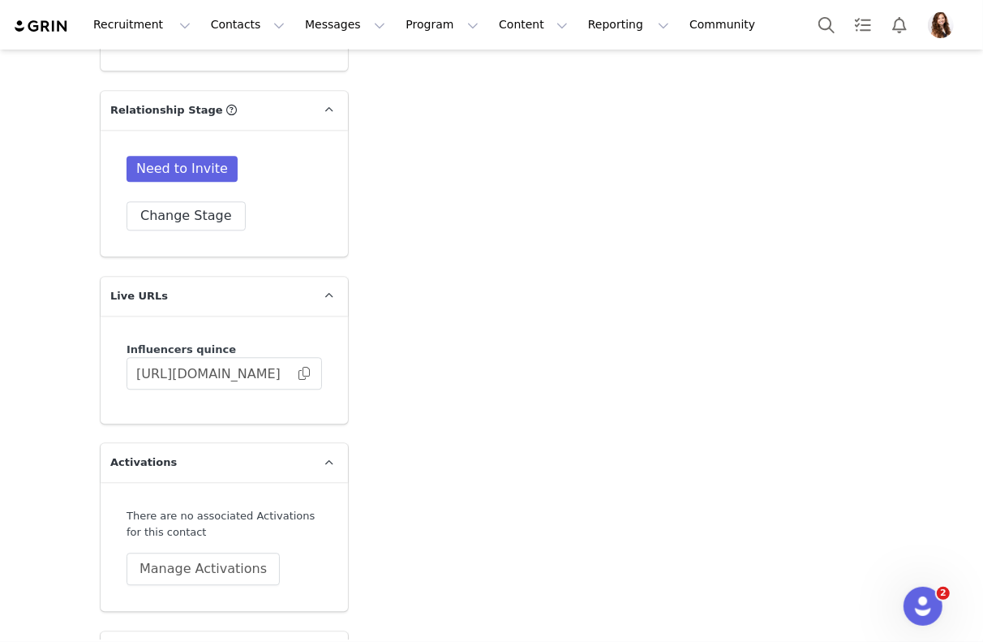
scroll to position [3107, 0]
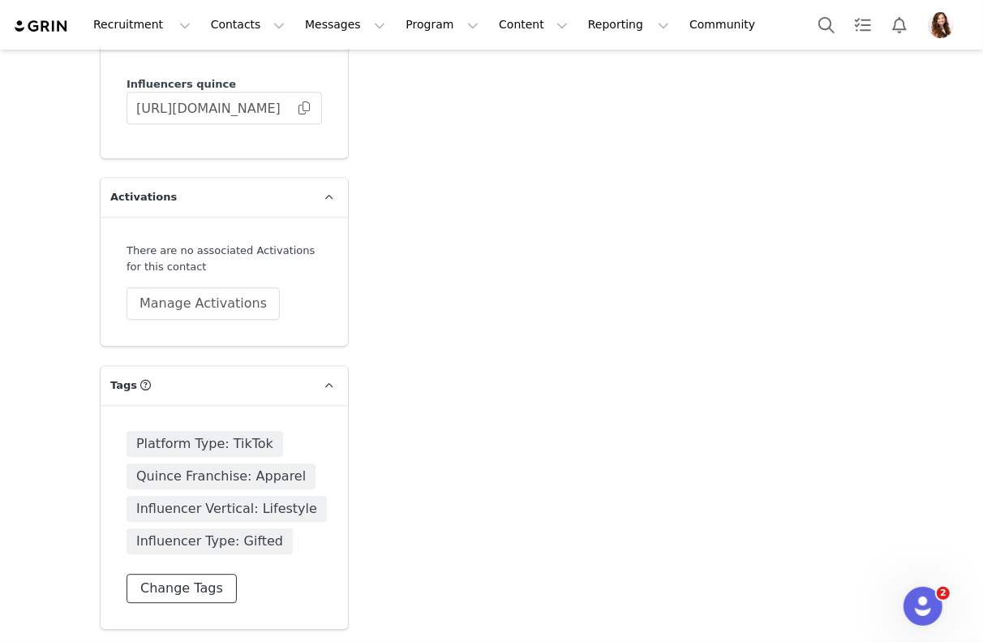
click at [191, 591] on button "Change Tags" at bounding box center [182, 588] width 110 height 29
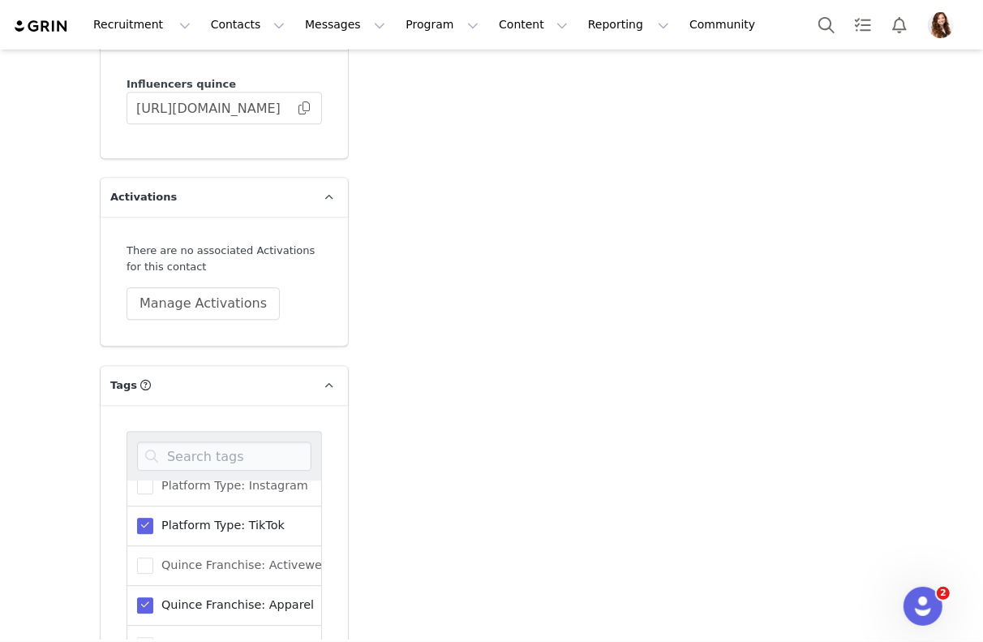
click at [146, 597] on span at bounding box center [145, 605] width 16 height 16
click at [153, 597] on input "Quince Franchise: Apparel" at bounding box center [153, 597] width 0 height 0
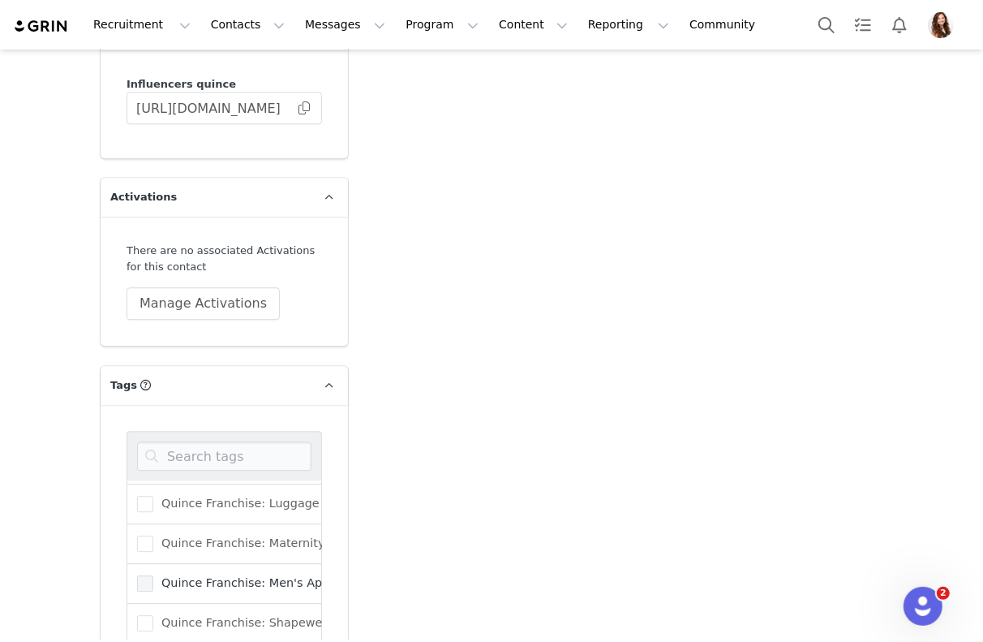
click at [140, 575] on span at bounding box center [145, 583] width 16 height 16
click at [153, 575] on input "Quince Franchise: Men's Apparel" at bounding box center [153, 575] width 0 height 0
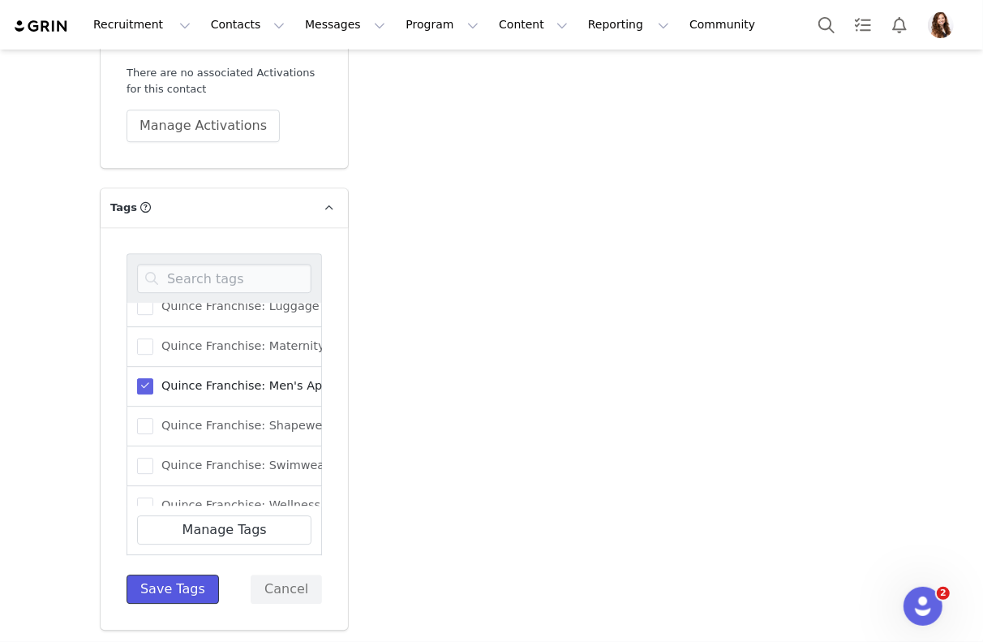
click at [193, 596] on button "Save Tags" at bounding box center [173, 588] width 92 height 29
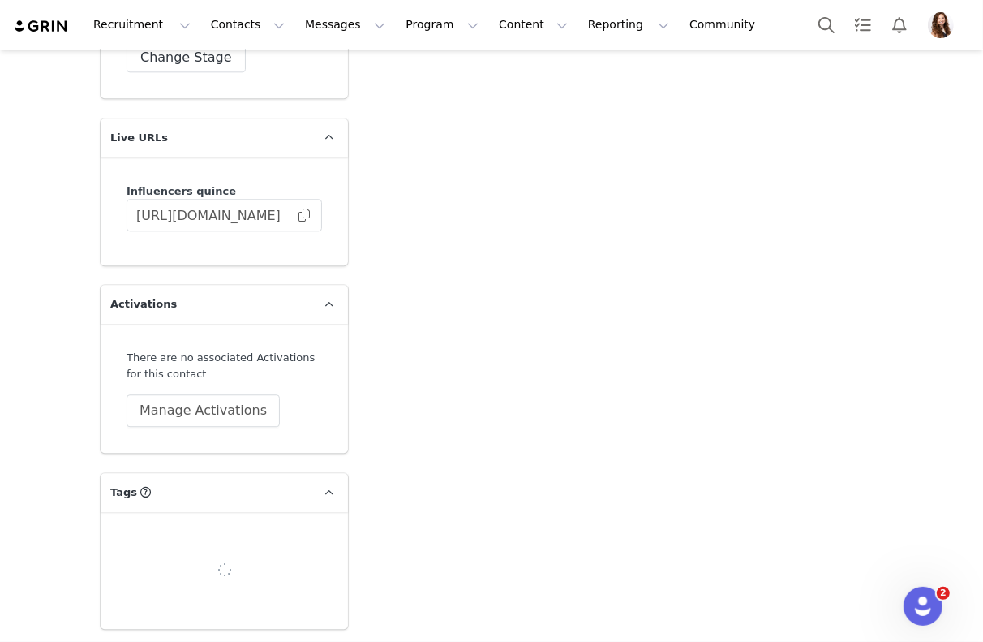
scroll to position [3107, 0]
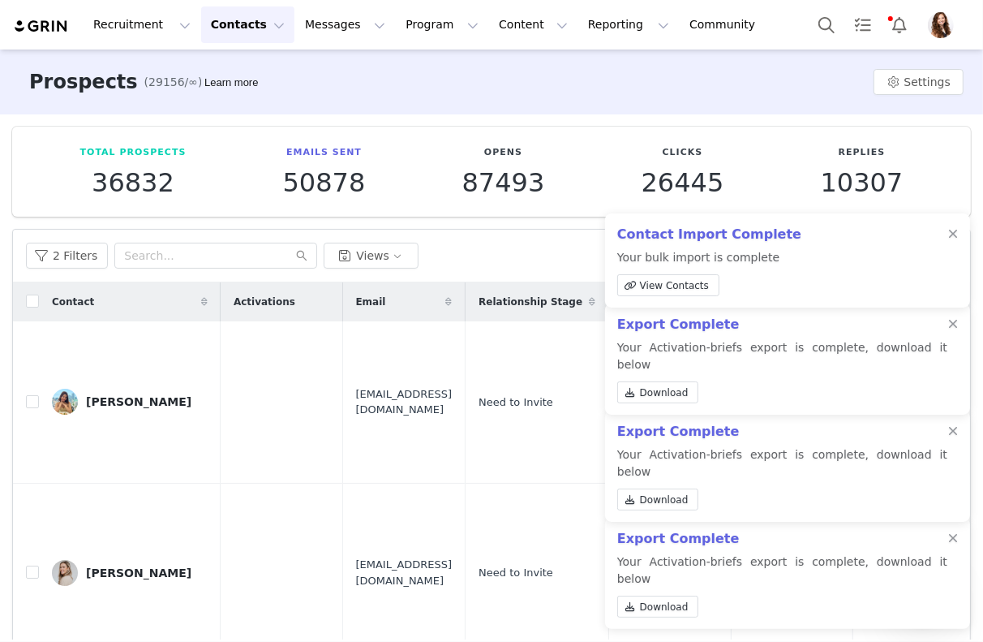
scroll to position [2630, 0]
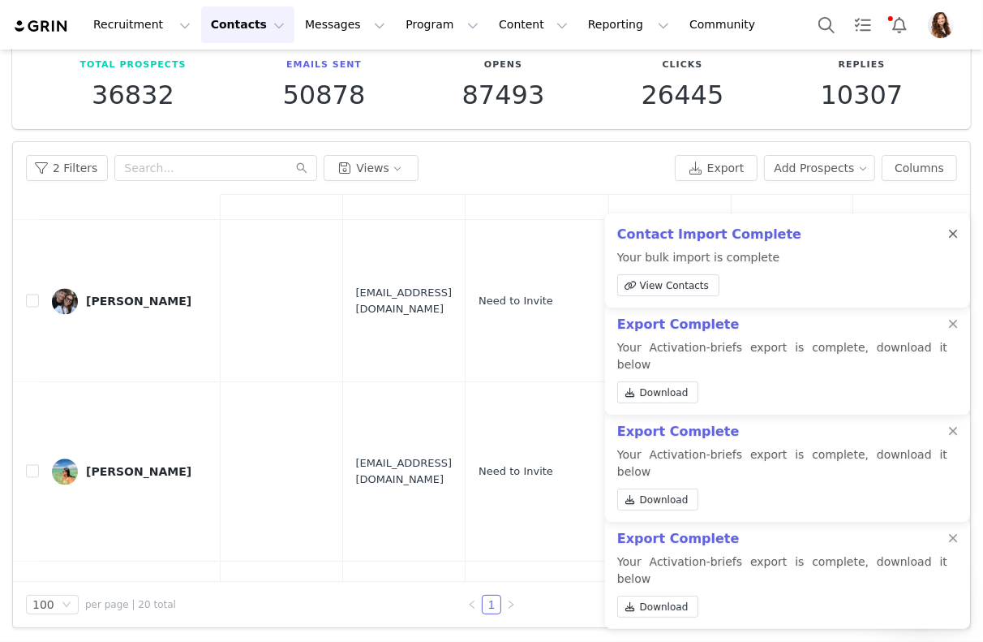
click at [952, 230] on div at bounding box center [953, 234] width 10 height 13
click at [952, 331] on div at bounding box center [953, 324] width 10 height 13
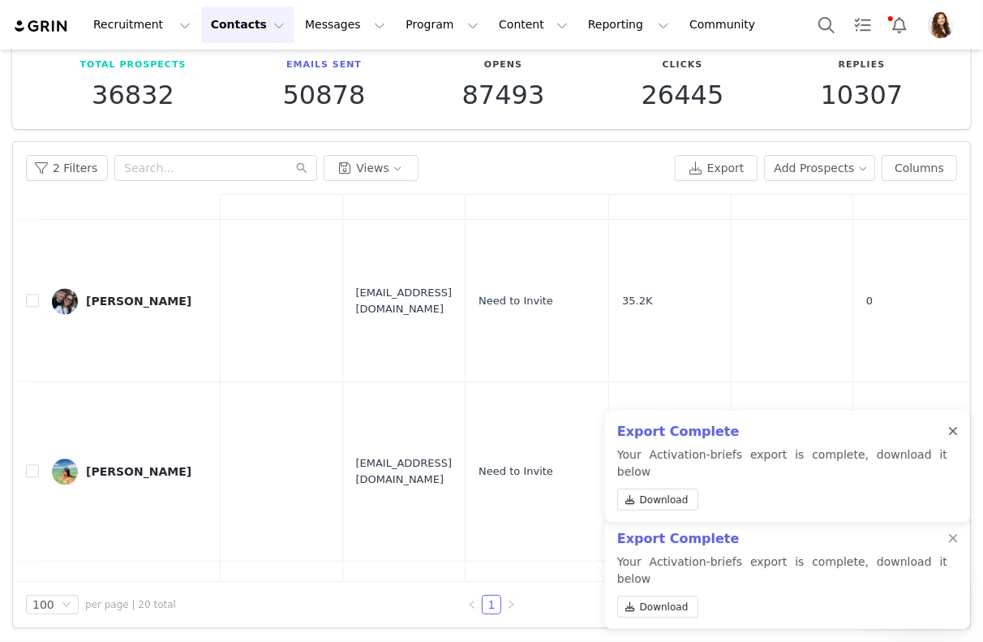
click at [955, 438] on div at bounding box center [953, 431] width 10 height 13
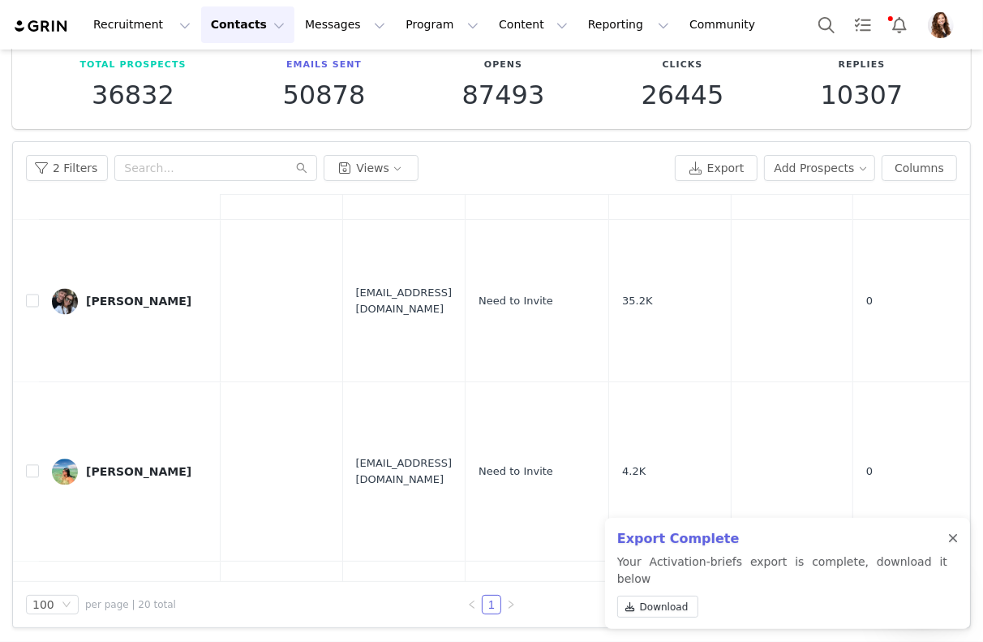
click at [952, 545] on div at bounding box center [953, 538] width 10 height 13
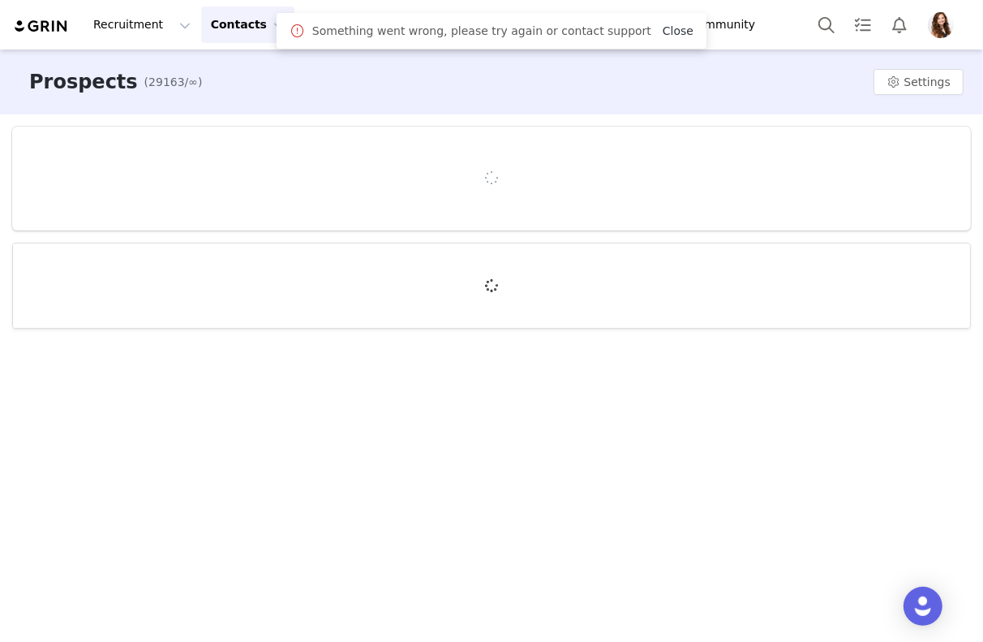
click at [663, 32] on link "Close" at bounding box center [678, 30] width 31 height 13
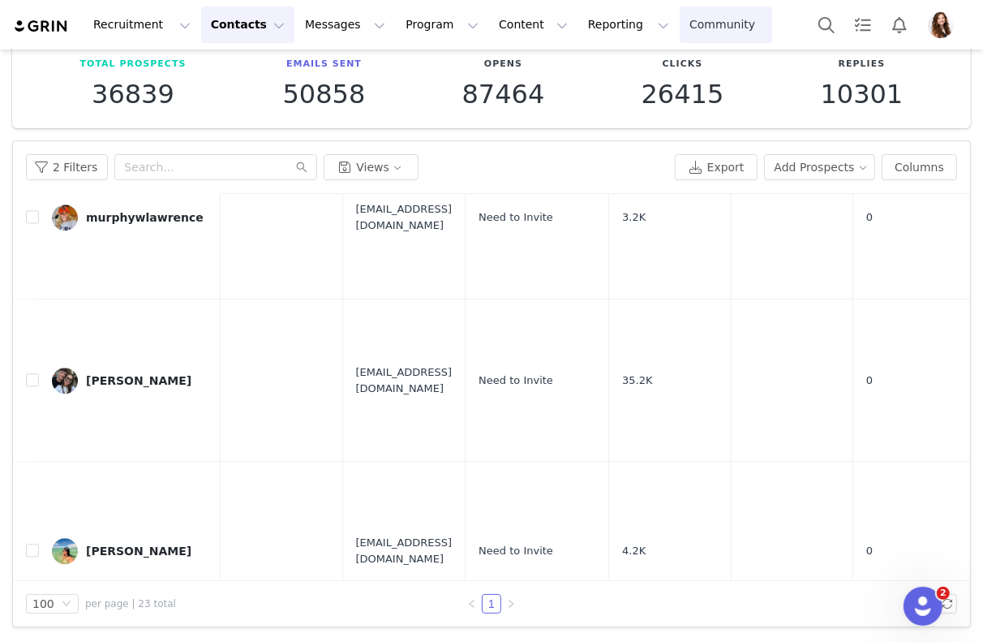
scroll to position [88, 0]
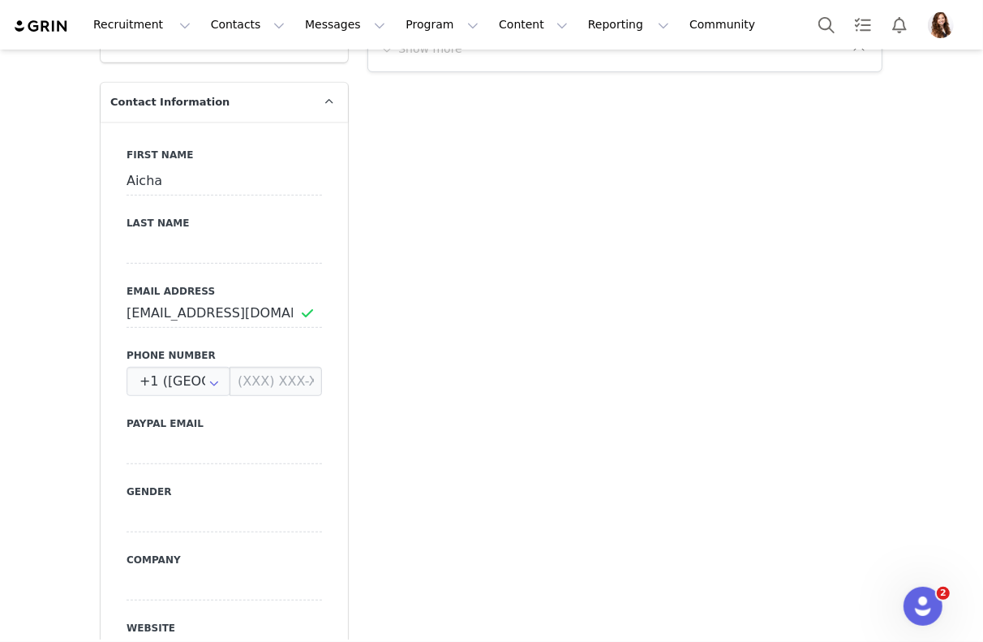
scroll to position [759, 0]
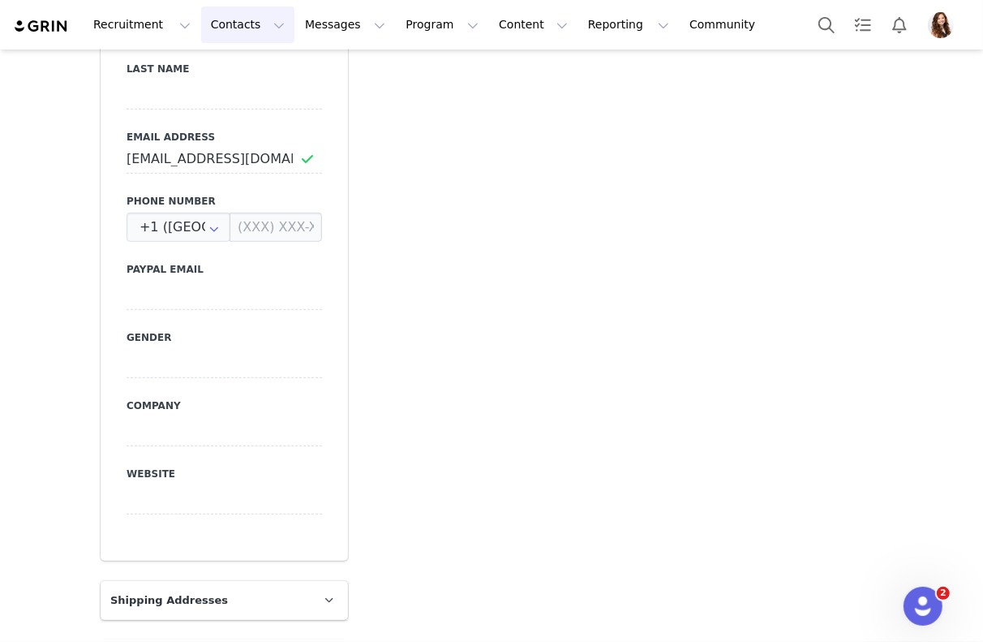
click at [223, 41] on button "Contacts Contacts" at bounding box center [247, 24] width 93 height 37
click at [226, 96] on p "Prospects" at bounding box center [230, 101] width 54 height 17
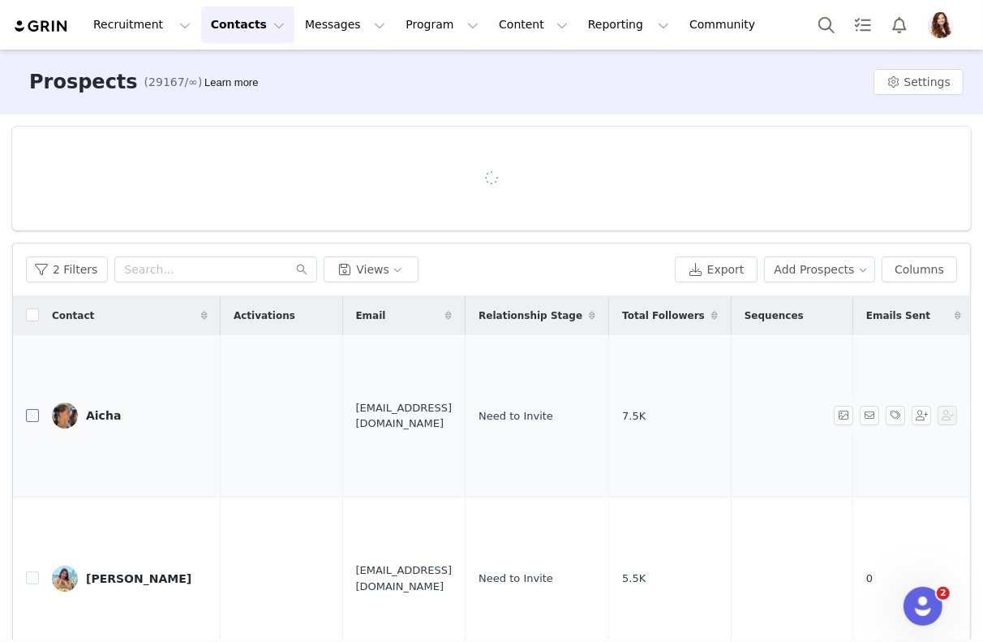
click at [33, 409] on input "checkbox" at bounding box center [32, 415] width 13 height 13
checkbox input "true"
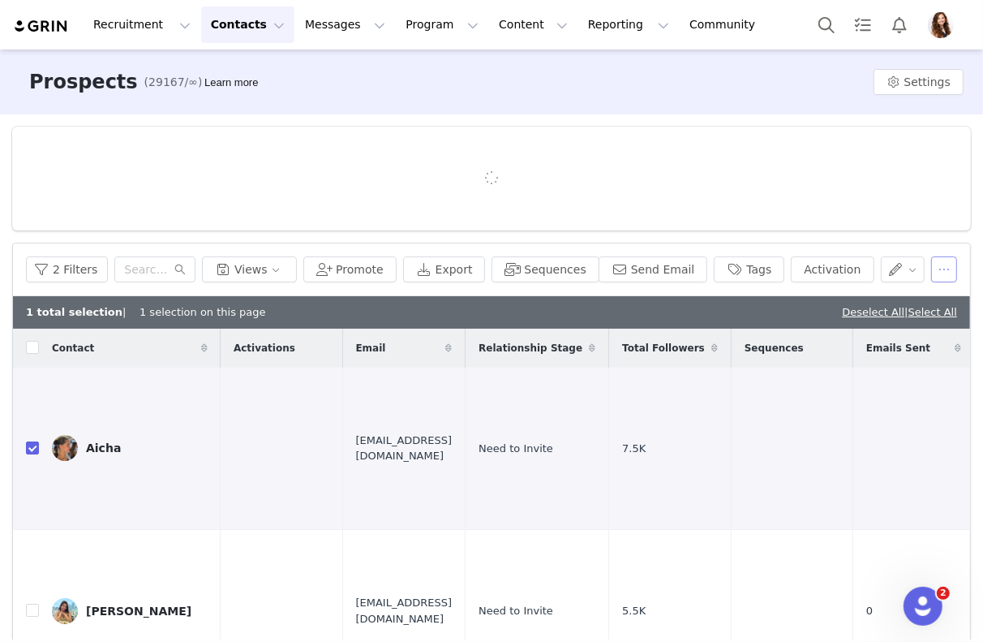
click at [945, 276] on button "button" at bounding box center [944, 269] width 26 height 26
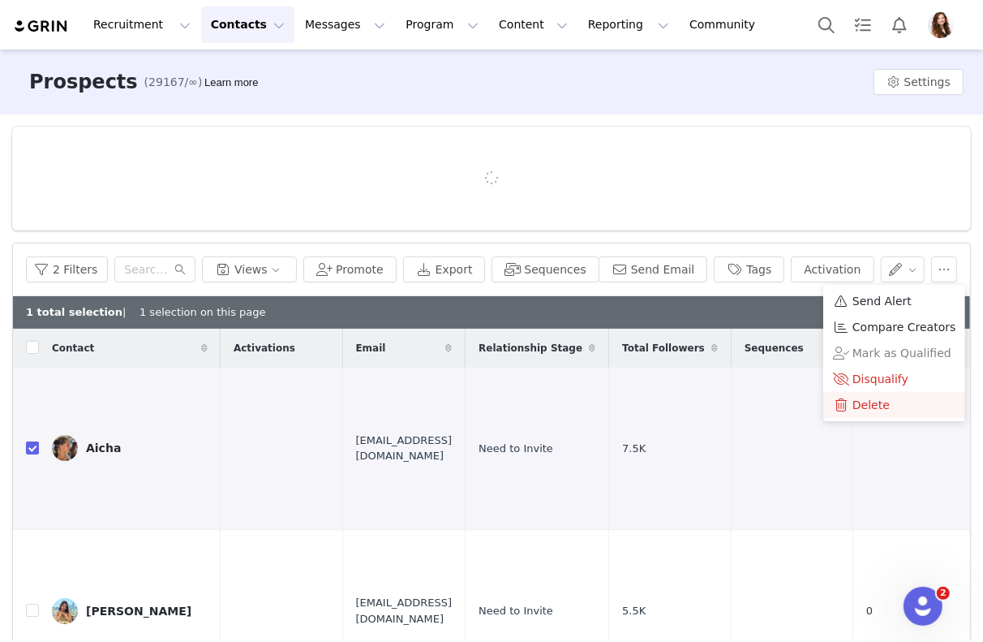
click at [895, 398] on div "Delete" at bounding box center [894, 405] width 123 height 18
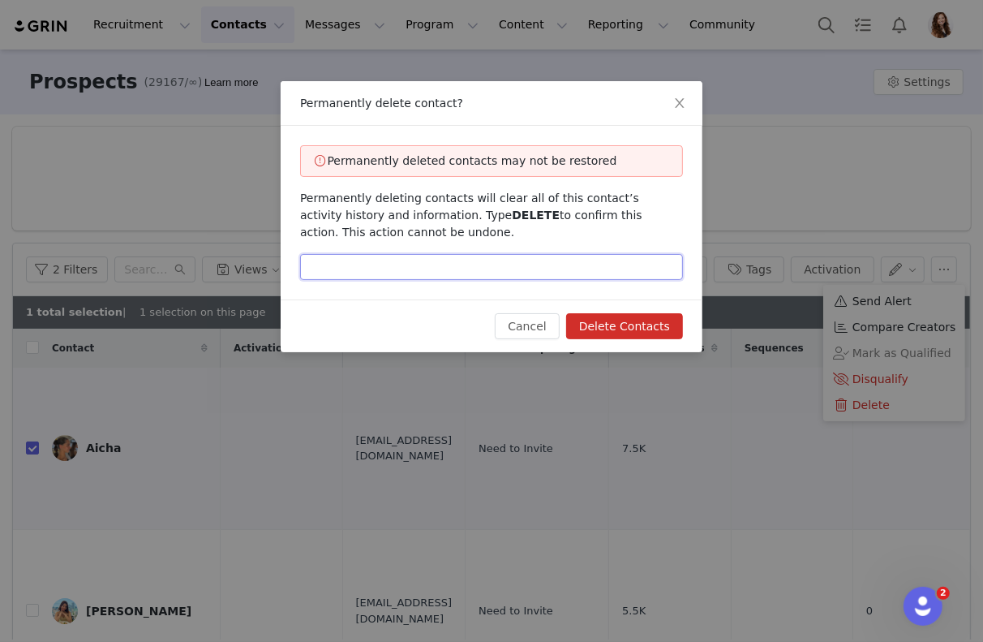
click at [561, 263] on input "text" at bounding box center [491, 267] width 383 height 26
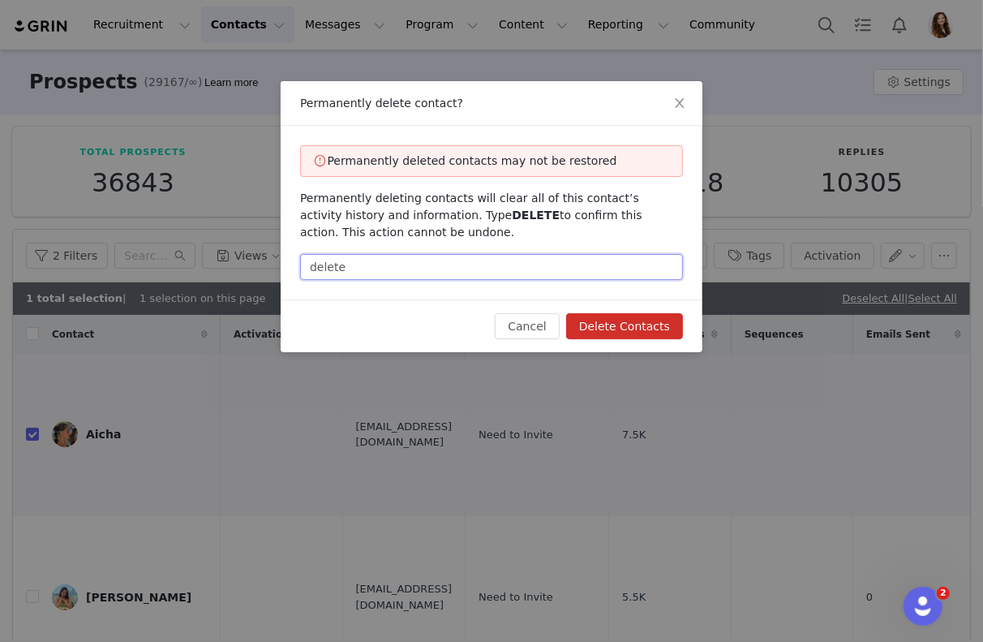
type input "delete"
click at [602, 314] on button "Delete Contacts" at bounding box center [624, 326] width 117 height 26
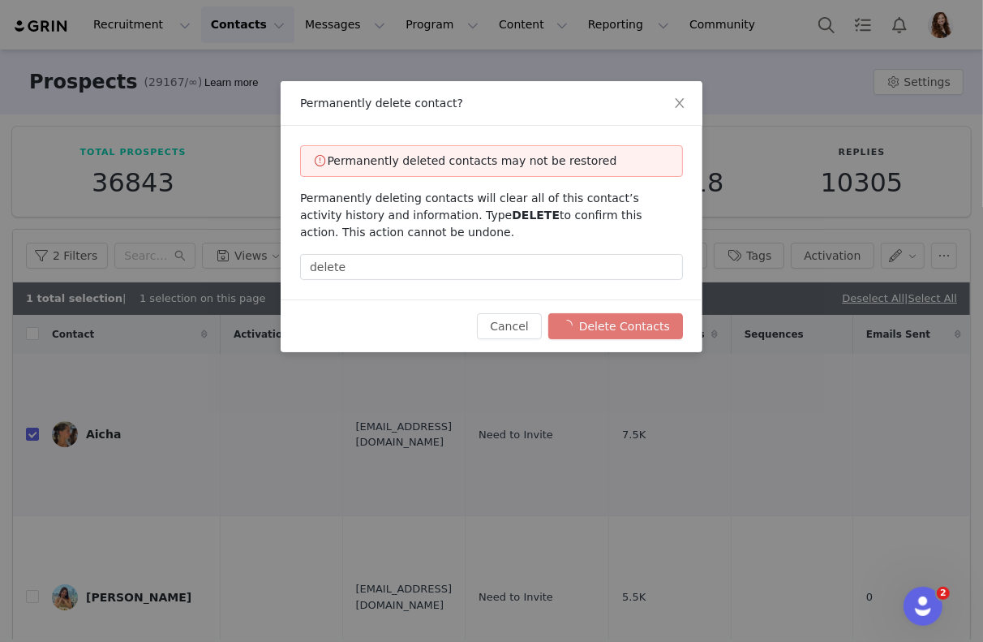
checkbox input "false"
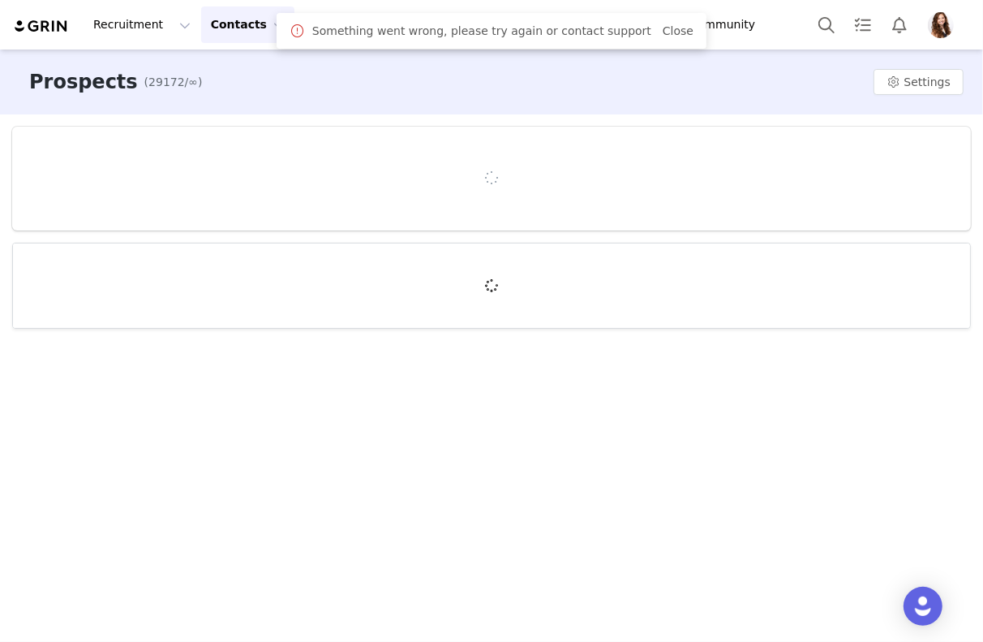
click at [669, 20] on div "Something went wrong, please try again or contact support Close" at bounding box center [492, 31] width 430 height 36
click at [663, 35] on link "Close" at bounding box center [678, 30] width 31 height 13
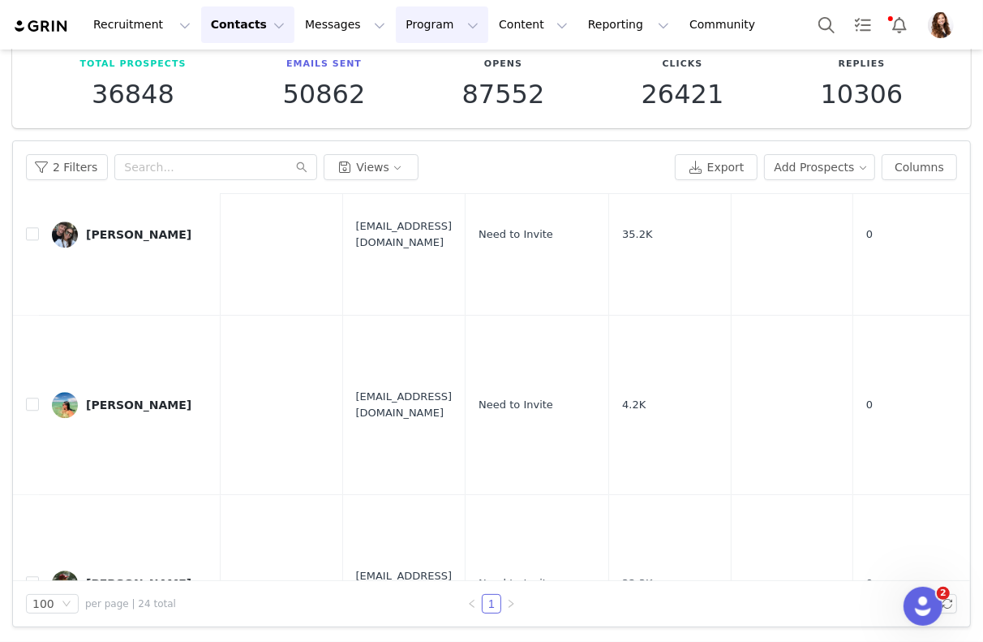
scroll to position [88, 0]
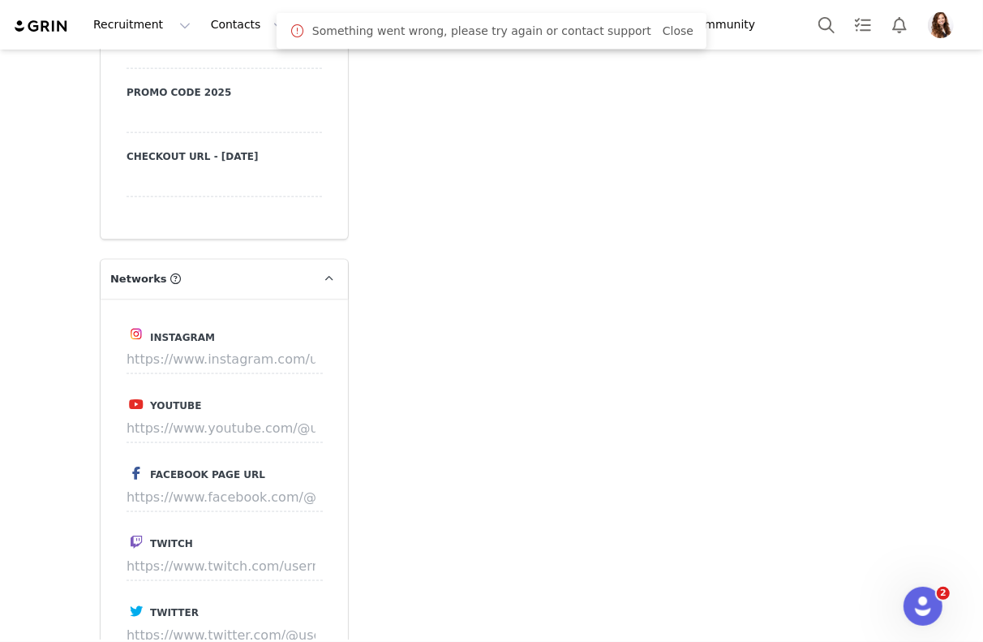
scroll to position [1576, 0]
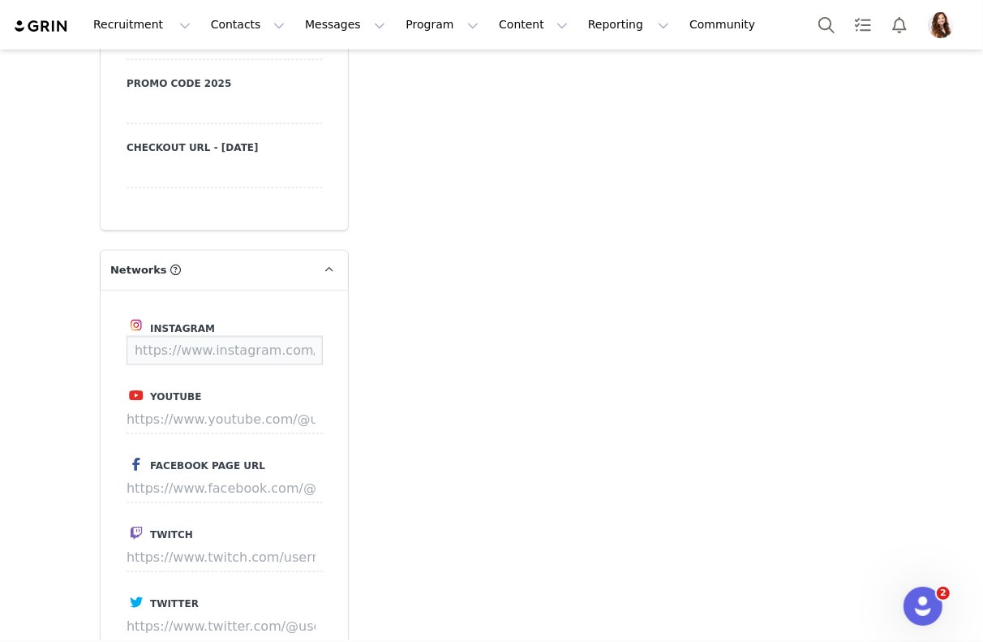
click at [247, 347] on input at bounding box center [225, 350] width 196 height 29
paste input "[URL][DOMAIN_NAME]"
type input "[URL][DOMAIN_NAME]"
click at [290, 358] on button "Save" at bounding box center [292, 350] width 59 height 29
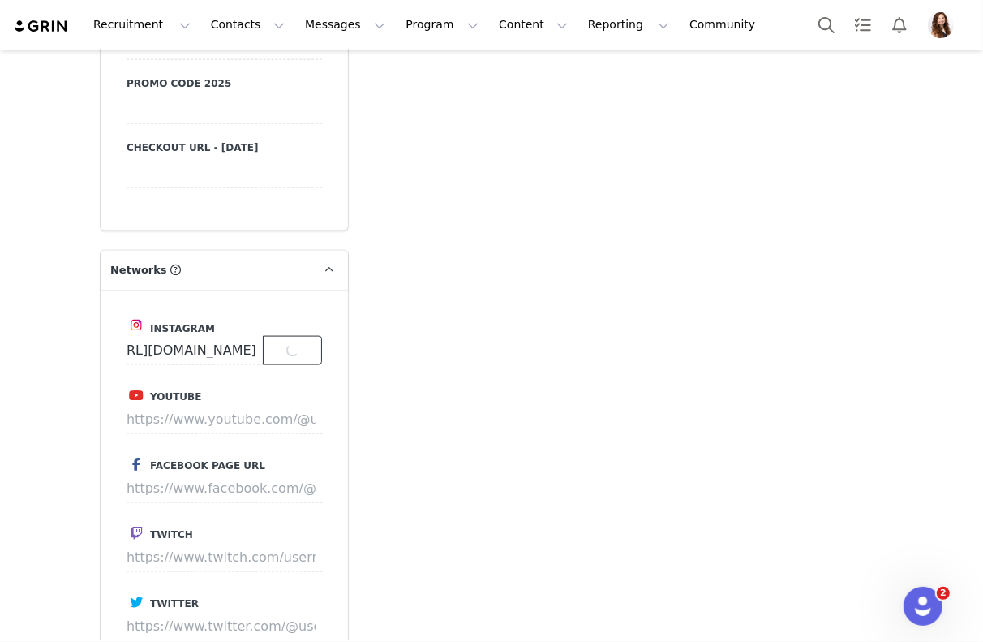
scroll to position [0, 0]
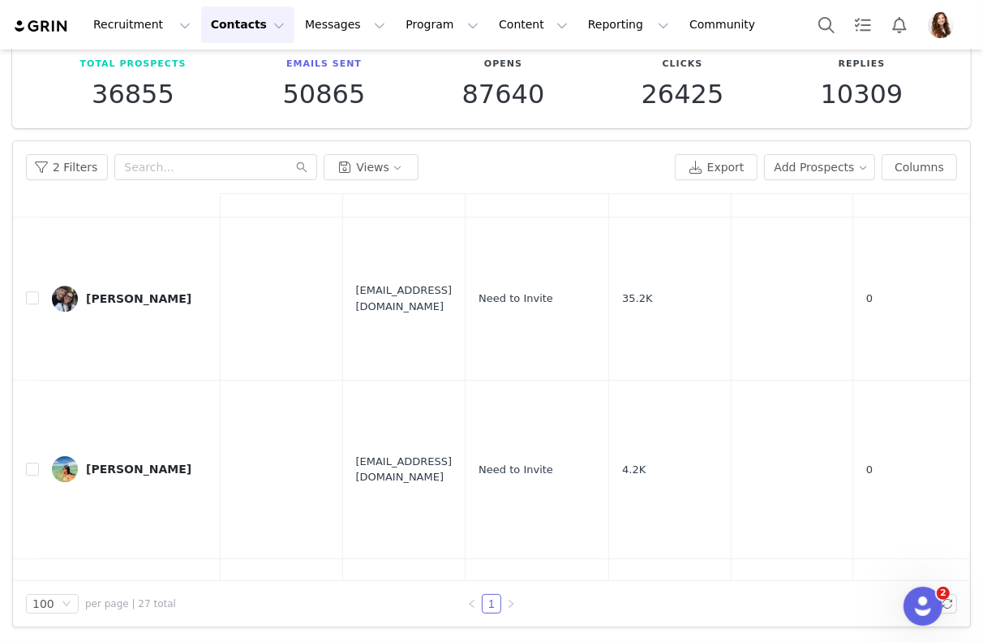
scroll to position [88, 0]
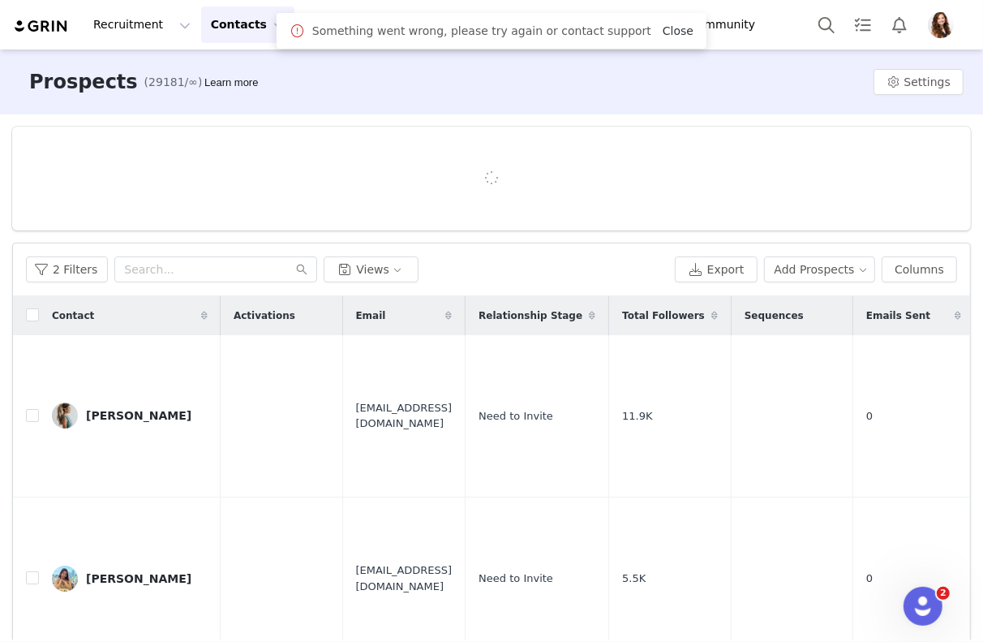
click at [669, 33] on link "Close" at bounding box center [678, 30] width 31 height 13
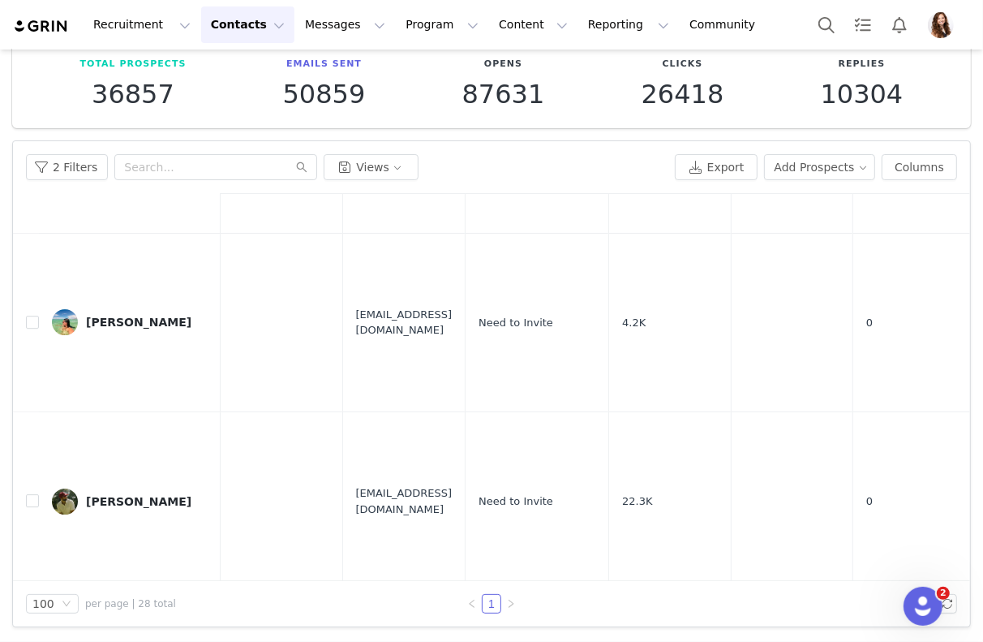
scroll to position [88, 0]
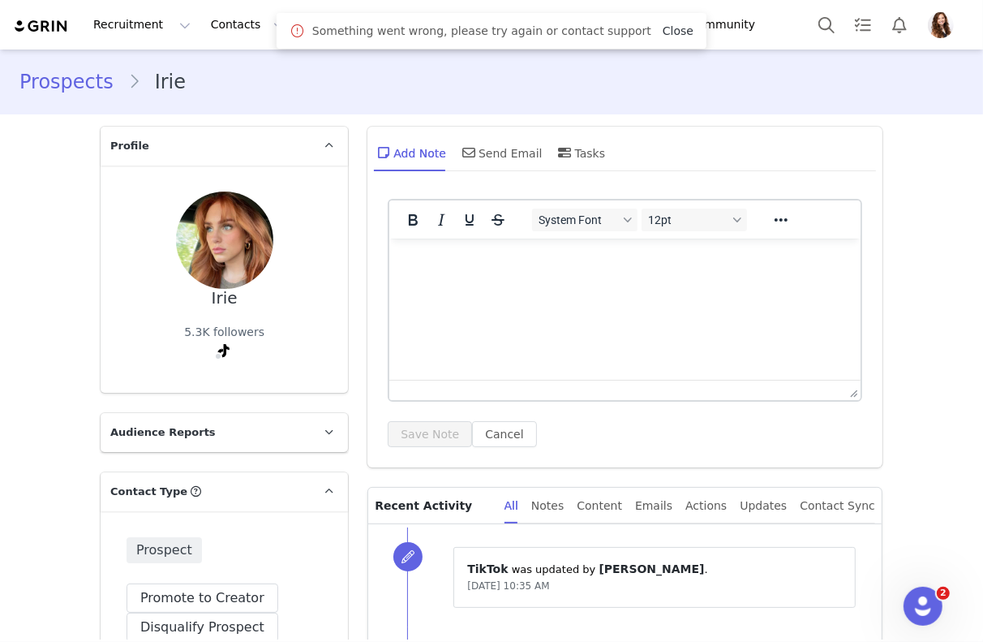
click at [667, 25] on link "Close" at bounding box center [678, 30] width 31 height 13
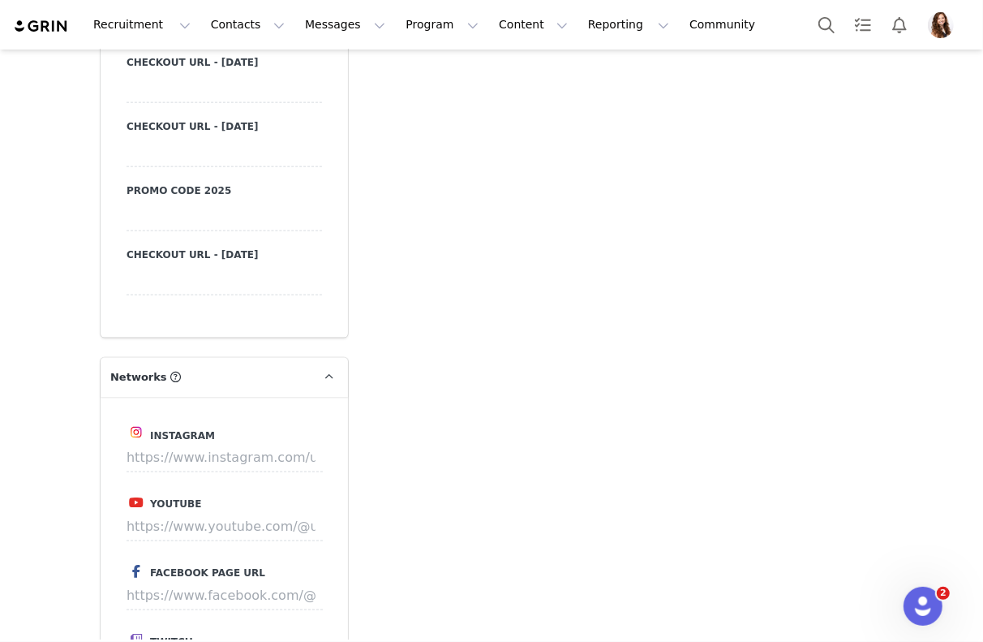
scroll to position [1692, 0]
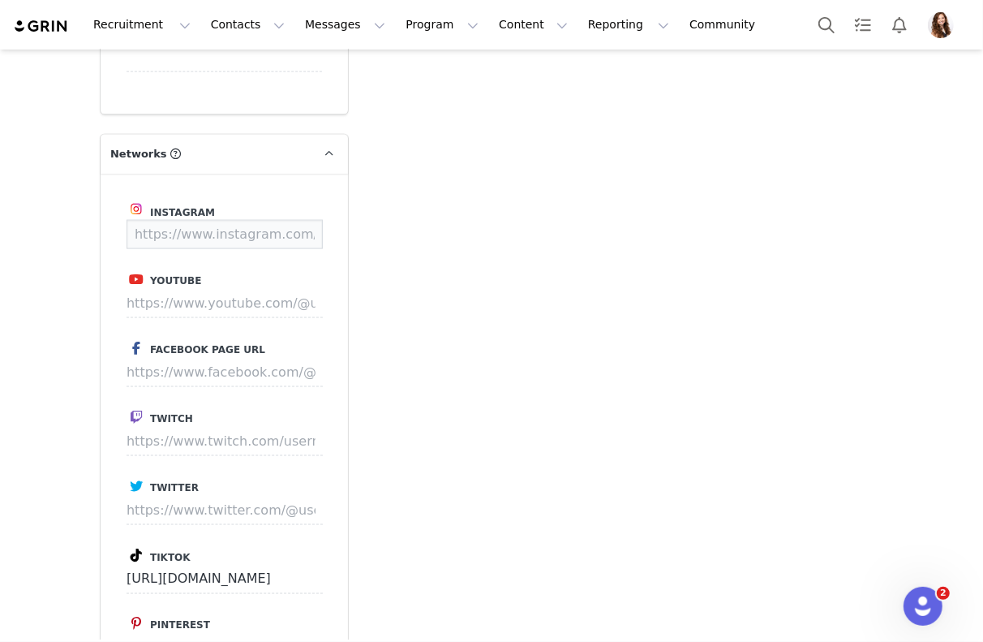
click at [262, 233] on input at bounding box center [225, 234] width 196 height 29
paste input "https://www.instagram.com/irelanddowdell/"
click at [299, 237] on button "Save" at bounding box center [292, 234] width 59 height 29
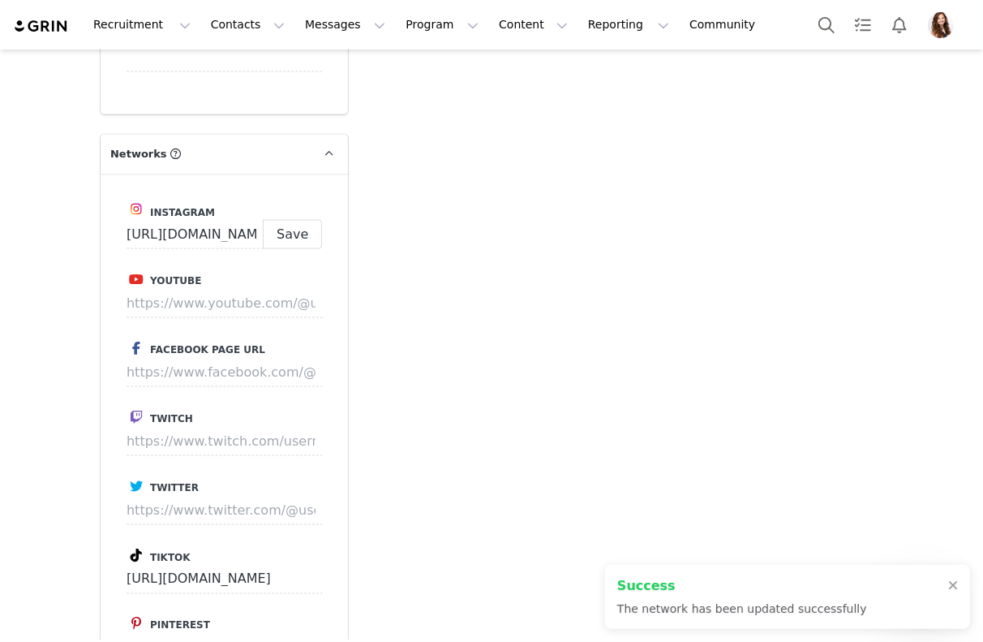
type input "[URL][DOMAIN_NAME]"
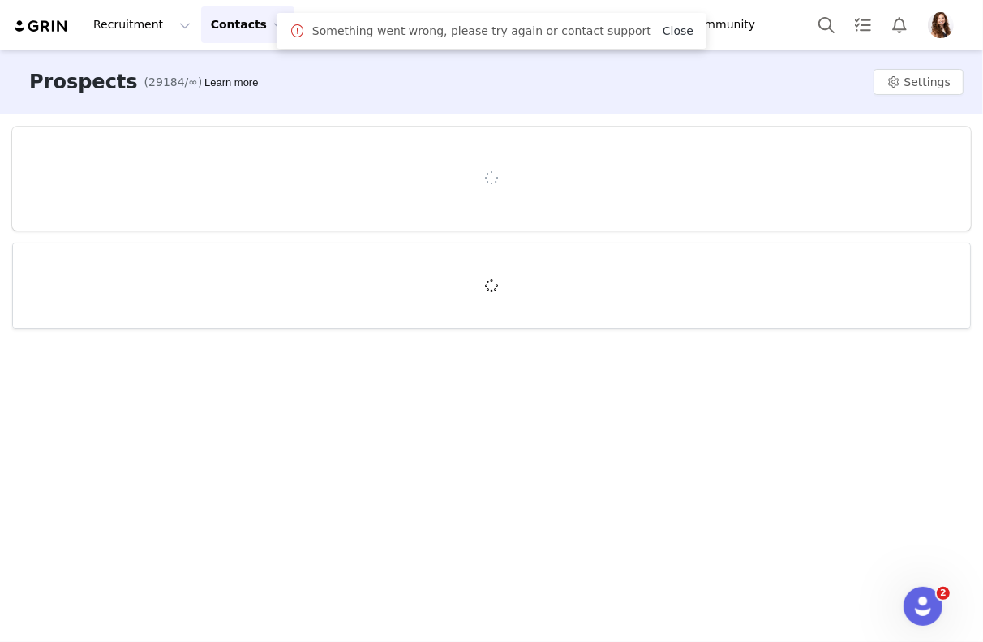
click at [665, 28] on link "Close" at bounding box center [678, 30] width 31 height 13
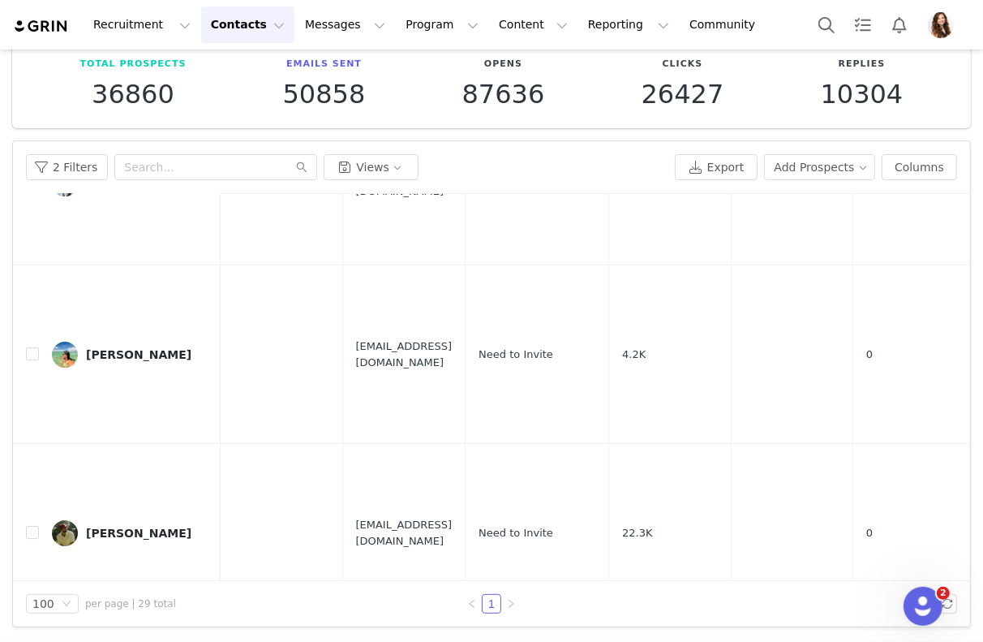
scroll to position [88, 0]
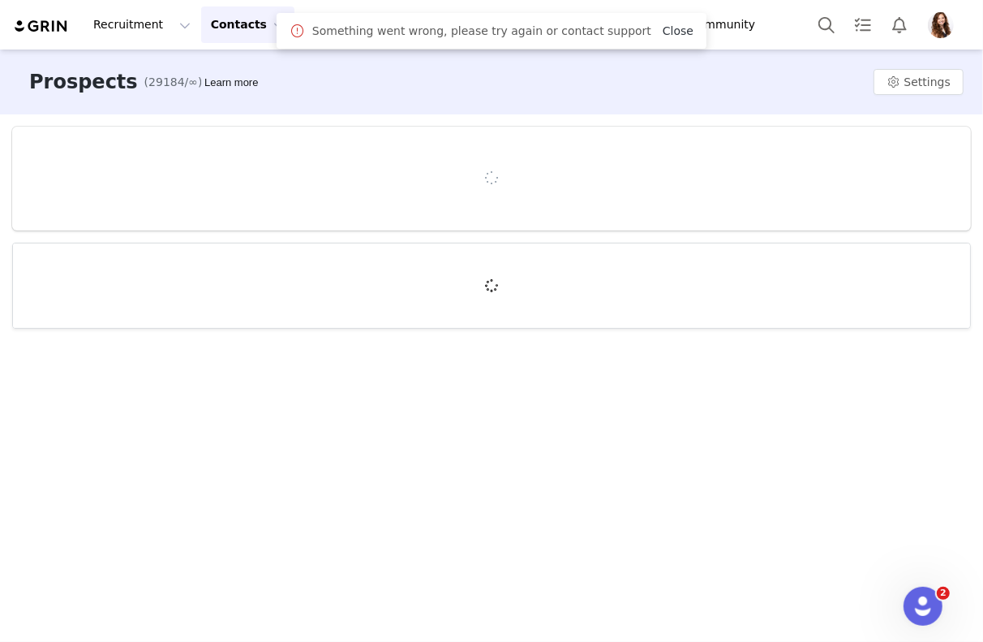
click at [664, 34] on link "Close" at bounding box center [678, 30] width 31 height 13
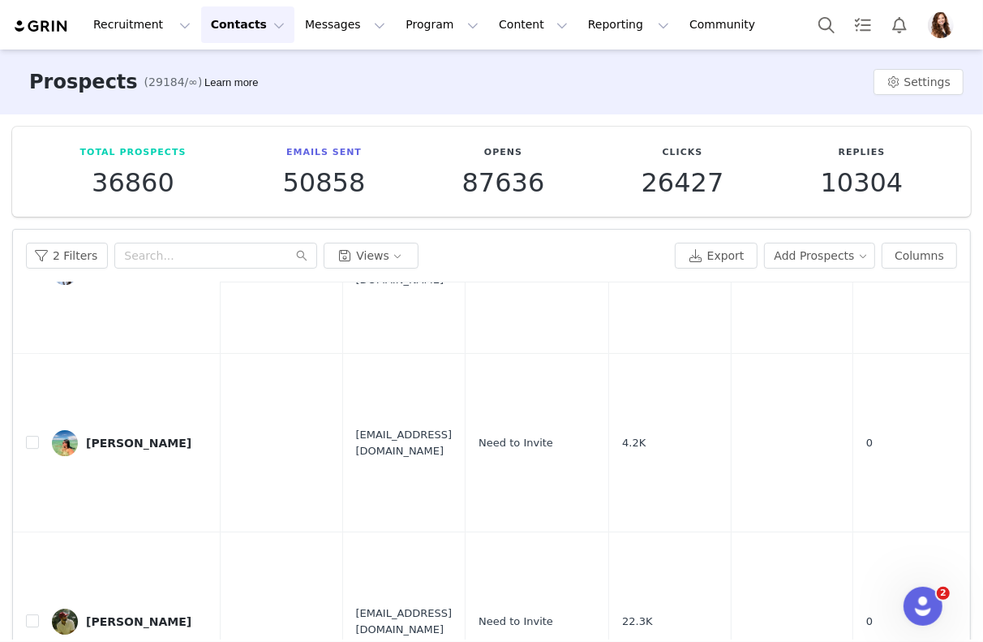
scroll to position [88, 0]
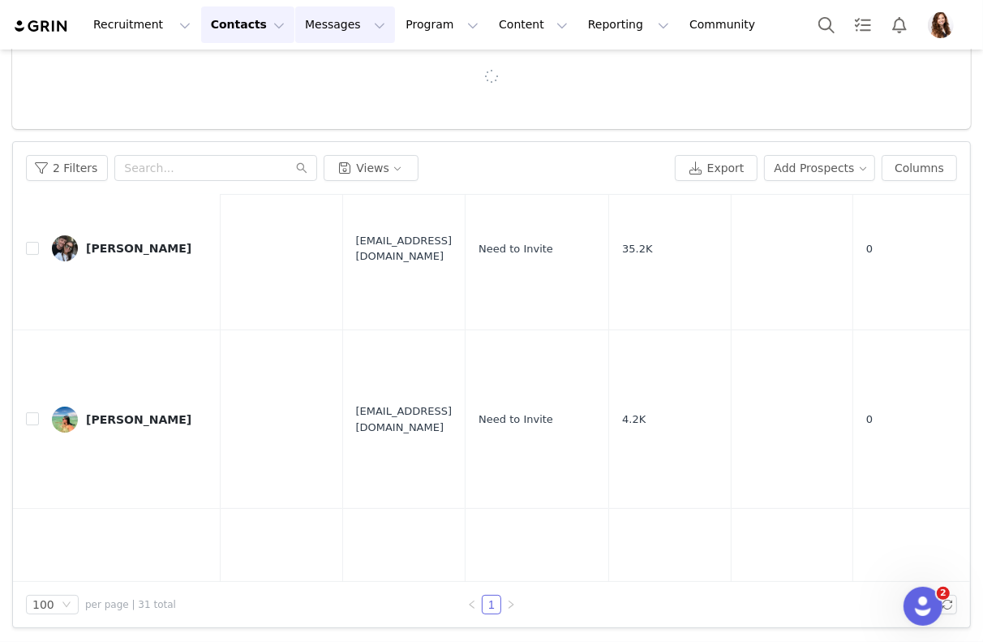
scroll to position [88, 0]
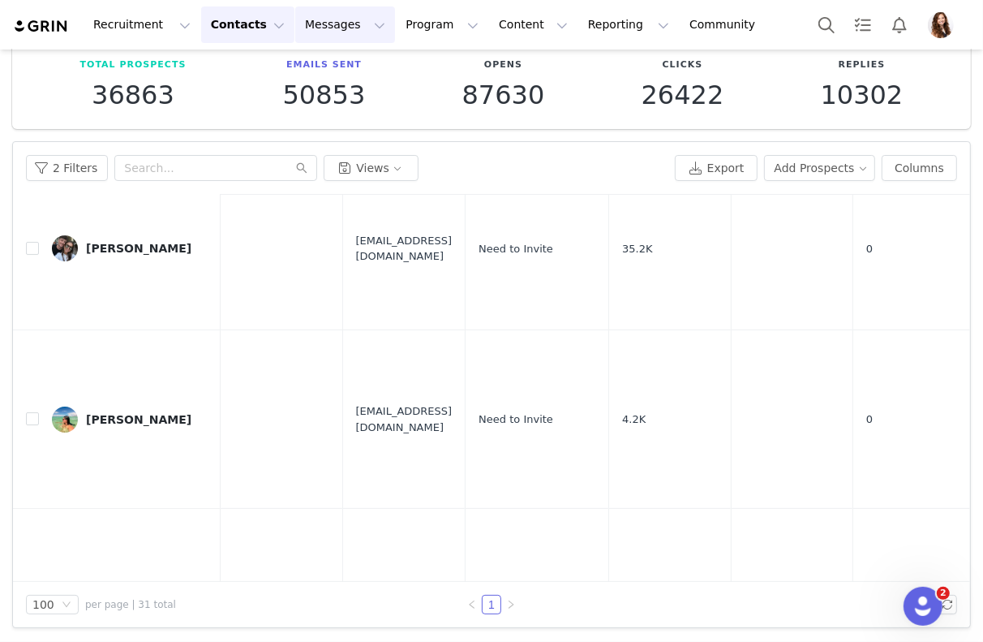
click at [325, 26] on button "Messages Messages" at bounding box center [345, 24] width 100 height 37
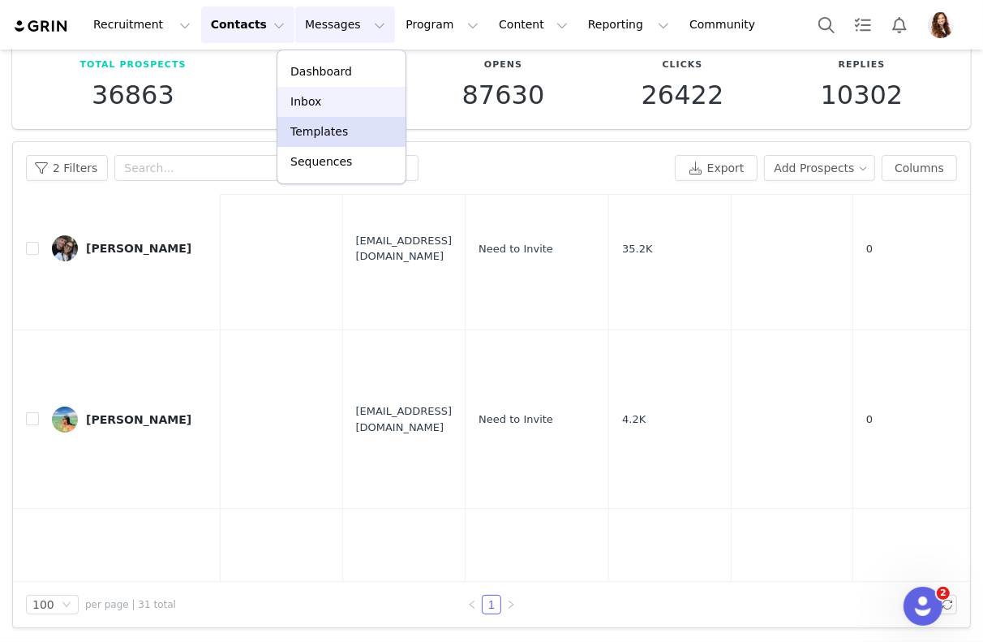
click at [338, 101] on div "Inbox" at bounding box center [341, 101] width 109 height 17
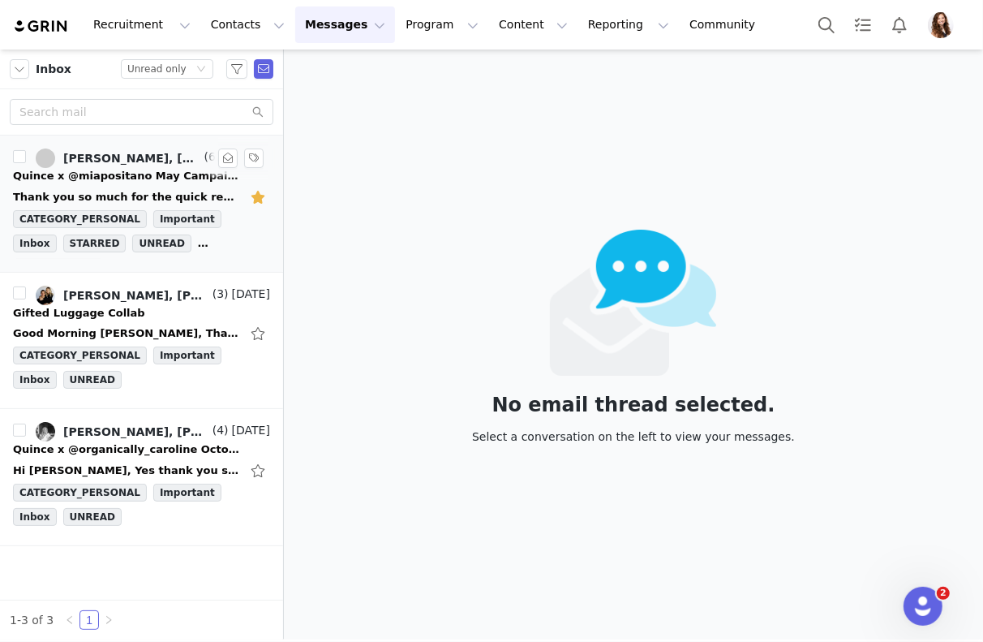
click at [109, 201] on div "Thank you so much for the quick response! We will most definitely be on the loo…" at bounding box center [126, 197] width 227 height 16
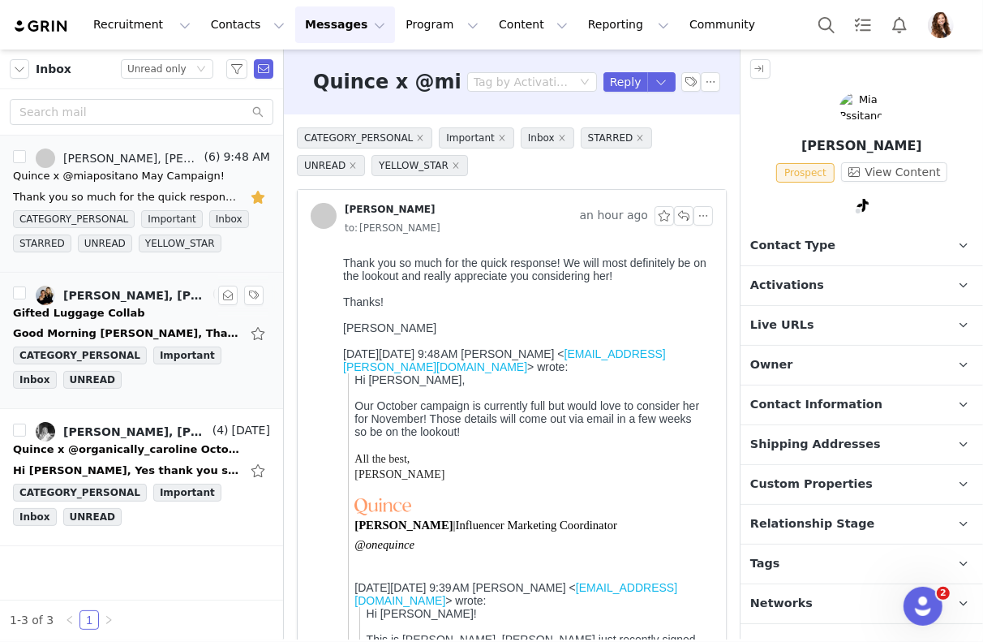
click at [127, 321] on div "Good Morning Jinsey, Thank you for getting back to me quickly. We appreciate yo…" at bounding box center [141, 333] width 257 height 26
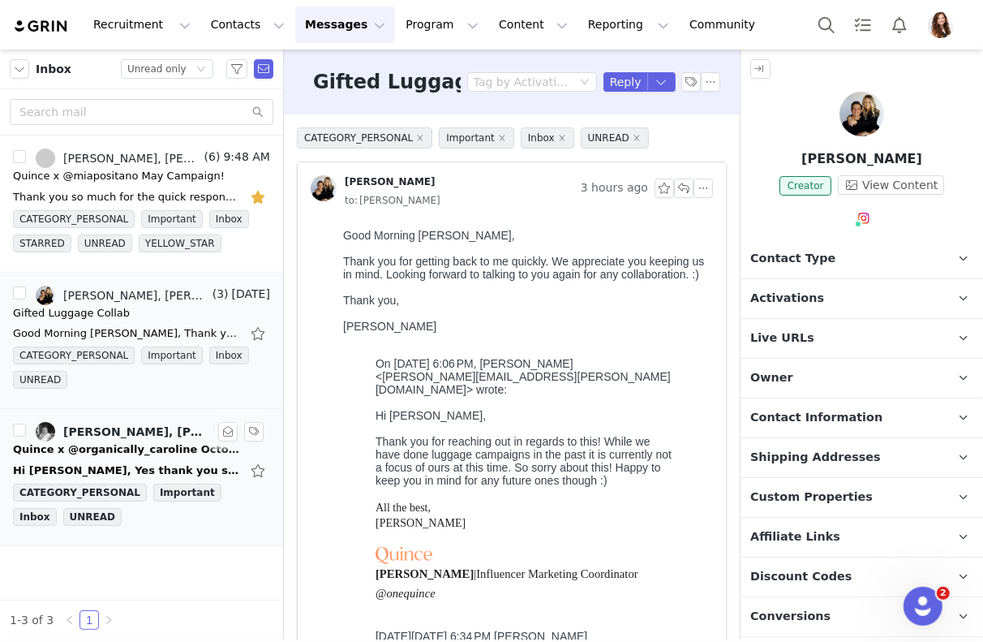
click at [136, 441] on div "Quince x @organically_caroline October Campaign!" at bounding box center [126, 449] width 227 height 16
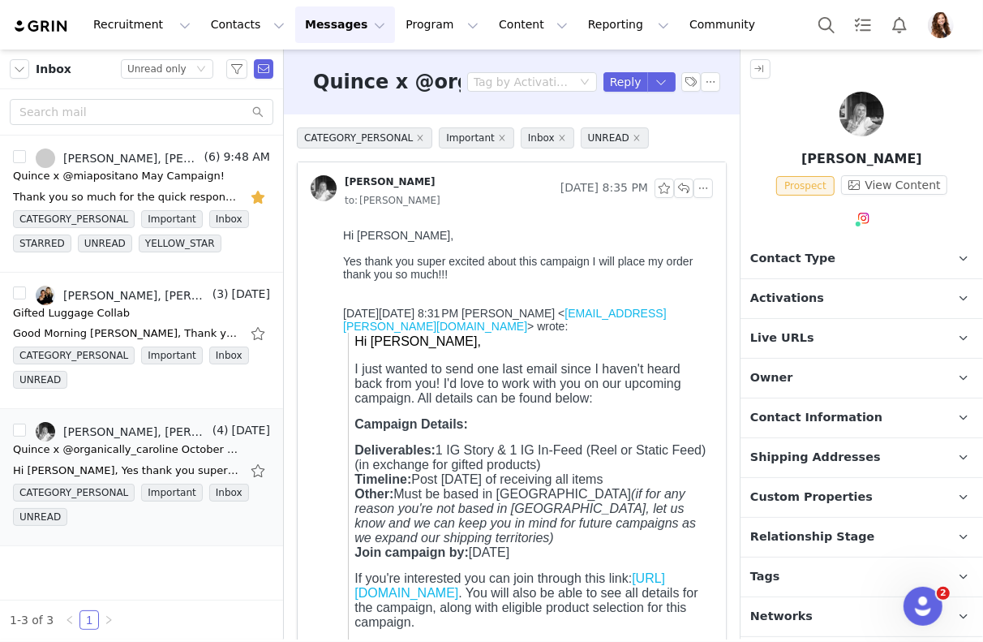
click at [788, 309] on p "Activations" at bounding box center [843, 298] width 204 height 39
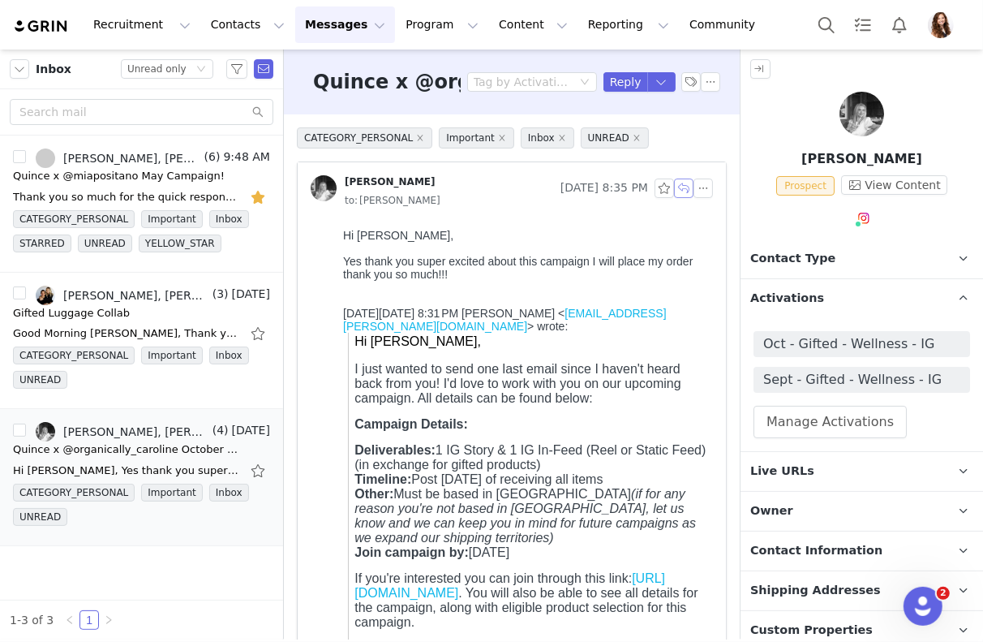
click at [681, 187] on button "button" at bounding box center [683, 187] width 19 height 19
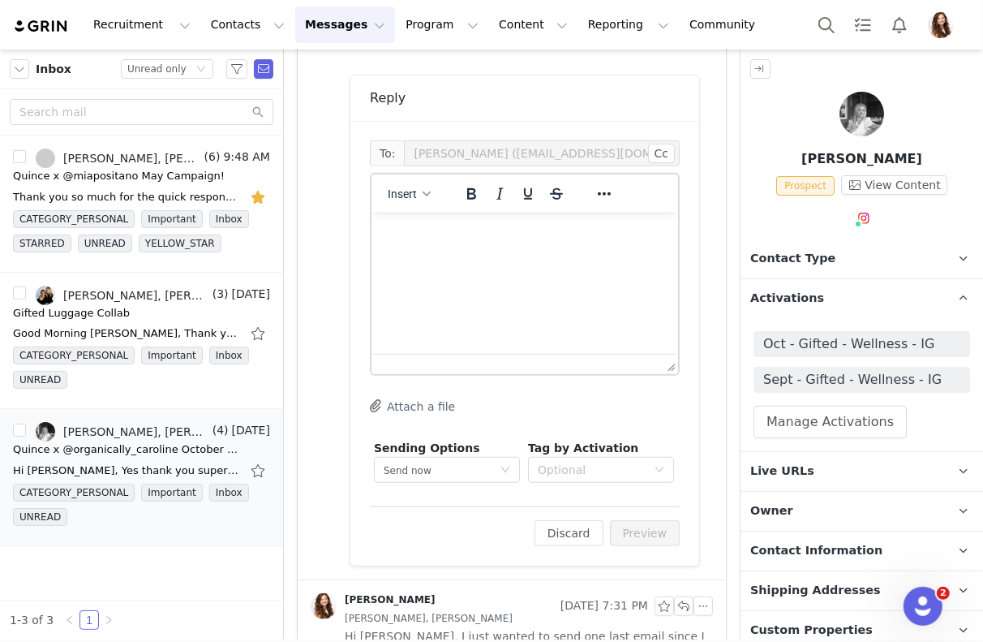
click at [485, 256] on html at bounding box center [524, 234] width 307 height 44
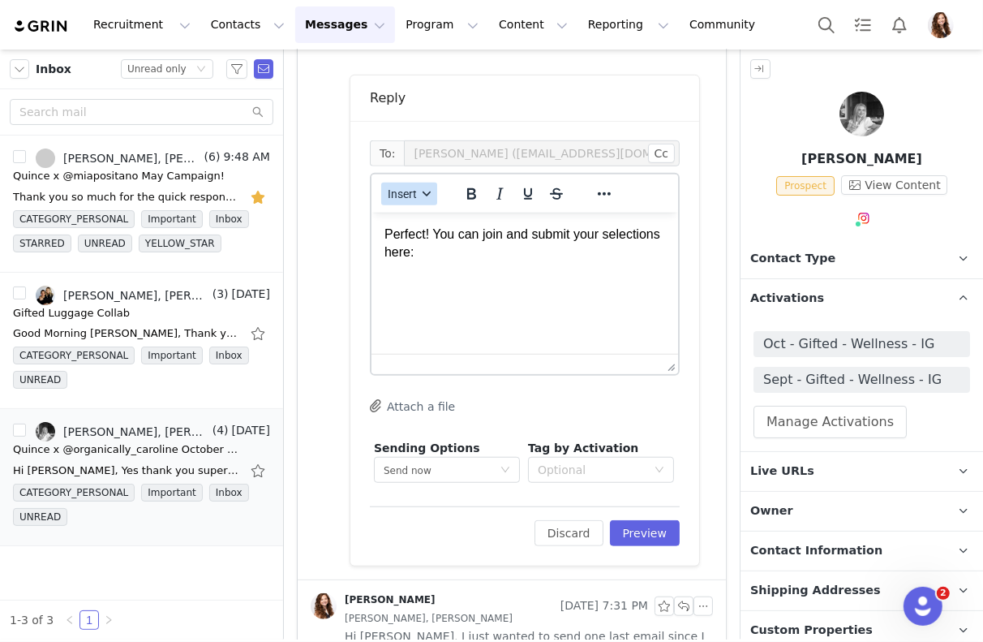
click at [408, 197] on span "Insert" at bounding box center [402, 193] width 29 height 13
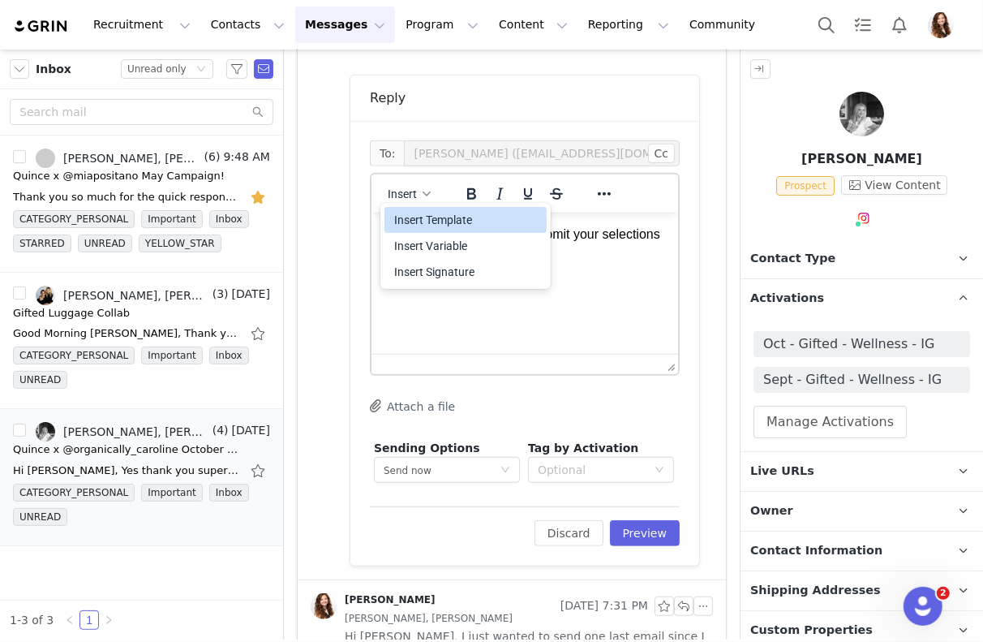
click at [419, 238] on div "Insert Variable" at bounding box center [467, 245] width 146 height 19
select select
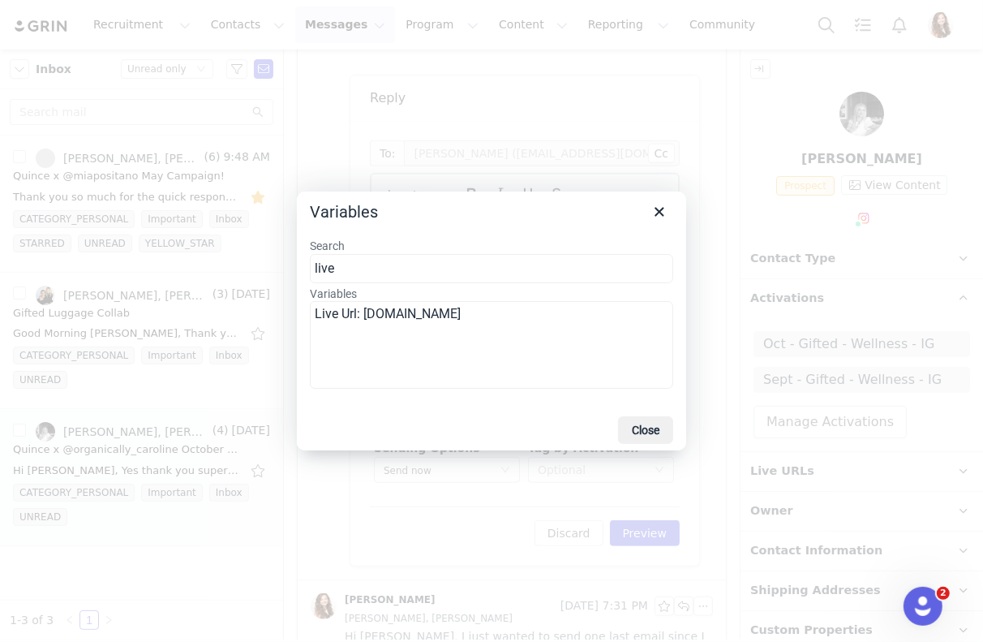
type input "live"
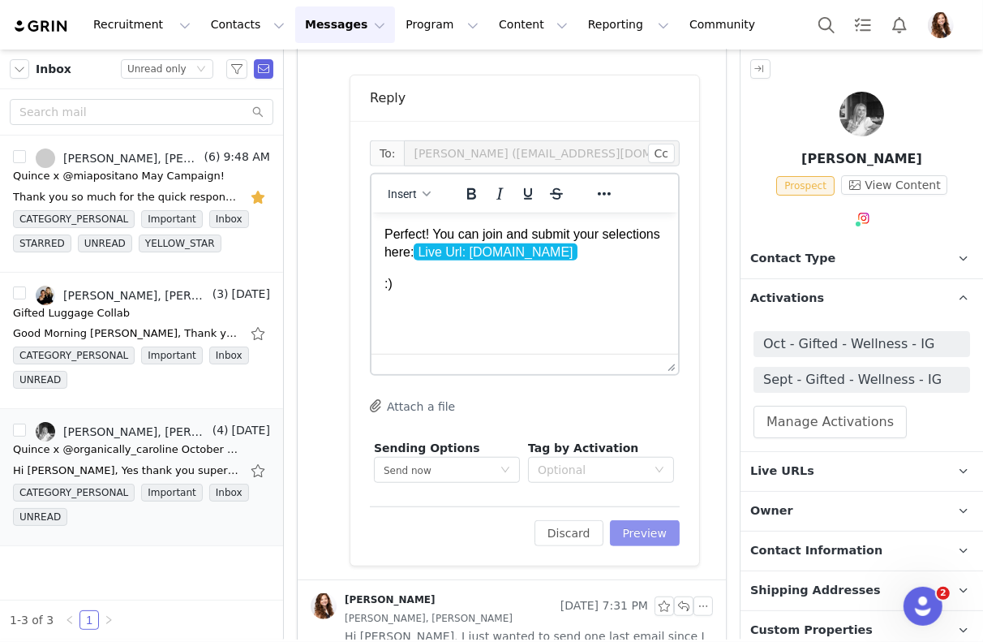
click at [630, 525] on button "Preview" at bounding box center [645, 533] width 71 height 26
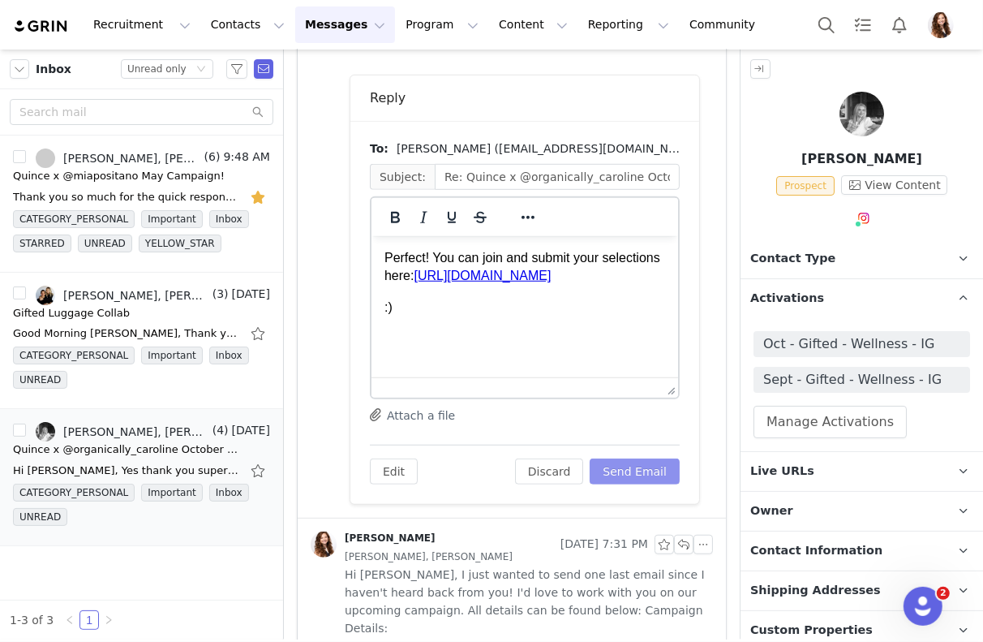
click at [635, 472] on button "Send Email" at bounding box center [635, 471] width 90 height 26
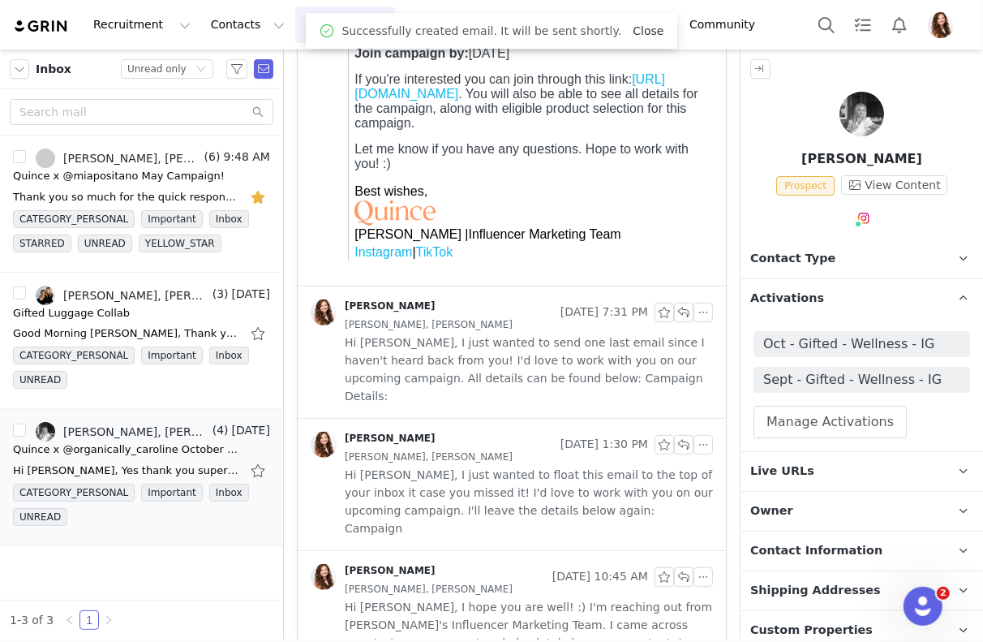
click at [633, 33] on link "Close" at bounding box center [648, 30] width 31 height 13
click at [396, 38] on button "Program Program" at bounding box center [442, 24] width 92 height 37
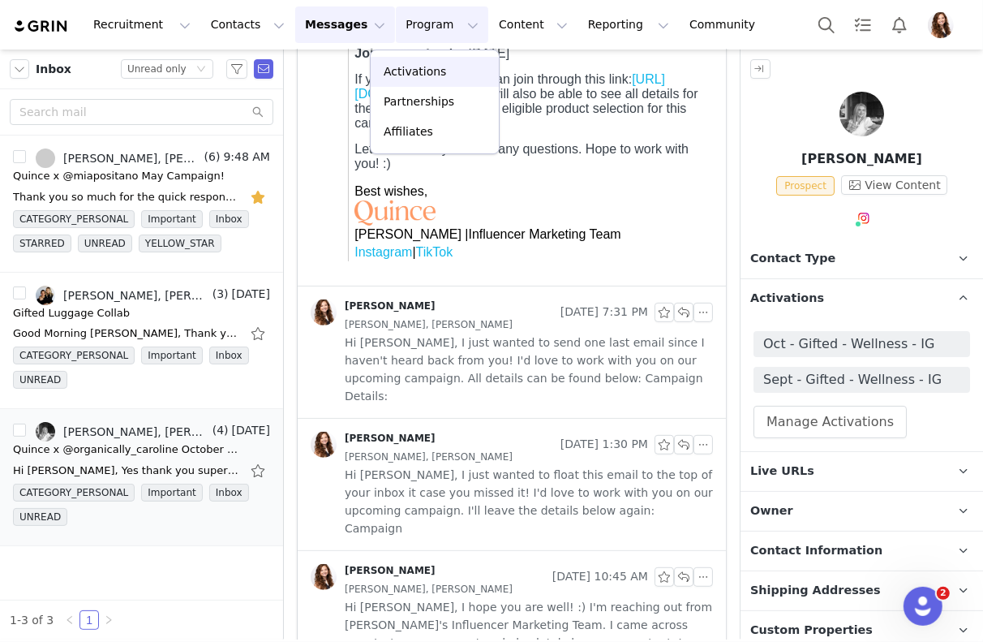
click at [400, 70] on p "Activations" at bounding box center [415, 71] width 62 height 17
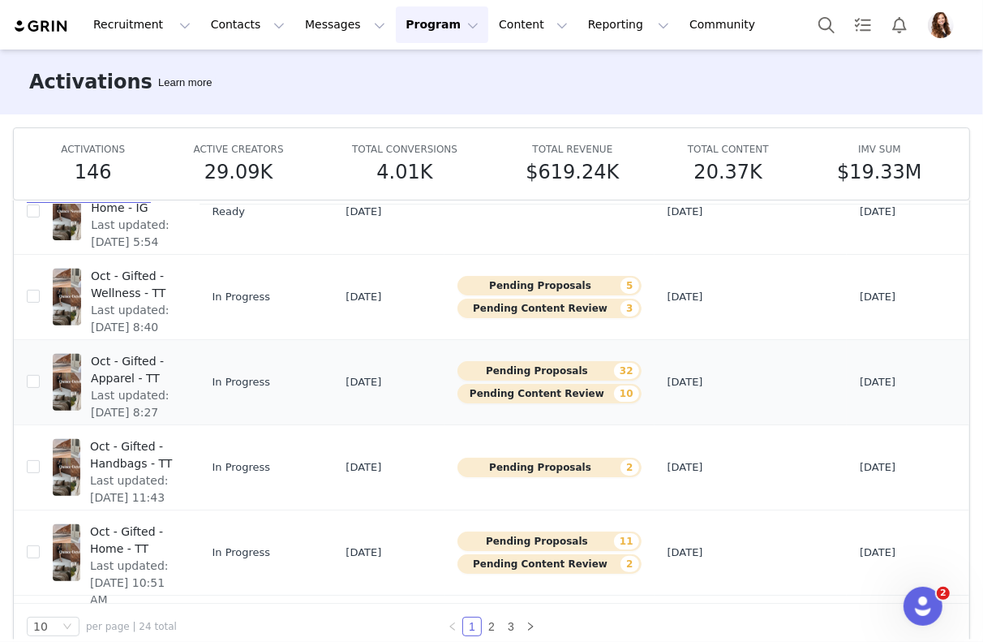
scroll to position [84, 0]
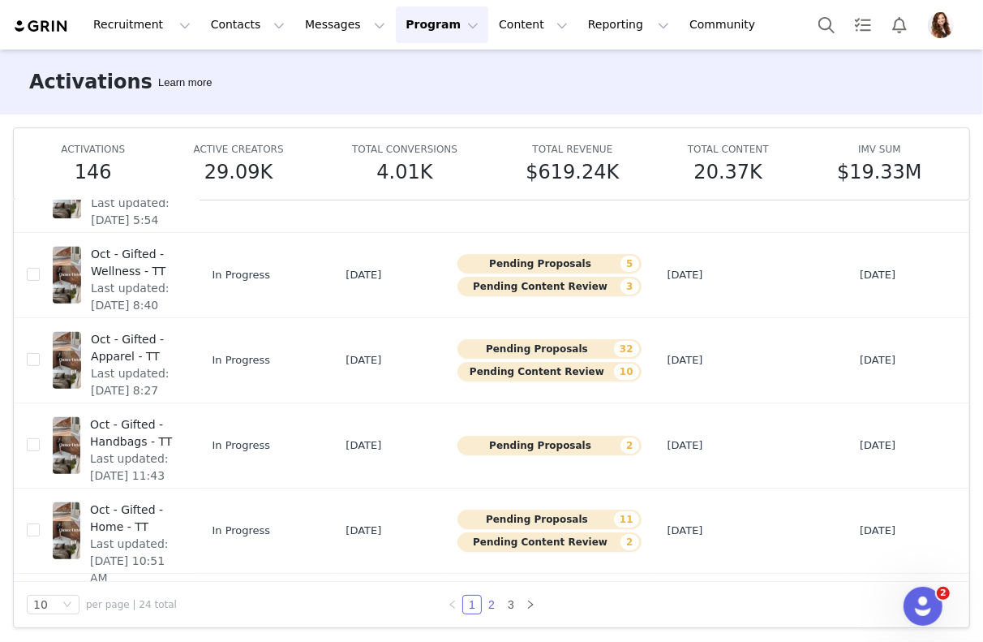
click at [493, 608] on link "2" at bounding box center [492, 605] width 18 height 18
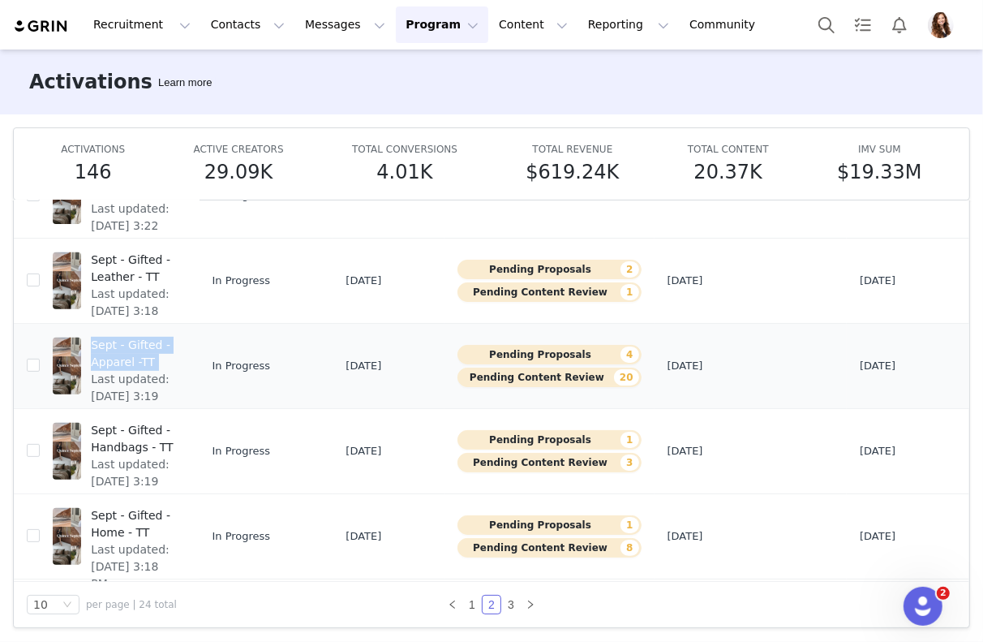
scroll to position [501, 0]
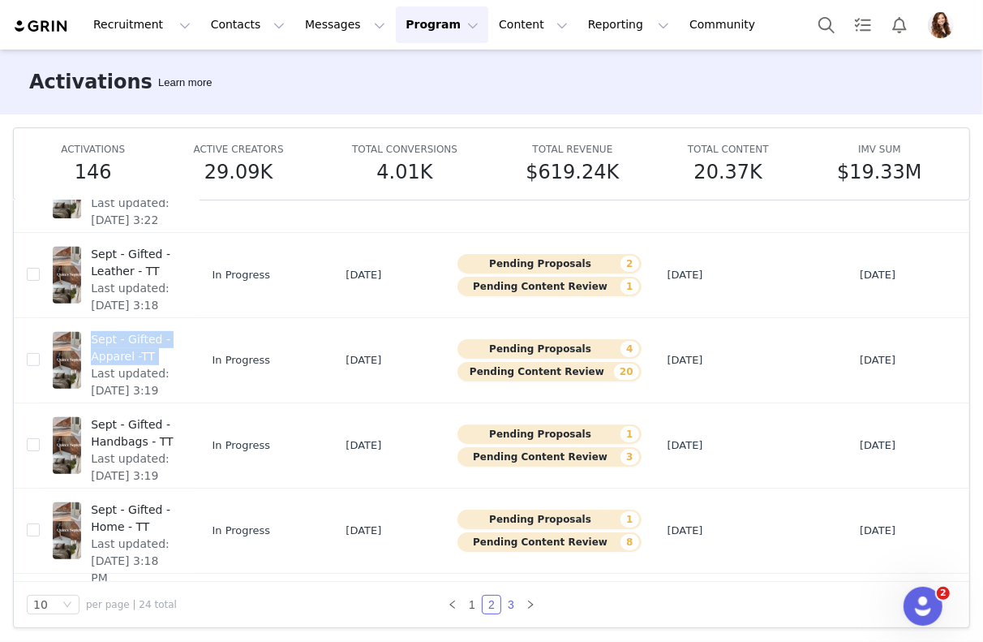
click at [506, 607] on link "3" at bounding box center [511, 605] width 18 height 18
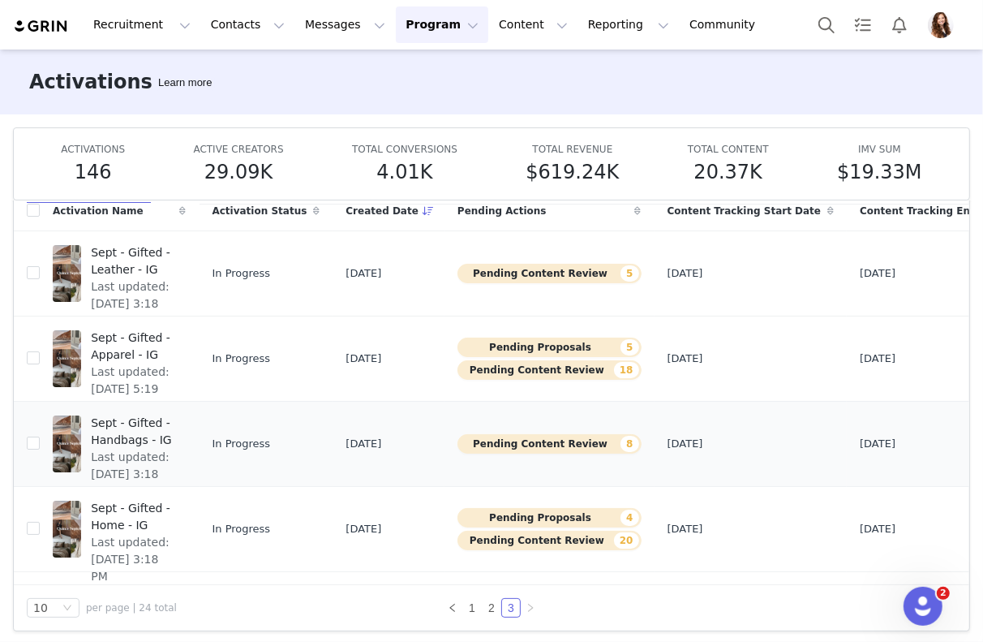
scroll to position [0, 0]
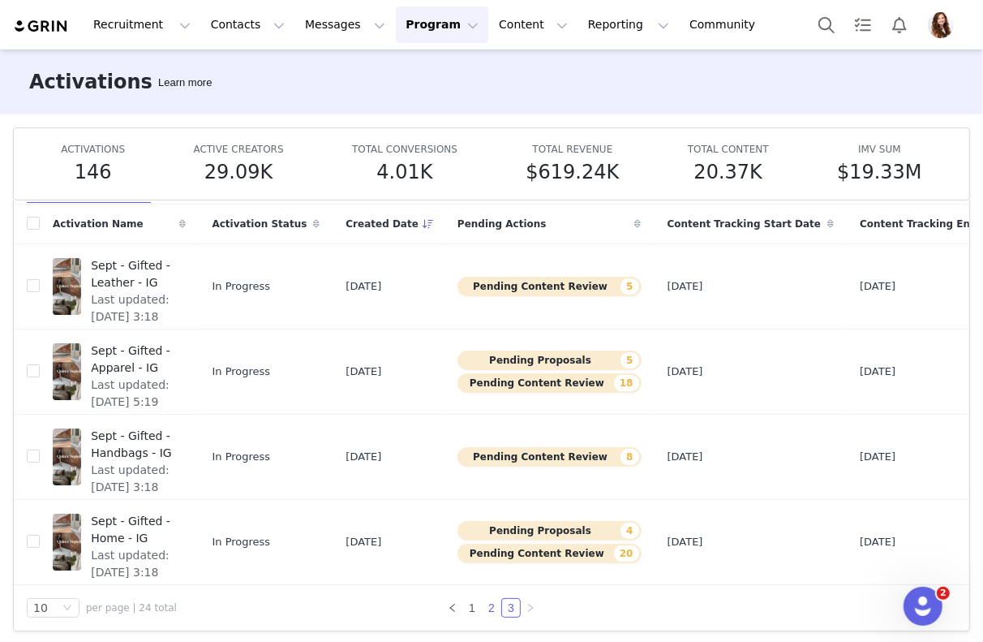
click at [490, 600] on link "2" at bounding box center [492, 608] width 18 height 18
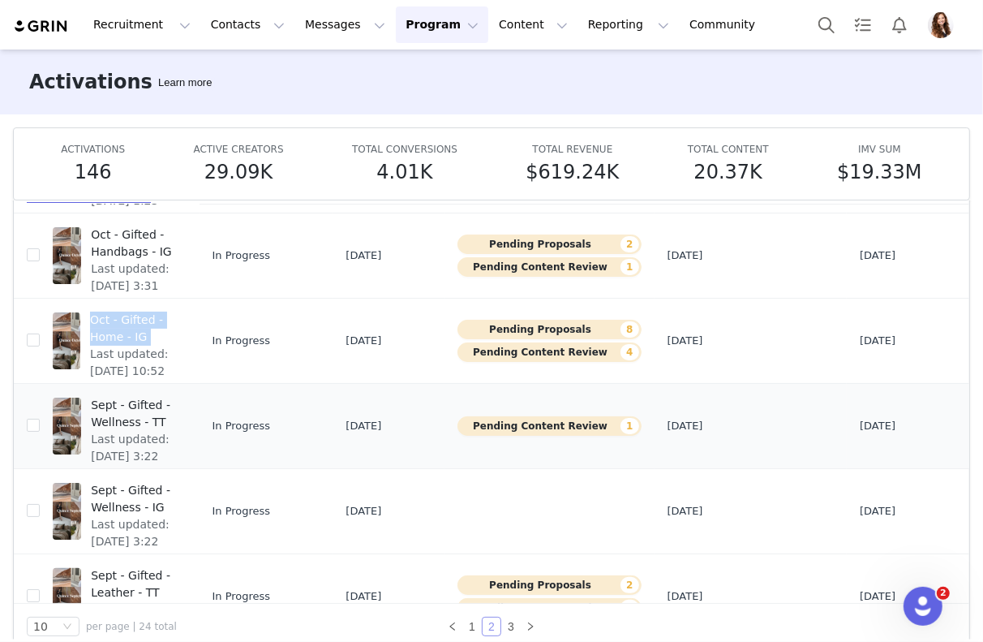
scroll to position [221, 0]
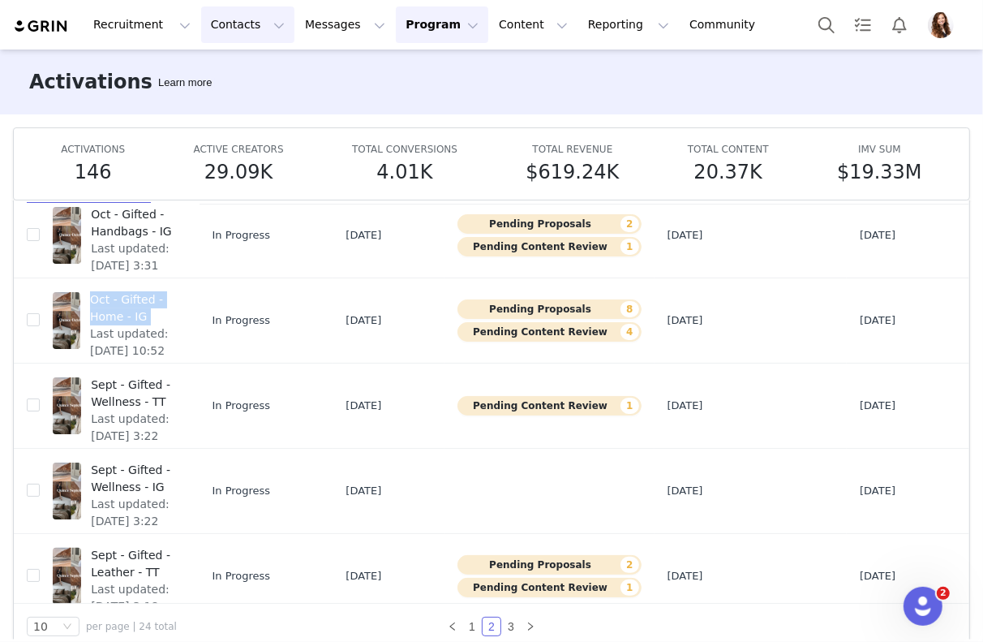
click at [230, 12] on button "Contacts Contacts" at bounding box center [247, 24] width 93 height 37
click at [238, 74] on p "Creators" at bounding box center [227, 71] width 49 height 17
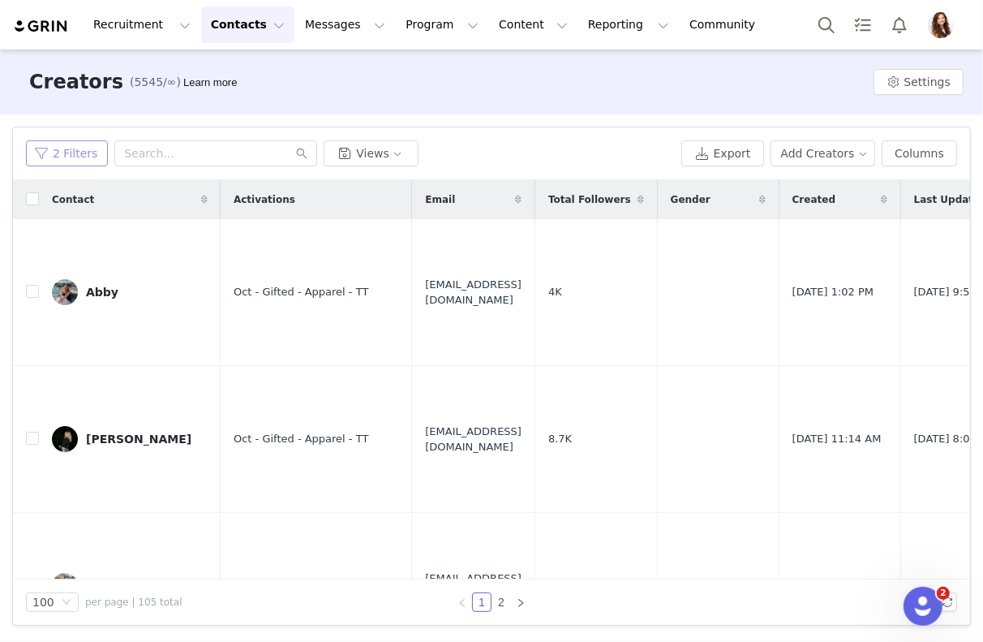
click at [78, 163] on button "2 Filters" at bounding box center [67, 153] width 82 height 26
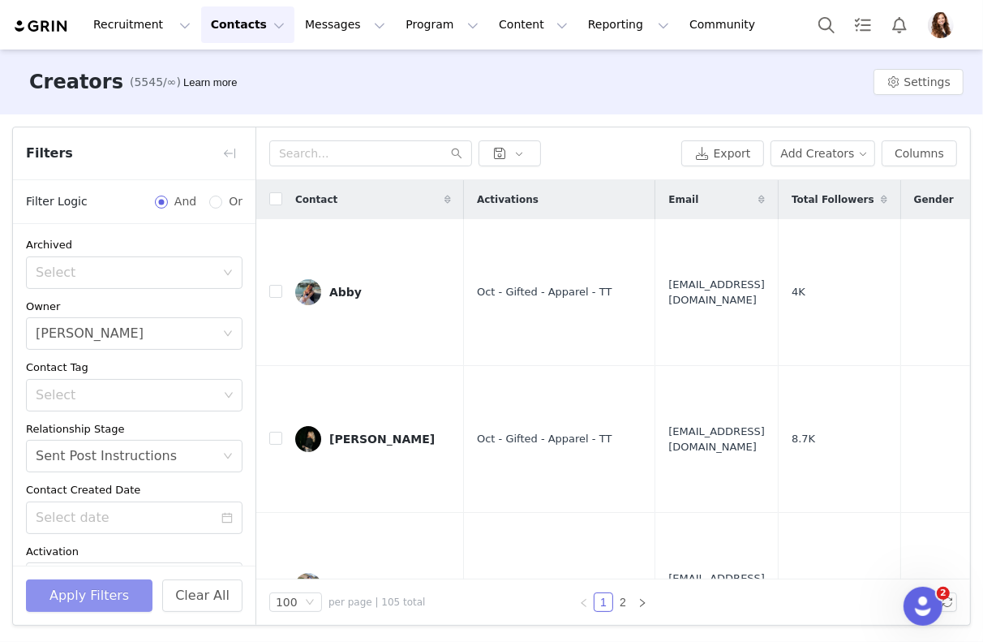
click at [110, 607] on button "Apply Filters" at bounding box center [89, 595] width 127 height 32
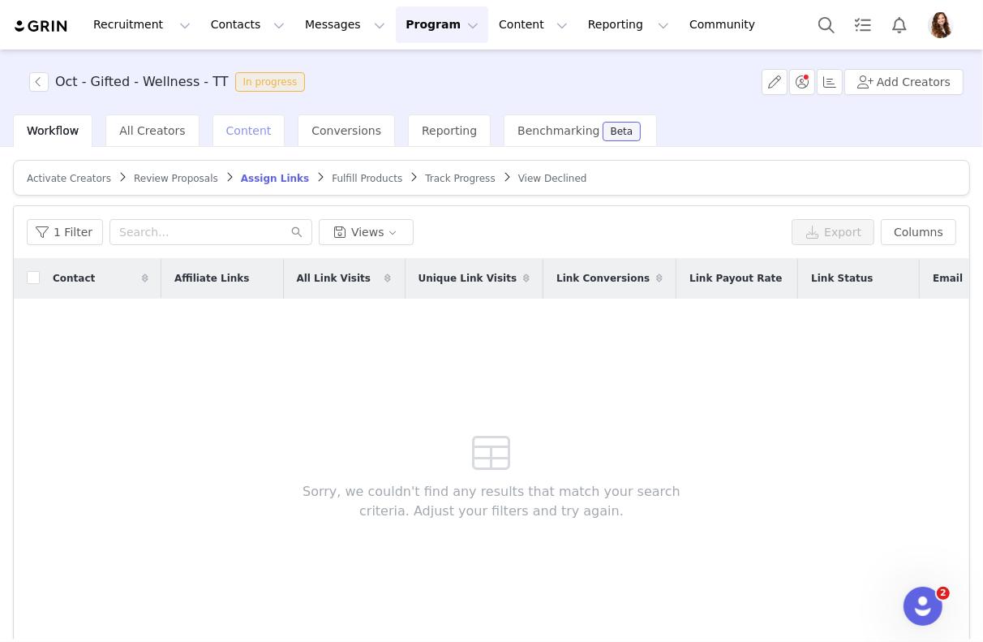
click at [226, 129] on span "Content" at bounding box center [248, 130] width 45 height 13
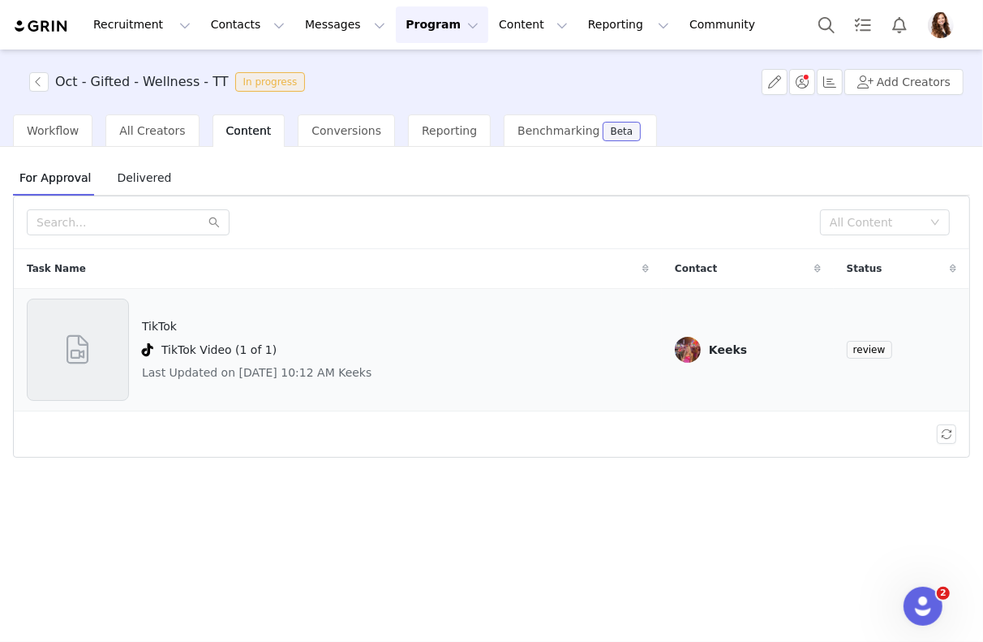
click at [368, 359] on div "TikTok TikTok Video (1 of 1) Last Updated on Oct 1, 2025 10:12 AM Keeks" at bounding box center [257, 350] width 230 height 102
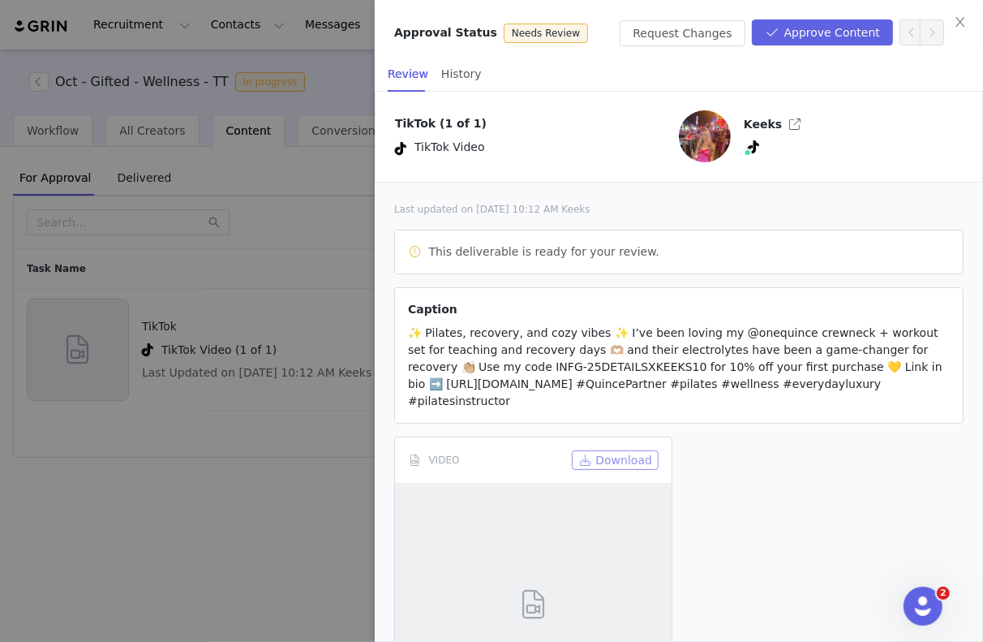
click at [611, 458] on button "Download" at bounding box center [615, 459] width 87 height 19
click at [801, 36] on button "Approve Content" at bounding box center [822, 32] width 141 height 26
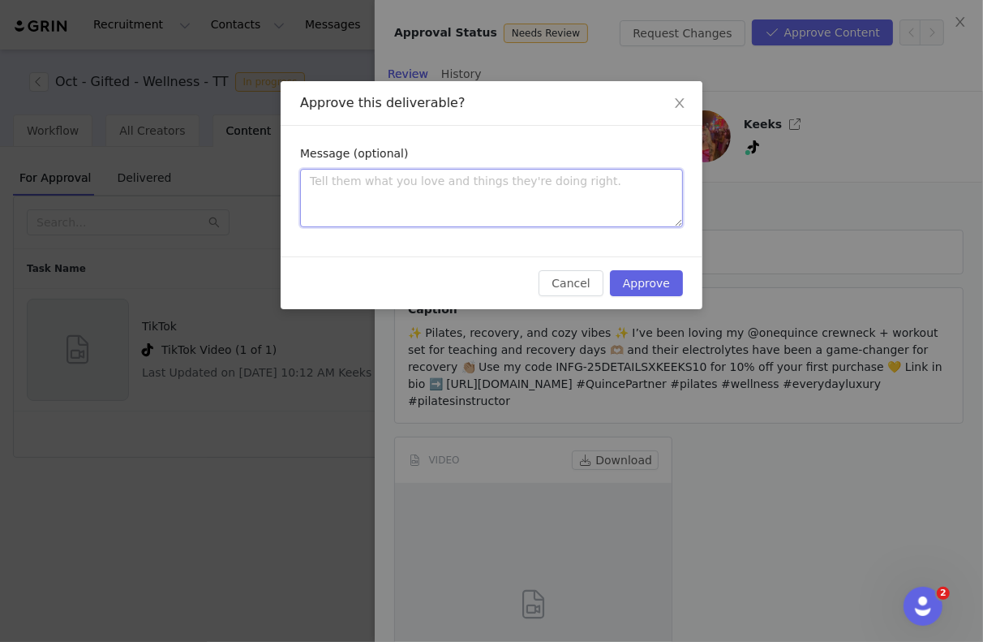
click at [484, 191] on textarea at bounding box center [491, 198] width 383 height 58
type textarea "L"
type textarea "LO"
type textarea "LOV"
type textarea "LOVE"
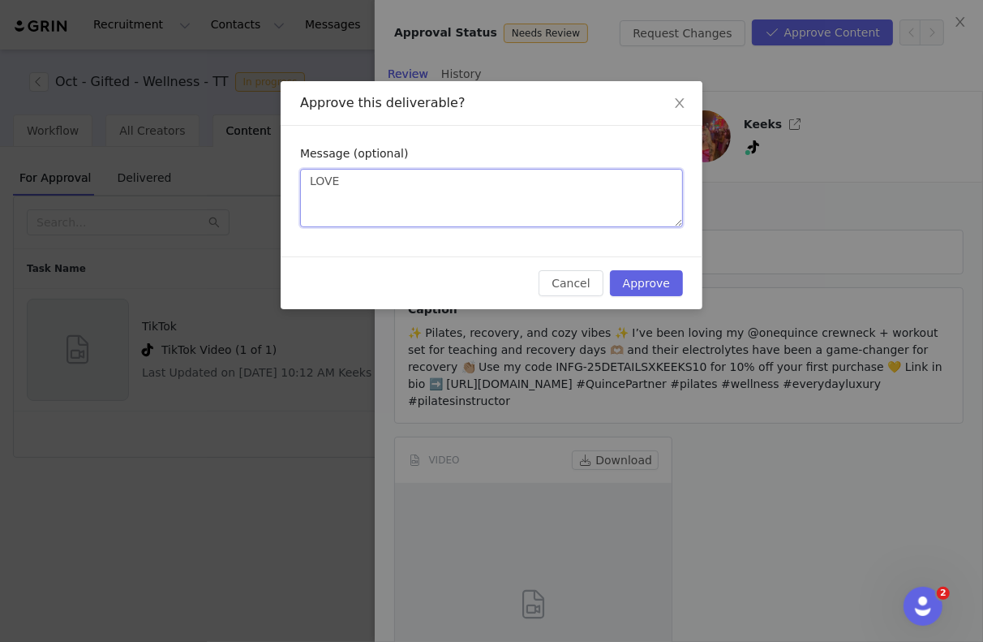
type textarea "LOVE!"
type textarea "LOVE! A"
type textarea "LOVE! Ap"
type textarea "LOVE! App"
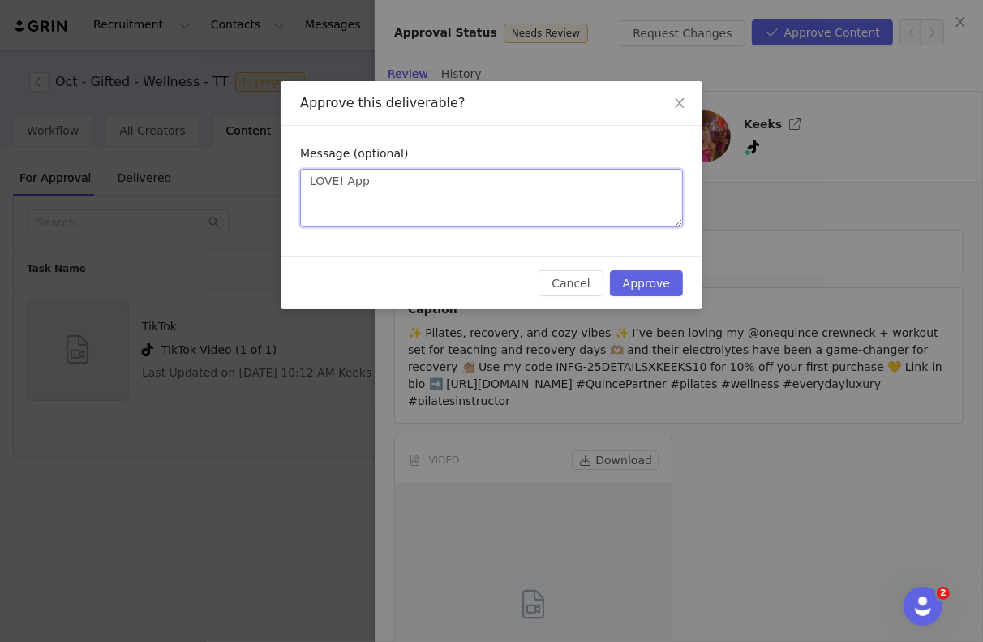
type textarea "LOVE! Appr"
type textarea "LOVE! Appro"
type textarea "LOVE! Approv"
type textarea "LOVE! Approve"
type textarea "LOVE! Approved"
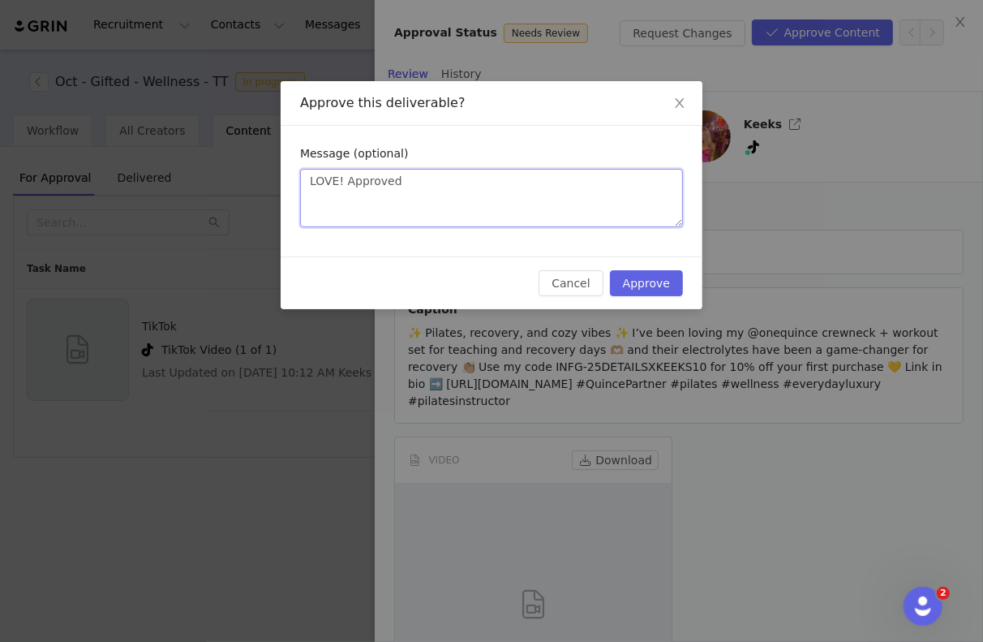
type textarea "LOVE! Approved!"
click at [651, 290] on button "Approve" at bounding box center [646, 283] width 73 height 26
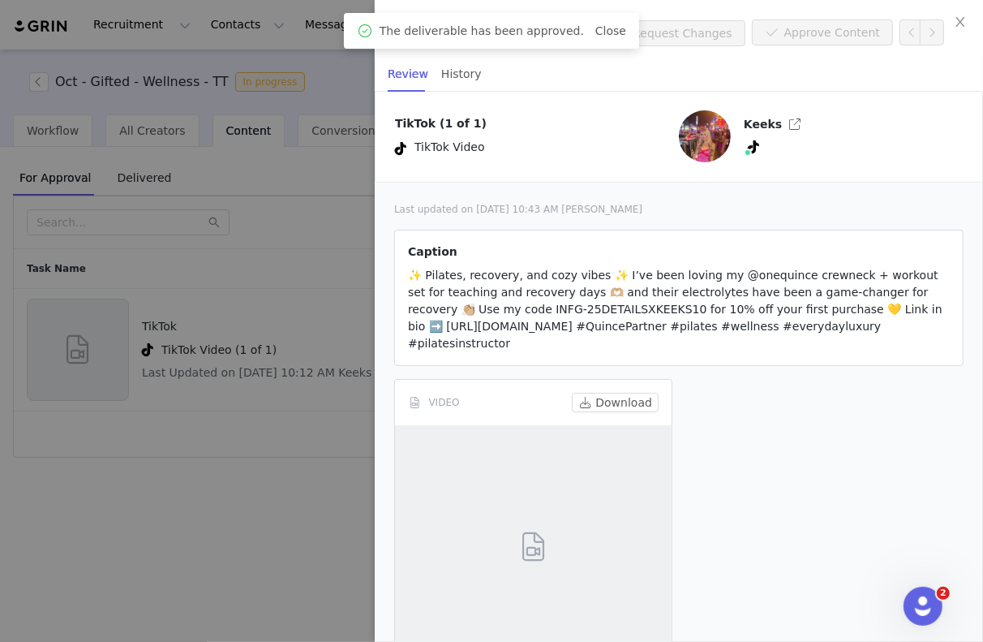
click at [304, 427] on div at bounding box center [491, 321] width 983 height 642
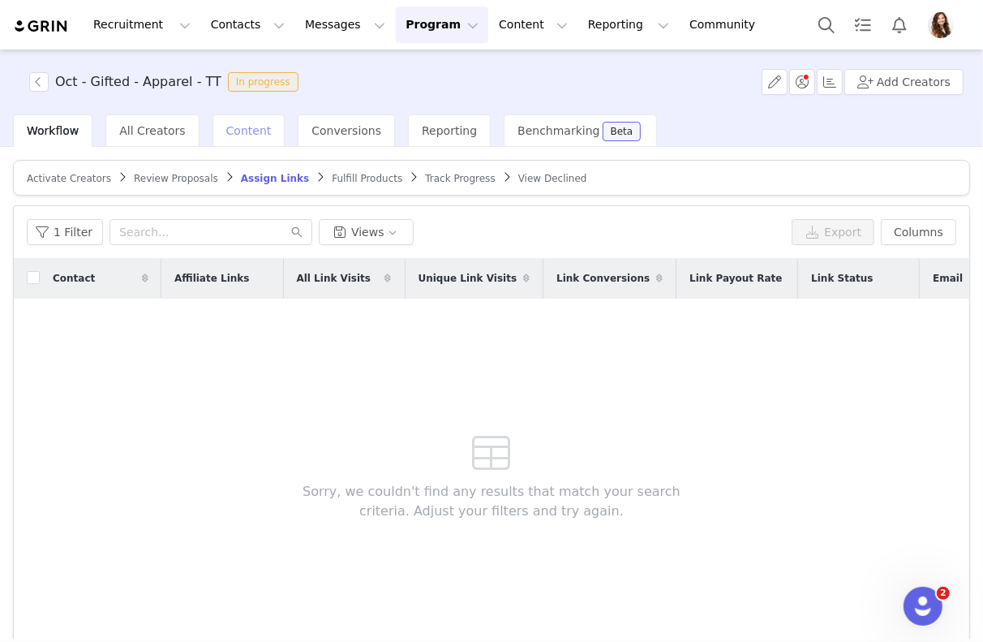
click at [228, 123] on div "Content" at bounding box center [249, 130] width 73 height 32
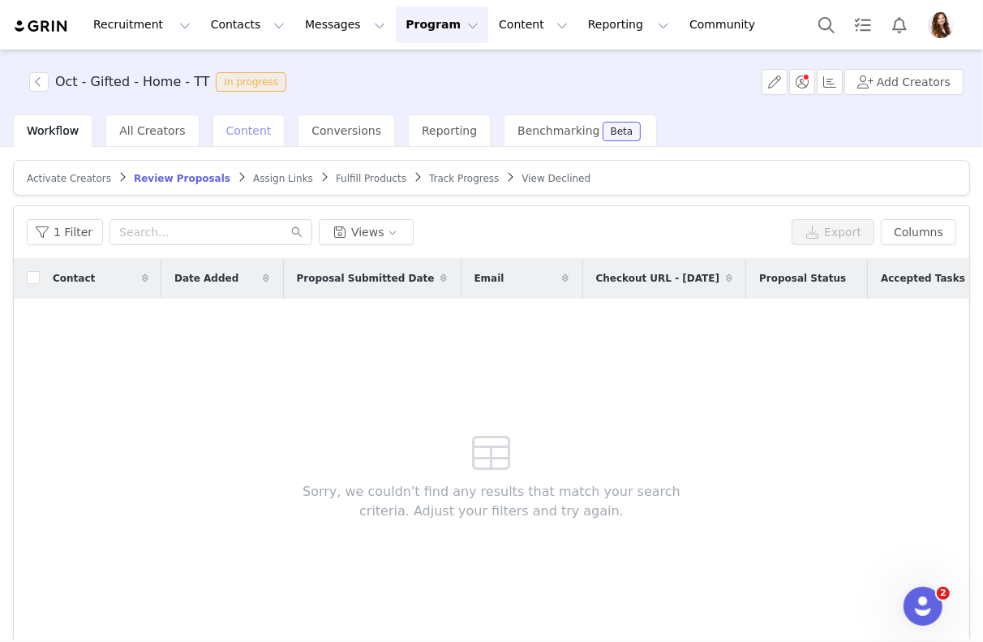
click at [214, 133] on div "Content" at bounding box center [249, 130] width 73 height 32
click at [217, 139] on div "Content" at bounding box center [249, 130] width 73 height 32
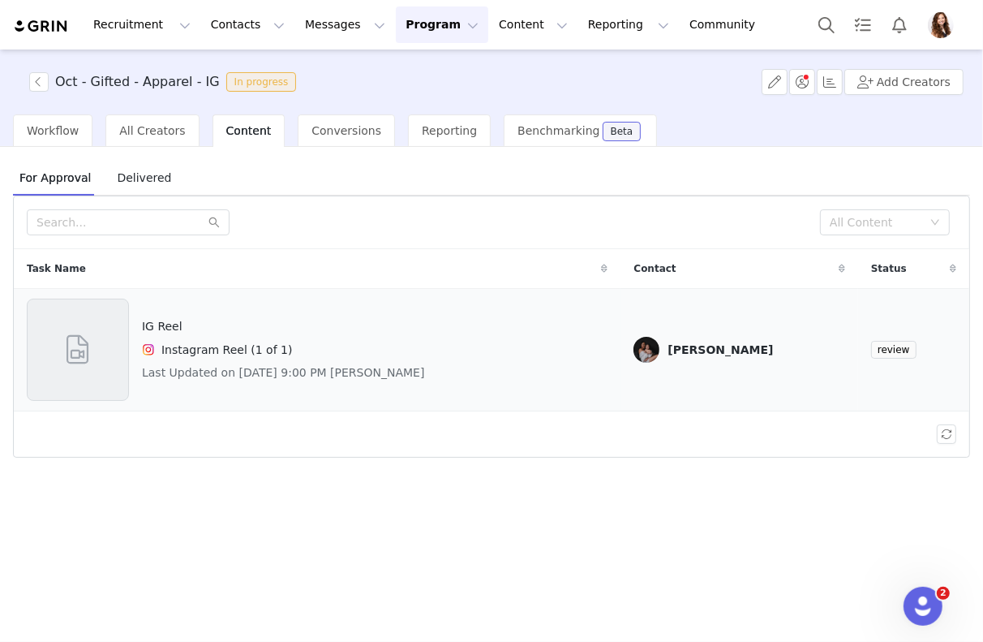
click at [312, 322] on h4 "IG Reel" at bounding box center [283, 326] width 283 height 17
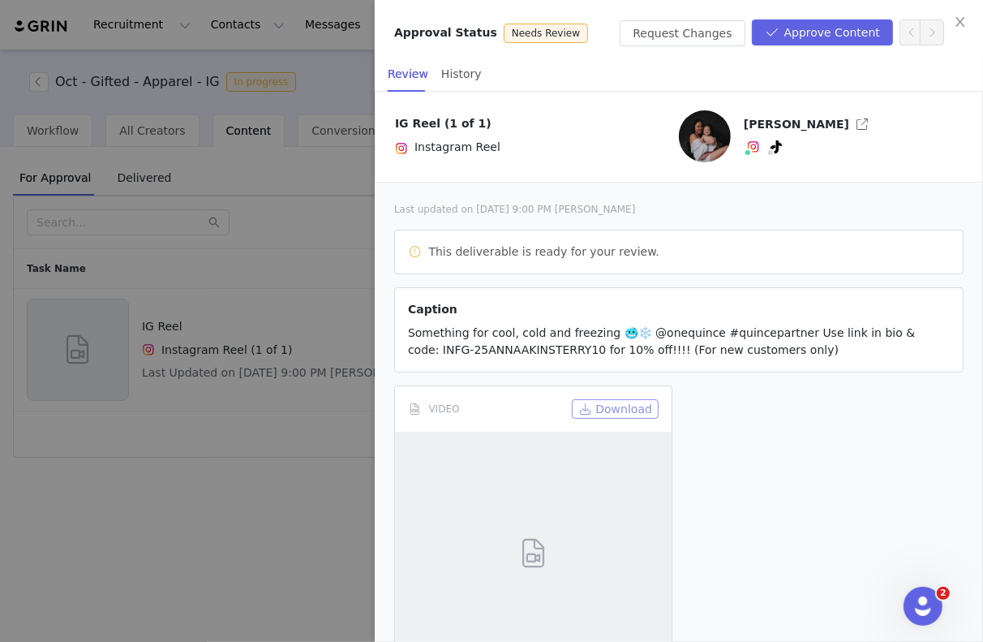
click at [608, 404] on button "Download" at bounding box center [615, 408] width 87 height 19
click at [249, 220] on div at bounding box center [491, 321] width 983 height 642
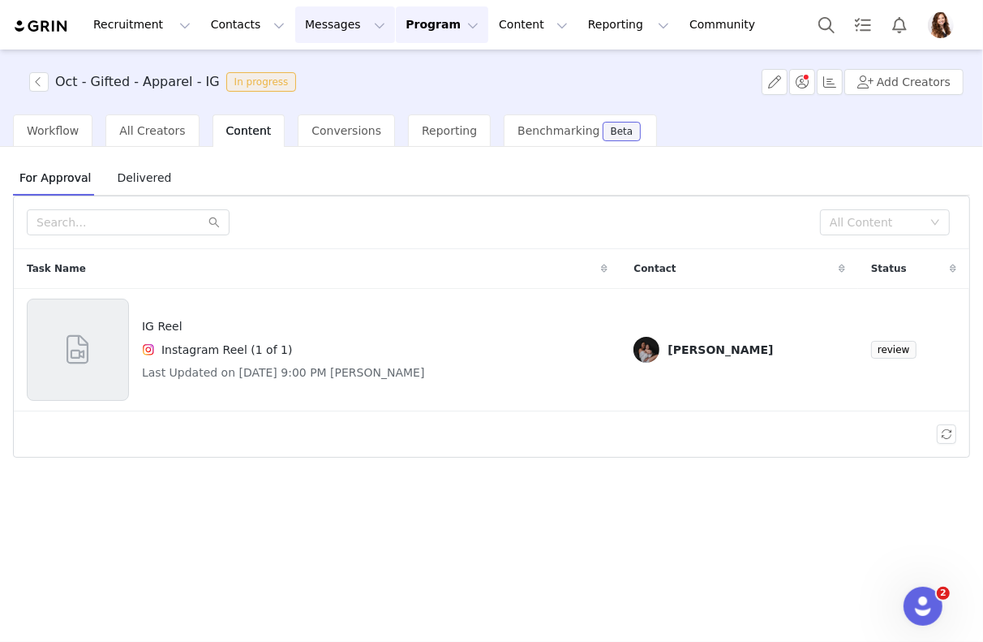
click at [318, 24] on button "Messages Messages" at bounding box center [345, 24] width 100 height 37
click at [314, 101] on p "Inbox" at bounding box center [305, 101] width 31 height 17
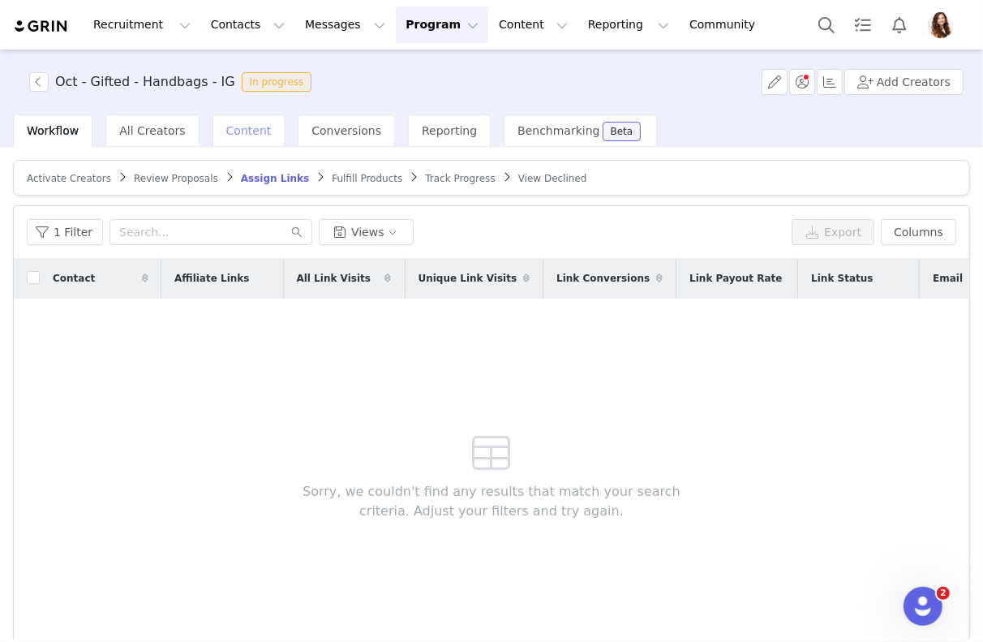
click at [230, 126] on span "Content" at bounding box center [248, 130] width 45 height 13
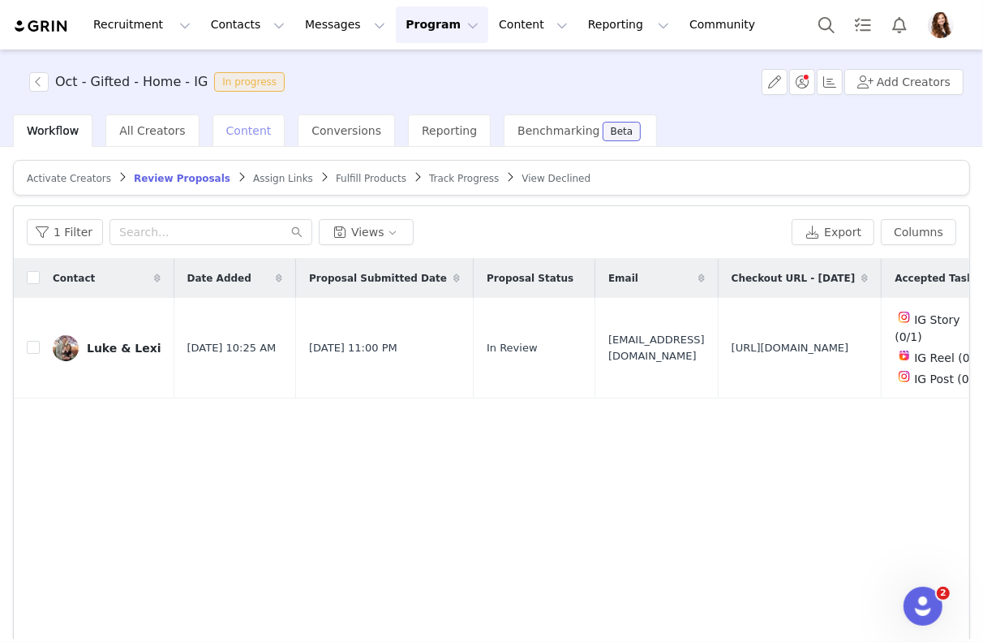
click at [232, 132] on span "Content" at bounding box center [248, 130] width 45 height 13
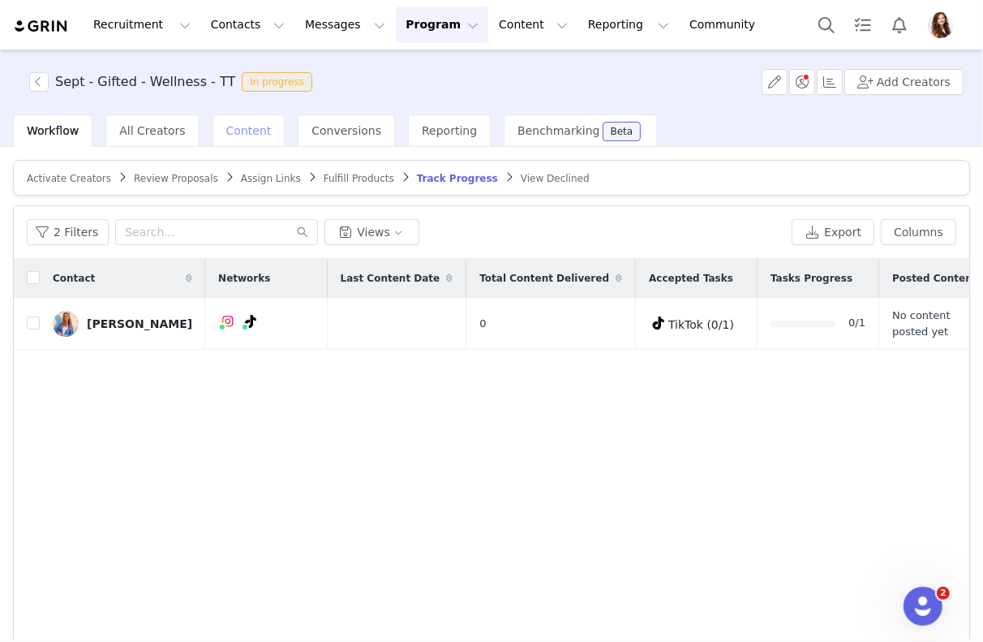
click at [229, 124] on span "Content" at bounding box center [248, 130] width 45 height 13
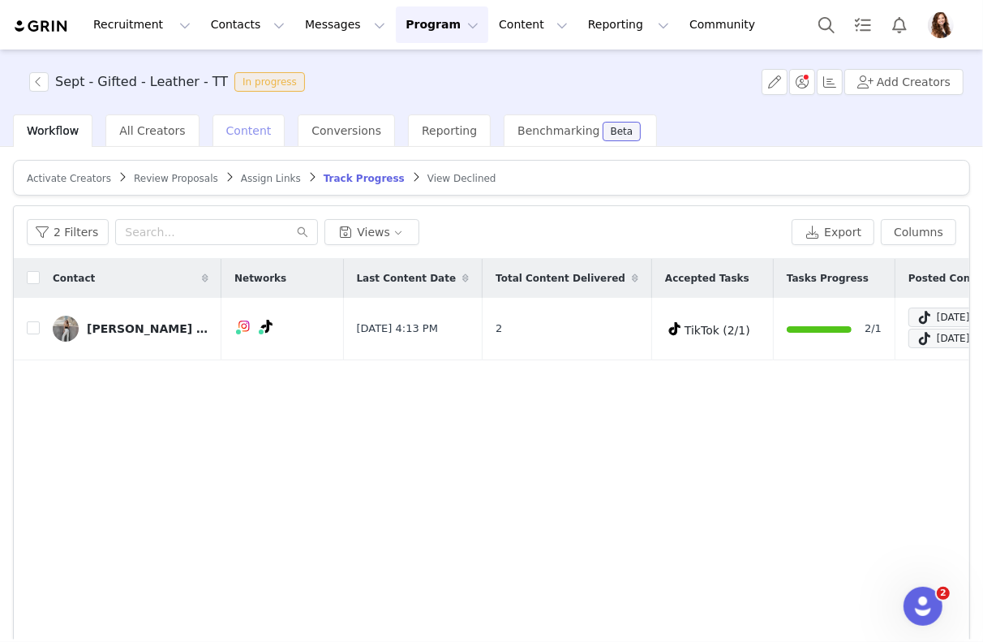
click at [233, 126] on span "Content" at bounding box center [248, 130] width 45 height 13
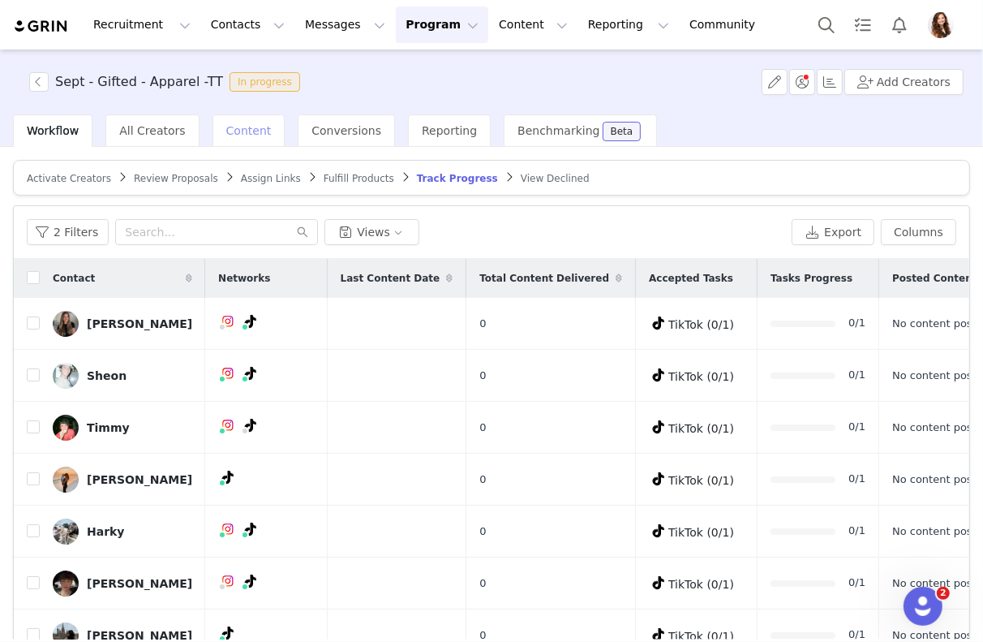
click at [224, 119] on div "Content" at bounding box center [249, 130] width 73 height 32
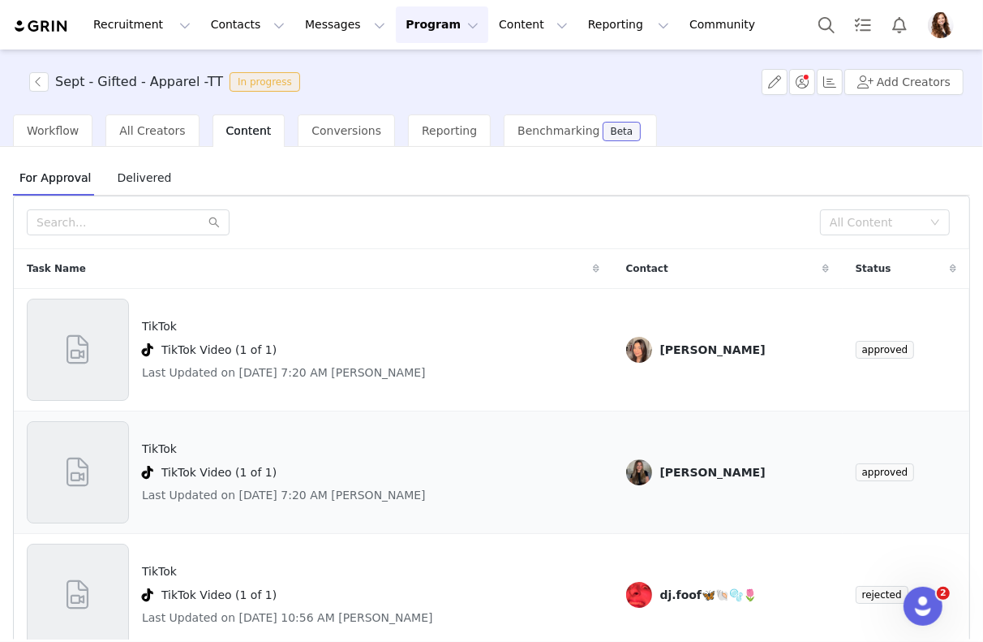
scroll to position [5, 0]
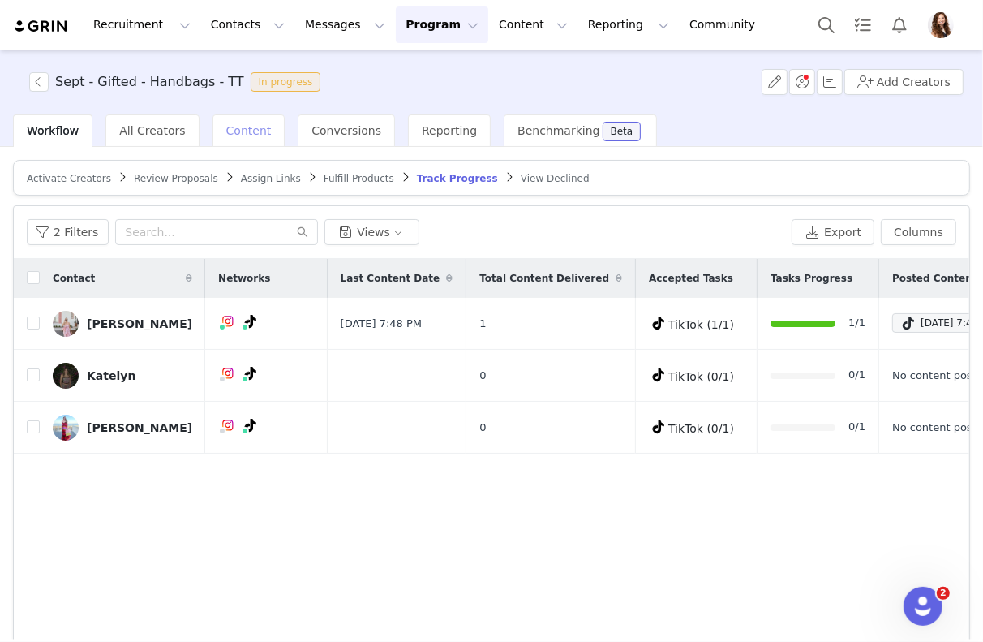
click at [235, 128] on span "Content" at bounding box center [248, 130] width 45 height 13
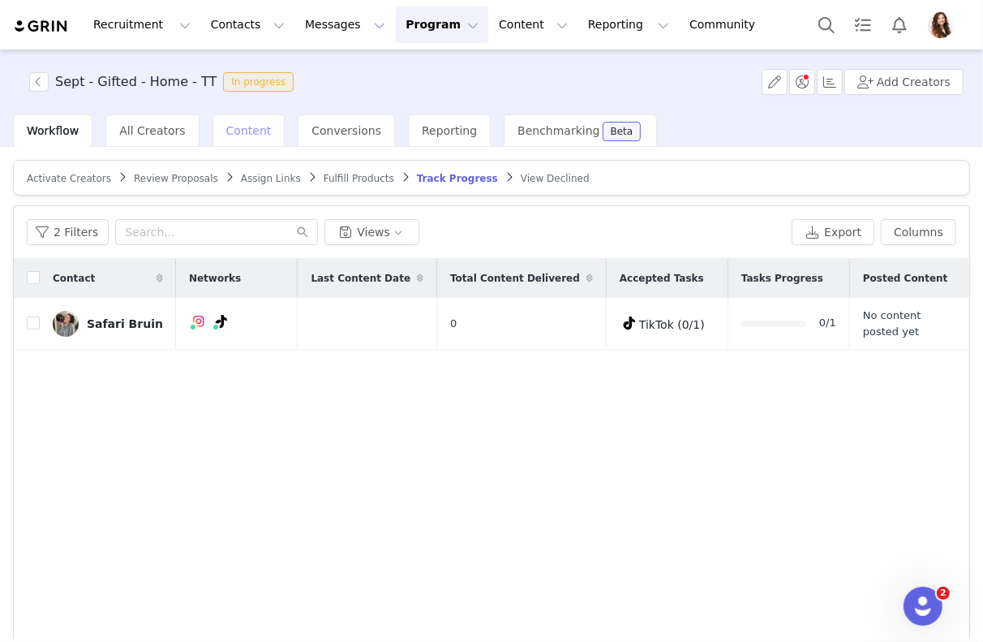
click at [242, 130] on span "Content" at bounding box center [248, 130] width 45 height 13
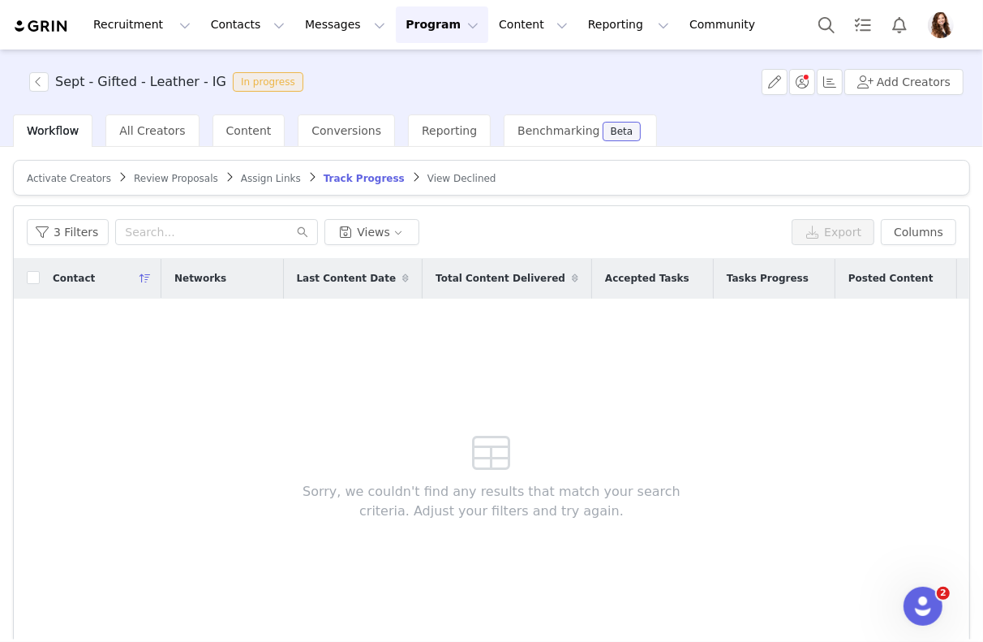
click at [178, 177] on span "Review Proposals" at bounding box center [176, 178] width 84 height 11
click at [278, 174] on span "Assign Links" at bounding box center [283, 178] width 60 height 11
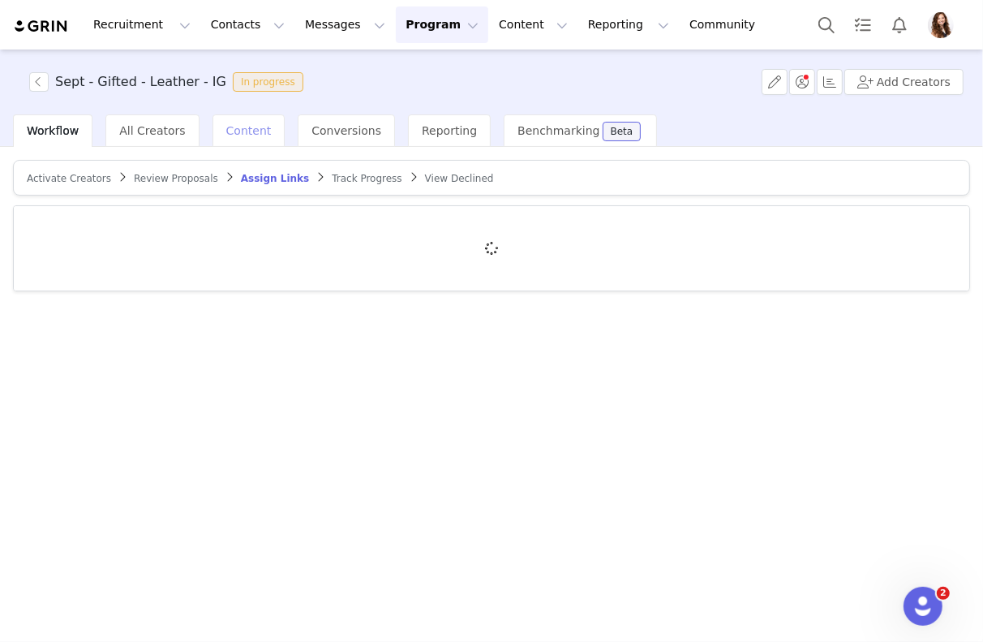
click at [252, 127] on span "Content" at bounding box center [248, 130] width 45 height 13
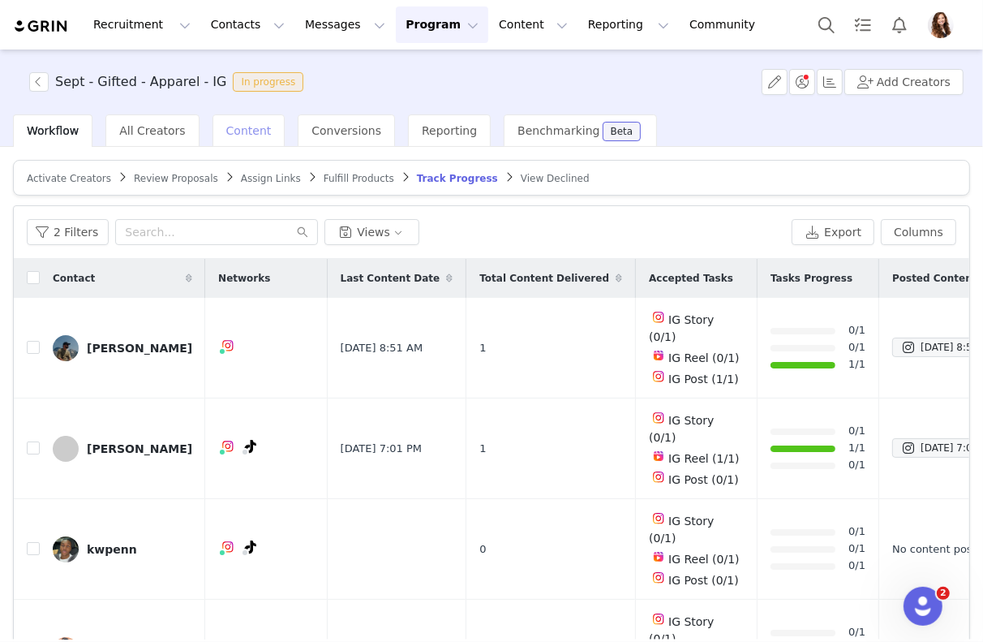
click at [226, 127] on span "Content" at bounding box center [248, 130] width 45 height 13
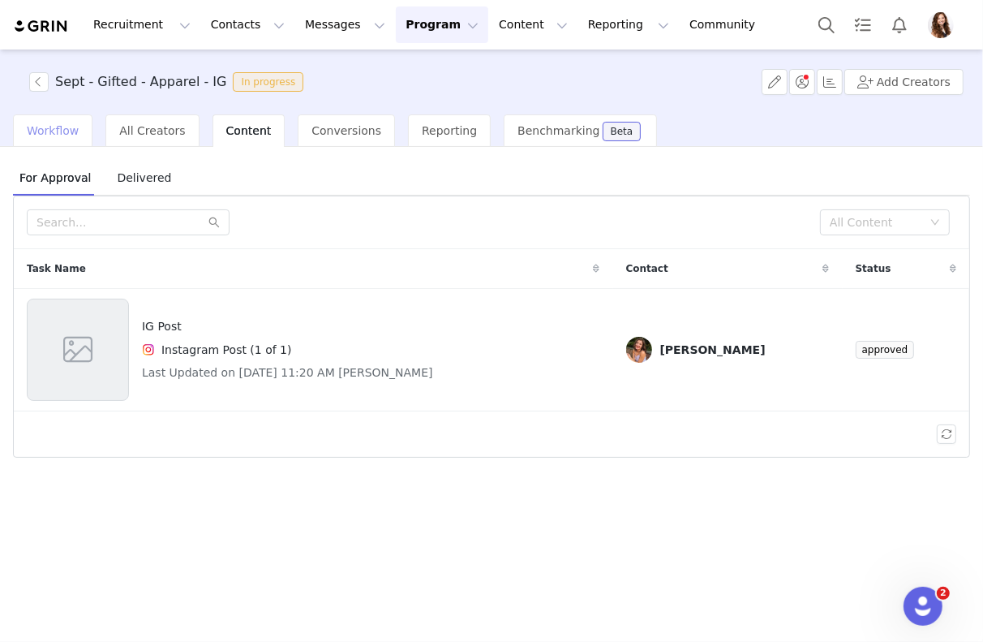
click at [59, 136] on div "Workflow" at bounding box center [53, 130] width 80 height 32
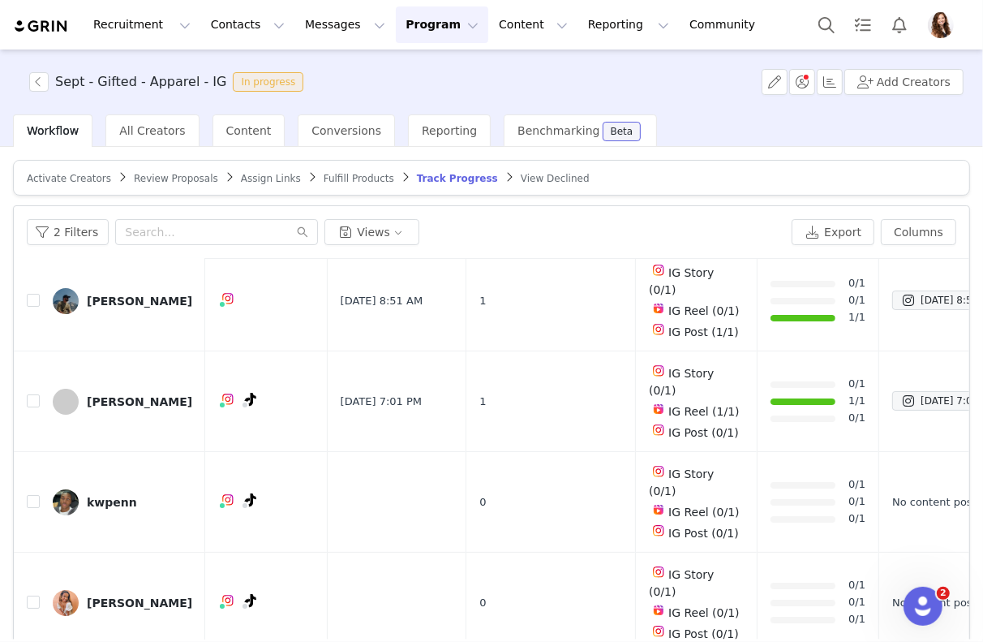
scroll to position [75, 0]
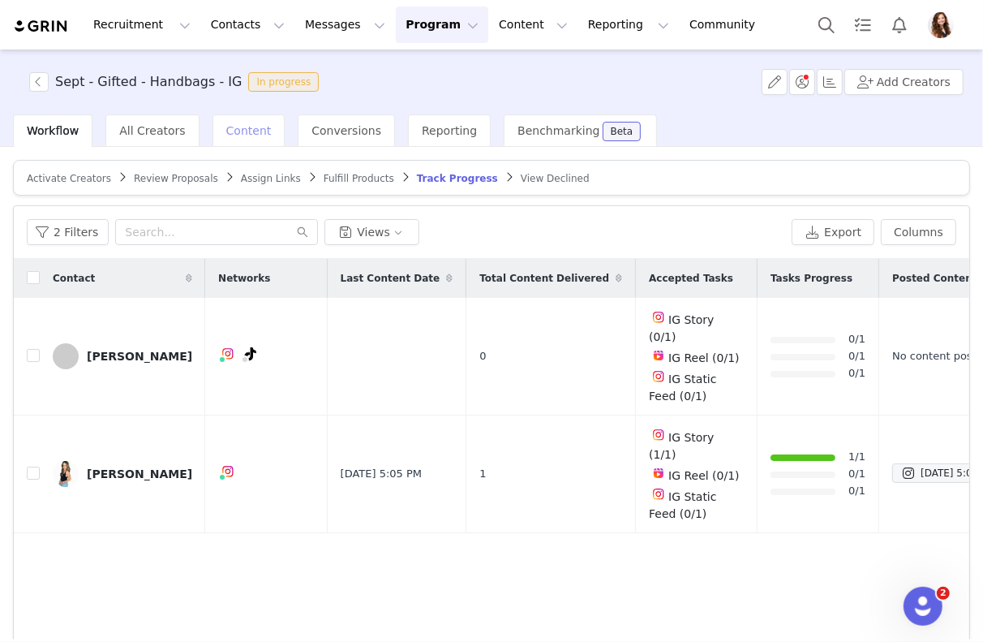
click at [226, 131] on span "Content" at bounding box center [248, 130] width 45 height 13
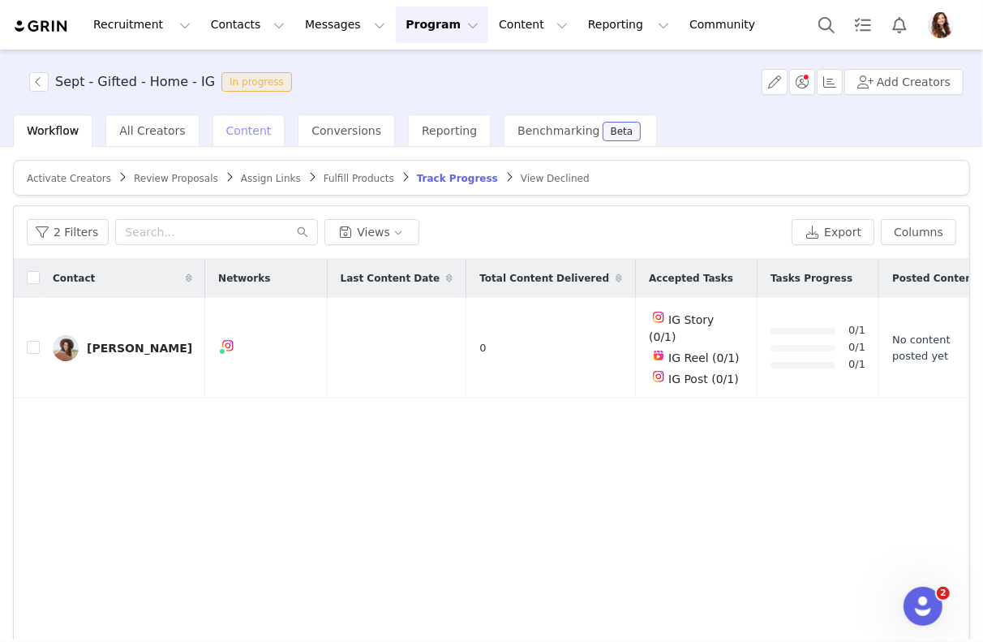
click at [234, 133] on span "Content" at bounding box center [248, 130] width 45 height 13
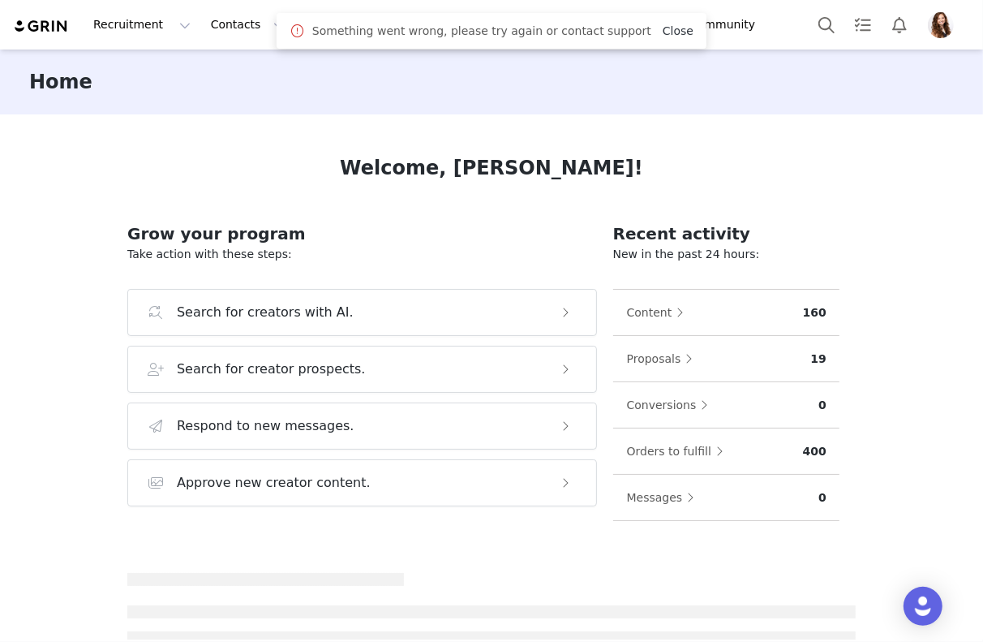
click at [663, 26] on link "Close" at bounding box center [678, 30] width 31 height 13
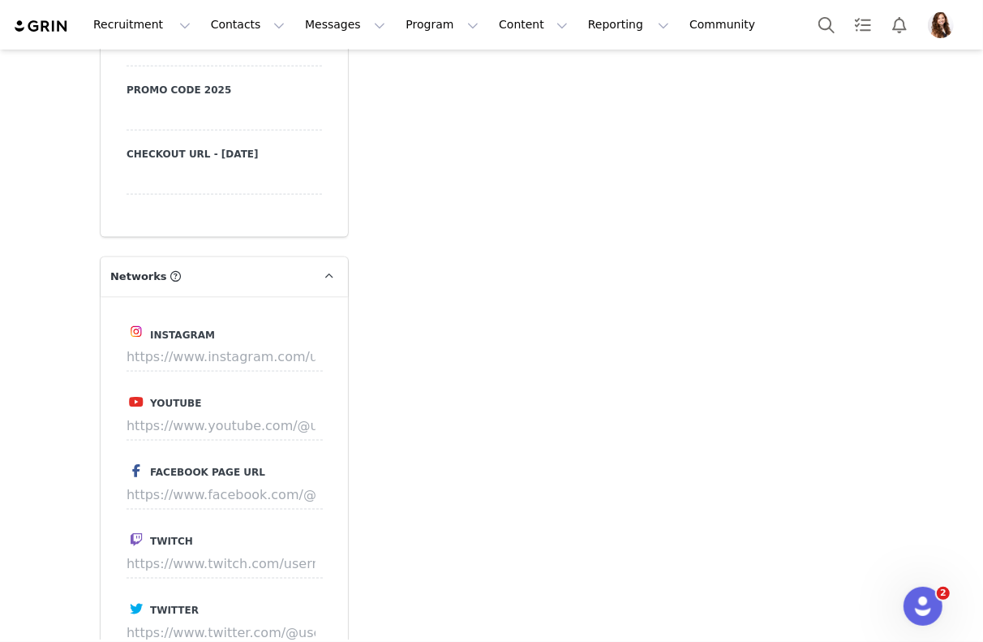
scroll to position [1596, 0]
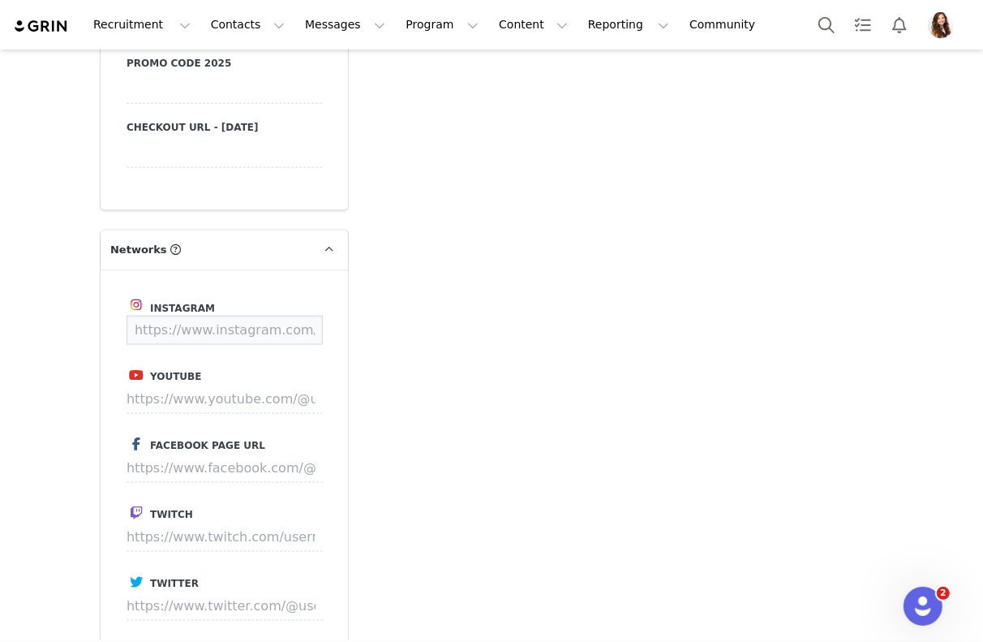
click at [239, 323] on input at bounding box center [225, 330] width 196 height 29
paste input "[URL][DOMAIN_NAME]"
type input "[URL][DOMAIN_NAME]"
click at [300, 329] on button "Save" at bounding box center [292, 330] width 59 height 29
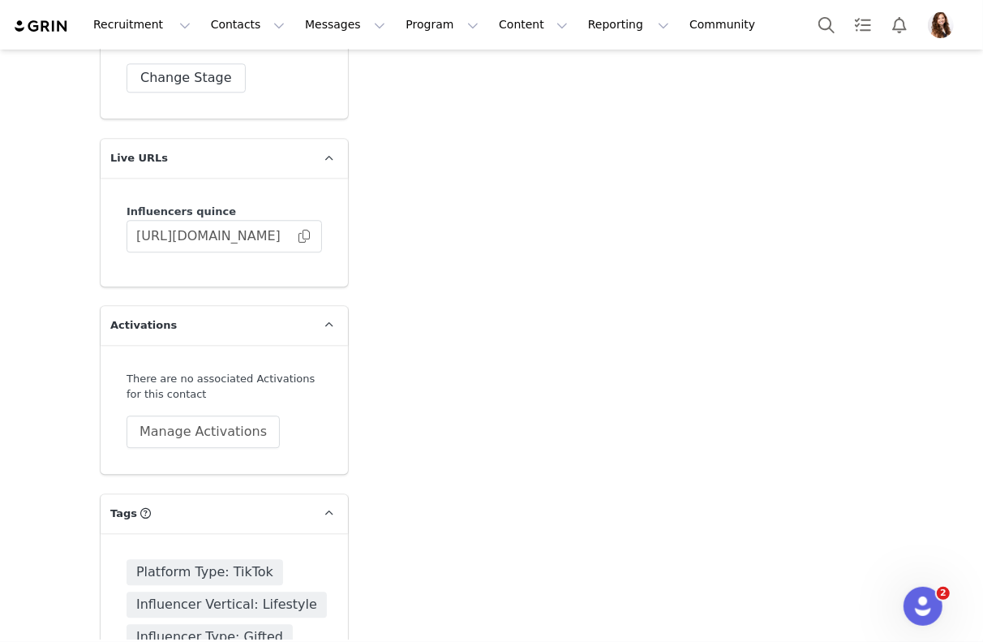
scroll to position [3073, 0]
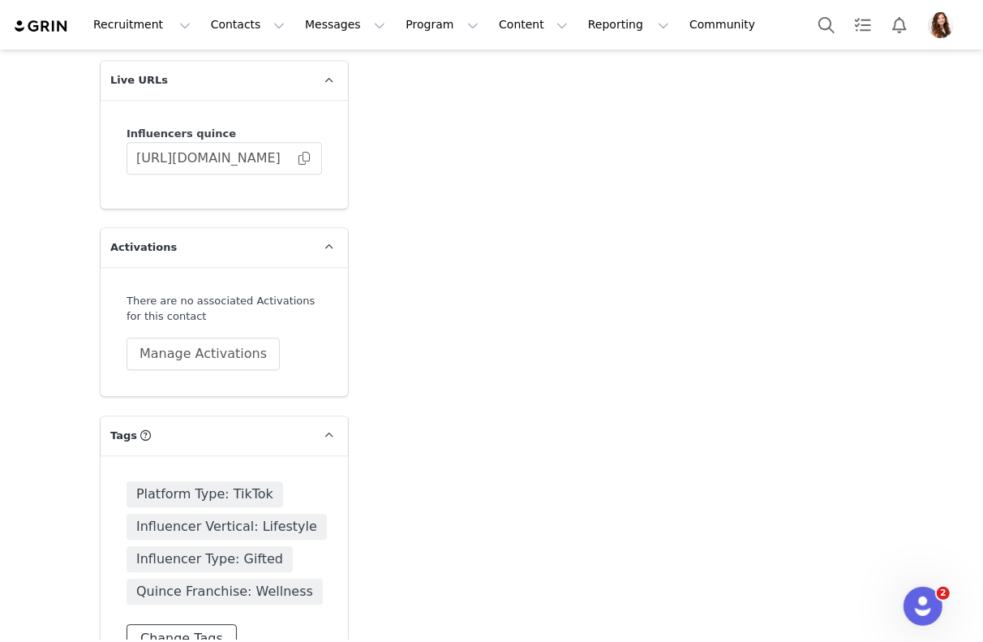
click at [200, 630] on button "Change Tags" at bounding box center [182, 638] width 110 height 29
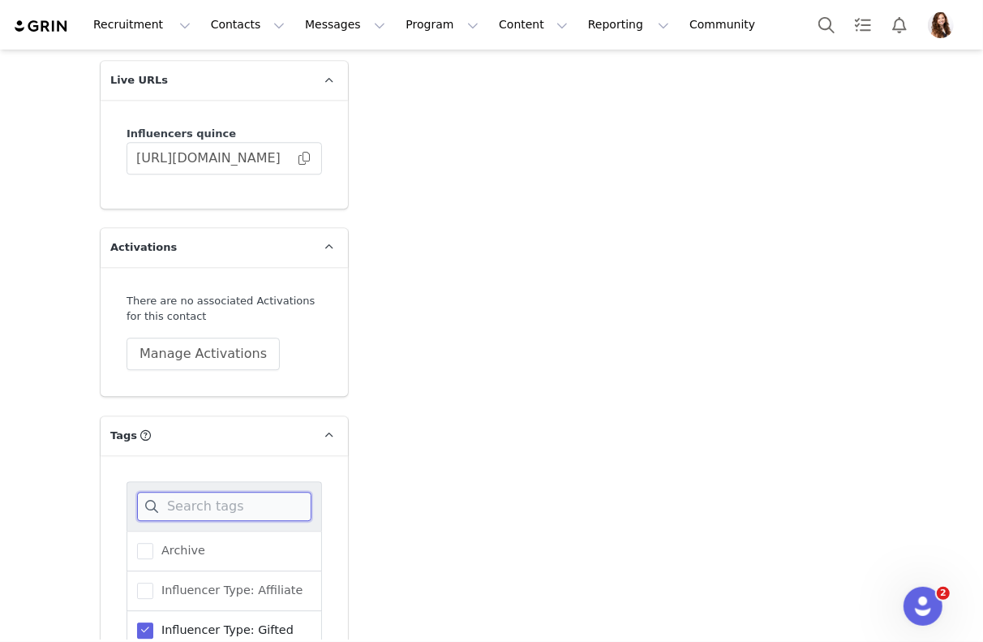
click at [227, 492] on input at bounding box center [224, 506] width 174 height 29
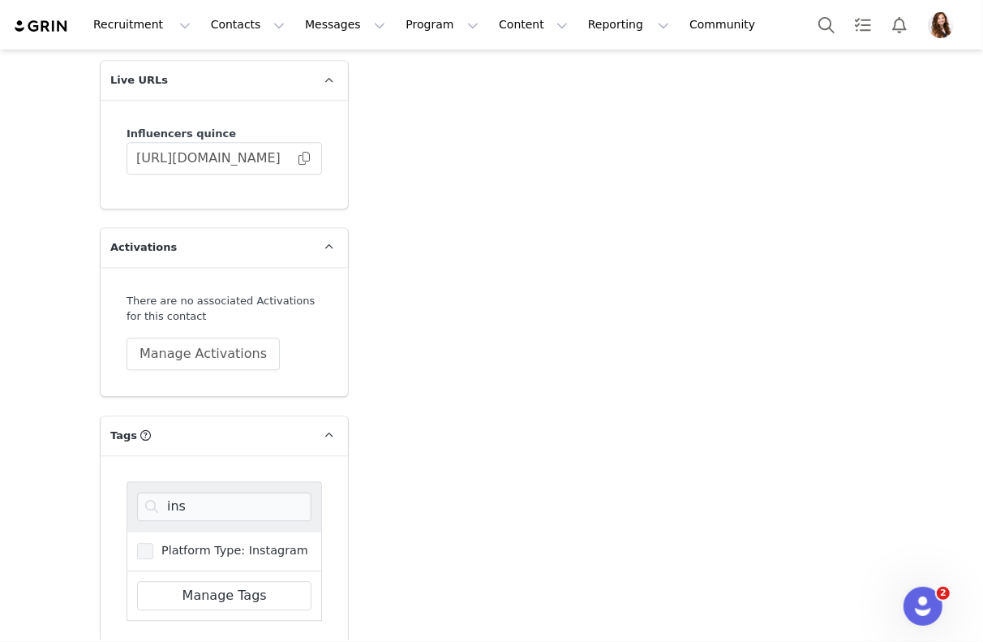
click at [157, 543] on span "Platform Type: Instagram" at bounding box center [230, 550] width 155 height 15
click at [153, 543] on input "Platform Type: Instagram" at bounding box center [153, 543] width 0 height 0
click at [202, 497] on input "ins" at bounding box center [224, 506] width 174 height 29
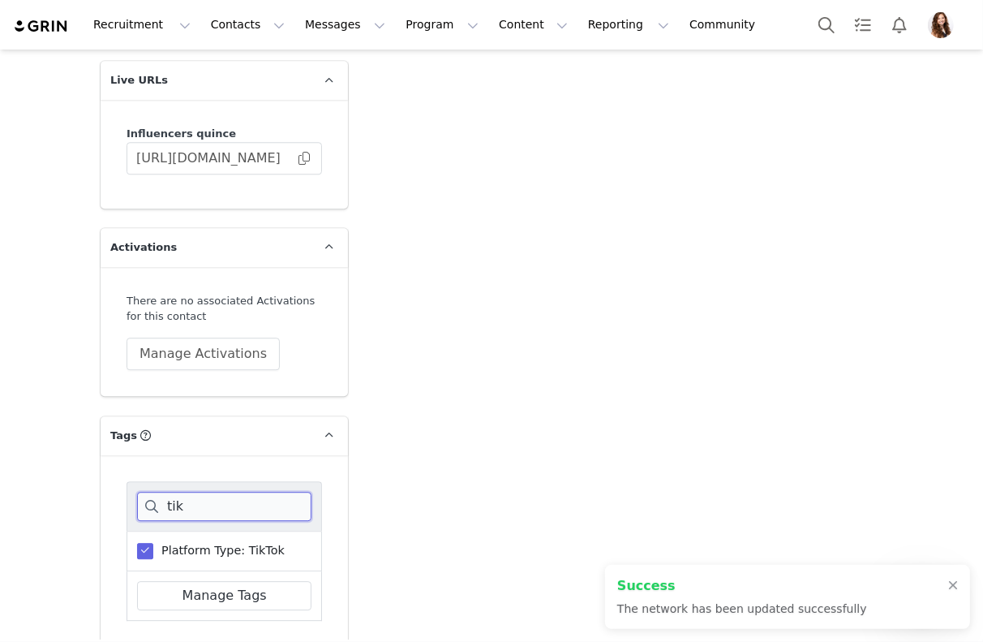
type input "tik"
click at [149, 543] on span at bounding box center [145, 551] width 16 height 16
click at [153, 543] on input "Platform Type: TikTok" at bounding box center [153, 543] width 0 height 0
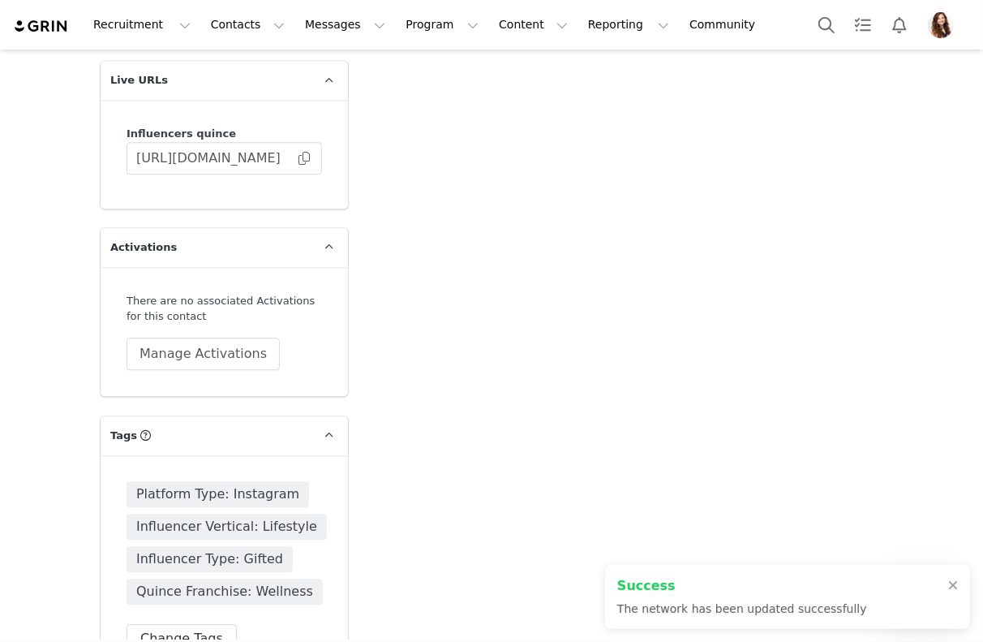
scroll to position [3107, 0]
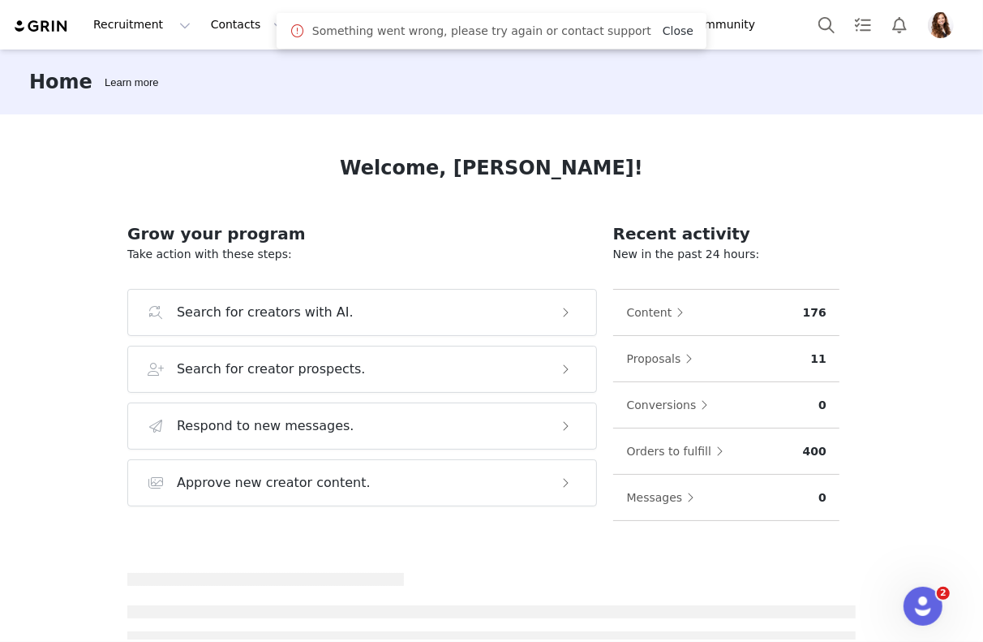
click at [670, 32] on link "Close" at bounding box center [678, 30] width 31 height 13
click at [303, 22] on button "Messages Messages" at bounding box center [345, 24] width 100 height 37
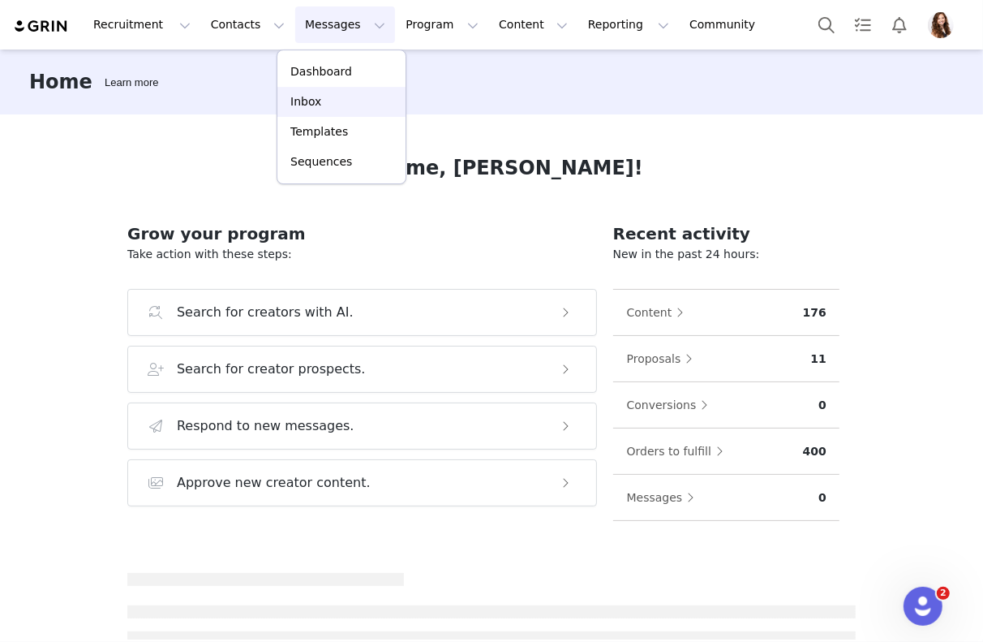
click at [318, 104] on p "Inbox" at bounding box center [305, 101] width 31 height 17
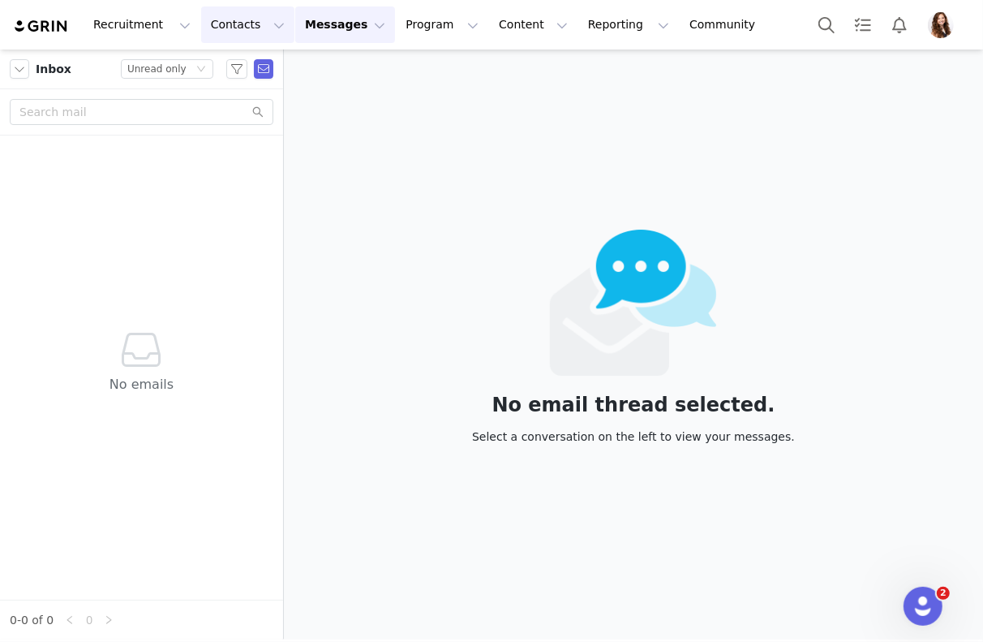
click at [228, 14] on button "Contacts Contacts" at bounding box center [247, 24] width 93 height 37
click at [234, 117] on link "Applicants" at bounding box center [254, 132] width 128 height 30
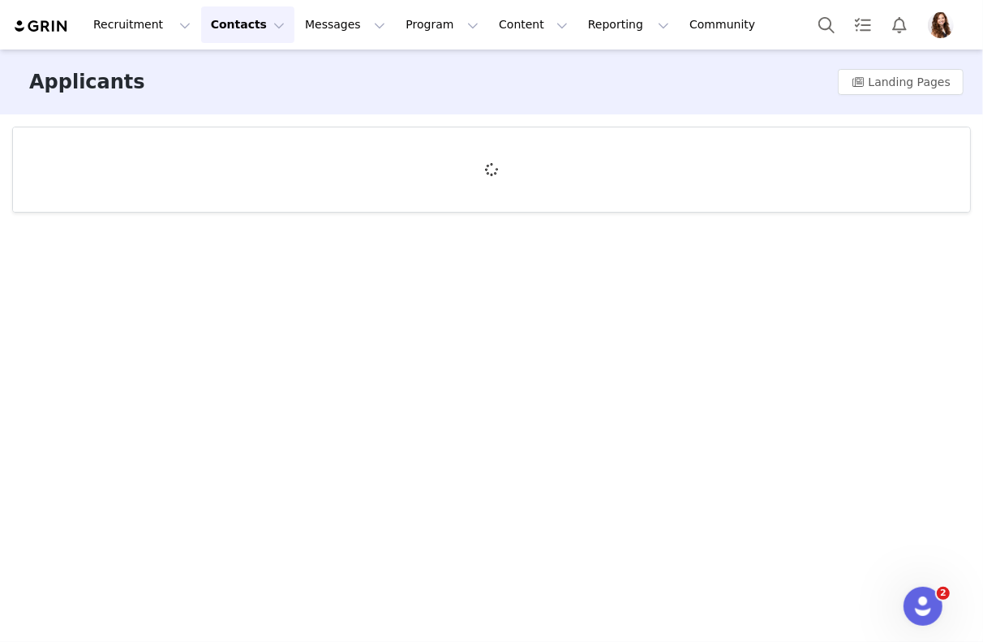
click at [234, 13] on button "Contacts Contacts" at bounding box center [247, 24] width 93 height 37
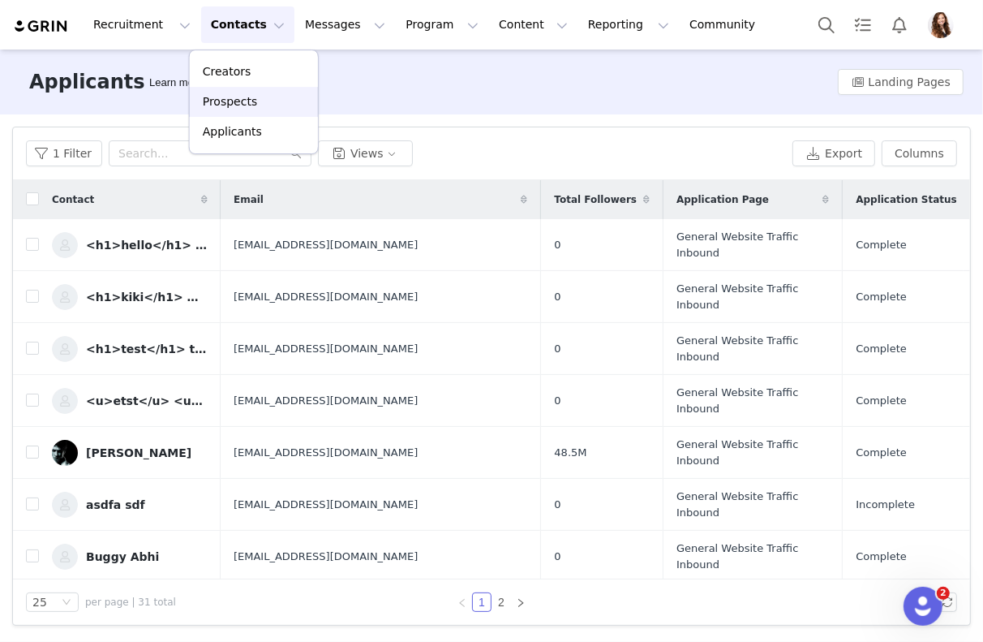
click at [235, 93] on p "Prospects" at bounding box center [230, 101] width 54 height 17
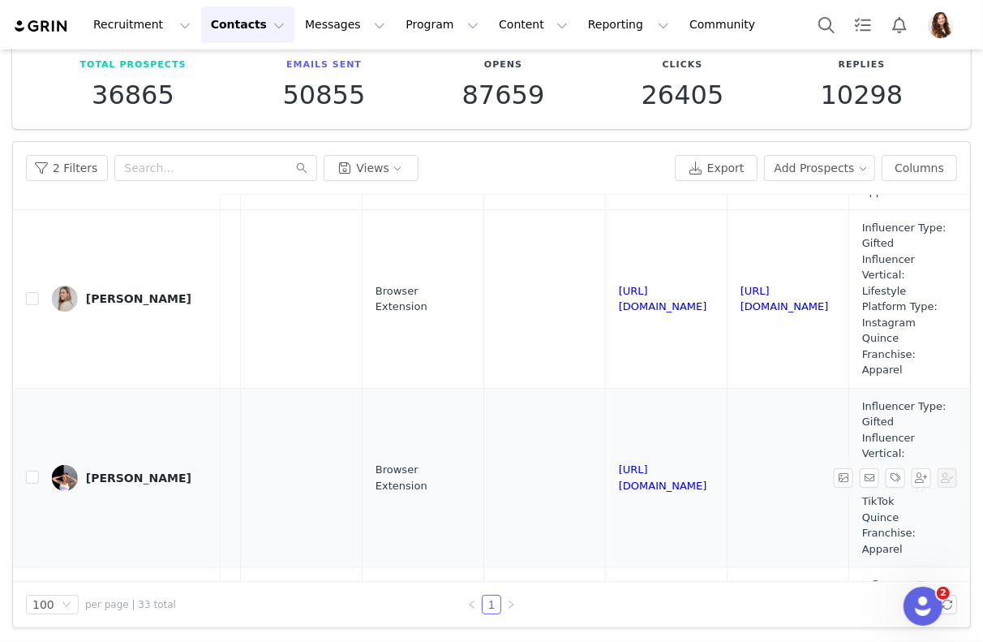
scroll to position [0, 1356]
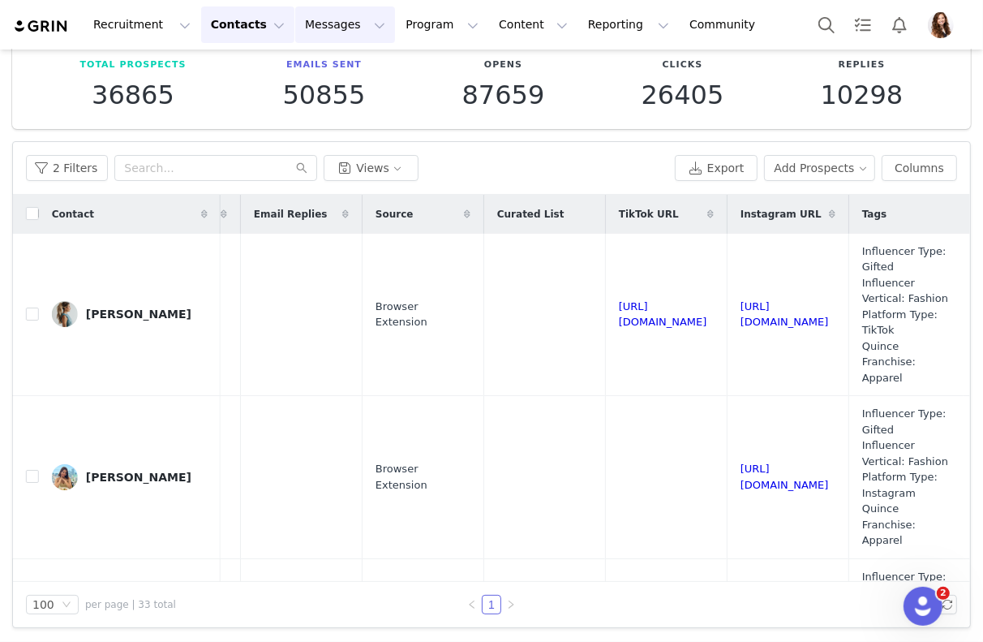
click at [336, 33] on button "Messages Messages" at bounding box center [345, 24] width 100 height 37
click at [332, 107] on div "Inbox" at bounding box center [341, 101] width 109 height 17
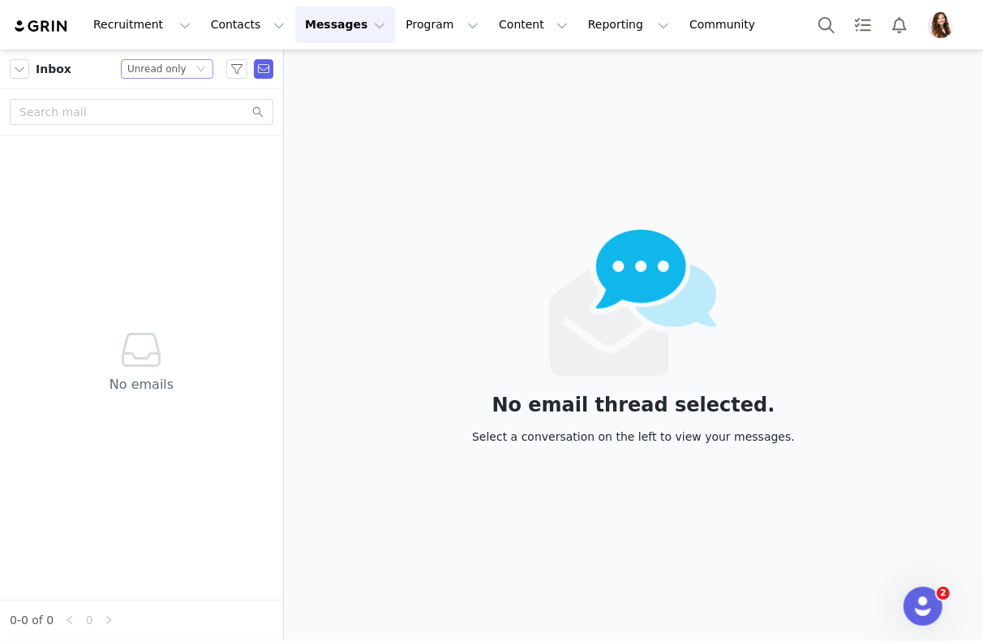
click at [191, 77] on div "Status Unread only" at bounding box center [160, 69] width 66 height 18
click at [187, 86] on li "All threads" at bounding box center [168, 98] width 92 height 26
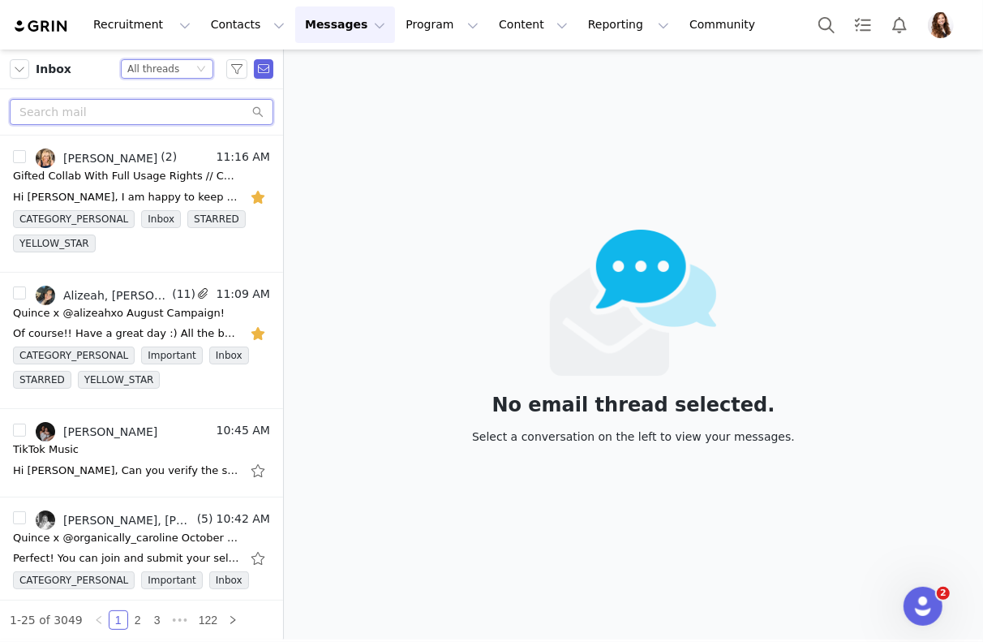
click at [156, 110] on input "text" at bounding box center [142, 112] width 264 height 26
type input "[PERSON_NAME]"
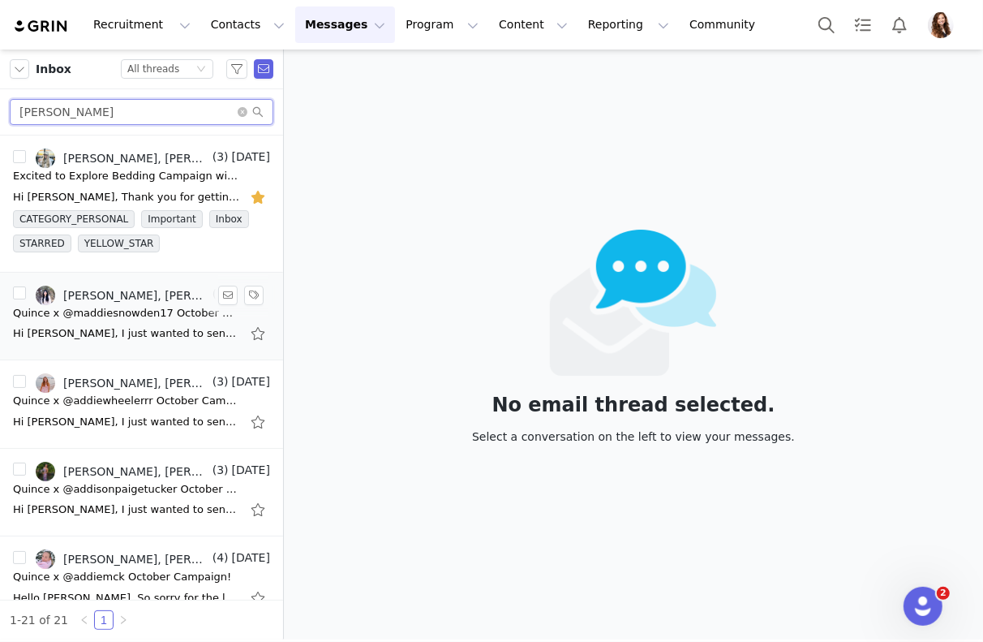
scroll to position [104, 0]
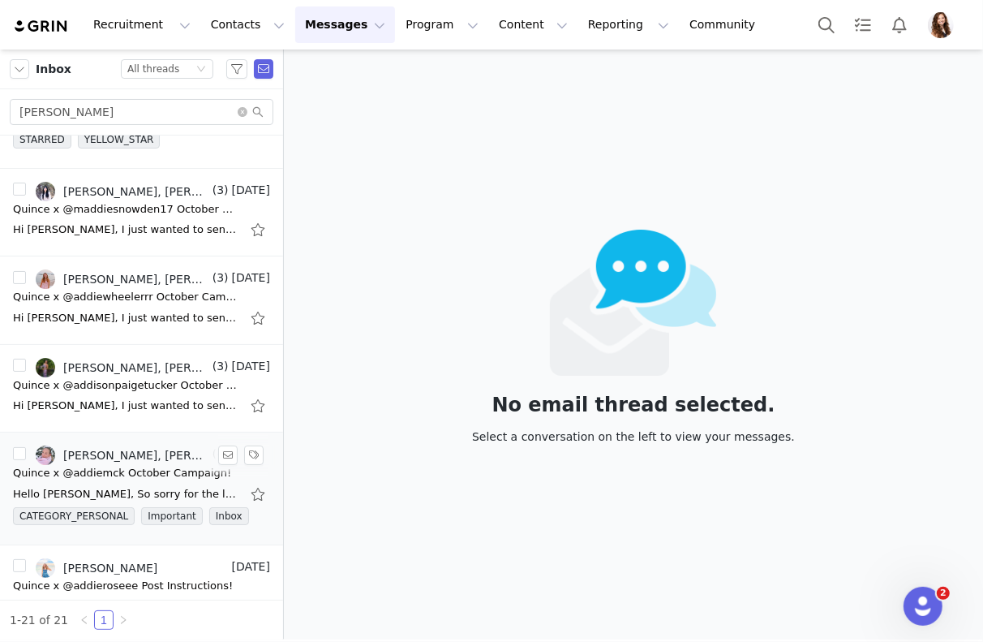
click at [116, 465] on div "Quince x @addiemck October Campaign!" at bounding box center [122, 473] width 218 height 16
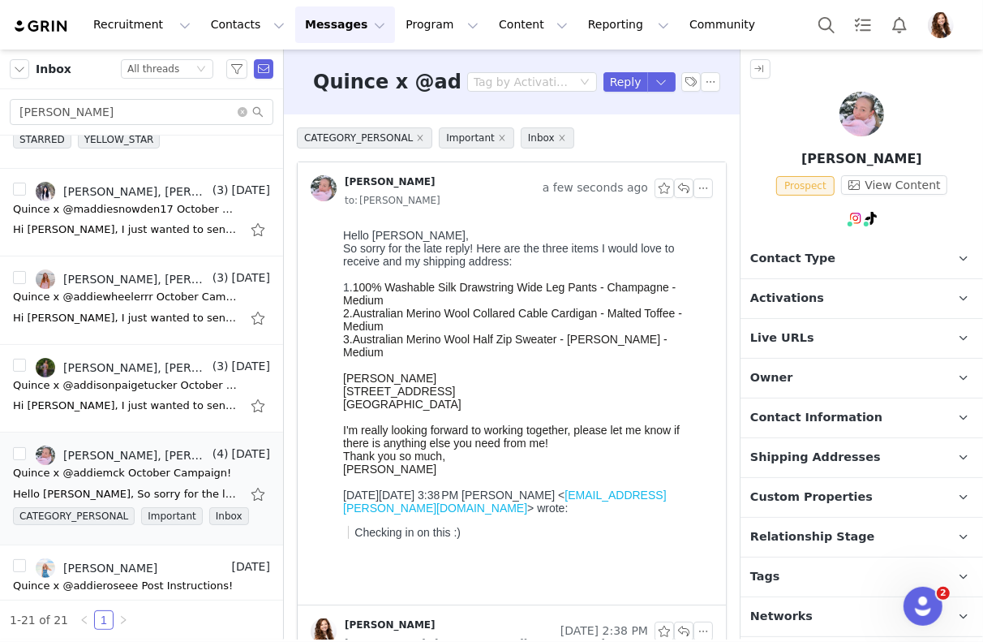
scroll to position [0, 0]
click at [812, 283] on p "Activations" at bounding box center [843, 298] width 204 height 39
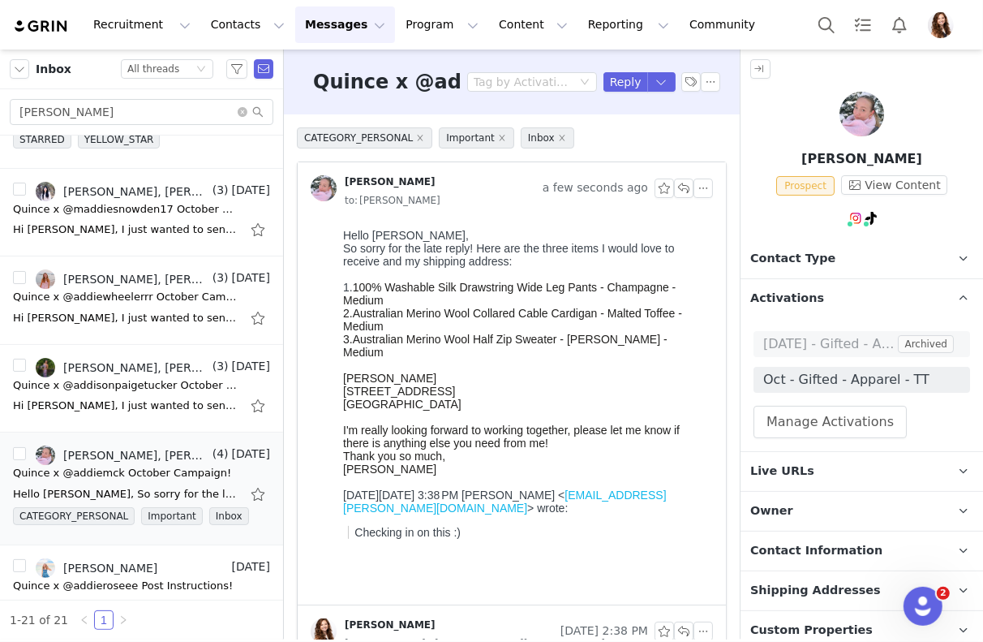
drag, startPoint x: 376, startPoint y: 364, endPoint x: 470, endPoint y: 364, distance: 93.3
click at [470, 371] on div "[PERSON_NAME]" at bounding box center [523, 377] width 363 height 13
copy span "[PERSON_NAME]"
drag, startPoint x: 342, startPoint y: 381, endPoint x: 515, endPoint y: 381, distance: 173.6
click at [515, 384] on div "[STREET_ADDRESS]" at bounding box center [523, 390] width 363 height 13
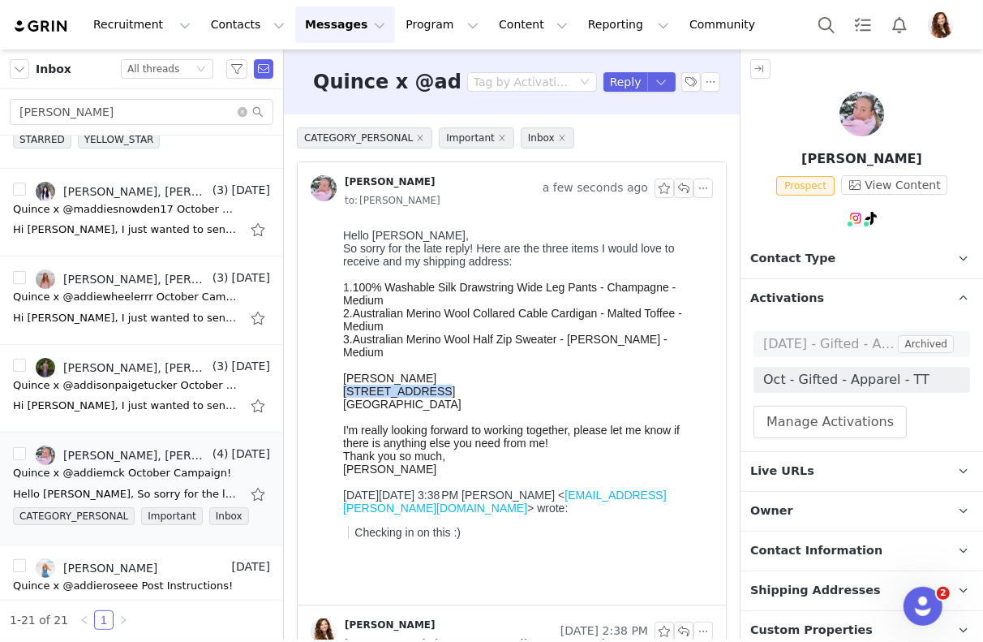
copy span "[STREET_ADDRESS]"
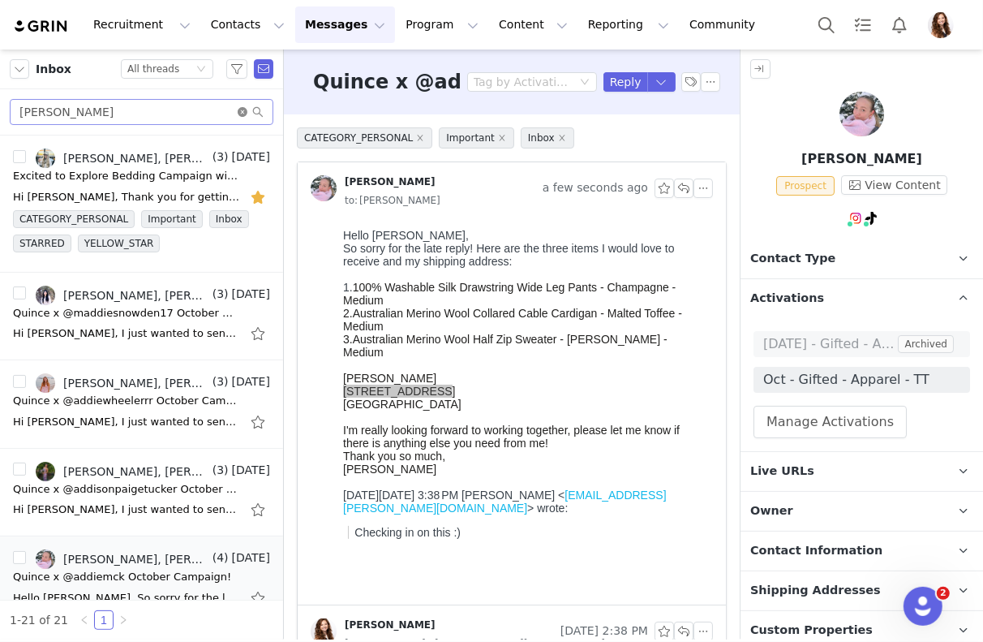
click at [245, 110] on icon "icon: close-circle" at bounding box center [243, 112] width 10 height 10
click at [186, 71] on div "Status All threads" at bounding box center [160, 69] width 66 height 18
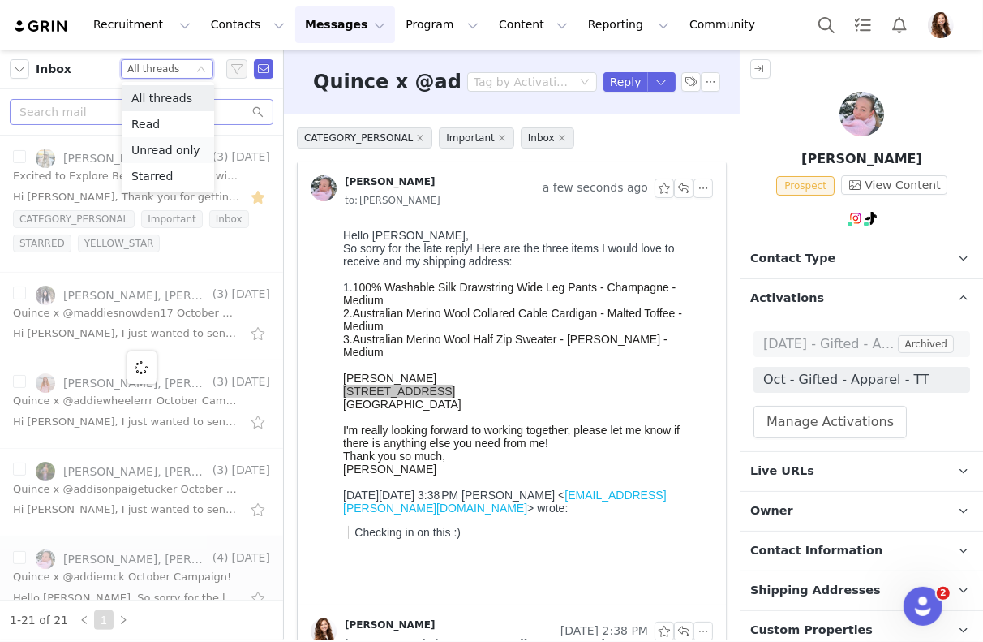
click at [176, 152] on li "Unread only" at bounding box center [168, 150] width 92 height 26
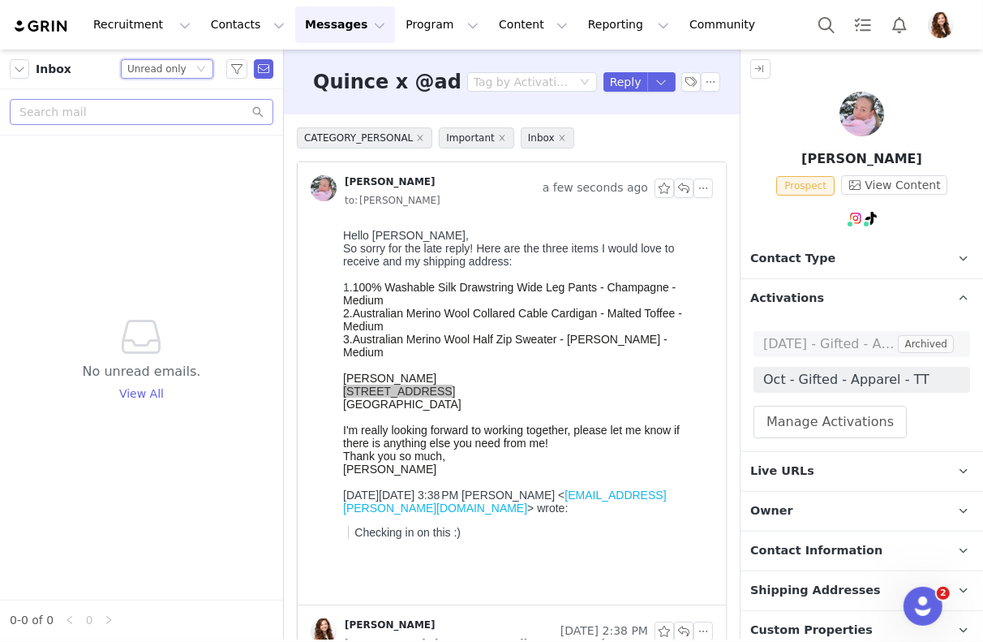
click at [158, 65] on div "Unread only" at bounding box center [156, 69] width 59 height 18
click at [165, 96] on li "All threads" at bounding box center [168, 98] width 92 height 26
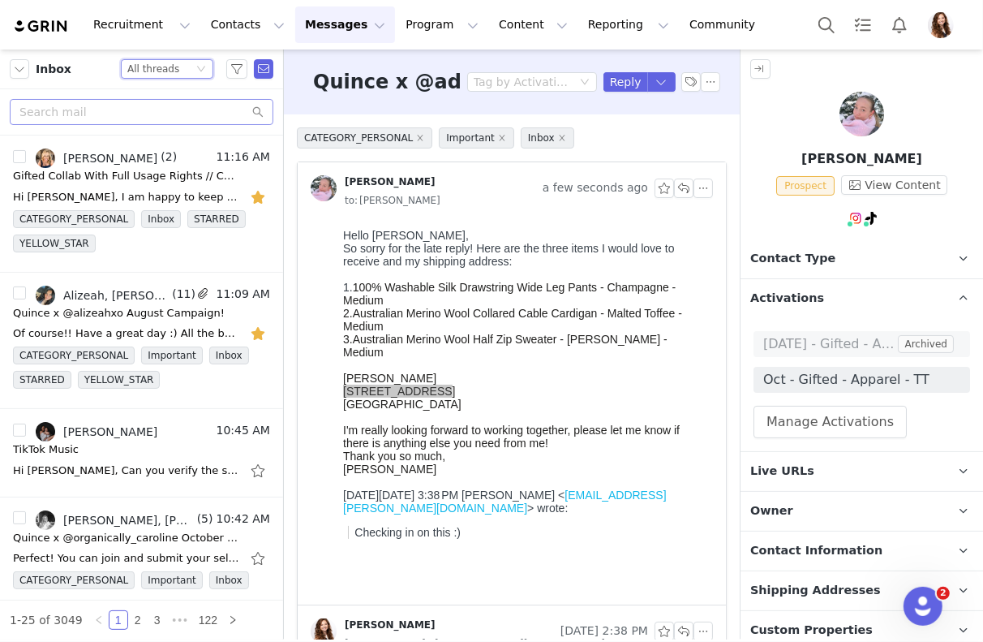
click at [174, 68] on div "All threads" at bounding box center [153, 69] width 52 height 18
click at [167, 153] on li "Unread only" at bounding box center [168, 150] width 92 height 26
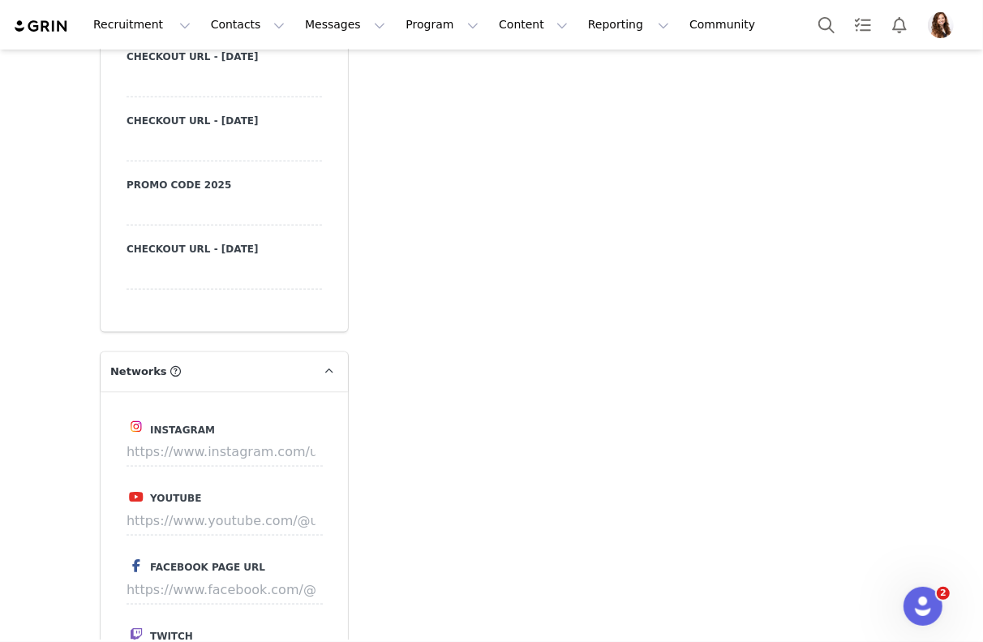
scroll to position [1483, 0]
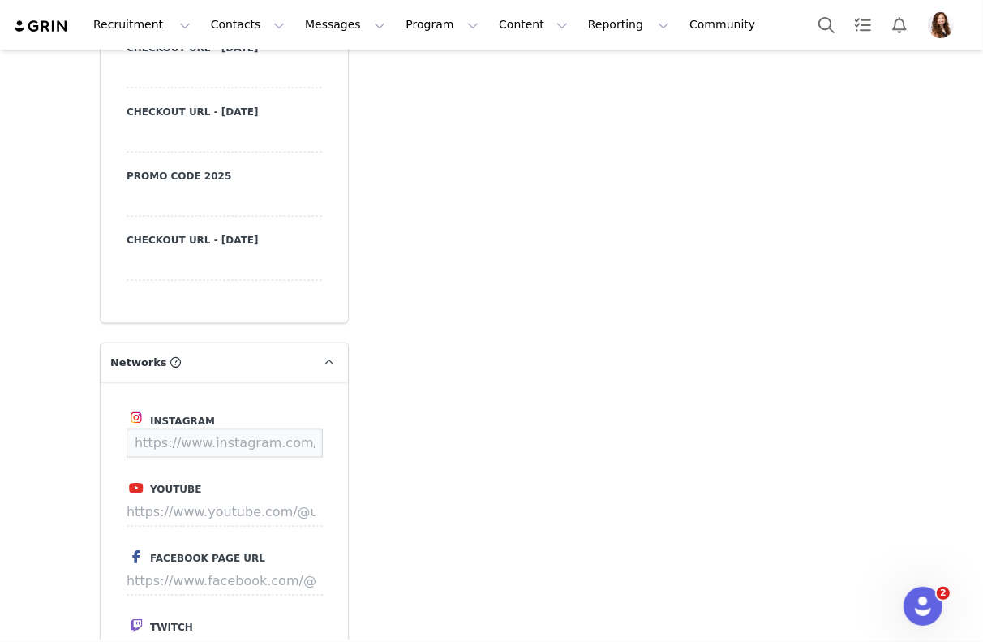
click at [234, 436] on input at bounding box center [225, 442] width 196 height 29
paste input "[URL][DOMAIN_NAME]"
click at [288, 449] on button "Save" at bounding box center [292, 442] width 59 height 29
type input "https://www.instagram.com/kywalsh"
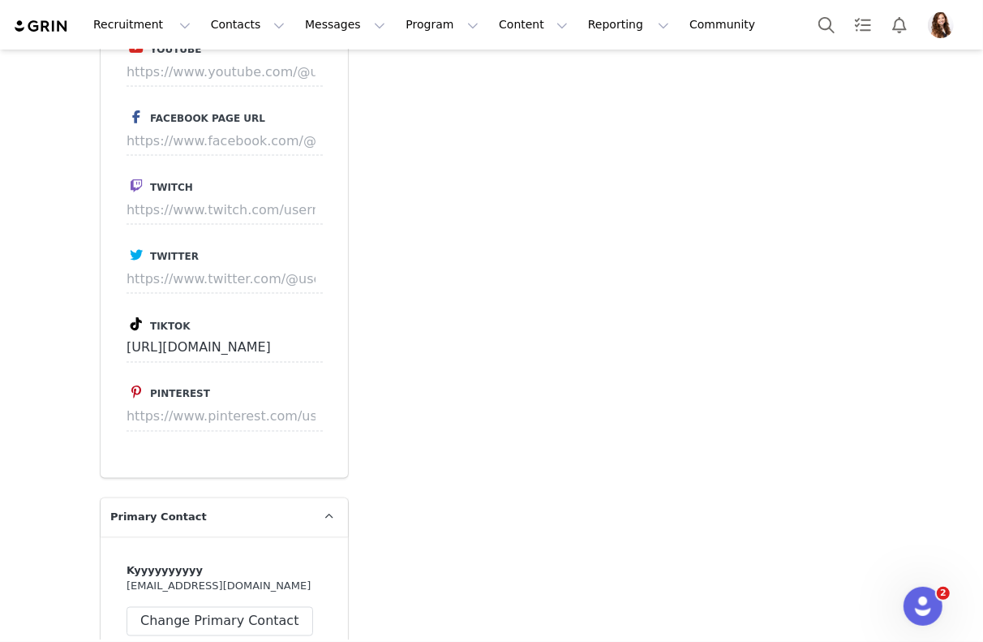
scroll to position [1976, 0]
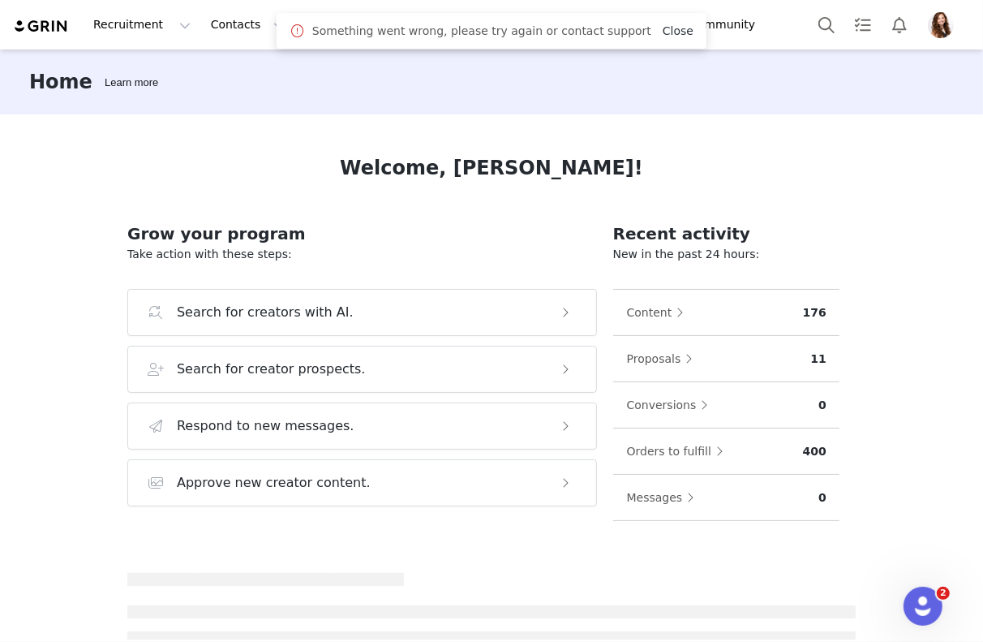
click at [663, 31] on link "Close" at bounding box center [678, 30] width 31 height 13
click at [397, 24] on button "Program Program" at bounding box center [442, 24] width 92 height 37
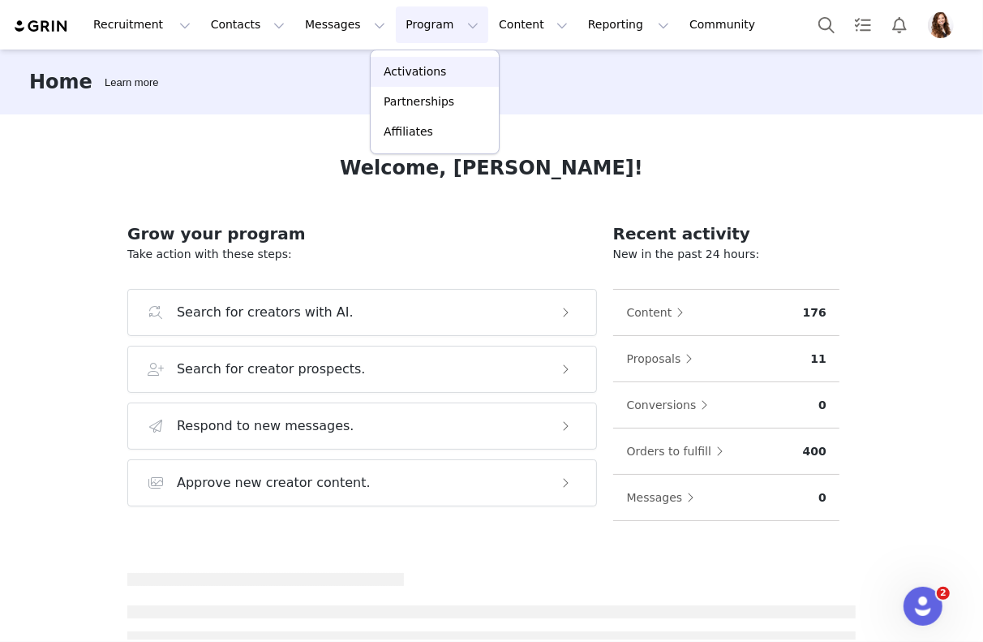
click at [414, 66] on p "Activations" at bounding box center [415, 71] width 62 height 17
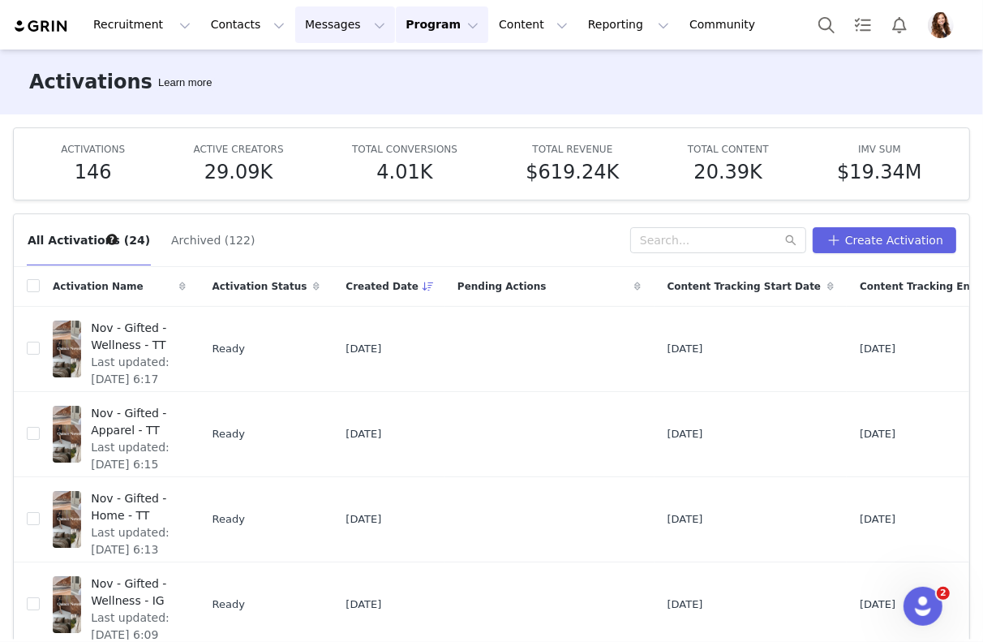
click at [320, 19] on button "Messages Messages" at bounding box center [345, 24] width 100 height 37
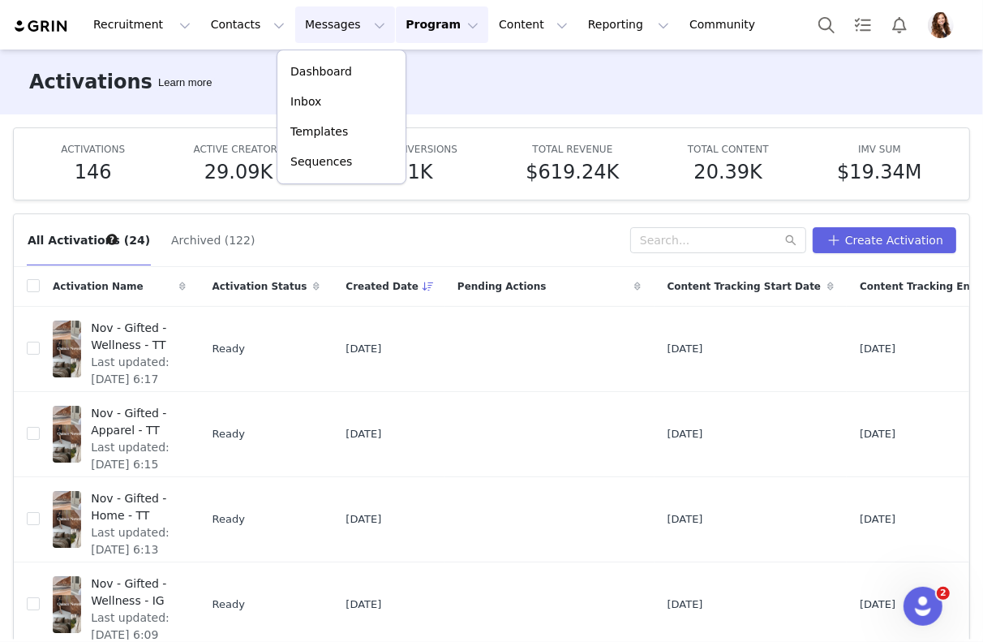
click at [415, 21] on button "Program Program" at bounding box center [442, 24] width 92 height 37
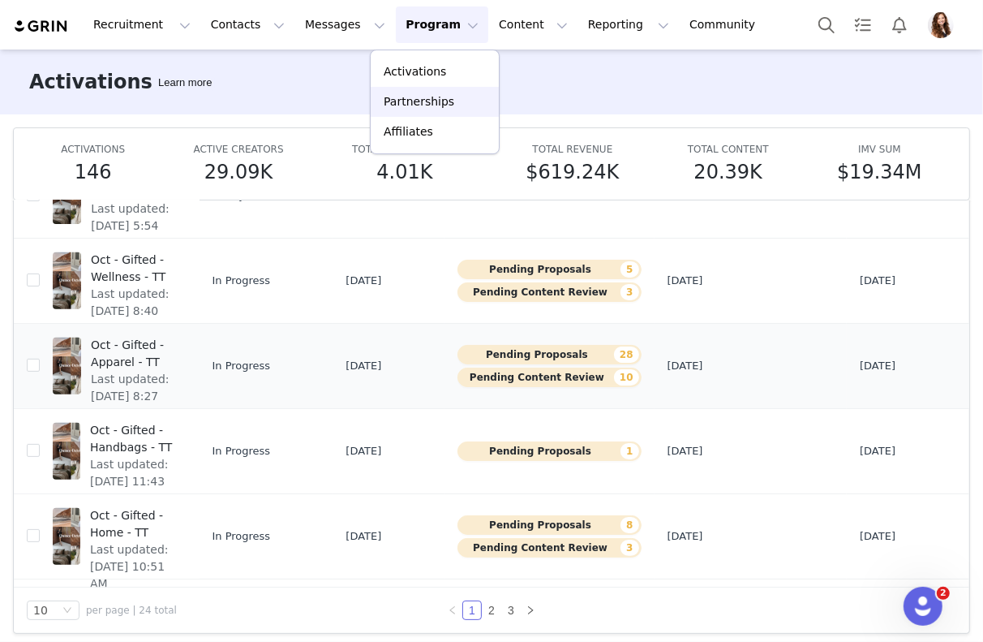
scroll to position [84, 0]
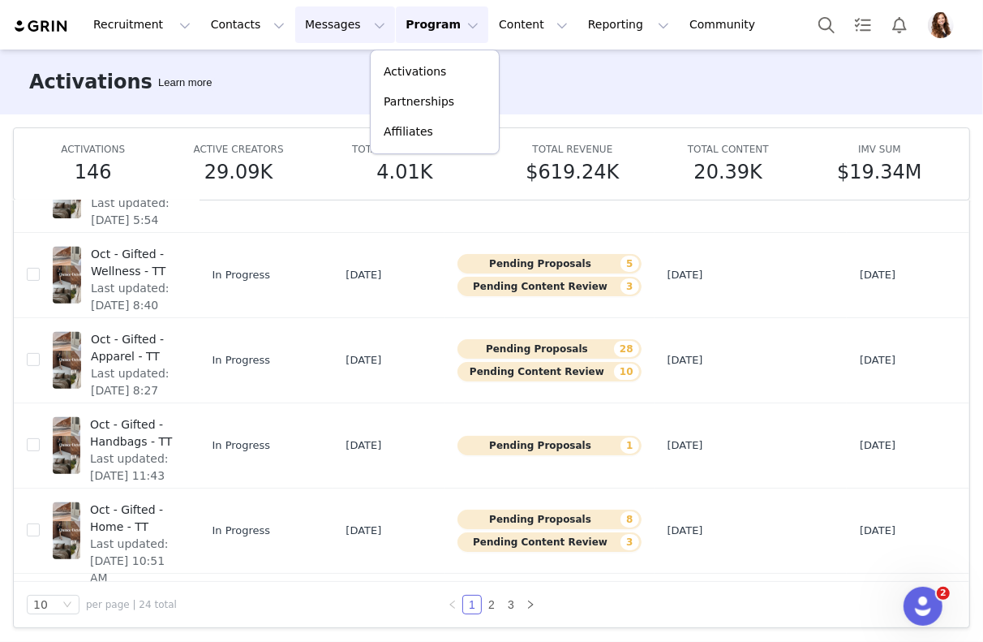
click at [308, 41] on button "Messages Messages" at bounding box center [345, 24] width 100 height 37
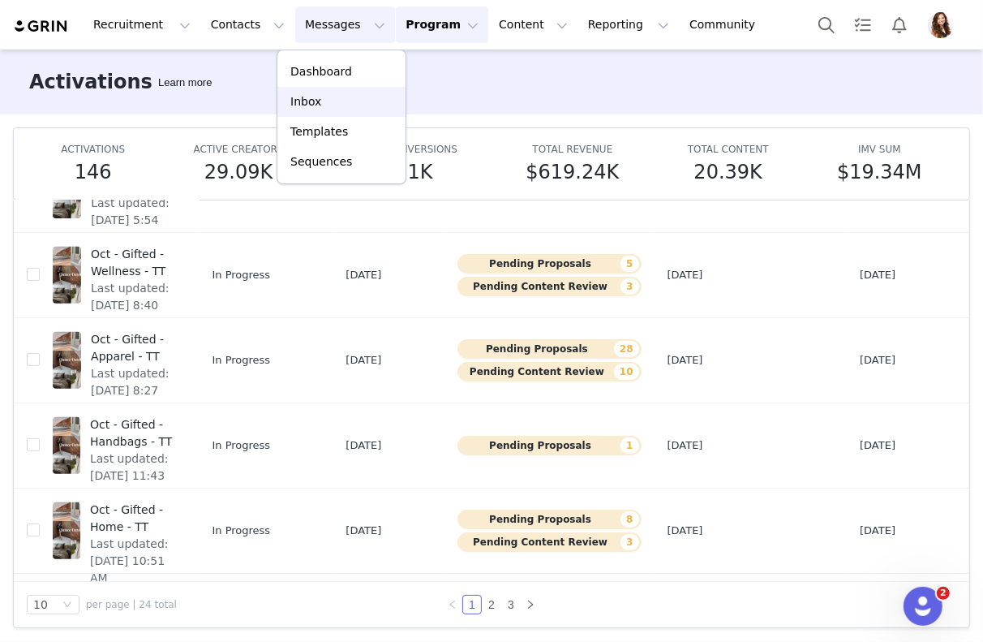
click at [317, 97] on p "Inbox" at bounding box center [305, 101] width 31 height 17
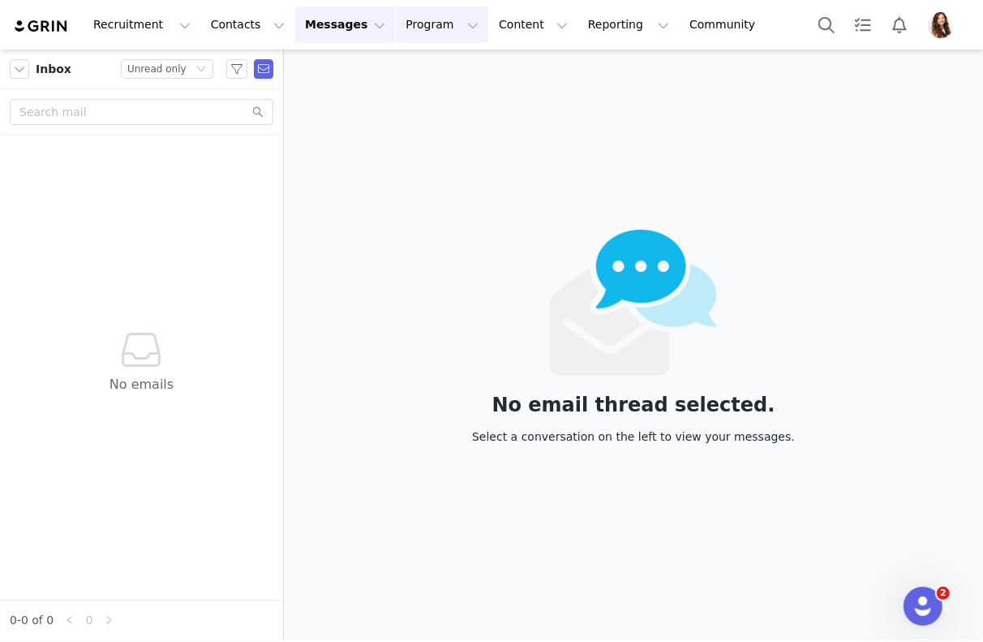
click at [402, 19] on button "Program Program" at bounding box center [442, 24] width 92 height 37
click at [417, 70] on p "Activations" at bounding box center [415, 71] width 62 height 17
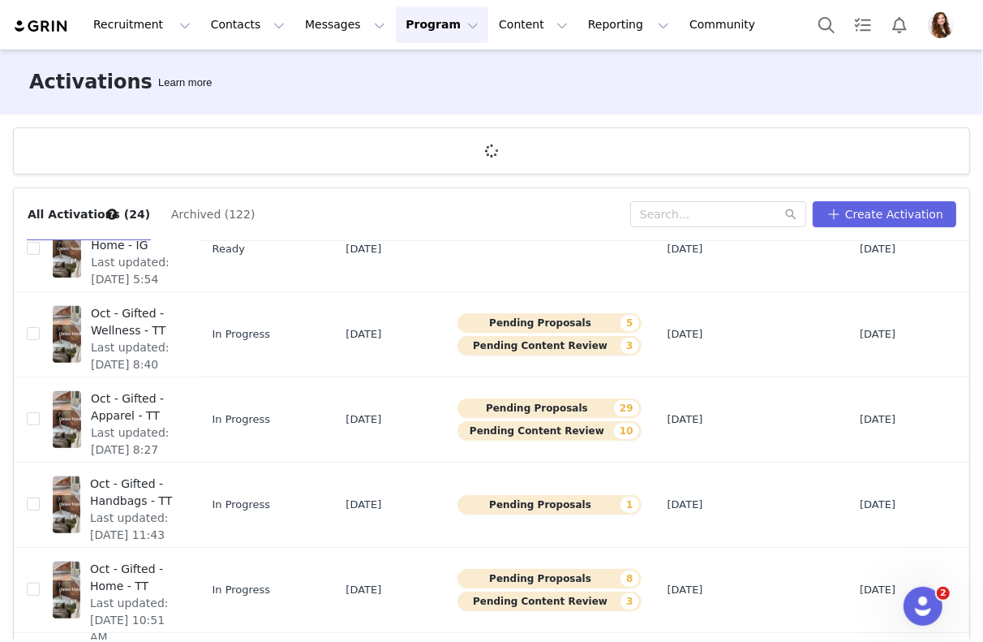
scroll to position [58, 0]
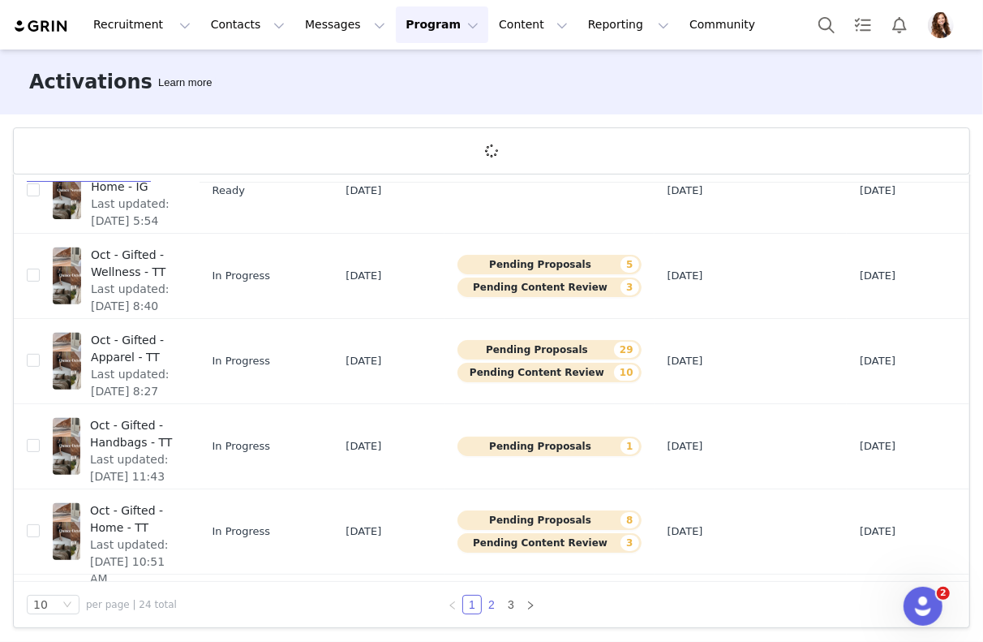
click at [495, 604] on link "2" at bounding box center [492, 605] width 18 height 18
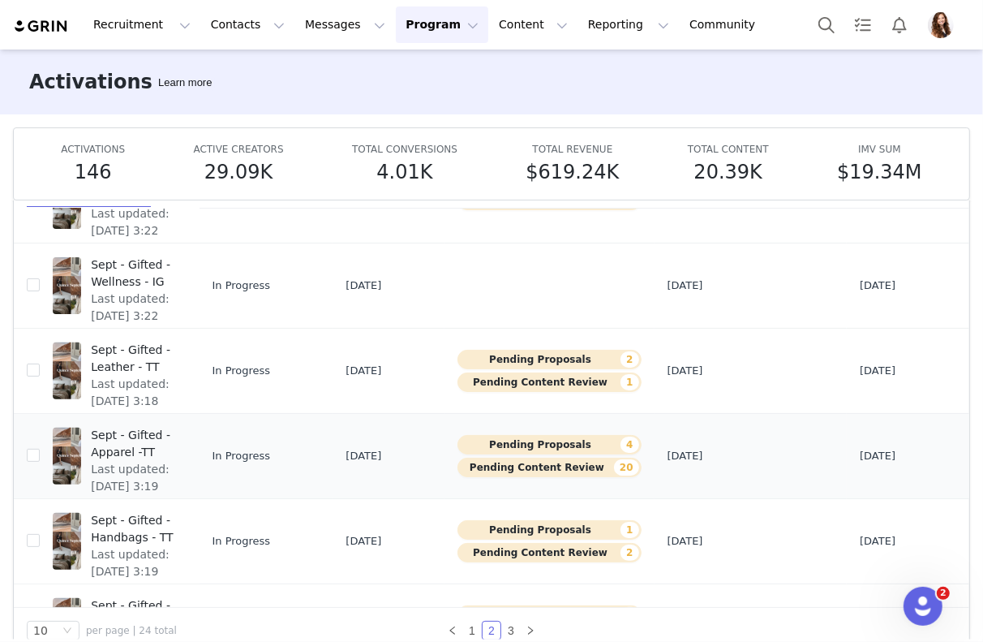
scroll to position [501, 0]
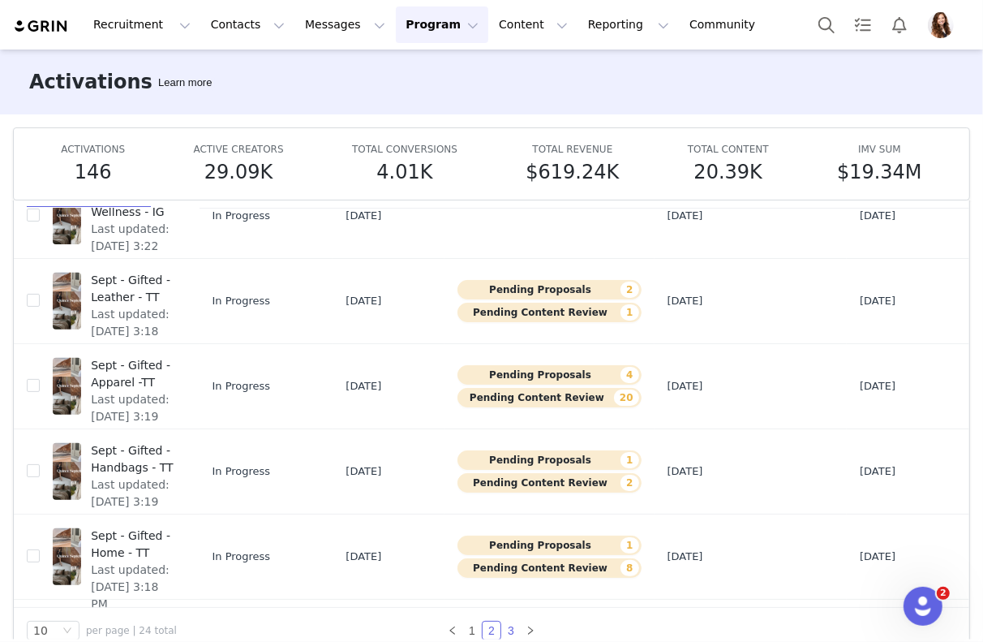
click at [507, 626] on link "3" at bounding box center [511, 630] width 18 height 18
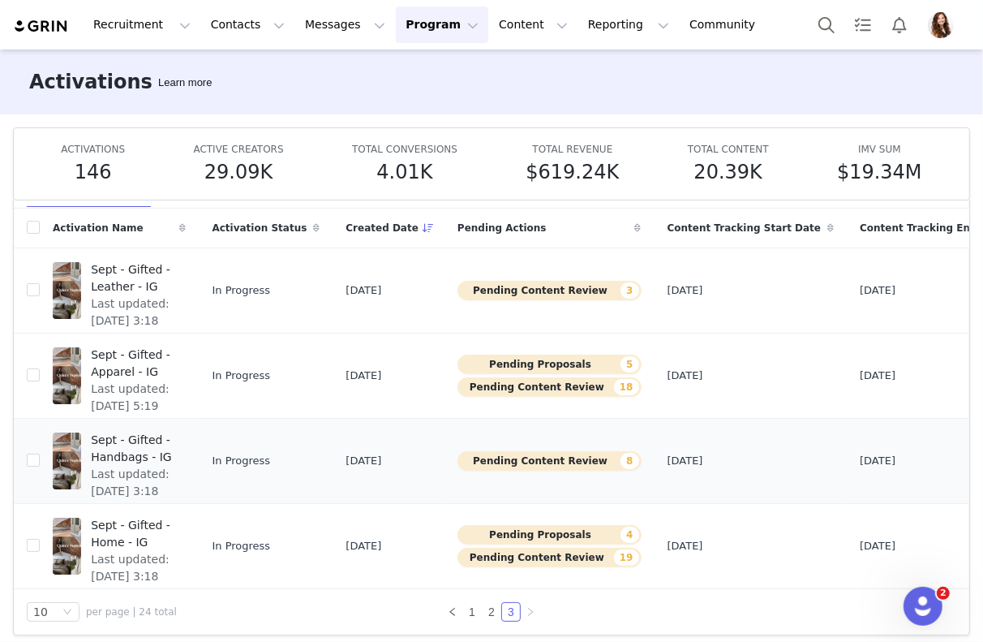
scroll to position [13, 0]
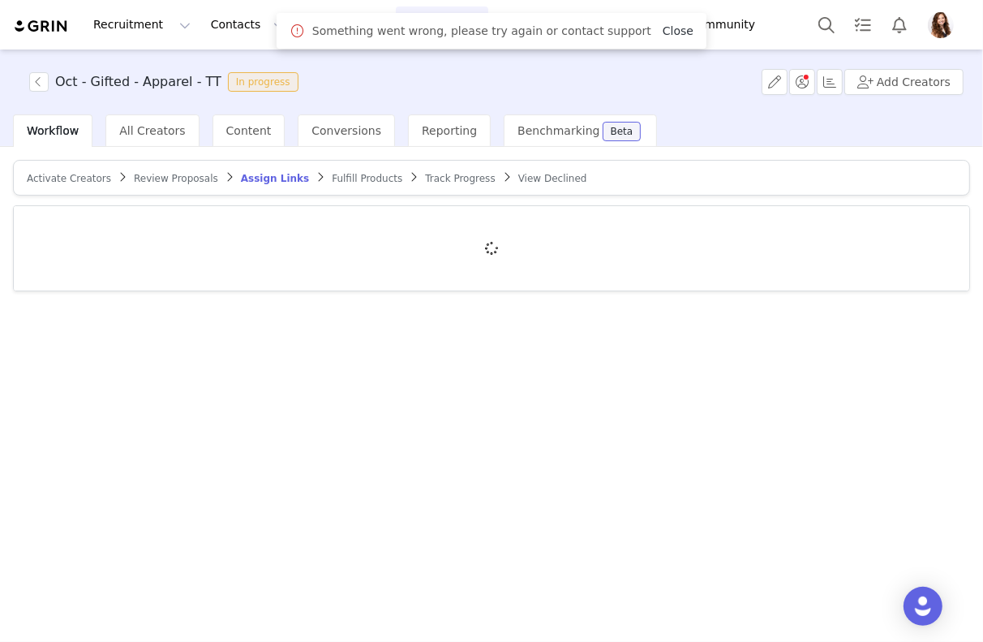
click at [663, 31] on link "Close" at bounding box center [678, 30] width 31 height 13
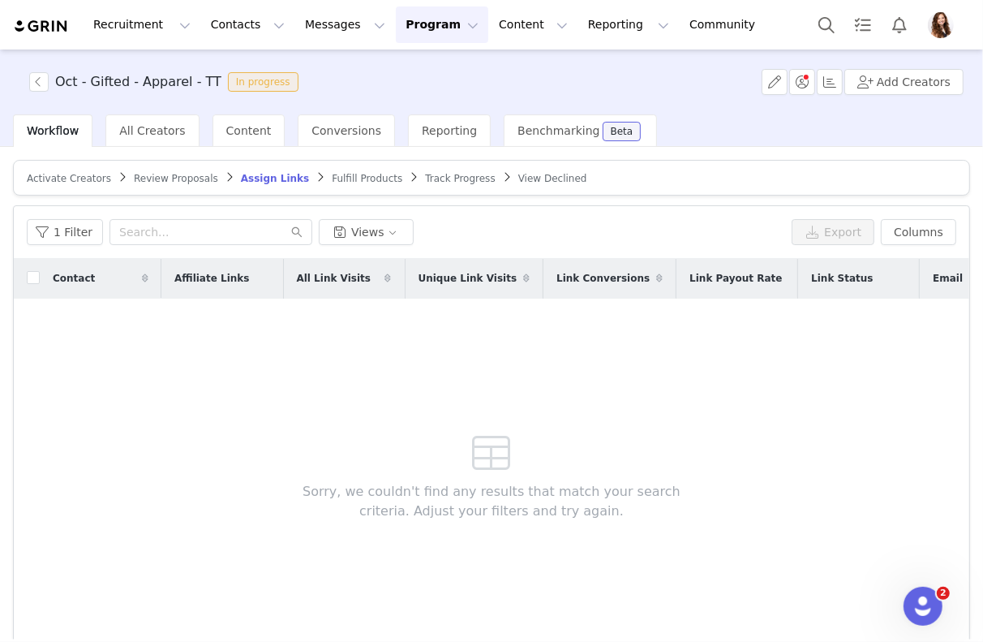
click at [167, 173] on span "Review Proposals" at bounding box center [176, 178] width 84 height 11
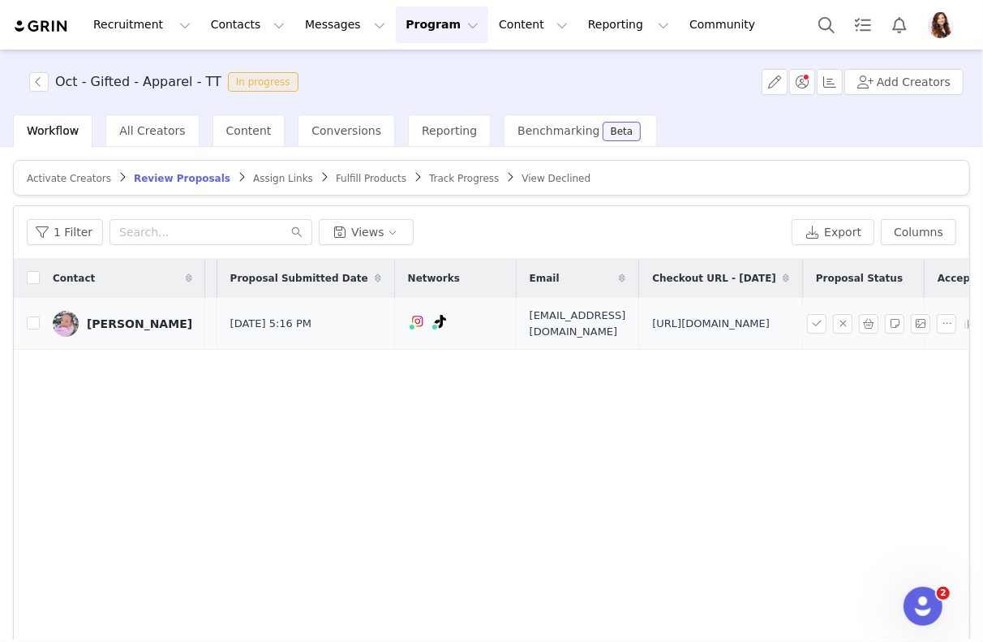
scroll to position [0, 264]
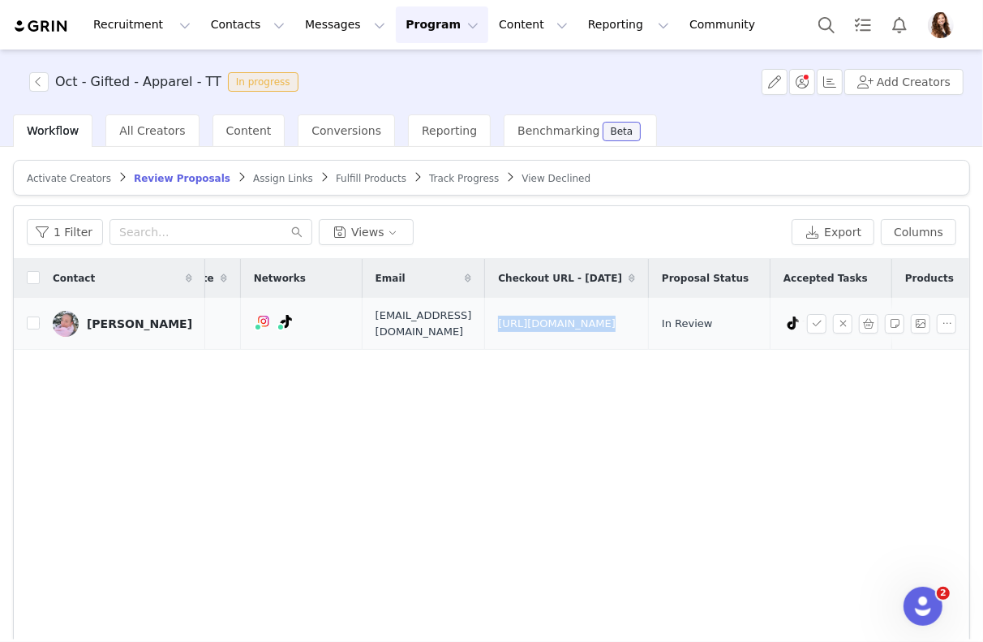
drag, startPoint x: 481, startPoint y: 320, endPoint x: 655, endPoint y: 321, distance: 173.6
click at [655, 321] on tr "Addie Sep 22, 2025 10:58 AM Sep 23, 2025 5:16 PM TikTok ( @addiemck ) — Persona…" at bounding box center [565, 324] width 1632 height 52
drag, startPoint x: 454, startPoint y: 325, endPoint x: 305, endPoint y: 325, distance: 149.3
click at [362, 325] on td "amckibben2020@gmail.com" at bounding box center [423, 324] width 123 height 52
copy span "amckibben2020@gmail.com"
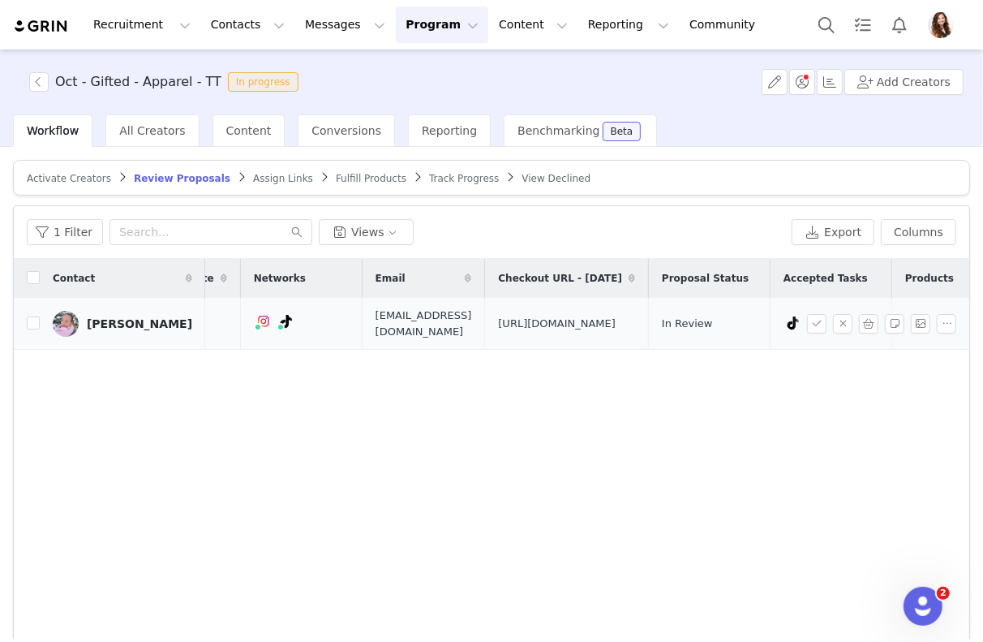
click at [581, 316] on span "https://www.quince.com/cart" at bounding box center [557, 324] width 118 height 16
click at [72, 322] on img at bounding box center [66, 324] width 26 height 26
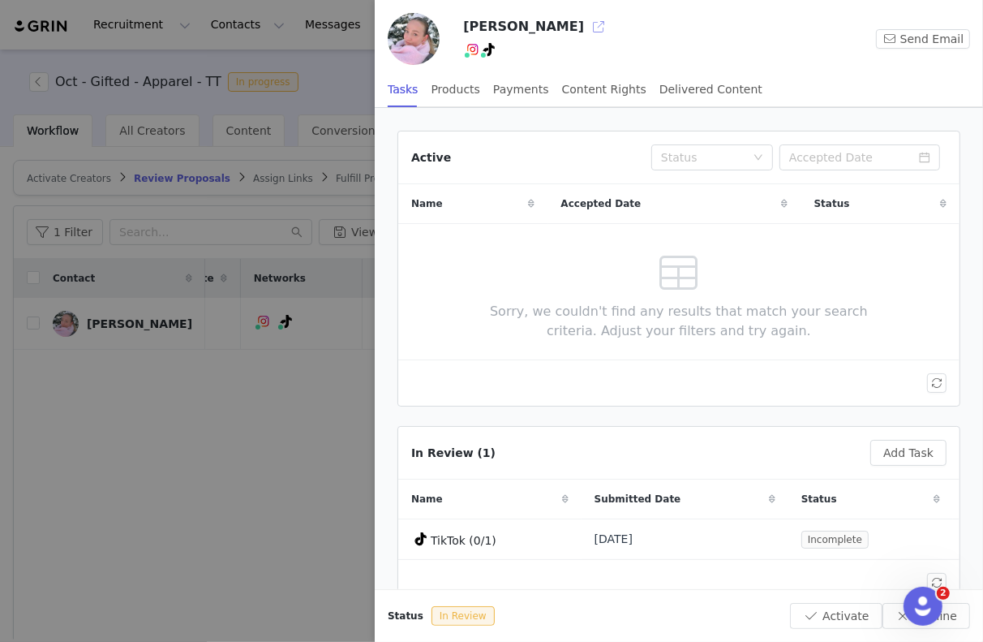
click at [586, 27] on button "button" at bounding box center [599, 27] width 26 height 26
click at [302, 210] on div at bounding box center [491, 321] width 983 height 642
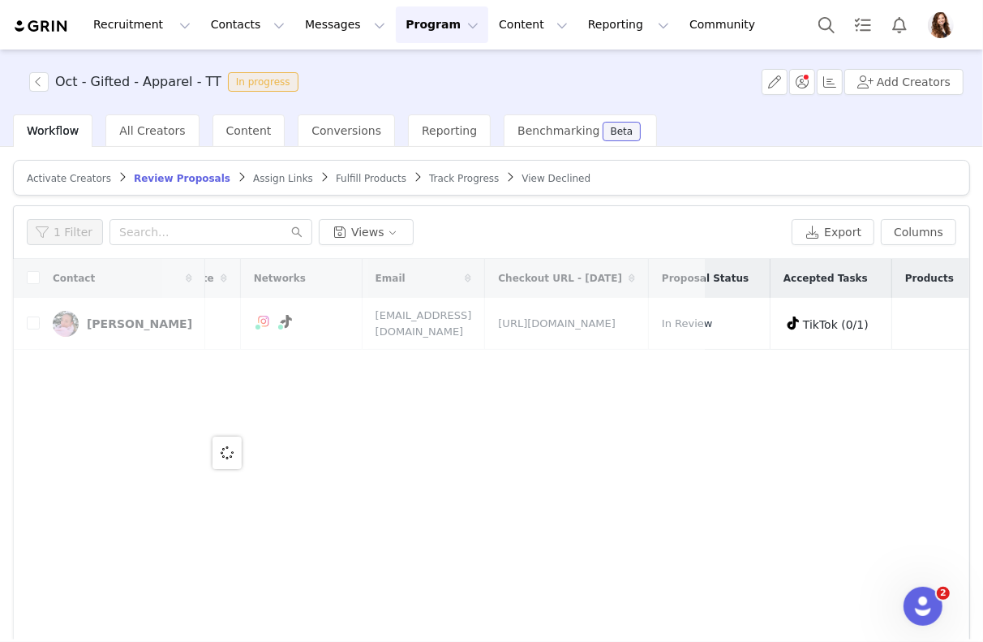
scroll to position [0, 0]
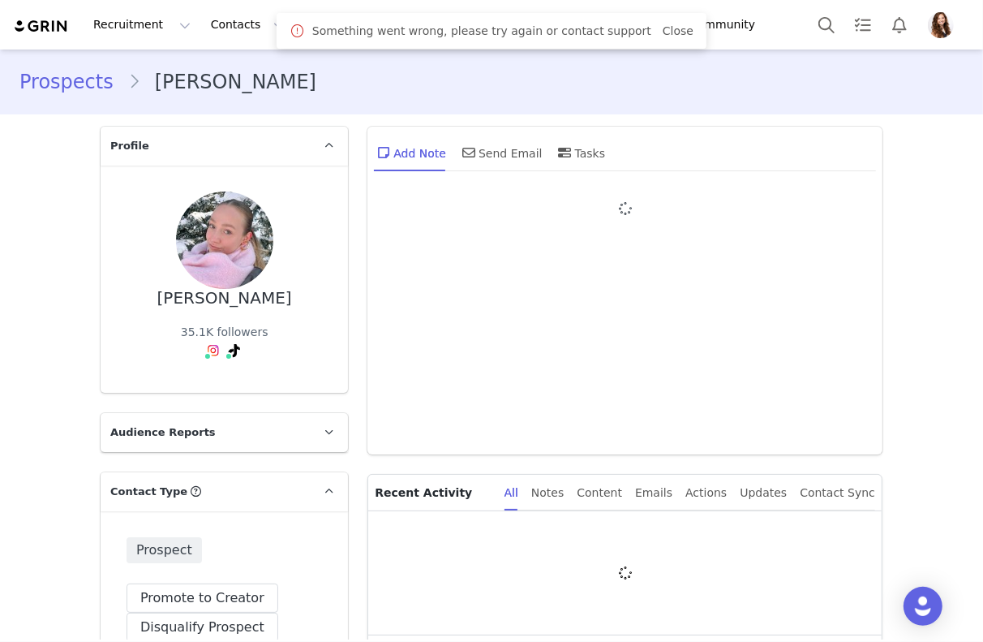
type input "+1 ([GEOGRAPHIC_DATA])"
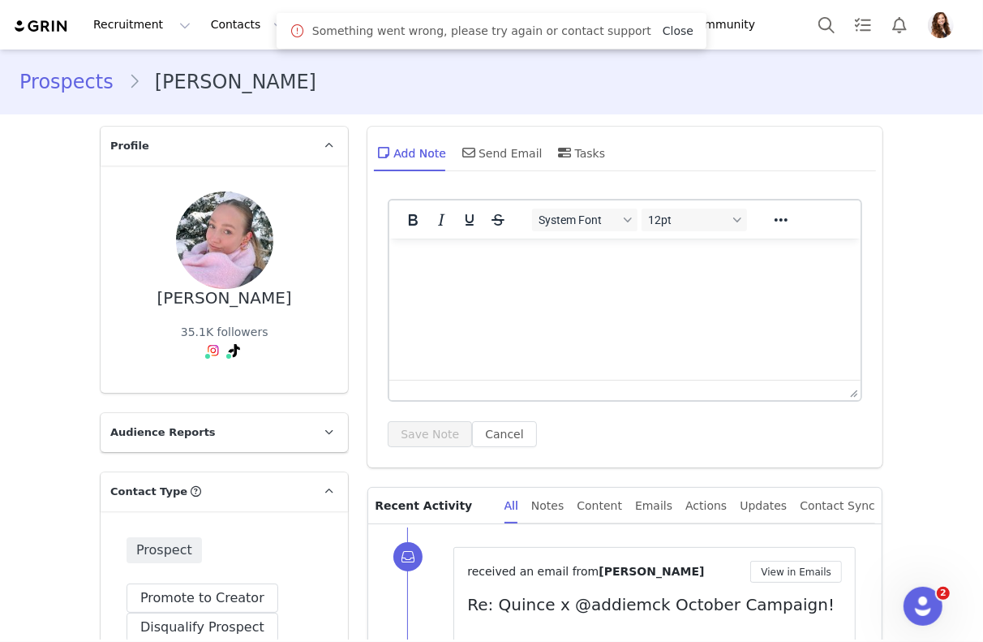
click at [663, 33] on link "Close" at bounding box center [678, 30] width 31 height 13
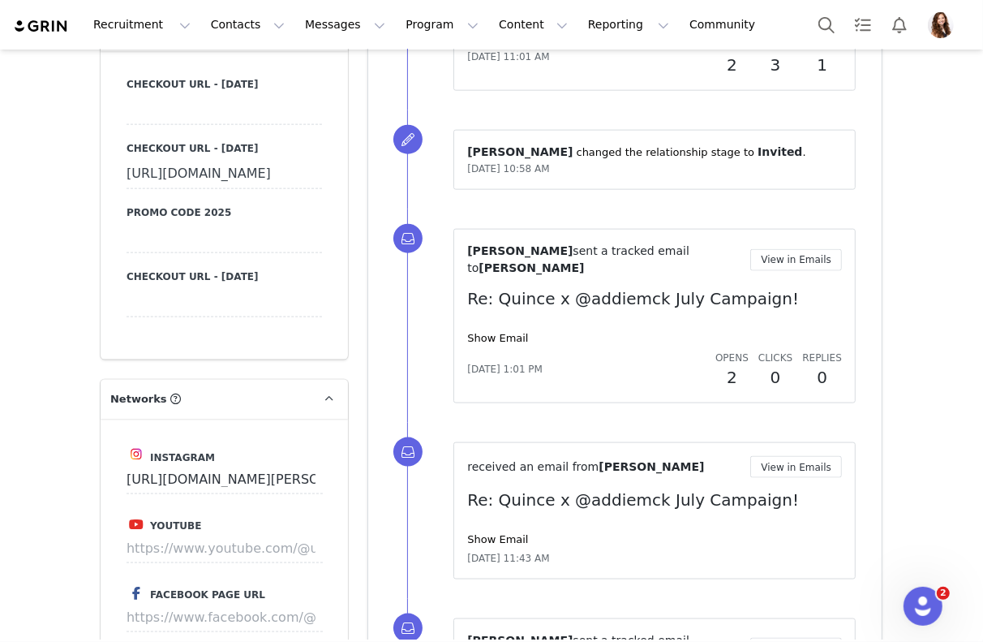
scroll to position [1282, 0]
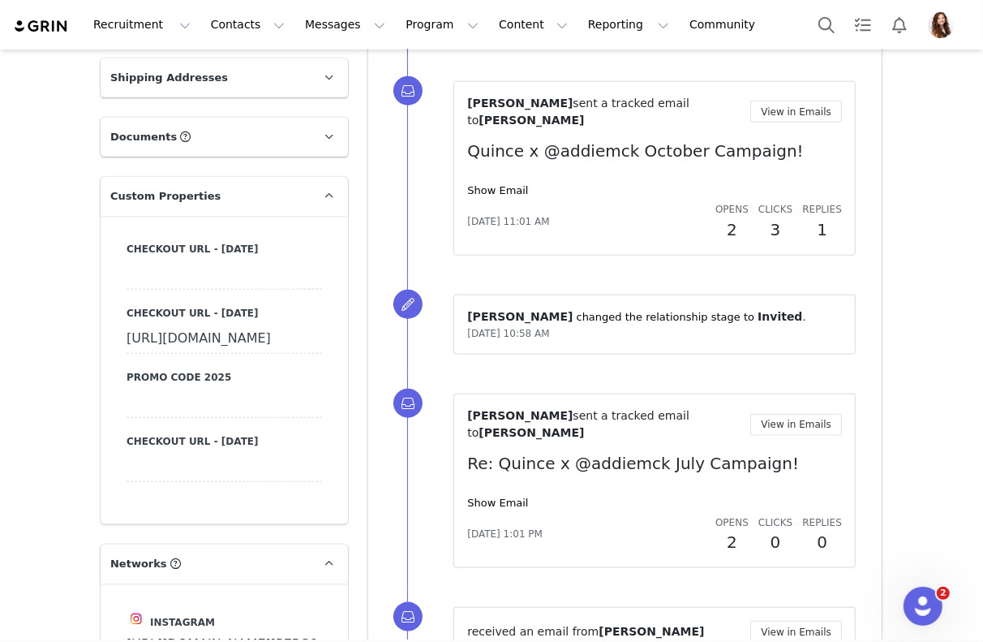
click at [269, 344] on div "[URL][DOMAIN_NAME]" at bounding box center [225, 339] width 196 height 29
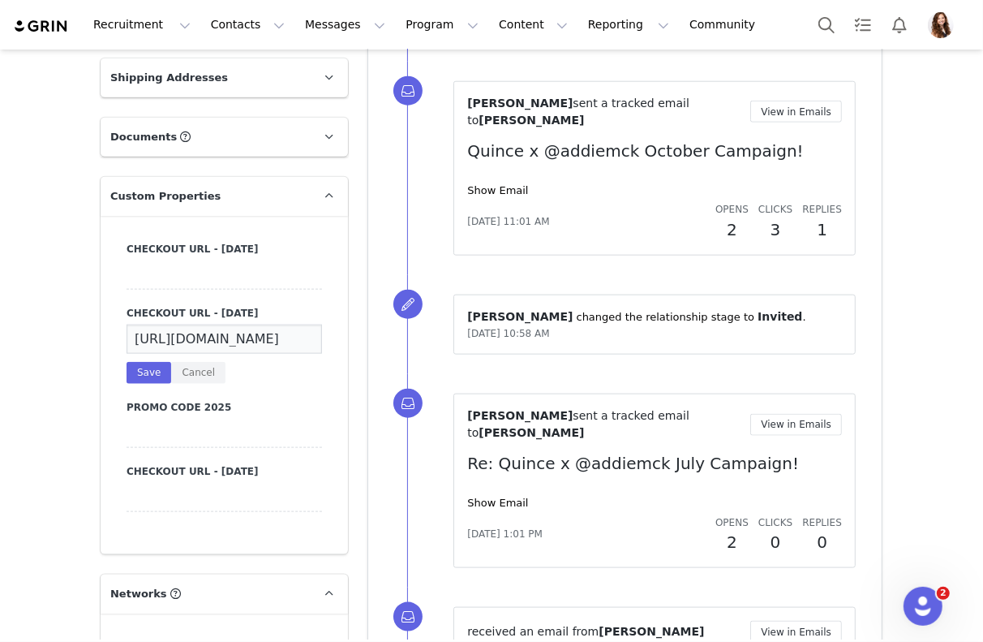
click at [269, 344] on input "[URL][DOMAIN_NAME]" at bounding box center [225, 339] width 196 height 29
type input "[URL][DOMAIN_NAME]"
click at [144, 372] on button "Save" at bounding box center [149, 373] width 45 height 22
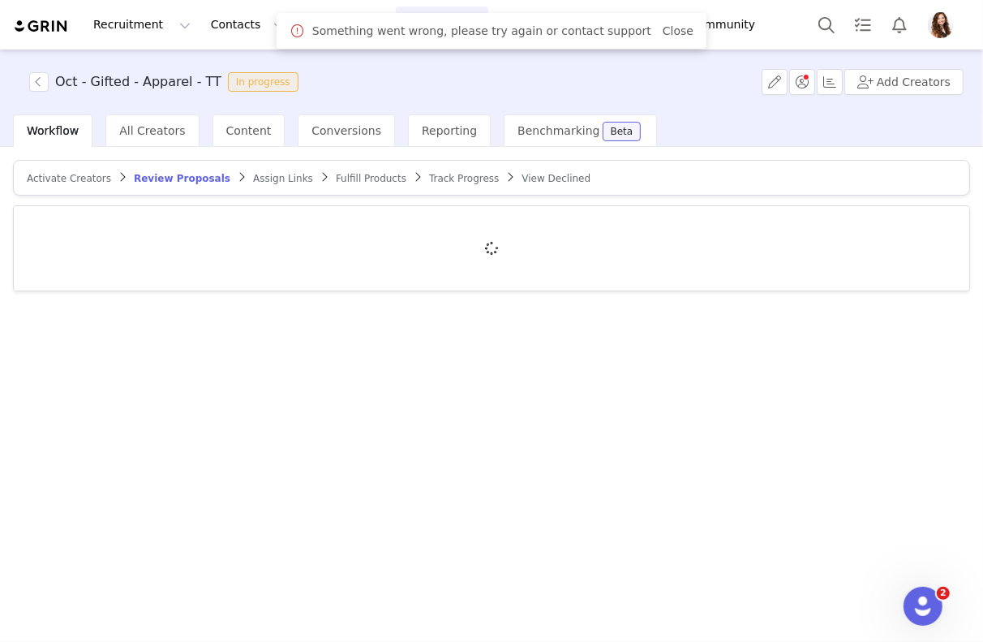
click at [653, 21] on div "Something went wrong, please try again or contact support Close" at bounding box center [492, 30] width 404 height 19
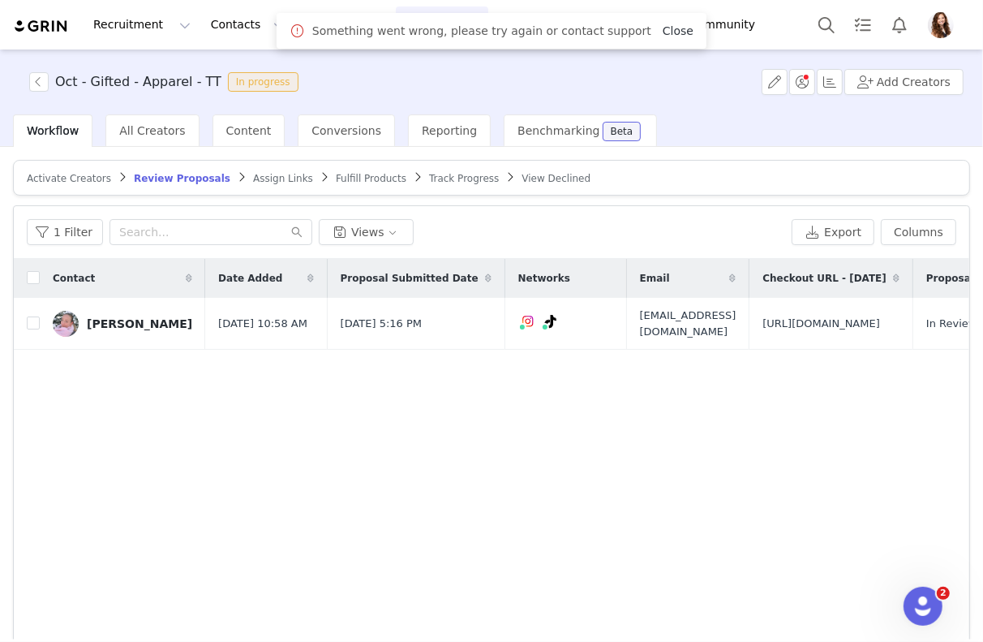
click at [663, 26] on link "Close" at bounding box center [678, 30] width 31 height 13
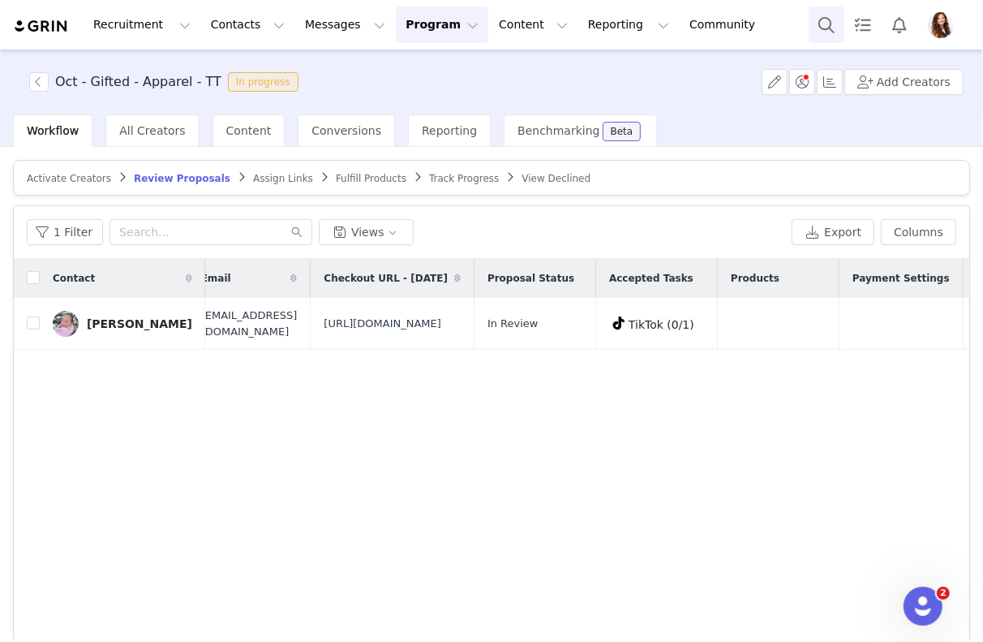
scroll to position [0, 503]
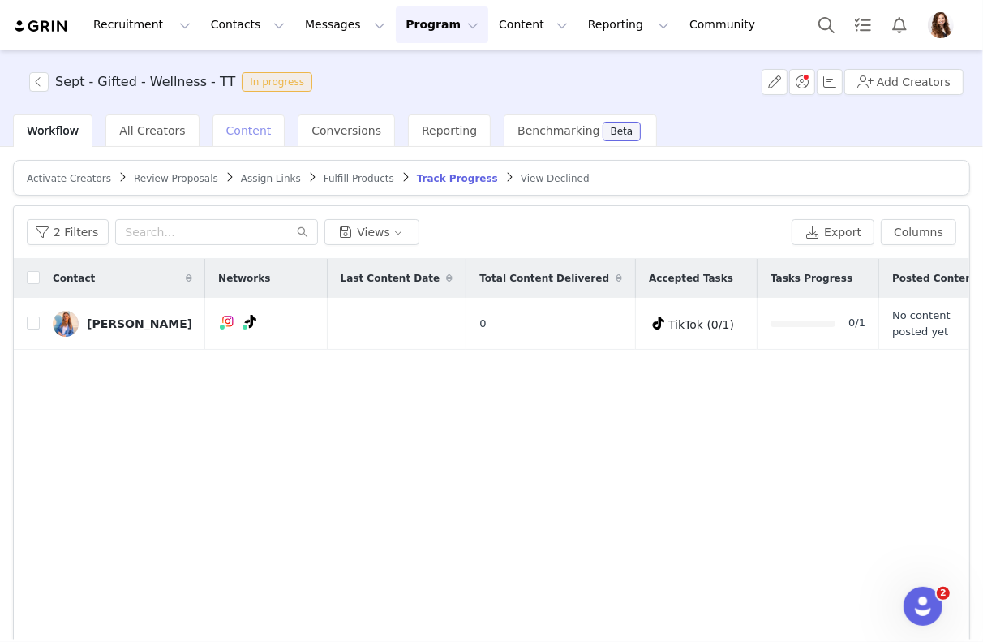
click at [228, 129] on span "Content" at bounding box center [248, 130] width 45 height 13
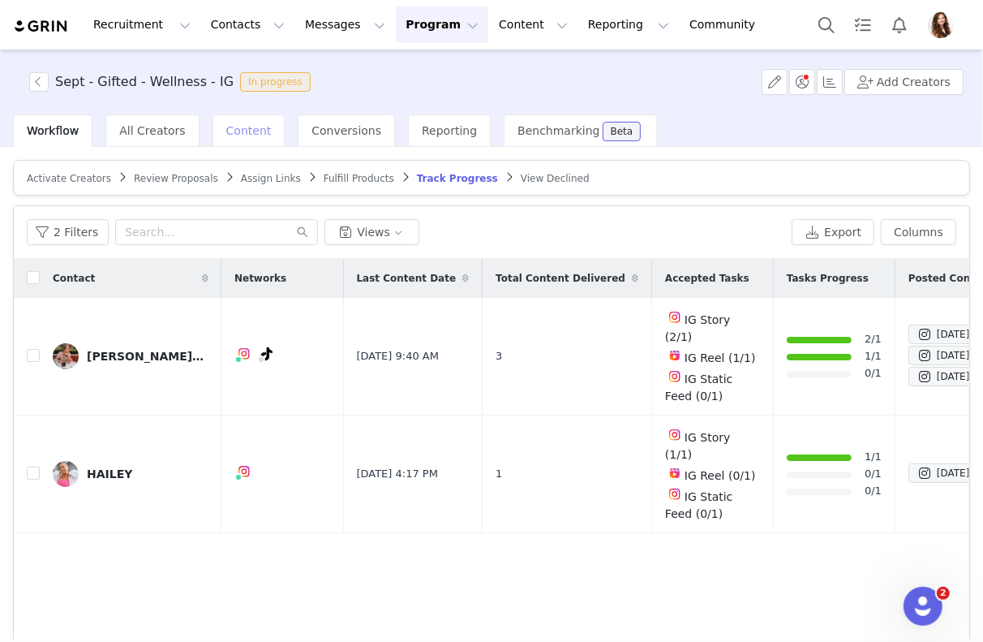
click at [234, 118] on div "Content" at bounding box center [249, 130] width 73 height 32
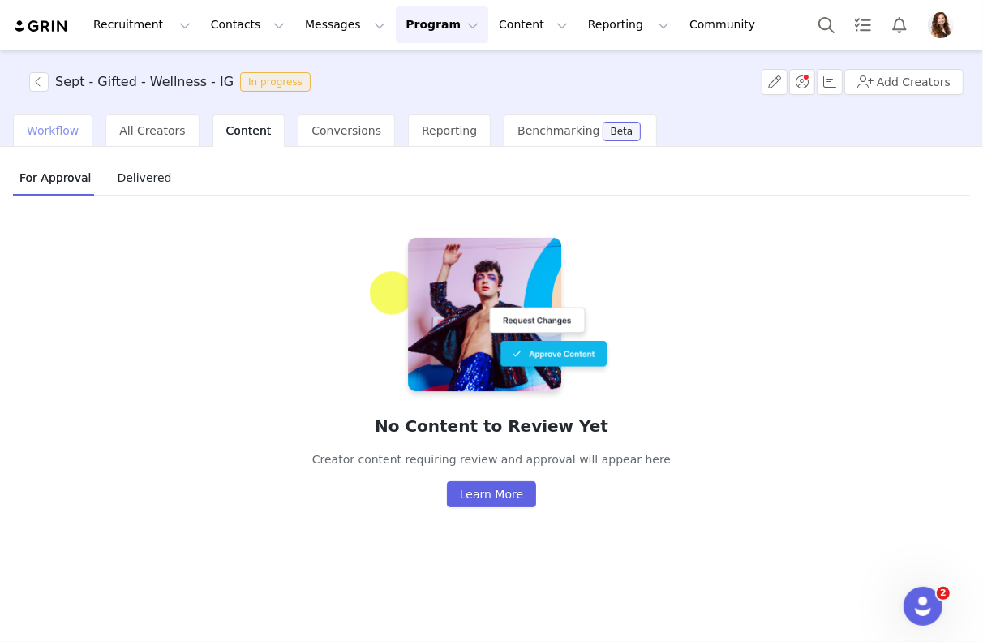
click at [63, 134] on span "Workflow" at bounding box center [53, 130] width 52 height 13
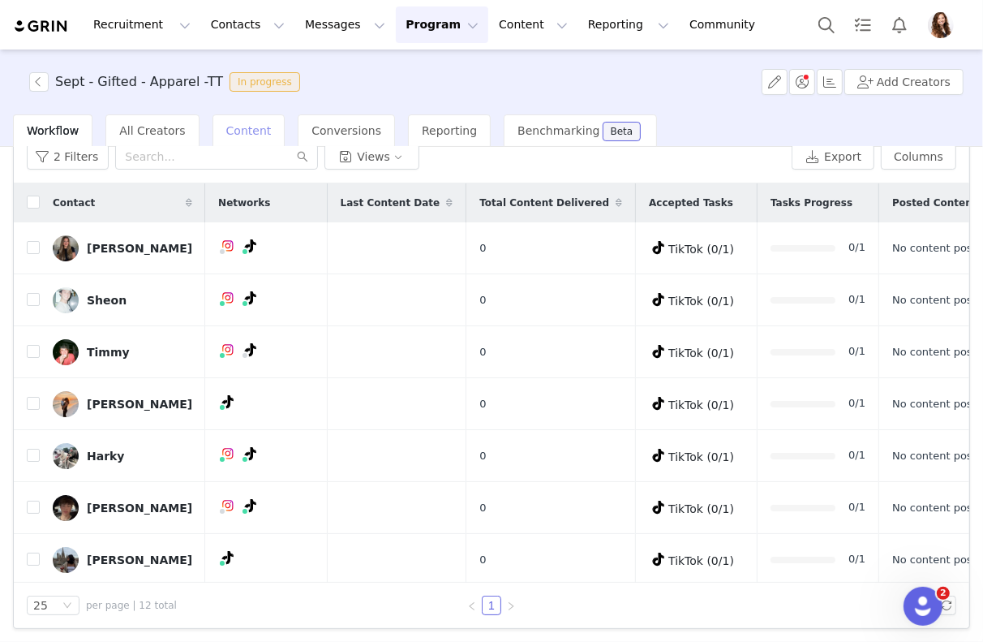
click at [251, 119] on div "Content" at bounding box center [249, 130] width 73 height 32
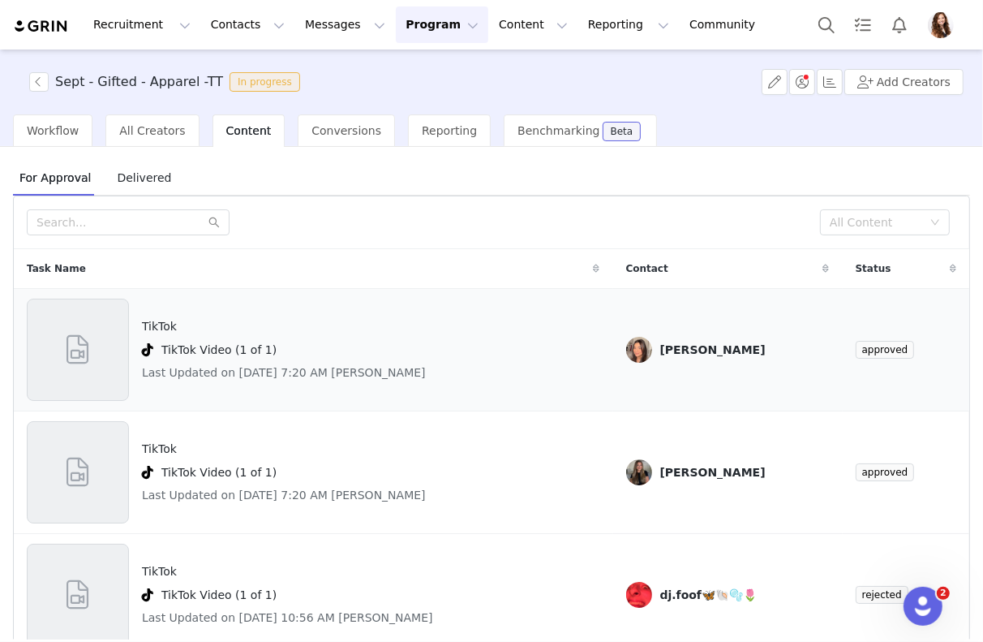
scroll to position [5, 0]
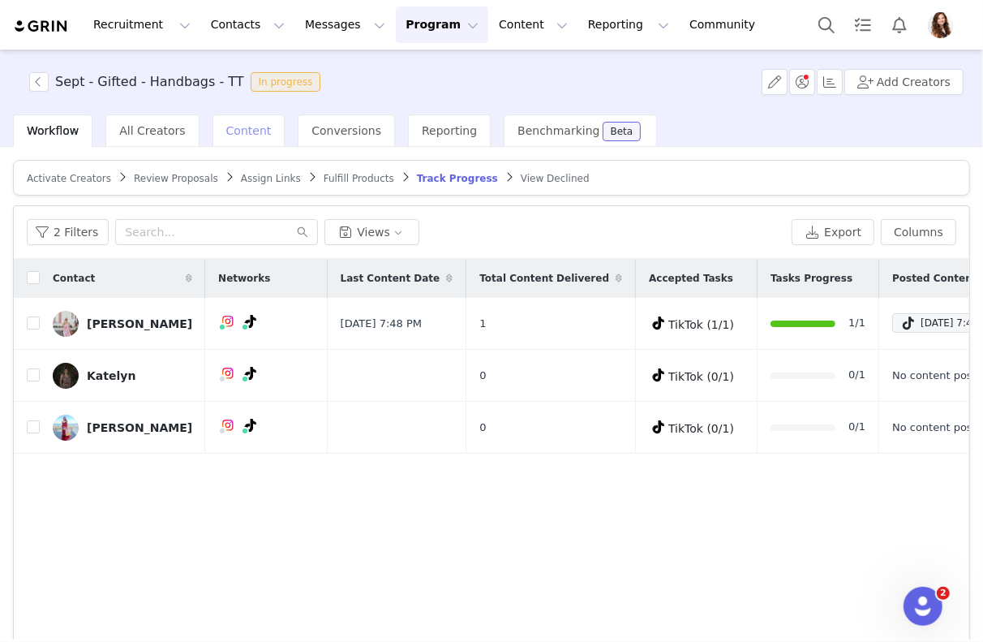
click at [226, 126] on span "Content" at bounding box center [248, 130] width 45 height 13
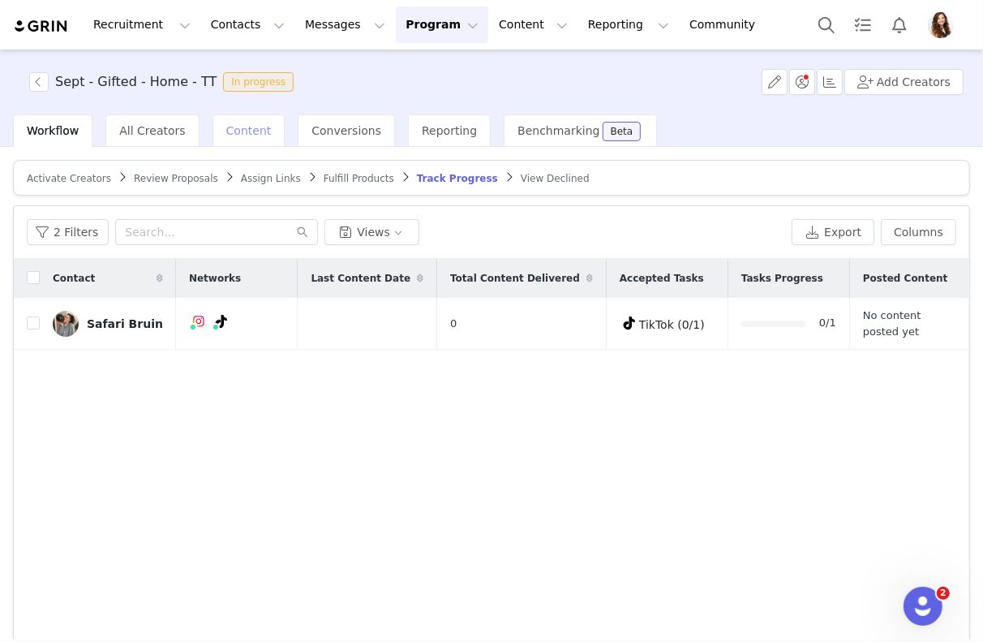
click at [244, 127] on span "Content" at bounding box center [248, 130] width 45 height 13
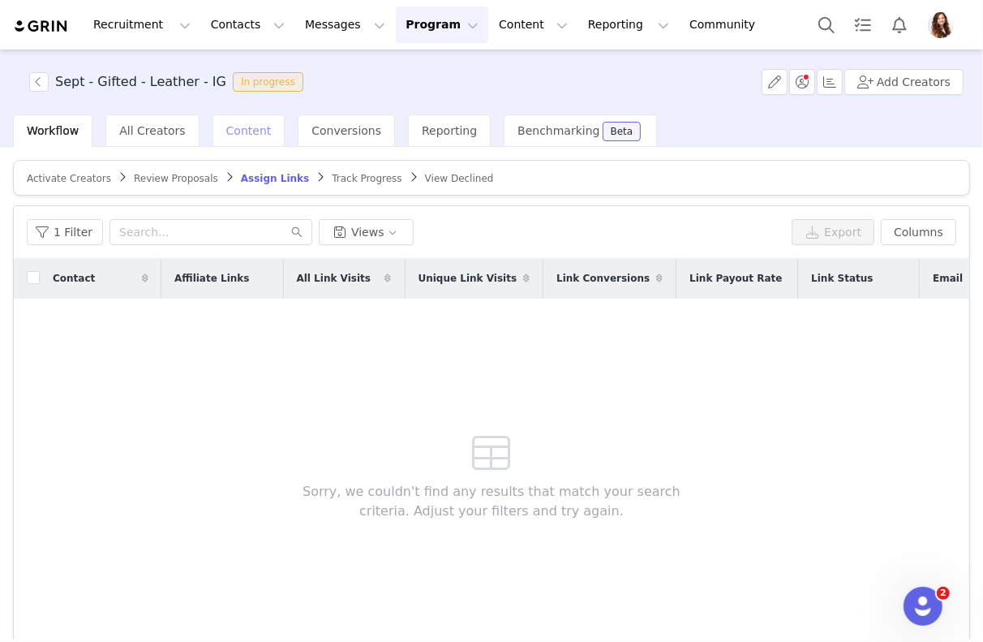
click at [247, 129] on span "Content" at bounding box center [248, 130] width 45 height 13
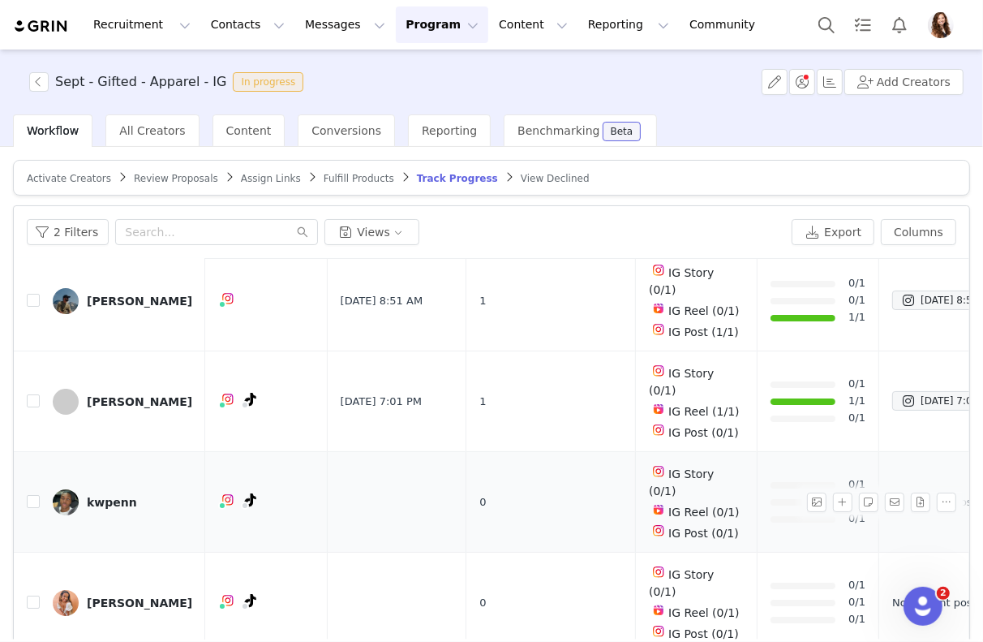
scroll to position [75, 0]
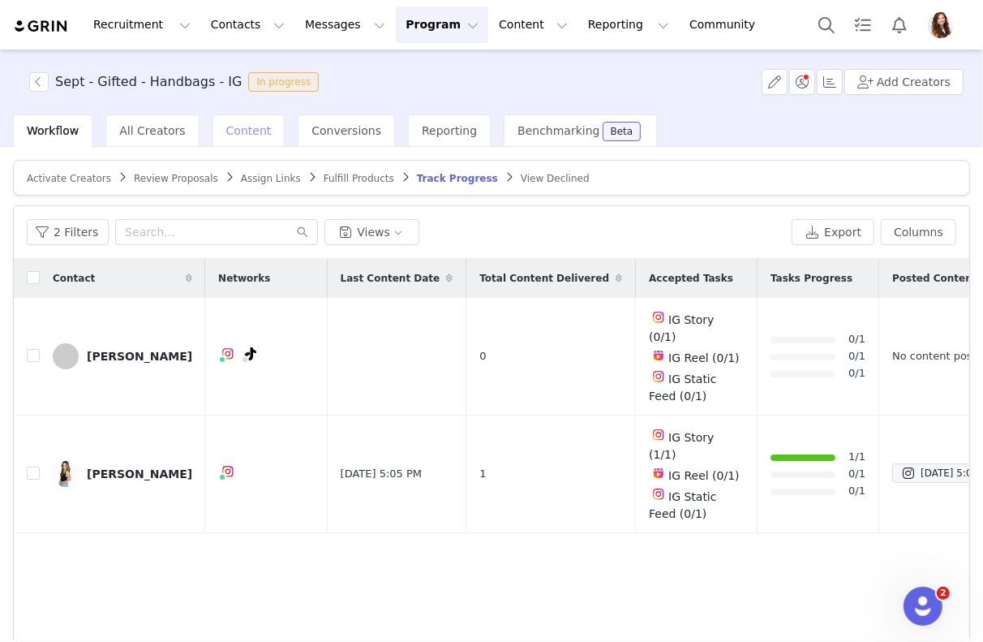
click at [254, 129] on span "Content" at bounding box center [248, 130] width 45 height 13
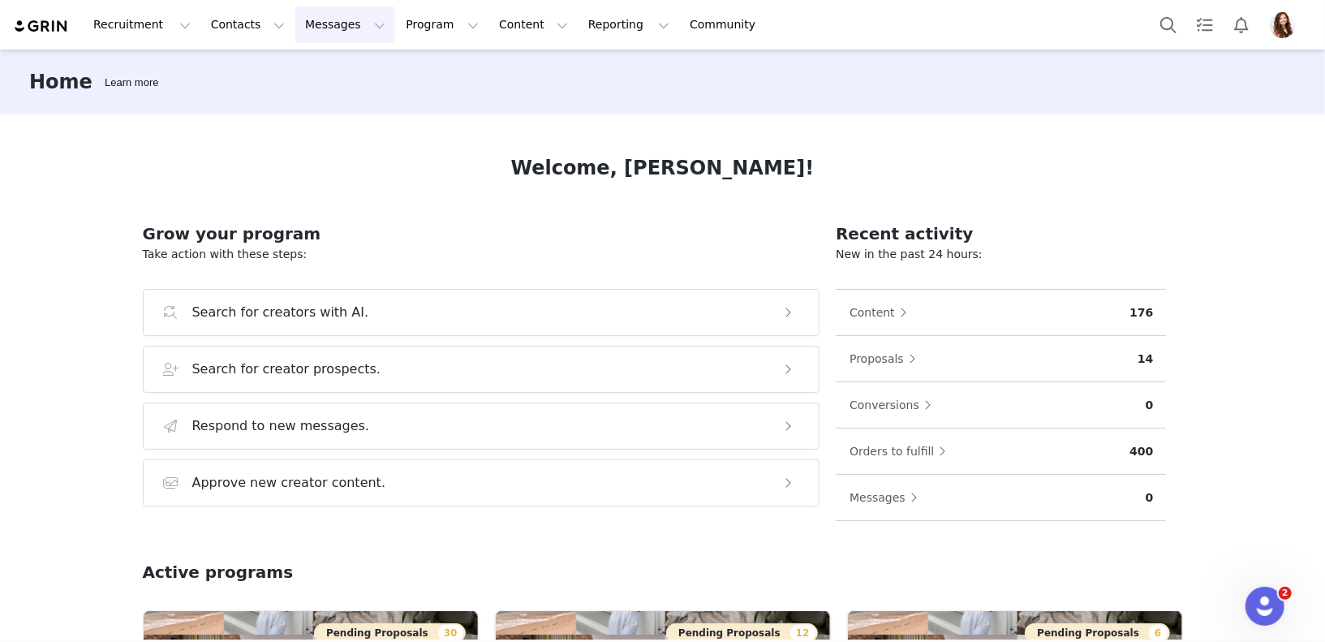
click at [355, 28] on button "Messages Messages" at bounding box center [345, 24] width 100 height 37
click at [342, 98] on div "Inbox" at bounding box center [341, 101] width 109 height 17
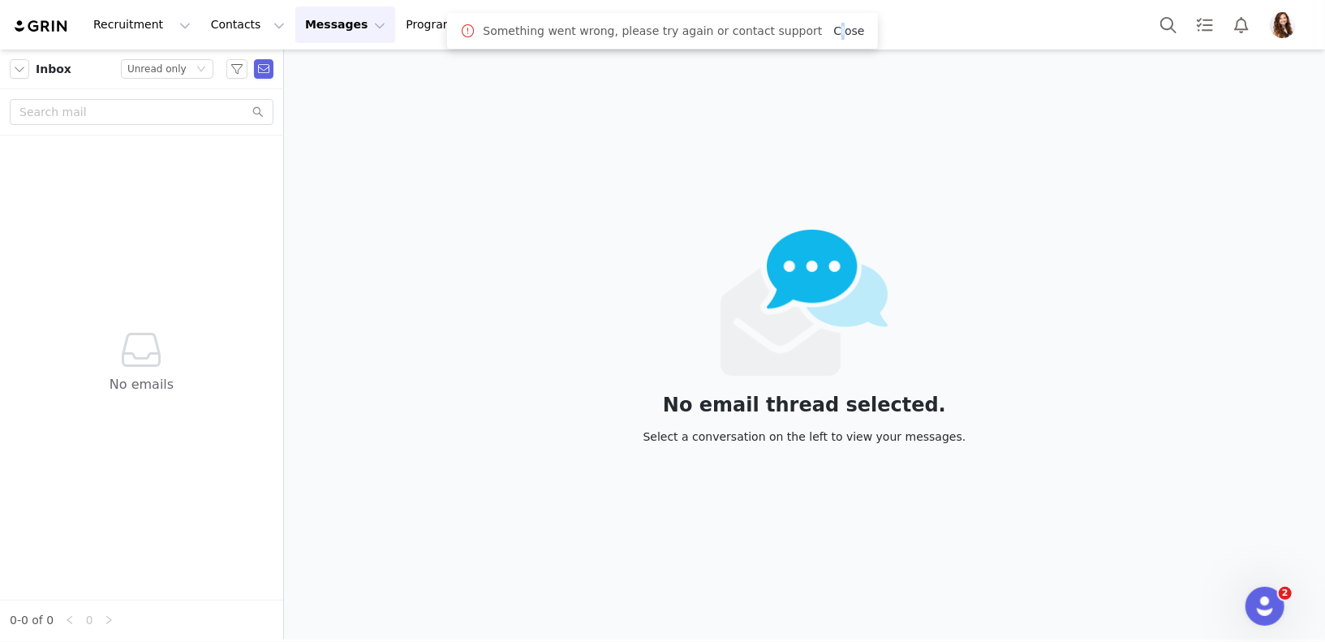
click at [833, 28] on link "Close" at bounding box center [848, 30] width 31 height 13
click at [340, 24] on button "Messages Messages" at bounding box center [345, 24] width 100 height 37
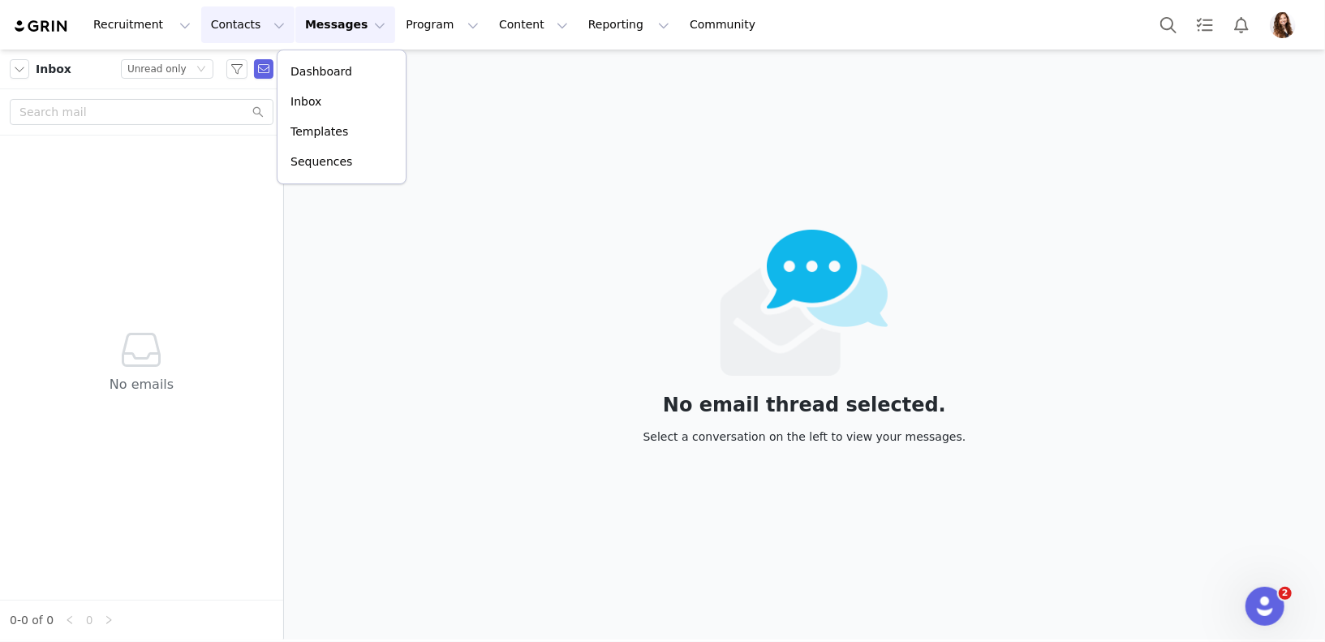
click at [224, 29] on button "Contacts Contacts" at bounding box center [247, 24] width 93 height 37
click at [147, 23] on button "Recruitment Recruitment" at bounding box center [142, 24] width 117 height 37
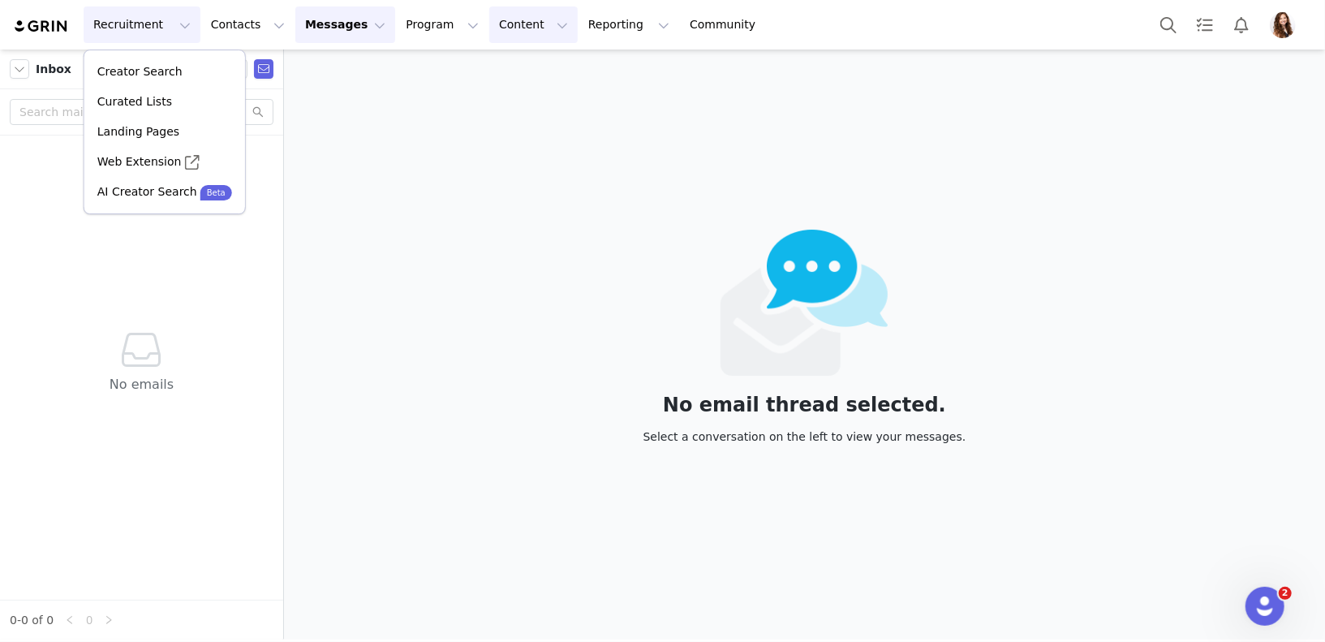
click at [516, 18] on button "Content Content" at bounding box center [533, 24] width 88 height 37
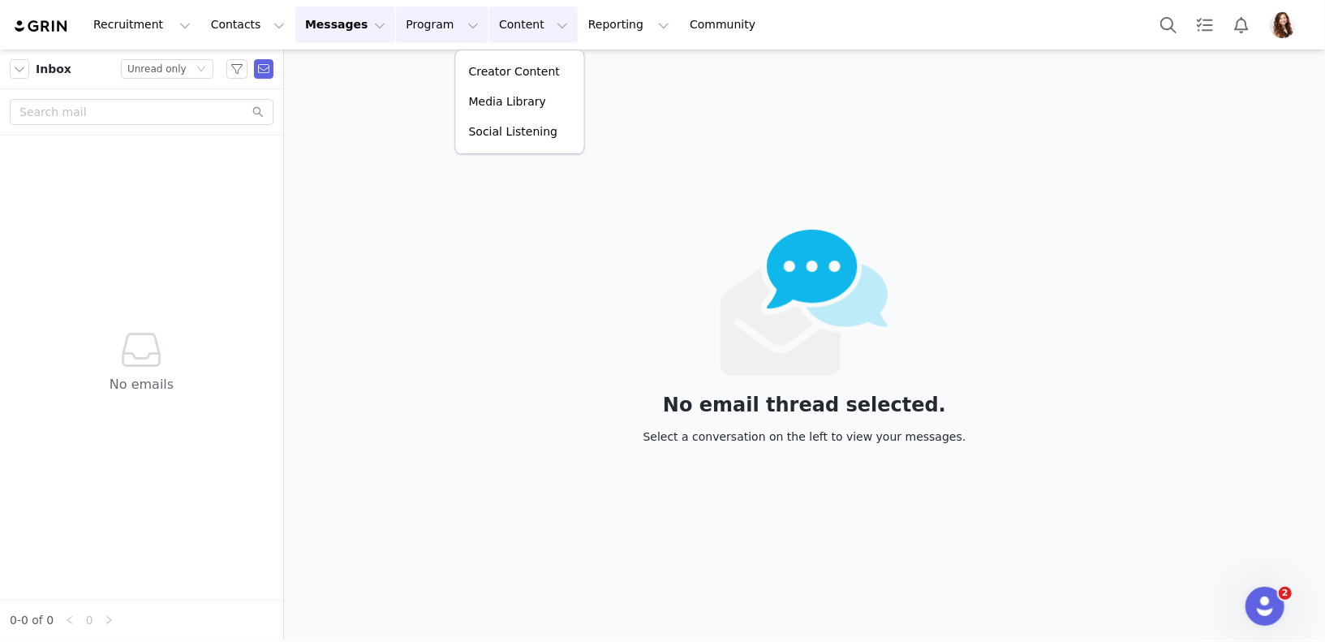
click at [404, 29] on button "Program Program" at bounding box center [442, 24] width 92 height 37
click at [20, 77] on button "button" at bounding box center [19, 68] width 19 height 19
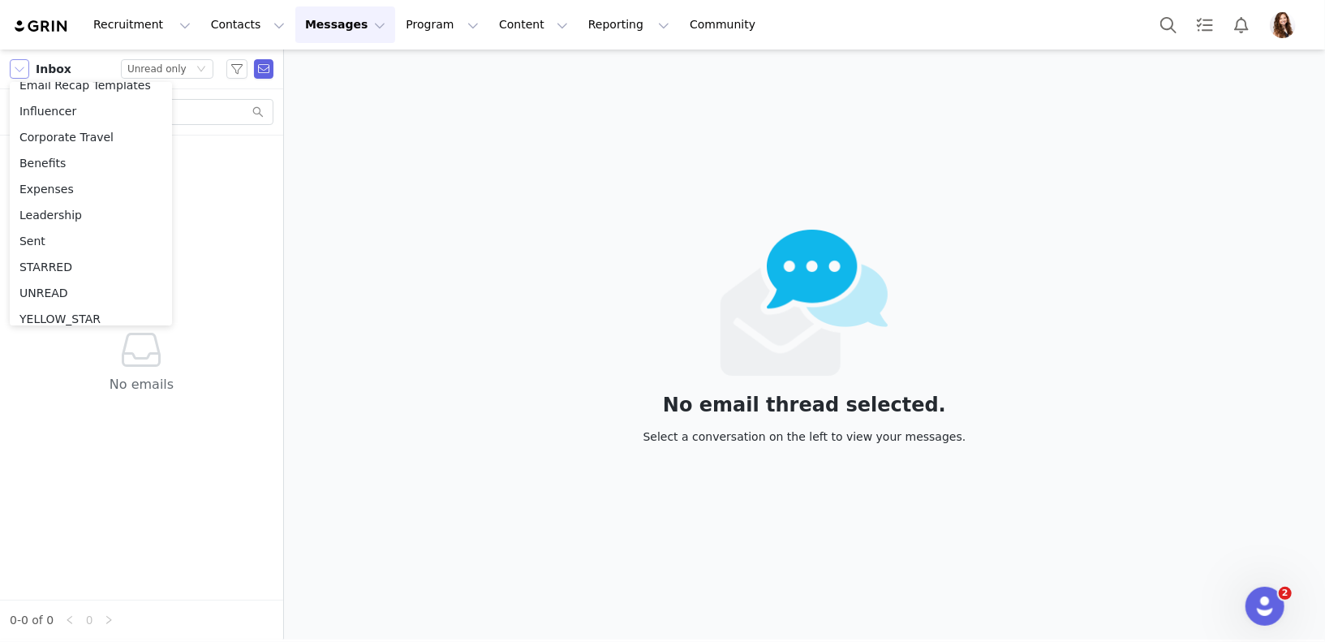
scroll to position [333, 0]
click at [392, 447] on div "No email thread selected. Select a conversation on the left to view your messag…" at bounding box center [804, 344] width 1041 height 590
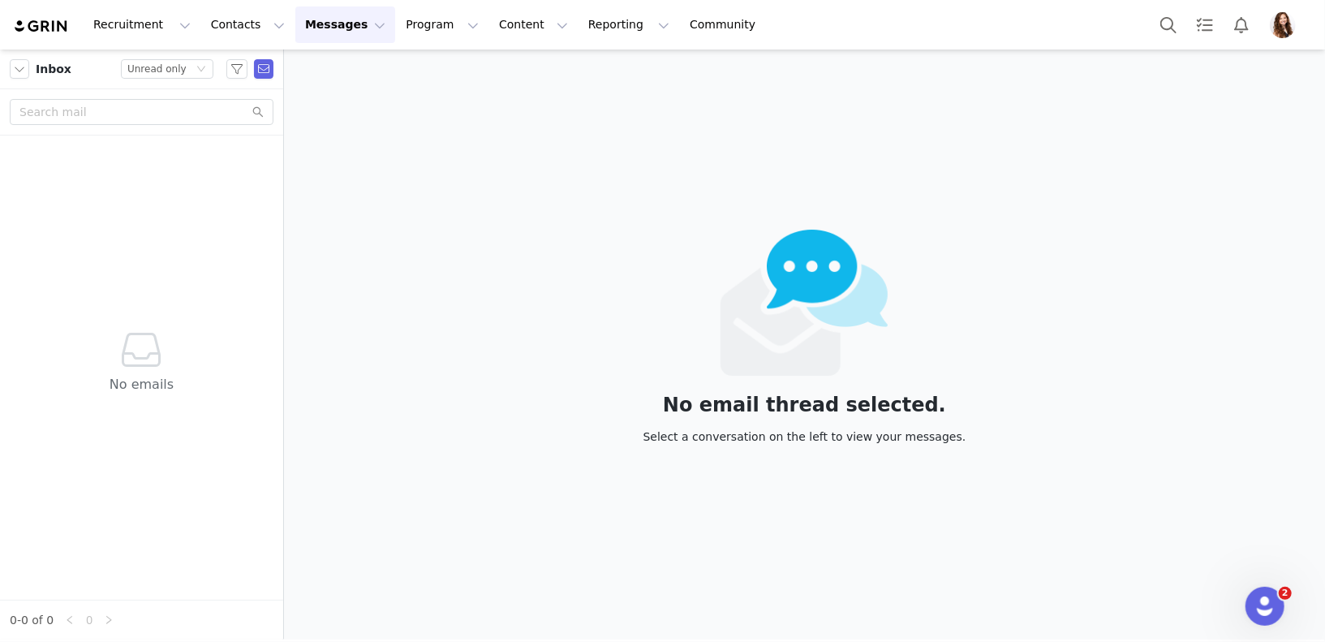
click at [21, 27] on img at bounding box center [41, 26] width 57 height 15
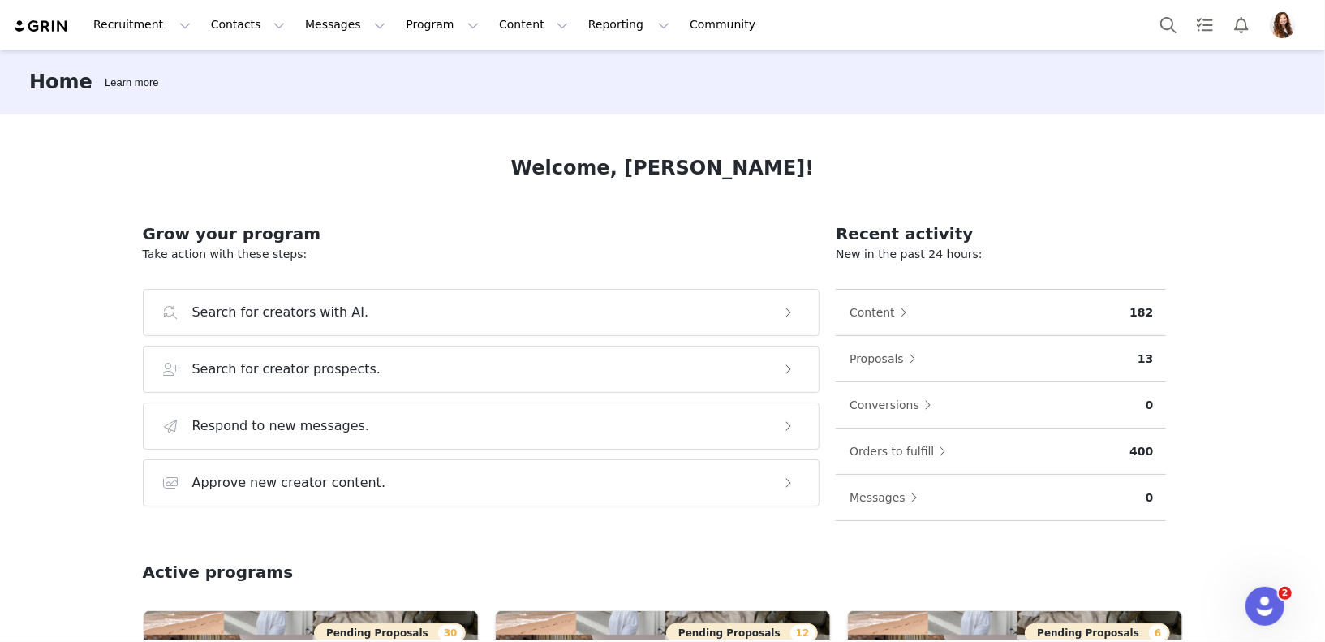
click at [1288, 15] on img "Profile" at bounding box center [1283, 25] width 26 height 26
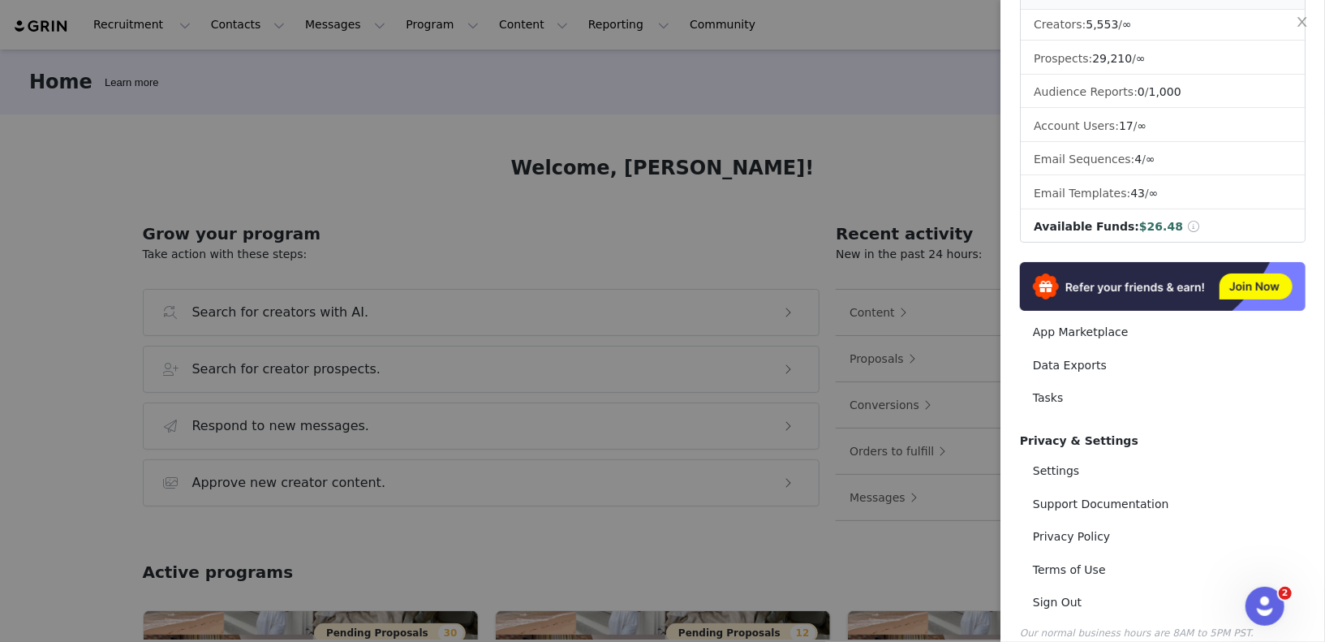
scroll to position [143, 0]
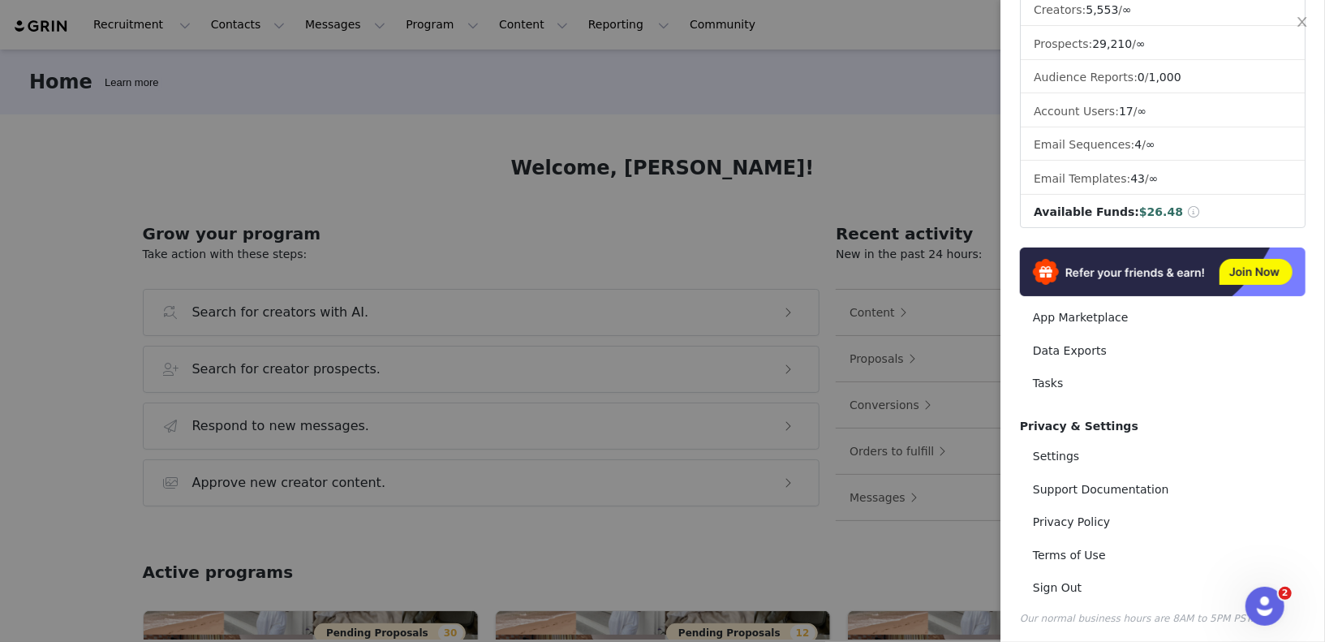
click at [742, 166] on div at bounding box center [662, 321] width 1325 height 642
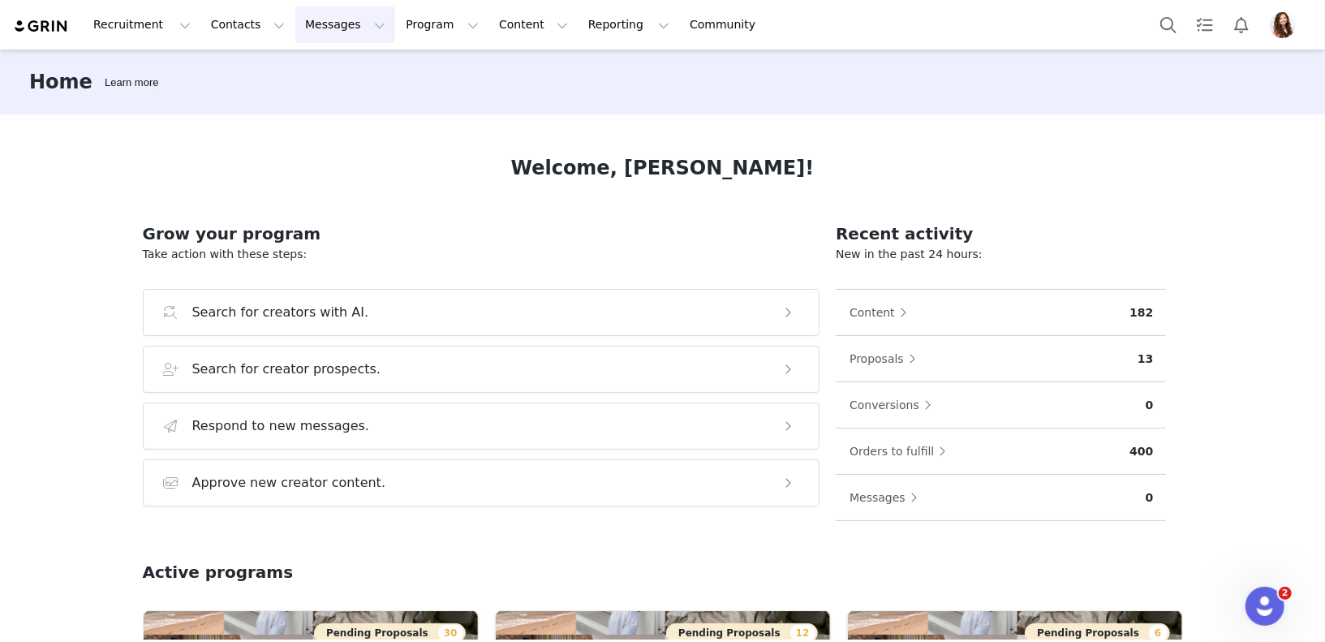
click at [327, 27] on button "Messages Messages" at bounding box center [345, 24] width 100 height 37
click at [328, 101] on div "Inbox" at bounding box center [341, 101] width 109 height 17
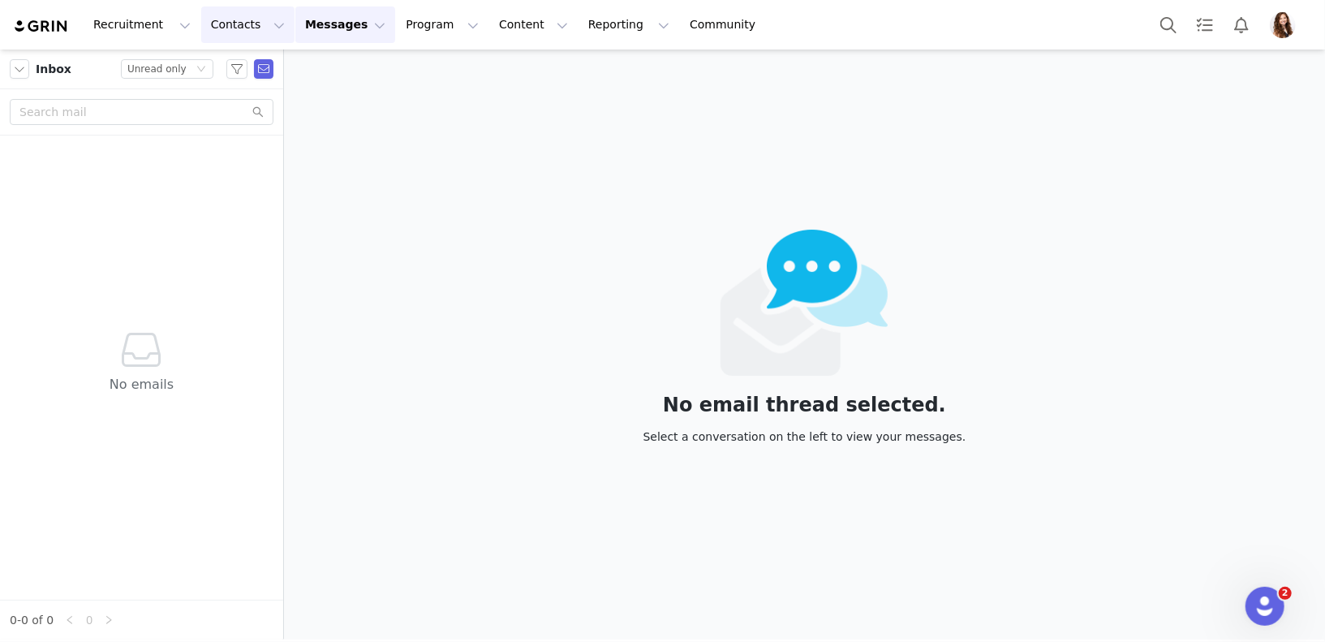
click at [229, 17] on button "Contacts Contacts" at bounding box center [247, 24] width 93 height 37
click at [131, 37] on button "Recruitment Recruitment" at bounding box center [142, 24] width 117 height 37
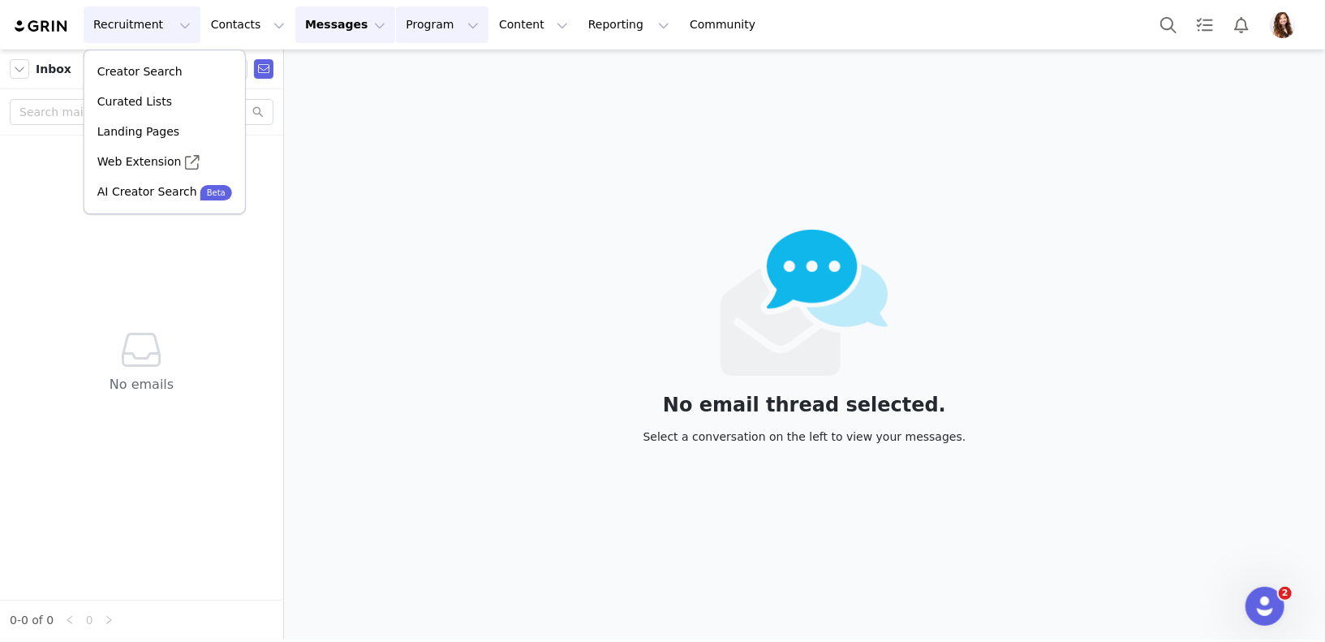
click at [416, 24] on button "Program Program" at bounding box center [442, 24] width 92 height 37
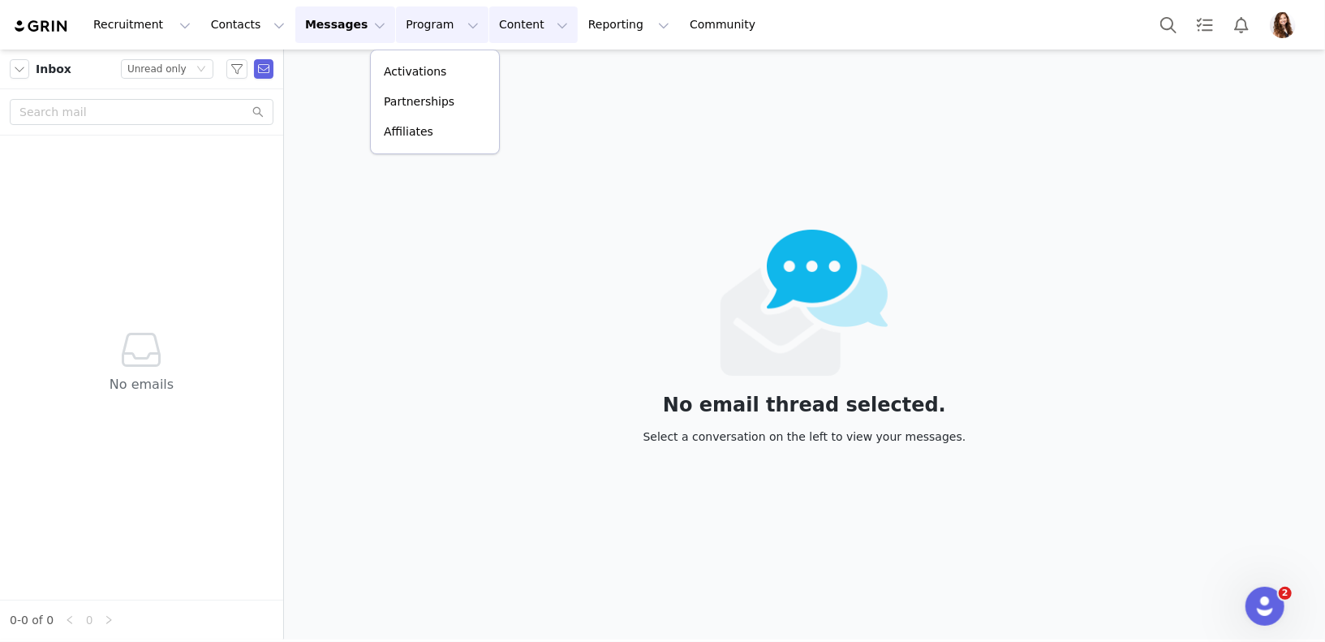
click at [510, 20] on button "Content Content" at bounding box center [533, 24] width 88 height 37
click at [580, 32] on button "Reporting Reporting" at bounding box center [628, 24] width 101 height 37
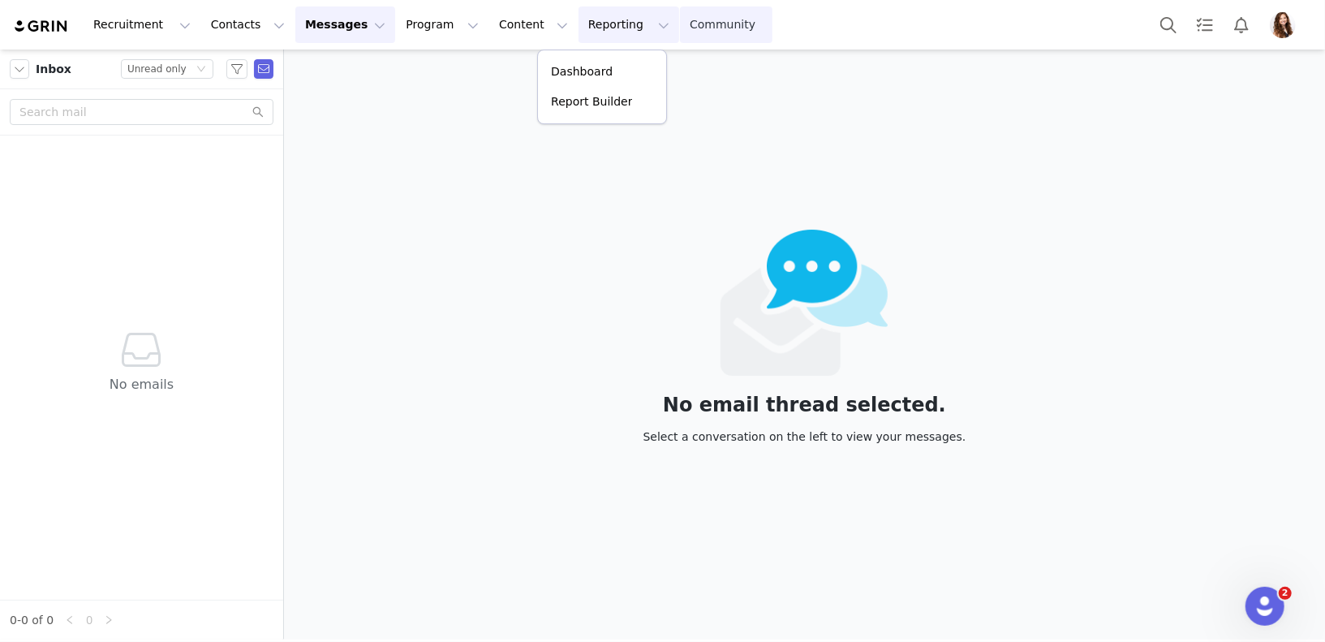
click at [680, 36] on link "Community Community" at bounding box center [726, 24] width 92 height 37
click at [1275, 20] on img "Profile" at bounding box center [1283, 25] width 26 height 26
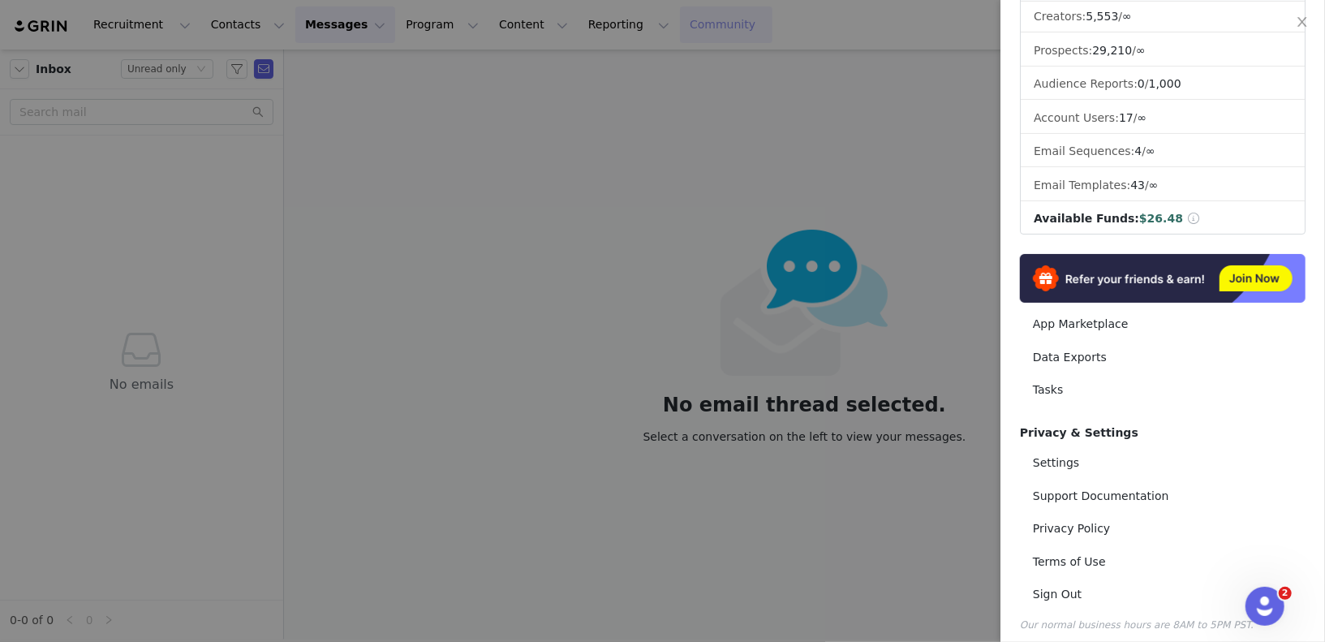
scroll to position [128, 0]
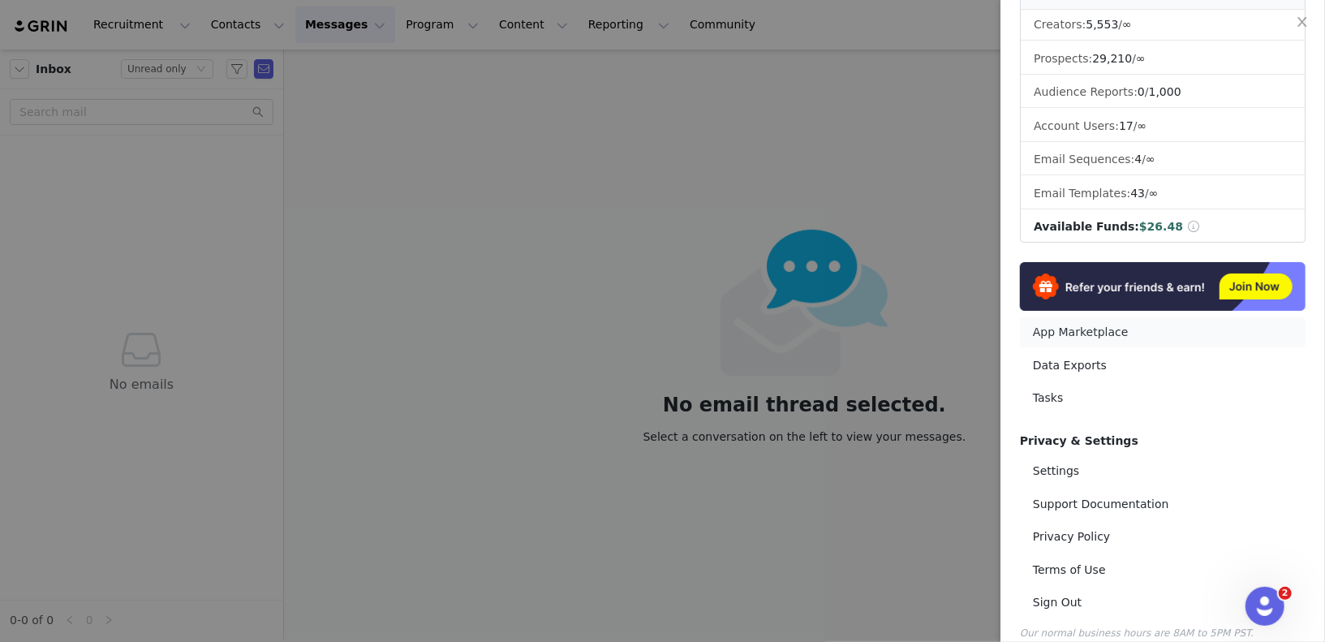
click at [1071, 331] on link "App Marketplace" at bounding box center [1163, 332] width 286 height 30
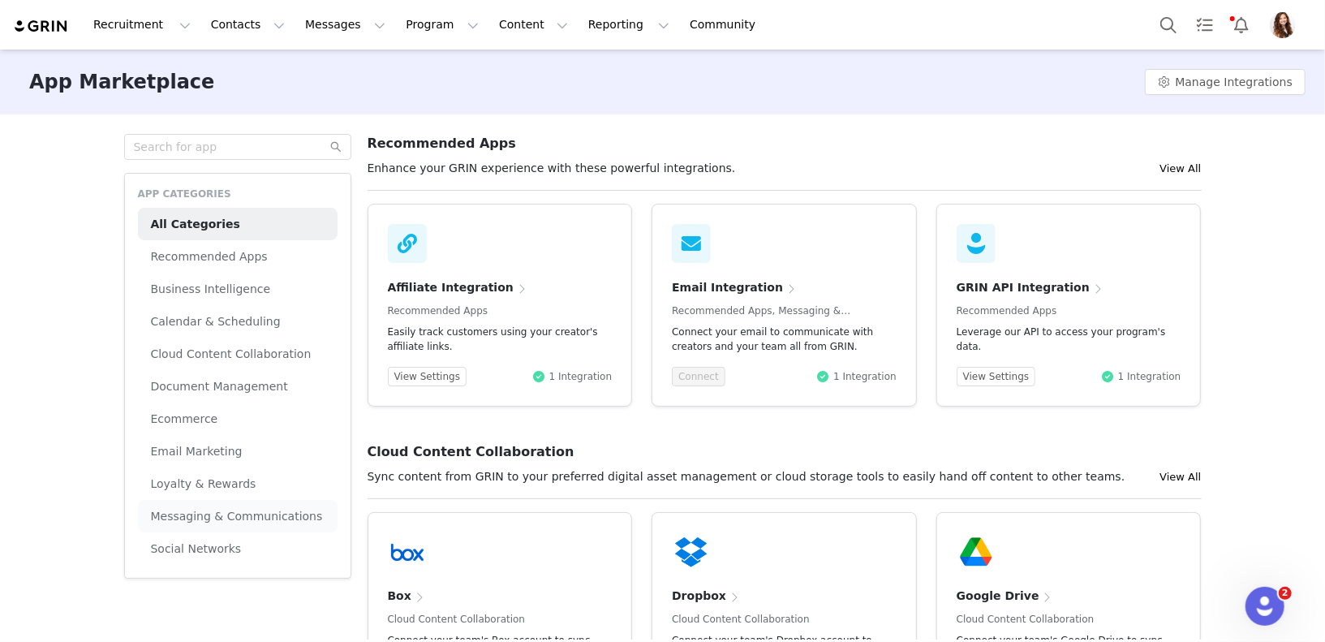
click at [226, 510] on span "Messaging & Communications" at bounding box center [237, 516] width 172 height 13
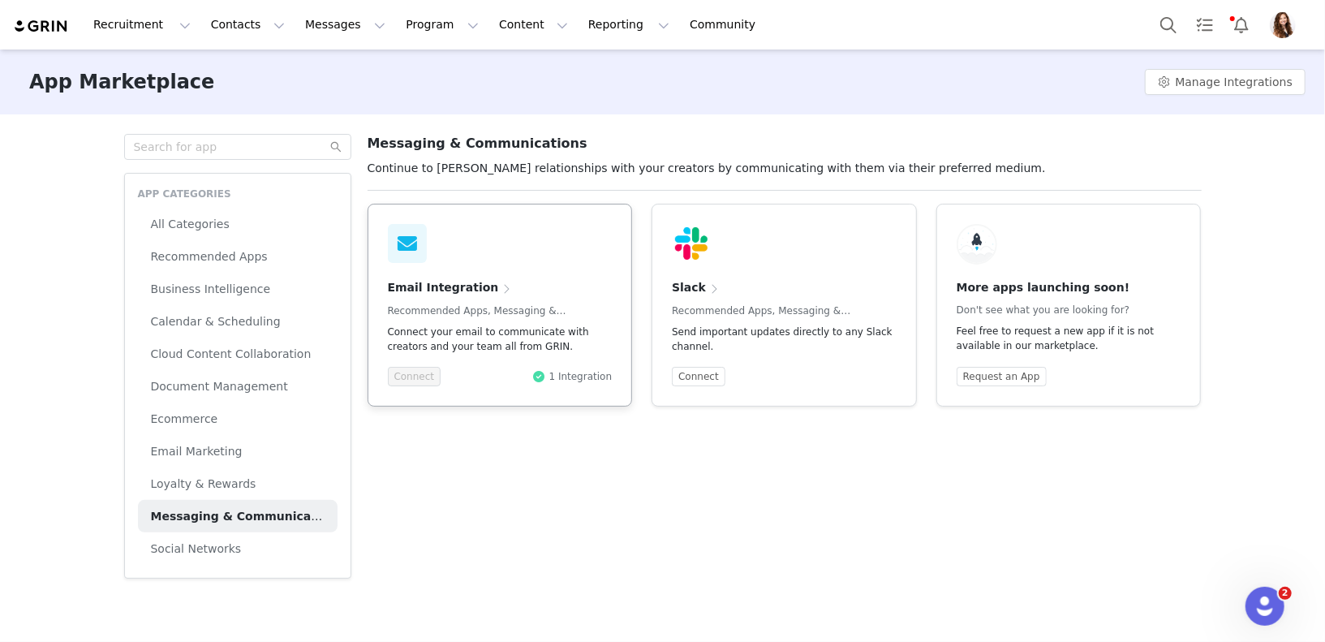
click at [487, 371] on div "Connect" at bounding box center [460, 376] width 144 height 19
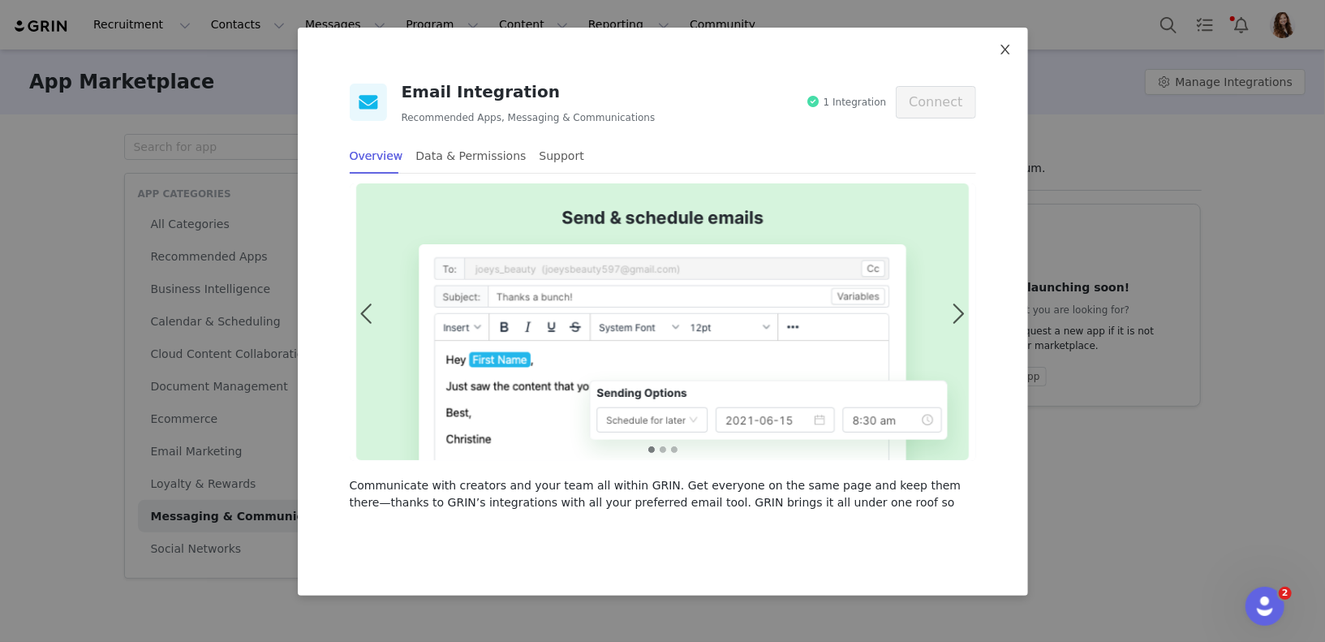
click at [1007, 49] on icon "icon: close" at bounding box center [1005, 49] width 13 height 13
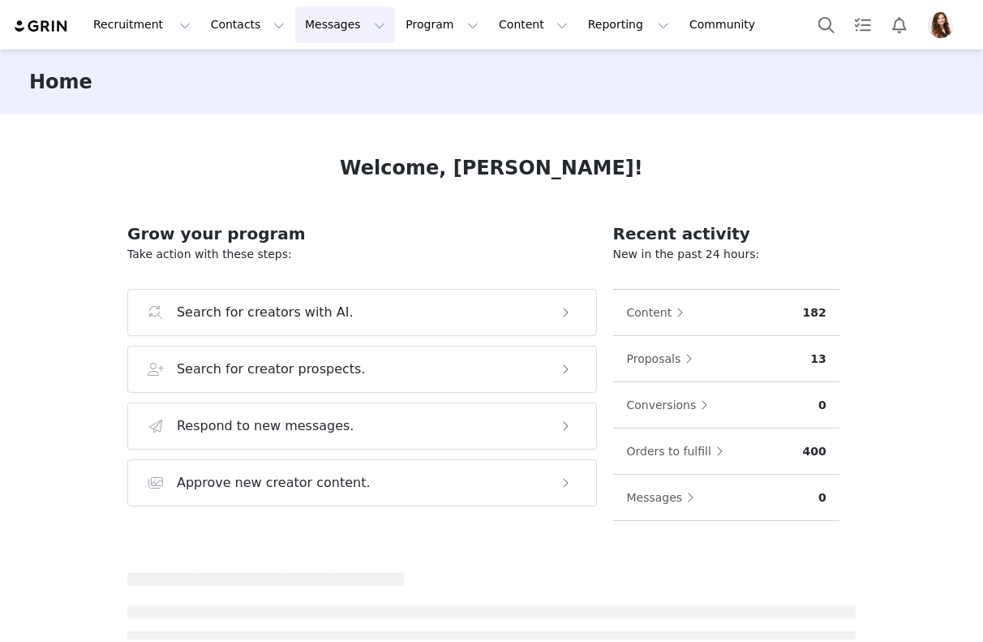
click at [338, 18] on button "Messages Messages" at bounding box center [345, 24] width 100 height 37
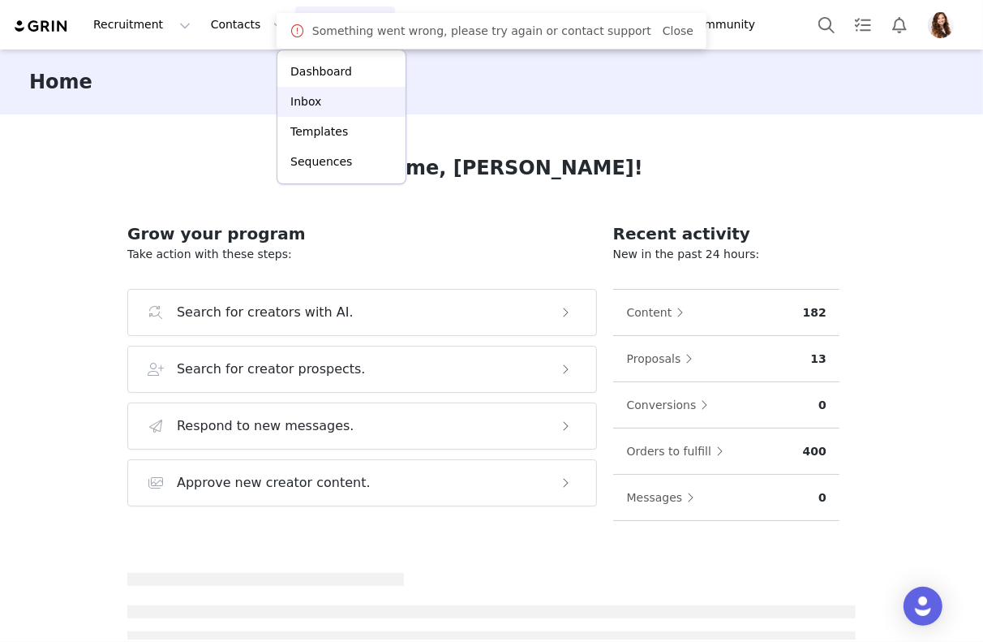
click at [333, 97] on div "Inbox" at bounding box center [341, 101] width 109 height 17
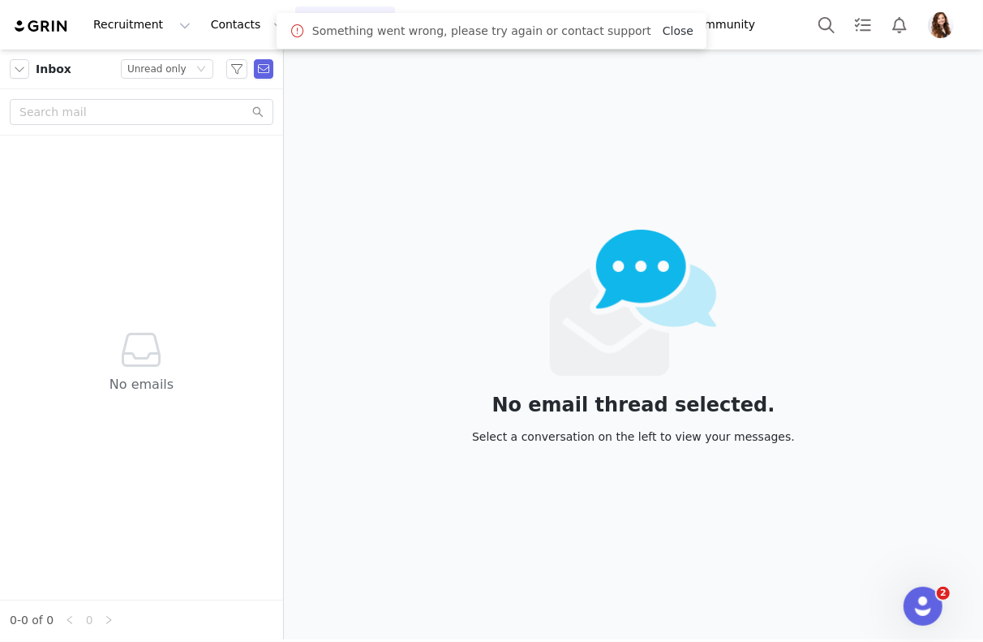
click at [667, 27] on link "Close" at bounding box center [678, 30] width 31 height 13
click at [191, 67] on div "Status Unread only" at bounding box center [160, 69] width 66 height 18
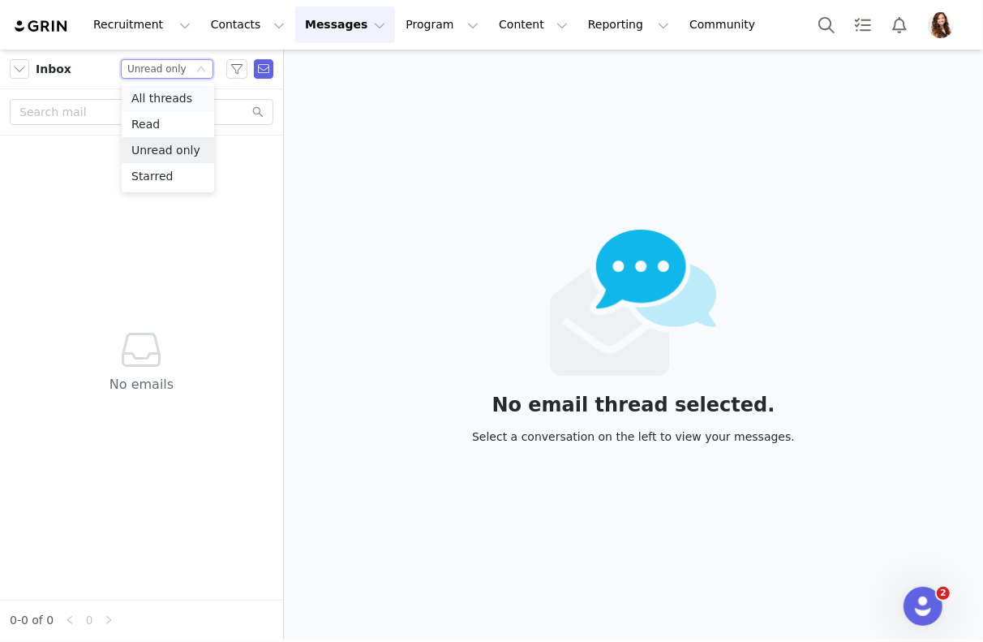
click at [183, 97] on li "All threads" at bounding box center [168, 98] width 92 height 26
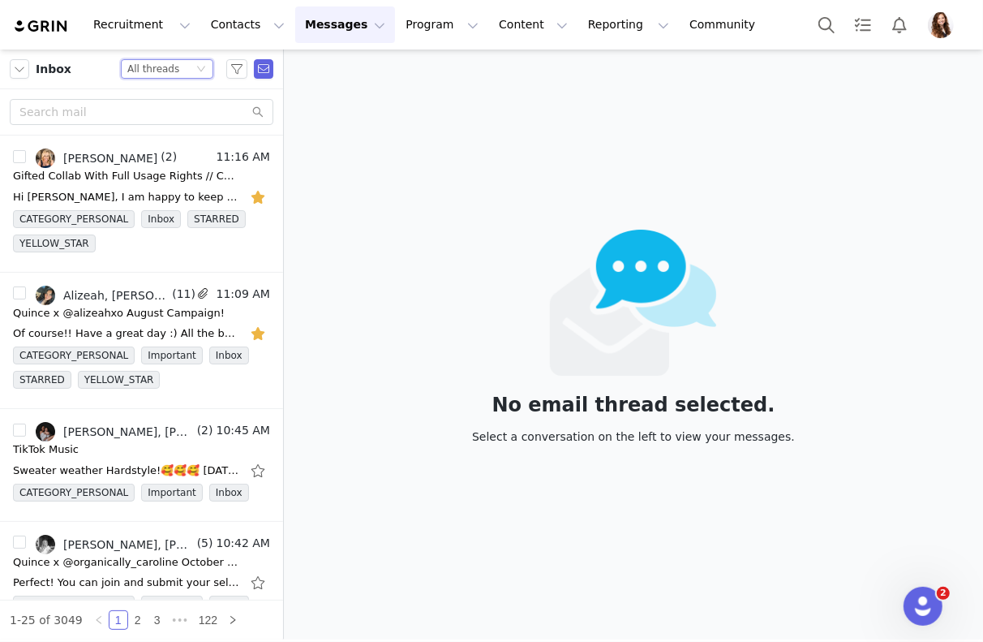
click at [186, 63] on div "Status All threads" at bounding box center [160, 69] width 66 height 18
click at [342, 329] on div "No email thread selected. Select a conversation on the left to view your messag…" at bounding box center [633, 344] width 699 height 590
click at [918, 592] on icon "Open Intercom Messenger" at bounding box center [921, 604] width 27 height 27
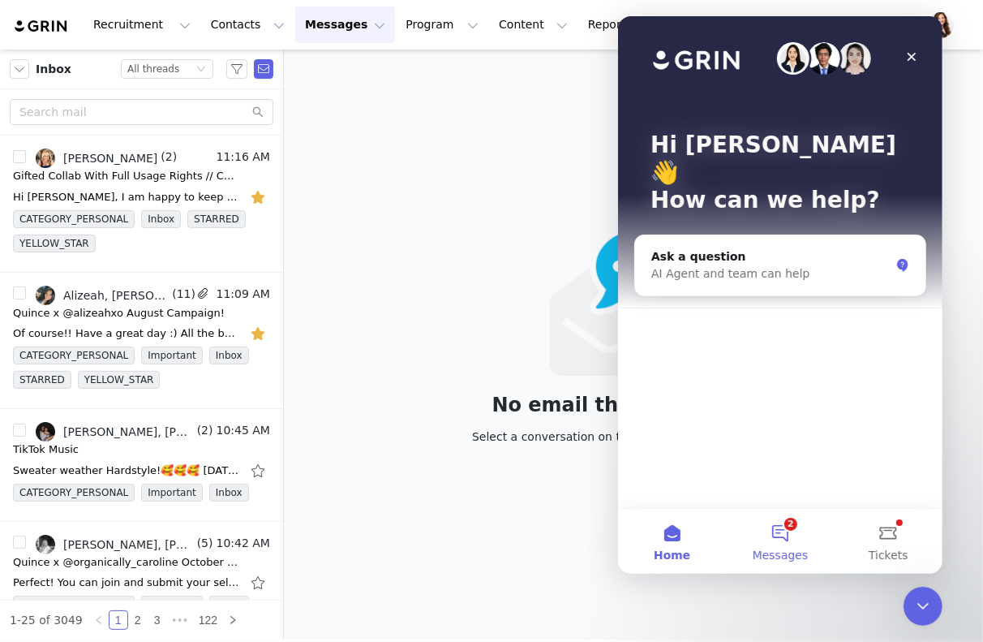
click at [767, 539] on button "2 Messages" at bounding box center [779, 541] width 108 height 65
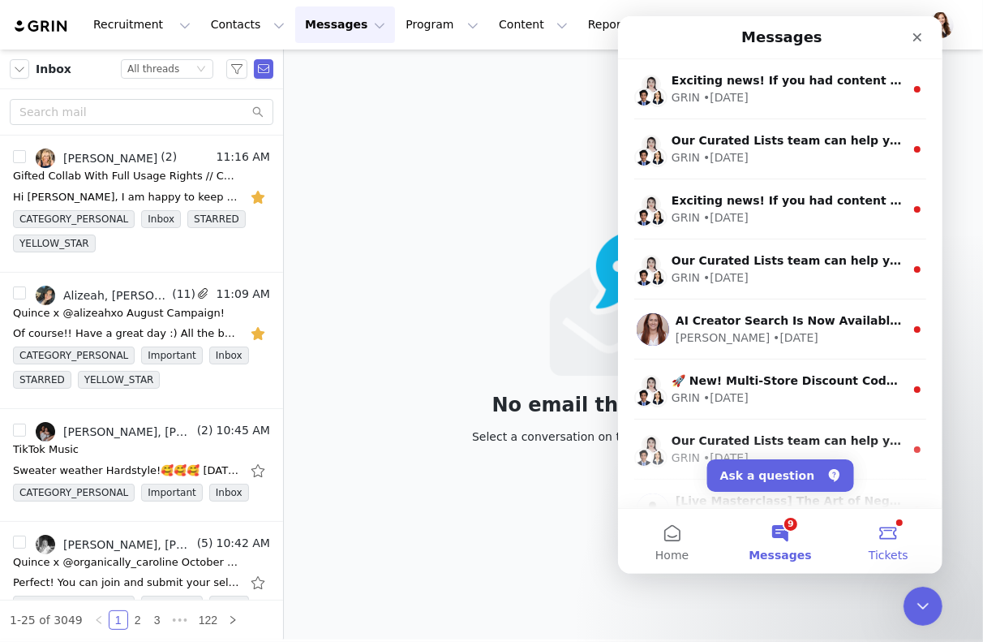
click at [897, 543] on button "Tickets" at bounding box center [888, 541] width 108 height 65
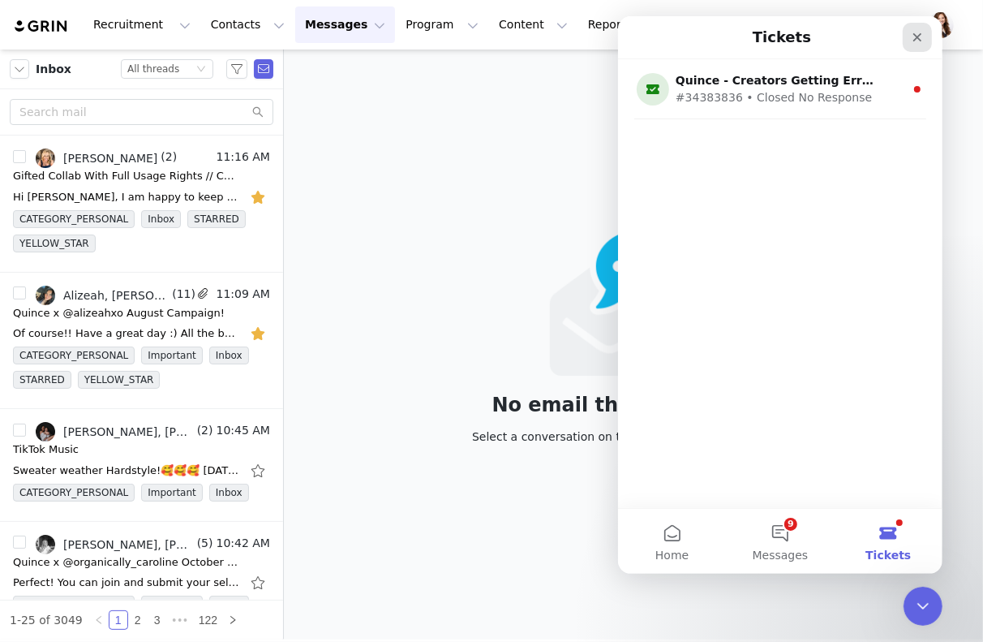
click at [918, 37] on icon "Close" at bounding box center [916, 37] width 13 height 13
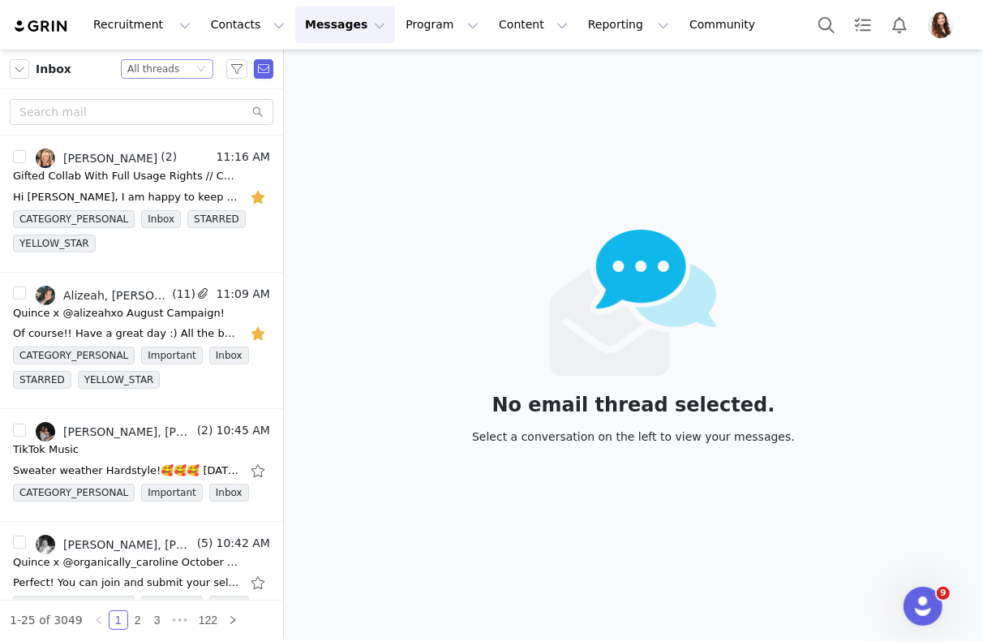
click at [195, 74] on div "Status All threads" at bounding box center [167, 68] width 92 height 19
click at [168, 153] on li "Unread only" at bounding box center [168, 150] width 92 height 26
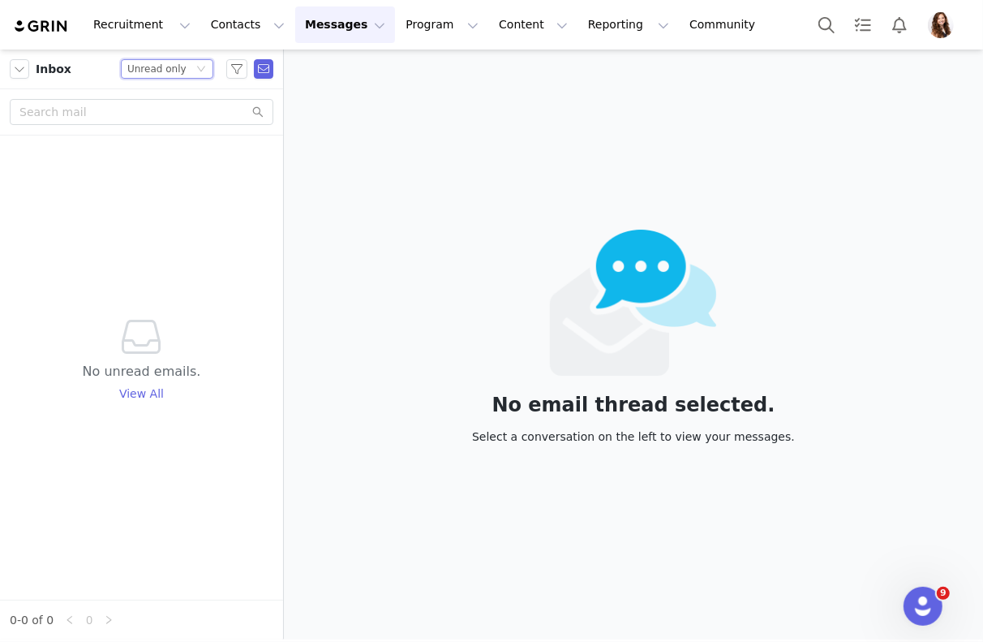
click at [200, 66] on icon "icon: down" at bounding box center [201, 69] width 10 height 10
click at [183, 93] on li "All threads" at bounding box center [168, 98] width 92 height 26
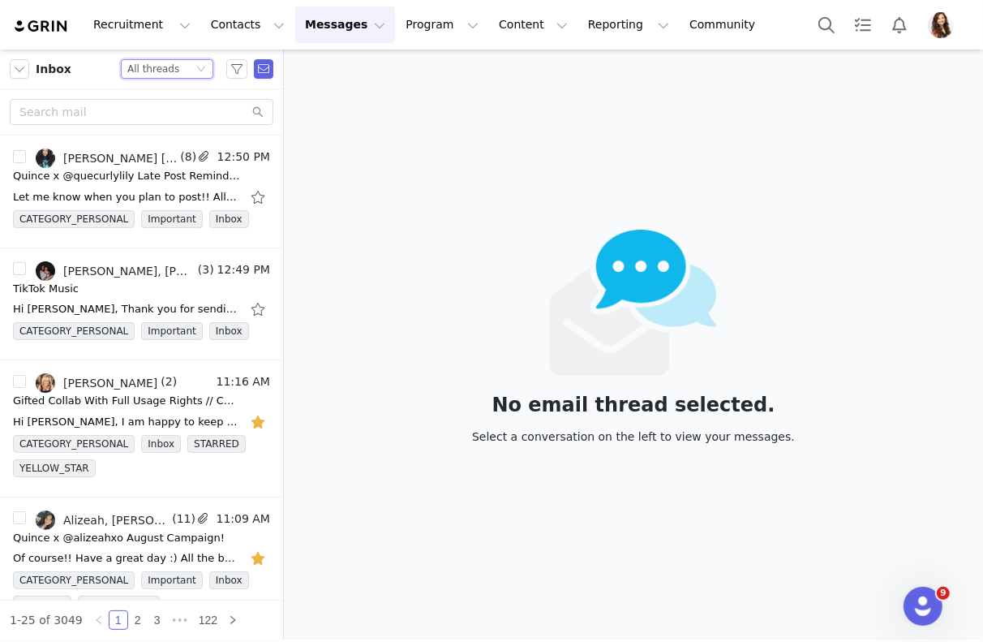
click at [187, 68] on div "Status All threads" at bounding box center [160, 69] width 66 height 18
click at [176, 148] on li "Unread only" at bounding box center [168, 150] width 92 height 26
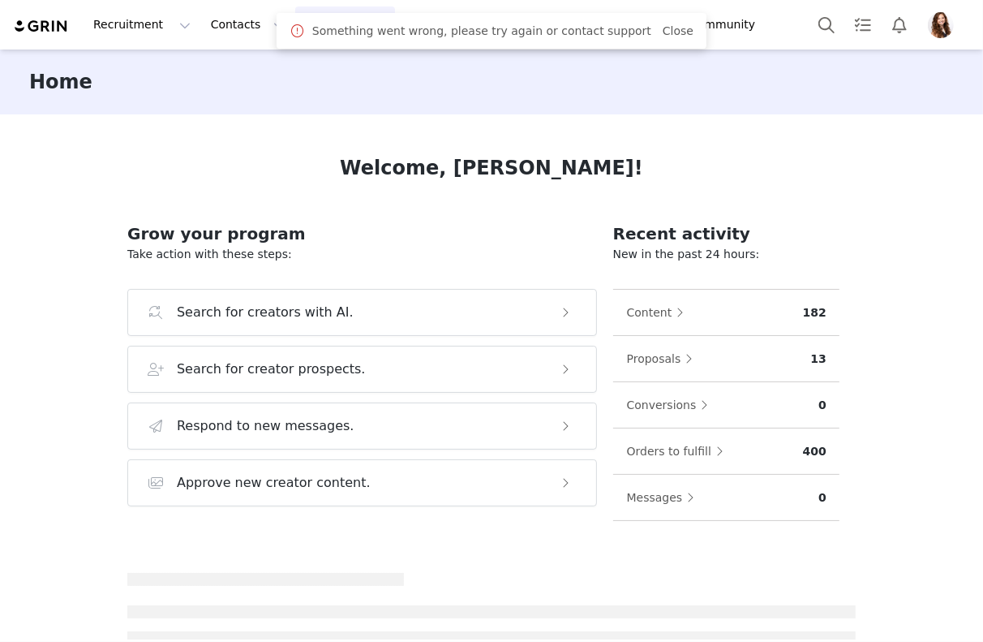
click at [306, 32] on span at bounding box center [298, 30] width 16 height 19
click at [666, 27] on link "Close" at bounding box center [678, 30] width 31 height 13
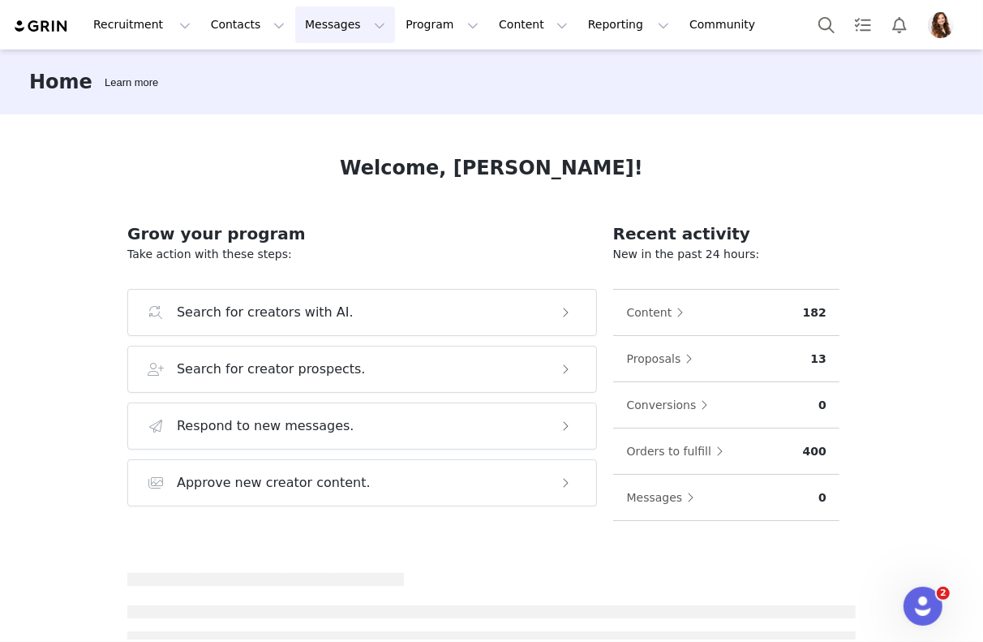
click at [321, 33] on button "Messages Messages" at bounding box center [345, 24] width 100 height 37
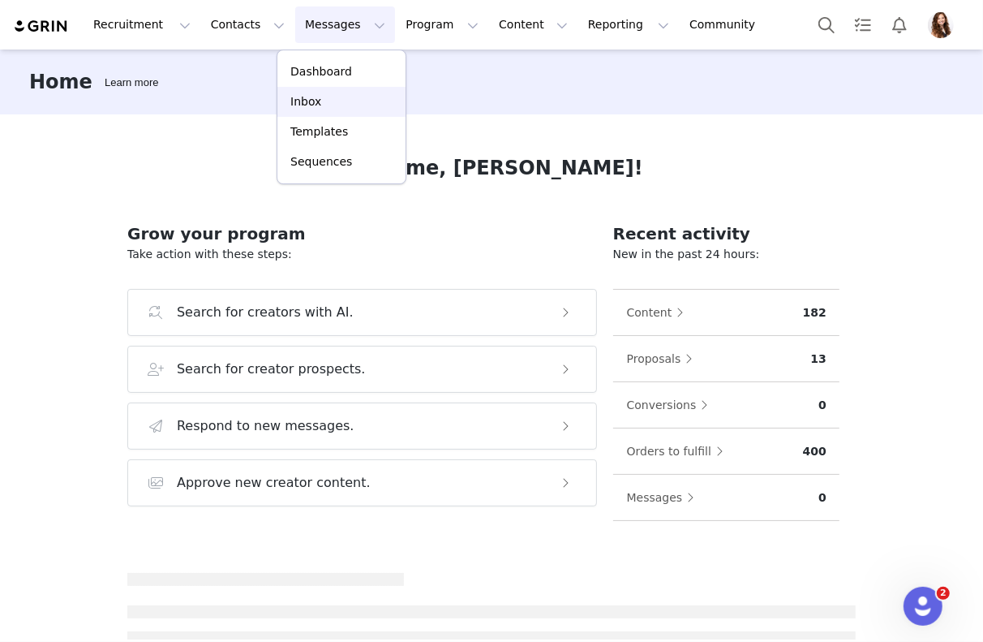
click at [316, 94] on p "Inbox" at bounding box center [305, 101] width 31 height 17
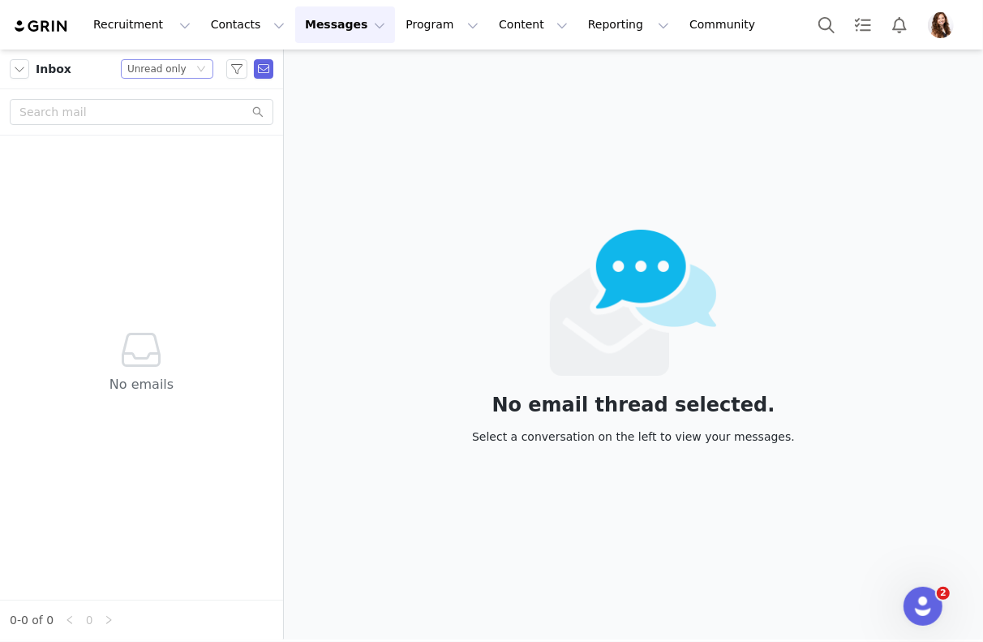
click at [162, 63] on div "Unread only" at bounding box center [156, 69] width 59 height 18
click at [160, 107] on li "All threads" at bounding box center [168, 98] width 92 height 26
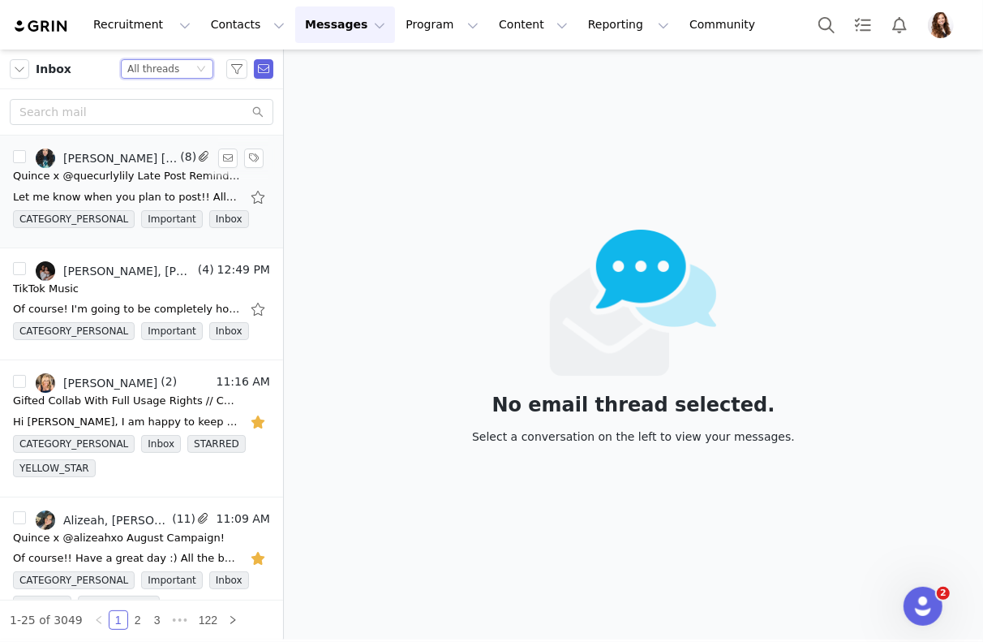
click at [148, 185] on div "Let me know when you plan to post!! All the best, Jinsey Jinsey Roten | Influen…" at bounding box center [141, 197] width 257 height 26
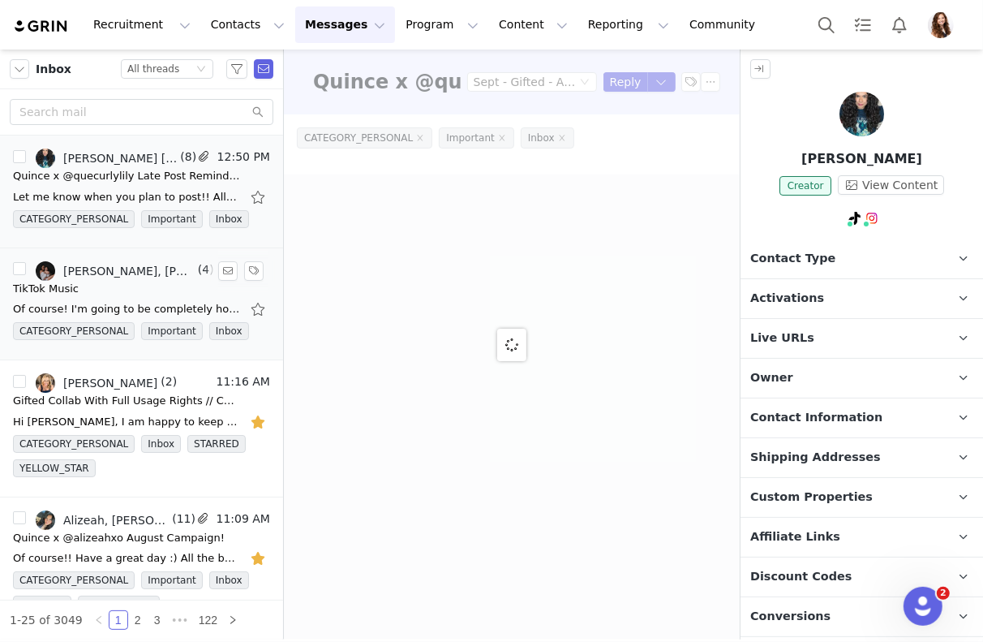
click at [142, 264] on div "Anna Terry, Jinsey Roten" at bounding box center [128, 270] width 131 height 13
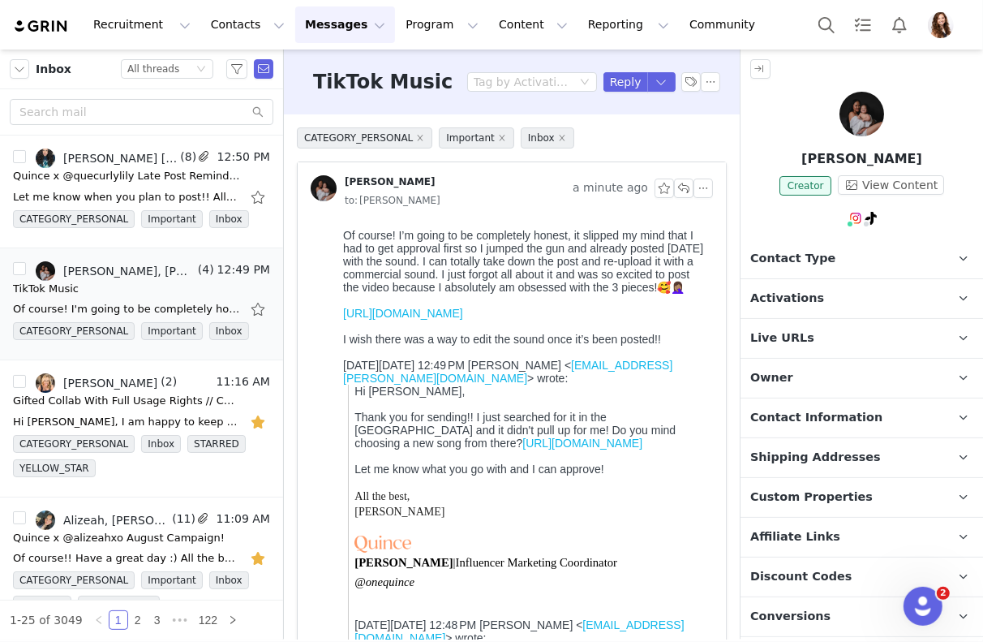
click at [844, 286] on p "Activations" at bounding box center [843, 298] width 204 height 39
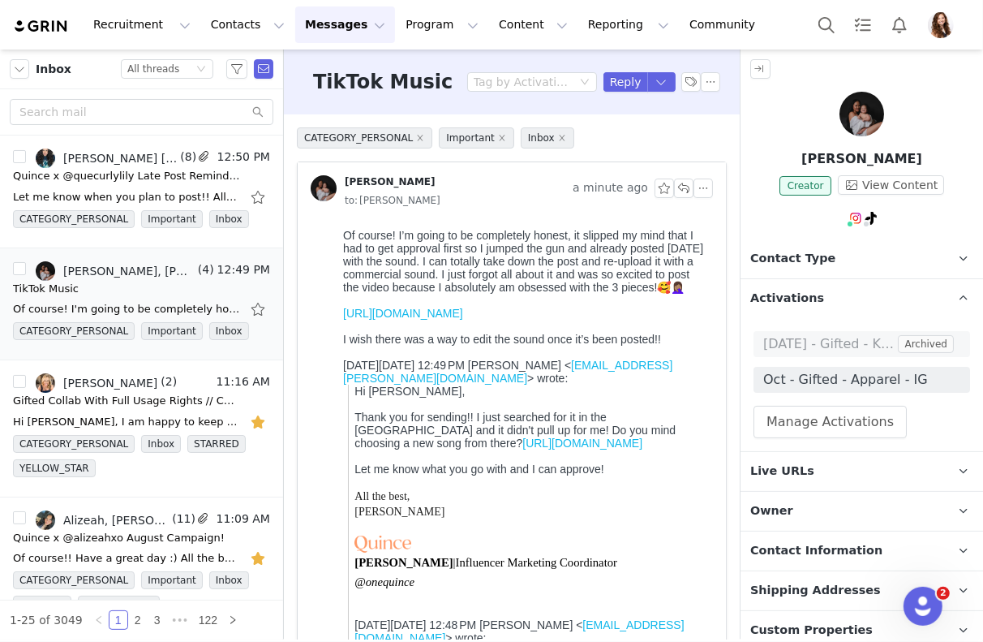
click at [839, 302] on p "Activations" at bounding box center [843, 298] width 204 height 39
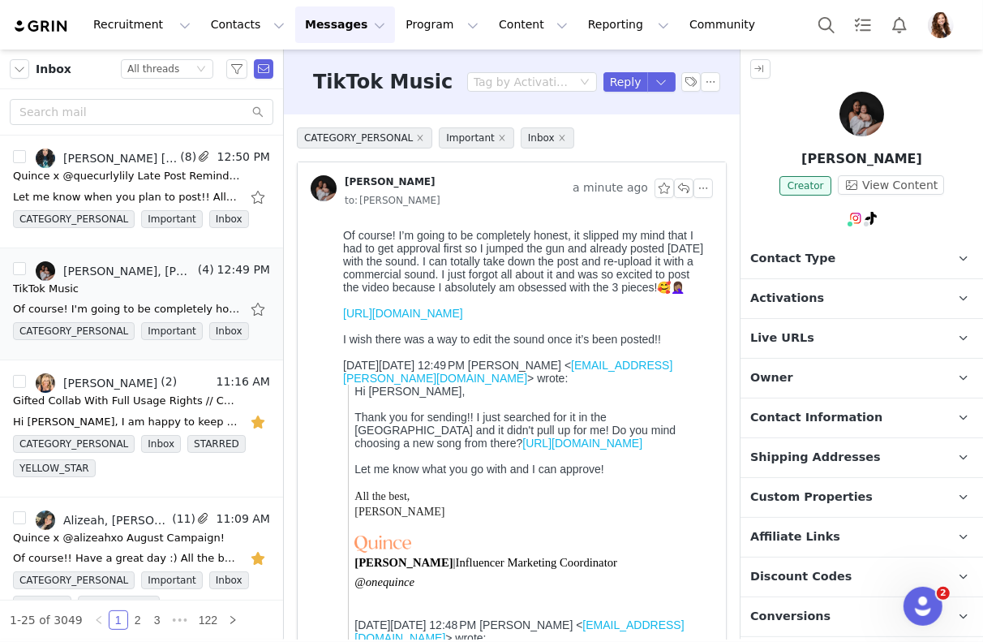
click at [789, 292] on span "Activations" at bounding box center [787, 299] width 74 height 18
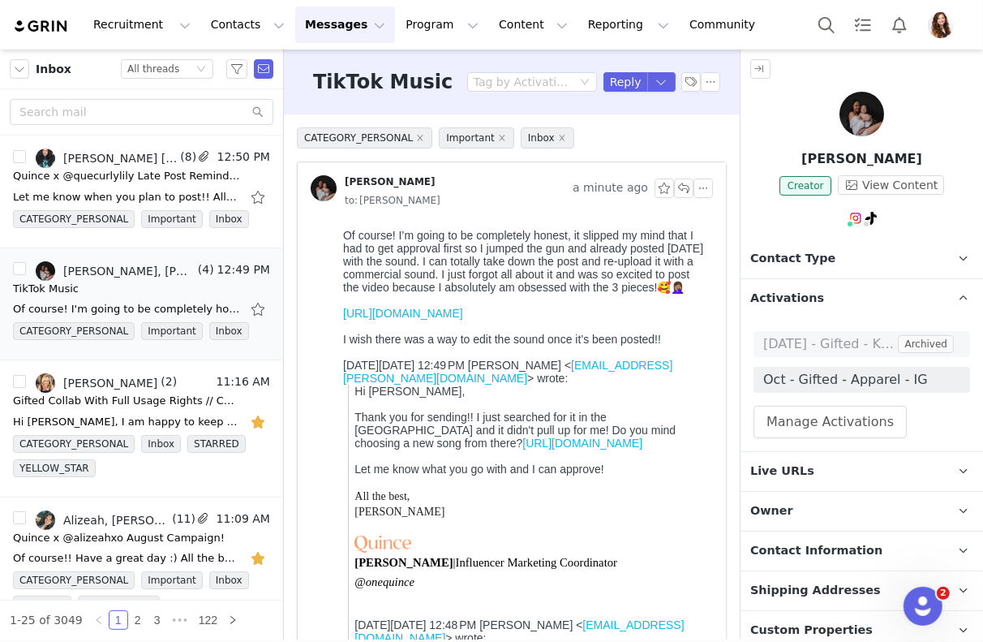
click at [811, 290] on span "Activations" at bounding box center [787, 299] width 74 height 18
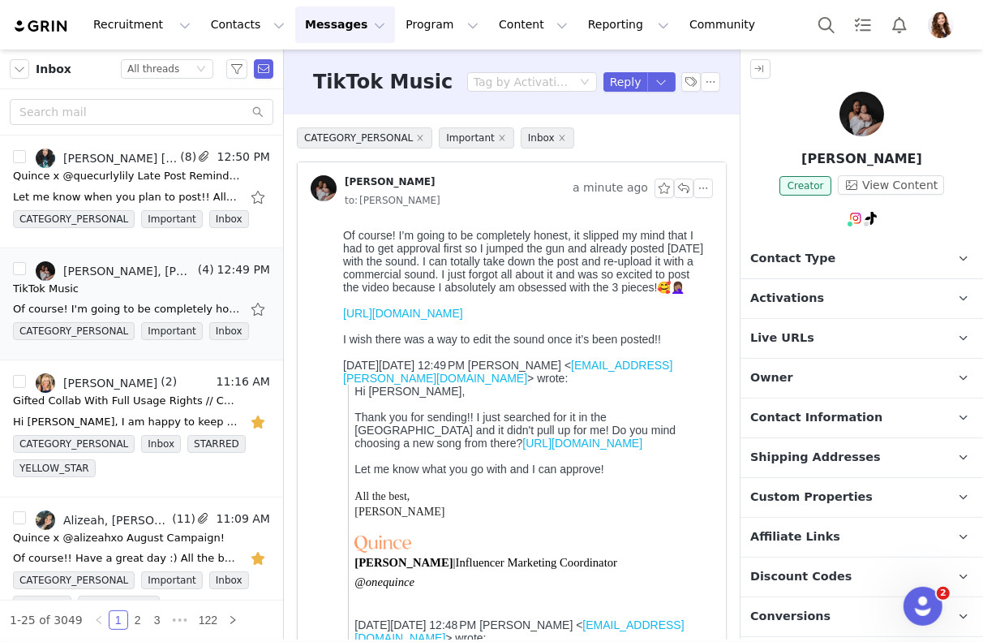
click at [796, 296] on span "Activations" at bounding box center [787, 299] width 74 height 18
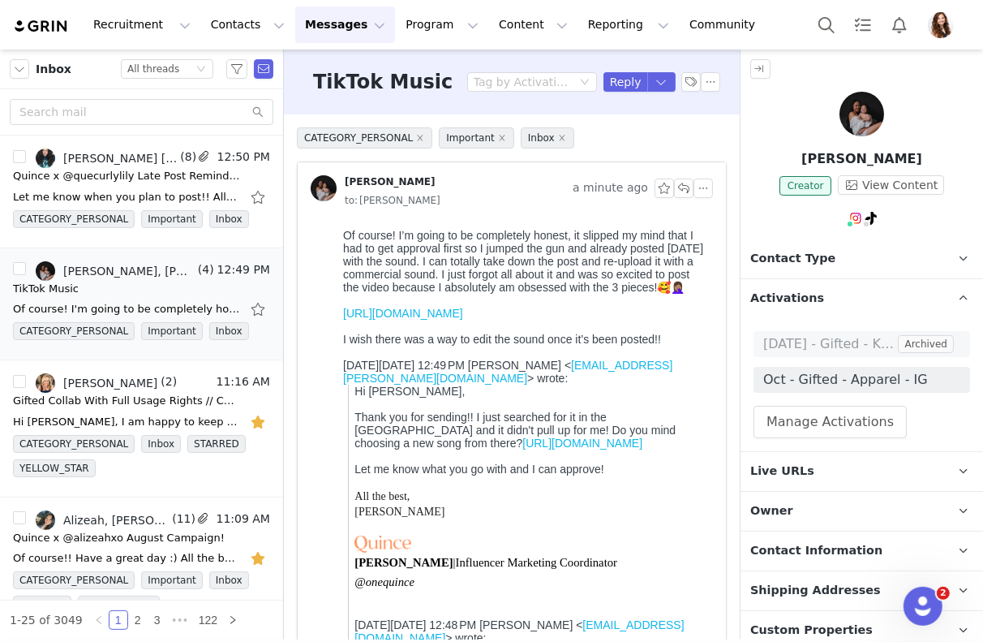
click at [820, 299] on p "Activations" at bounding box center [843, 298] width 204 height 39
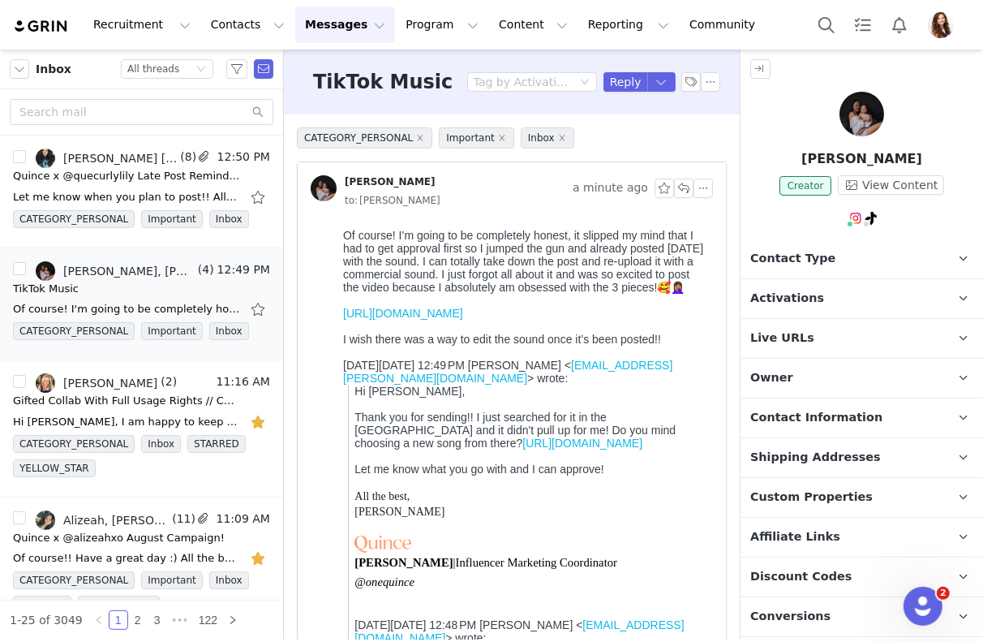
click at [788, 307] on p "Activations" at bounding box center [843, 298] width 204 height 39
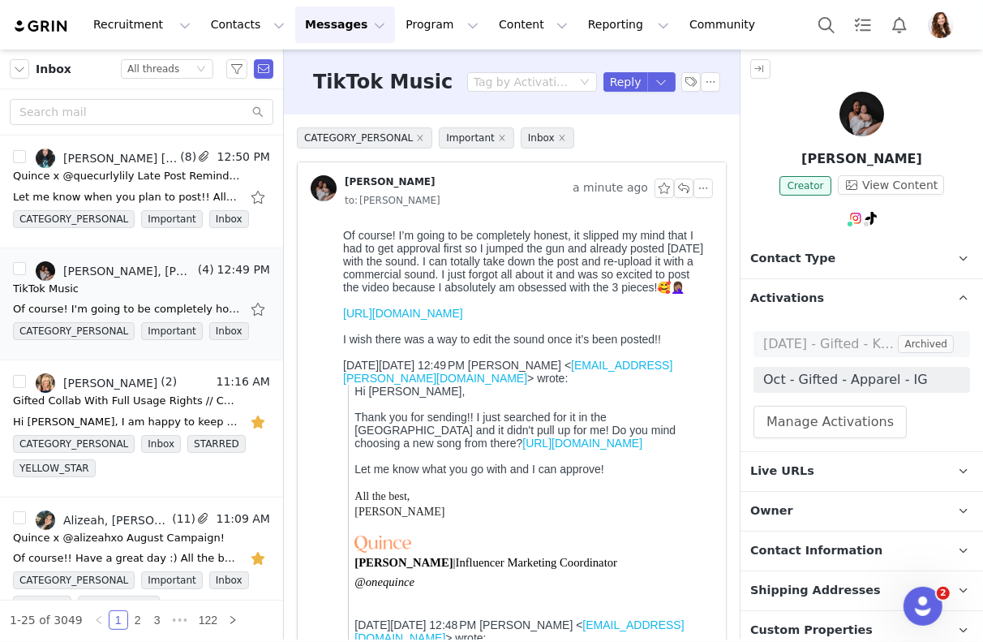
click at [800, 376] on span "Oct - Gifted - Apparel - IG" at bounding box center [861, 379] width 197 height 19
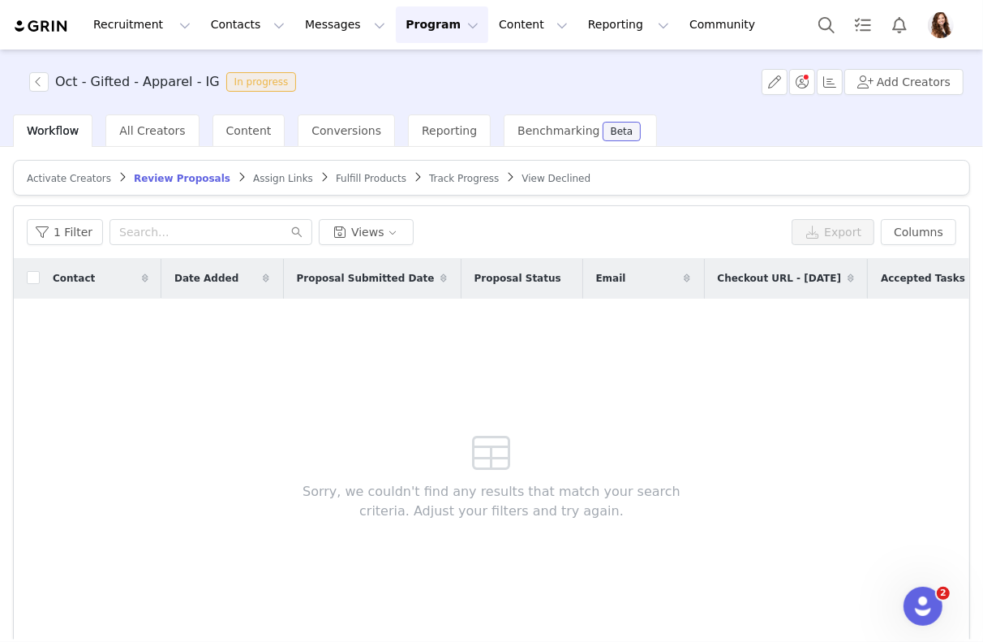
click at [404, 180] on span "Activate Creators Review Proposals Assign Links Fulfill Products Track Progress…" at bounding box center [309, 178] width 570 height 12
click at [429, 179] on span "Track Progress" at bounding box center [464, 178] width 70 height 11
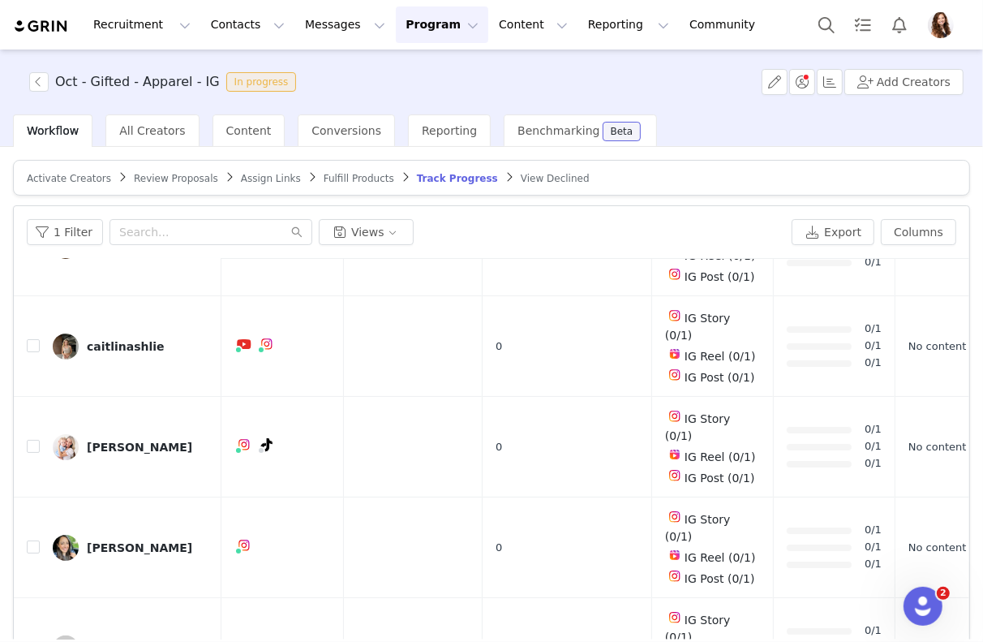
scroll to position [305, 0]
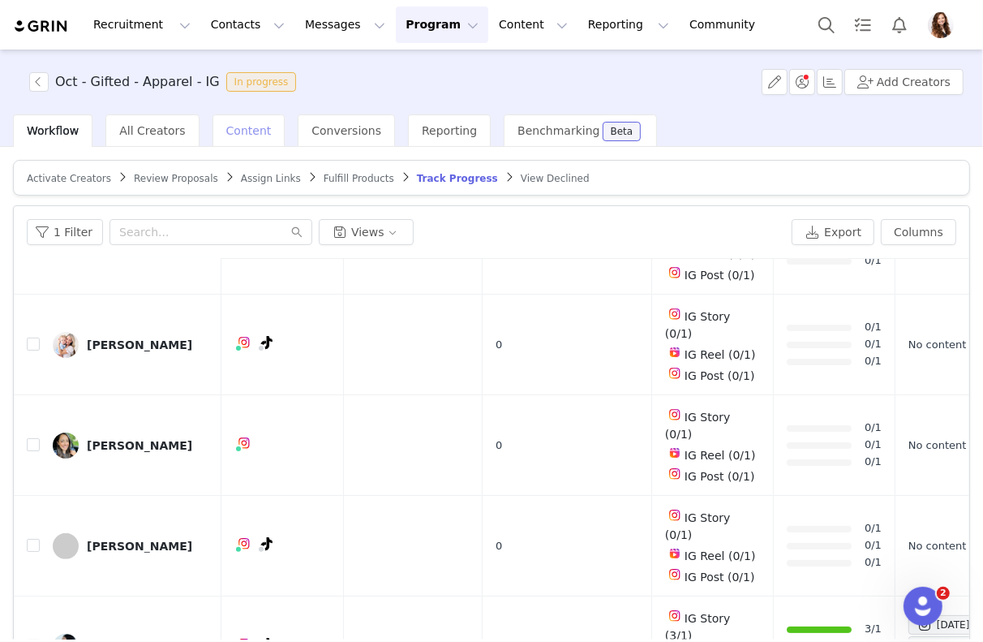
click at [226, 129] on span "Content" at bounding box center [248, 130] width 45 height 13
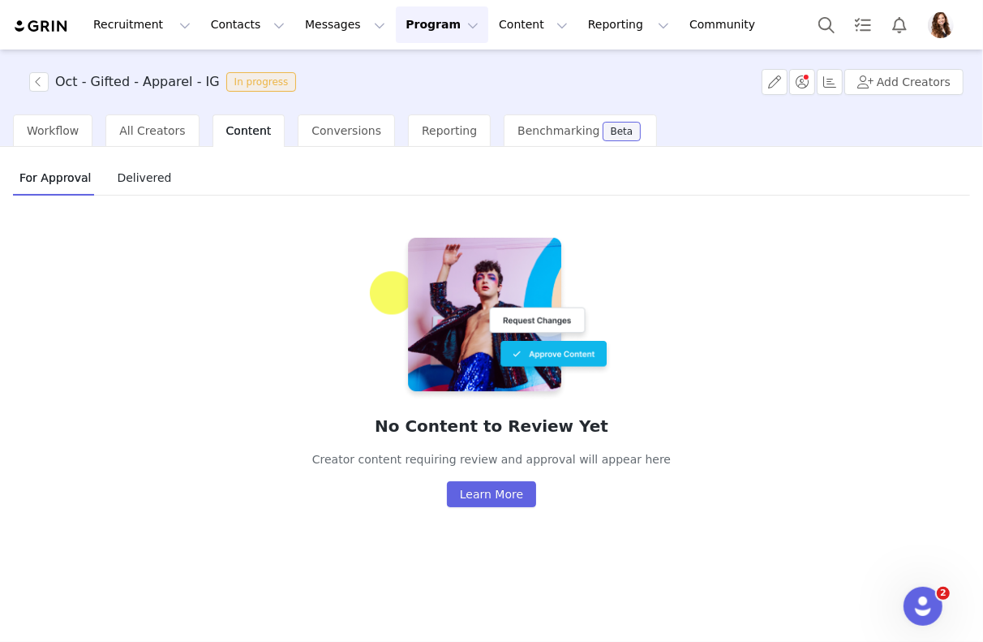
click at [117, 191] on div "Delivered" at bounding box center [143, 178] width 67 height 37
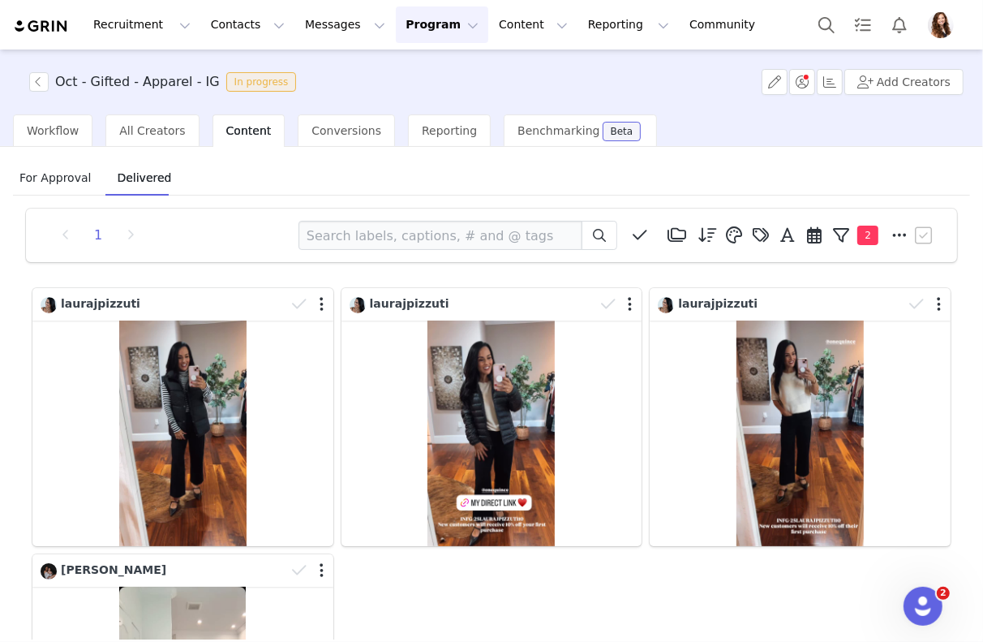
click at [74, 182] on span "For Approval" at bounding box center [55, 178] width 84 height 26
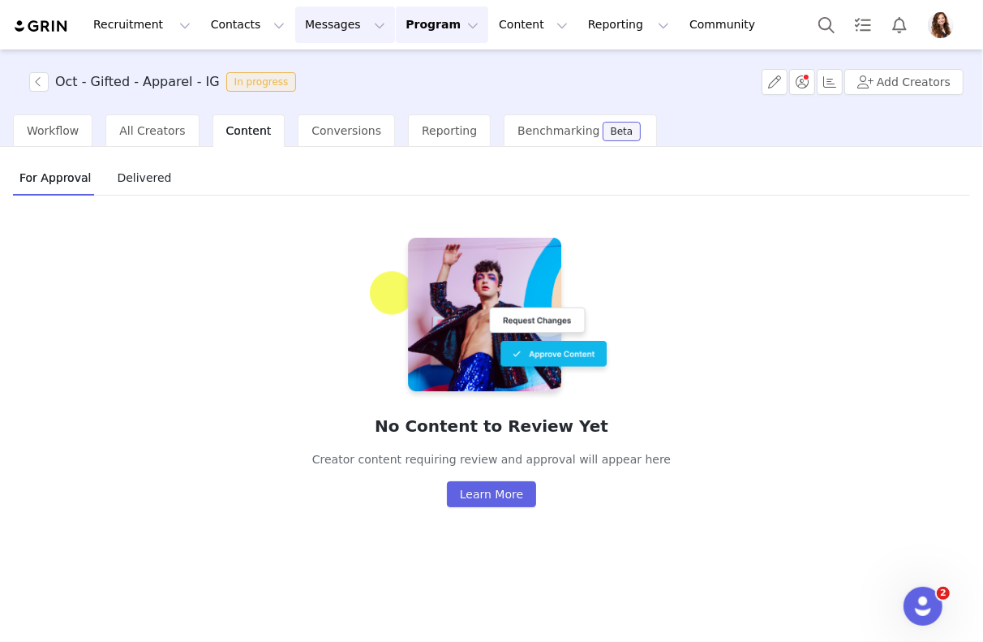
click at [319, 28] on button "Messages Messages" at bounding box center [345, 24] width 100 height 37
click at [325, 97] on div "Inbox" at bounding box center [341, 101] width 109 height 17
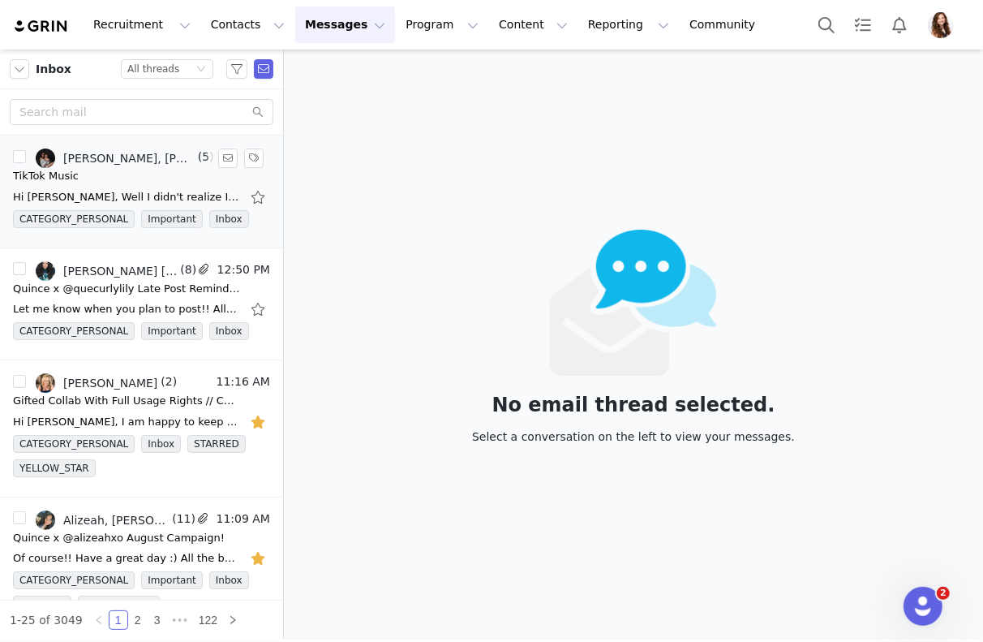
click at [130, 187] on div "Hi Anna, Well I didn't realize I had you for IG instead of TikTok so I sent the…" at bounding box center [141, 197] width 257 height 26
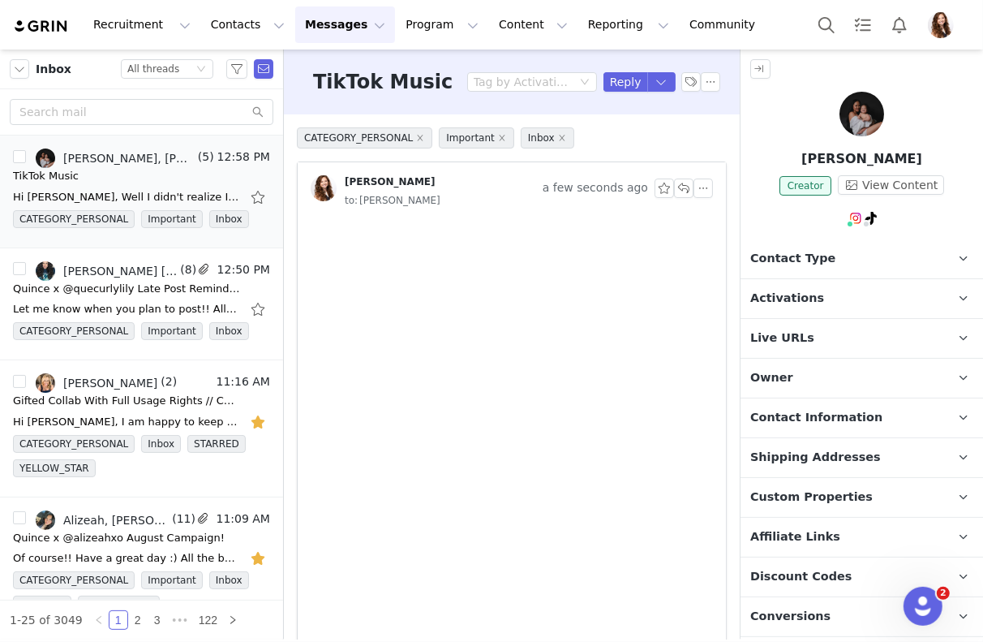
click at [866, 302] on p "Activations" at bounding box center [843, 298] width 204 height 39
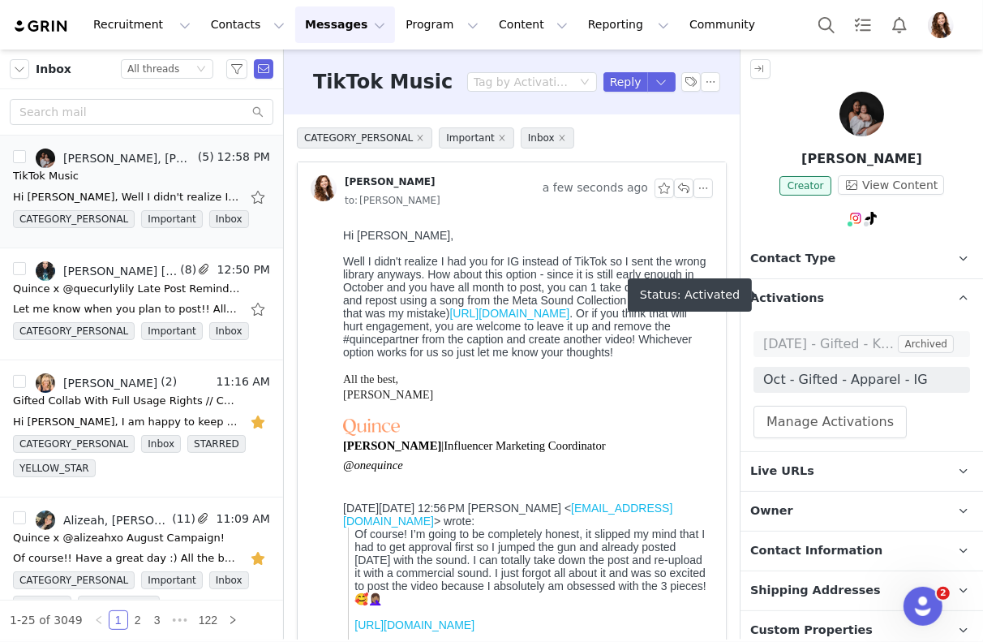
scroll to position [82, 0]
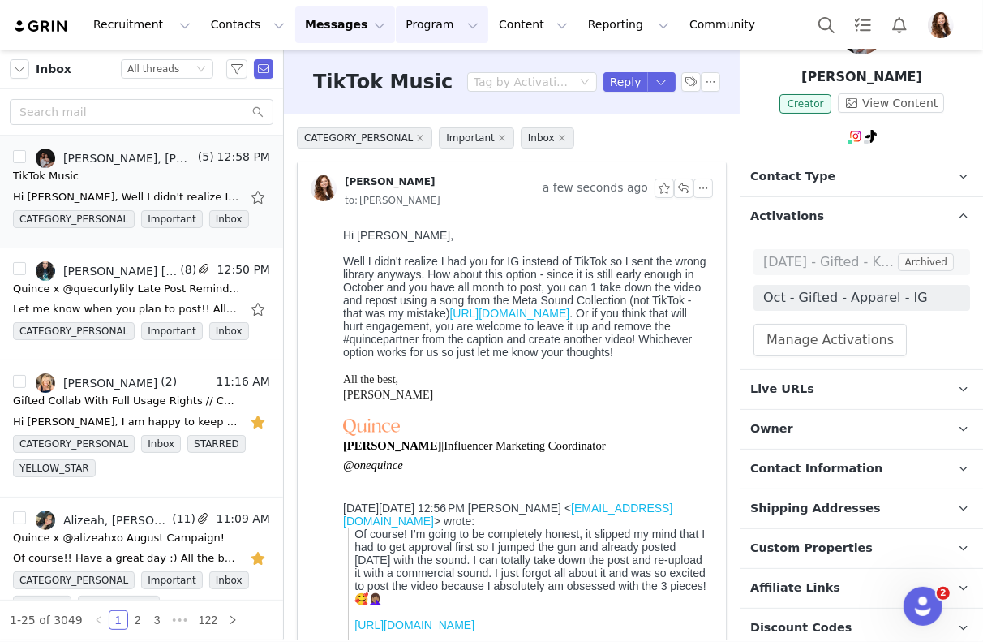
click at [407, 15] on button "Program Program" at bounding box center [442, 24] width 92 height 37
click at [408, 67] on p "Activations" at bounding box center [415, 71] width 62 height 17
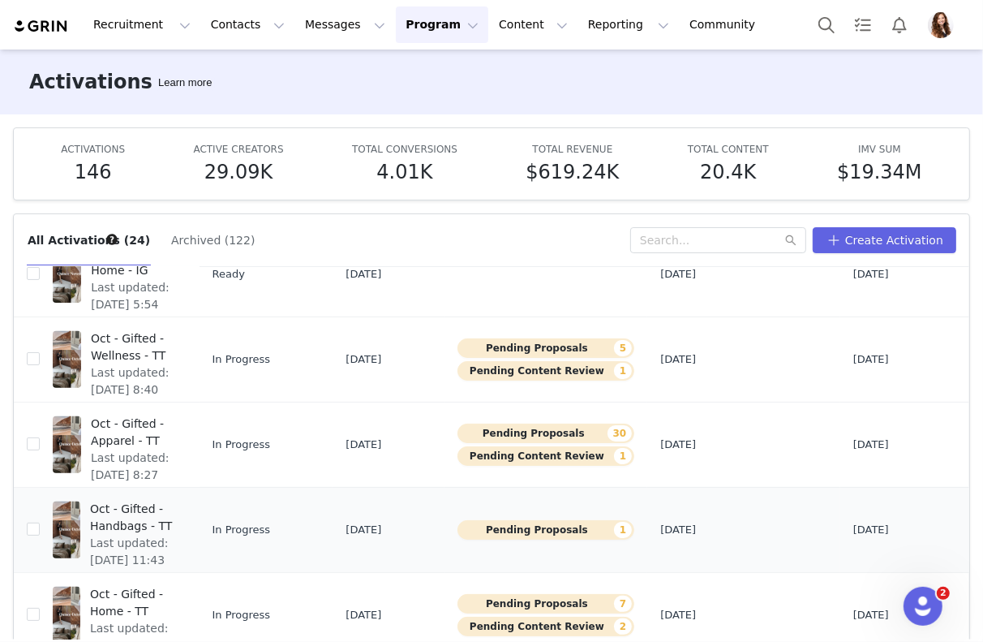
scroll to position [84, 0]
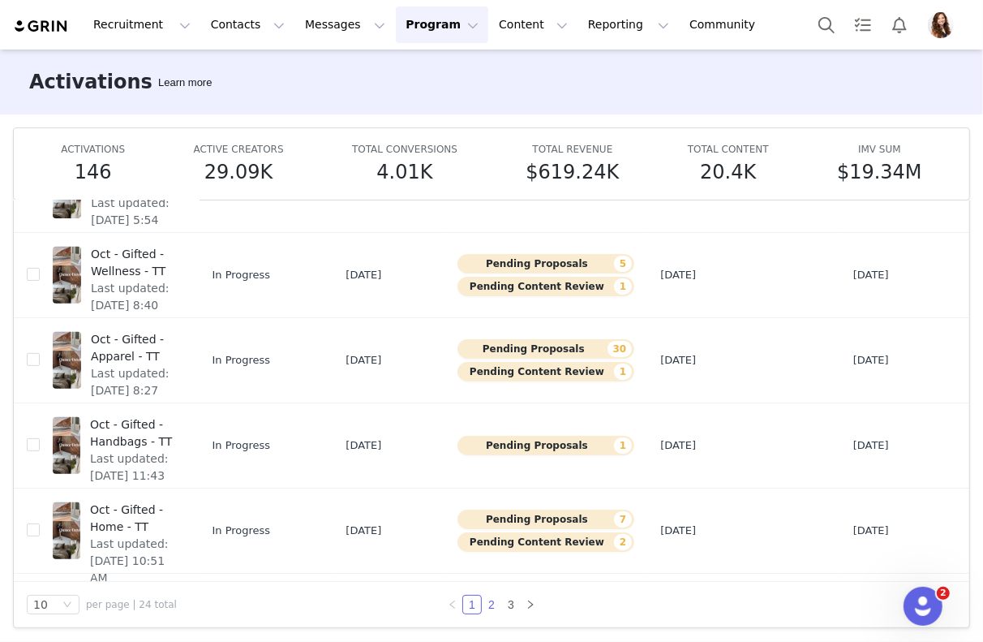
click at [490, 601] on link "2" at bounding box center [492, 605] width 18 height 18
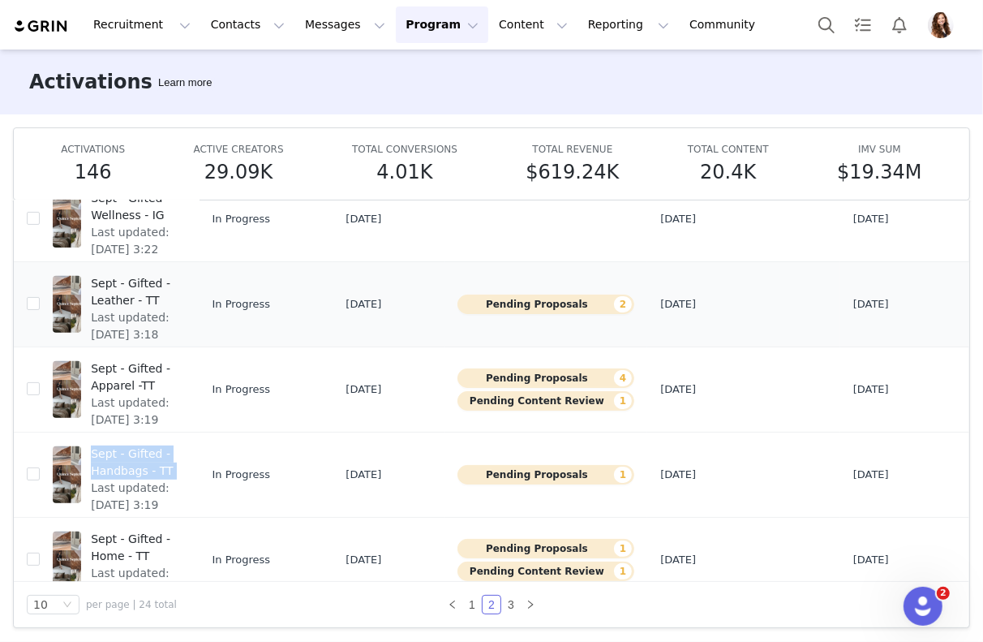
scroll to position [501, 0]
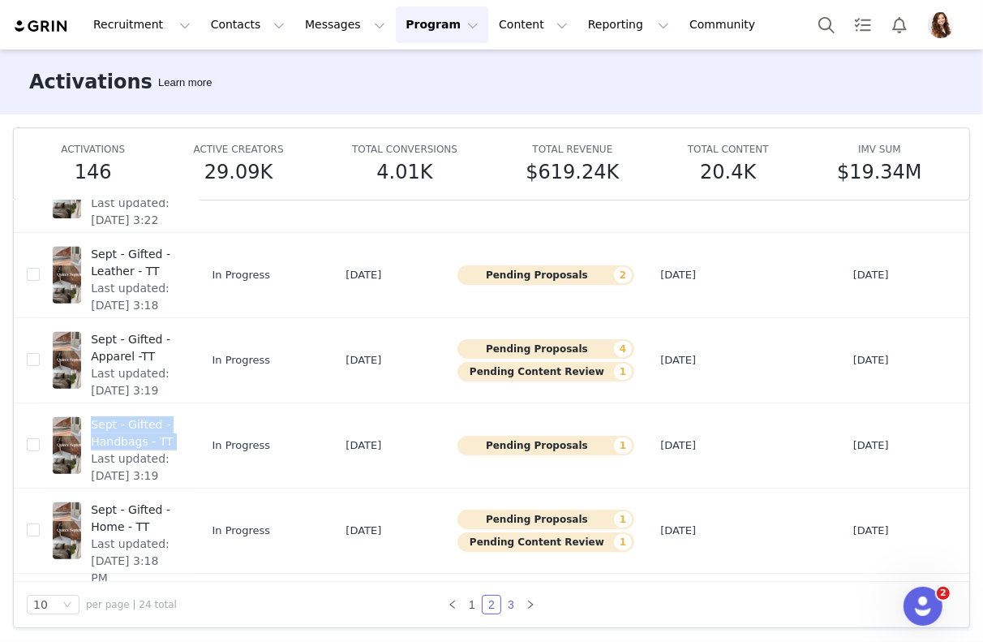
click at [508, 604] on link "3" at bounding box center [511, 605] width 18 height 18
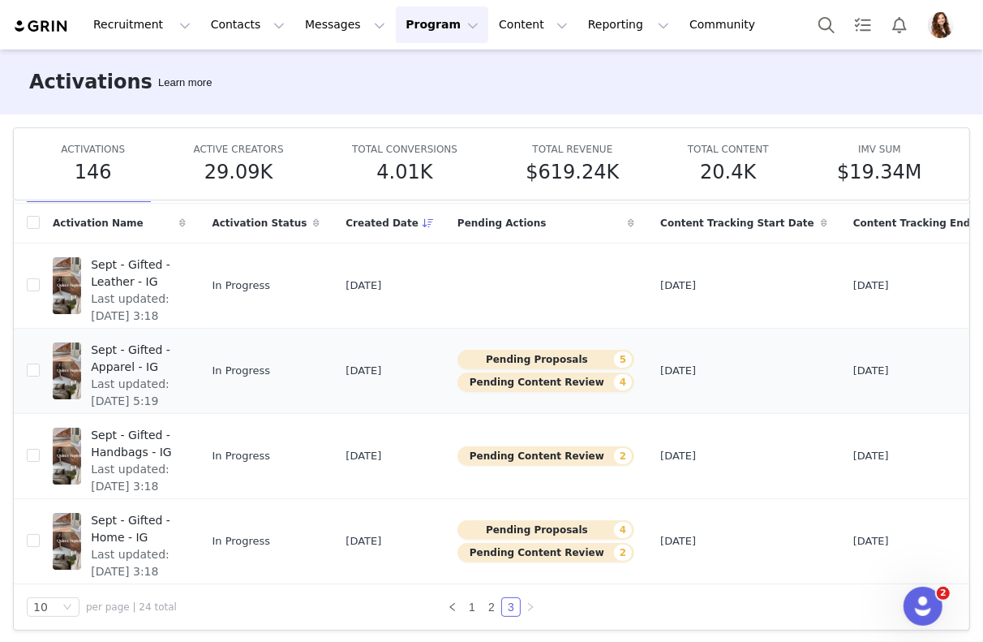
scroll to position [13, 0]
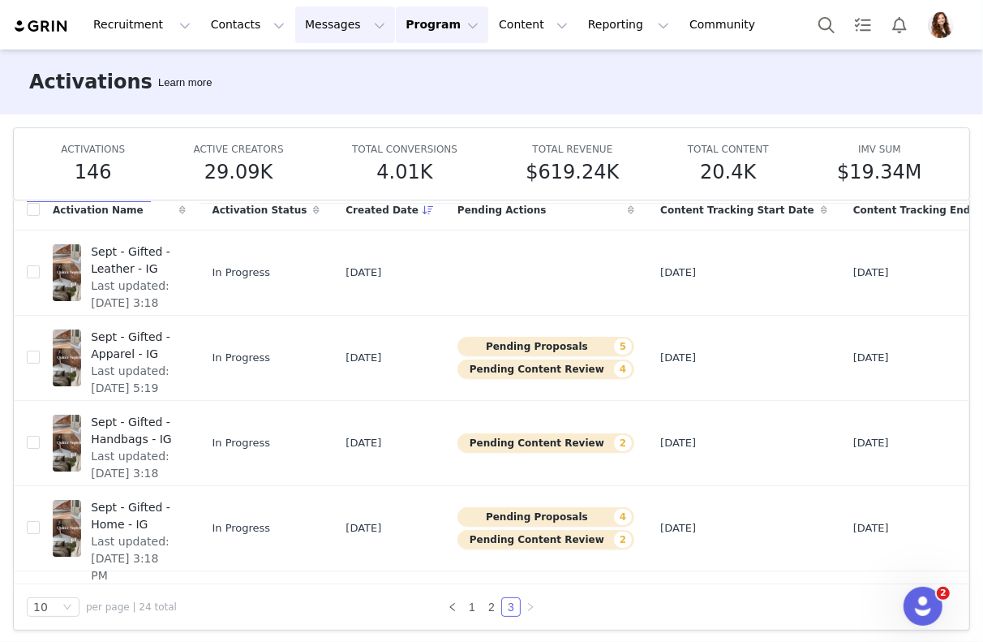
click at [312, 31] on button "Messages Messages" at bounding box center [345, 24] width 100 height 37
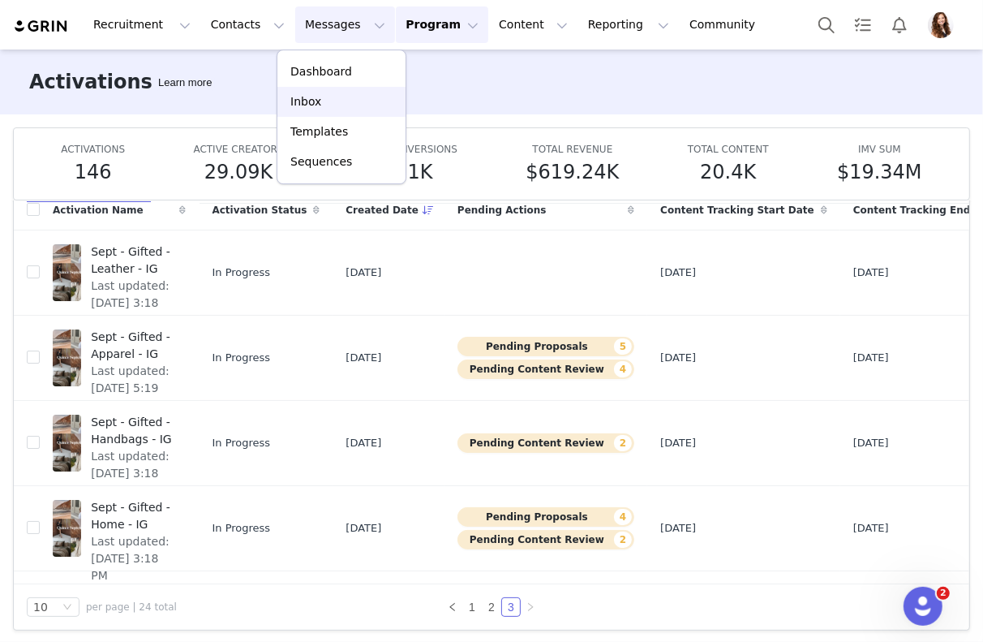
click at [312, 97] on p "Inbox" at bounding box center [305, 101] width 31 height 17
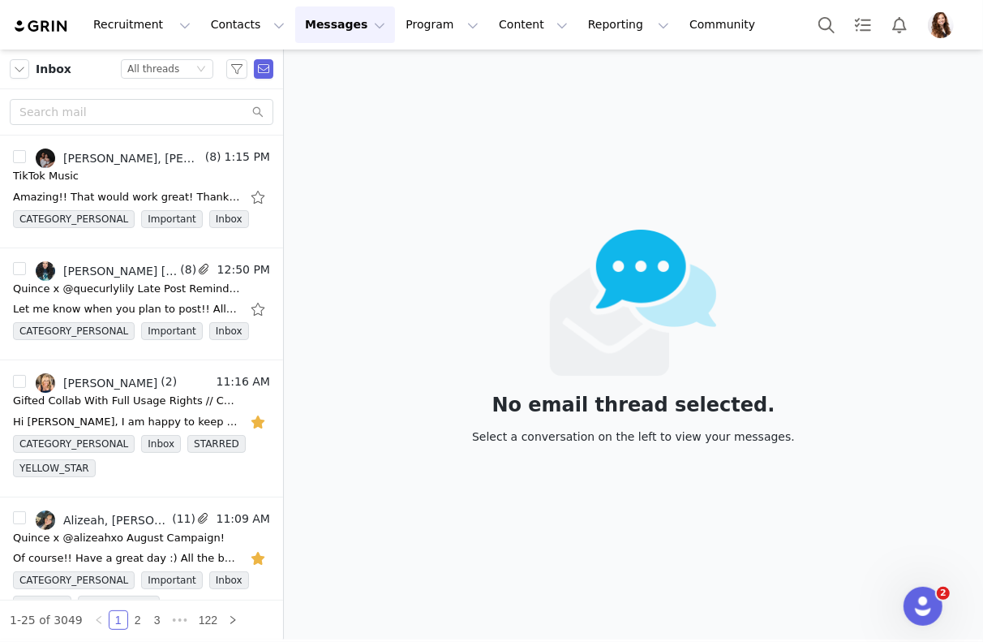
click at [295, 24] on button "Messages Messages" at bounding box center [345, 24] width 100 height 37
click at [303, 96] on p "Inbox" at bounding box center [305, 101] width 31 height 17
click at [167, 75] on div "All threads" at bounding box center [153, 69] width 52 height 18
click at [166, 151] on li "Unread only" at bounding box center [168, 150] width 92 height 26
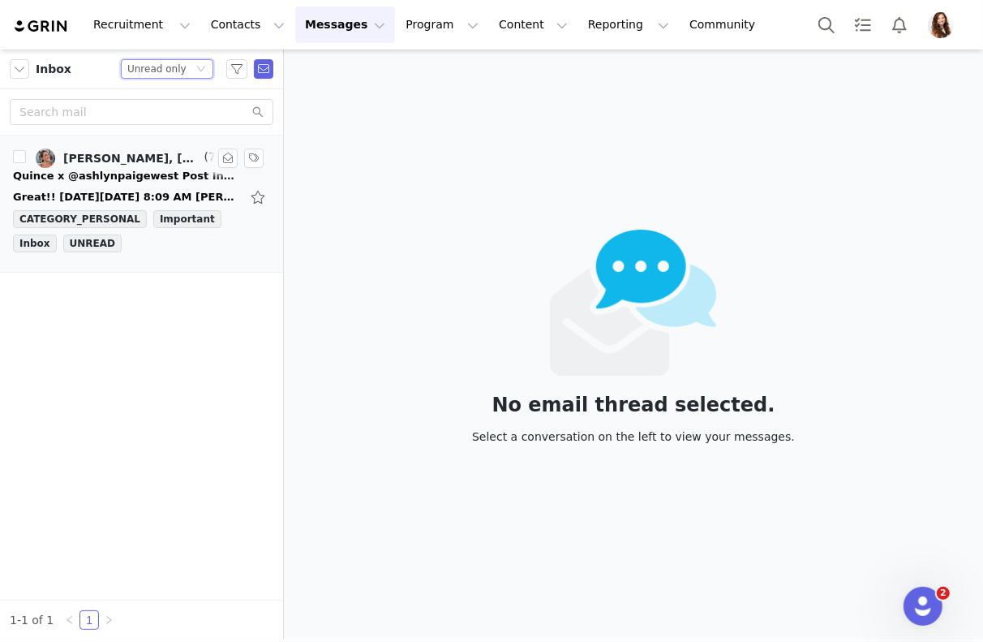
click at [149, 168] on div "Quince x @ashlynpaigewest Post Instructions!" at bounding box center [126, 176] width 227 height 16
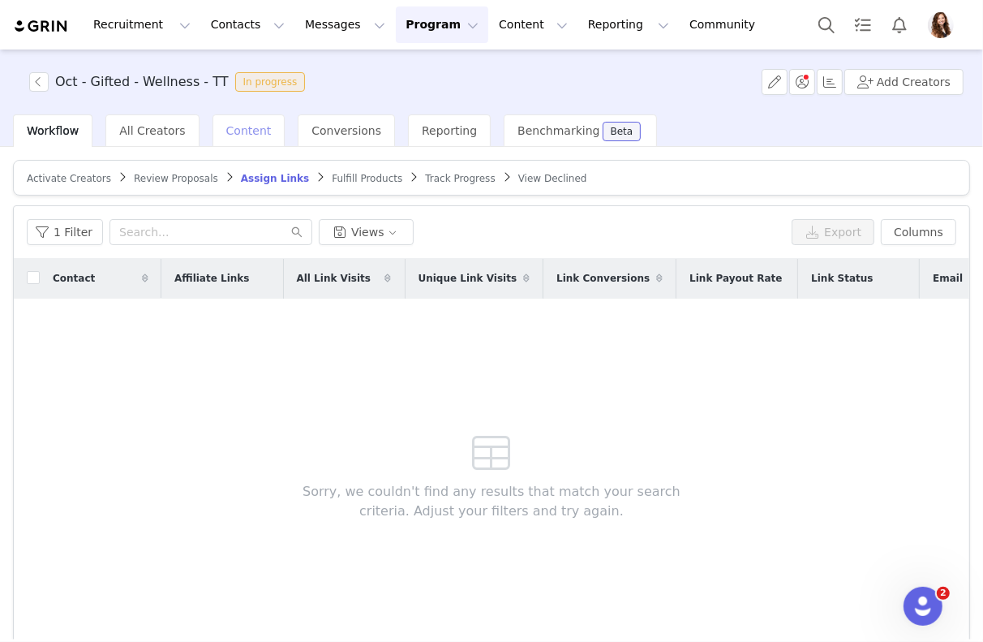
click at [238, 143] on div "Content" at bounding box center [249, 130] width 73 height 32
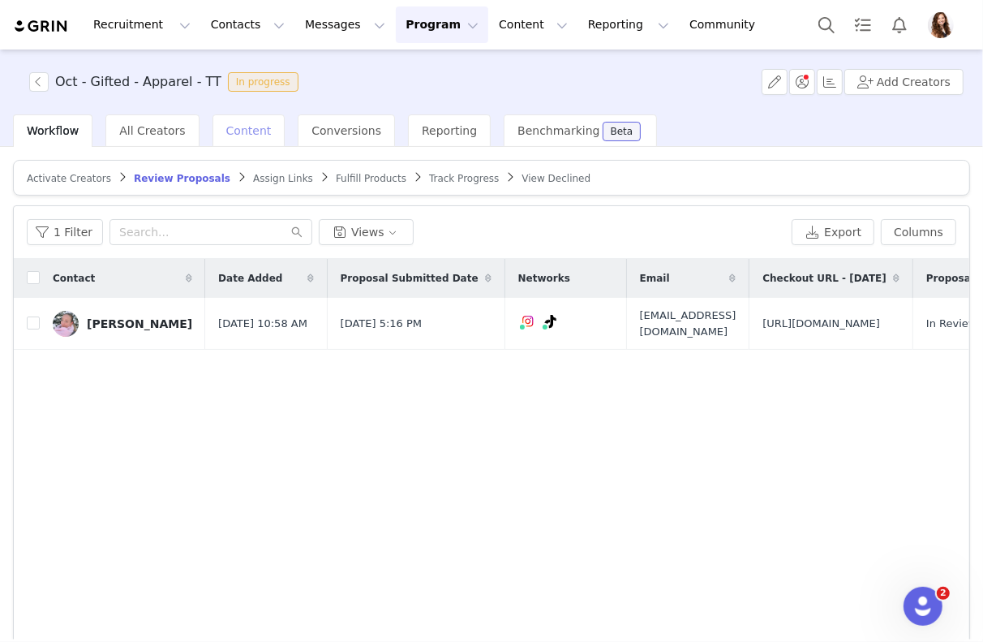
click at [213, 133] on div "Content" at bounding box center [249, 130] width 73 height 32
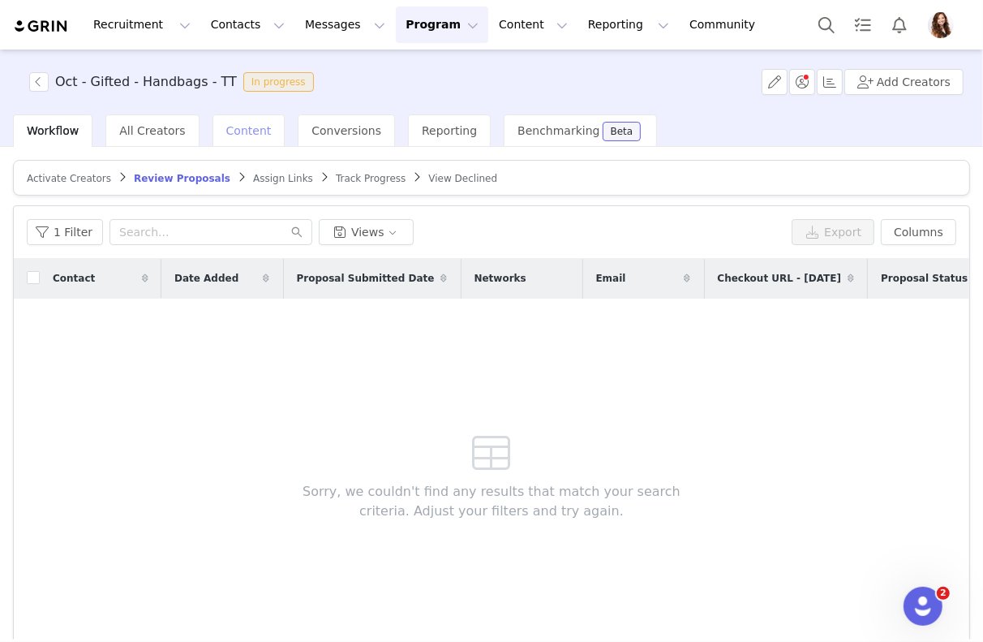
click at [223, 137] on div "Content" at bounding box center [249, 130] width 73 height 32
click at [253, 131] on span "Content" at bounding box center [248, 130] width 45 height 13
click at [226, 131] on span "Content" at bounding box center [248, 130] width 45 height 13
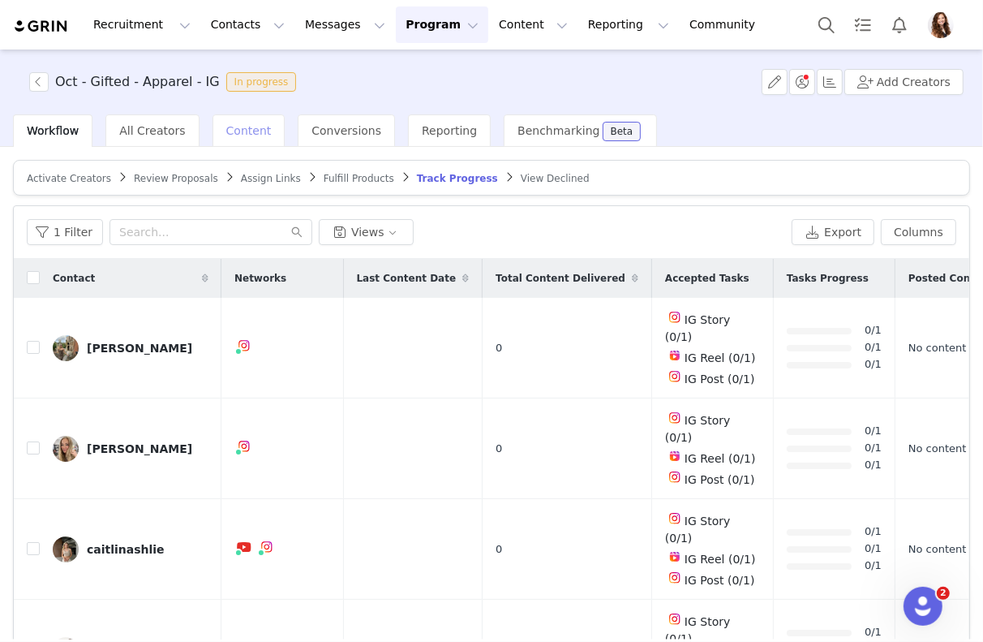
click at [244, 136] on span "Content" at bounding box center [248, 130] width 45 height 13
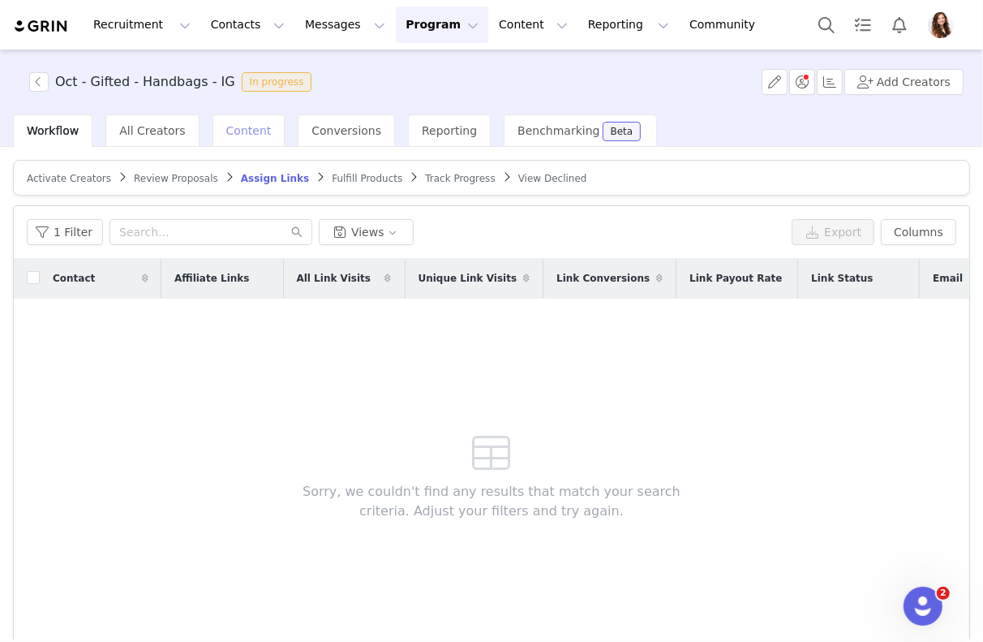
click at [247, 129] on span "Content" at bounding box center [248, 130] width 45 height 13
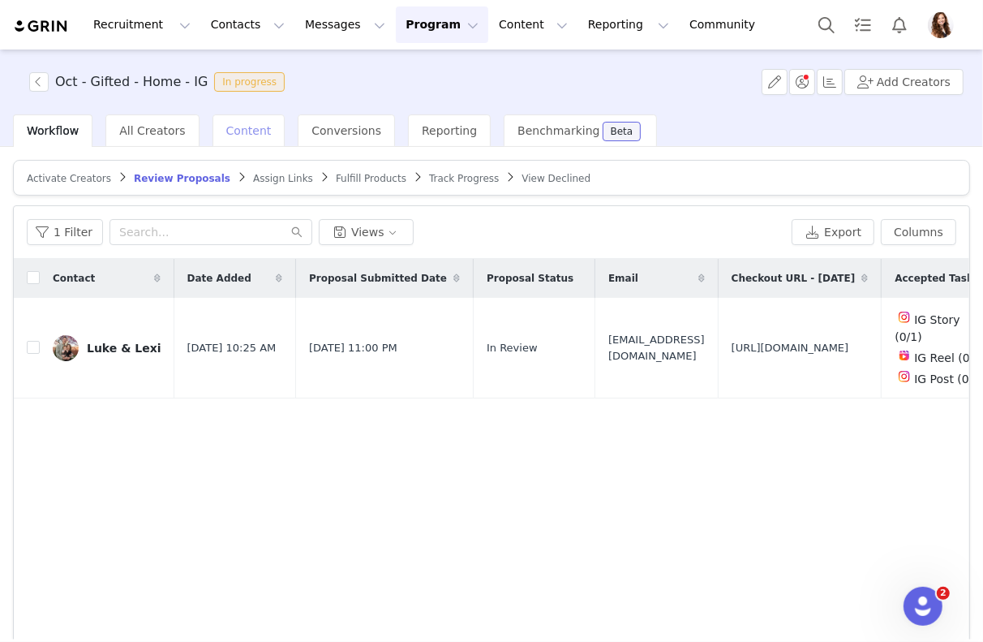
click at [247, 128] on span "Content" at bounding box center [248, 130] width 45 height 13
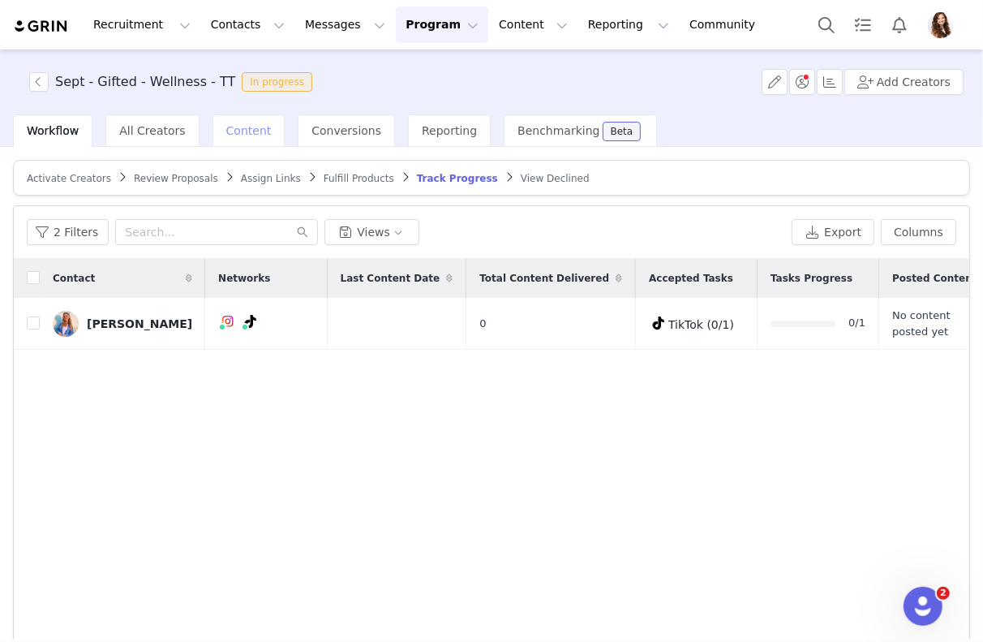
click at [245, 135] on span "Content" at bounding box center [248, 130] width 45 height 13
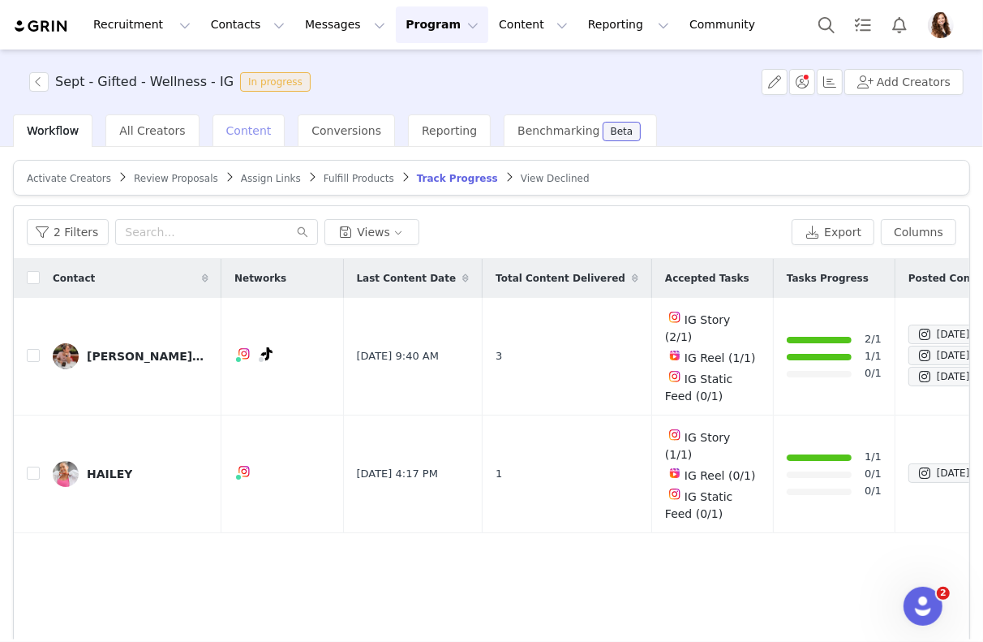
click at [251, 130] on span "Content" at bounding box center [248, 130] width 45 height 13
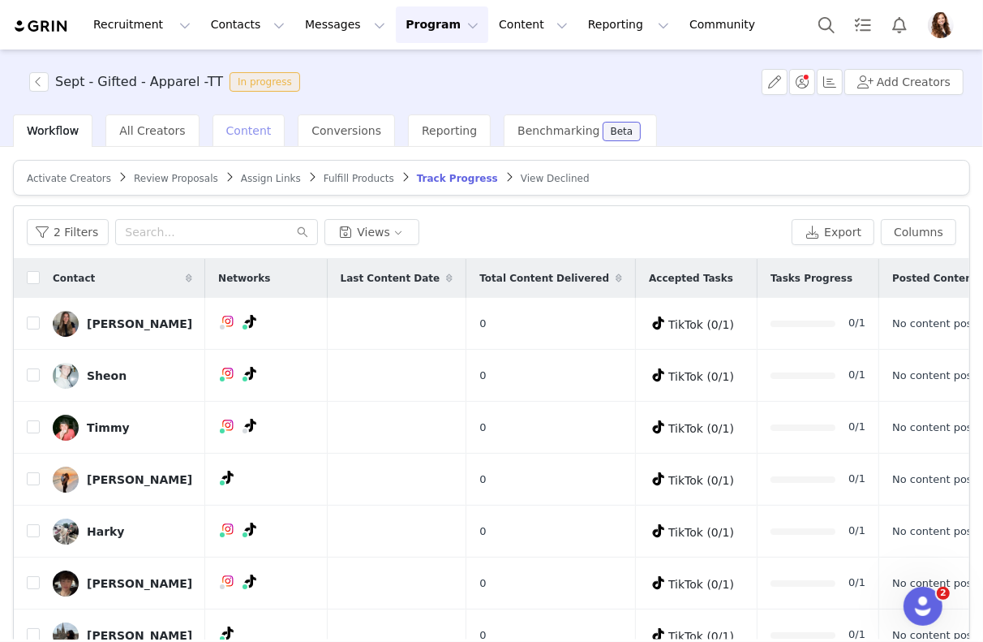
click at [251, 135] on span "Content" at bounding box center [248, 130] width 45 height 13
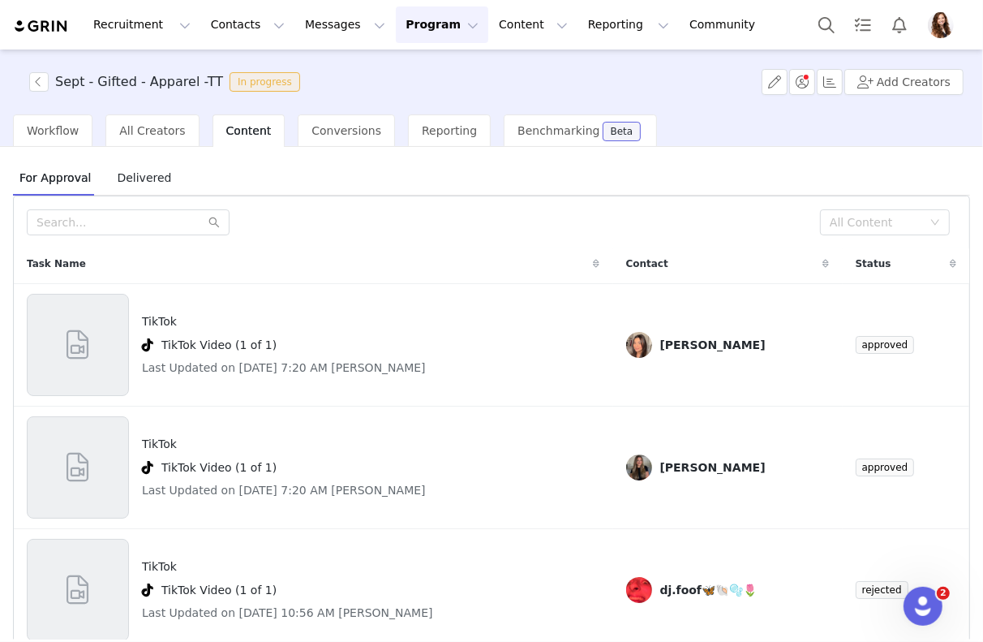
scroll to position [67, 0]
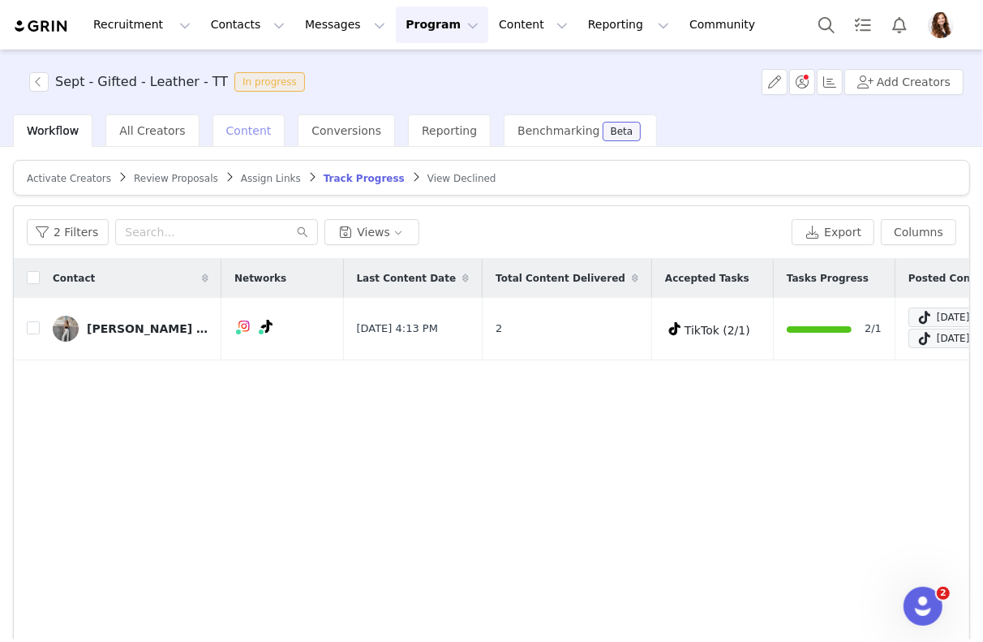
click at [249, 130] on span "Content" at bounding box center [248, 130] width 45 height 13
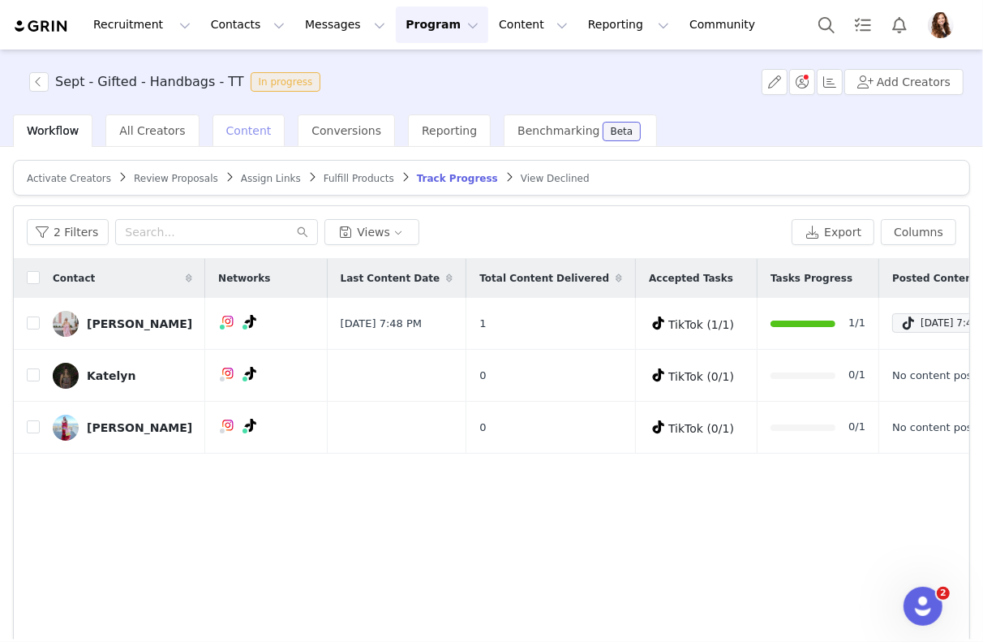
click at [249, 127] on span "Content" at bounding box center [248, 130] width 45 height 13
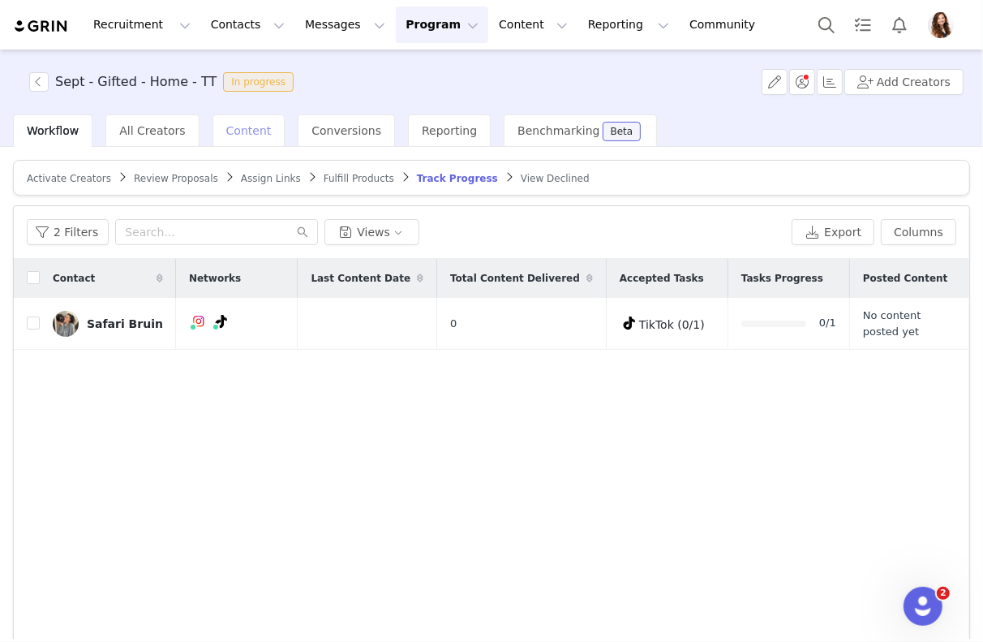
click at [247, 139] on div "Content" at bounding box center [249, 130] width 73 height 32
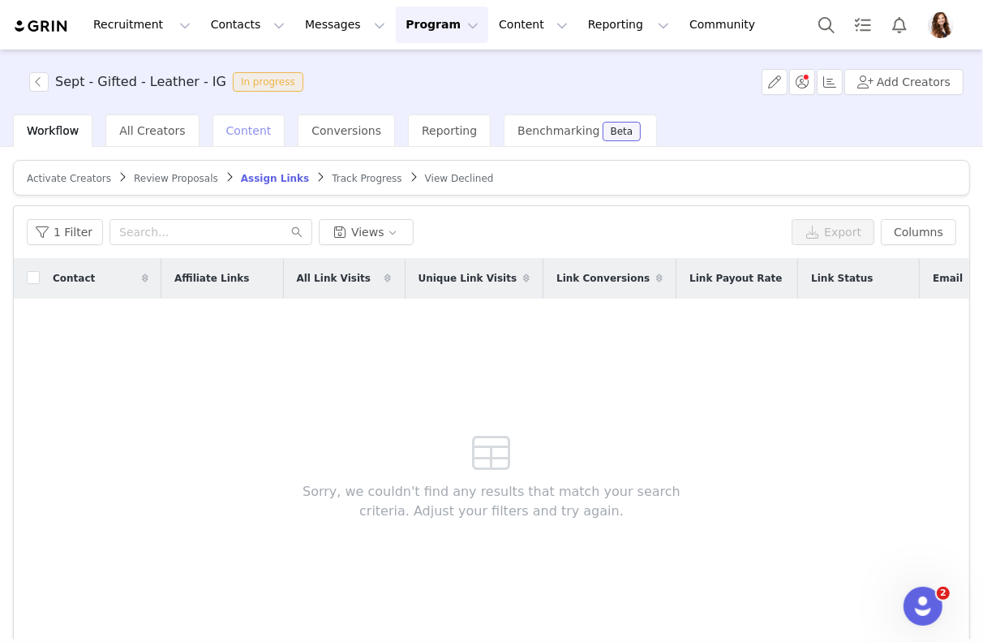
click at [243, 128] on span "Content" at bounding box center [248, 130] width 45 height 13
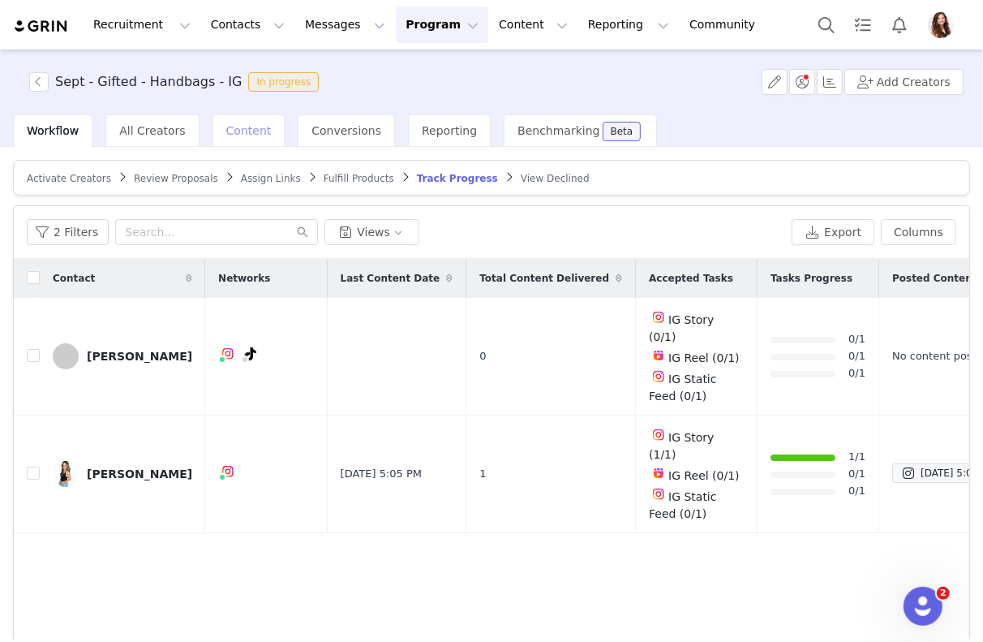
click at [254, 131] on span "Content" at bounding box center [248, 130] width 45 height 13
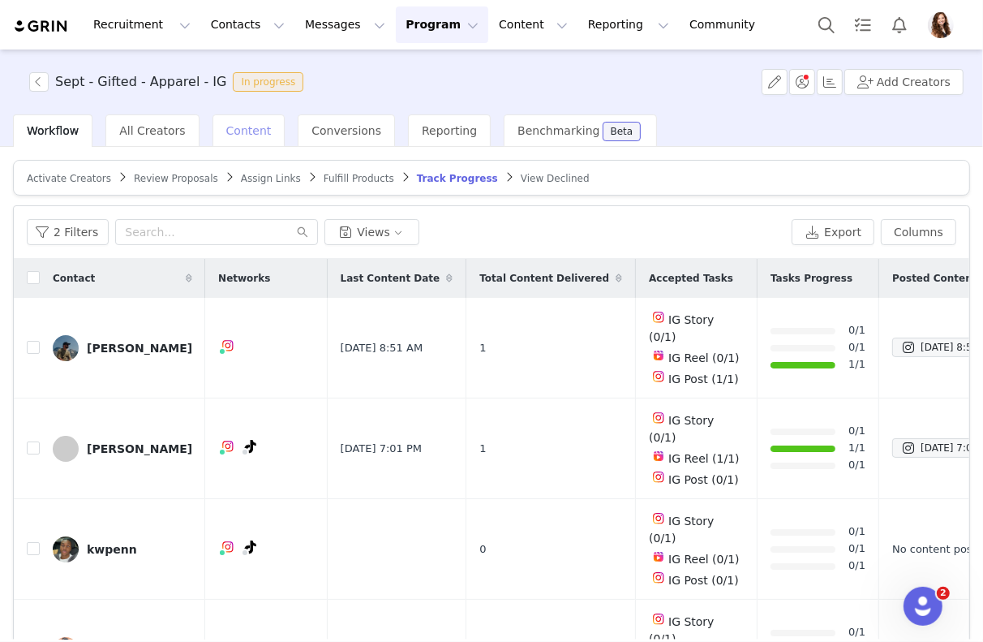
click at [243, 131] on span "Content" at bounding box center [248, 130] width 45 height 13
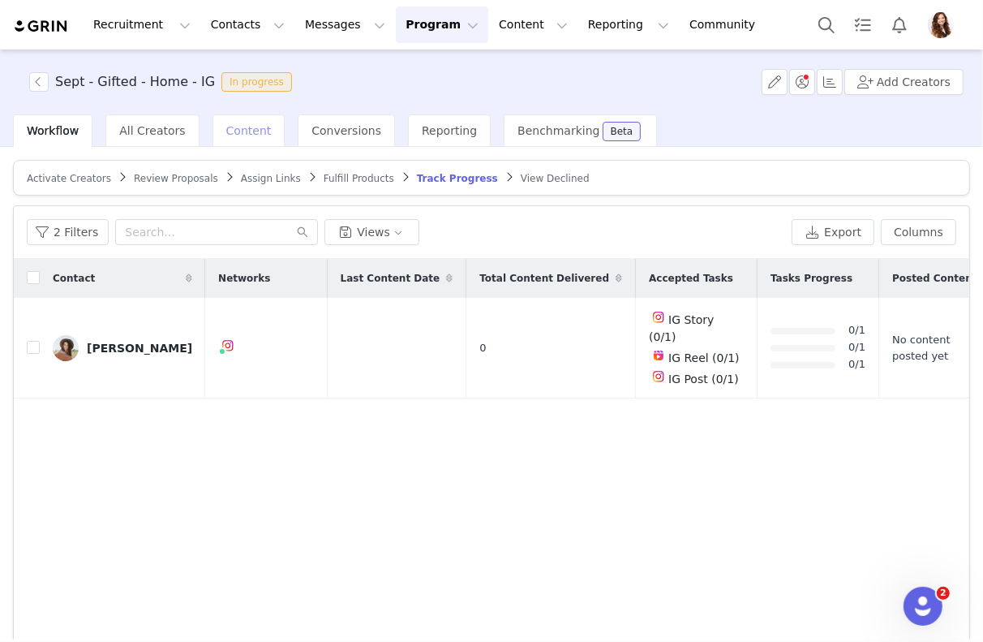
drag, startPoint x: 308, startPoint y: 131, endPoint x: 259, endPoint y: 133, distance: 49.6
click at [312, 131] on span "Conversions" at bounding box center [347, 130] width 70 height 13
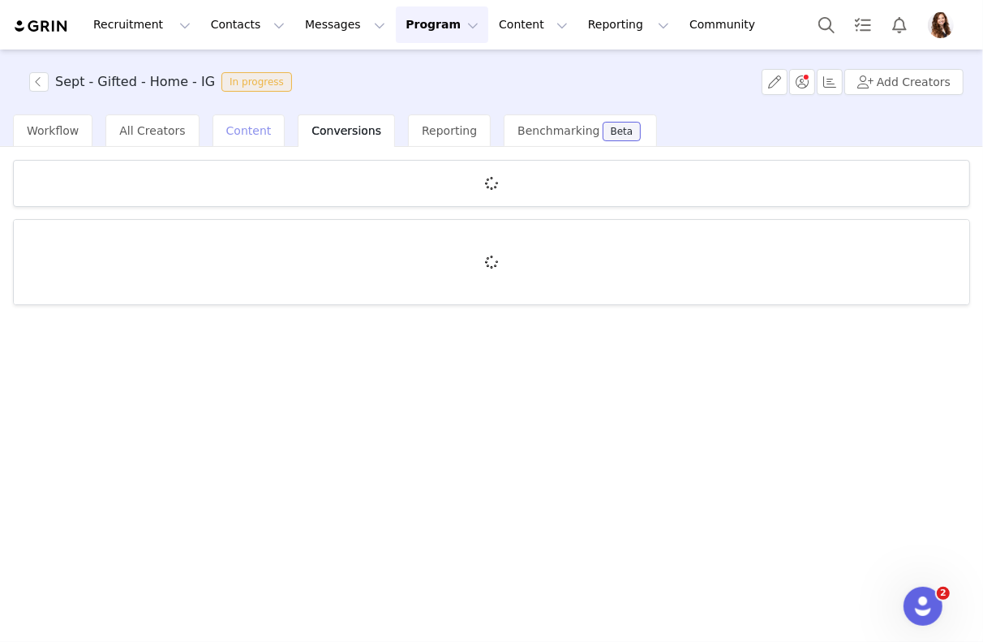
click at [259, 133] on div "Content" at bounding box center [249, 130] width 73 height 32
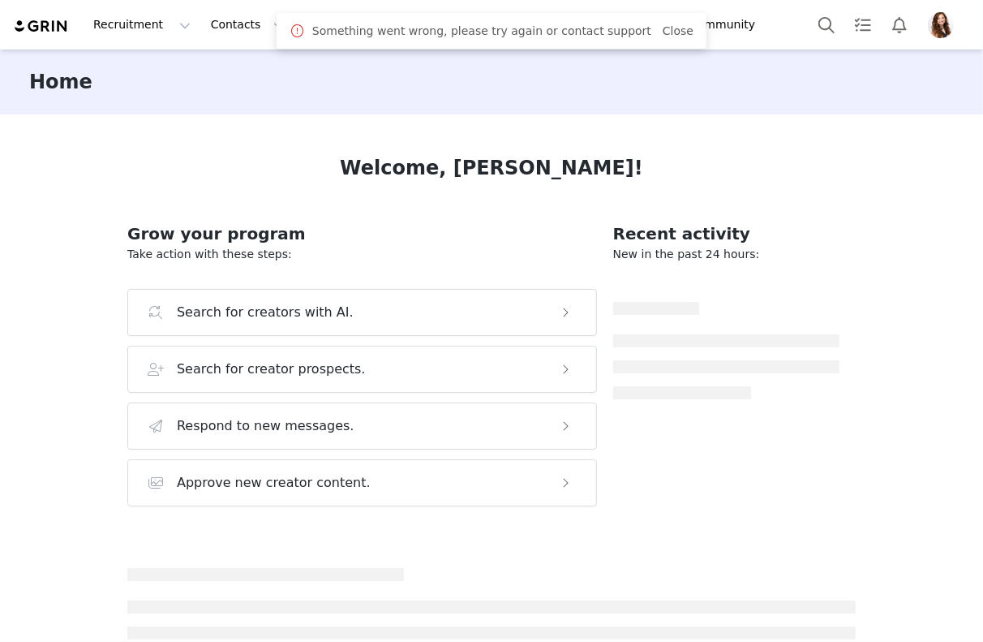
click at [294, 37] on div "Something went wrong, please try again or contact support Close" at bounding box center [492, 31] width 430 height 36
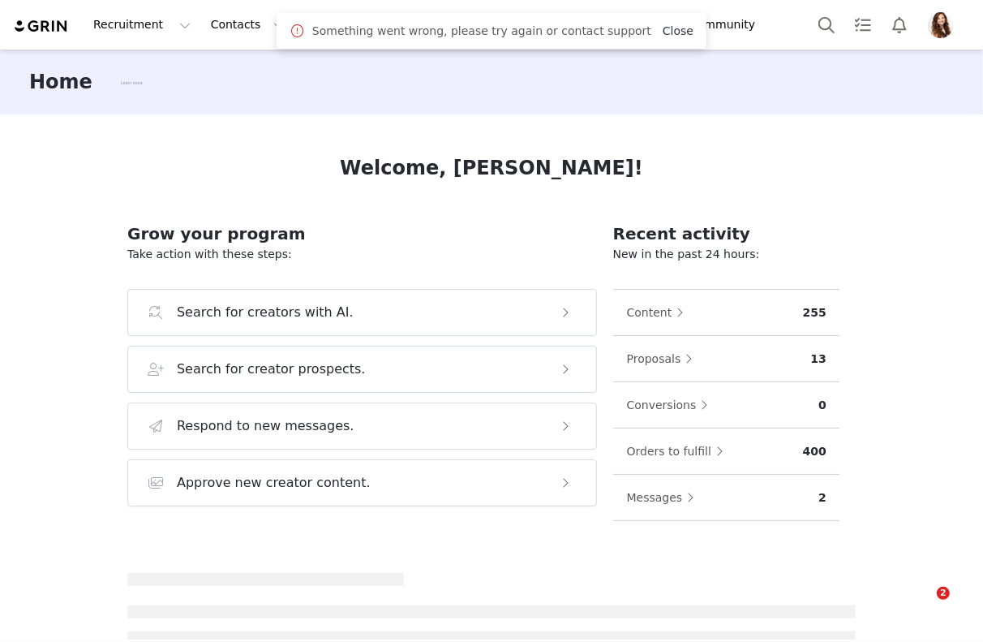
click at [669, 35] on link "Close" at bounding box center [678, 30] width 31 height 13
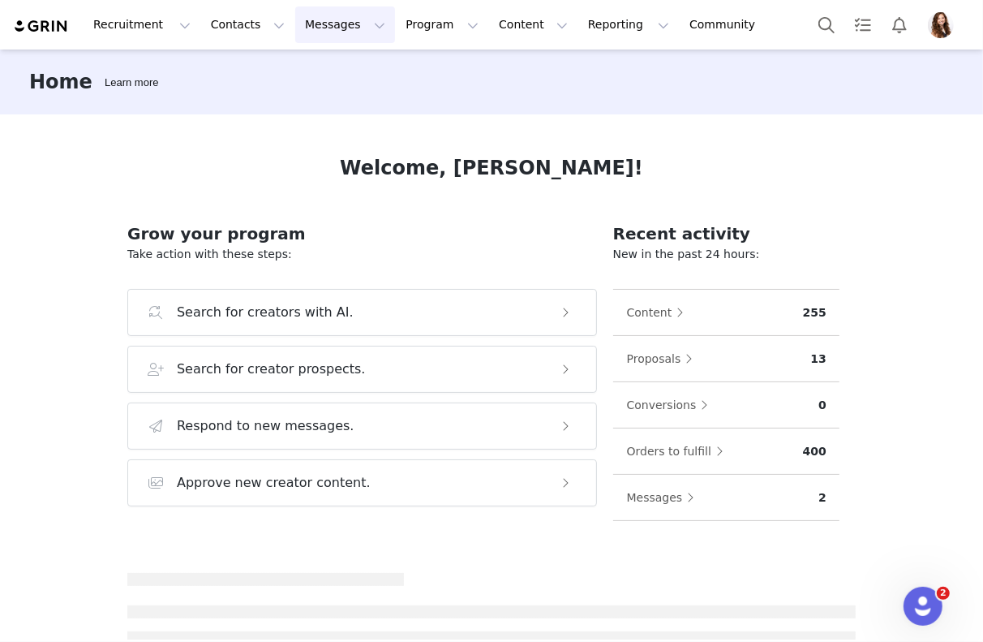
click at [302, 24] on button "Messages Messages" at bounding box center [345, 24] width 100 height 37
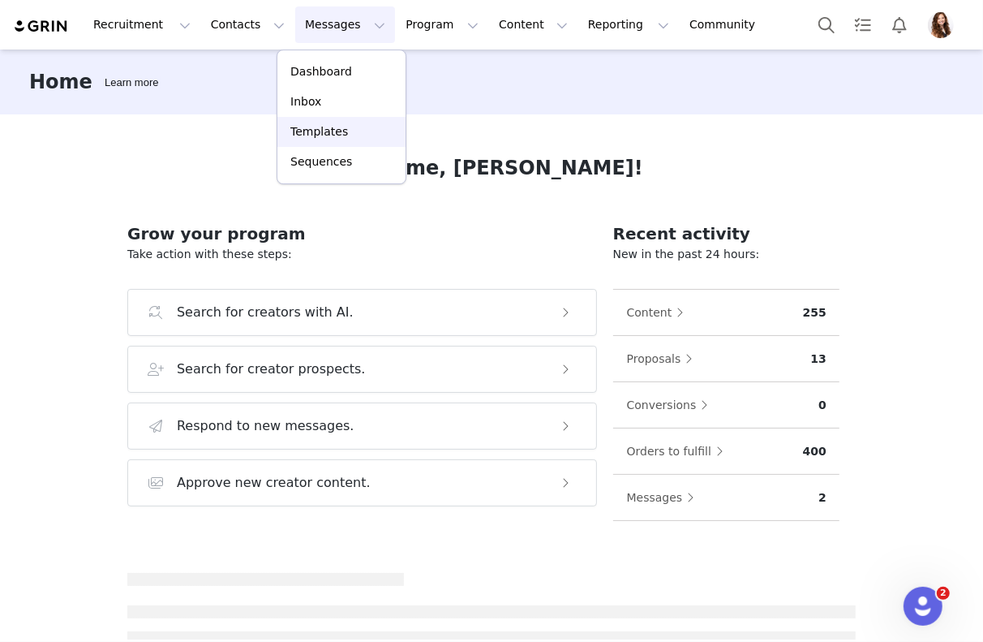
click at [312, 117] on link "Templates" at bounding box center [341, 132] width 128 height 30
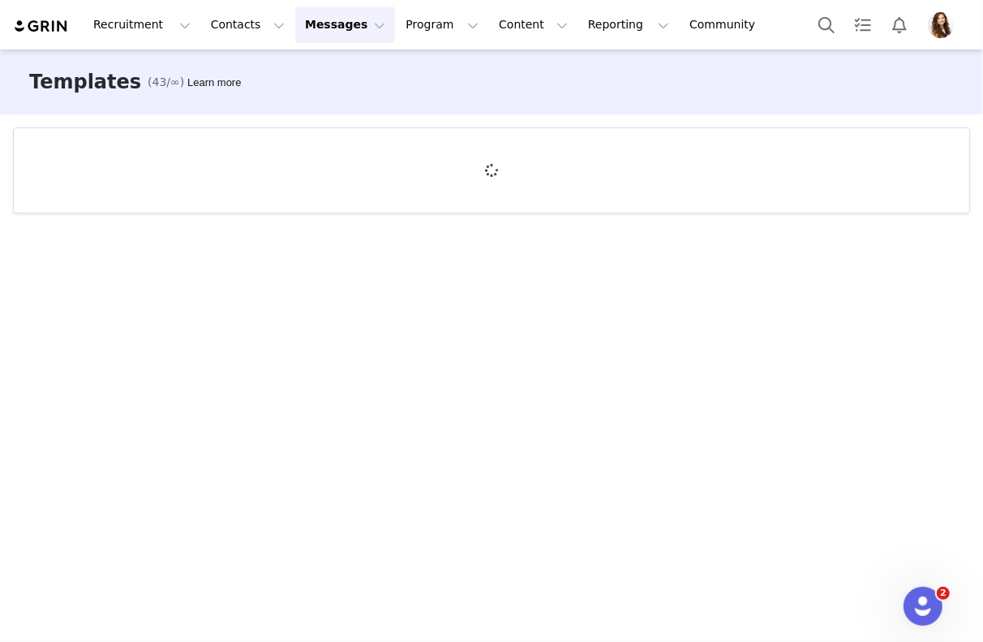
click at [328, 28] on button "Messages Messages" at bounding box center [345, 24] width 100 height 37
click at [316, 96] on p "Inbox" at bounding box center [305, 101] width 31 height 17
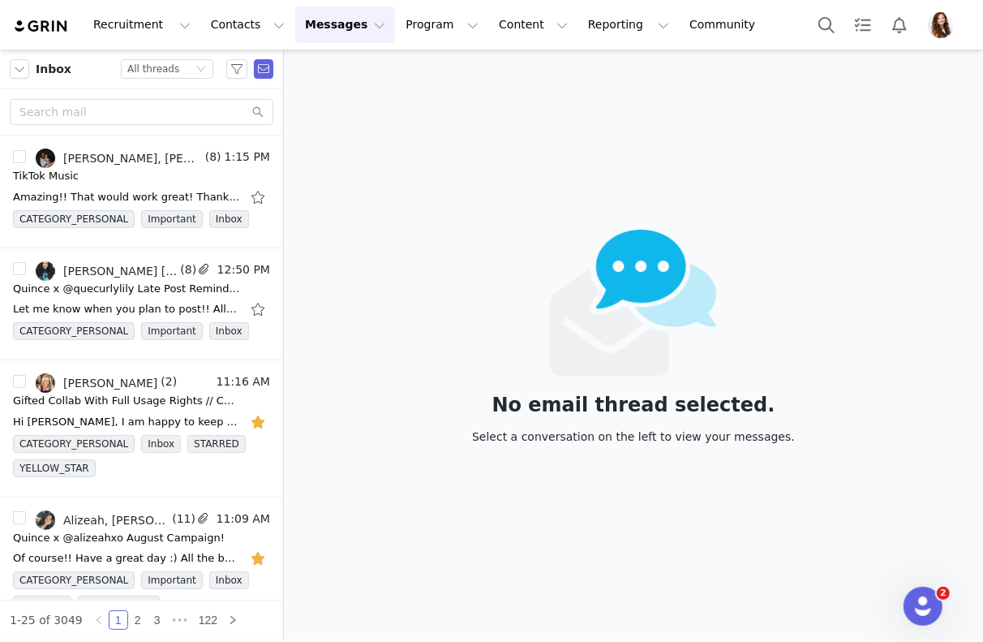
click at [186, 55] on div "Inbox Status All threads" at bounding box center [141, 69] width 283 height 40
click at [186, 61] on div "Status All threads" at bounding box center [160, 69] width 66 height 18
click at [161, 157] on li "Unread only" at bounding box center [168, 150] width 92 height 26
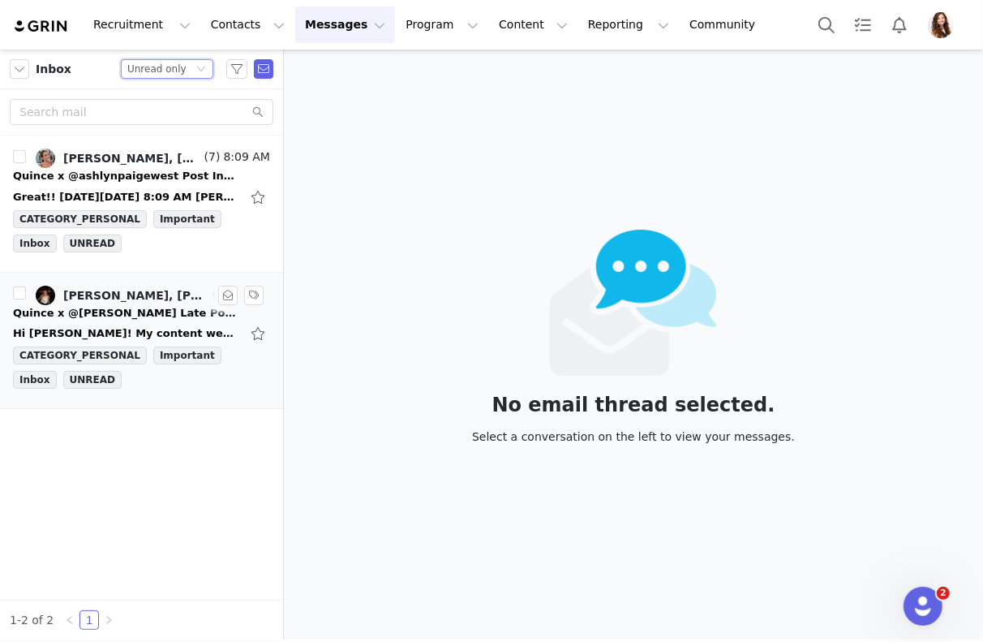
click at [125, 305] on div "Quince x @juliasyrek Late Post Reminder!" at bounding box center [126, 313] width 227 height 16
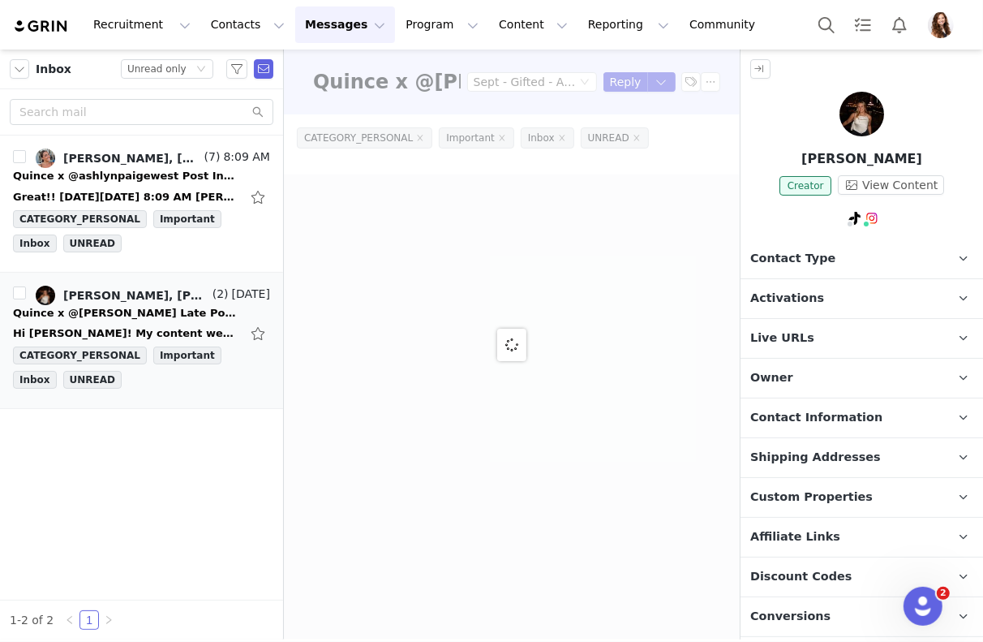
click at [802, 290] on span "Activations" at bounding box center [787, 299] width 74 height 18
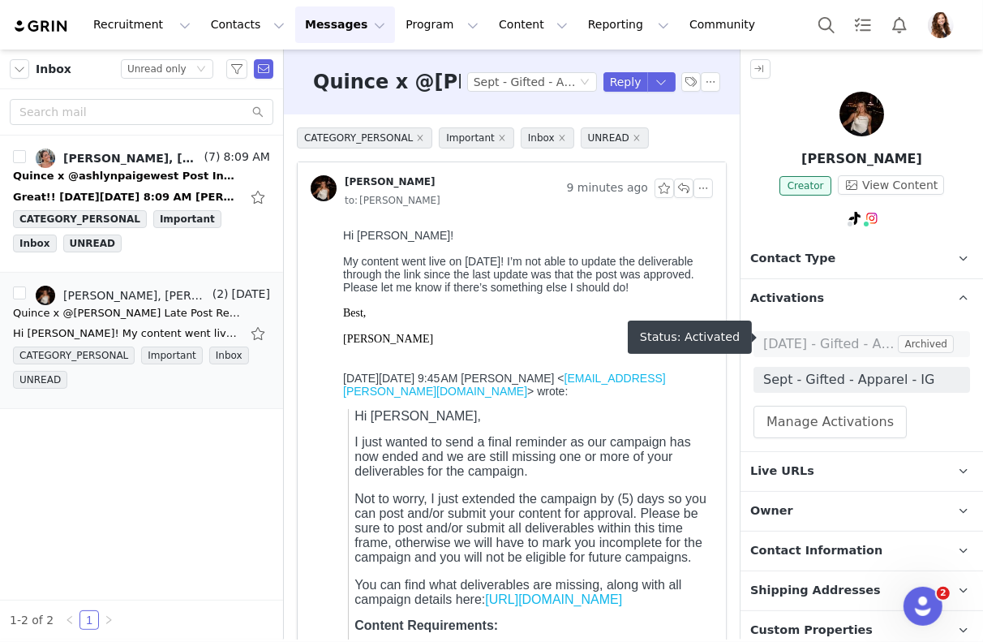
scroll to position [161, 0]
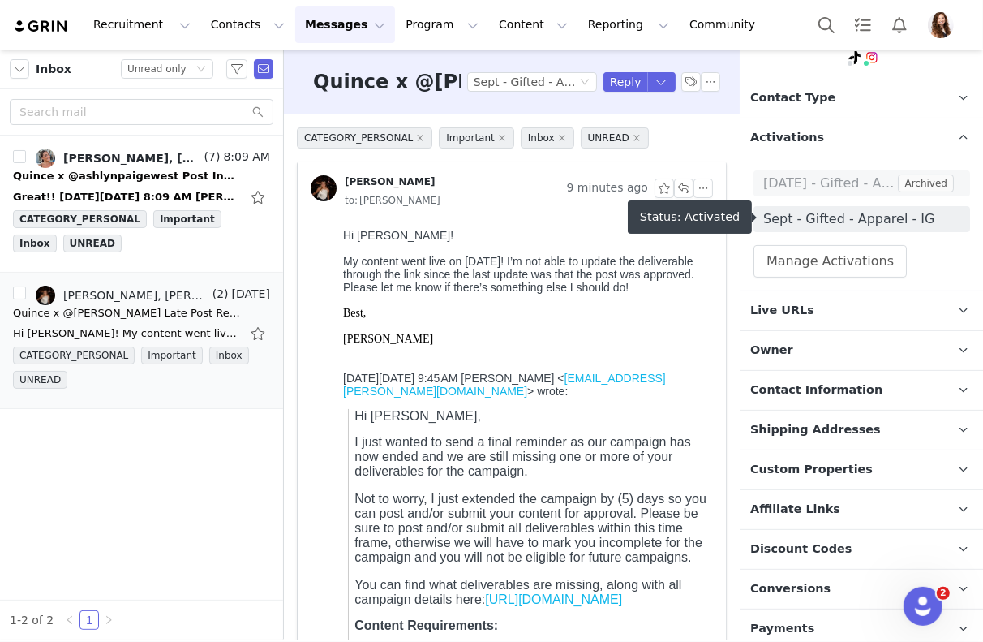
click at [839, 215] on span "Sept - Gifted - Apparel - IG" at bounding box center [861, 218] width 197 height 19
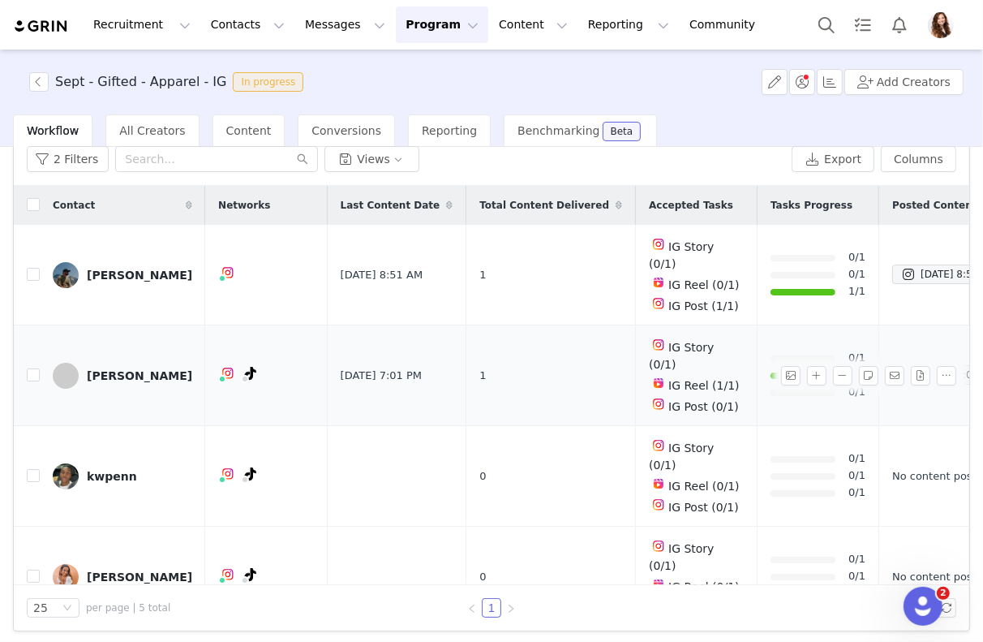
scroll to position [47, 0]
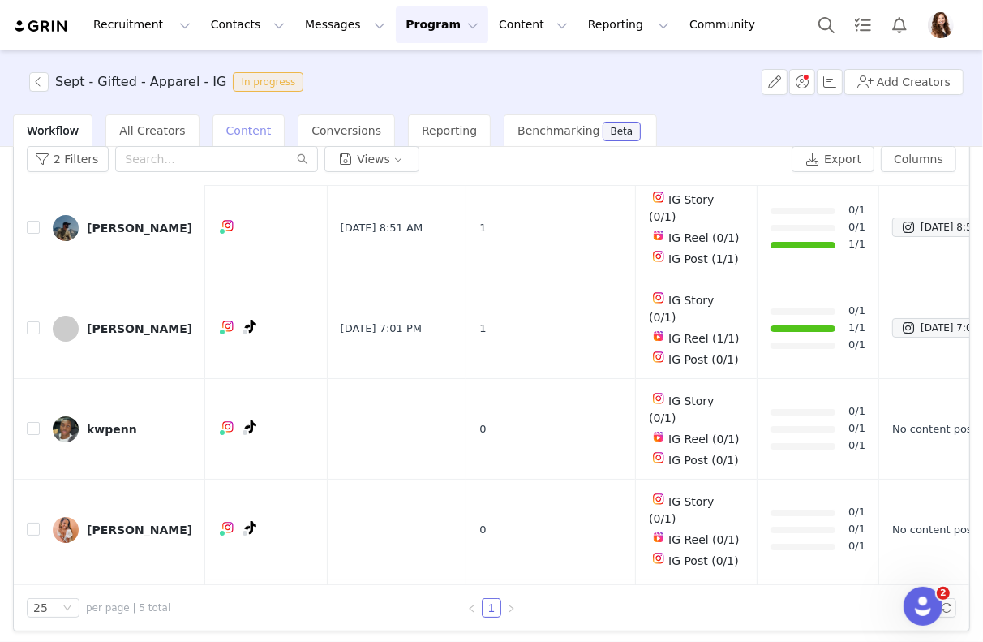
click at [235, 127] on span "Content" at bounding box center [248, 130] width 45 height 13
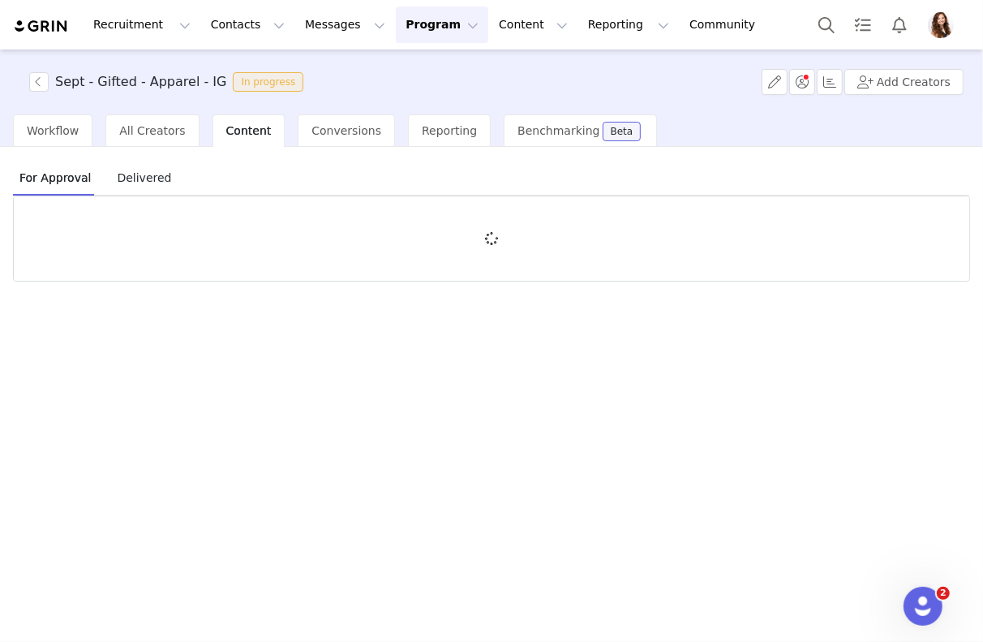
click at [144, 166] on span "Delivered" at bounding box center [143, 178] width 67 height 26
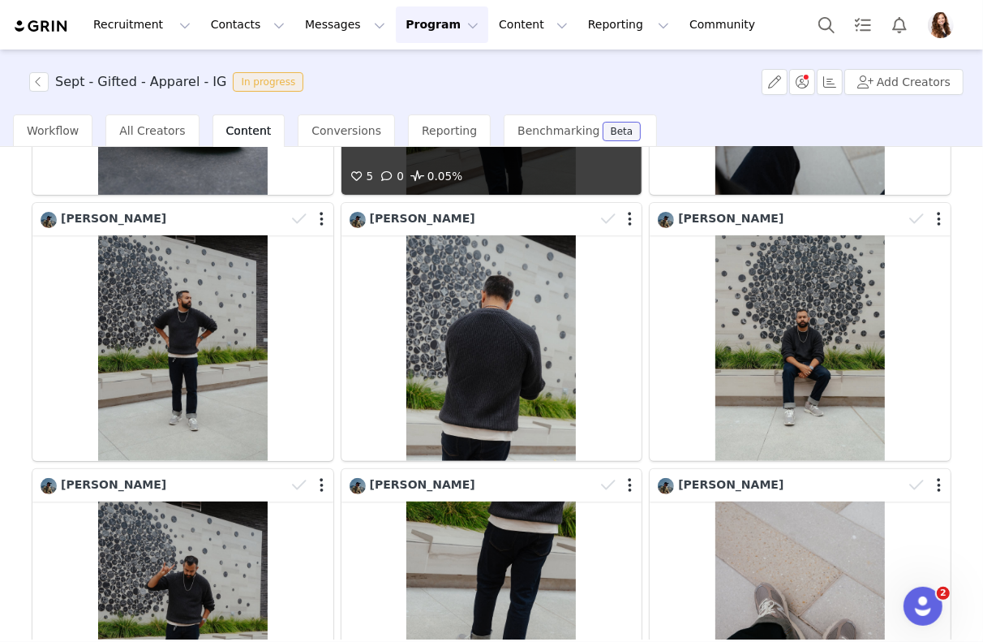
scroll to position [807, 0]
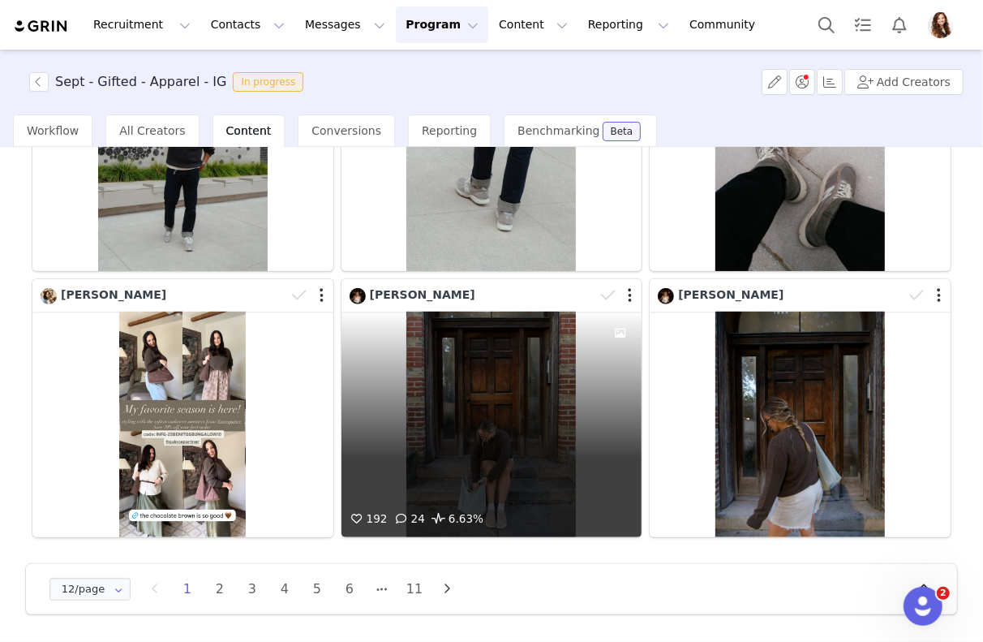
click at [445, 472] on div "192 24 6.63%" at bounding box center [492, 425] width 301 height 226
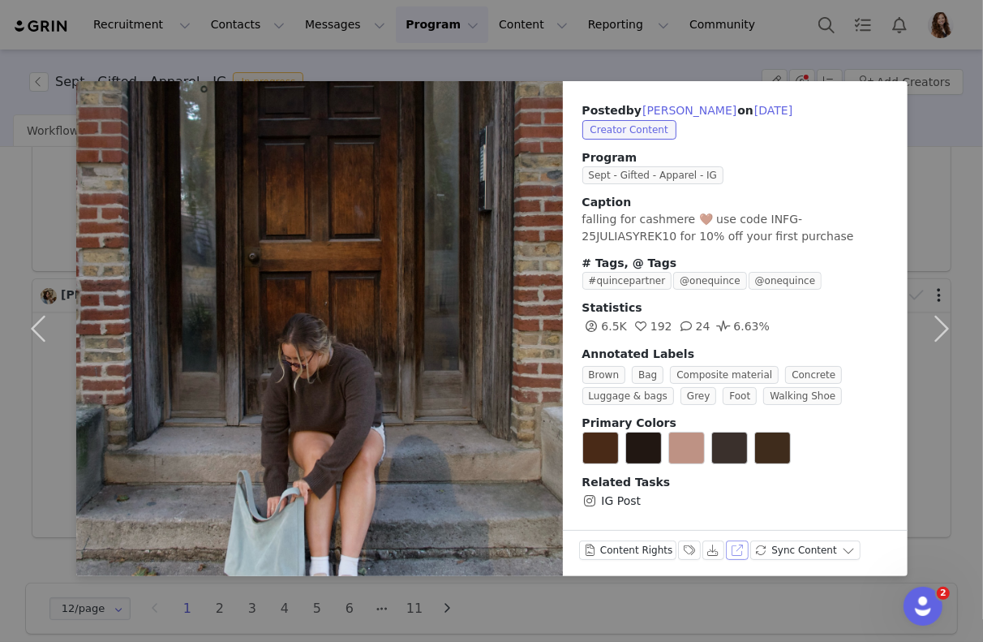
click at [730, 542] on button "View on Instagram" at bounding box center [737, 549] width 23 height 19
click at [651, 64] on div "Posted by JULIA SYREK on Sep 29, 2025 Creator Content Program Sept - Gifted - A…" at bounding box center [491, 321] width 983 height 642
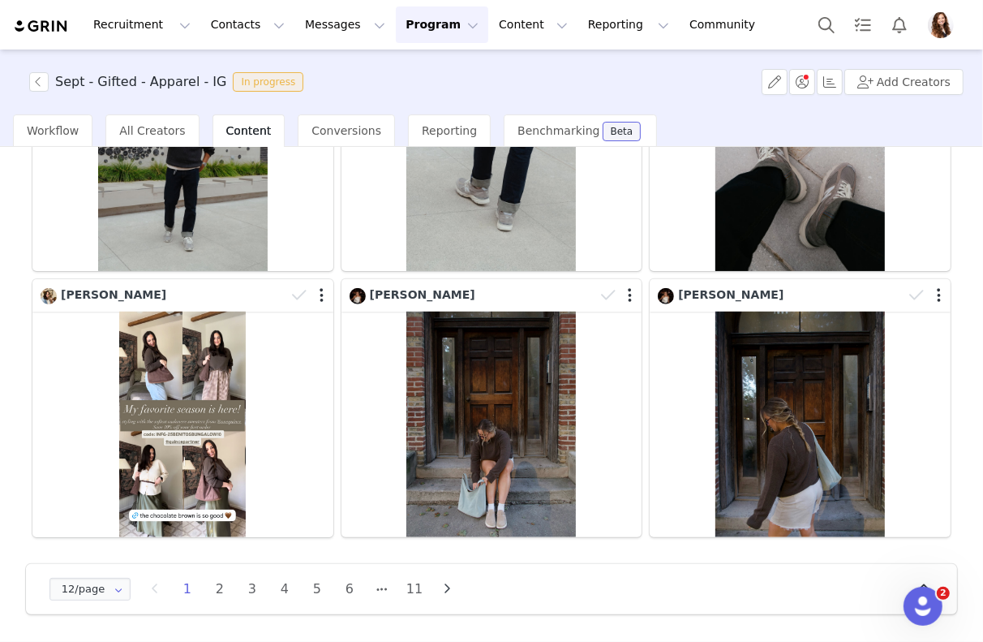
click at [406, 38] on button "Program Program" at bounding box center [442, 24] width 92 height 37
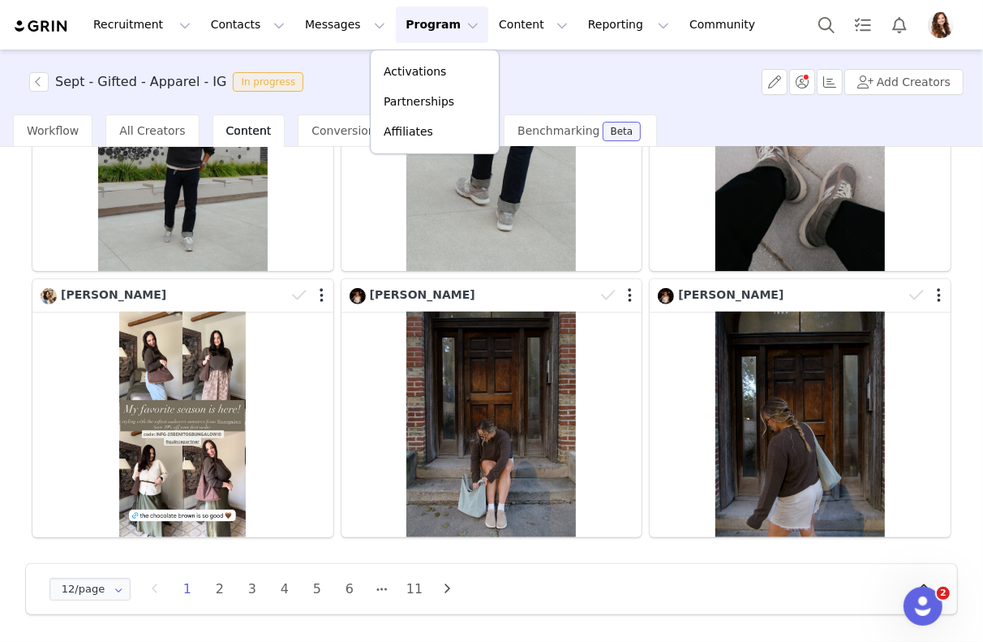
click at [299, 106] on div "Sept - Gifted - Apparel - IG In progress Add Creators" at bounding box center [491, 81] width 983 height 65
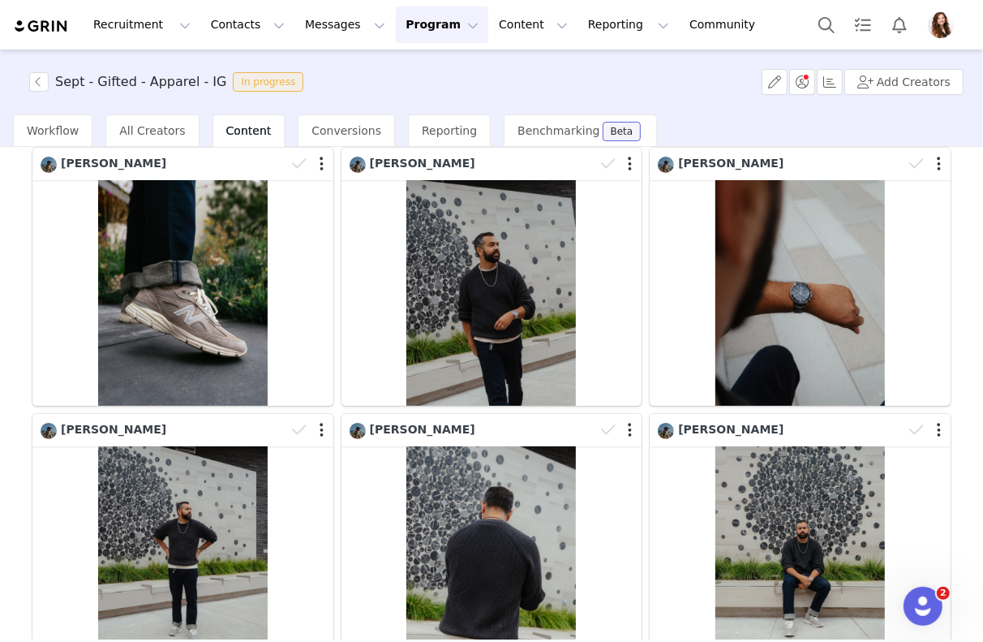
scroll to position [0, 0]
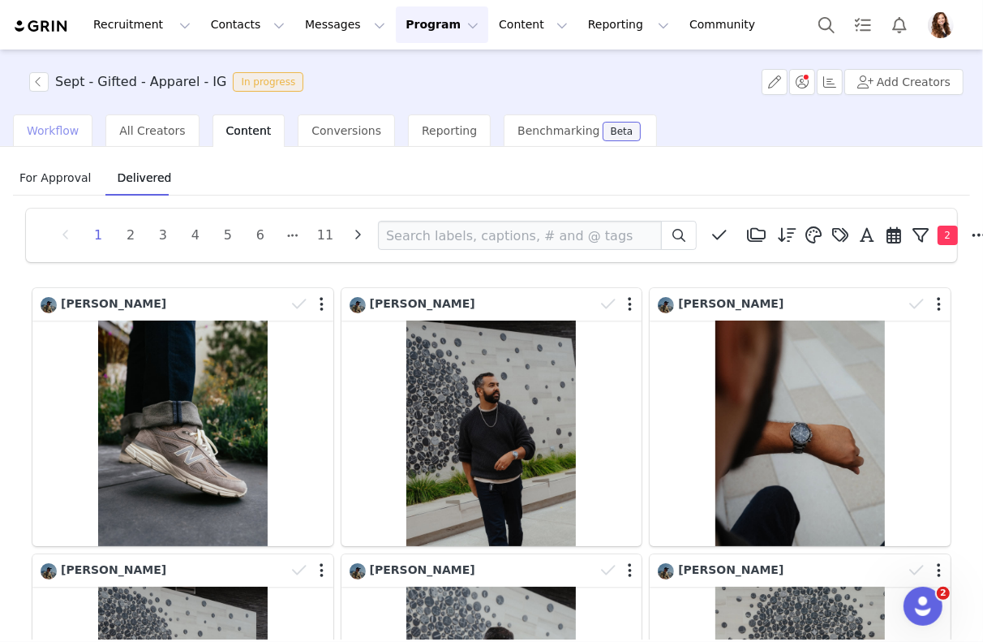
click at [54, 127] on span "Workflow" at bounding box center [53, 130] width 52 height 13
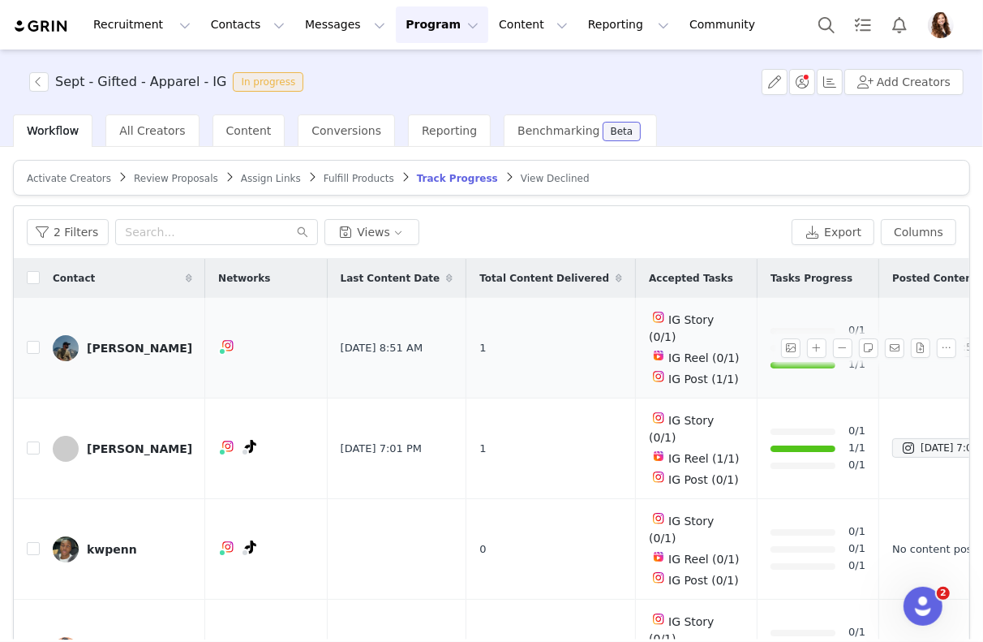
click at [226, 364] on td "Instagram ( @chefdoomy ) — Standard Connected — Account is discoverable." at bounding box center [266, 348] width 122 height 101
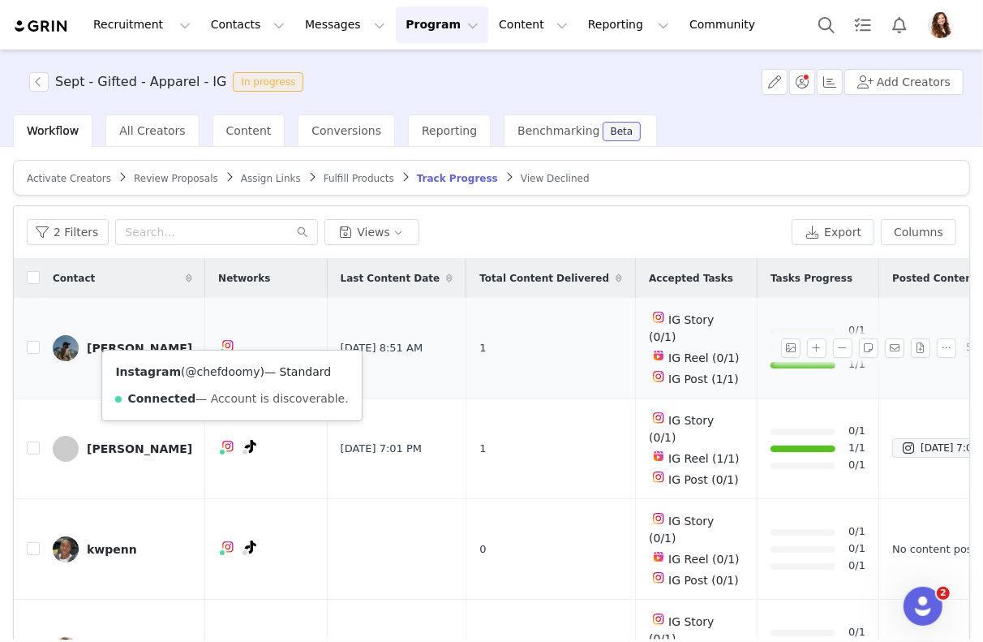
click at [226, 371] on link "@chefdoomy" at bounding box center [223, 371] width 75 height 13
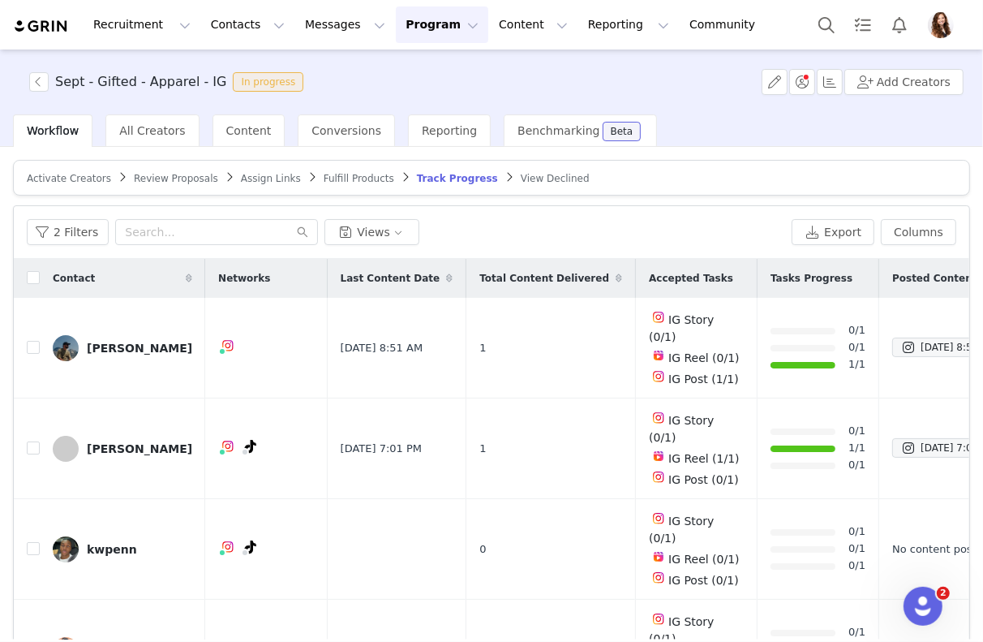
click at [626, 140] on div "Workflow All Creators Content Conversions Reporting Benchmarking Beta" at bounding box center [498, 130] width 970 height 32
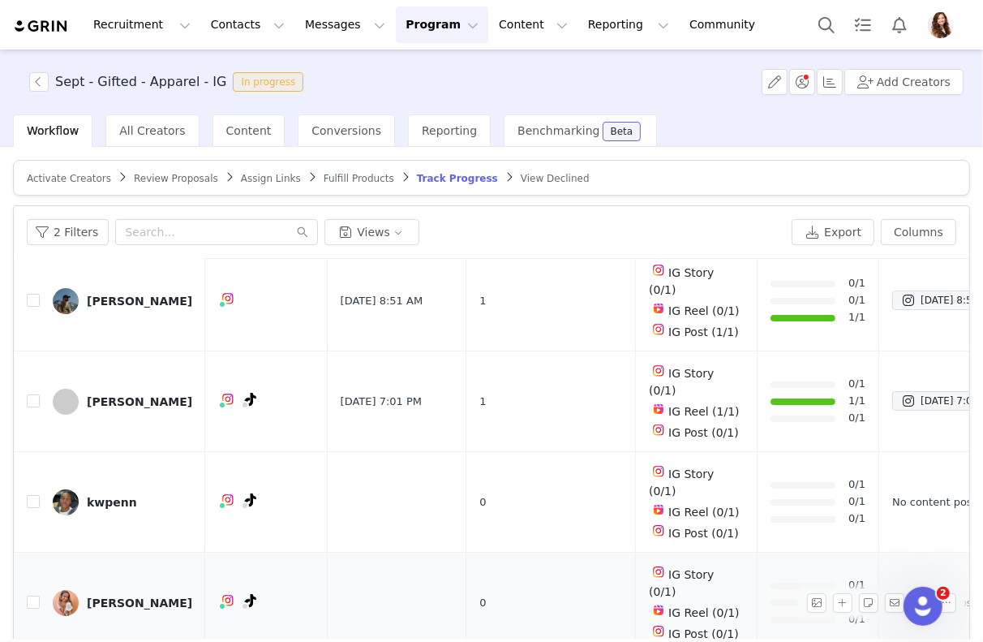
scroll to position [75, 0]
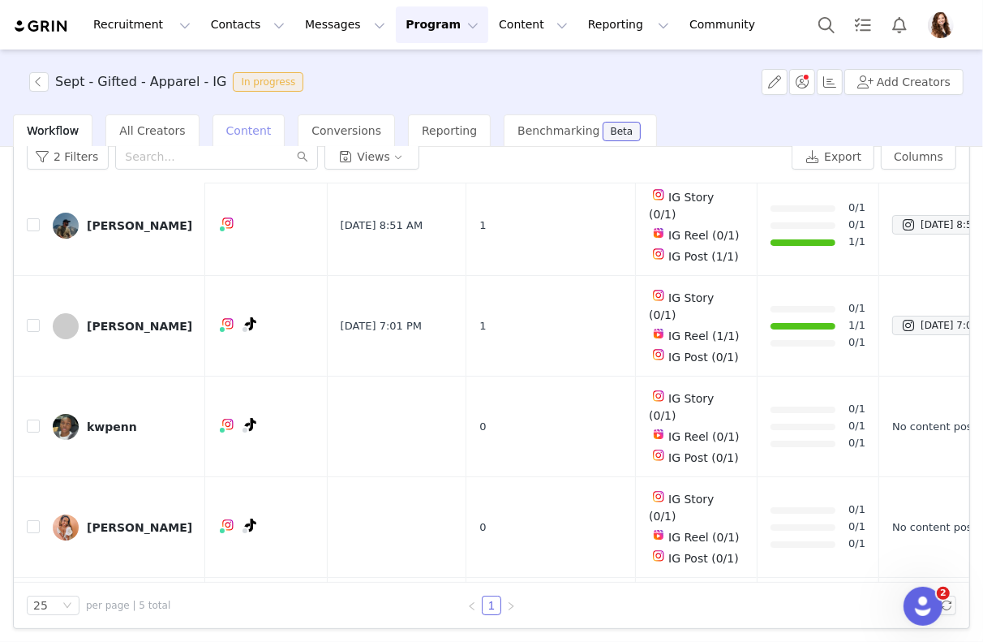
click at [229, 120] on div "Content" at bounding box center [249, 130] width 73 height 32
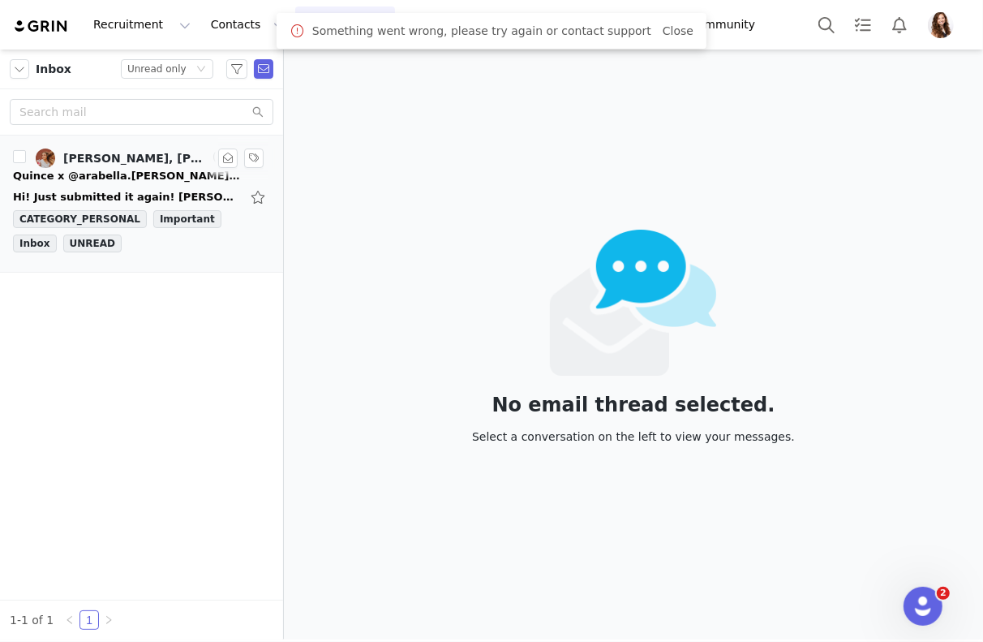
click at [128, 189] on div "Hi! Just submitted it again! [PERSON_NAME] ----------------------- Marketing, S…" at bounding box center [126, 197] width 227 height 16
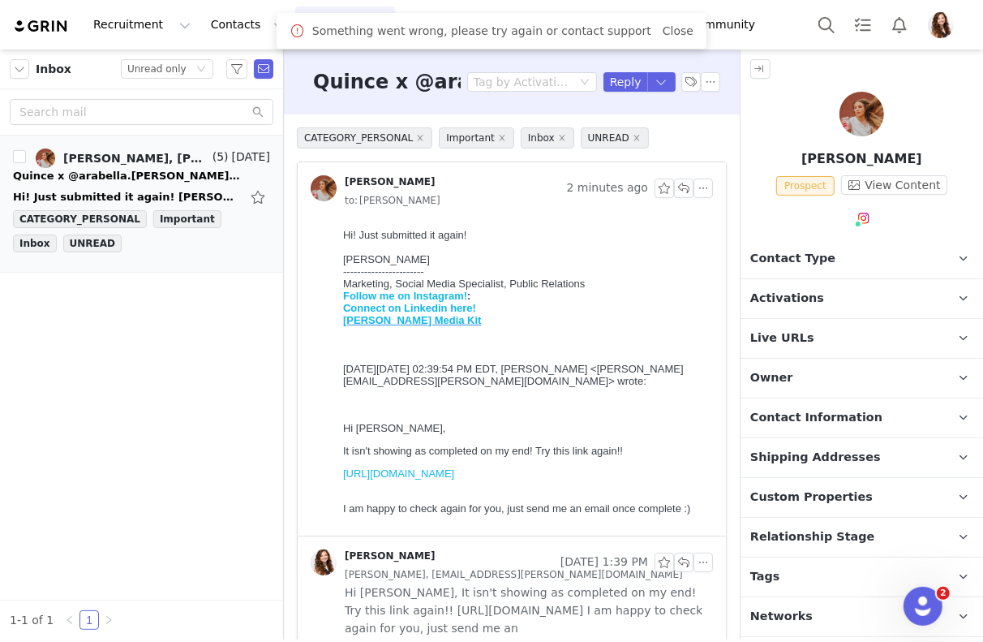
click at [817, 290] on p "Activations" at bounding box center [843, 298] width 204 height 39
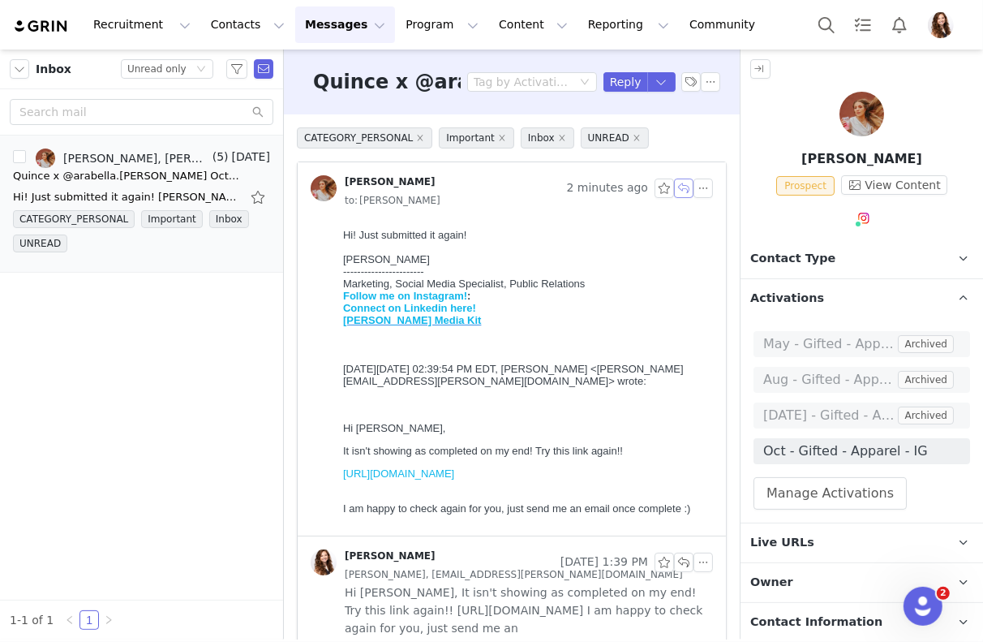
click at [685, 179] on button "button" at bounding box center [683, 187] width 19 height 19
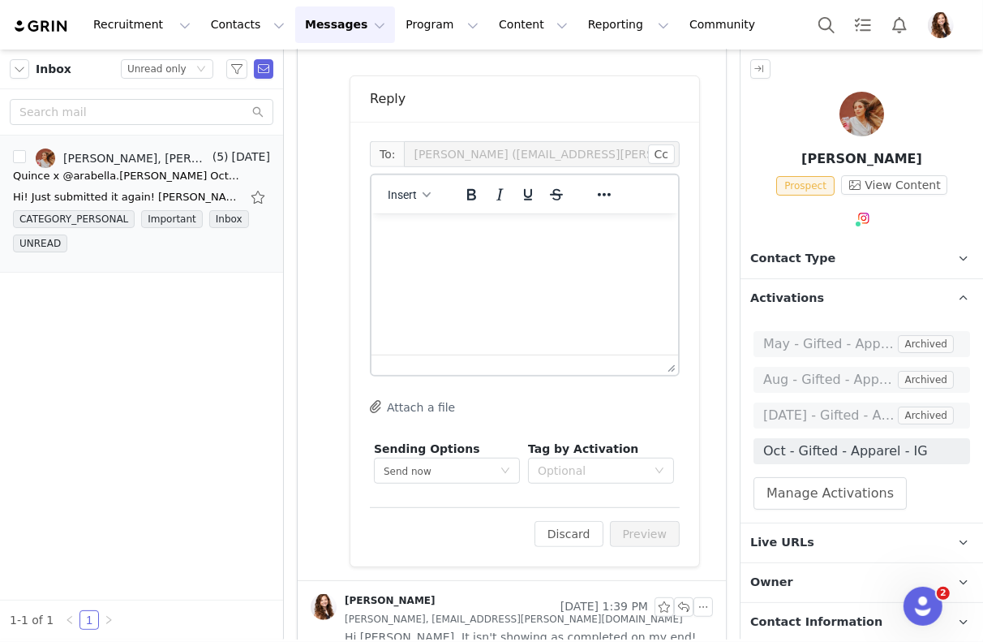
click at [557, 256] on html at bounding box center [524, 235] width 307 height 44
click at [645, 535] on button "Preview" at bounding box center [645, 534] width 71 height 26
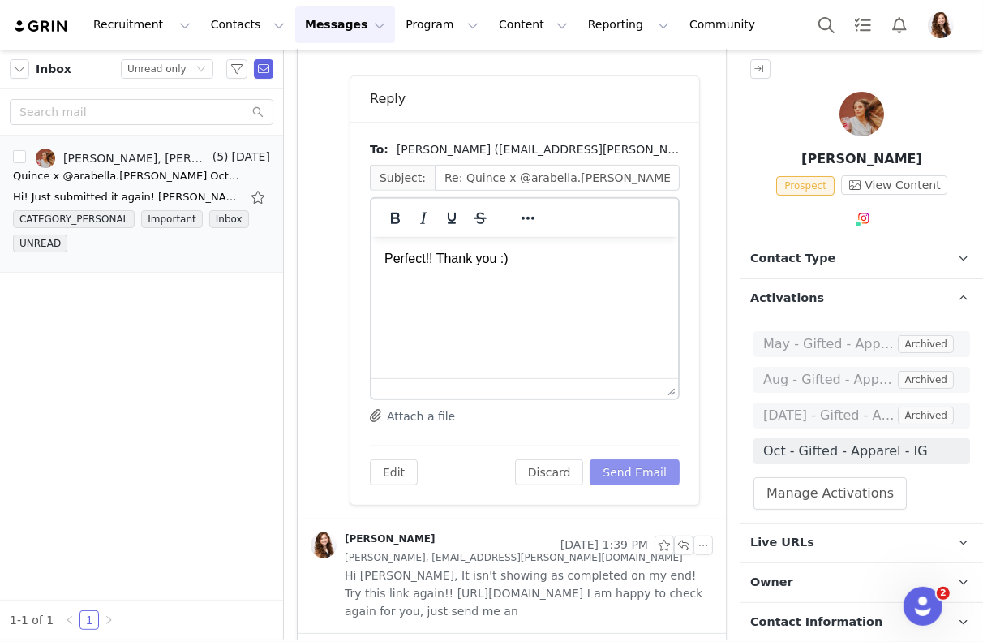
click at [658, 462] on button "Send Email" at bounding box center [635, 472] width 90 height 26
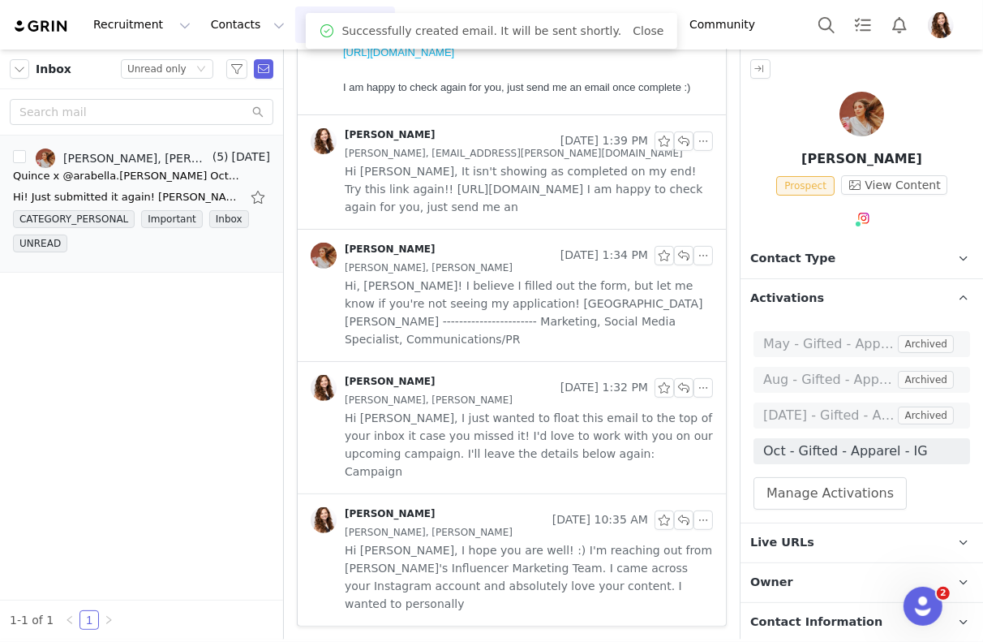
scroll to position [363, 0]
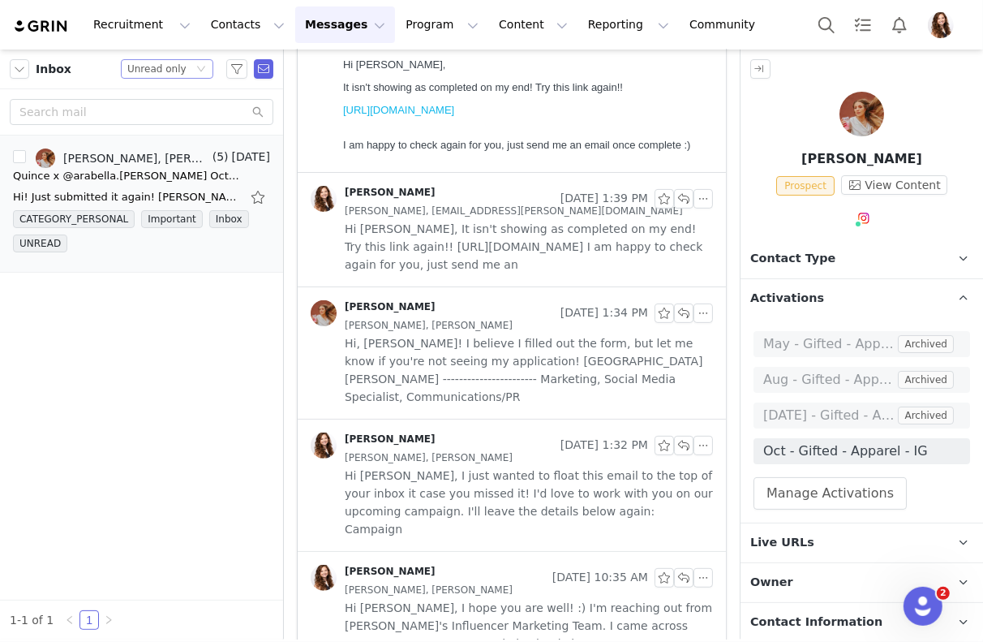
click at [196, 68] on div "Status Unread only" at bounding box center [167, 68] width 92 height 19
click at [183, 155] on li "Unread only" at bounding box center [168, 150] width 92 height 26
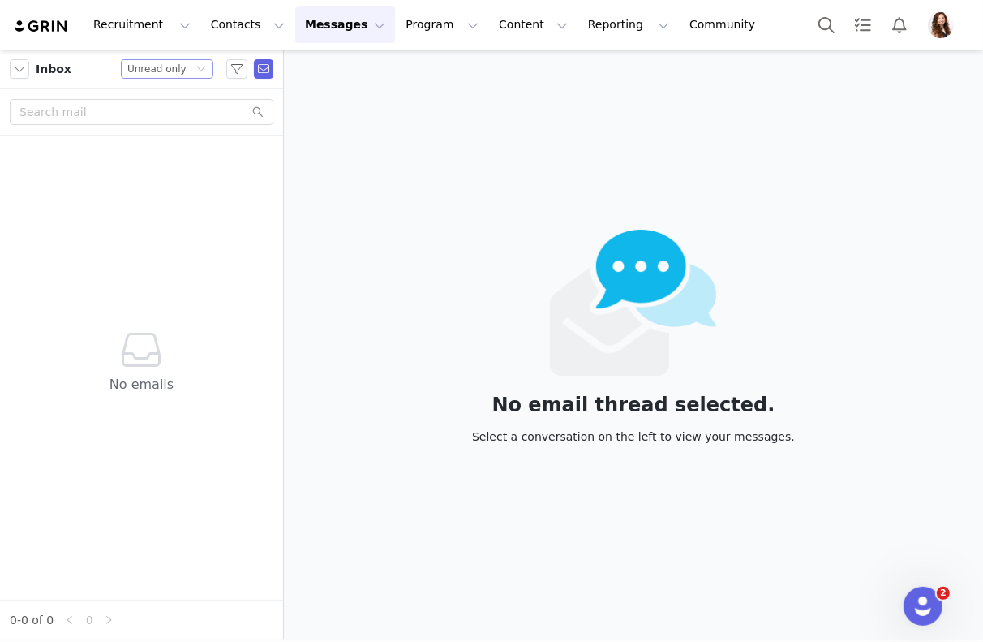
click at [159, 67] on div "Unread only" at bounding box center [156, 69] width 59 height 18
click at [170, 138] on li "Unread only" at bounding box center [168, 150] width 92 height 26
click at [186, 65] on div "Status Unread only" at bounding box center [160, 69] width 66 height 18
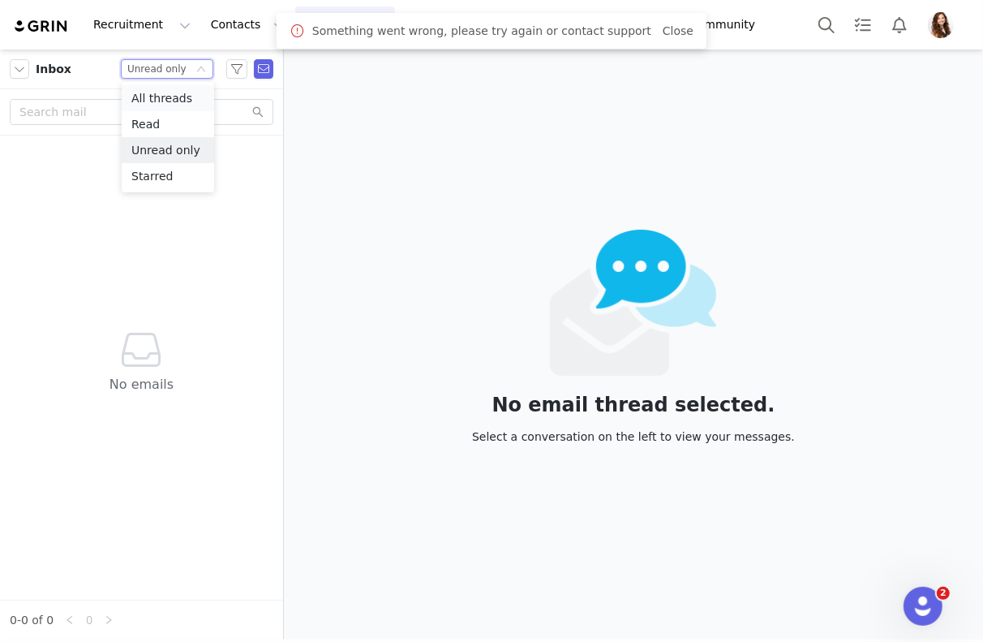
click at [175, 92] on li "All threads" at bounding box center [168, 98] width 92 height 26
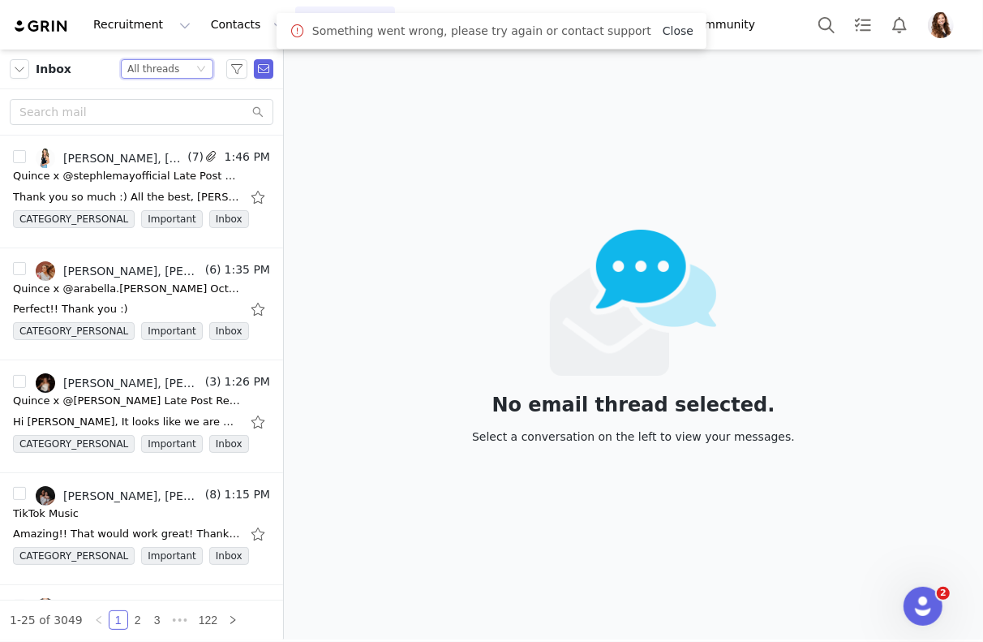
click at [664, 29] on link "Close" at bounding box center [678, 30] width 31 height 13
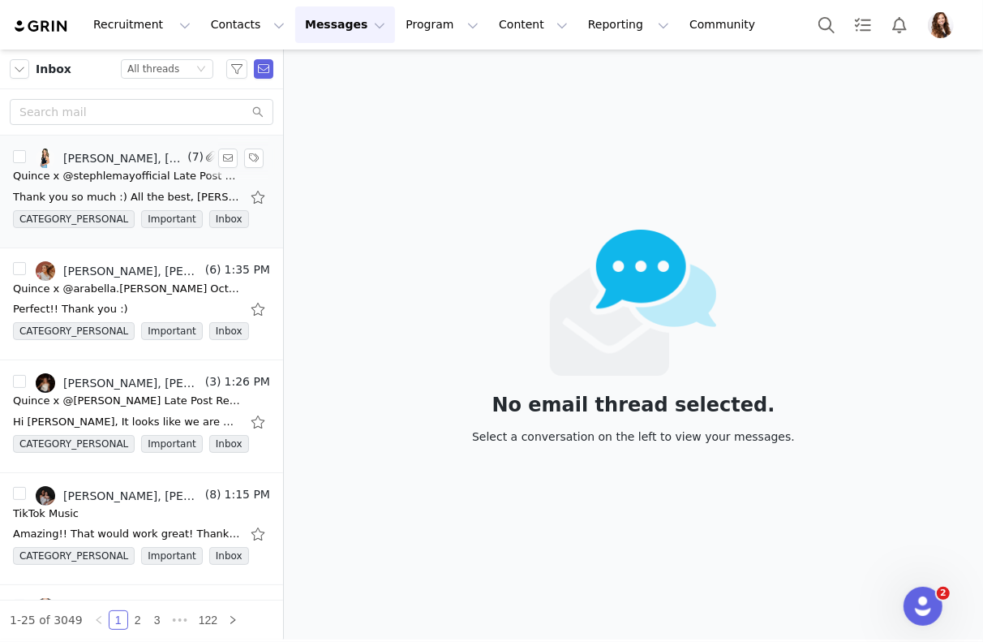
click at [124, 190] on div "Thank you so much :) All the best, [PERSON_NAME] [PERSON_NAME] | Influencer Mar…" at bounding box center [126, 197] width 227 height 16
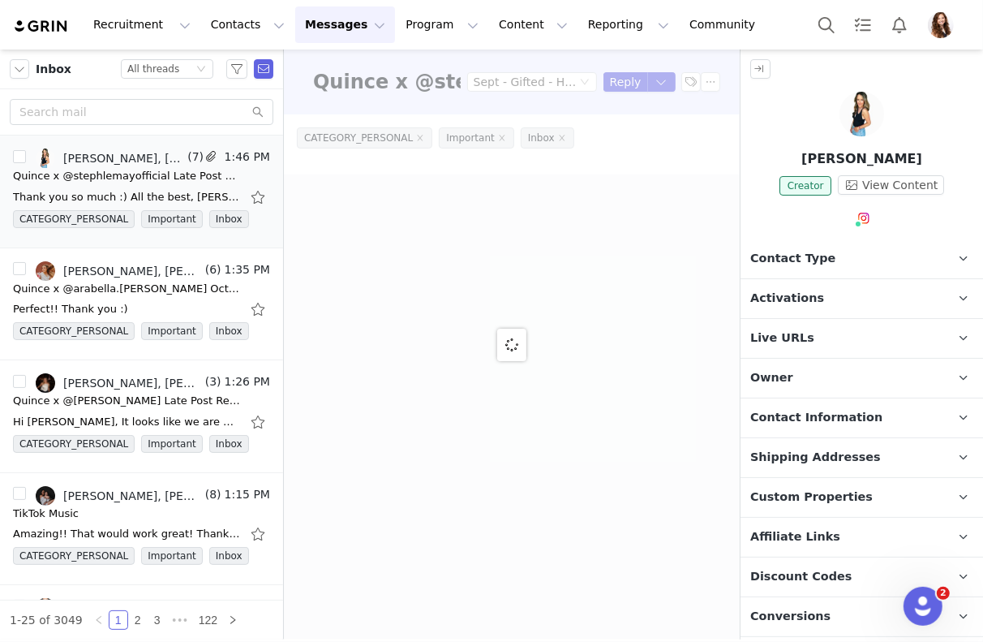
click at [832, 306] on p "Activations" at bounding box center [843, 298] width 204 height 39
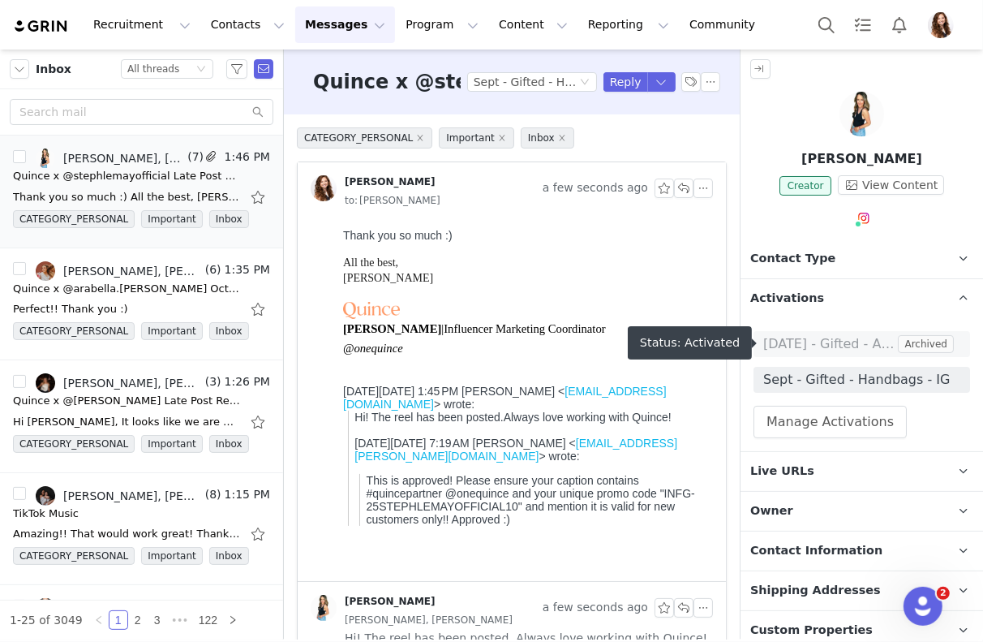
click at [828, 370] on span "Sept - Gifted - Handbags - IG" at bounding box center [861, 379] width 197 height 19
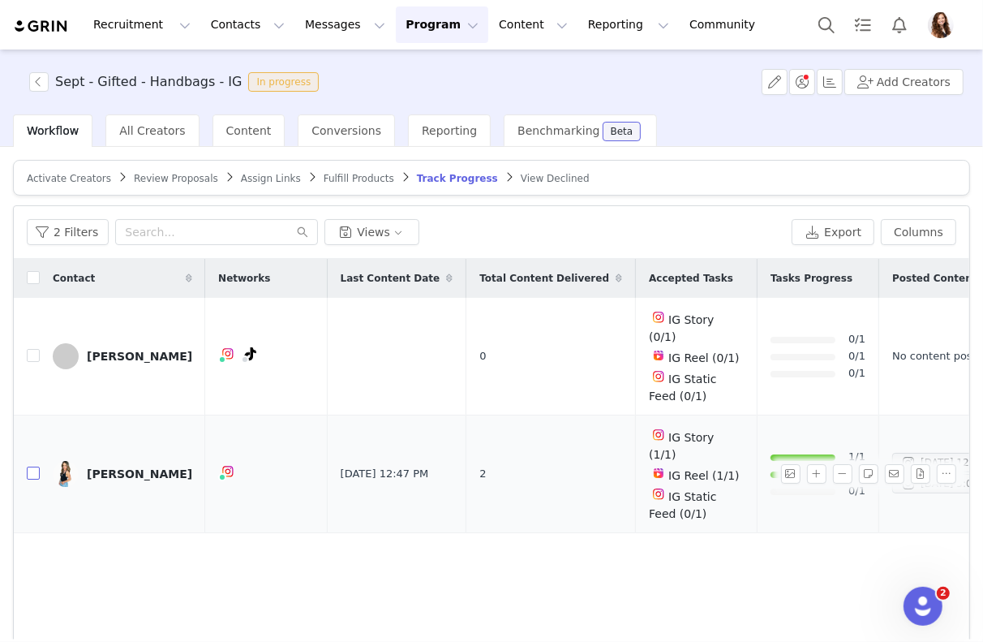
click at [35, 467] on input "checkbox" at bounding box center [33, 473] width 13 height 13
checkbox input "true"
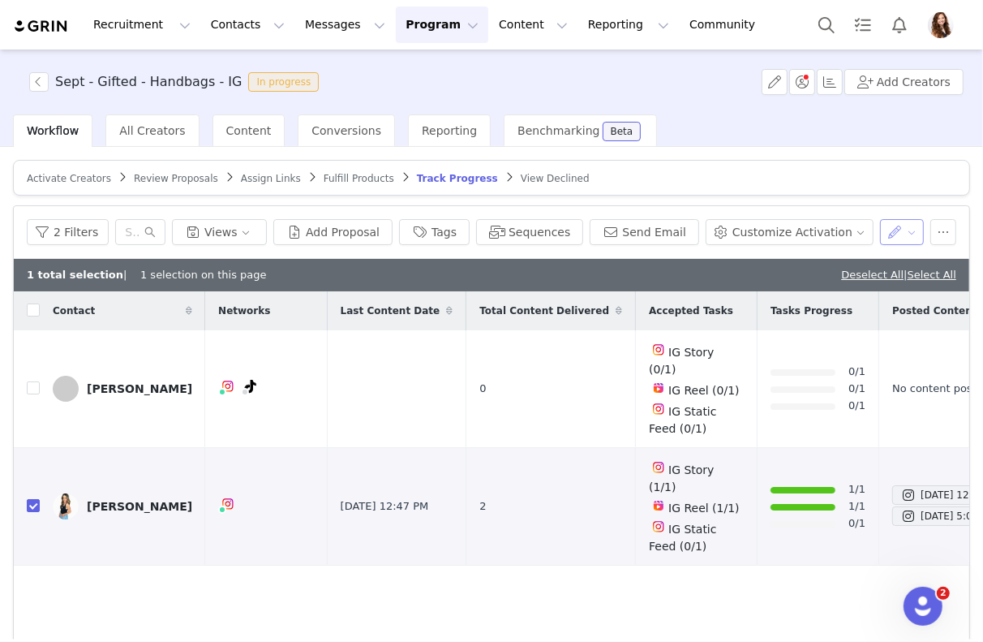
click at [912, 232] on button "button" at bounding box center [902, 232] width 45 height 26
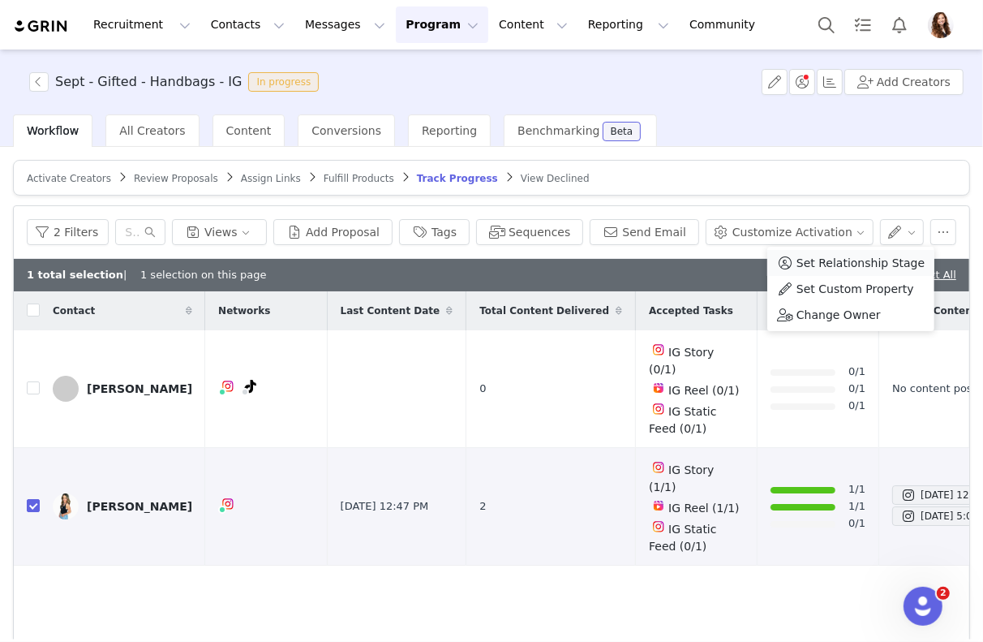
click at [866, 260] on span "Set Relationship Stage" at bounding box center [861, 263] width 128 height 18
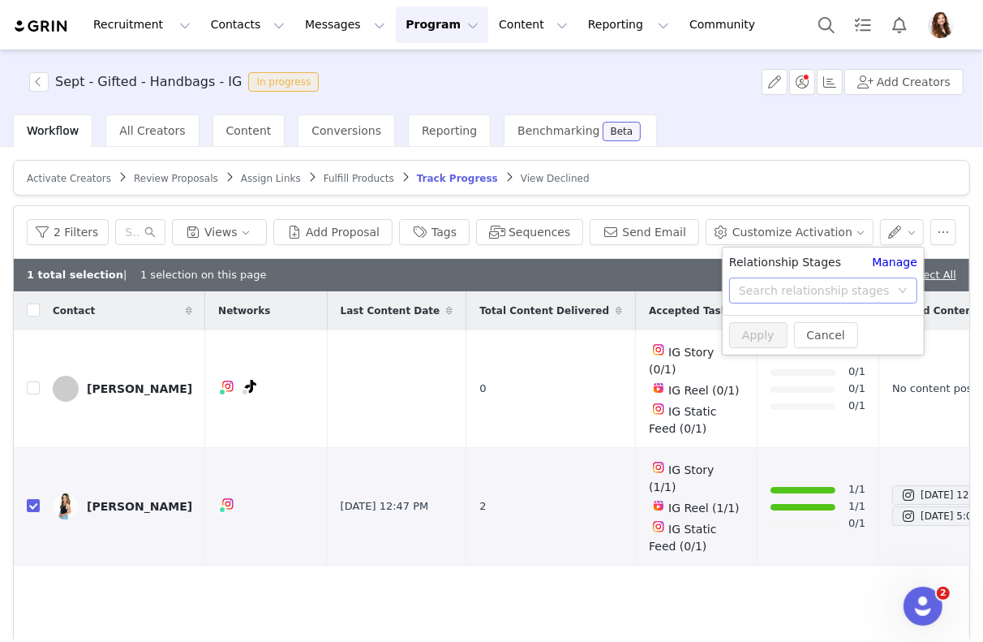
click at [836, 286] on div "Search relationship stages" at bounding box center [814, 290] width 151 height 16
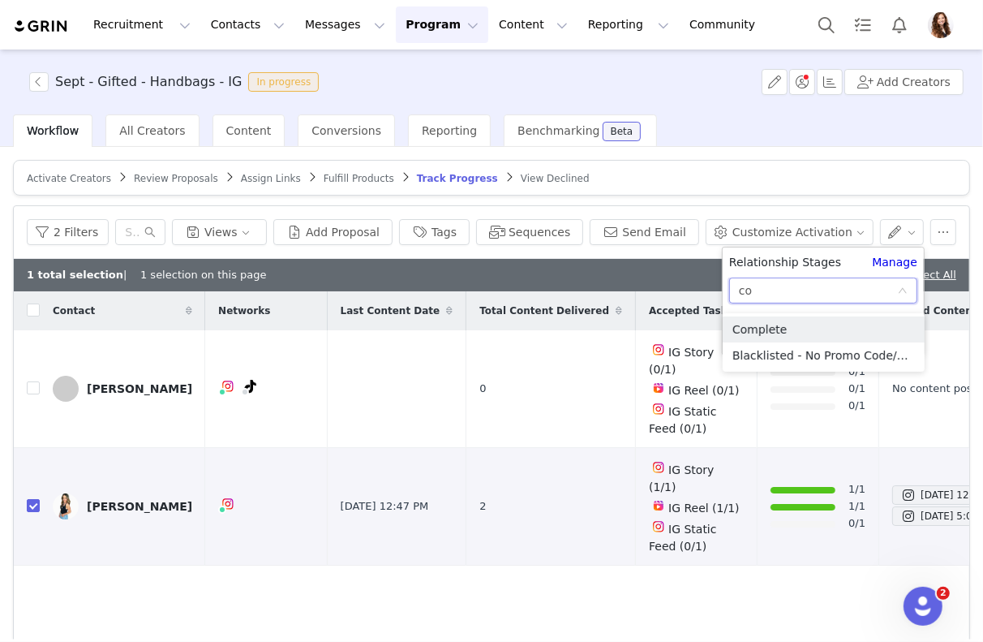
type input "com"
click at [793, 329] on li "Complete" at bounding box center [824, 329] width 202 height 26
click at [764, 329] on button "Apply" at bounding box center [758, 335] width 58 height 26
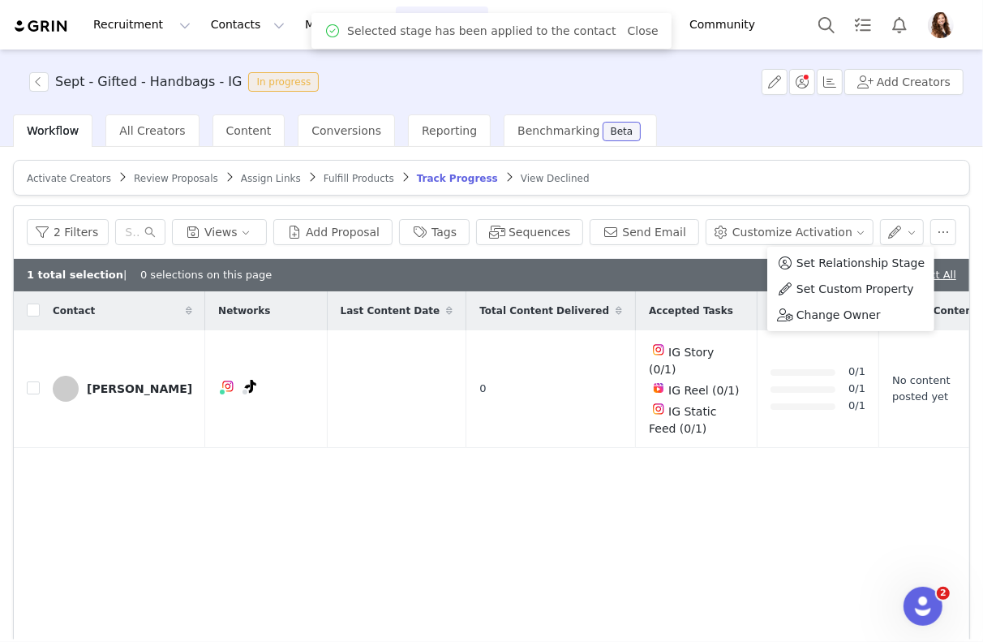
click at [813, 122] on div "Workflow All Creators Content Conversions Reporting Benchmarking Beta" at bounding box center [498, 130] width 970 height 32
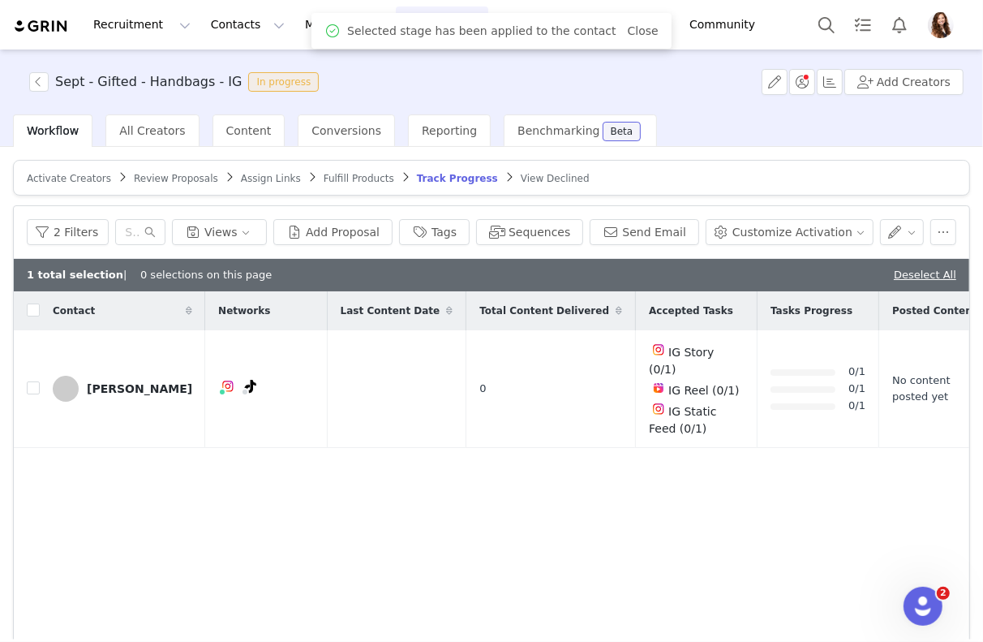
click at [908, 267] on div "Deselect All" at bounding box center [925, 275] width 62 height 16
click at [910, 269] on link "Deselect All" at bounding box center [925, 275] width 62 height 12
